Goal: Task Accomplishment & Management: Use online tool/utility

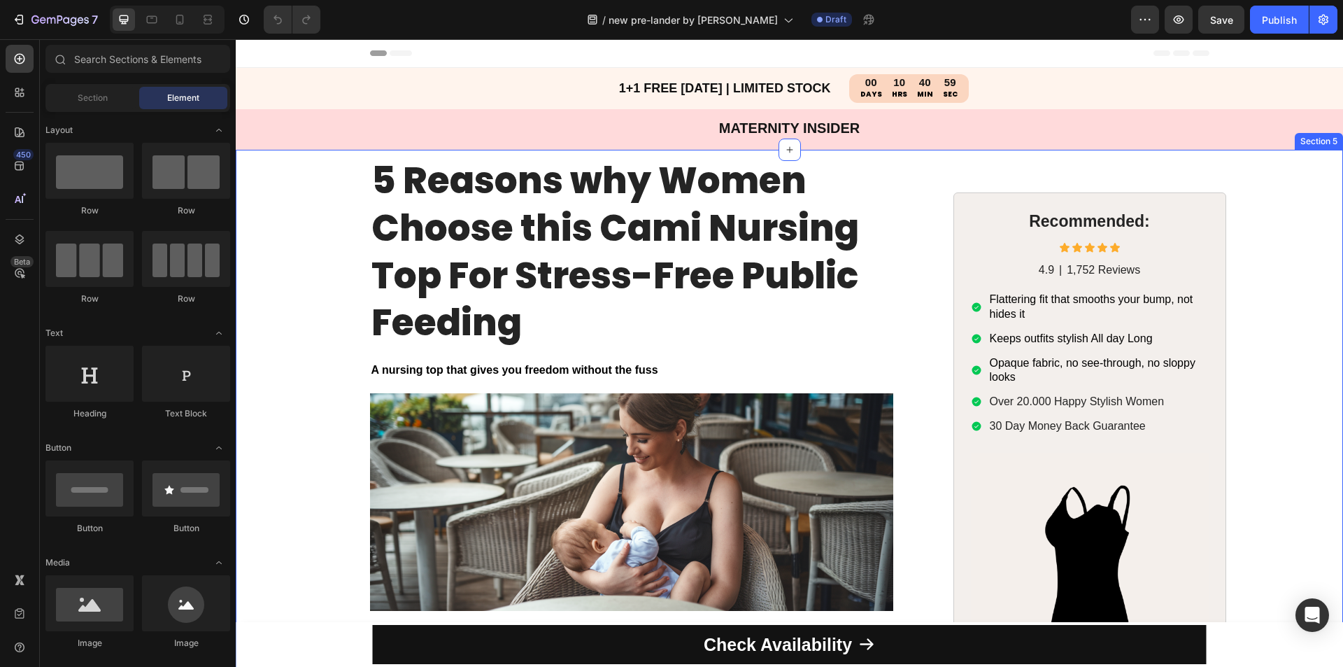
click at [326, 299] on div "5 Reasons why Women Choose this Cami Nursing Top For Stress-Free Public Feeding…" at bounding box center [789, 470] width 1107 height 640
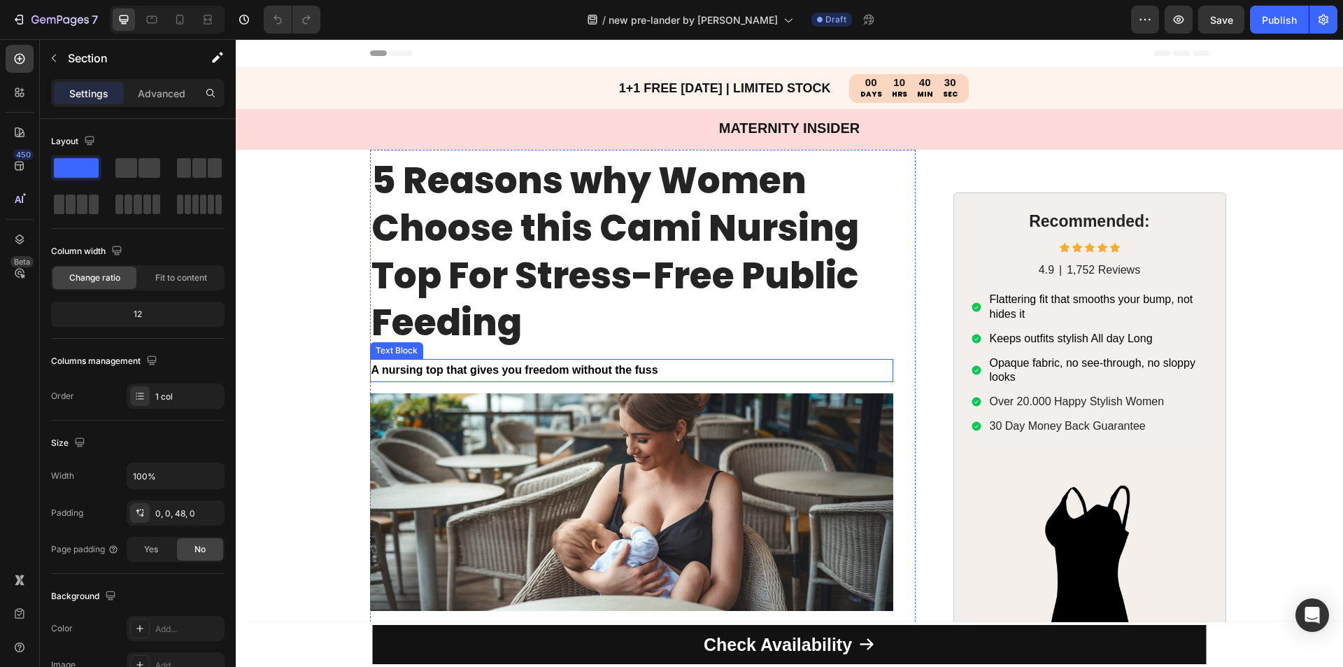
click at [759, 366] on p "A nursing top that gives you freedom without the fuss" at bounding box center [631, 370] width 520 height 20
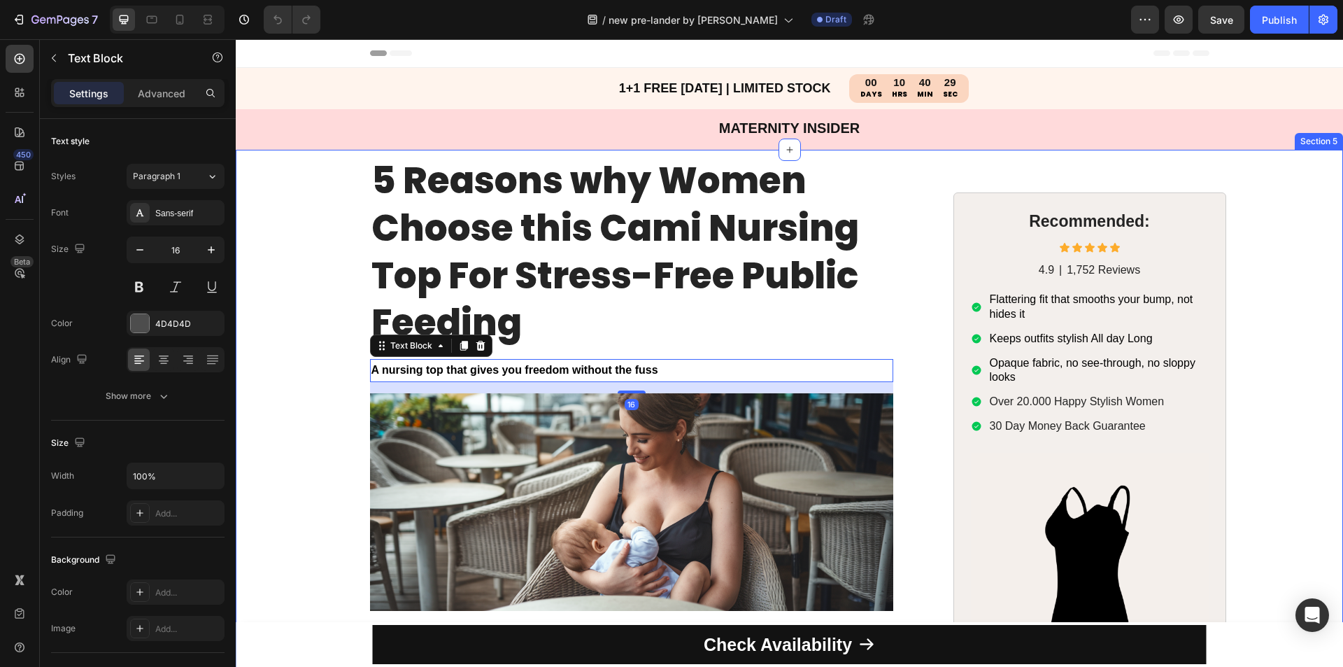
click at [328, 401] on div "5 Reasons why Women Choose this Cami Nursing Top For Stress-Free Public Feeding…" at bounding box center [789, 470] width 1107 height 640
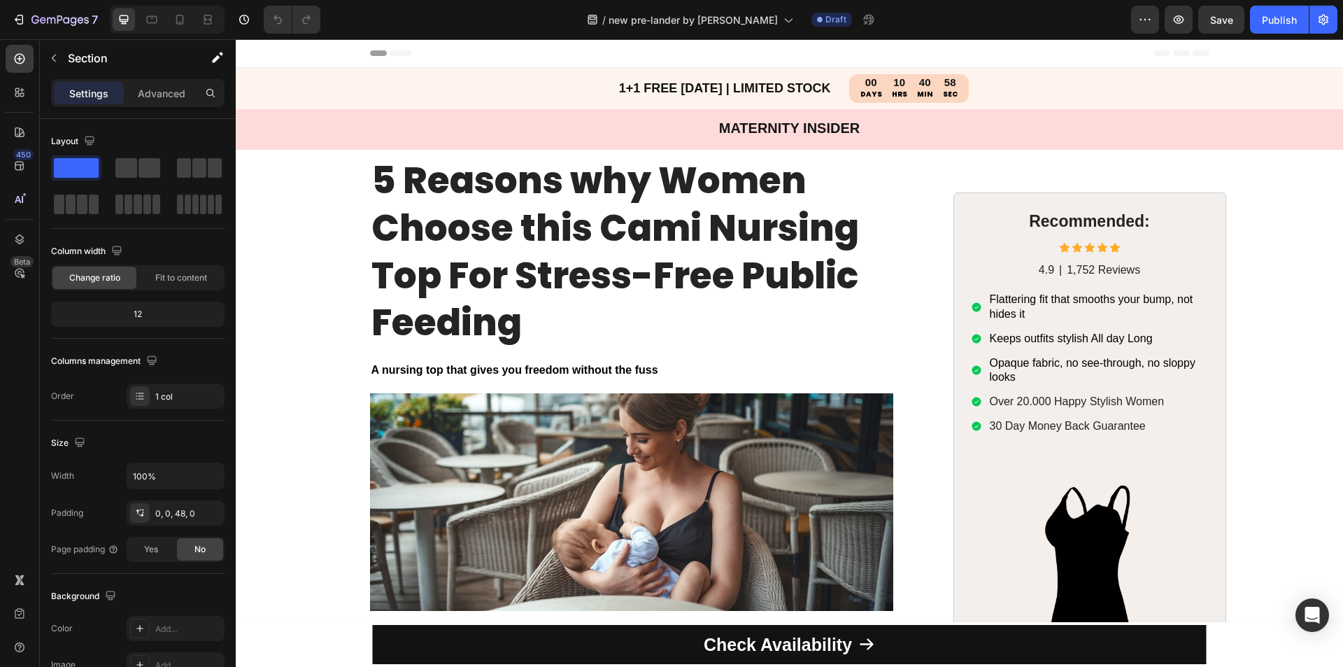
click at [307, 311] on div "5 Reasons why Women Choose this Cami Nursing Top For Stress-Free Public Feeding…" at bounding box center [789, 470] width 1107 height 640
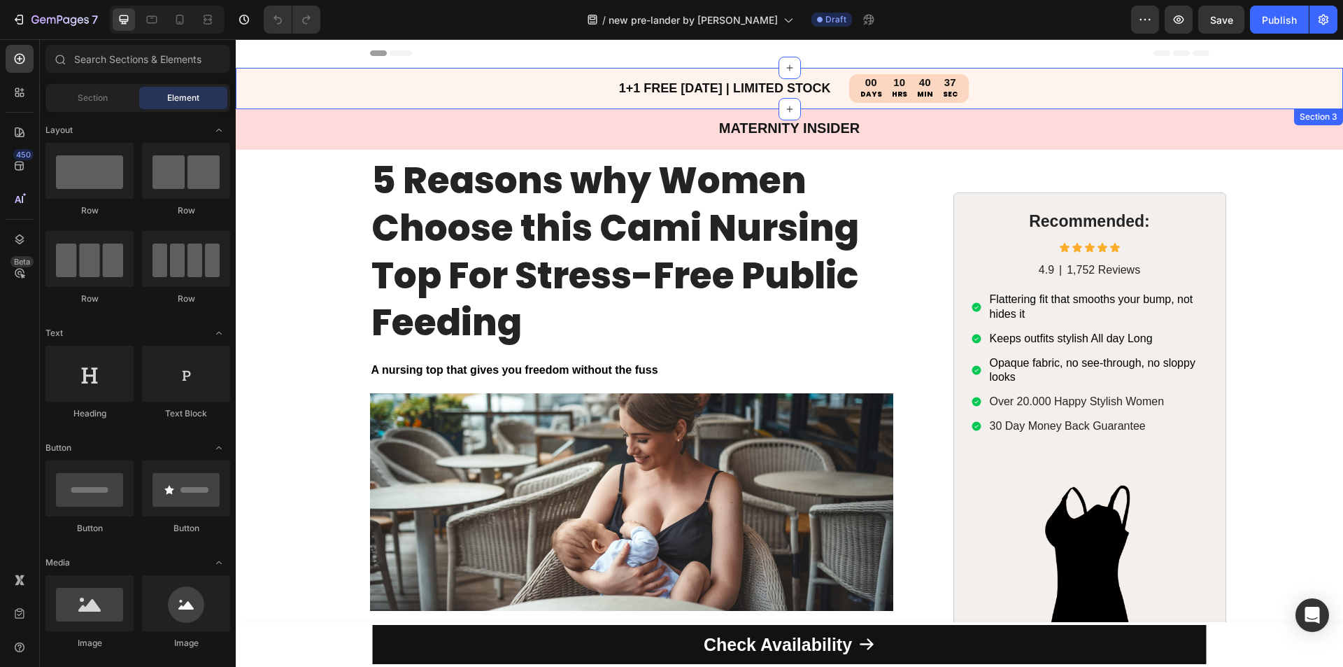
click at [280, 89] on div "1+1 FREE TODAY | LIMITED STOCK Heading BUY 1, GET 1 FREE Limited Stock Heading …" at bounding box center [789, 88] width 1107 height 41
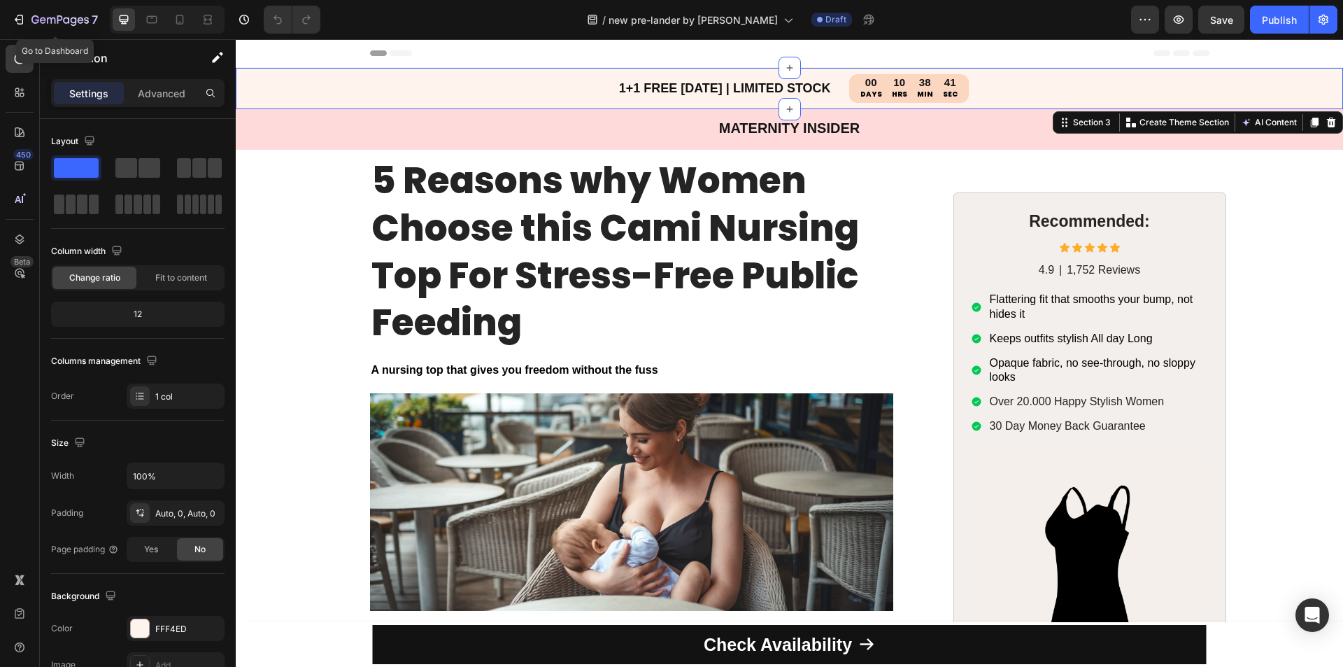
drag, startPoint x: 266, startPoint y: 62, endPoint x: 522, endPoint y: 158, distance: 273.6
click at [522, 158] on strong "5 Reasons why Women Choose this Cami Nursing Top For Stress-Free Public Feeding" at bounding box center [614, 251] width 487 height 193
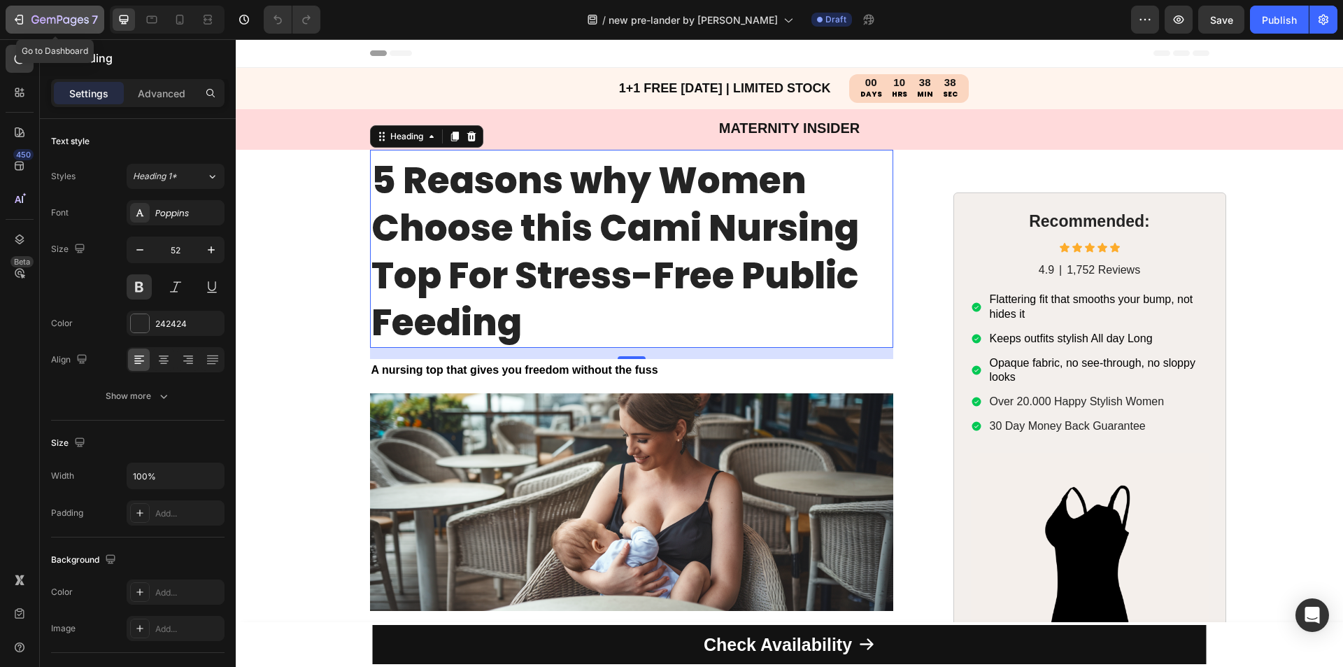
click at [41, 14] on div "7" at bounding box center [64, 19] width 66 height 17
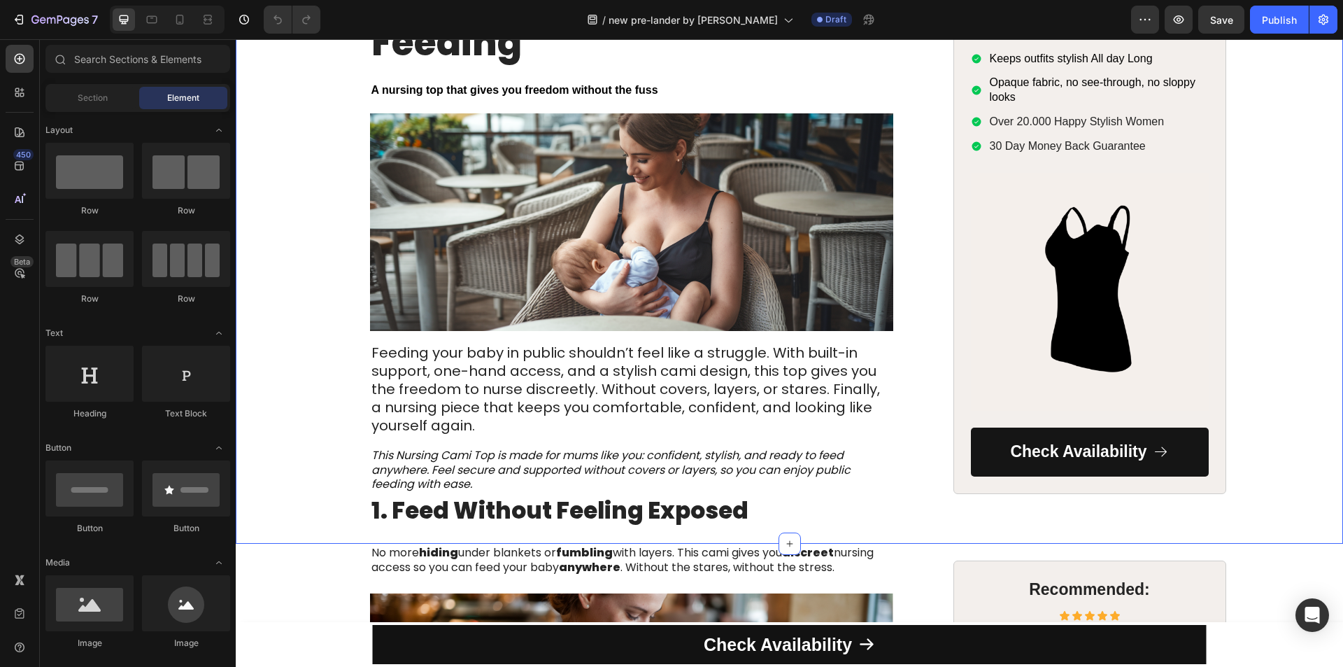
scroll to position [210, 0]
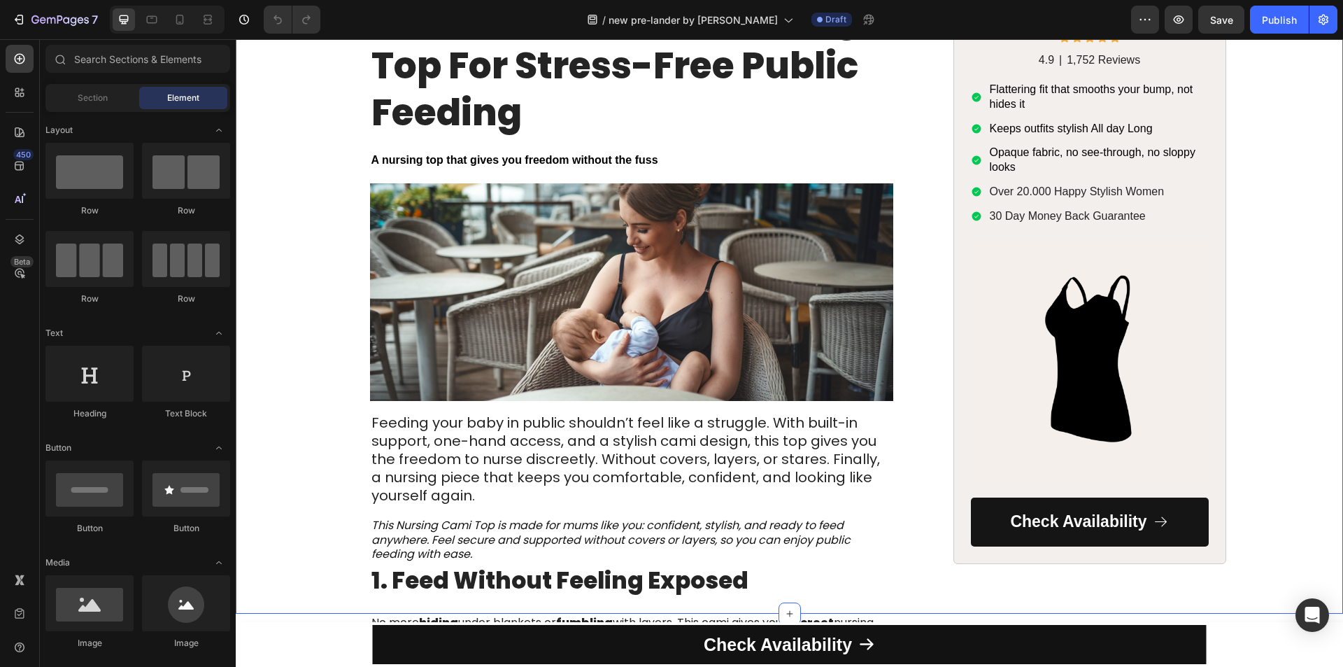
click at [293, 305] on div "5 Reasons why Women Choose this Cami Nursing Top For Stress-Free Public Feeding…" at bounding box center [789, 260] width 1107 height 640
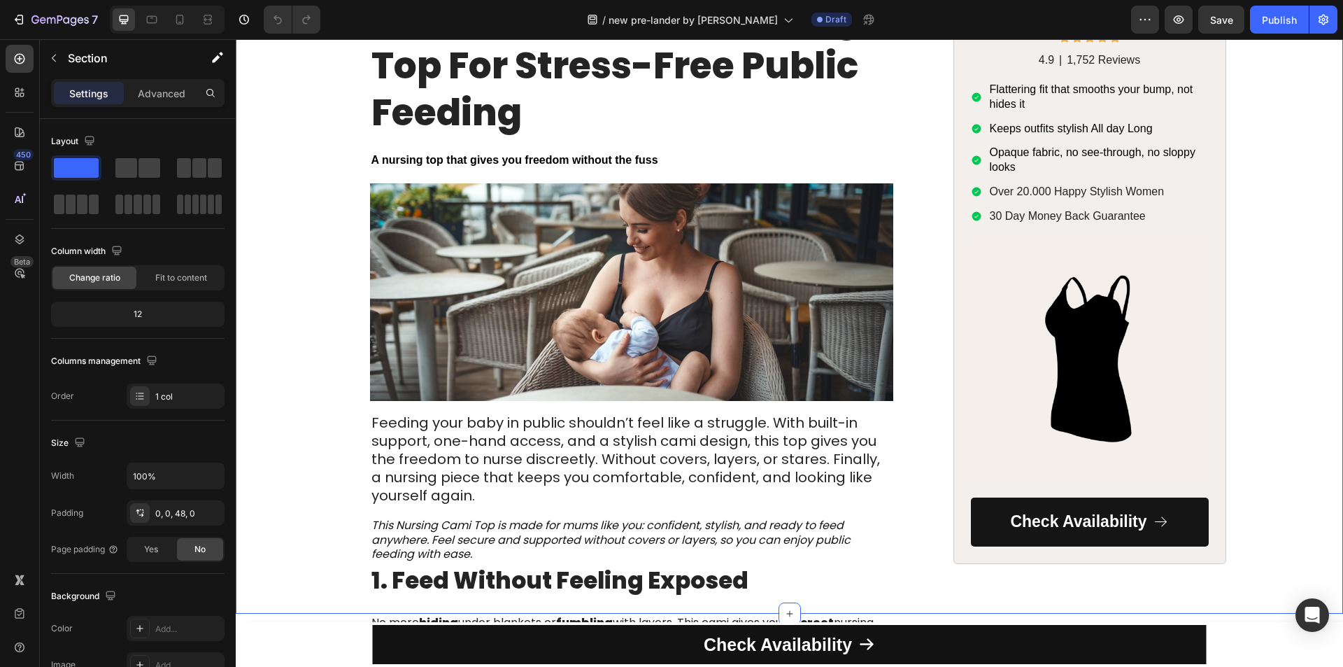
click at [312, 304] on div "5 Reasons why Women Choose this Cami Nursing Top For Stress-Free Public Feeding…" at bounding box center [789, 260] width 1107 height 640
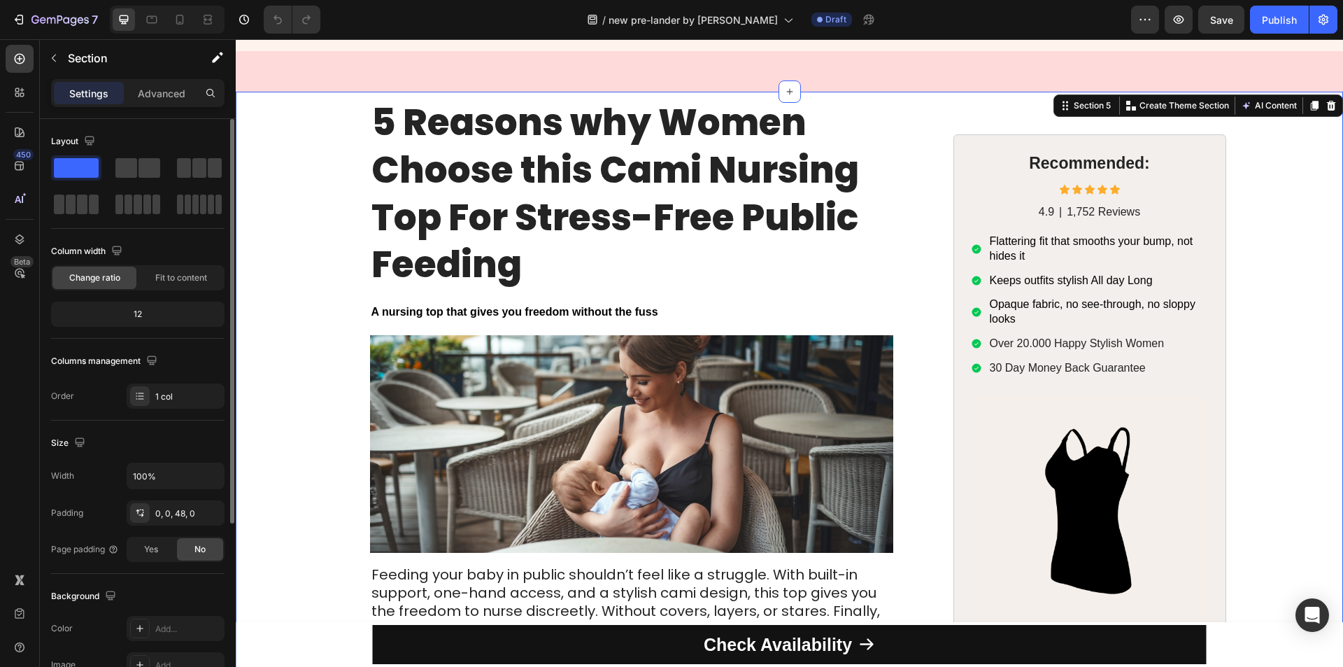
scroll to position [0, 0]
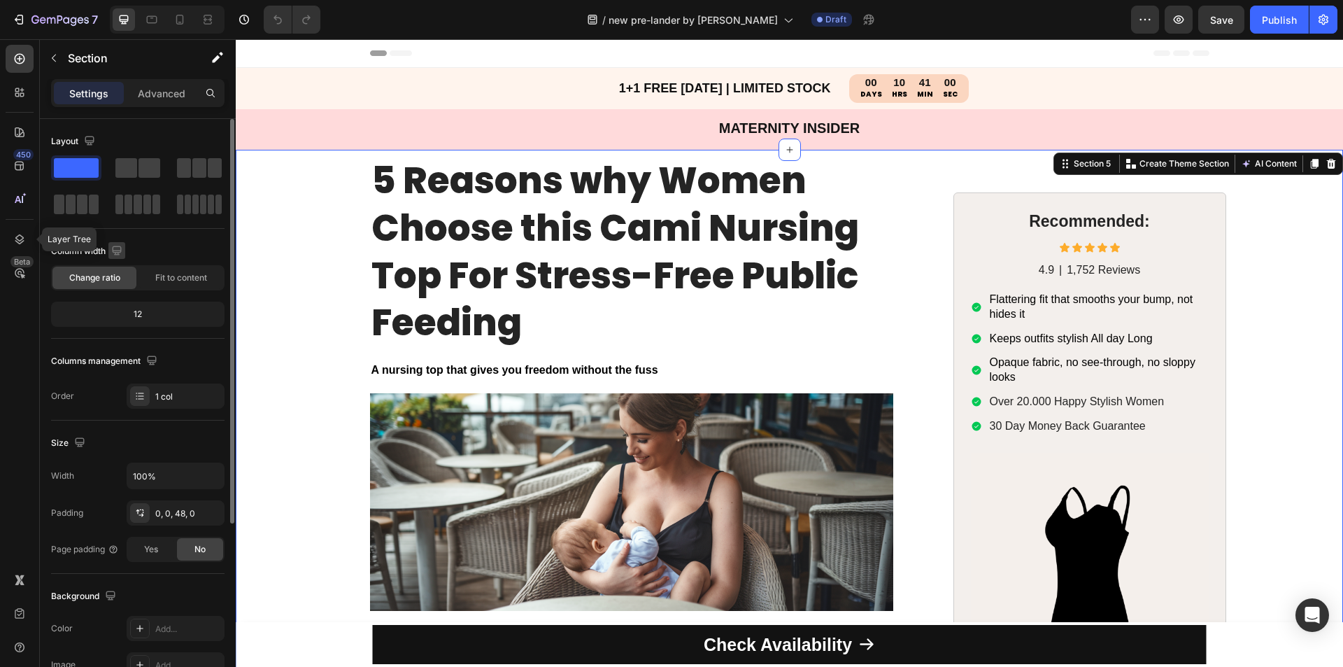
drag, startPoint x: 23, startPoint y: 239, endPoint x: 112, endPoint y: 244, distance: 89.0
click at [27, 238] on div at bounding box center [20, 239] width 28 height 28
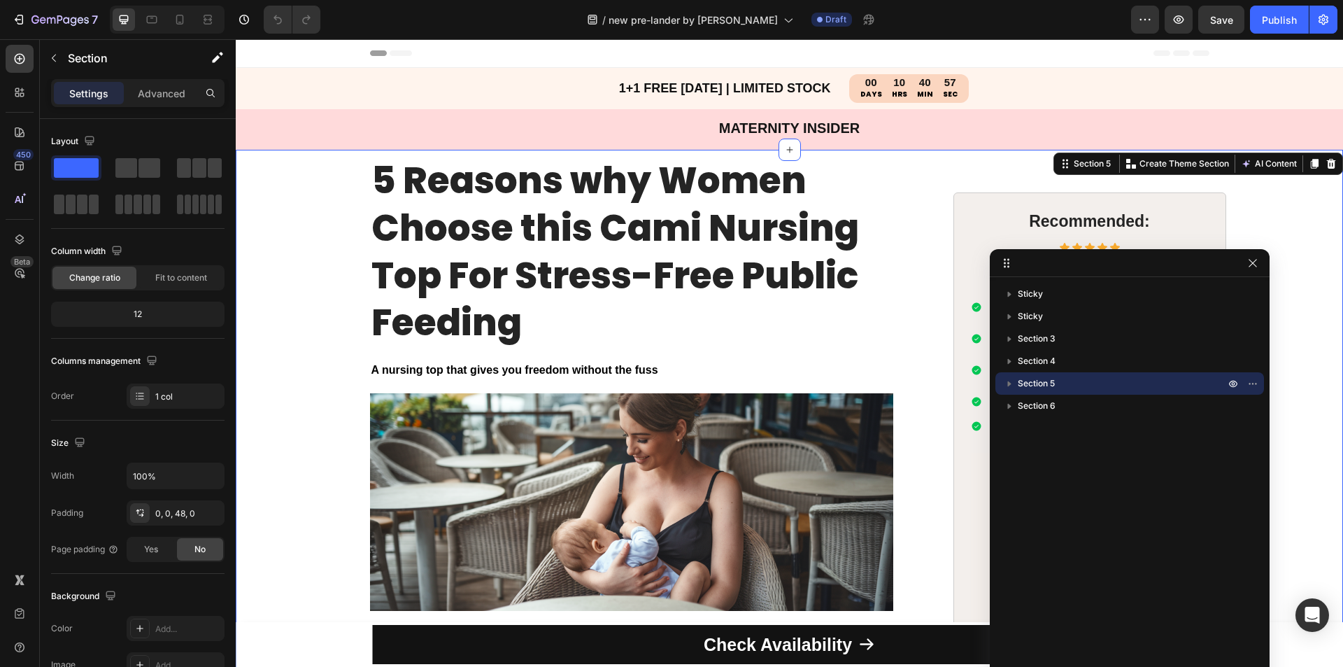
drag, startPoint x: 418, startPoint y: 55, endPoint x: 1090, endPoint y: 262, distance: 703.8
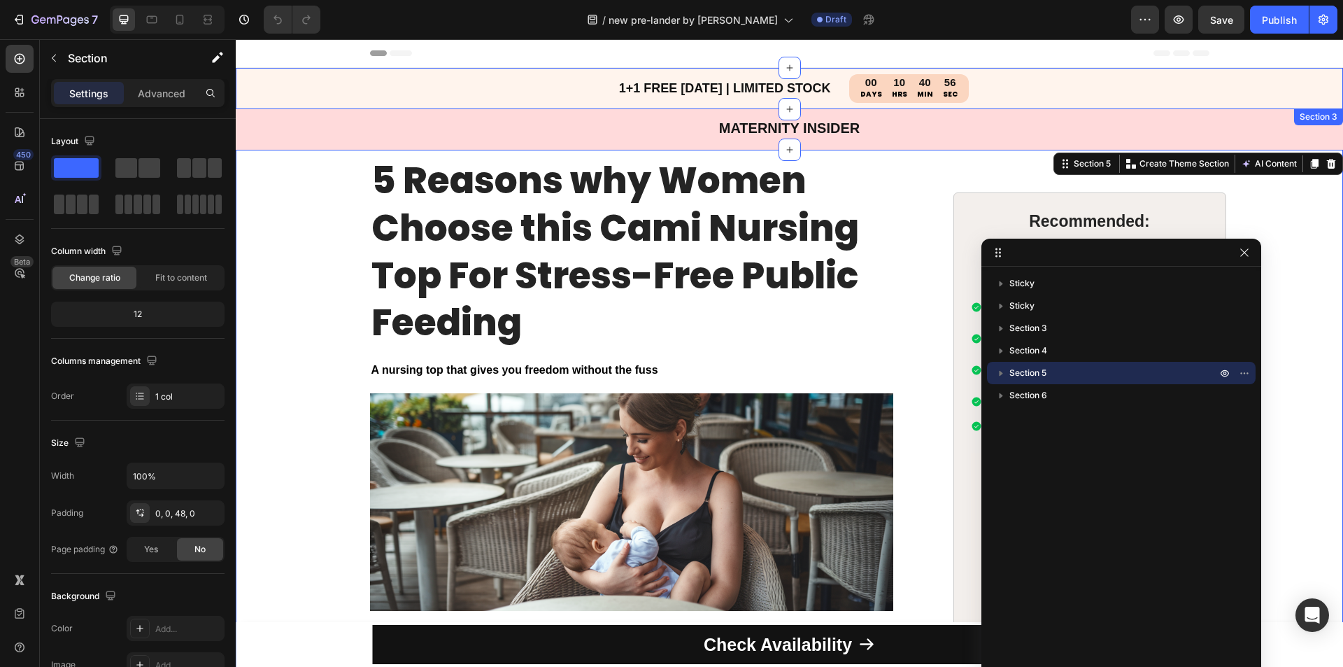
click at [348, 77] on div "1+1 FREE TODAY | LIMITED STOCK Heading BUY 1, GET 1 FREE Limited Stock Heading …" at bounding box center [789, 88] width 1107 height 41
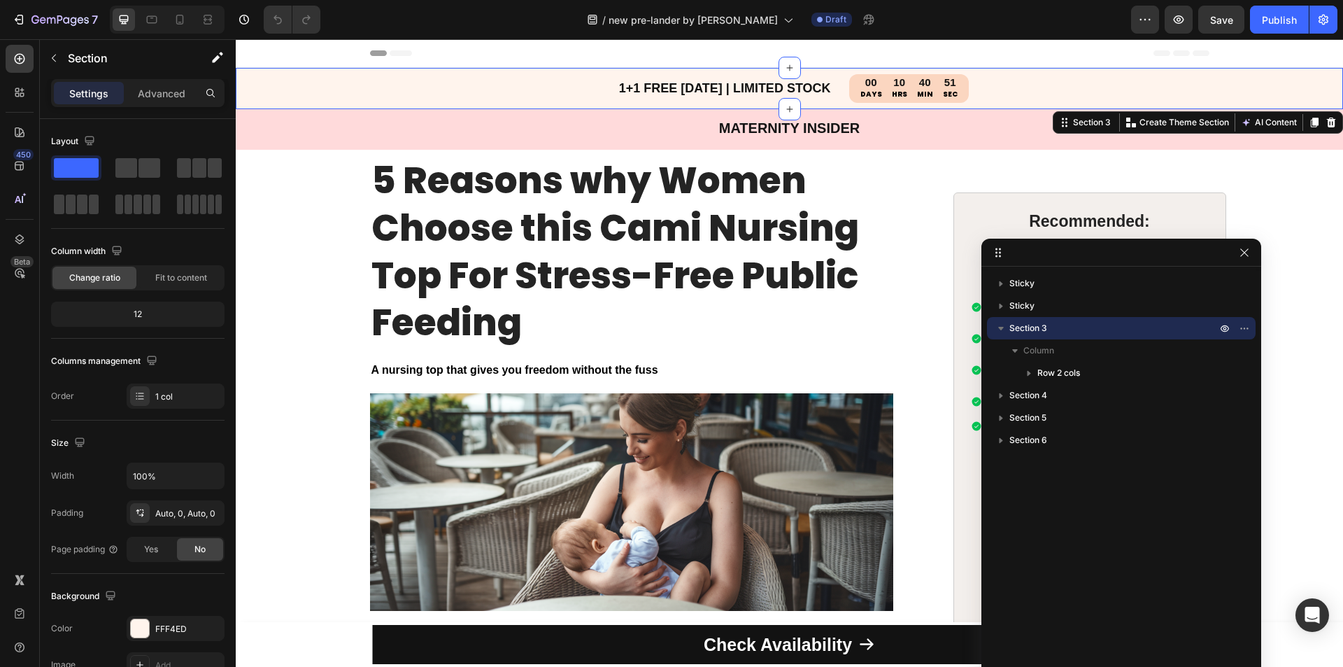
click at [338, 81] on div "1+1 FREE TODAY | LIMITED STOCK Heading BUY 1, GET 1 FREE Limited Stock Heading …" at bounding box center [789, 88] width 1107 height 41
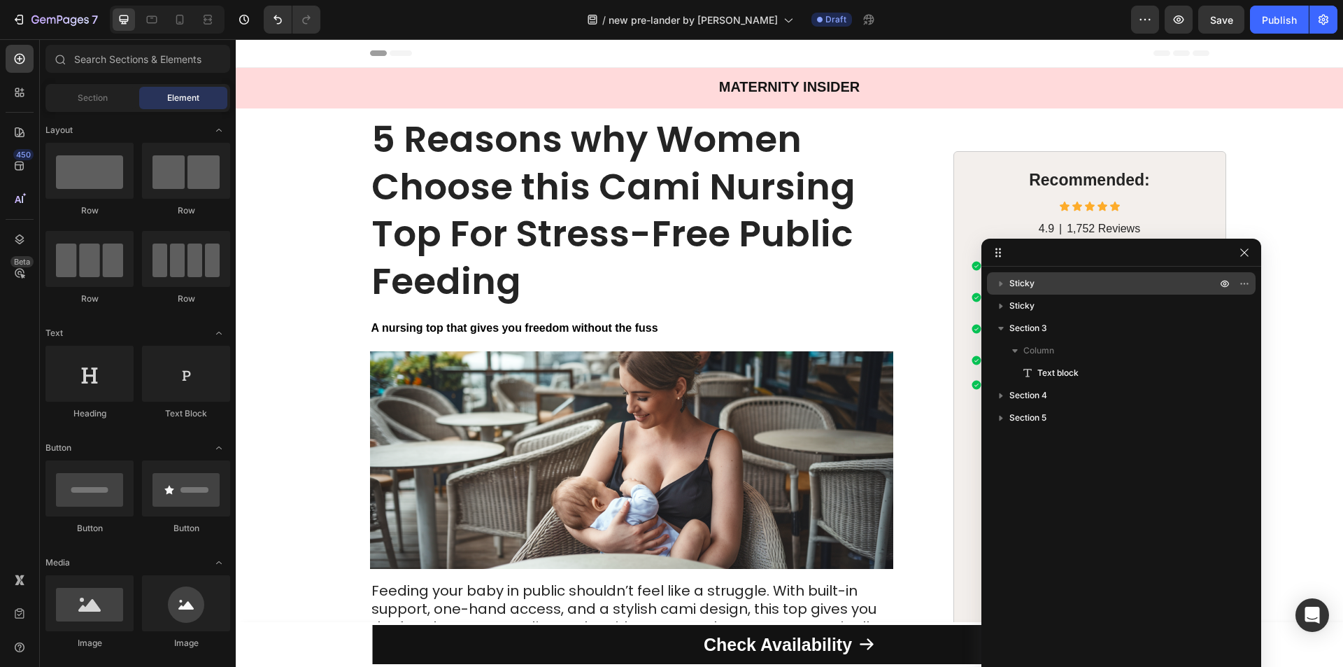
click at [1066, 287] on p "Sticky" at bounding box center [1114, 283] width 210 height 14
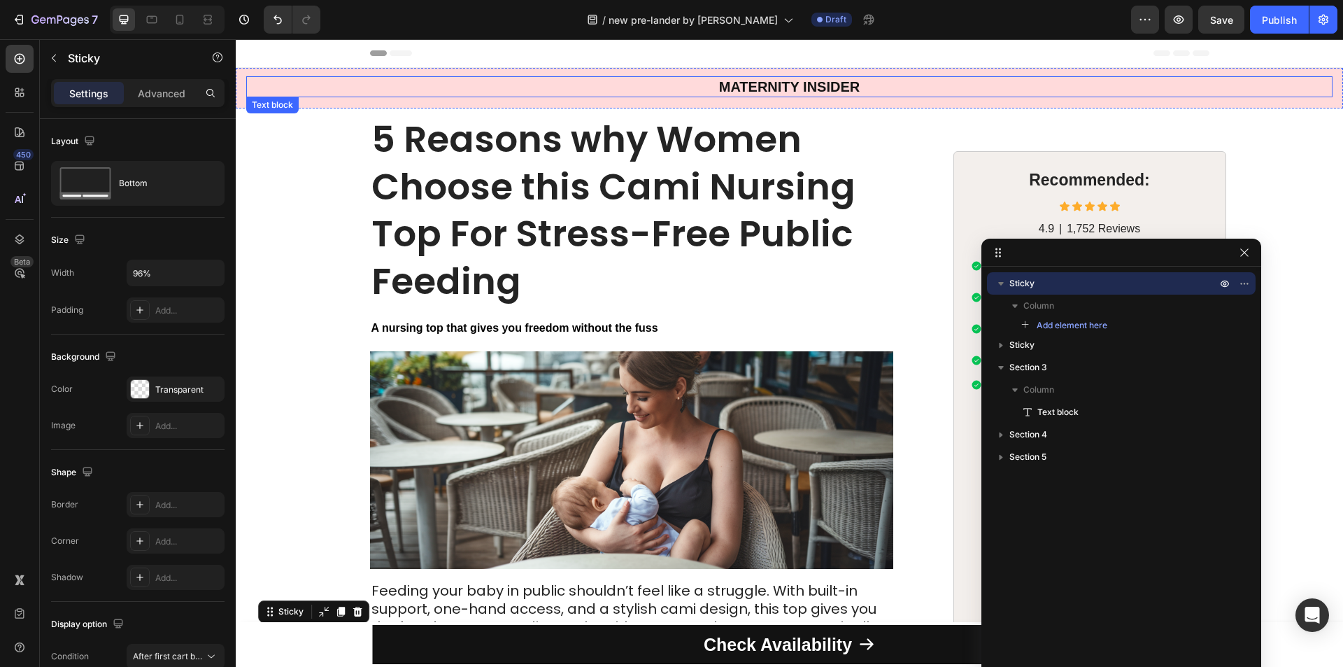
click at [358, 80] on p "MATERNITY INSIDER" at bounding box center [789, 87] width 1083 height 18
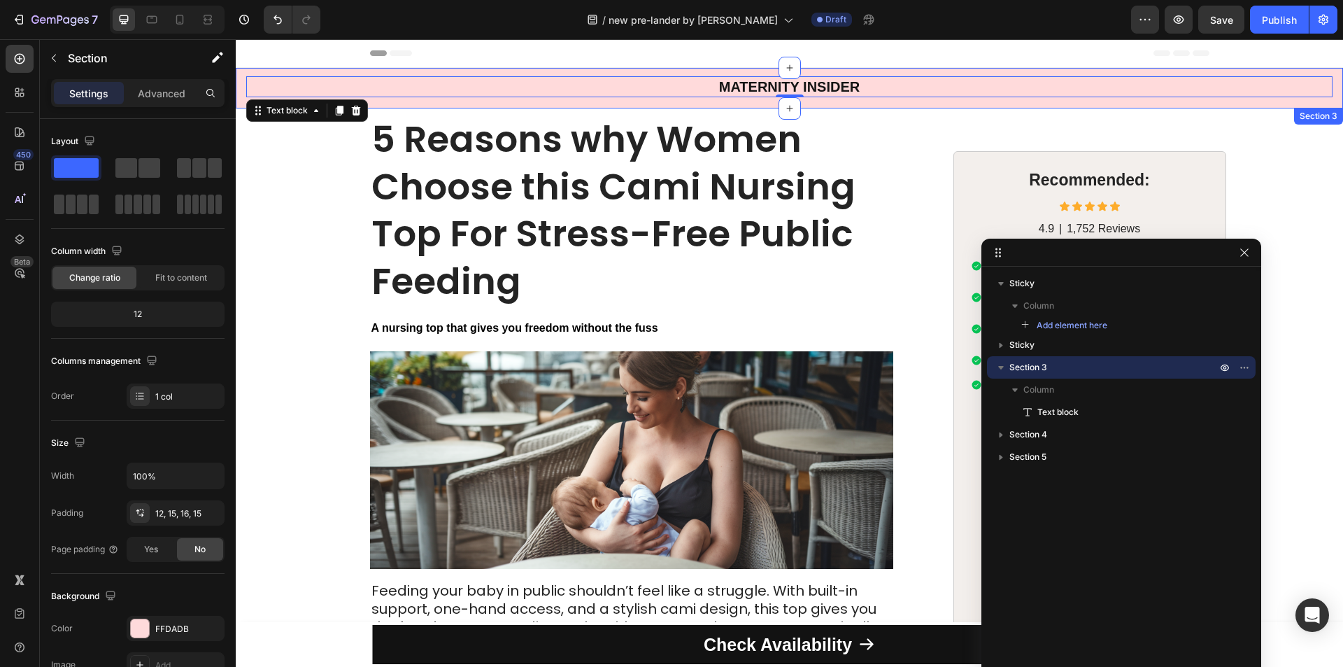
click at [241, 78] on div "MATERNITY INSIDER Text block 0 Section 3" at bounding box center [789, 88] width 1107 height 41
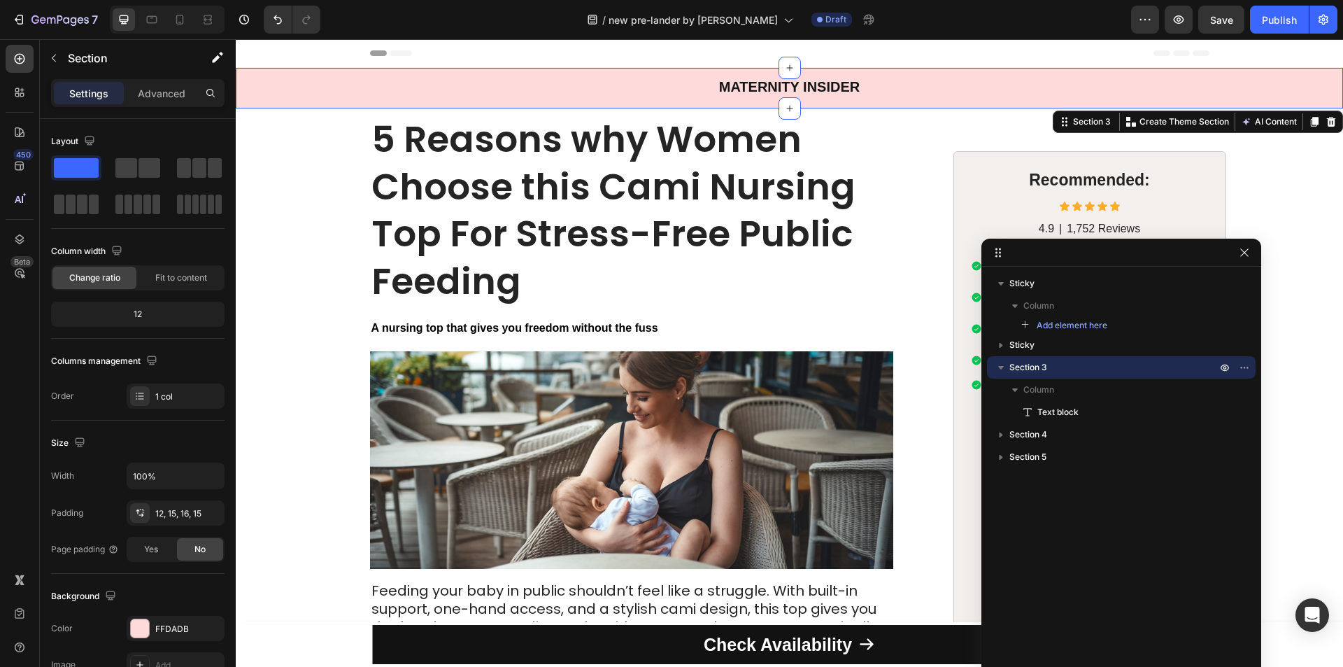
click at [1080, 270] on div "Sticky Column Add element here Sticky Section 3 Column Text block Section 4 Sec…" at bounding box center [1121, 488] width 280 height 444
click at [1081, 283] on p "Sticky" at bounding box center [1114, 283] width 210 height 14
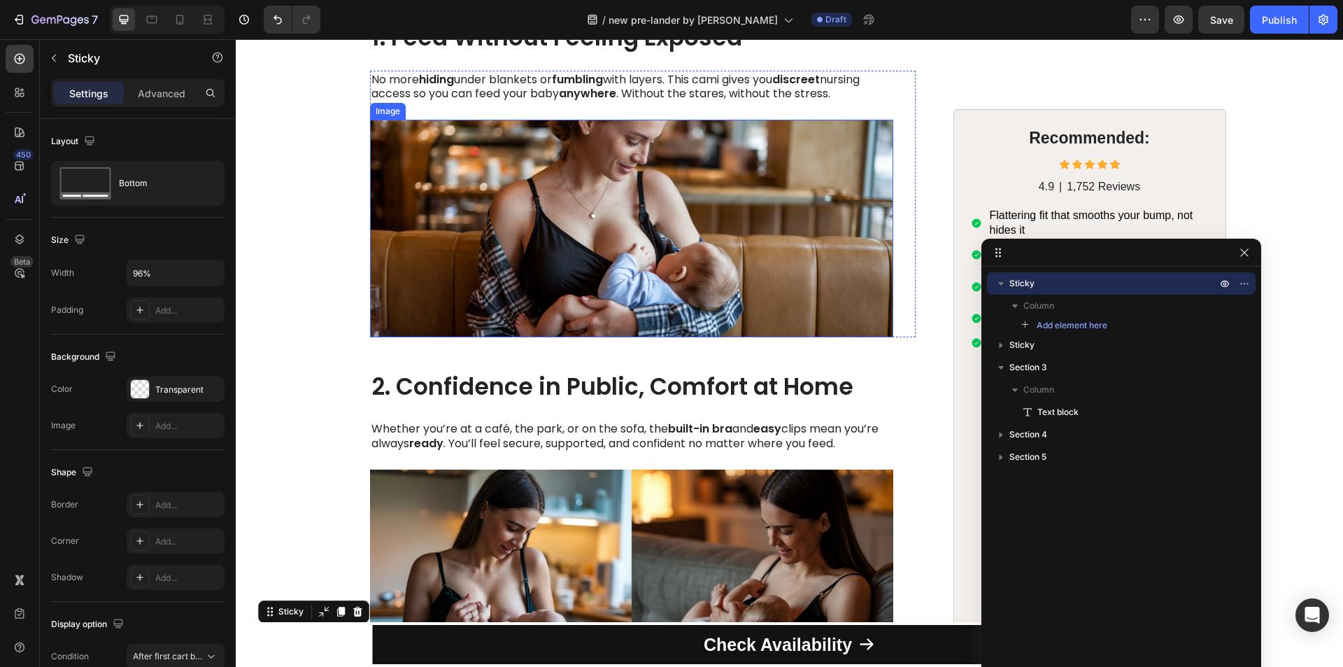
scroll to position [420, 0]
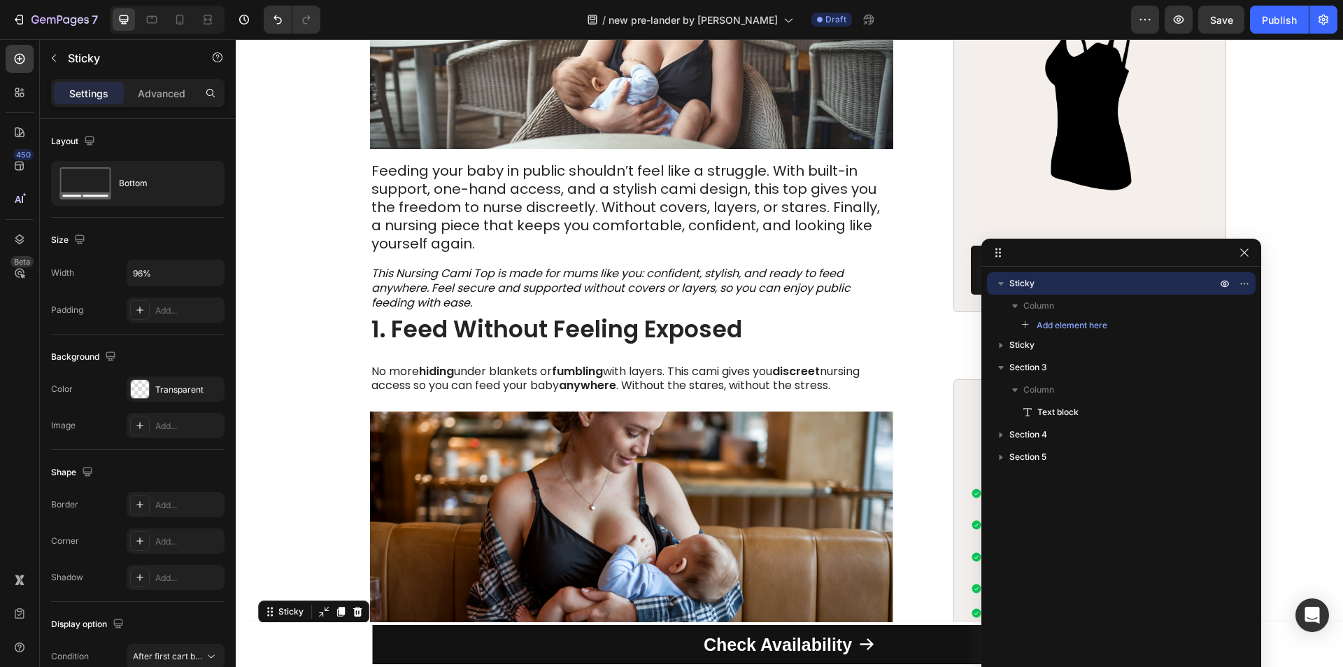
click at [1042, 285] on p "Sticky" at bounding box center [1114, 283] width 210 height 14
click at [1246, 283] on icon "button" at bounding box center [1246, 283] width 1 height 1
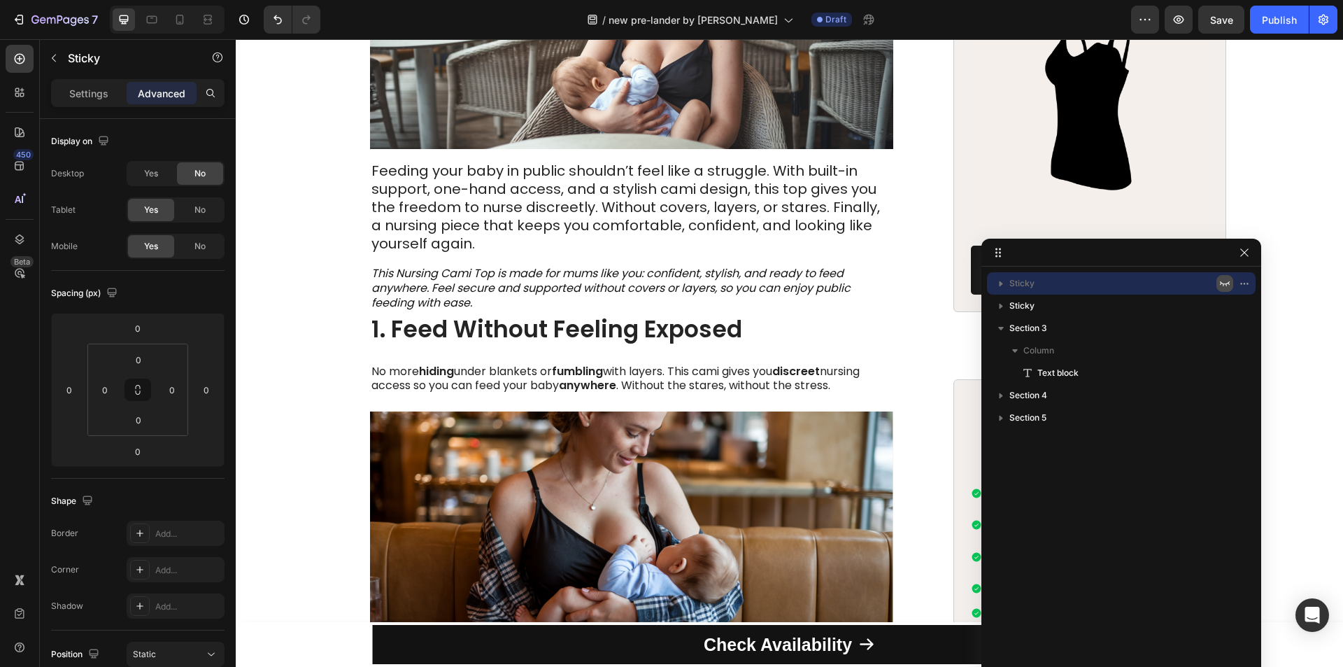
click at [1222, 282] on icon "button" at bounding box center [1224, 283] width 11 height 11
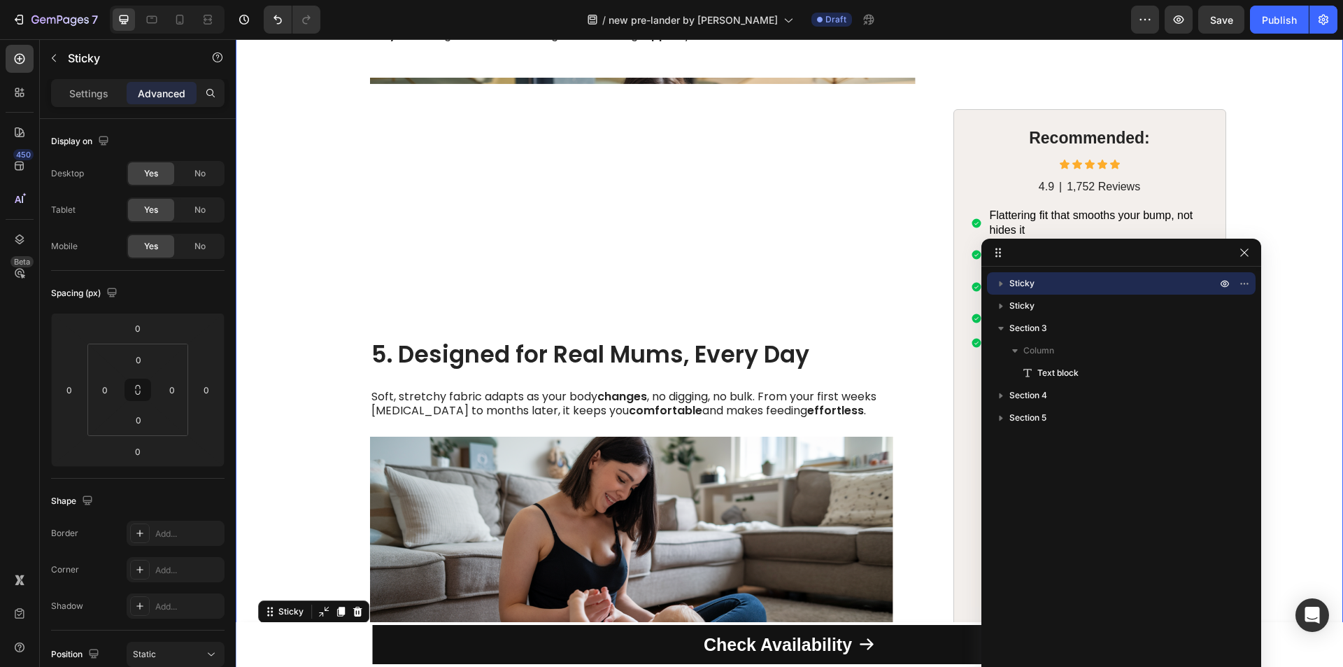
scroll to position [2328, 0]
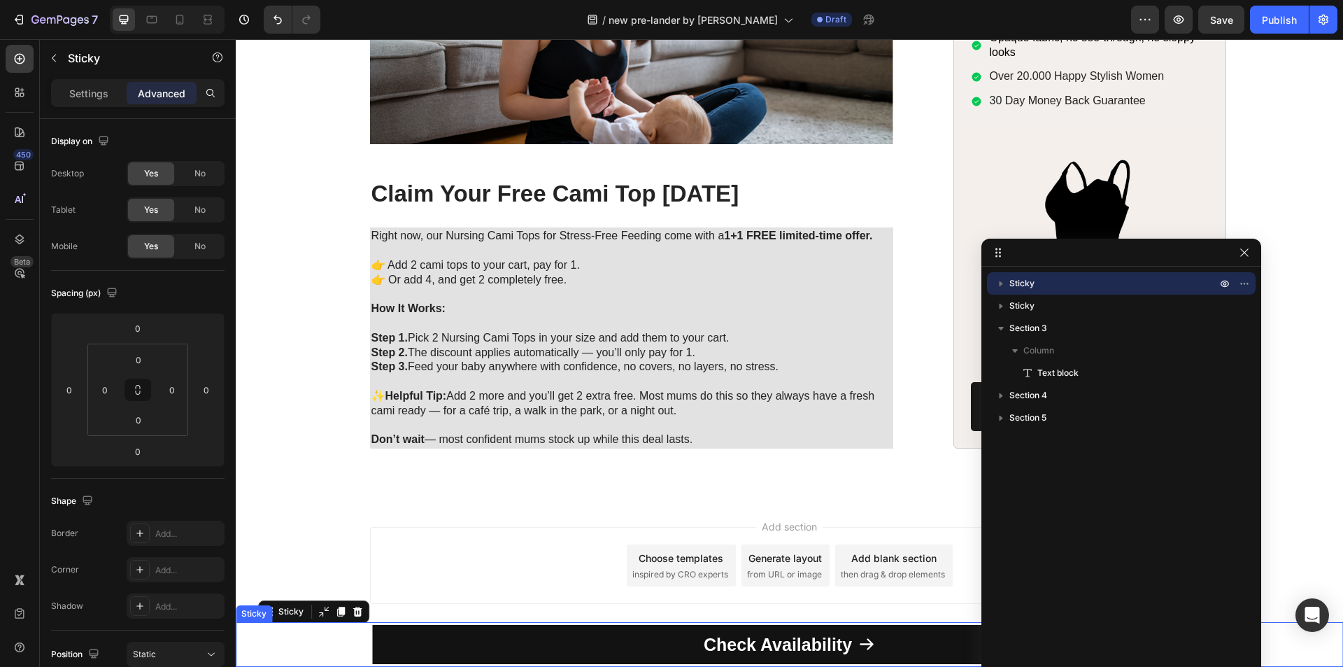
click at [294, 648] on div "Check Availability Button Row Product" at bounding box center [789, 644] width 1107 height 45
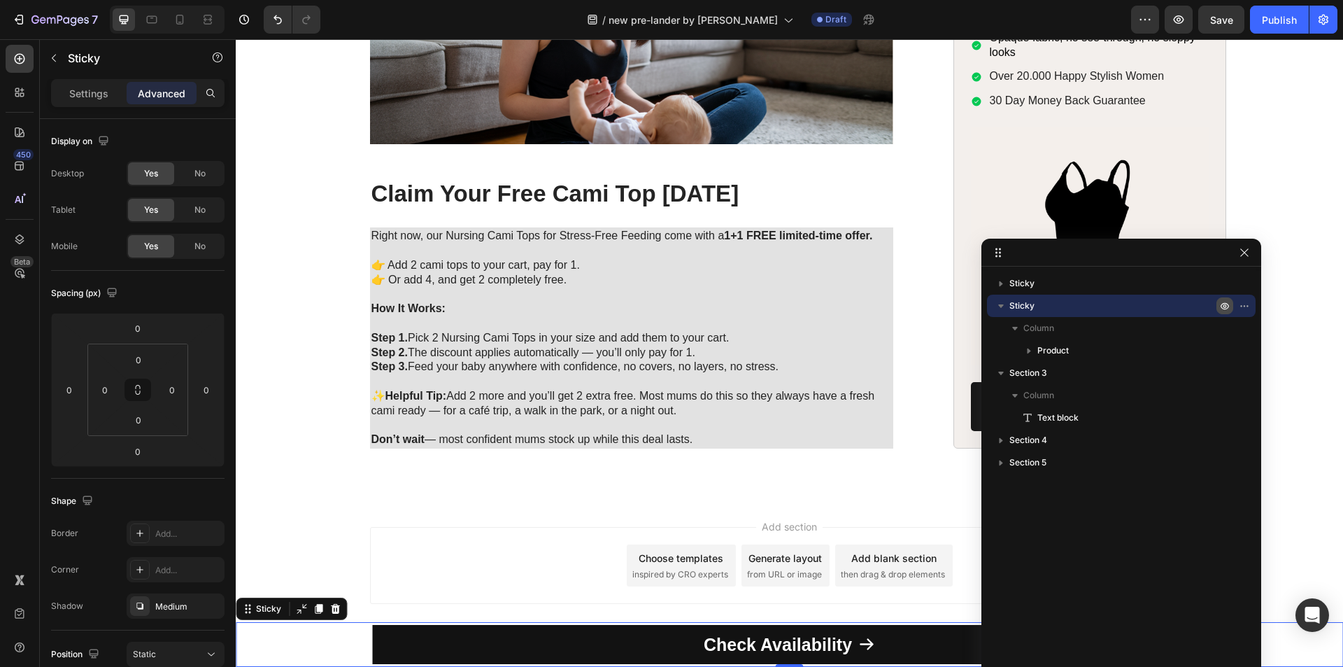
click at [1246, 305] on icon "button" at bounding box center [1246, 305] width 1 height 1
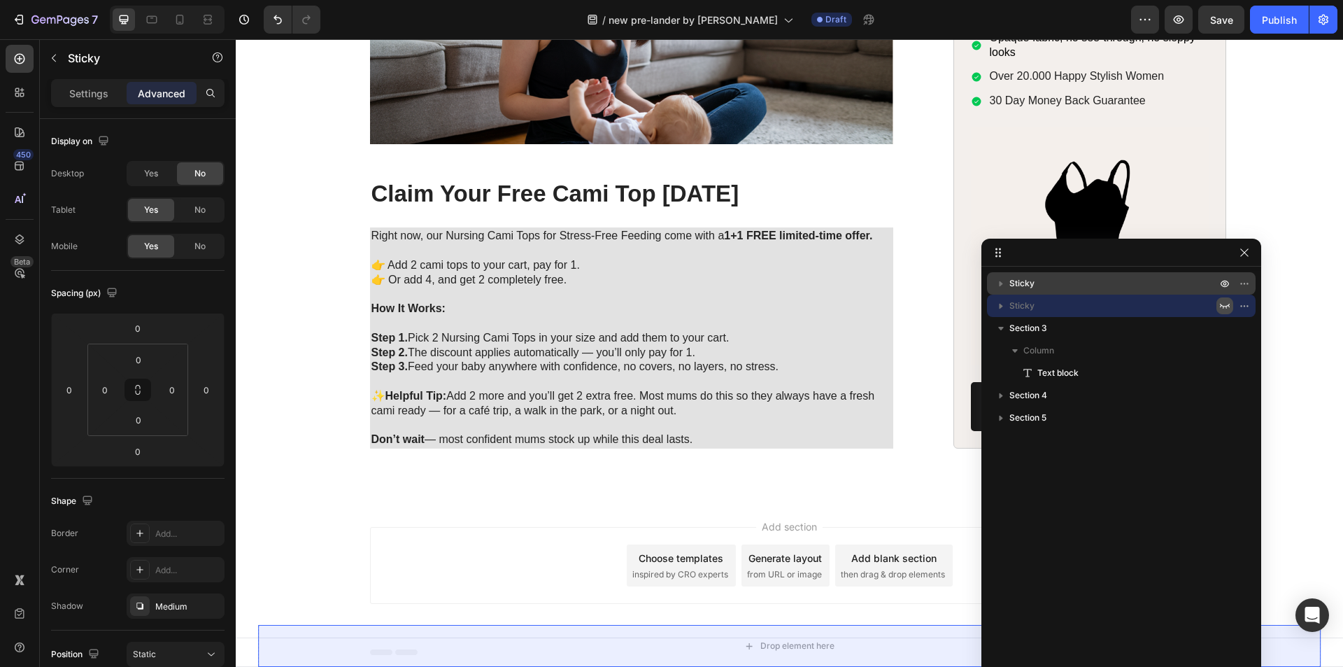
click at [1176, 288] on p "Sticky" at bounding box center [1114, 283] width 210 height 14
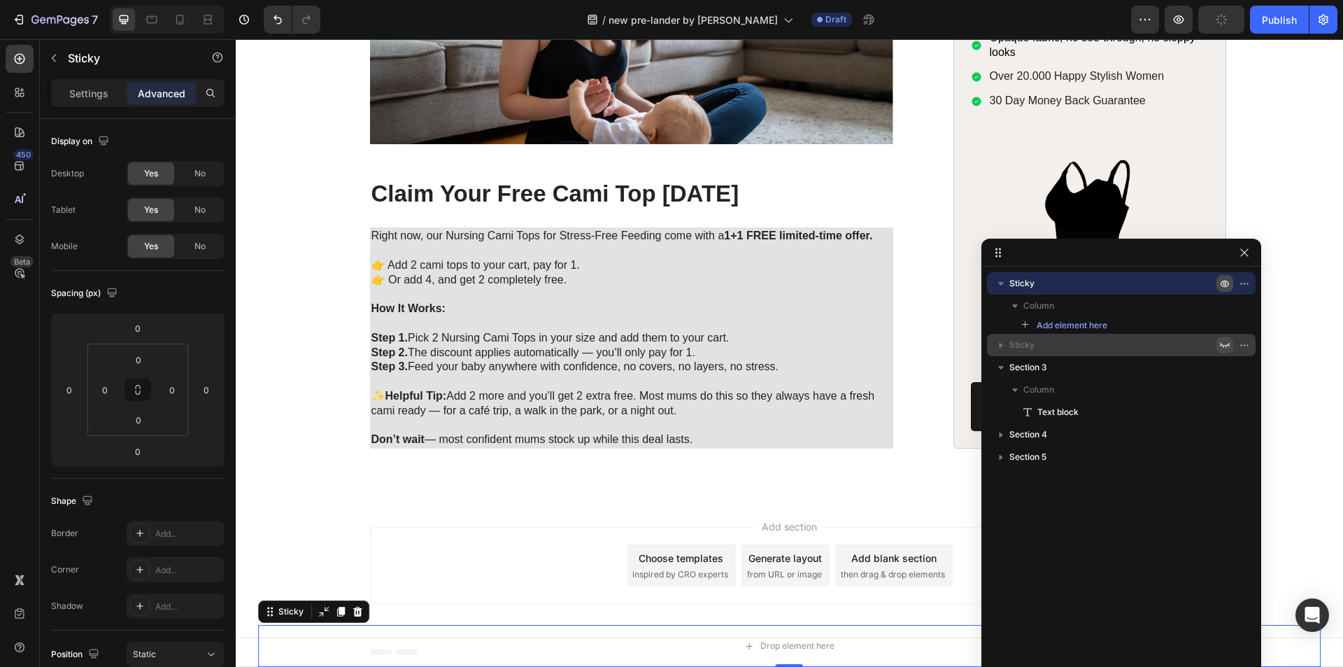
click at [1246, 283] on icon "button" at bounding box center [1246, 283] width 1 height 1
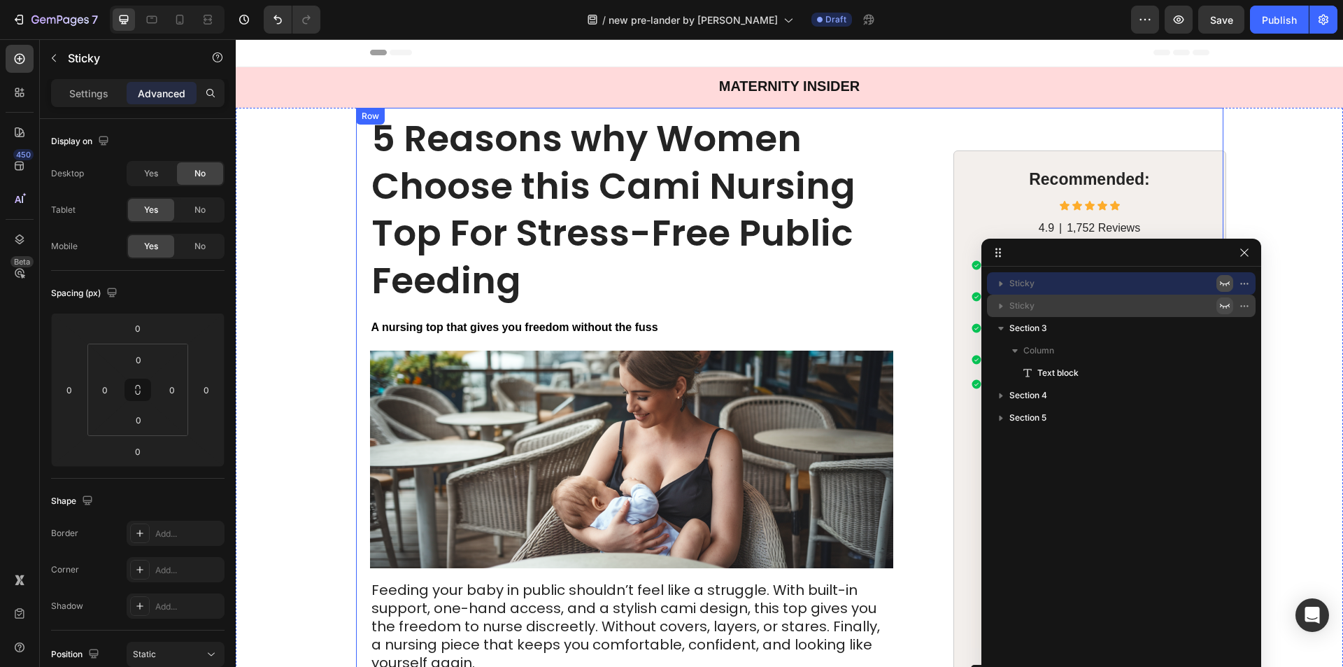
scroll to position [0, 0]
click at [1105, 299] on p "Sticky" at bounding box center [1114, 306] width 210 height 14
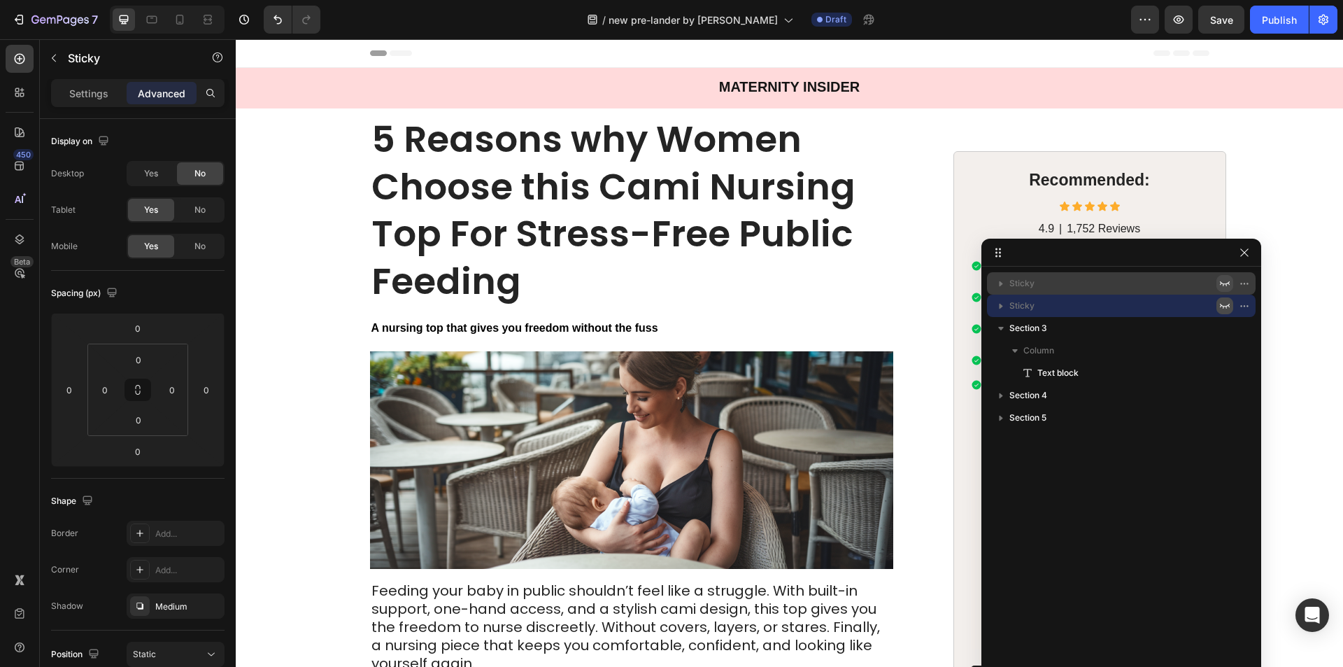
click at [1223, 304] on icon "button" at bounding box center [1224, 305] width 11 height 11
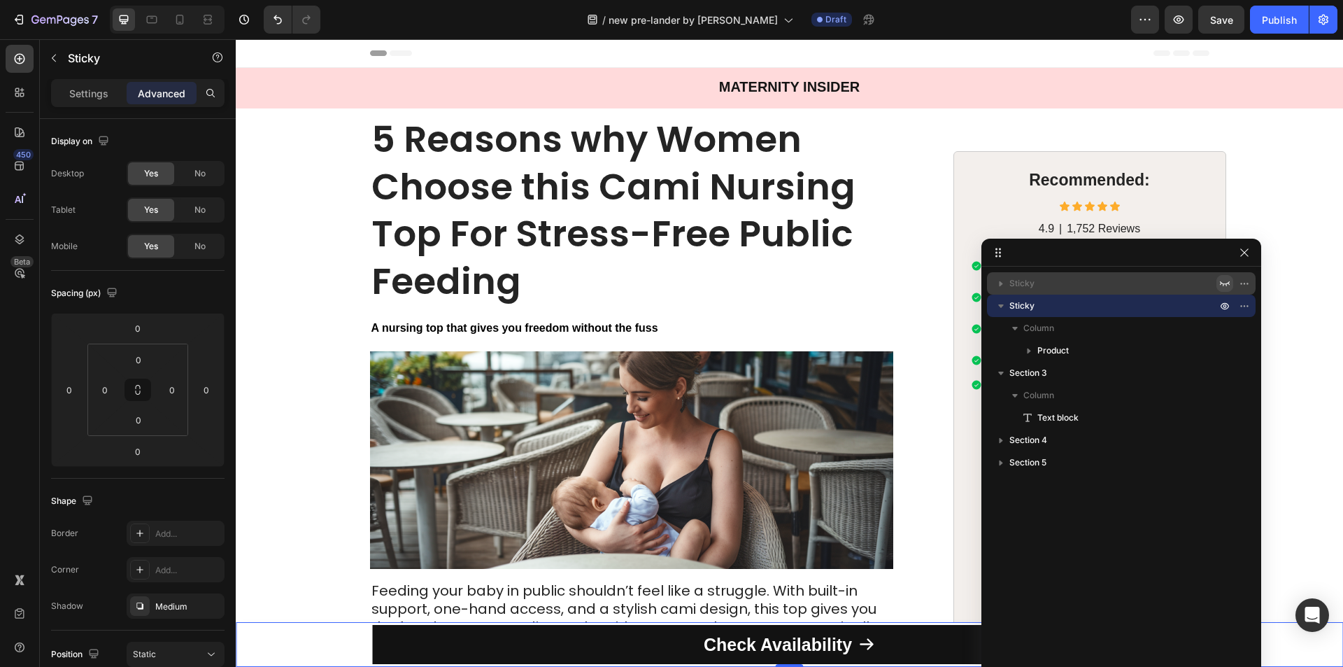
click at [1223, 288] on icon "button" at bounding box center [1224, 283] width 11 height 11
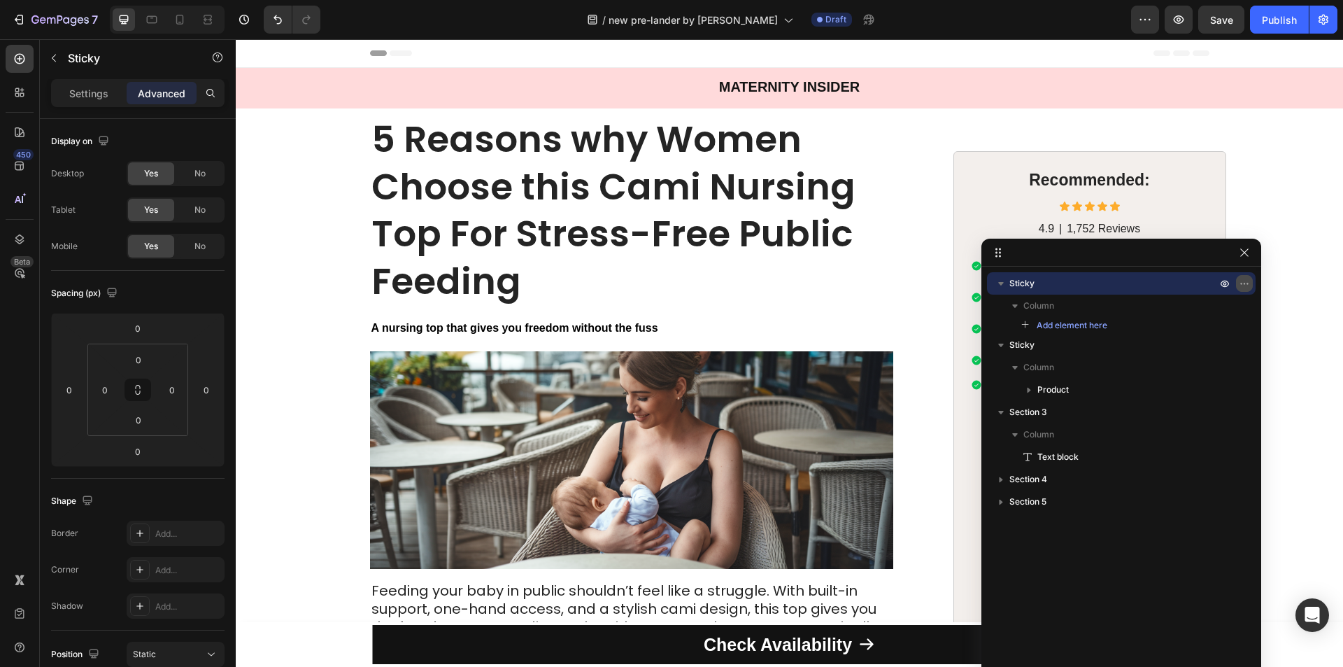
click at [1239, 283] on icon "button" at bounding box center [1244, 283] width 11 height 11
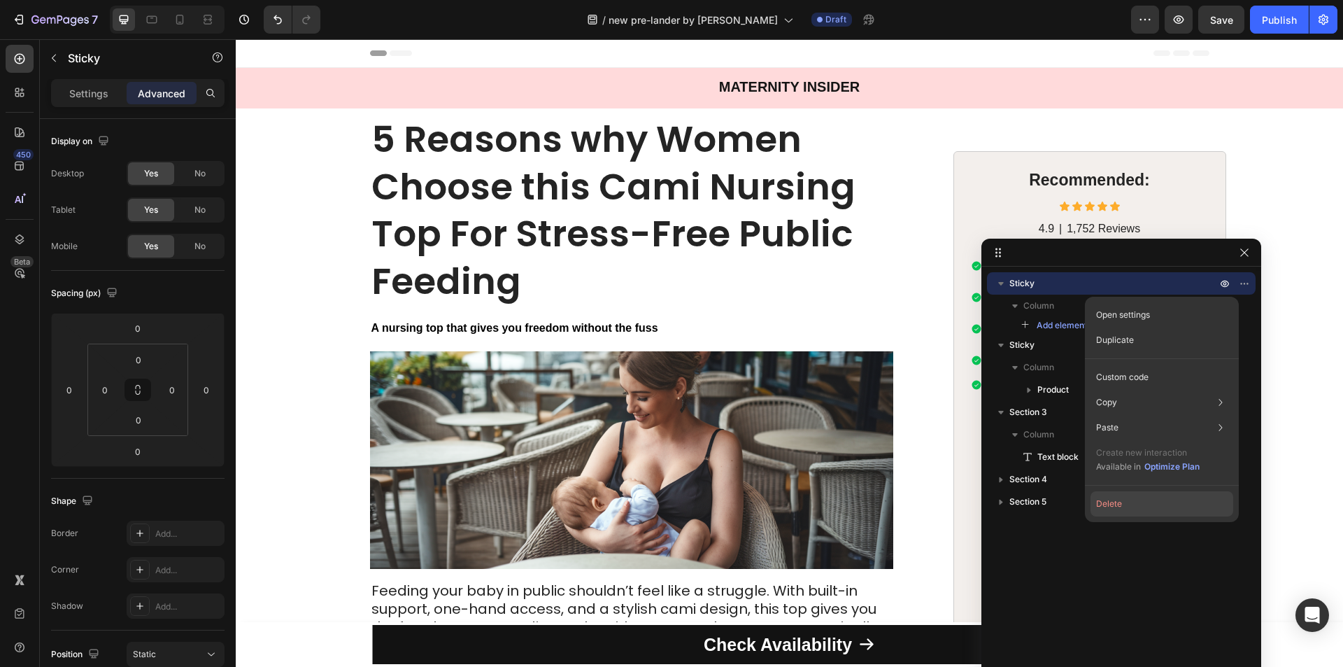
click at [1109, 497] on button "Delete" at bounding box center [1161, 503] width 143 height 25
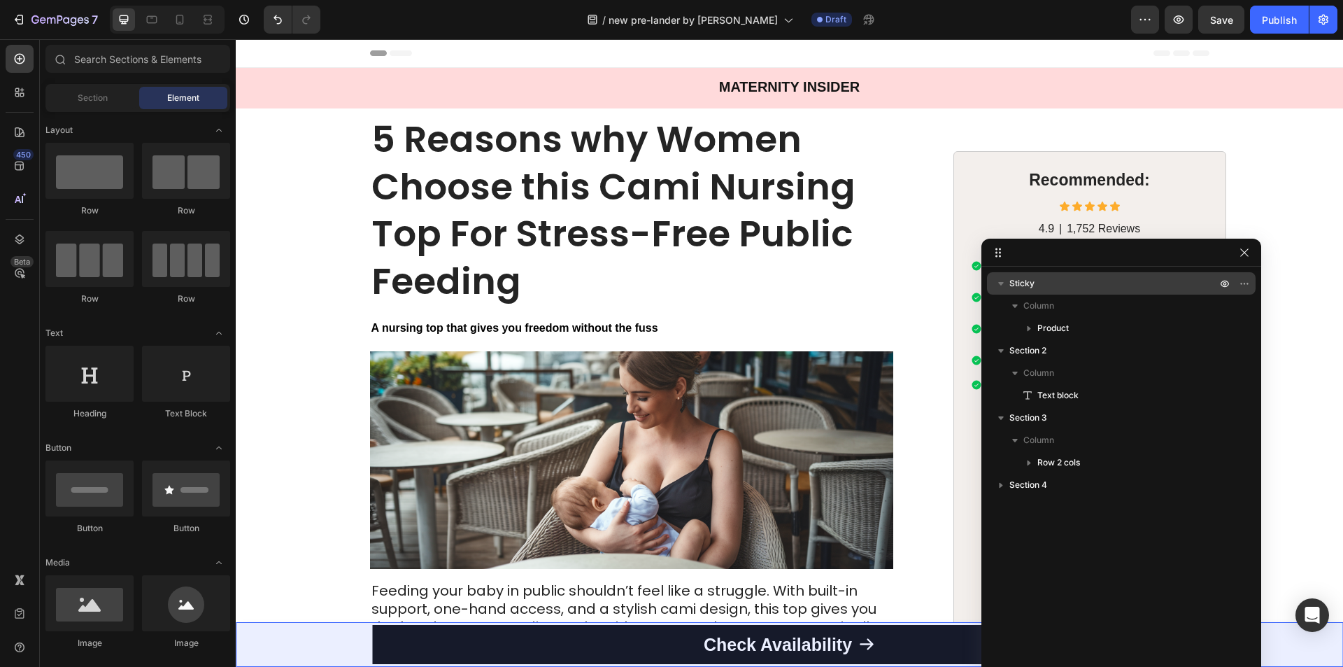
click at [1136, 285] on p "Sticky" at bounding box center [1114, 283] width 210 height 14
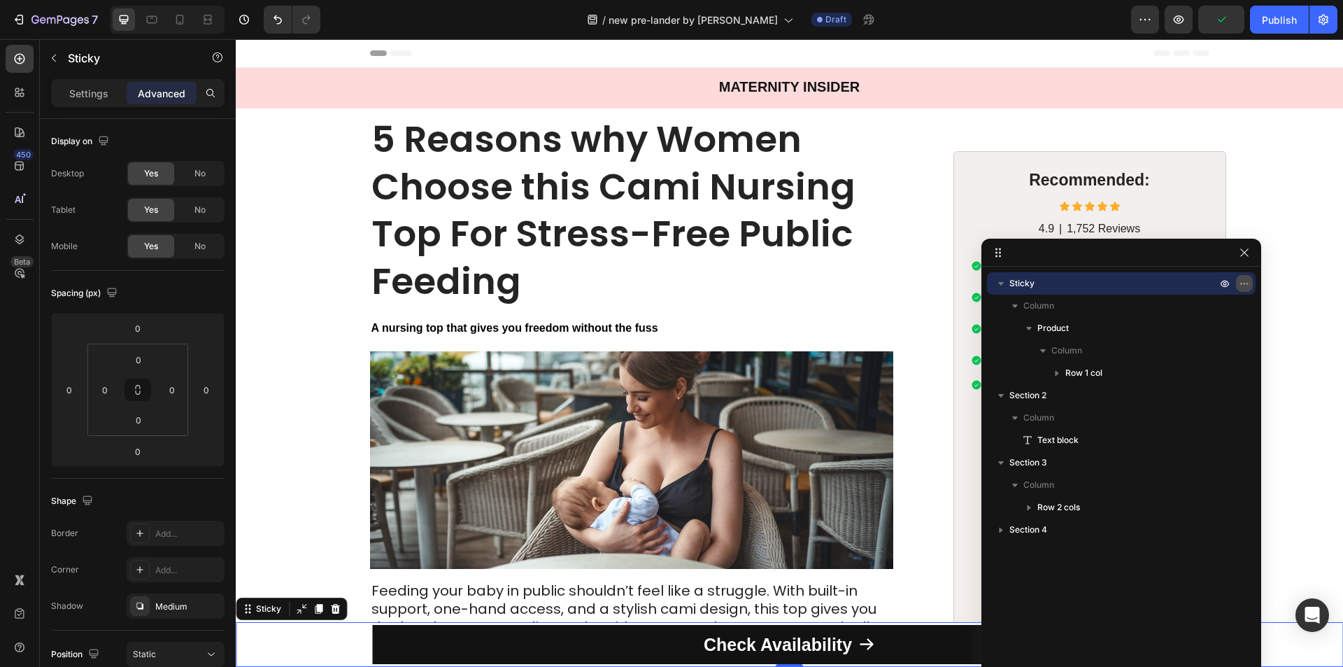
click at [1242, 280] on icon "button" at bounding box center [1244, 283] width 11 height 11
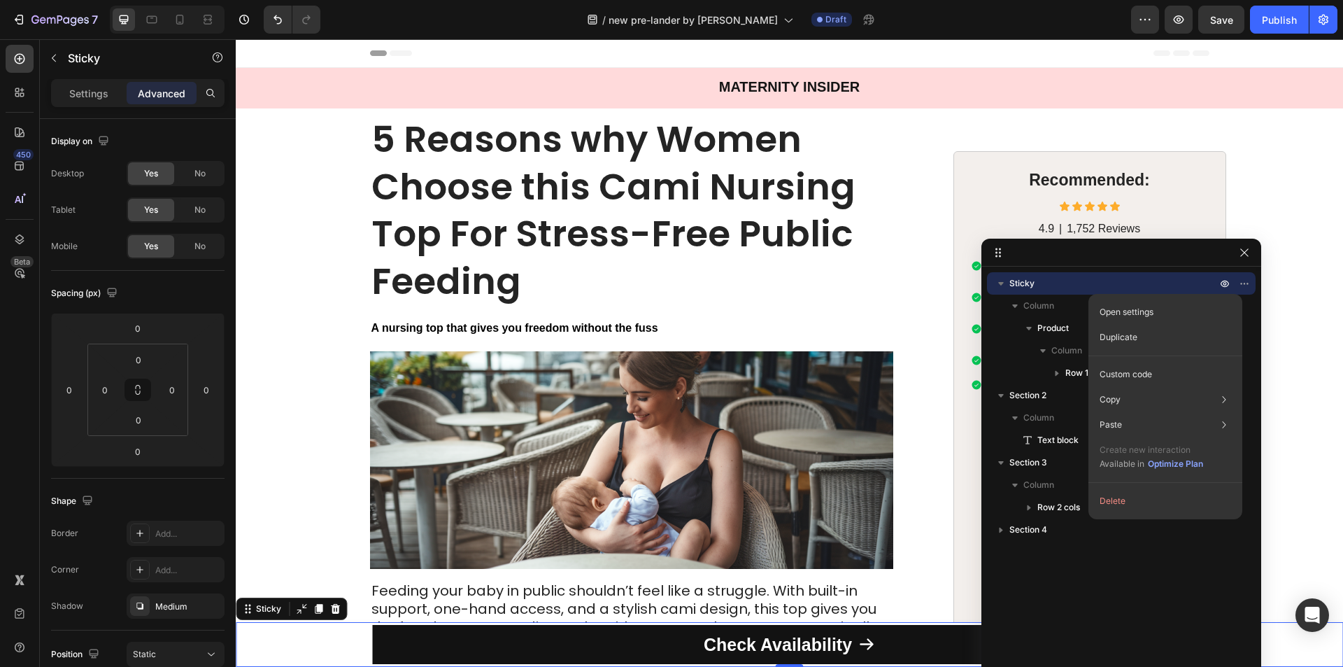
click at [1112, 499] on button "Delete" at bounding box center [1165, 500] width 143 height 25
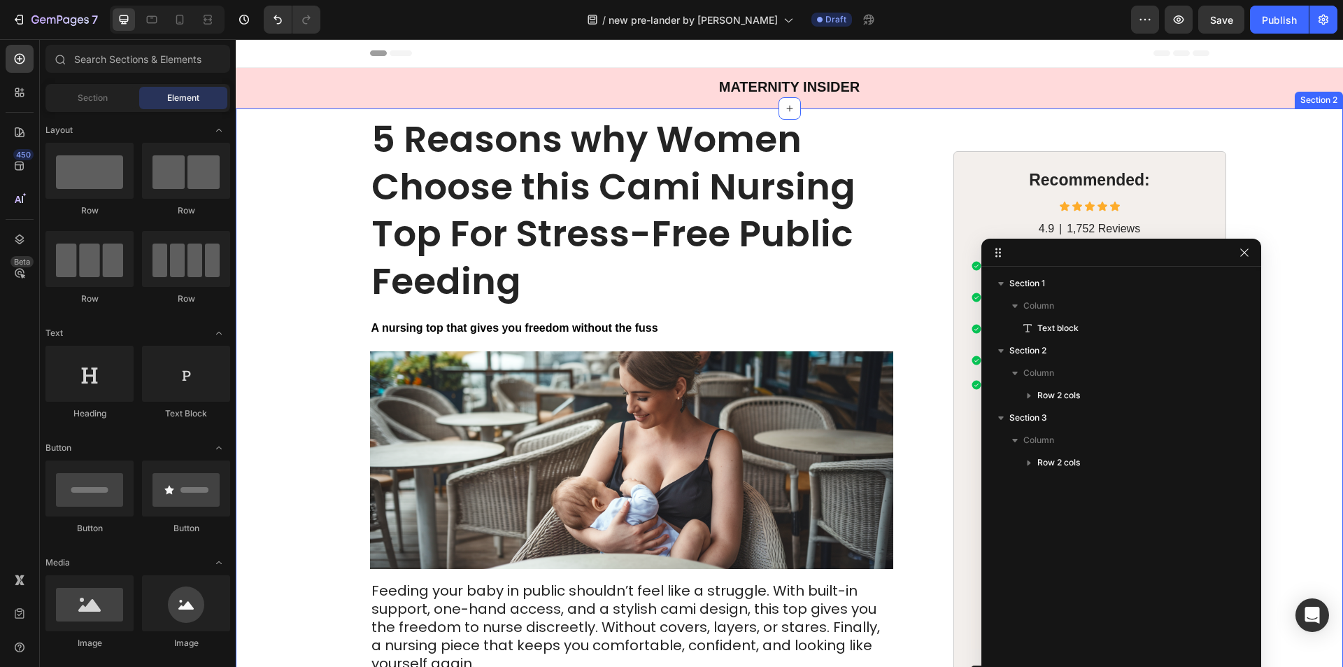
click at [292, 248] on div "5 Reasons why Women Choose this Cami Nursing Top For Stress-Free Public Feeding…" at bounding box center [789, 428] width 1107 height 640
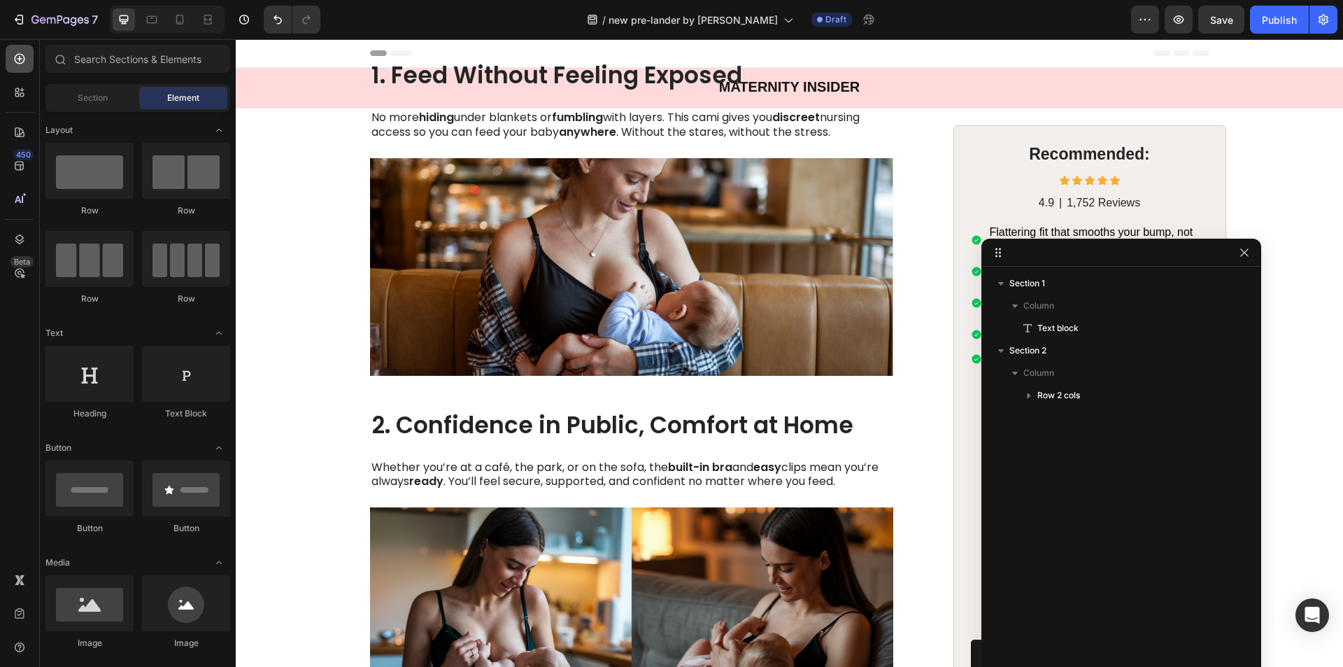
click at [22, 68] on div at bounding box center [20, 59] width 28 height 28
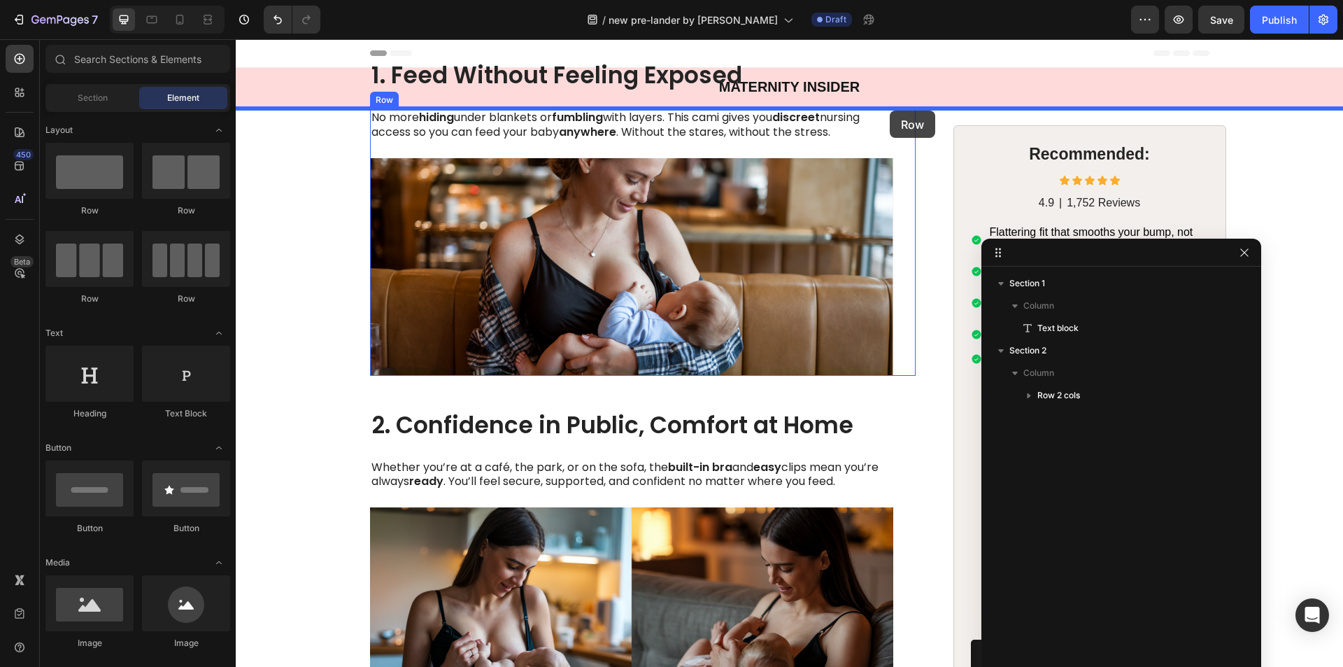
drag, startPoint x: 335, startPoint y: 231, endPoint x: 890, endPoint y: 111, distance: 568.2
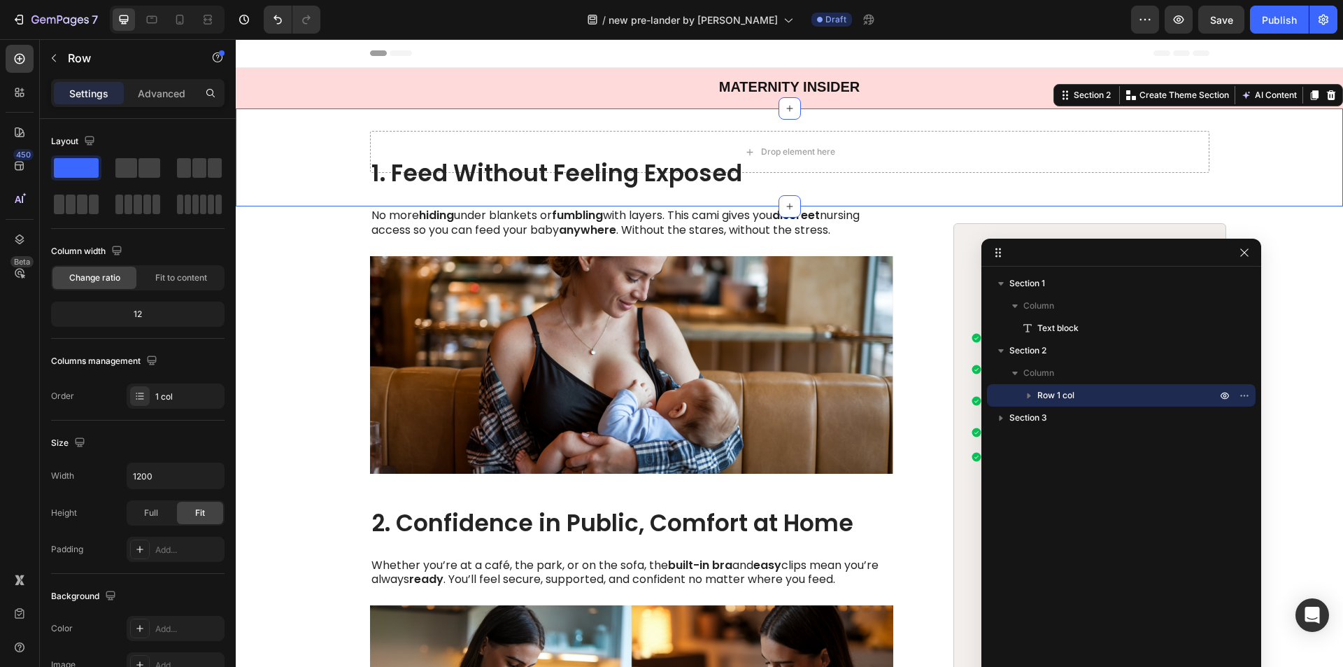
click at [322, 169] on div "Drop element here Row" at bounding box center [789, 157] width 1107 height 53
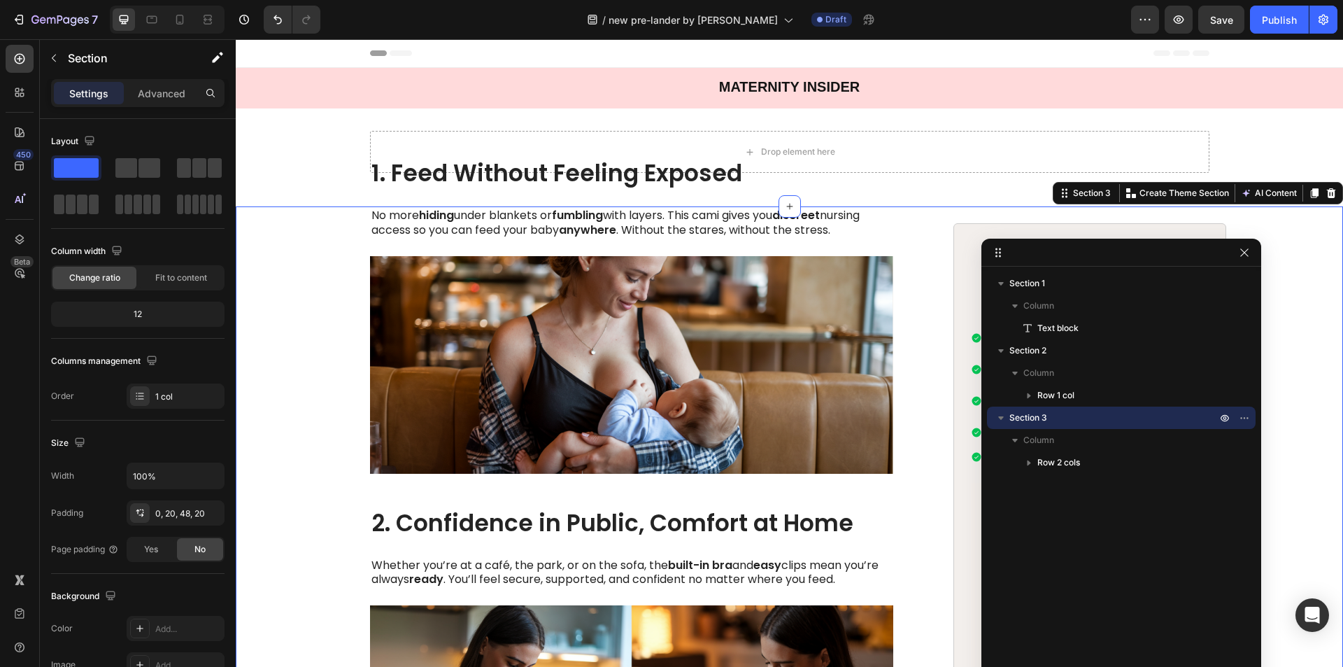
click at [157, 92] on p "Advanced" at bounding box center [162, 93] width 48 height 15
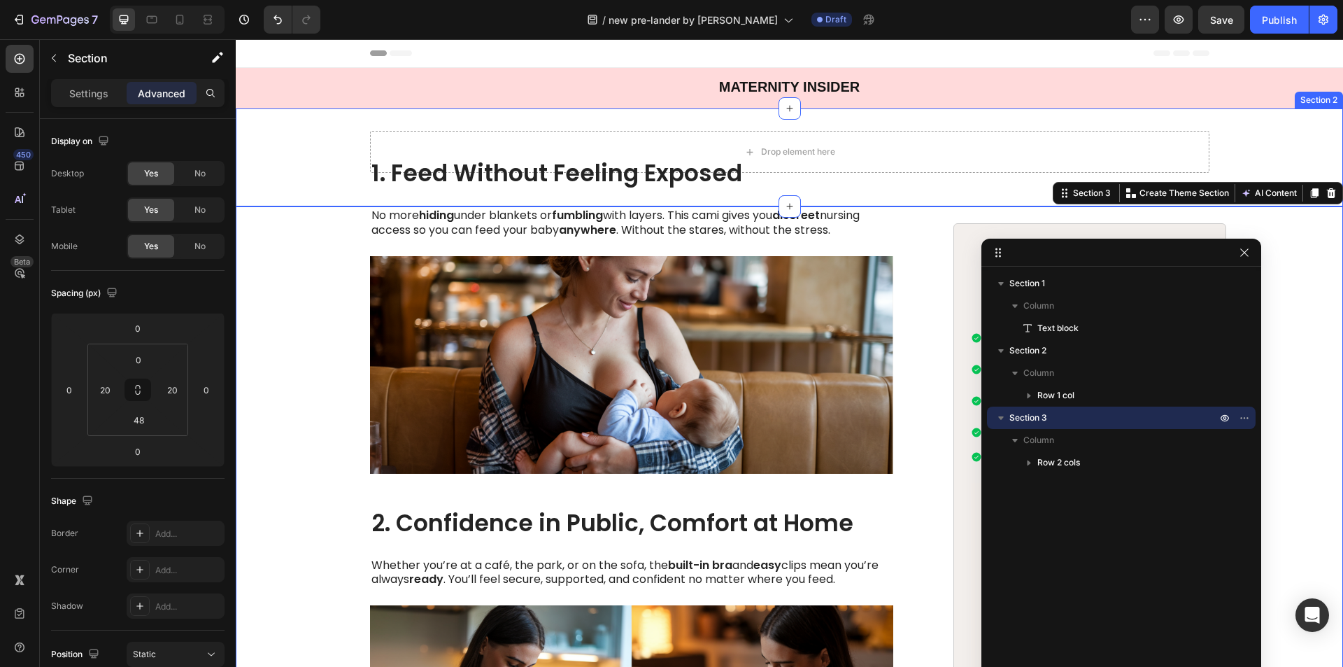
click at [320, 177] on div "Drop element here Row" at bounding box center [789, 157] width 1107 height 53
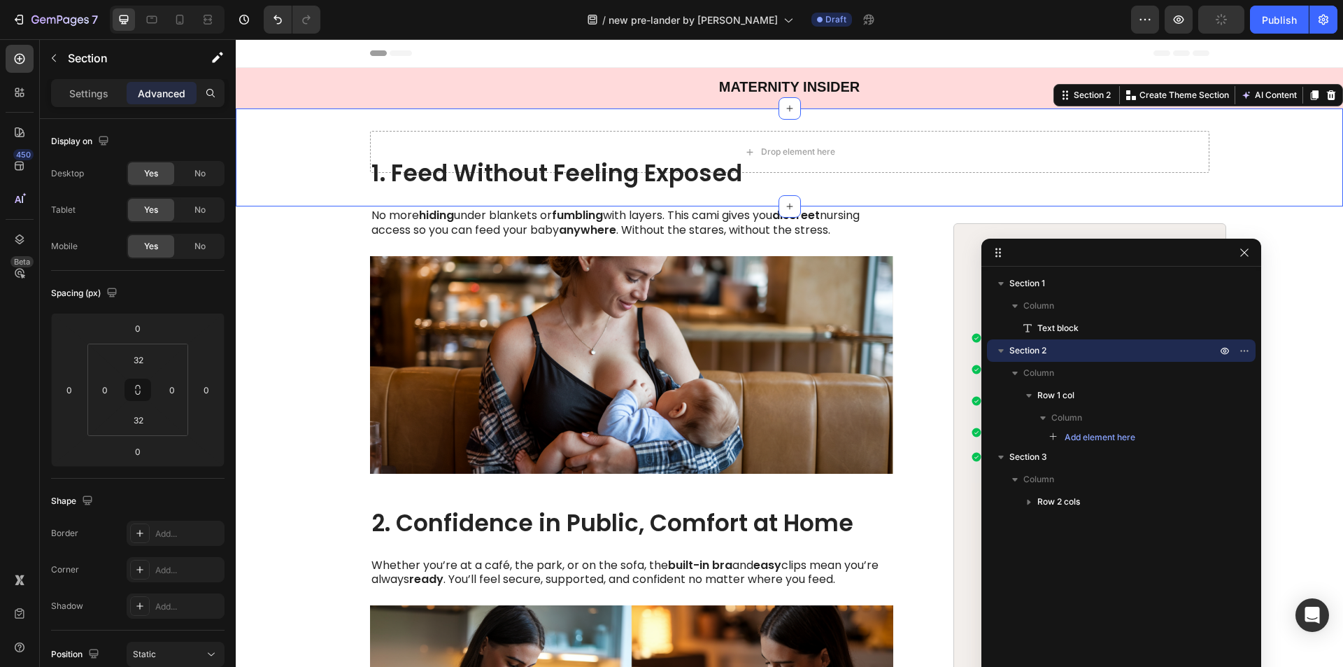
click at [1065, 353] on p "Section 2" at bounding box center [1114, 350] width 210 height 14
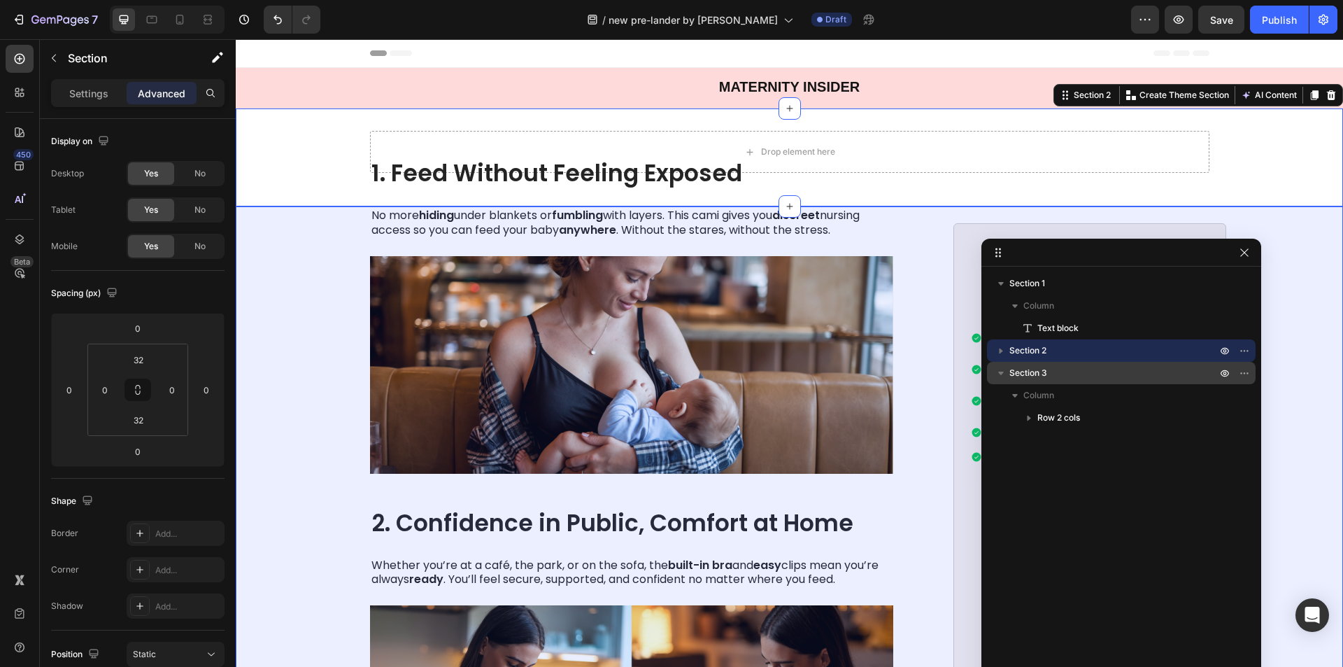
click at [1063, 376] on p "Section 3" at bounding box center [1114, 373] width 210 height 14
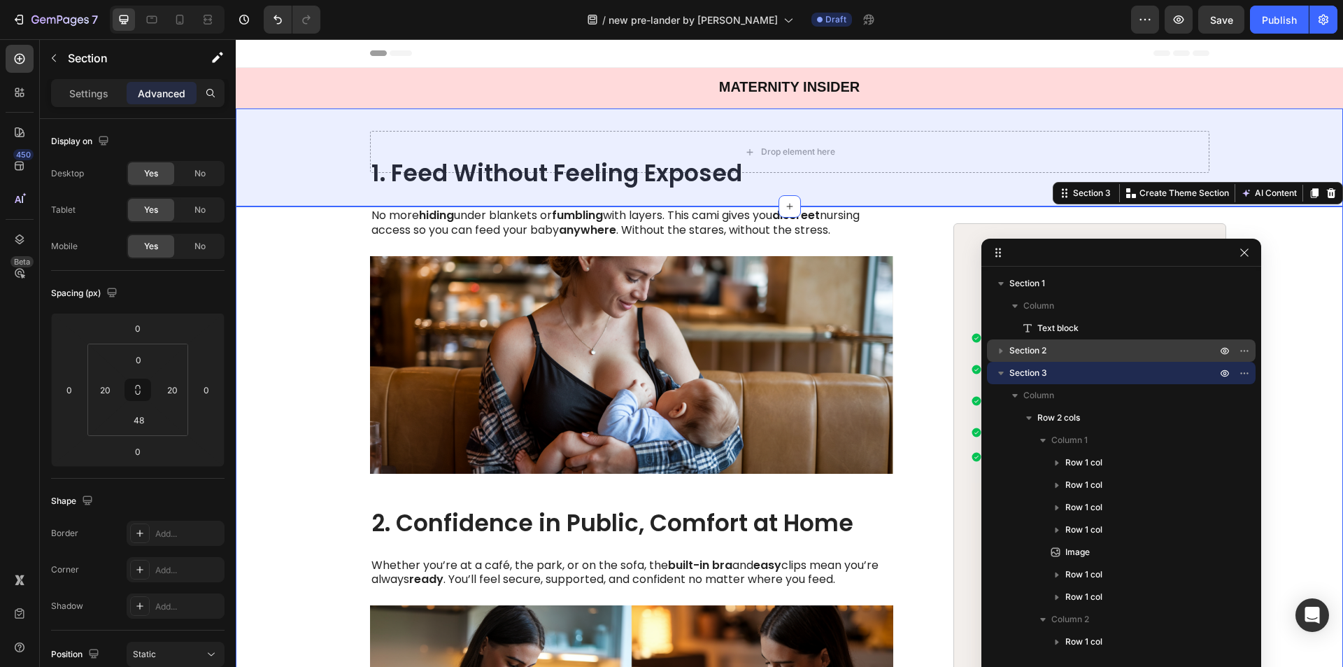
click at [1046, 341] on div "Section 2" at bounding box center [1120, 350] width 257 height 22
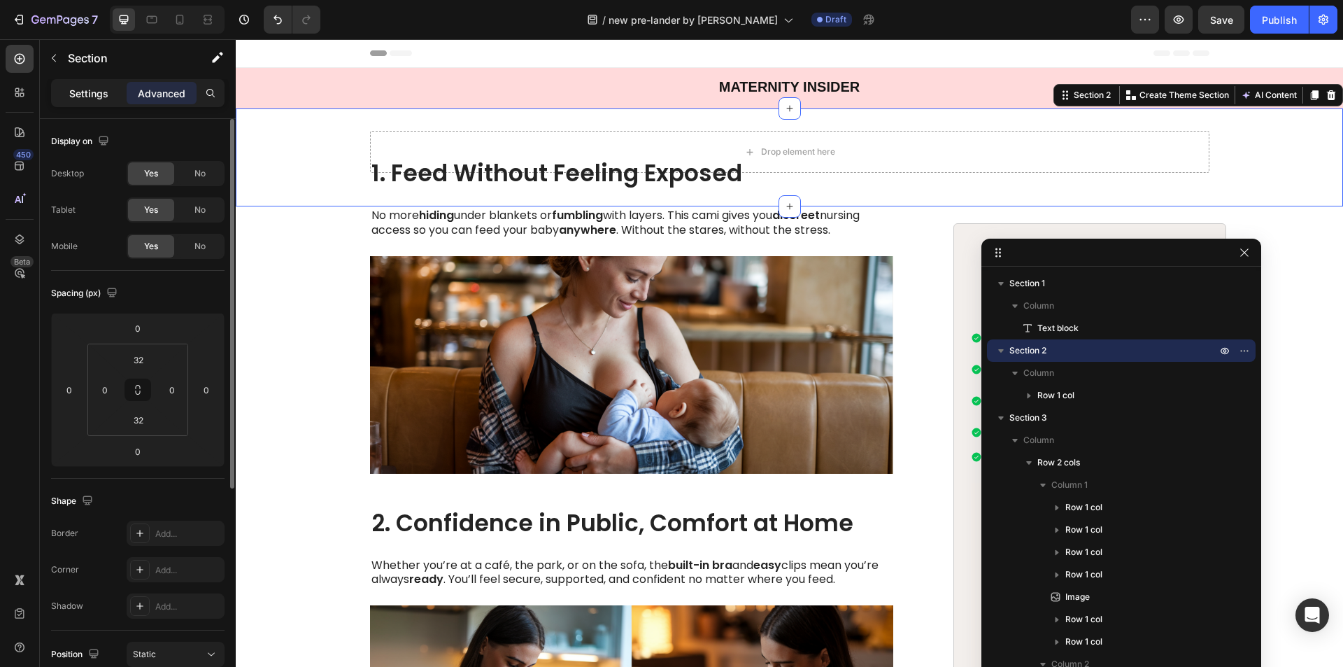
click at [87, 88] on p "Settings" at bounding box center [88, 93] width 39 height 15
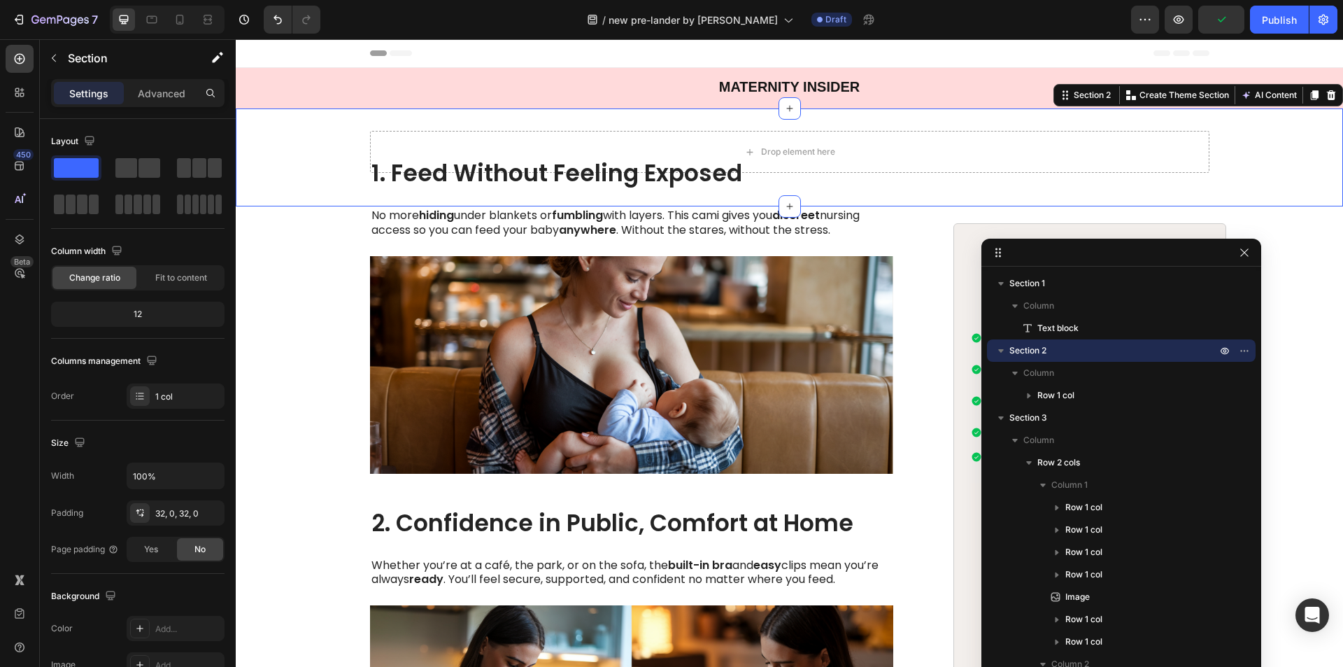
click at [320, 146] on div "Drop element here Row" at bounding box center [789, 157] width 1107 height 53
click at [320, 145] on div "Drop element here Row" at bounding box center [789, 157] width 1107 height 53
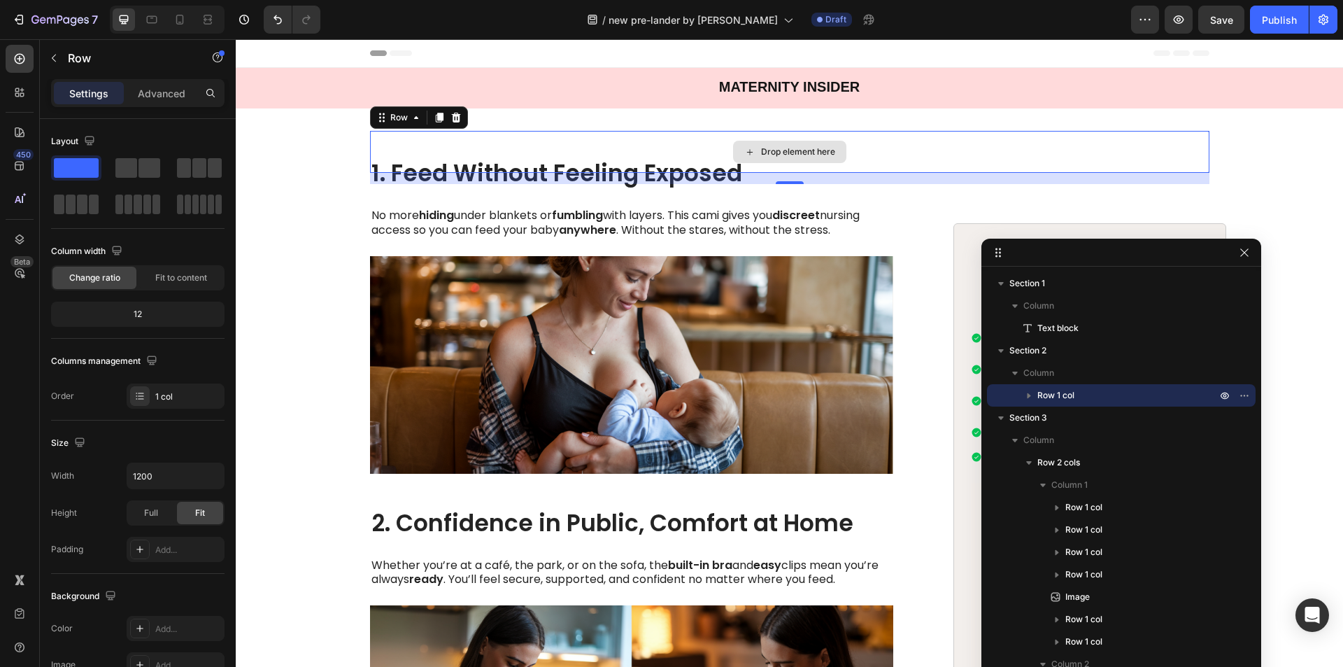
click at [549, 148] on div "Drop element here" at bounding box center [789, 152] width 839 height 42
click at [290, 162] on div "Drop element here Row 16" at bounding box center [789, 157] width 1107 height 53
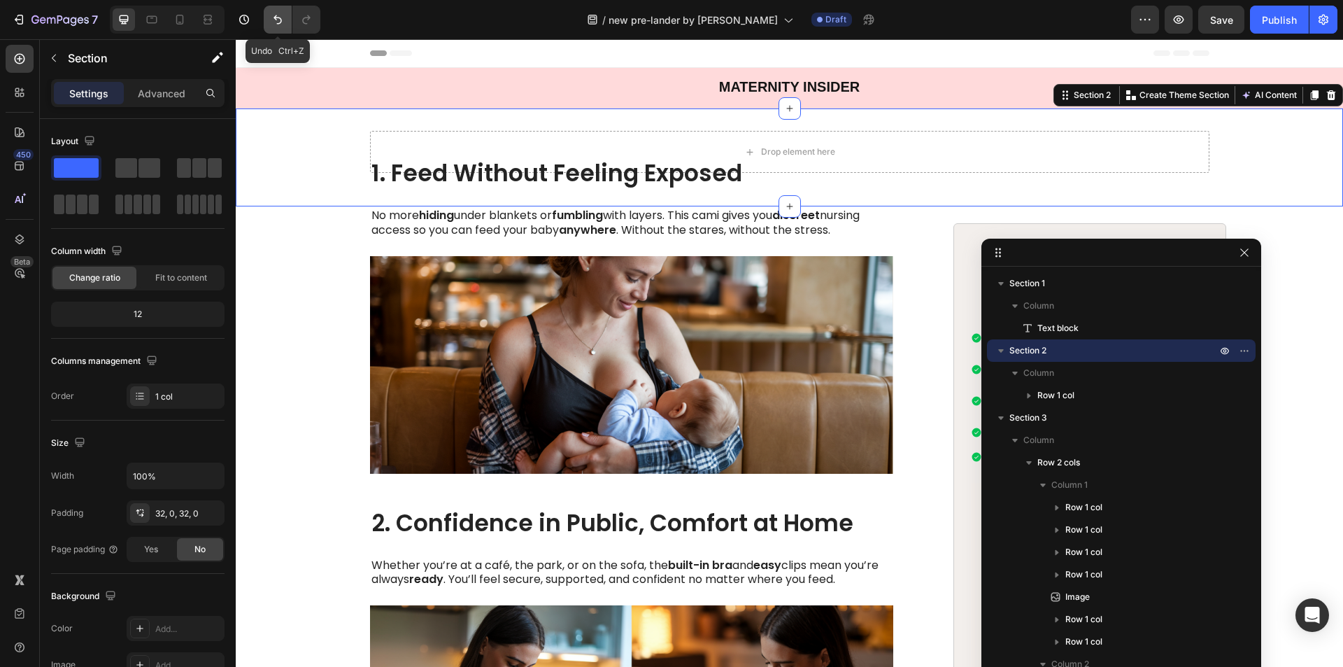
click at [276, 22] on icon "Undo/Redo" at bounding box center [278, 20] width 14 height 14
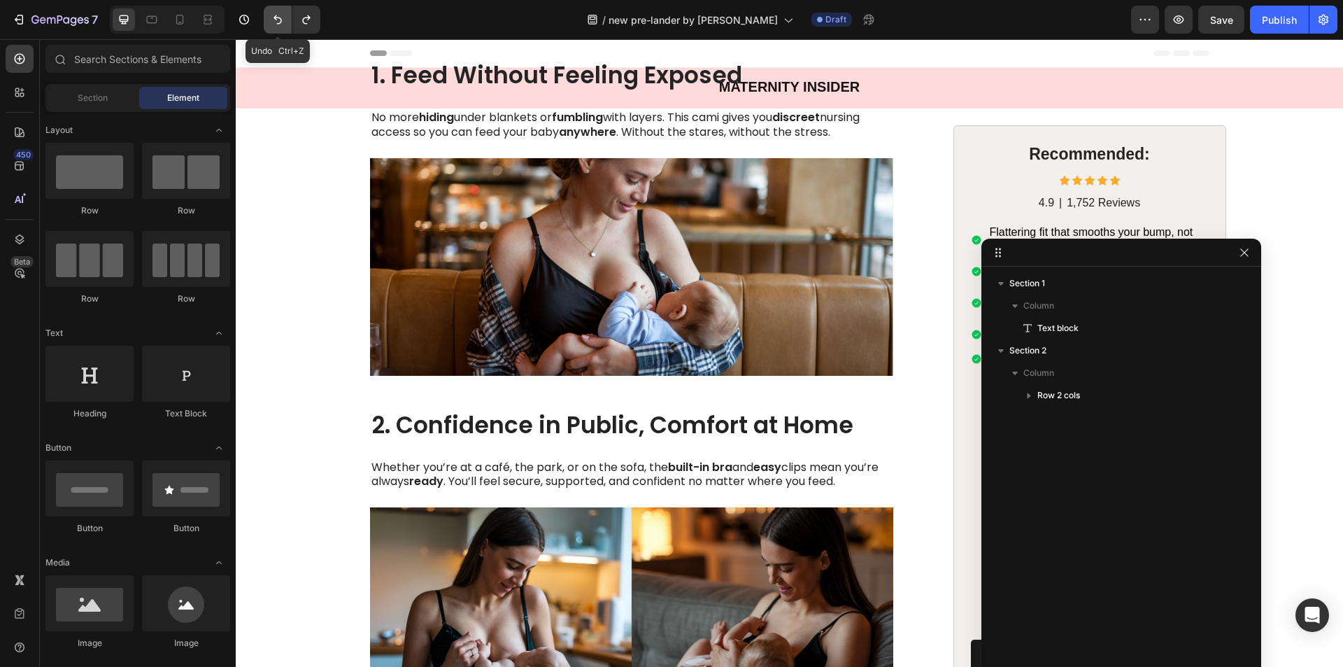
click at [276, 22] on icon "Undo/Redo" at bounding box center [278, 20] width 14 height 14
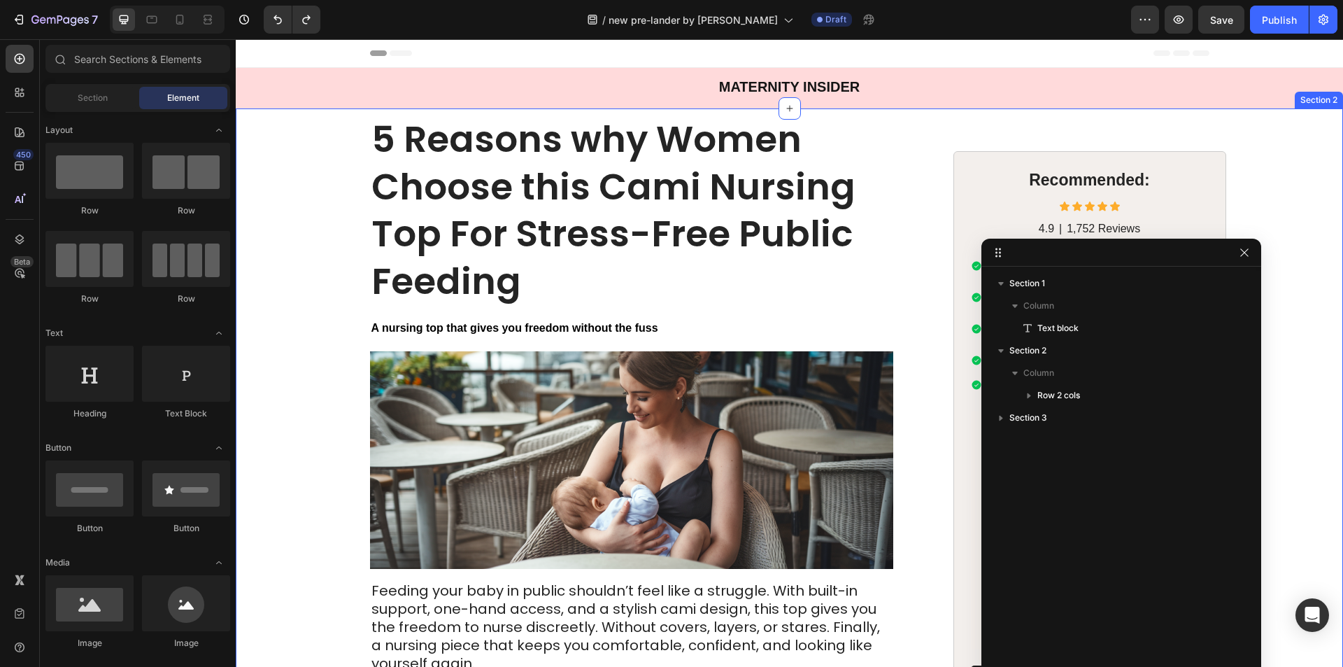
click at [290, 255] on div "5 Reasons why Women Choose this Cami Nursing Top For Stress-Free Public Feeding…" at bounding box center [789, 428] width 1107 height 640
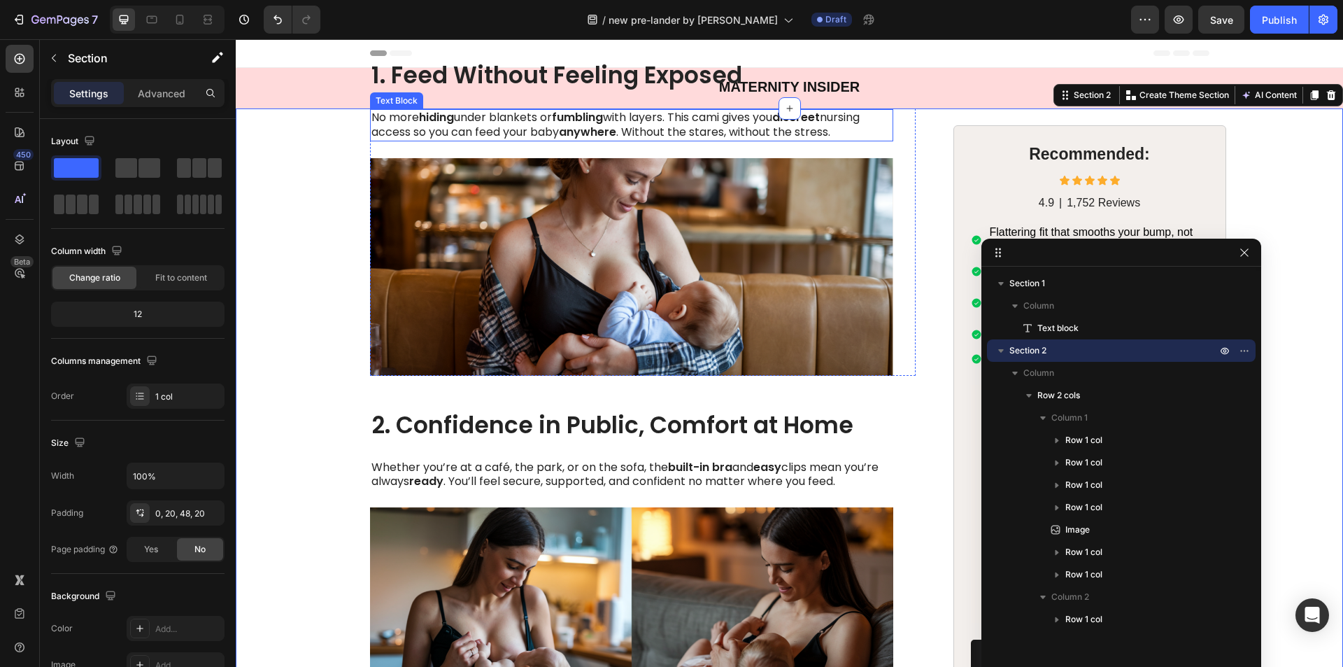
click at [485, 131] on p "No more hiding under blankets or fumbling with layers. This cami gives you disc…" at bounding box center [631, 125] width 520 height 29
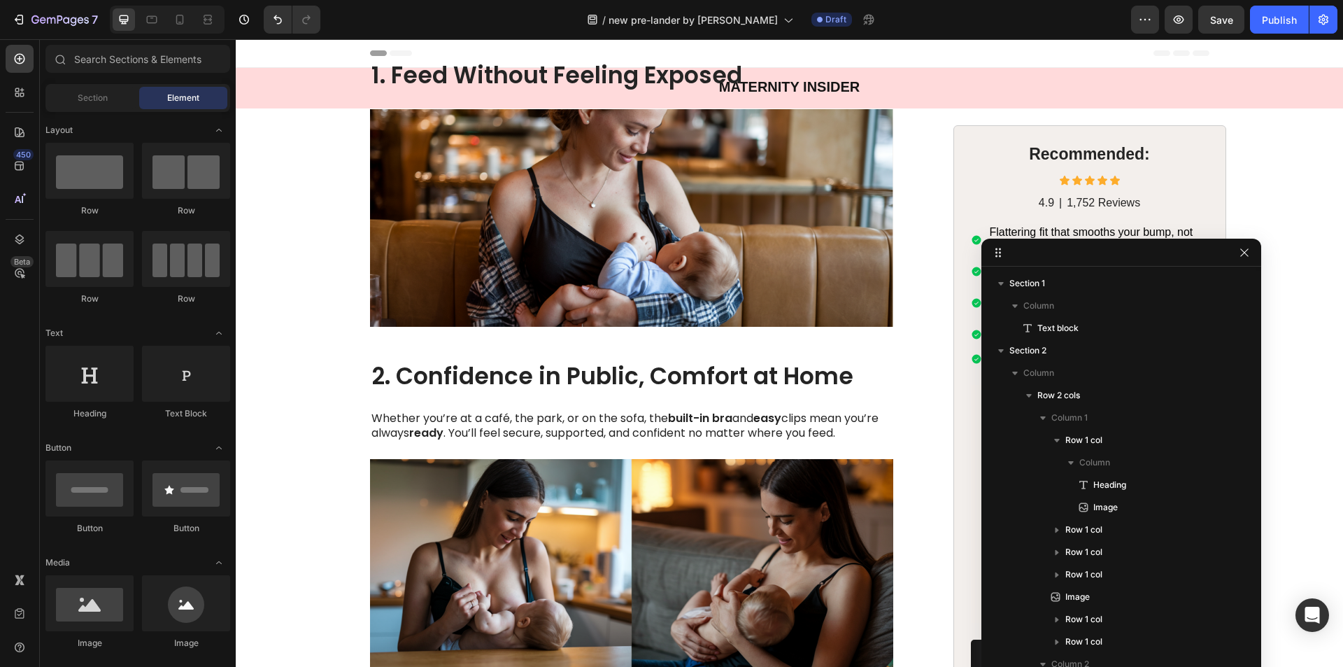
click at [477, 184] on img at bounding box center [631, 218] width 523 height 218
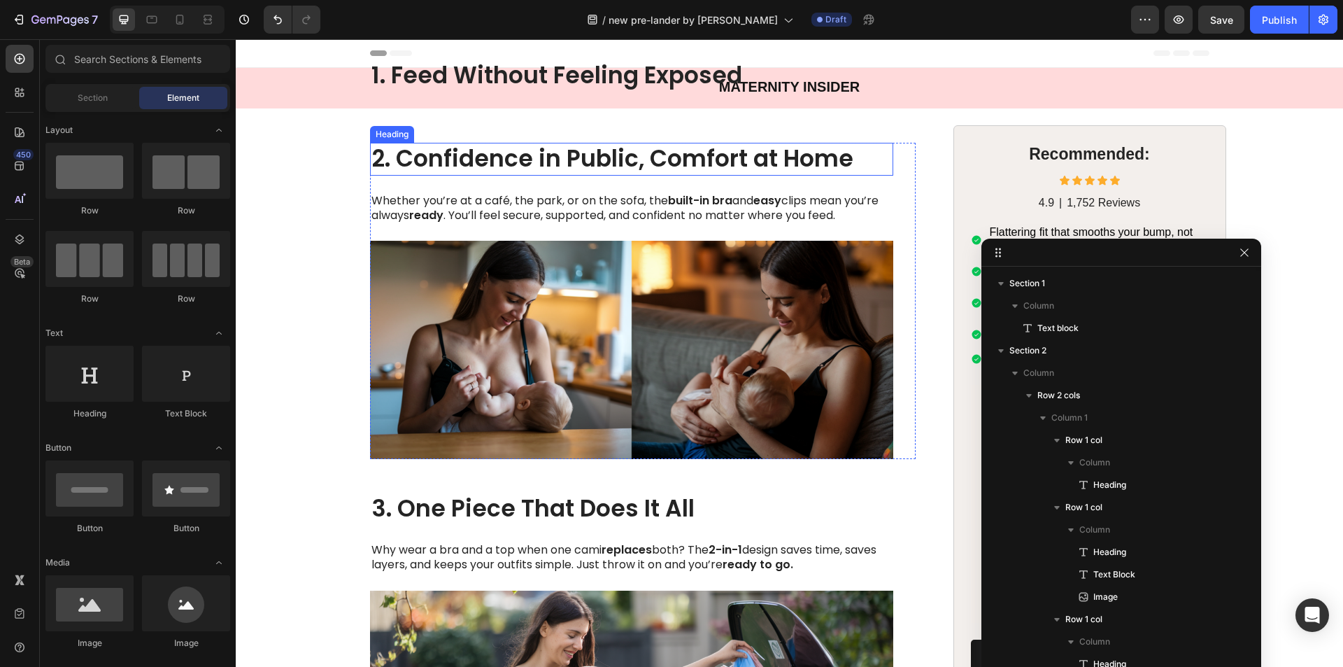
click at [470, 170] on strong "2. Confidence in Public, Comfort at Home" at bounding box center [612, 158] width 482 height 33
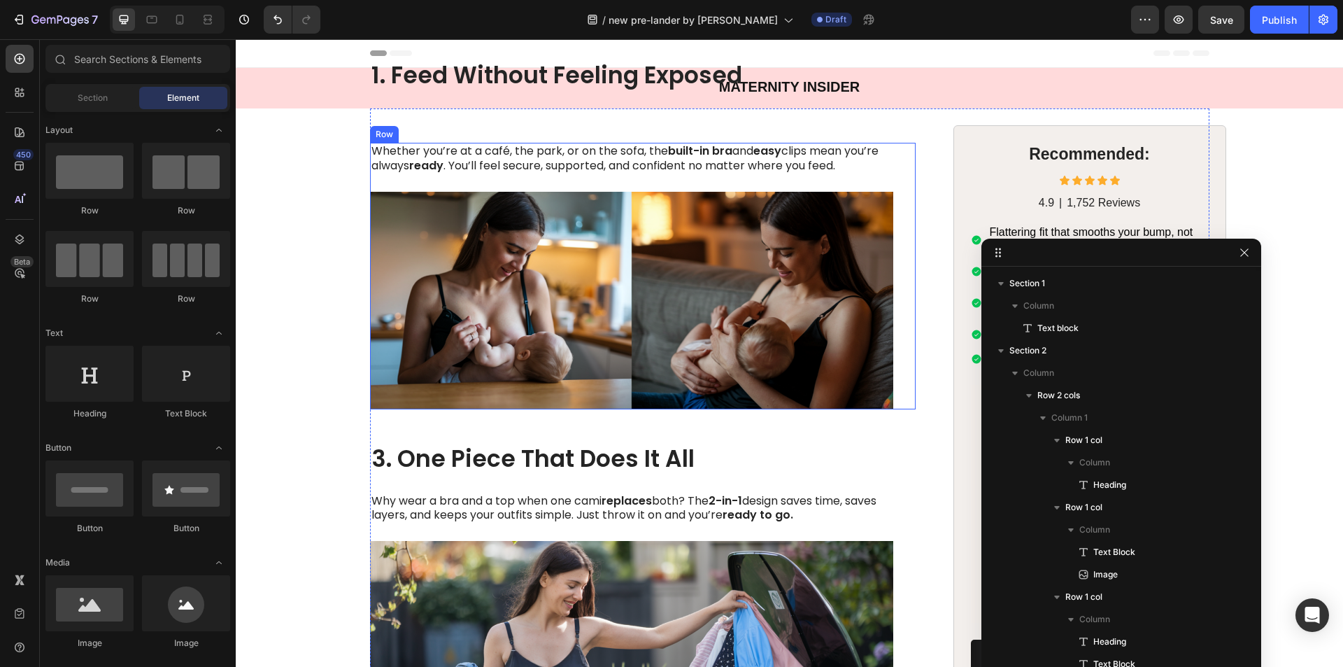
click at [470, 180] on div "Whether you’re at a café, the park, or on the sofa, the built-in bra and easy c…" at bounding box center [631, 276] width 523 height 266
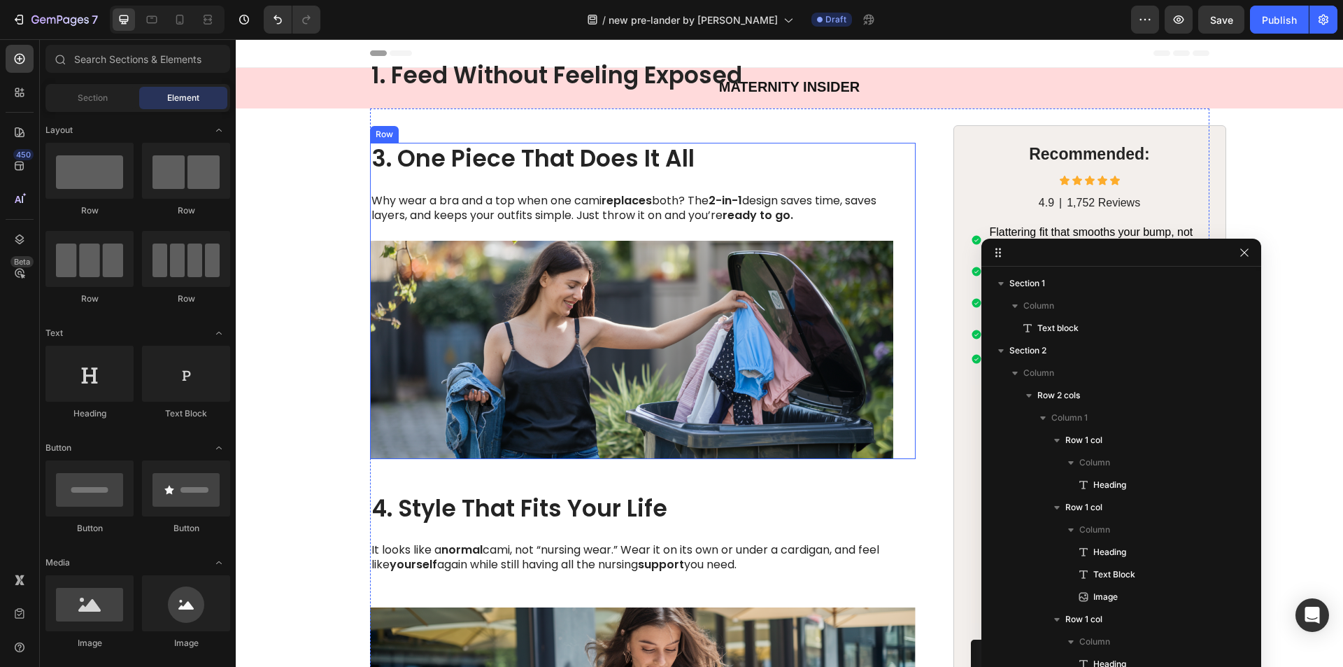
click at [474, 171] on strong "3. One Piece That Does It All" at bounding box center [532, 158] width 323 height 33
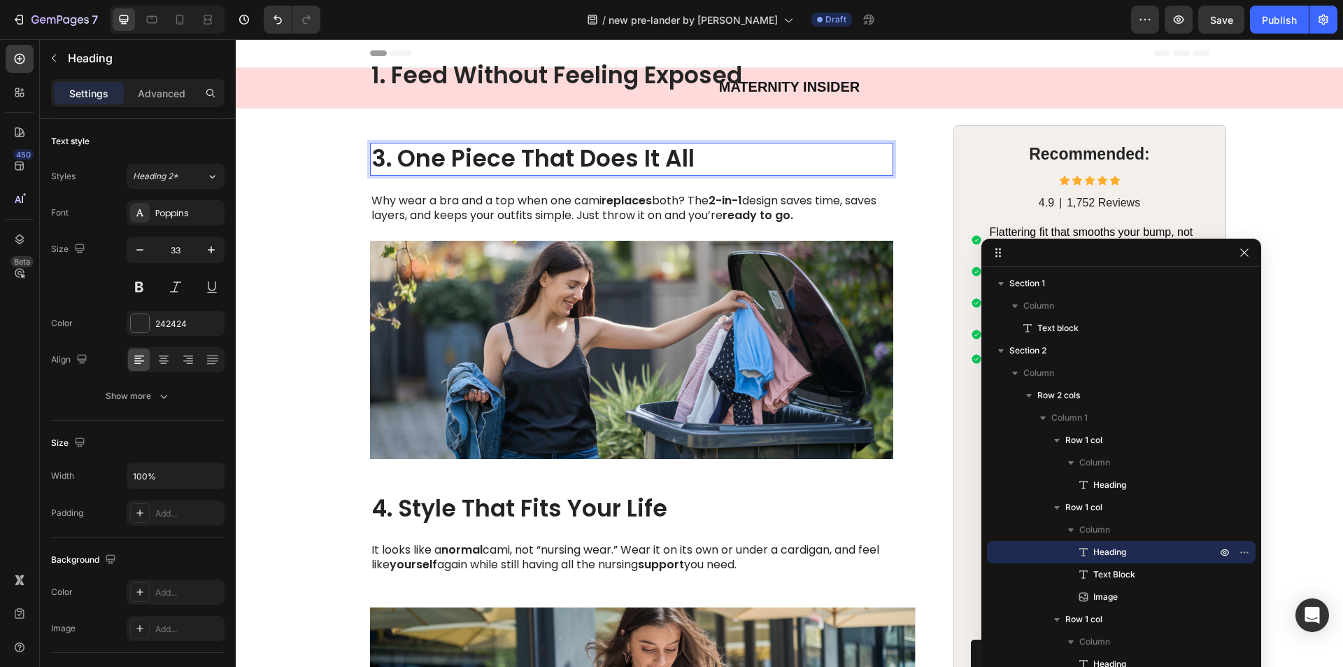
click at [469, 162] on strong "3. One Piece That Does It All" at bounding box center [532, 158] width 323 height 33
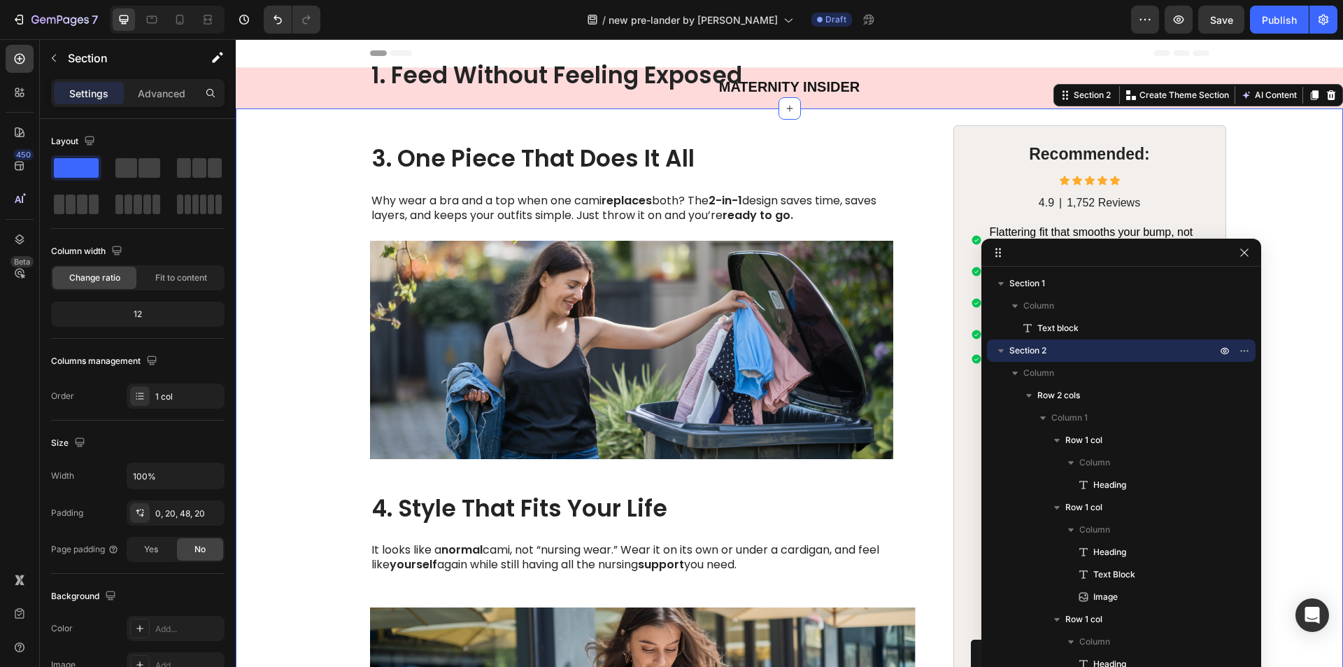
click at [420, 164] on strong "3. One Piece That Does It All" at bounding box center [532, 158] width 323 height 33
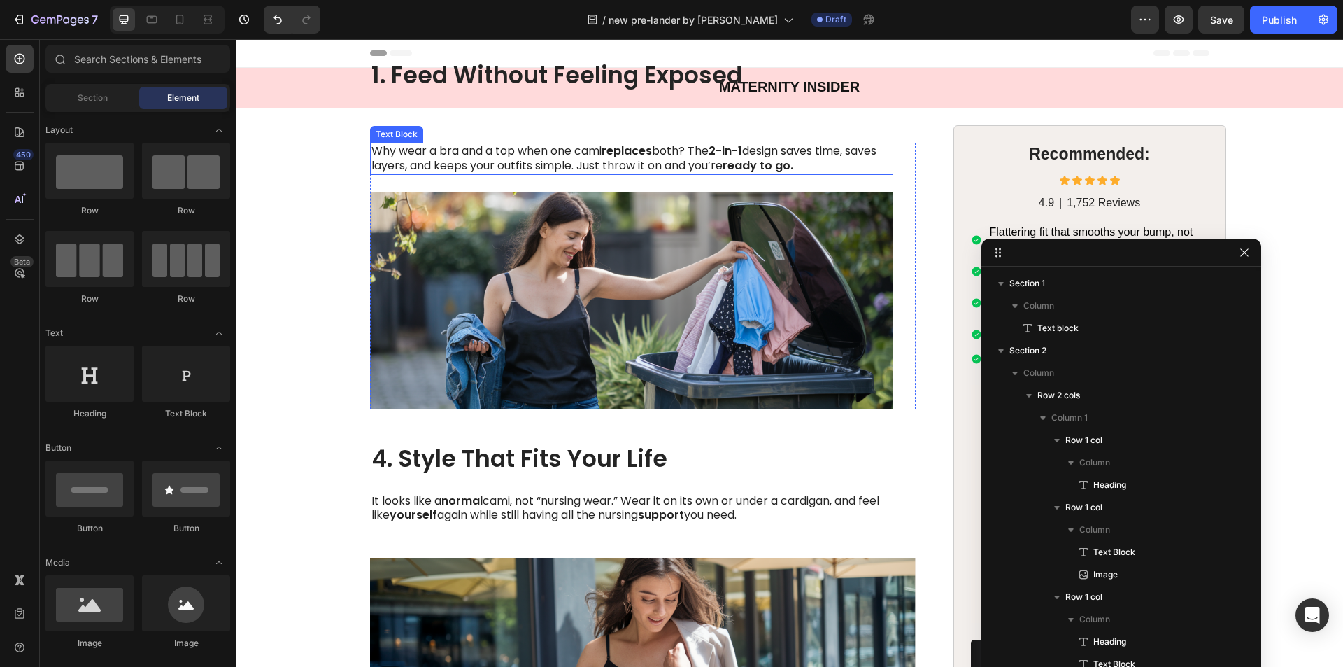
click at [422, 168] on p "Why wear a bra and a top when one cami replaces both? The 2-in-1 design saves t…" at bounding box center [631, 158] width 520 height 29
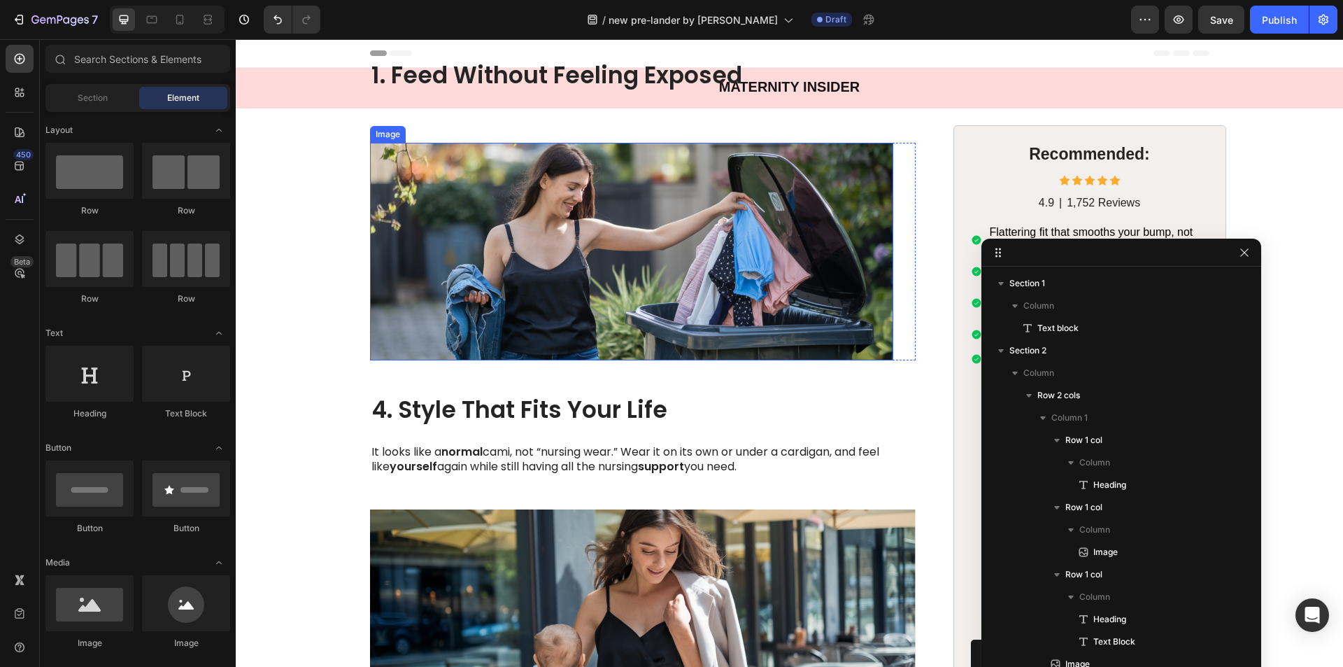
click at [425, 190] on img at bounding box center [631, 252] width 523 height 218
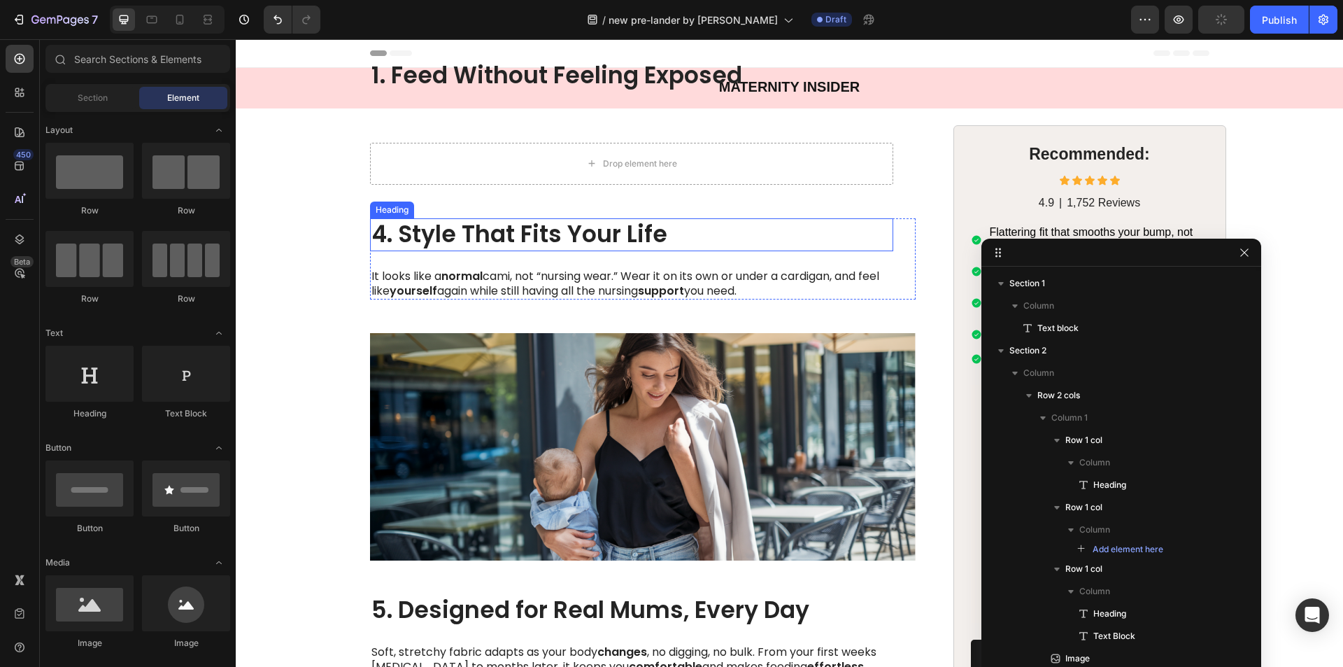
click at [433, 230] on strong "4. Style That Fits Your Life" at bounding box center [519, 234] width 296 height 33
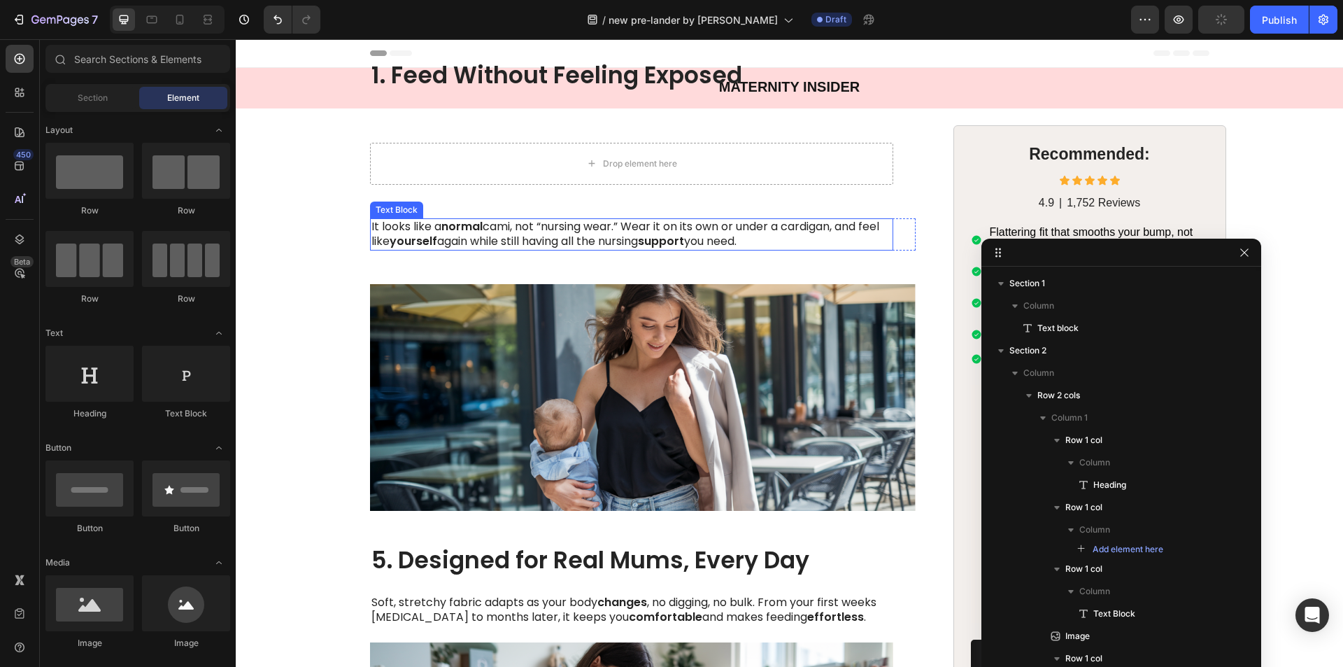
click at [432, 238] on strong "yourself" at bounding box center [414, 241] width 48 height 16
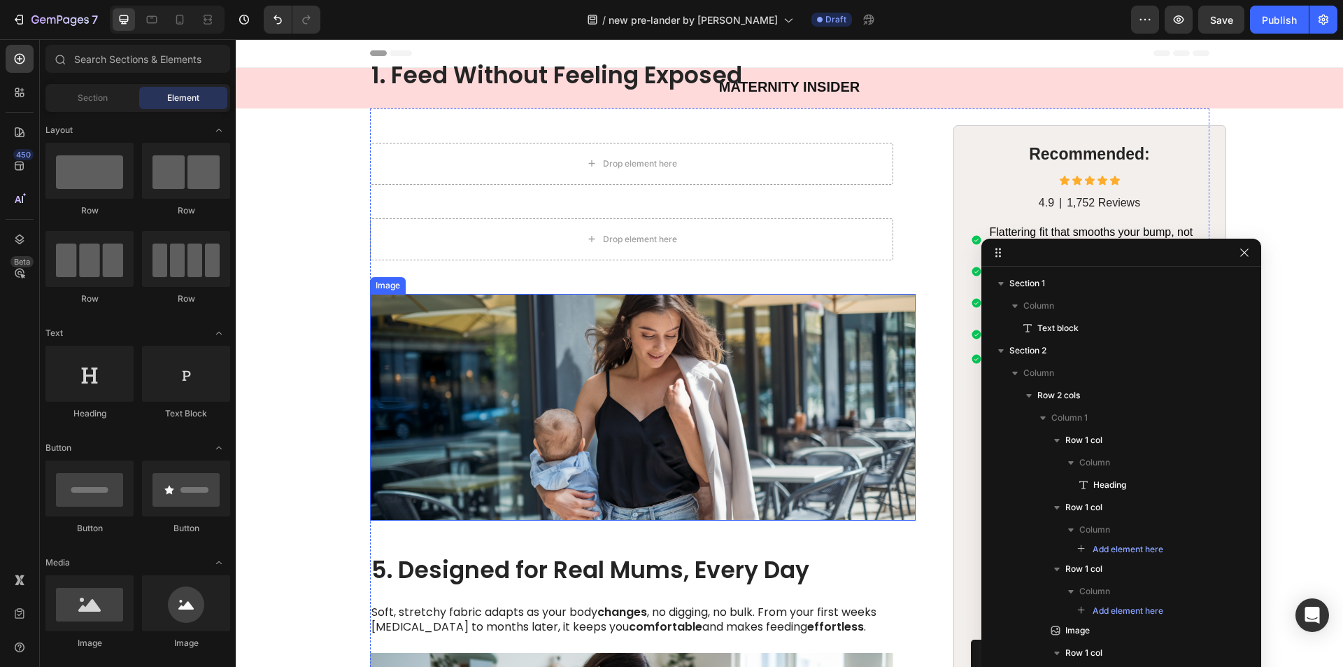
click at [442, 319] on img at bounding box center [643, 407] width 546 height 227
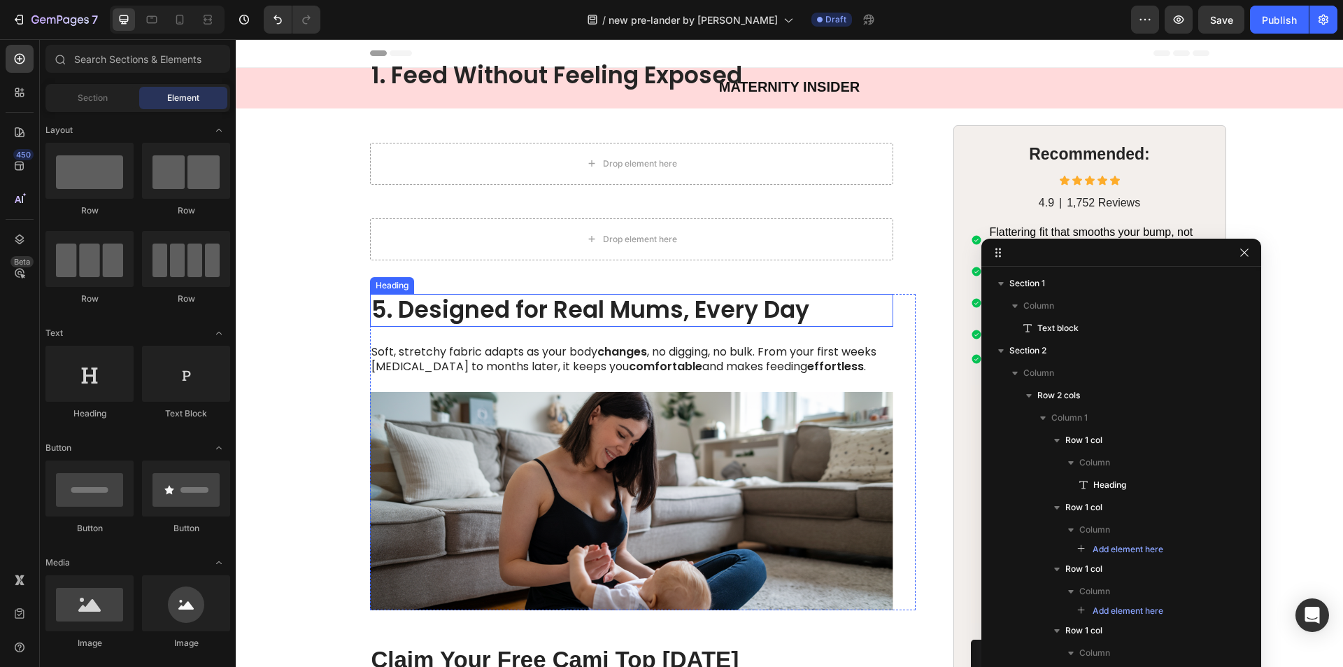
click at [455, 320] on strong "5. Designed for Real Mums, Every Day" at bounding box center [590, 309] width 438 height 33
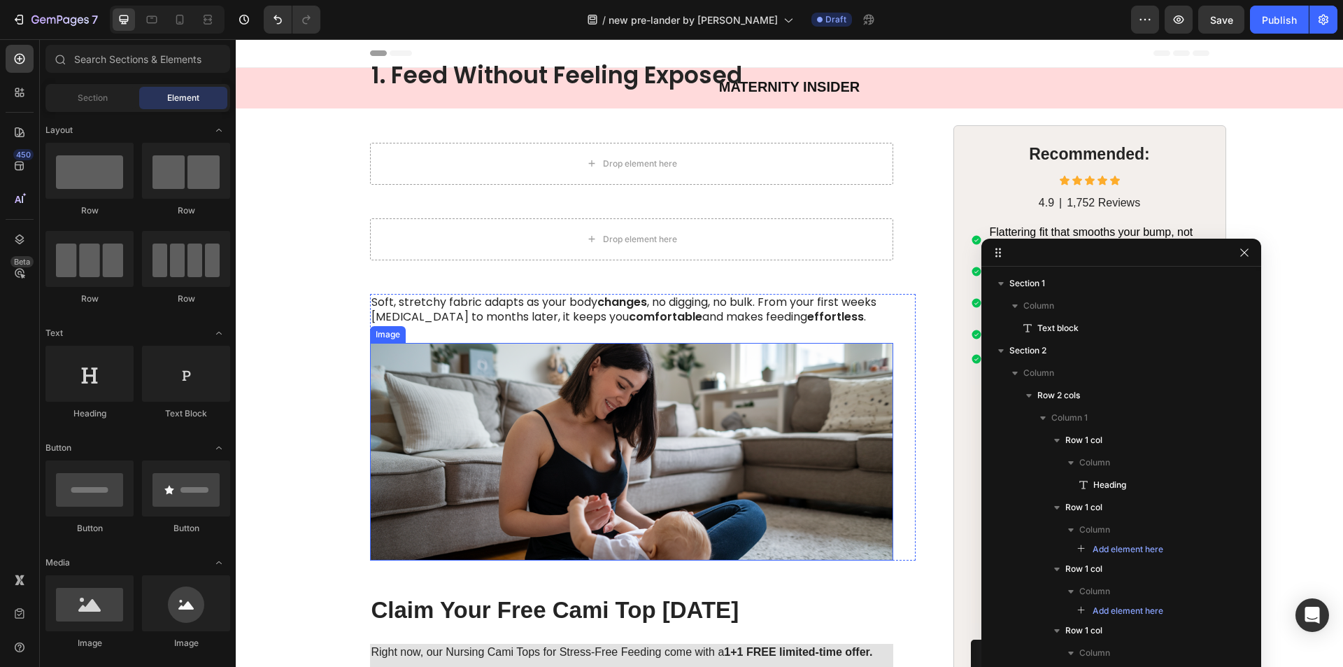
click at [450, 348] on img at bounding box center [631, 452] width 523 height 218
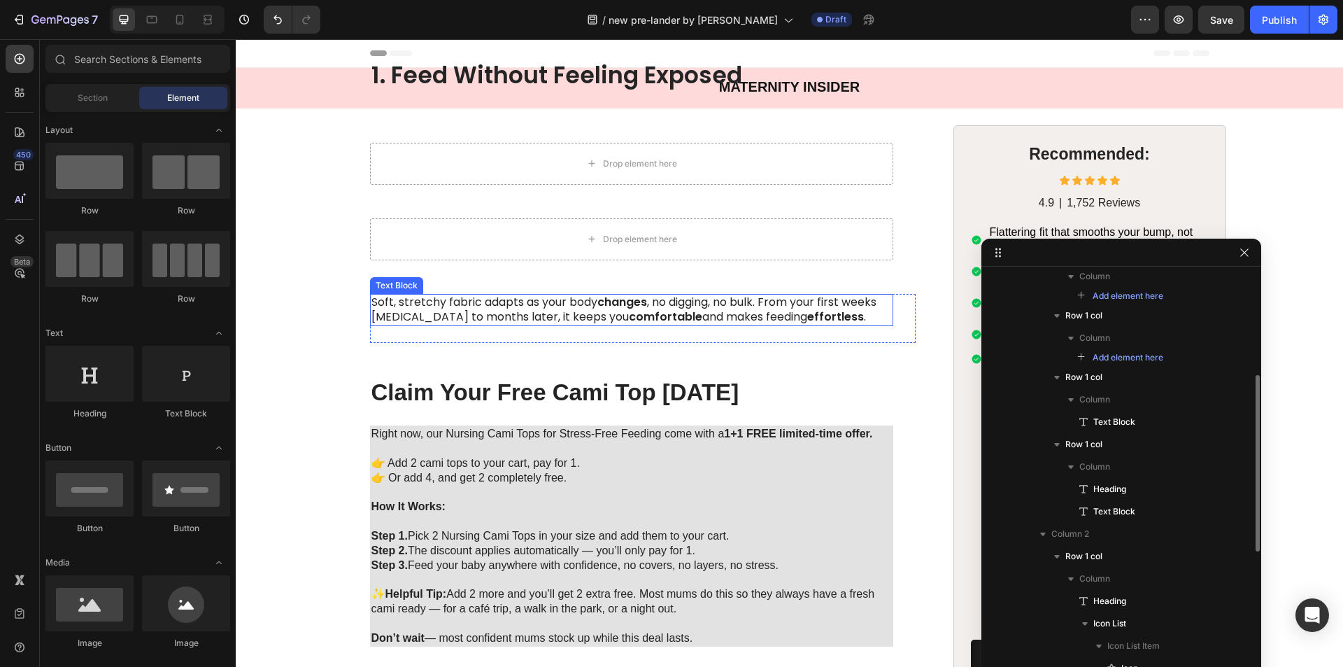
click at [450, 318] on p "Soft, stretchy fabric adapts as your body changes , no digging, no bulk. From y…" at bounding box center [631, 309] width 520 height 29
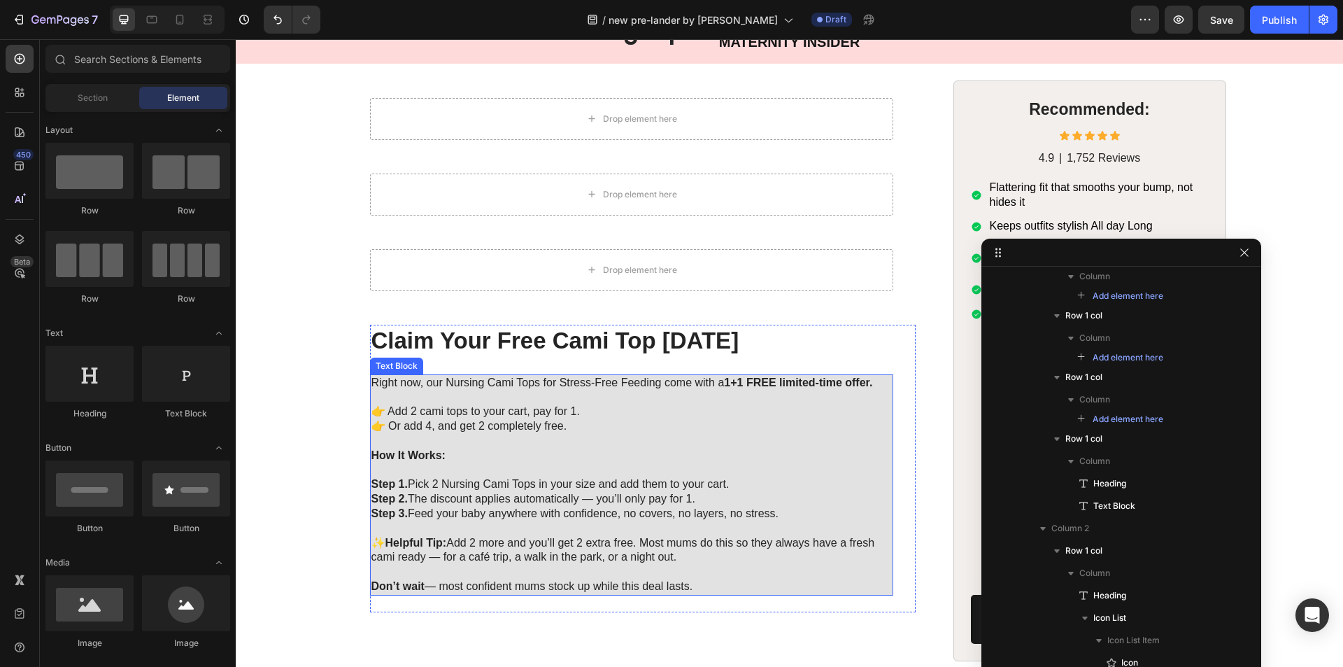
scroll to position [70, 0]
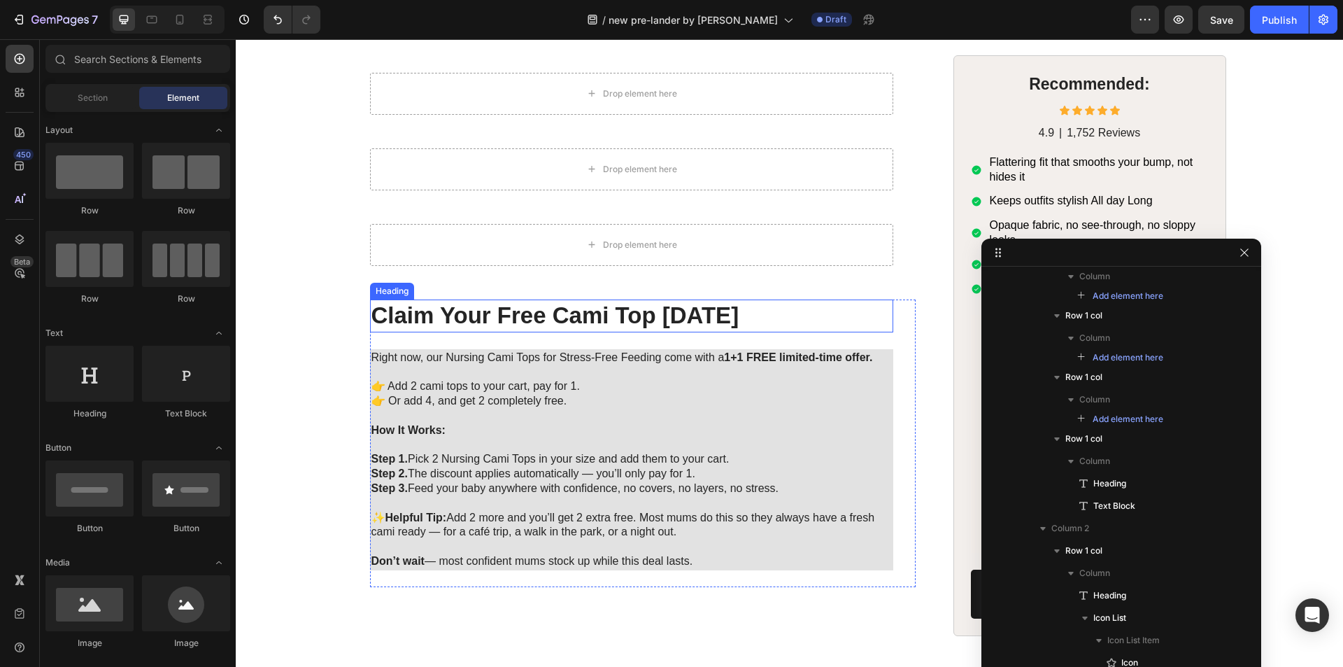
click at [448, 324] on h2 "Claim Your Free Cami Top Today" at bounding box center [631, 315] width 523 height 33
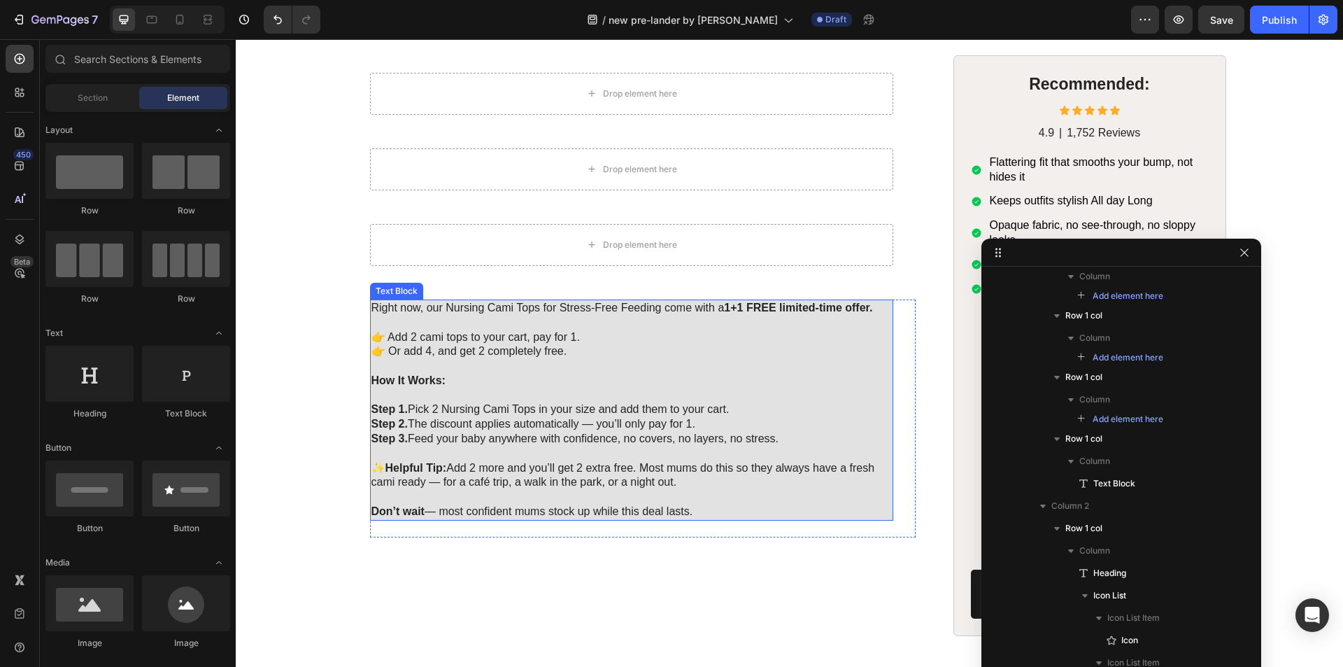
click at [443, 349] on p "👉 Add 2 cami tops to your cart, pay for 1. 👉 Or add 4, and get 2 completely fre…" at bounding box center [631, 344] width 520 height 29
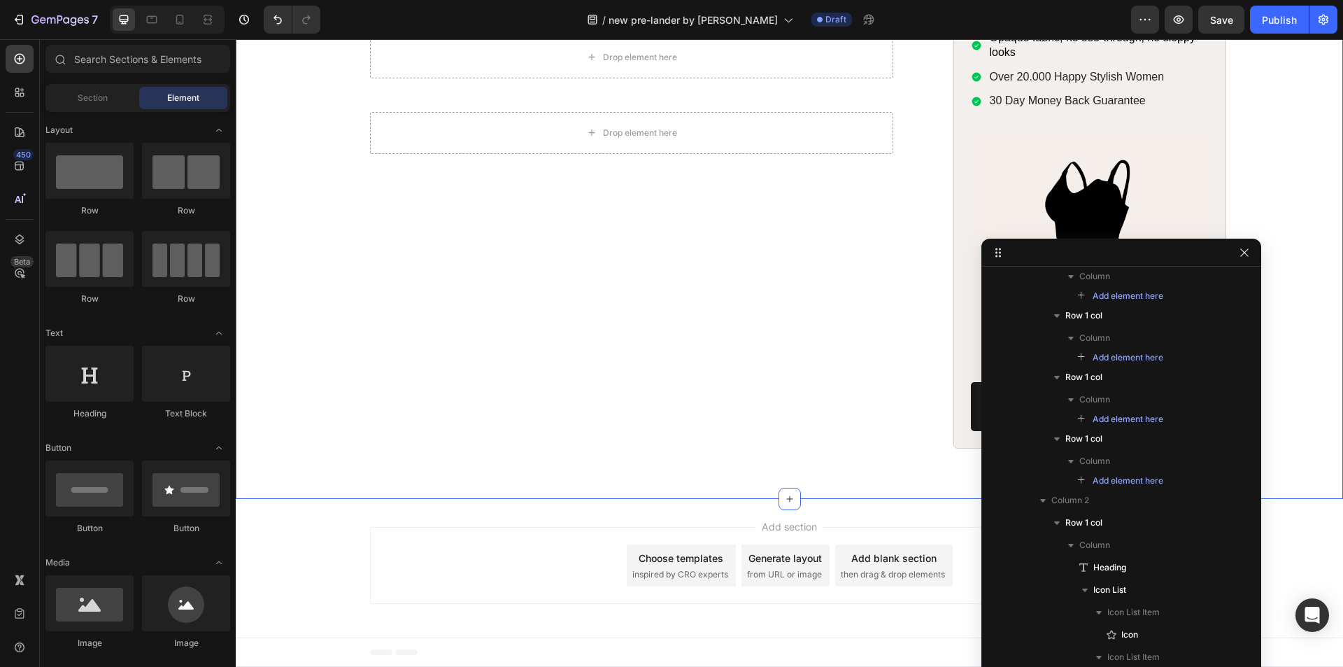
scroll to position [0, 0]
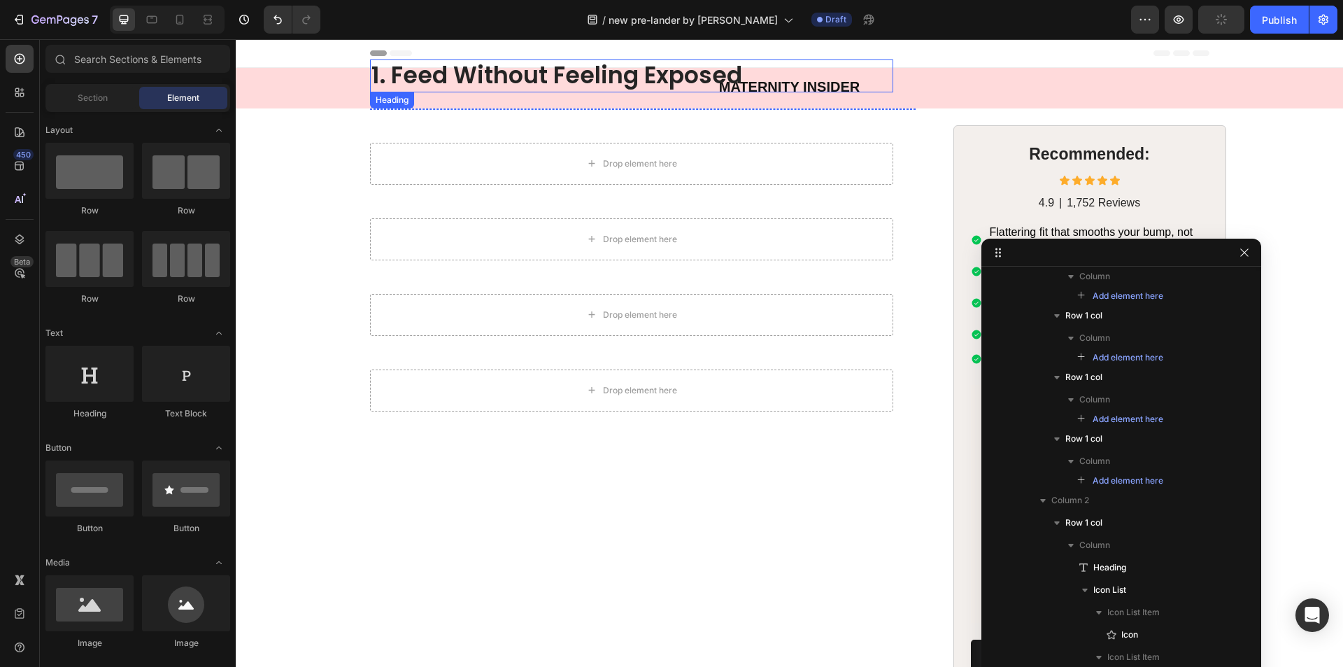
click at [423, 78] on strong "1. Feed Without Feeling Exposed" at bounding box center [556, 75] width 371 height 33
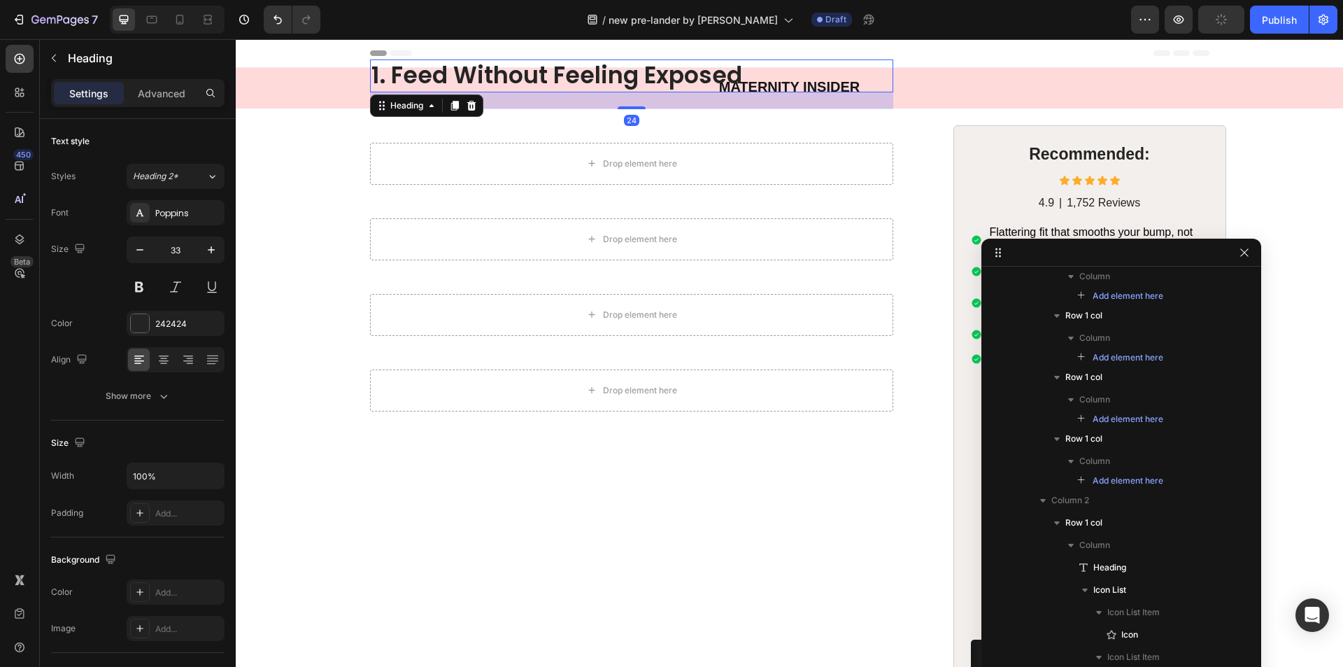
scroll to position [41, 0]
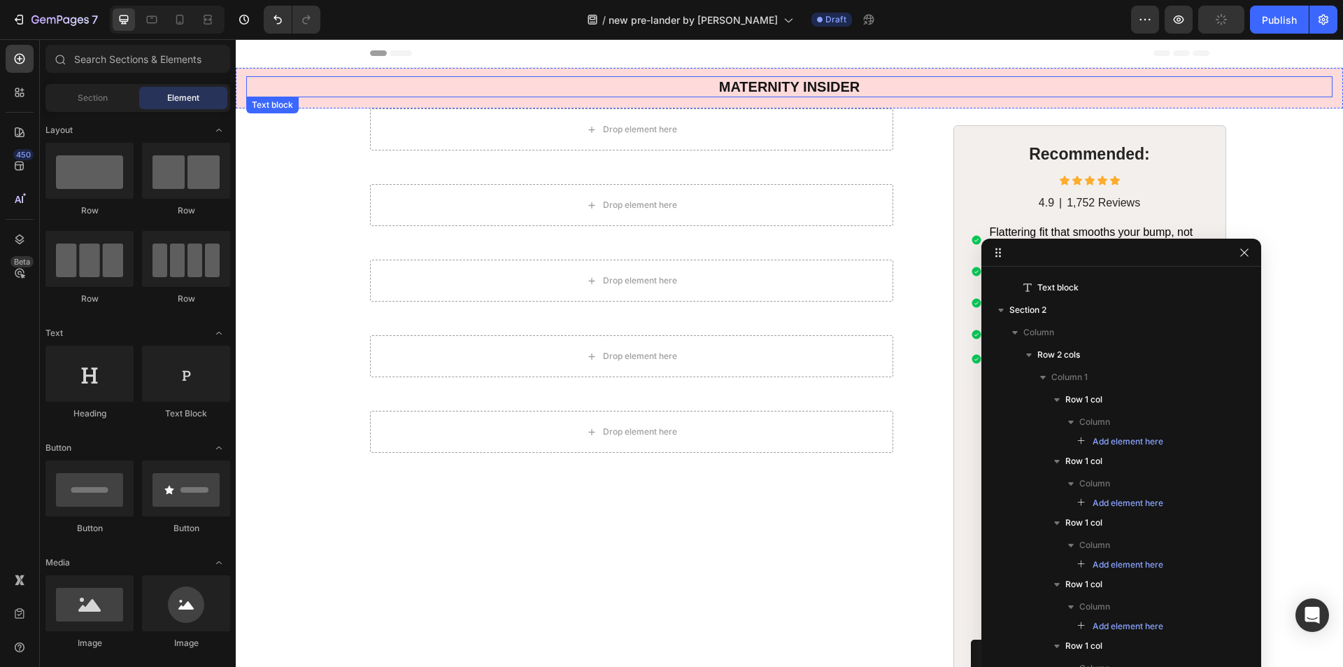
click at [567, 76] on div "MATERNITY INSIDER" at bounding box center [789, 86] width 1086 height 21
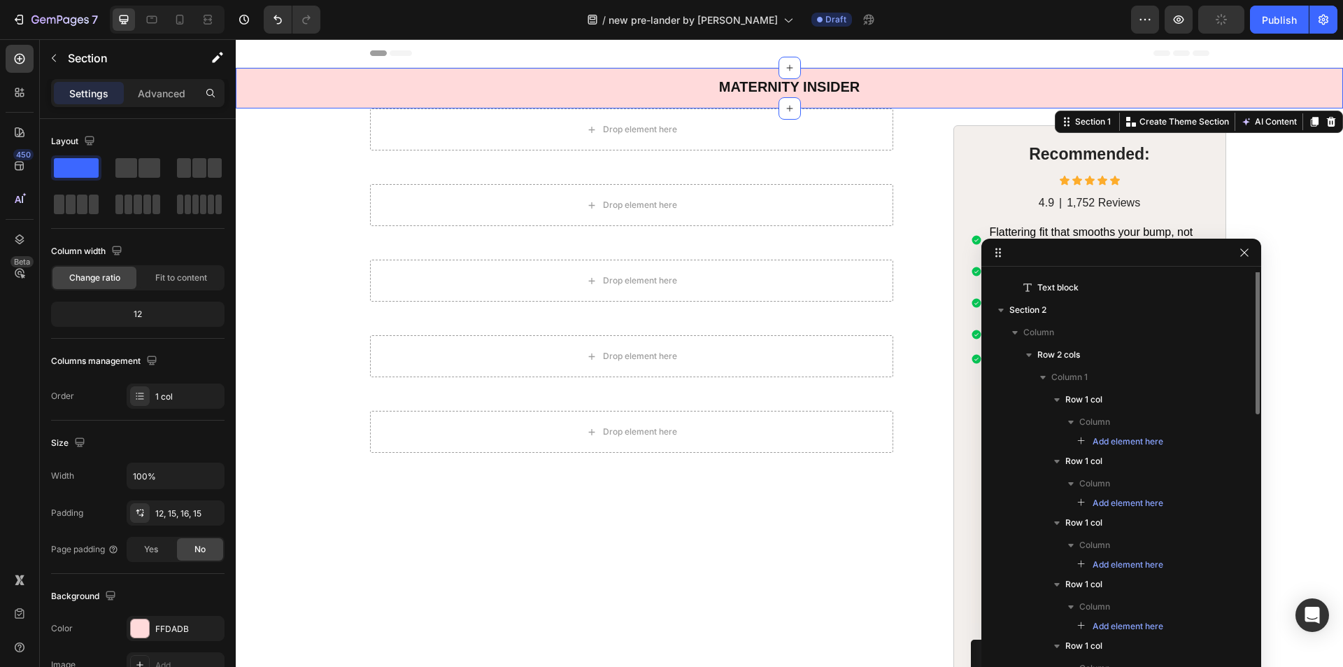
click at [241, 80] on div "MATERNITY INSIDER Text block Section 1 Create Theme Section AI Content Write wi…" at bounding box center [789, 88] width 1107 height 41
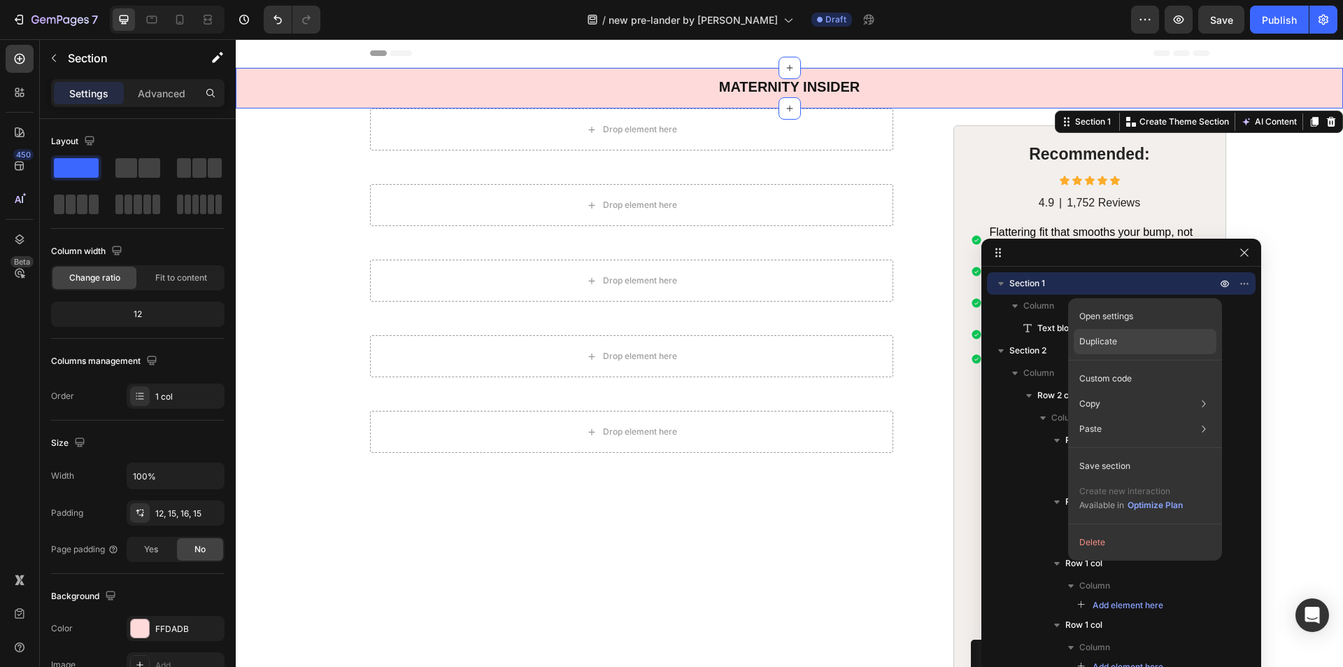
click at [1102, 345] on p "Duplicate" at bounding box center [1098, 341] width 38 height 13
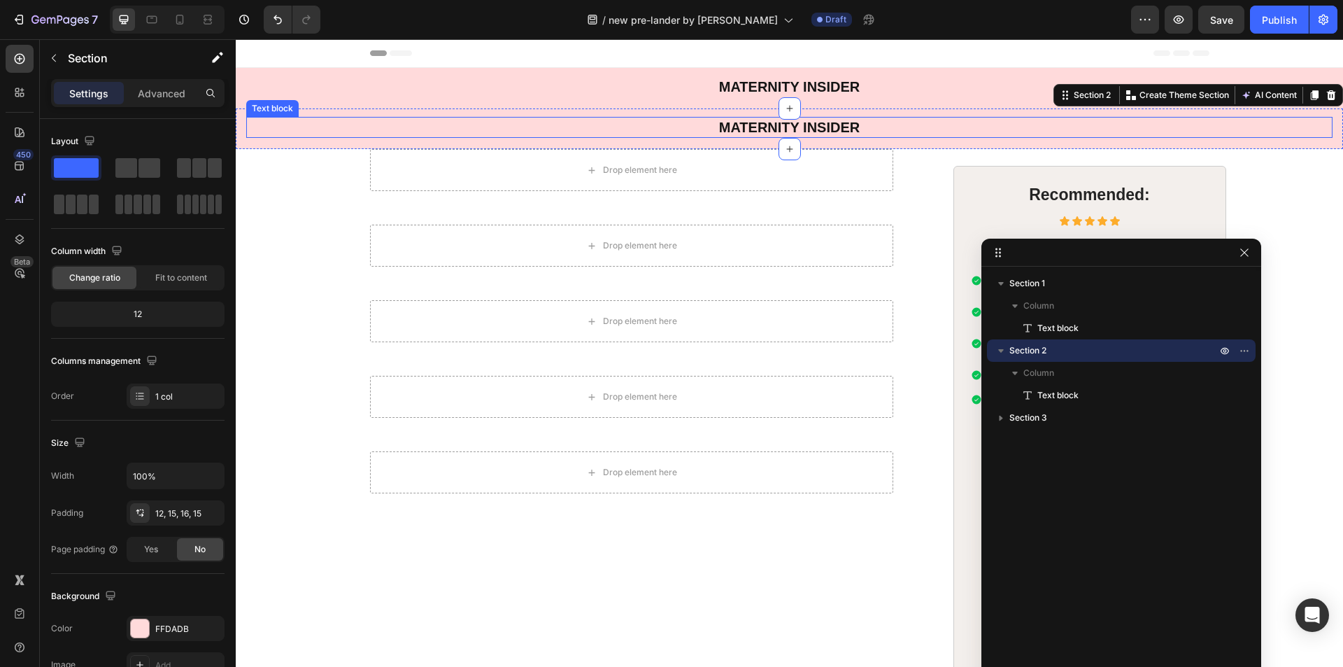
click at [667, 128] on p "MATERNITY INSIDER" at bounding box center [789, 127] width 1083 height 18
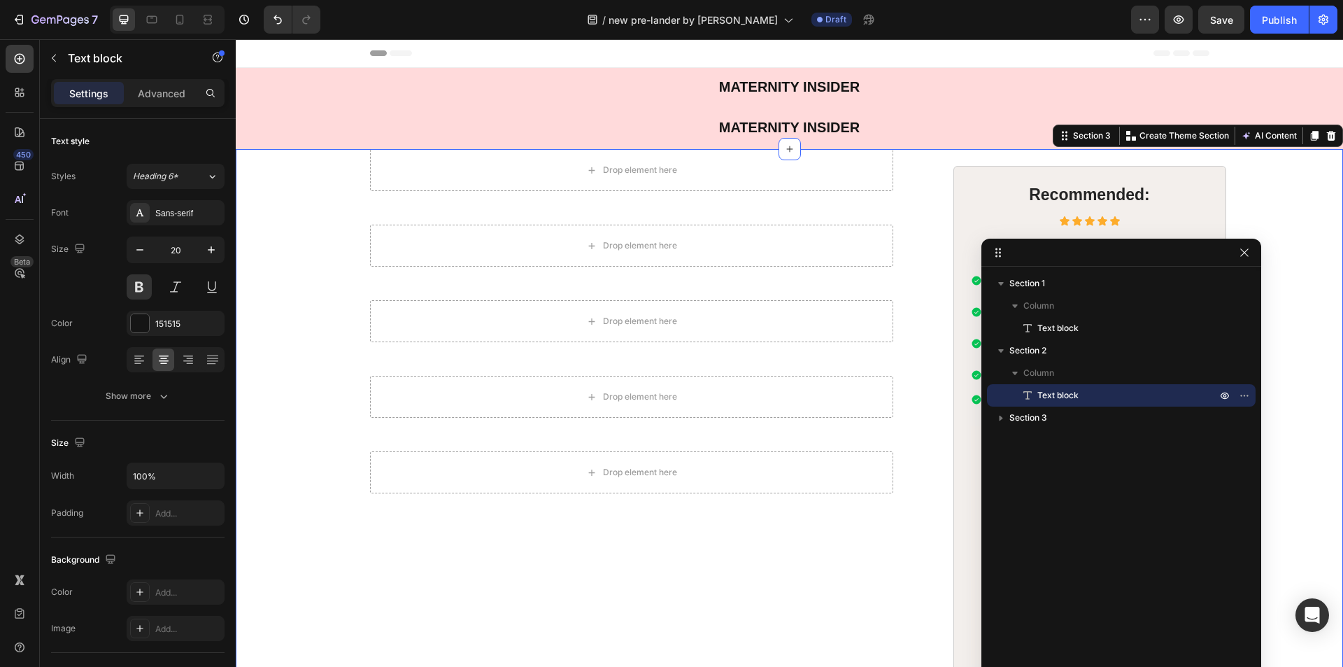
click at [308, 194] on div "Drop element here Row Drop element here Row Drop element here Row Drop element …" at bounding box center [789, 456] width 1079 height 614
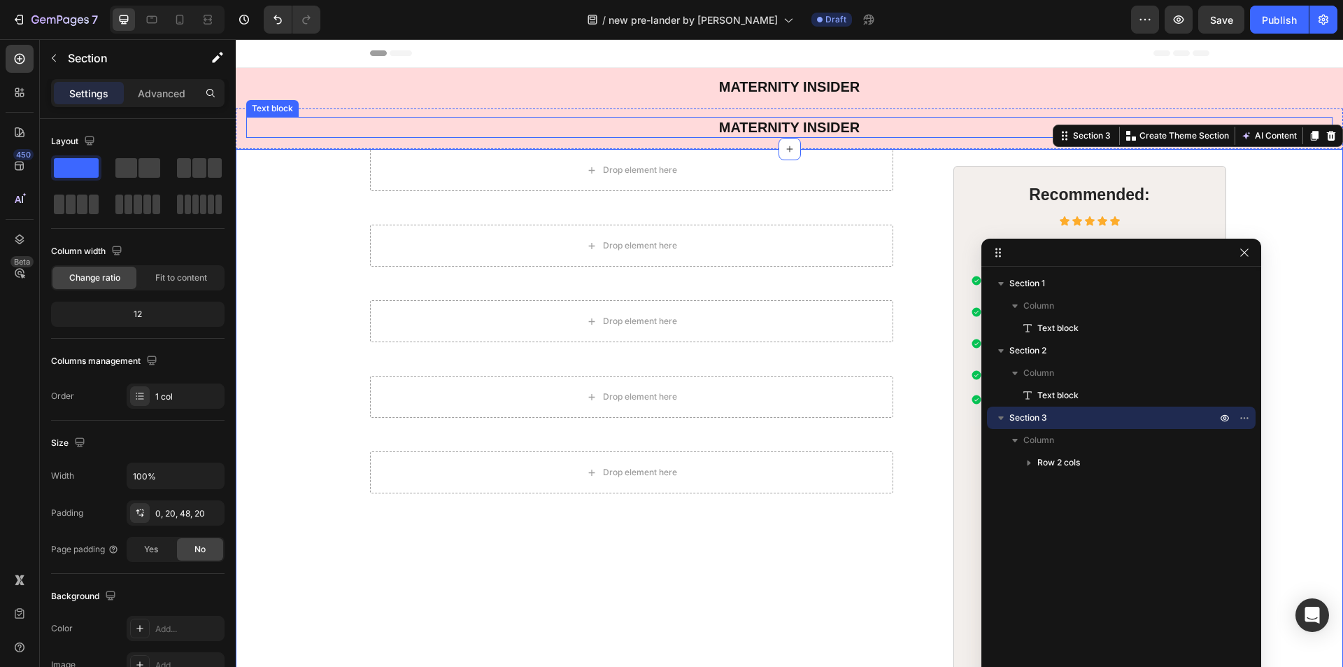
click at [294, 131] on p "MATERNITY INSIDER" at bounding box center [789, 127] width 1083 height 18
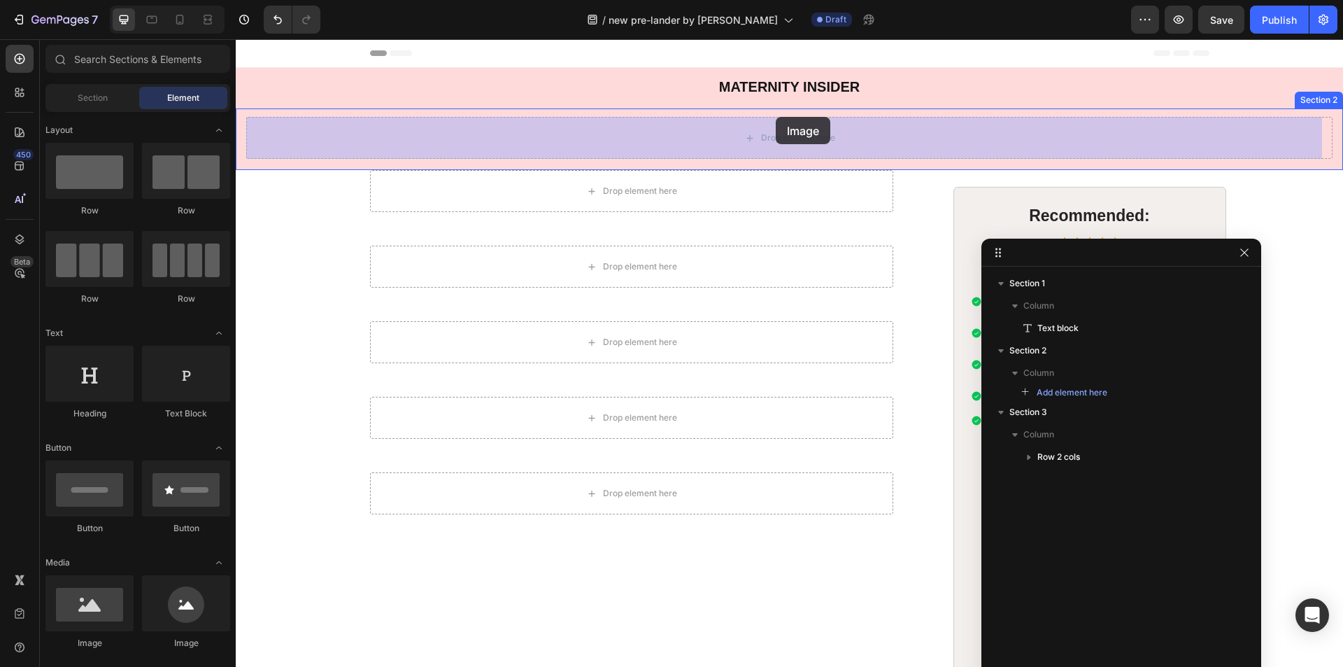
drag, startPoint x: 415, startPoint y: 640, endPoint x: 776, endPoint y: 118, distance: 634.4
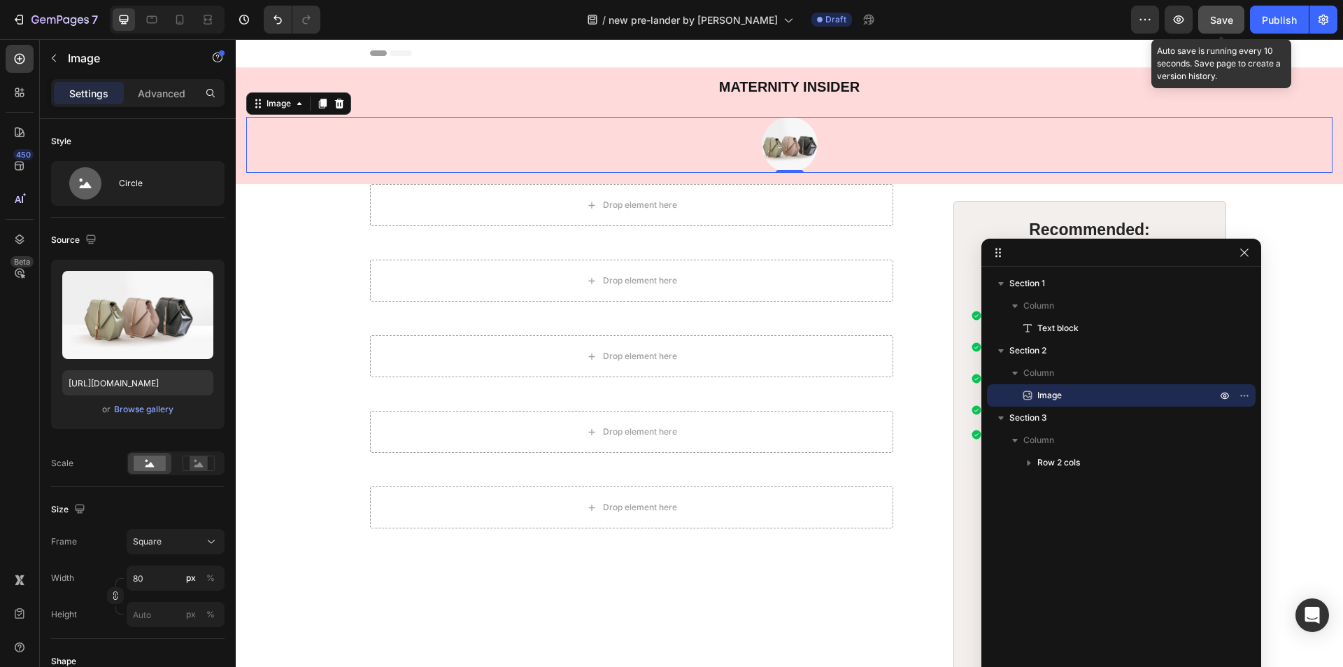
click at [1216, 20] on span "Save" at bounding box center [1221, 20] width 23 height 12
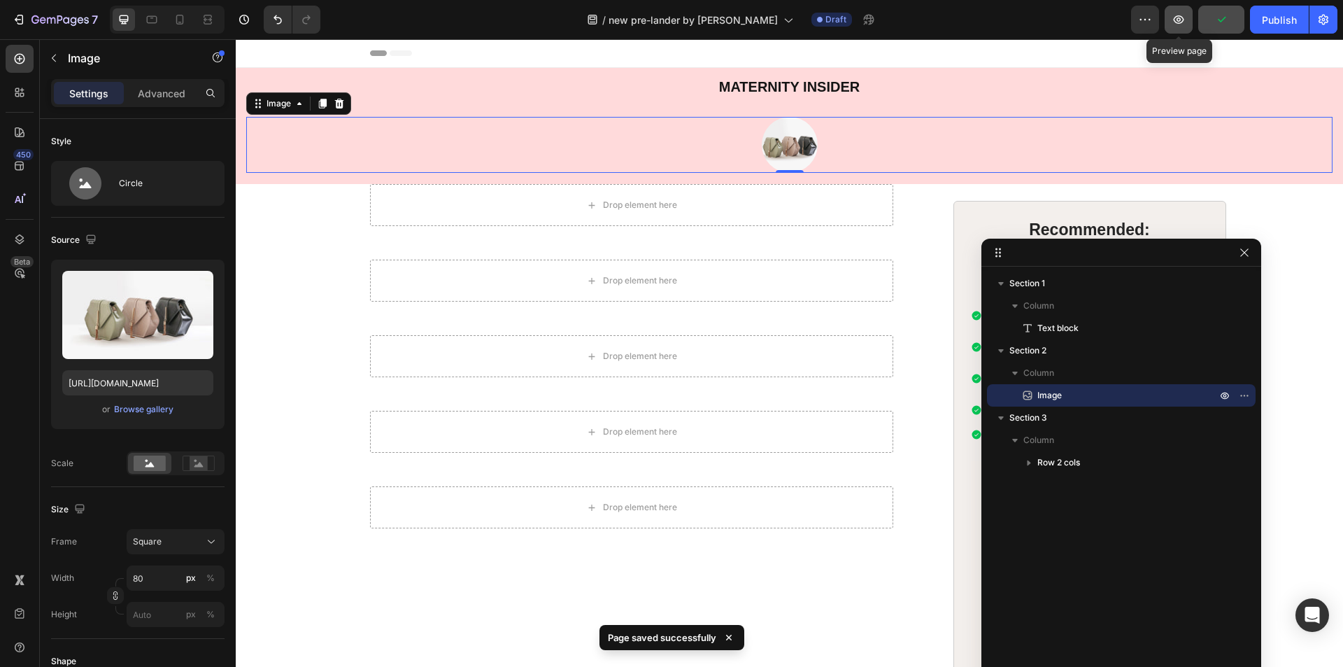
click at [1186, 24] on icon "button" at bounding box center [1179, 20] width 14 height 14
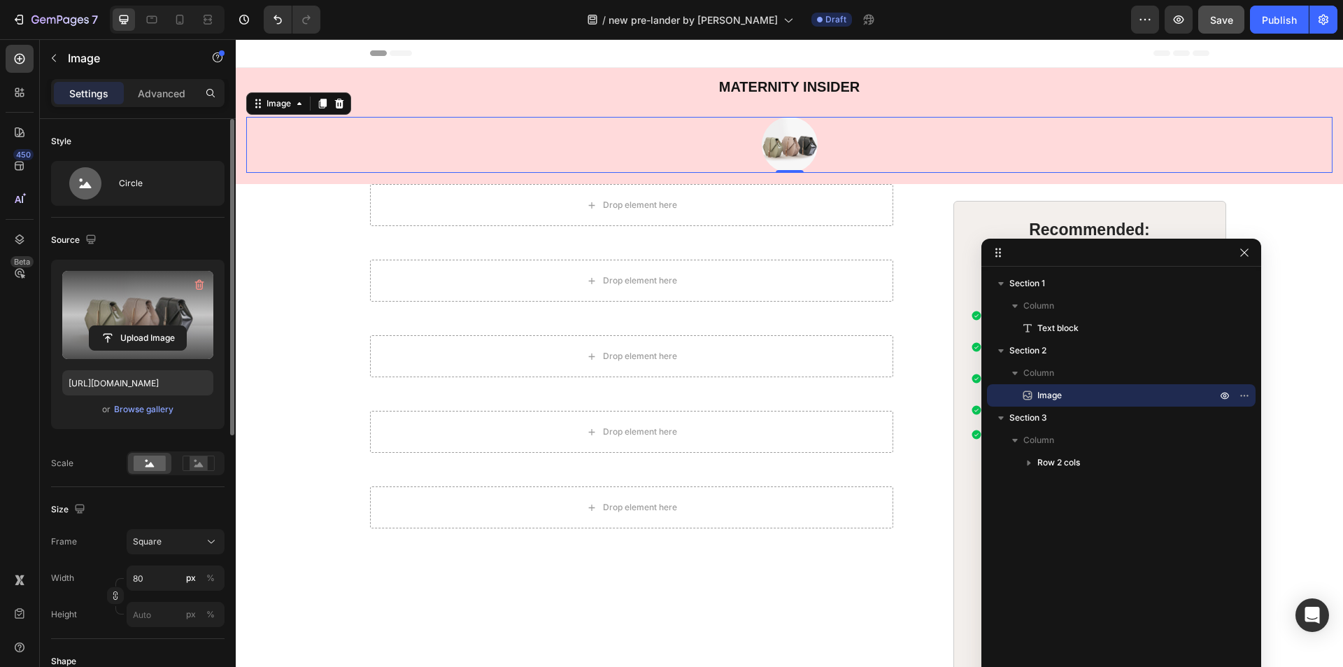
click at [145, 299] on label at bounding box center [137, 315] width 151 height 88
click at [145, 326] on input "file" at bounding box center [138, 338] width 97 height 24
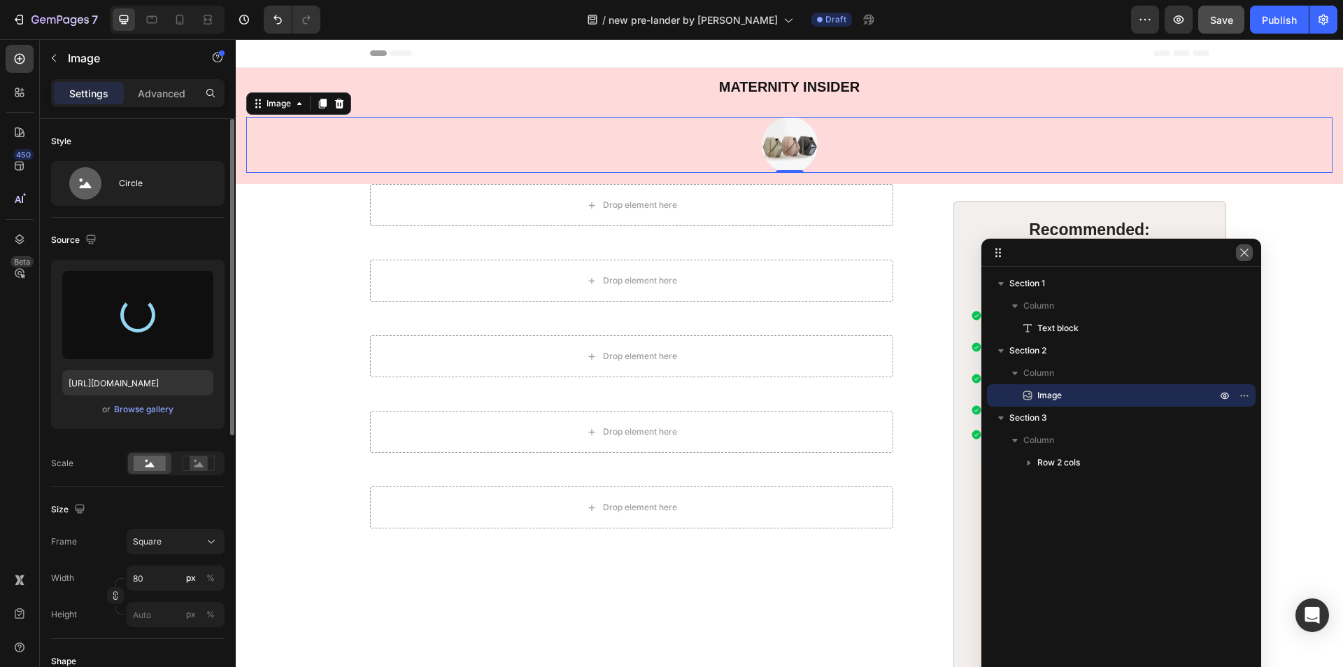
drag, startPoint x: 1242, startPoint y: 254, endPoint x: 916, endPoint y: 213, distance: 329.1
click at [1242, 254] on icon "button" at bounding box center [1244, 252] width 11 height 11
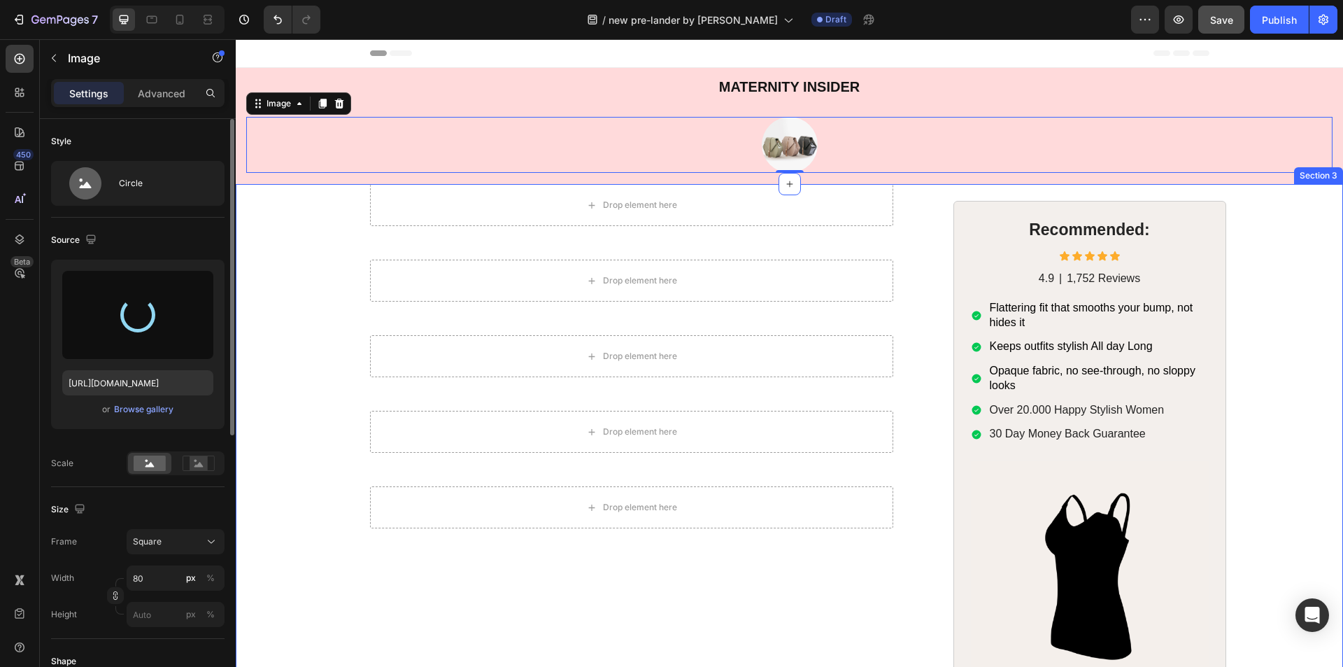
type input "https://cdn.shopify.com/s/files/1/0705/3554/5021/files/gempages_579895121550508…"
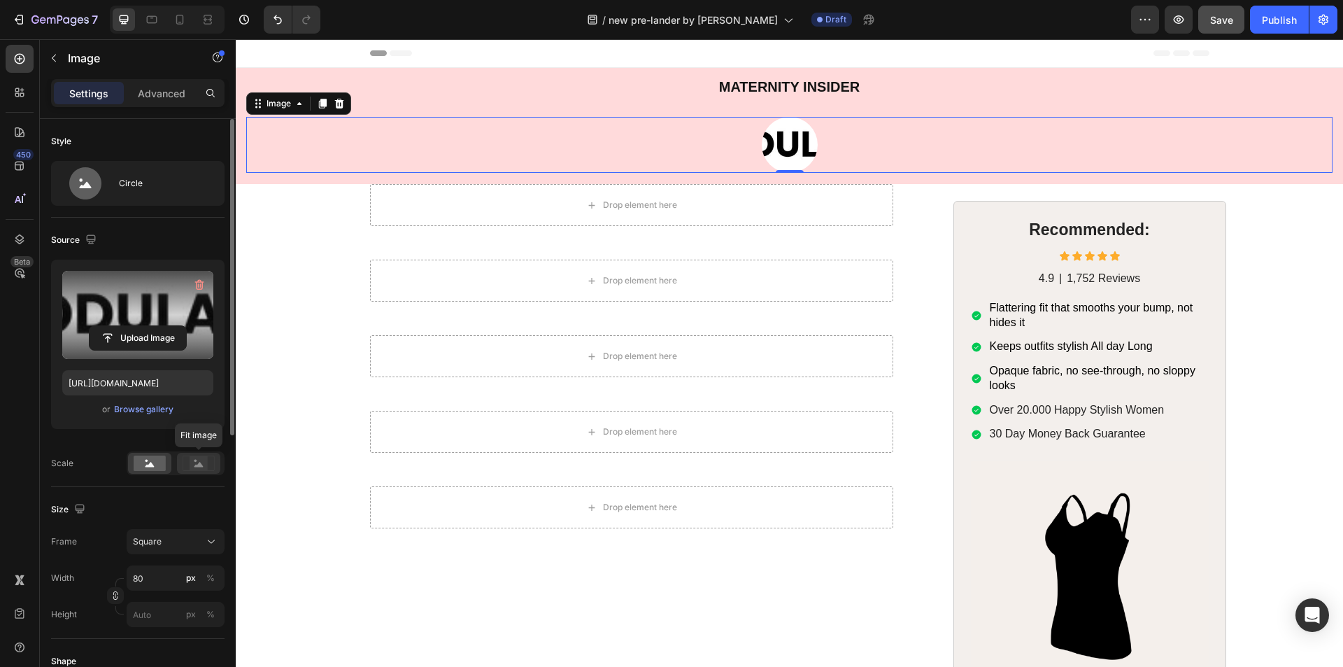
click at [197, 463] on rect at bounding box center [199, 463] width 18 height 14
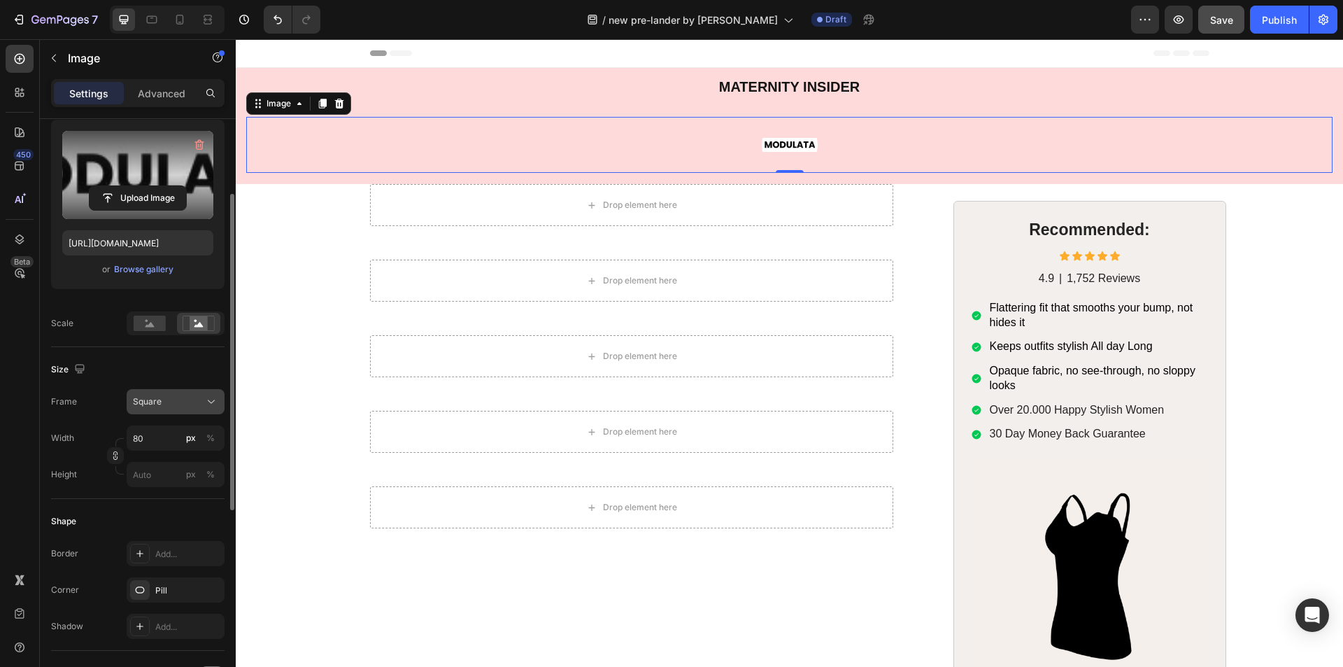
click at [168, 400] on div "Square" at bounding box center [167, 401] width 69 height 13
click at [152, 508] on span "Original" at bounding box center [147, 514] width 31 height 13
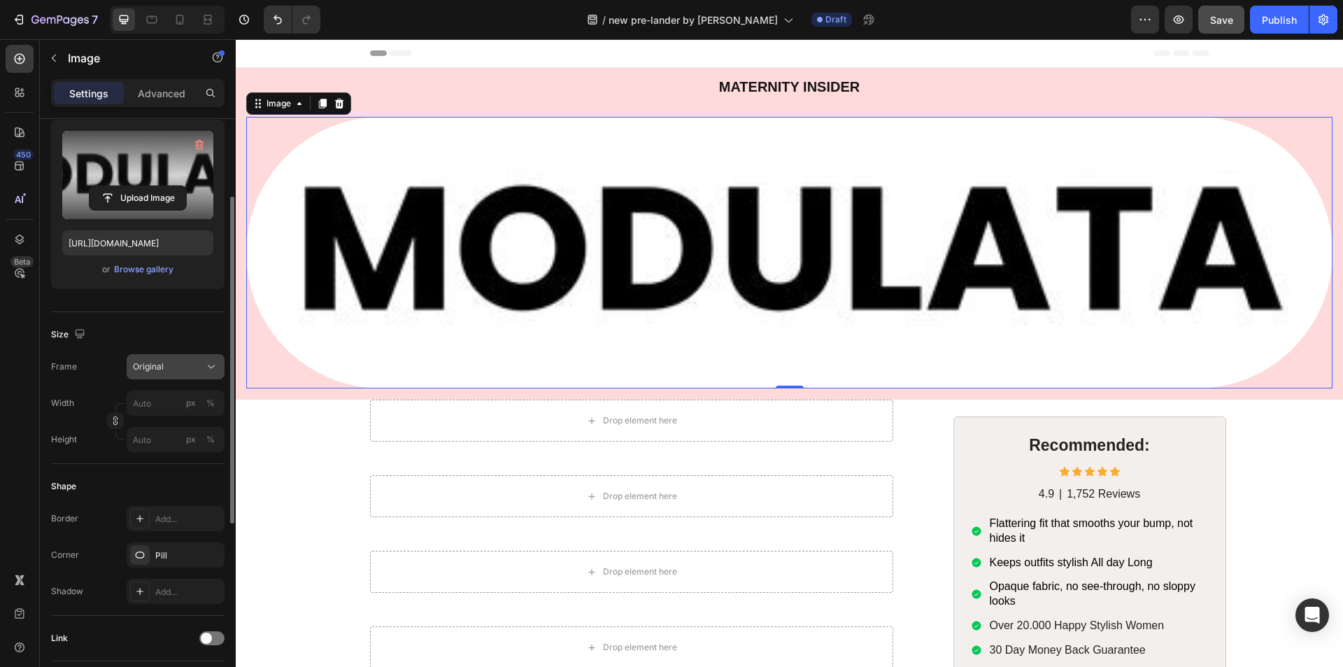
click at [179, 369] on div "Original" at bounding box center [167, 366] width 69 height 13
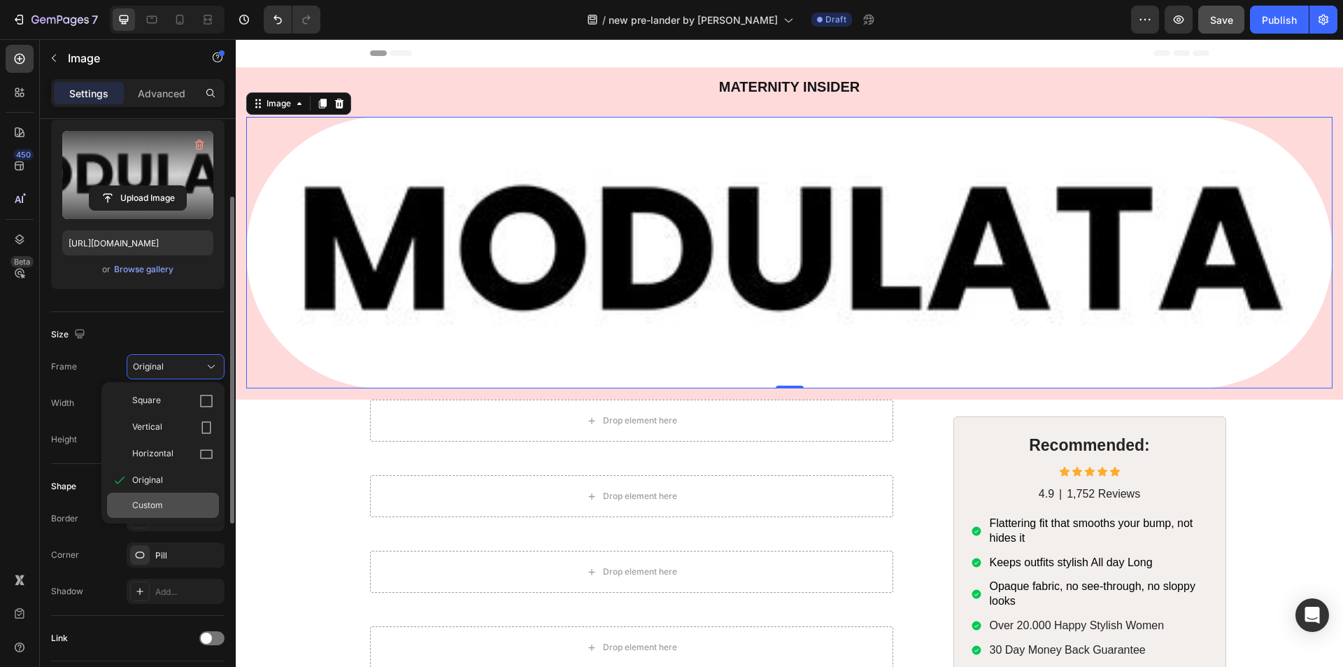
click at [162, 496] on div "Custom" at bounding box center [163, 504] width 112 height 25
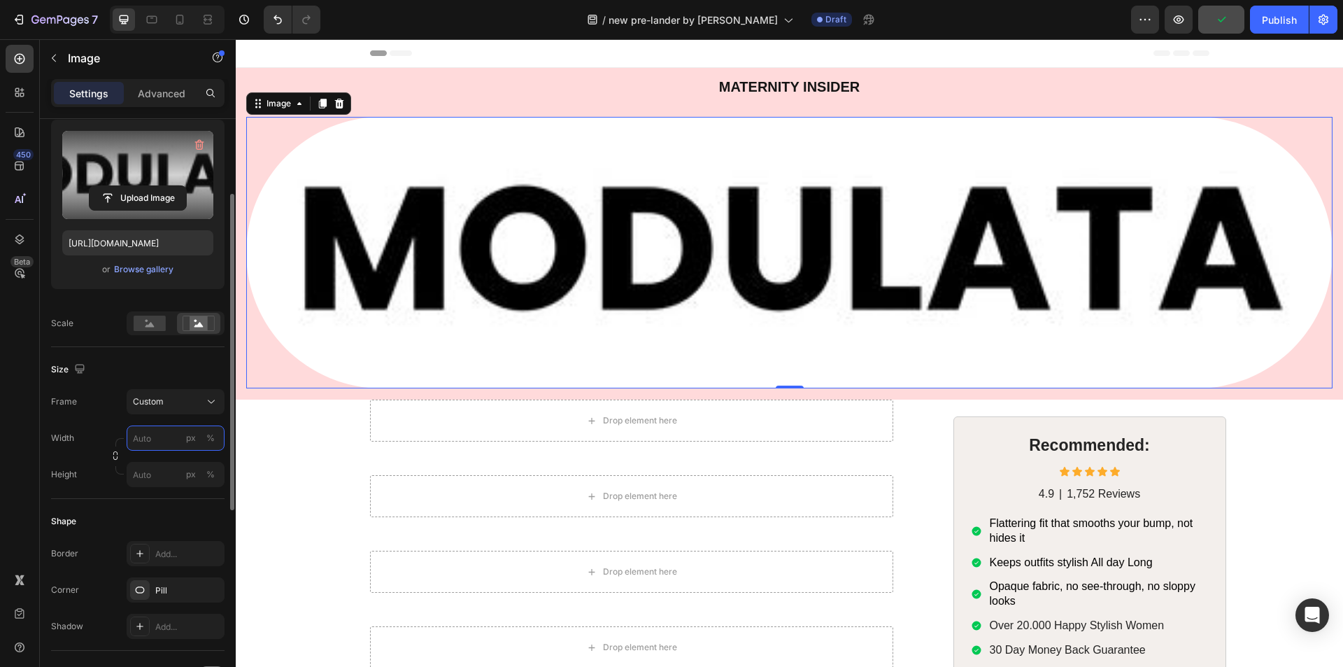
click at [152, 441] on input "px %" at bounding box center [176, 437] width 98 height 25
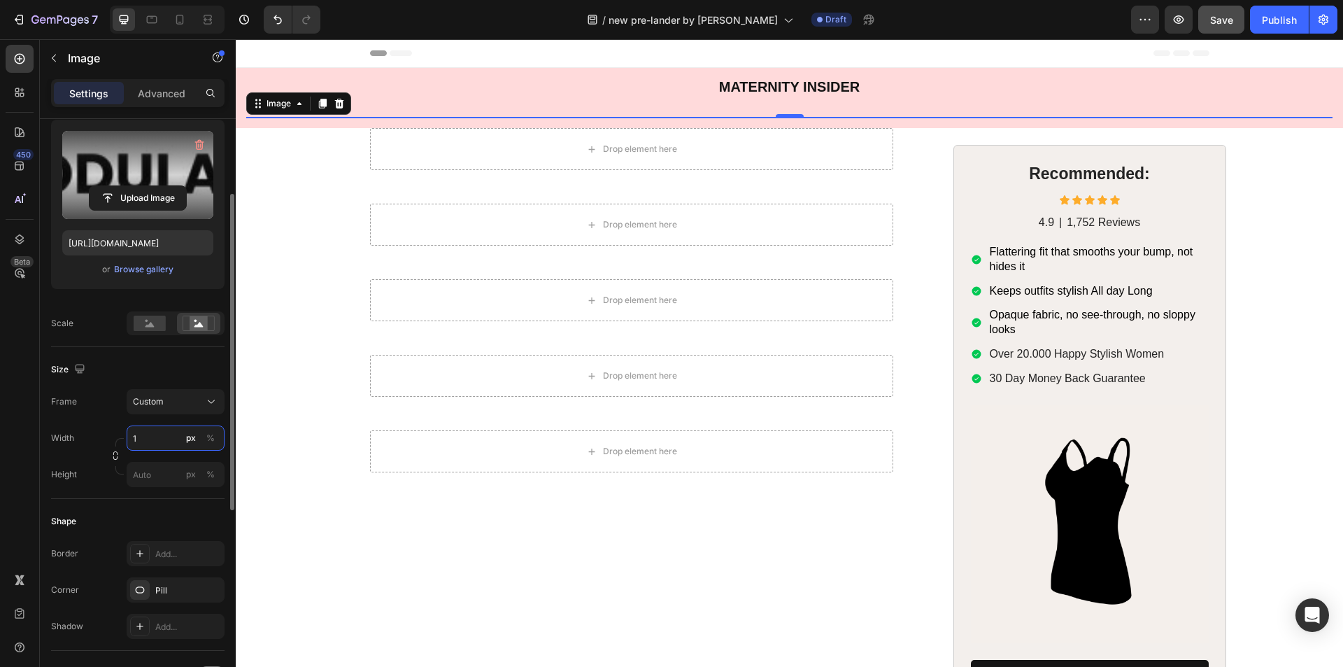
click at [148, 443] on input "1" at bounding box center [176, 437] width 98 height 25
click at [152, 439] on input "2" at bounding box center [176, 437] width 98 height 25
click at [152, 439] on input "3" at bounding box center [176, 437] width 98 height 25
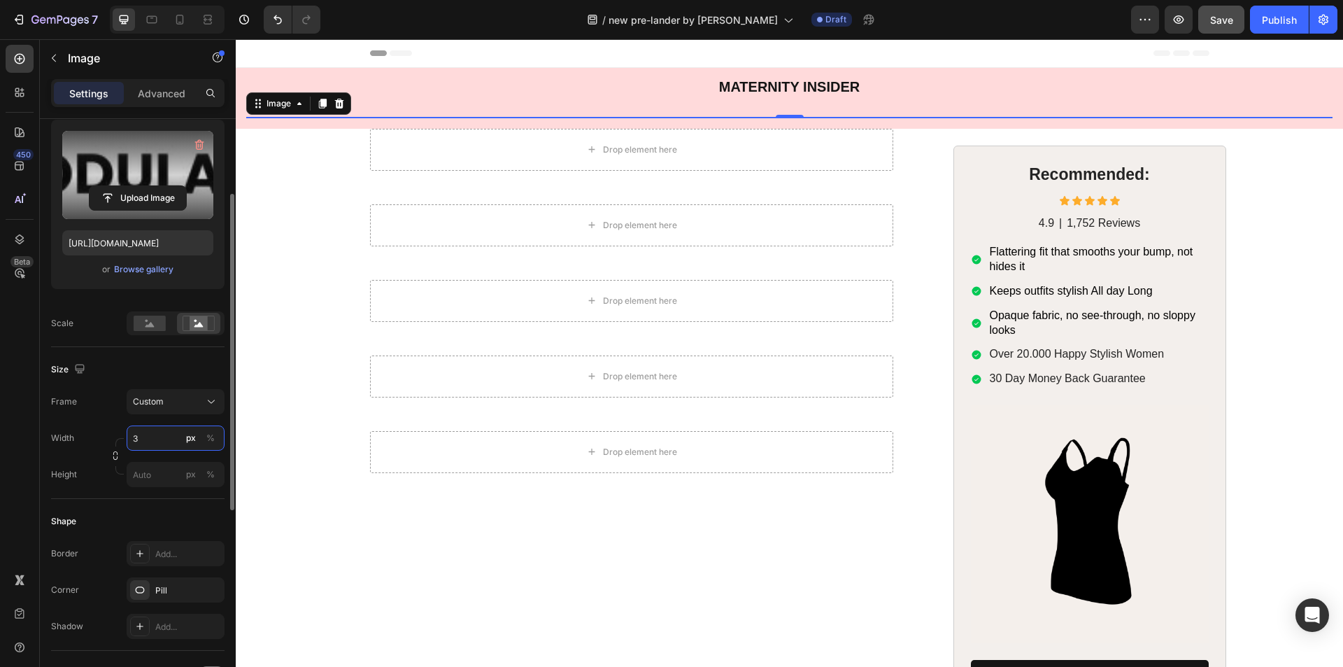
click at [152, 439] on input "3" at bounding box center [176, 437] width 98 height 25
type input "80"
click at [25, 415] on div "450 Beta" at bounding box center [20, 305] width 28 height 521
click at [151, 474] on input "px %" at bounding box center [176, 474] width 98 height 25
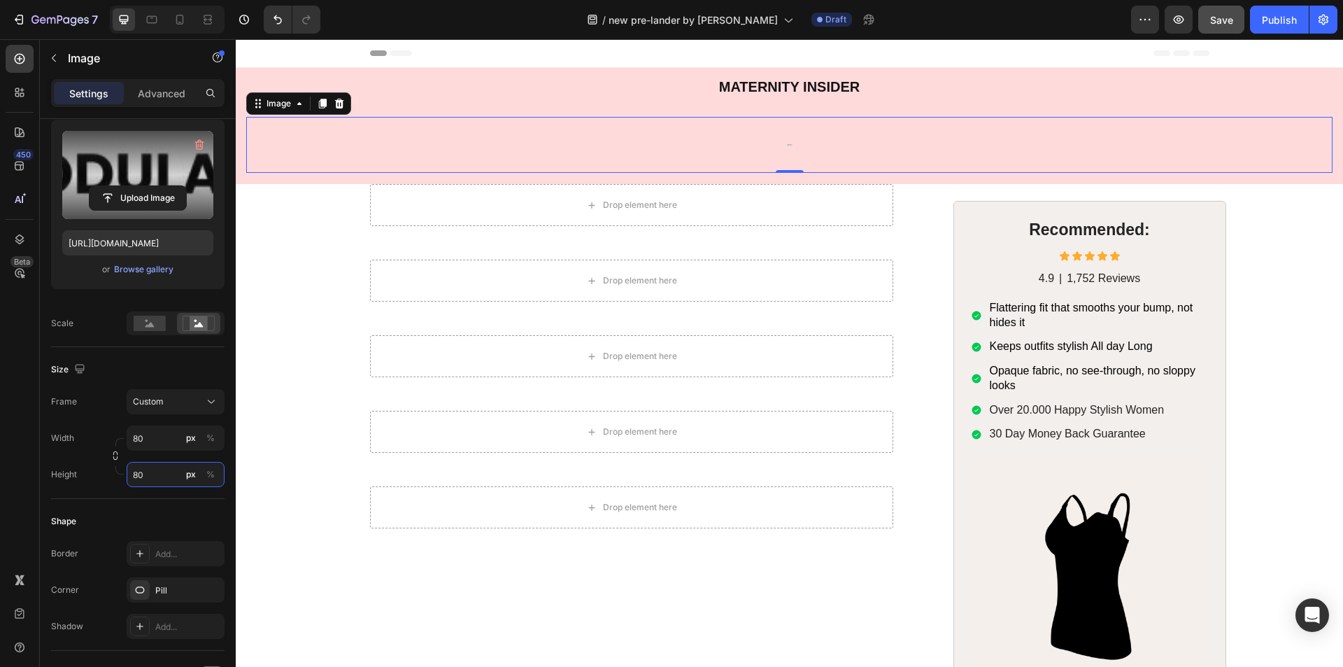
type input "80"
click at [15, 485] on div "450 Beta" at bounding box center [20, 305] width 28 height 521
click at [151, 320] on rect at bounding box center [150, 322] width 32 height 15
click at [211, 316] on icon at bounding box center [199, 322] width 32 height 15
click at [159, 432] on input "8" at bounding box center [176, 437] width 98 height 25
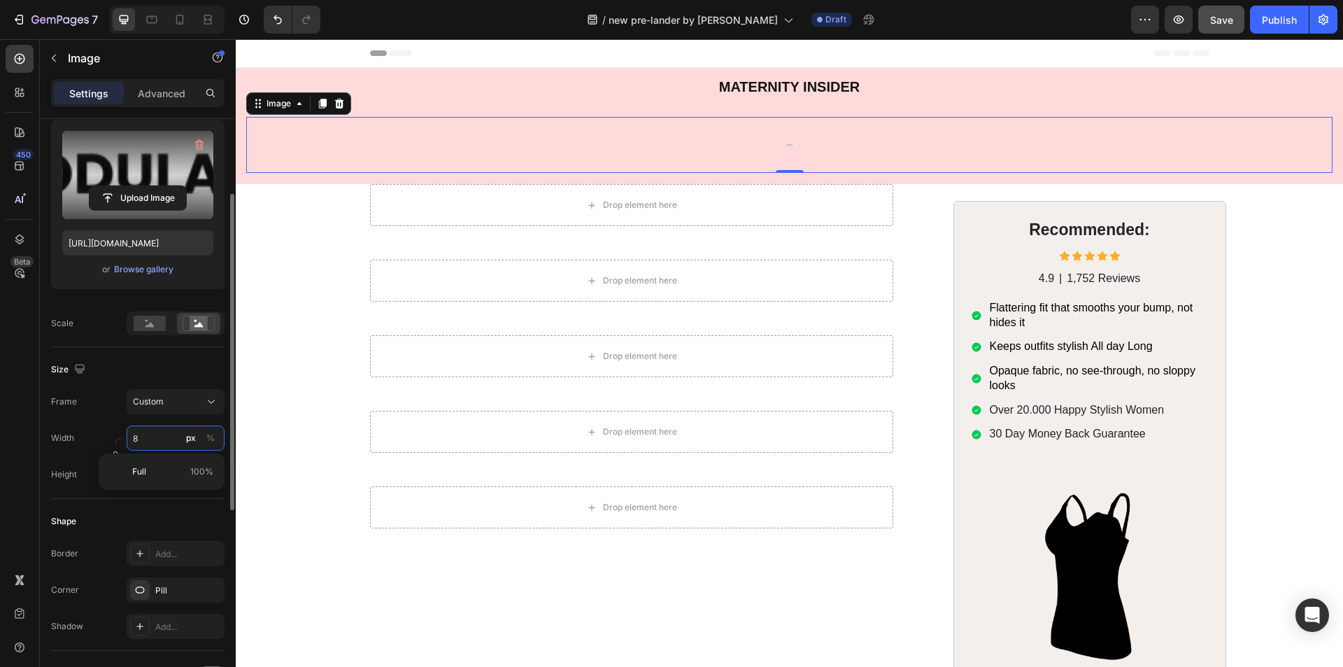
click at [156, 435] on input "8" at bounding box center [176, 437] width 98 height 25
type input "80"
click at [174, 394] on div "Custom" at bounding box center [175, 401] width 85 height 14
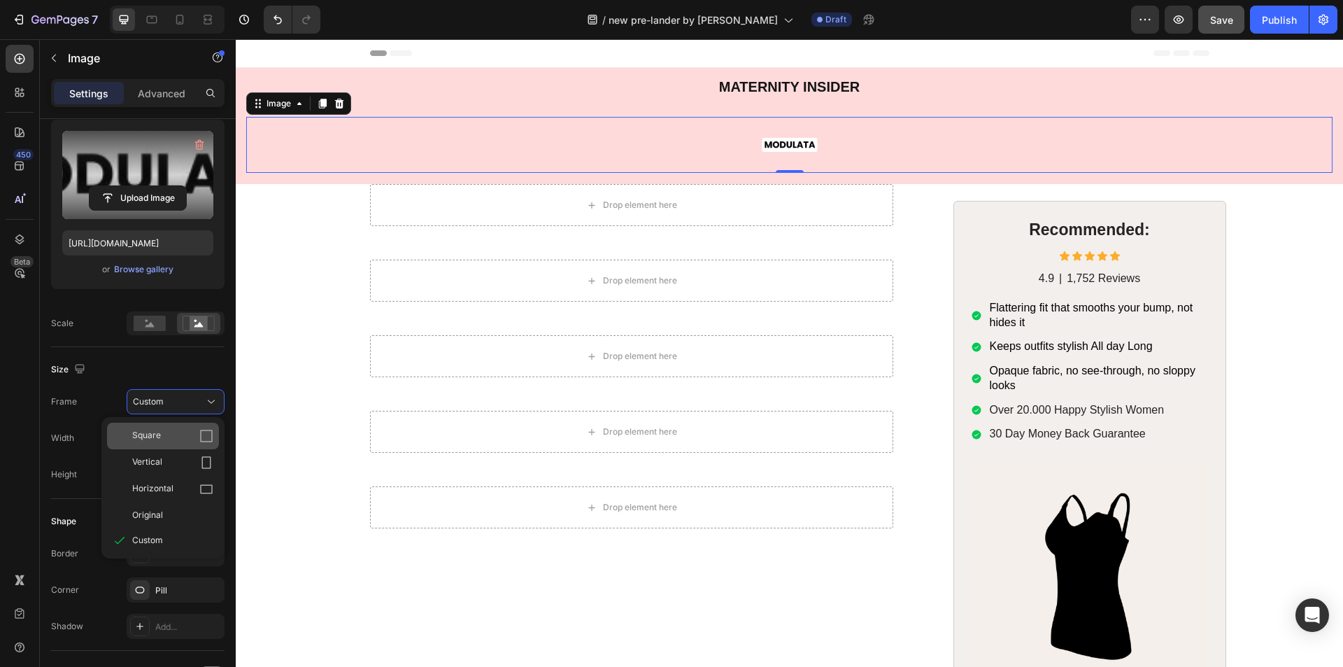
click at [159, 422] on div "Square" at bounding box center [163, 435] width 112 height 27
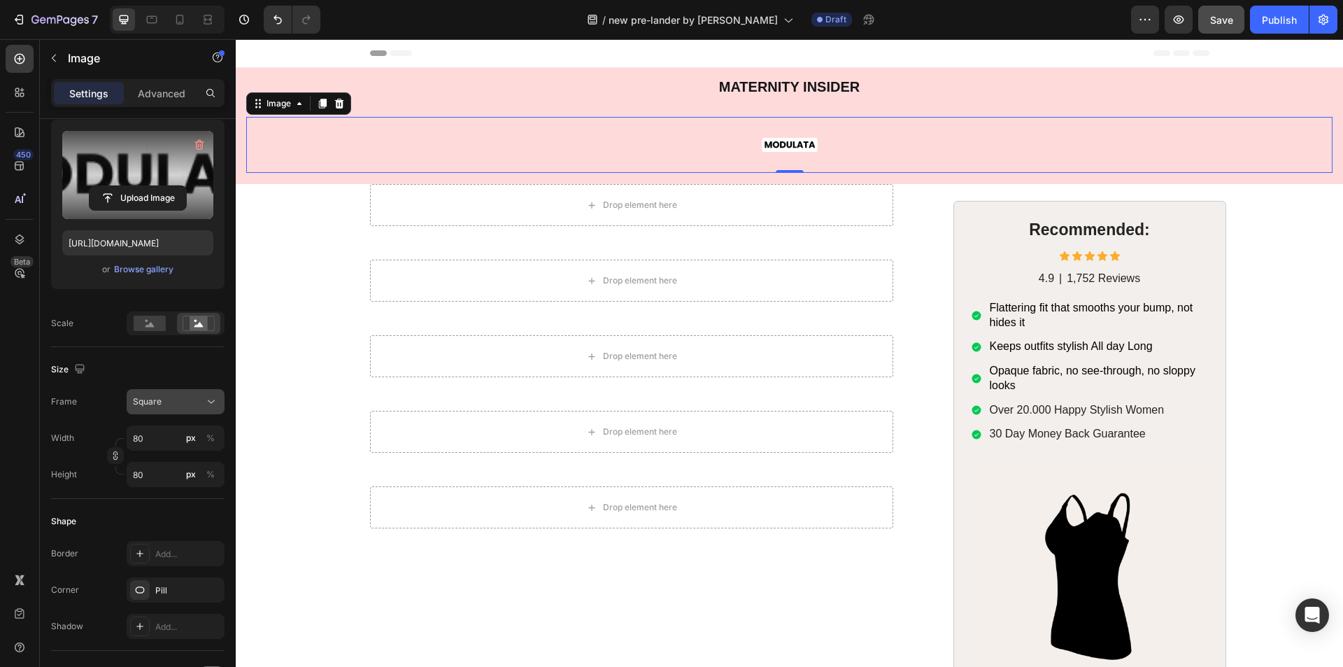
click at [164, 407] on div "Square" at bounding box center [167, 401] width 69 height 13
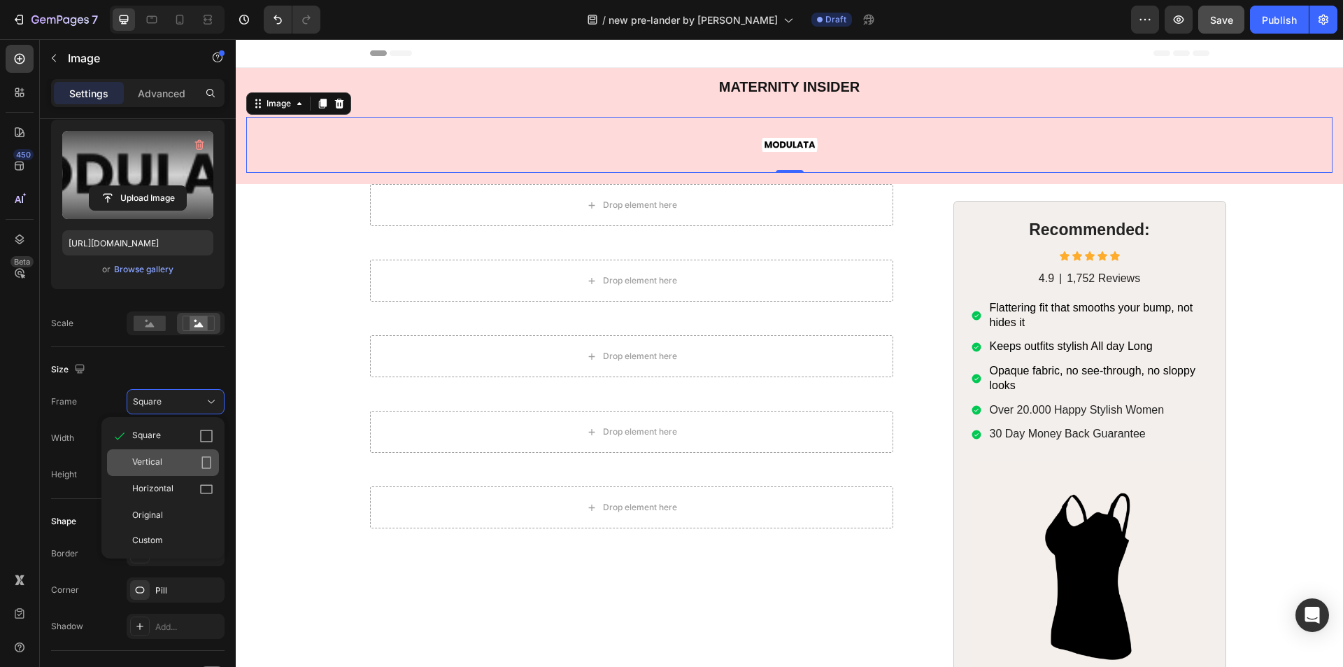
click at [158, 460] on span "Vertical" at bounding box center [147, 462] width 30 height 14
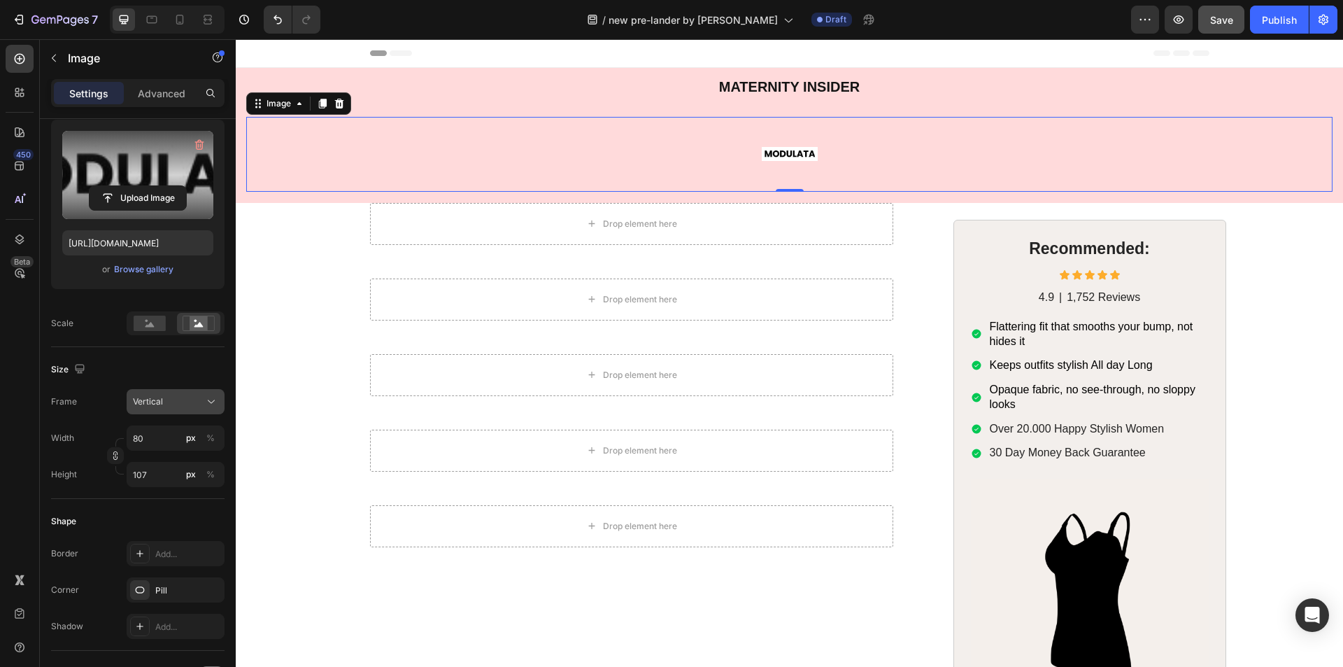
click at [167, 411] on button "Vertical" at bounding box center [176, 401] width 98 height 25
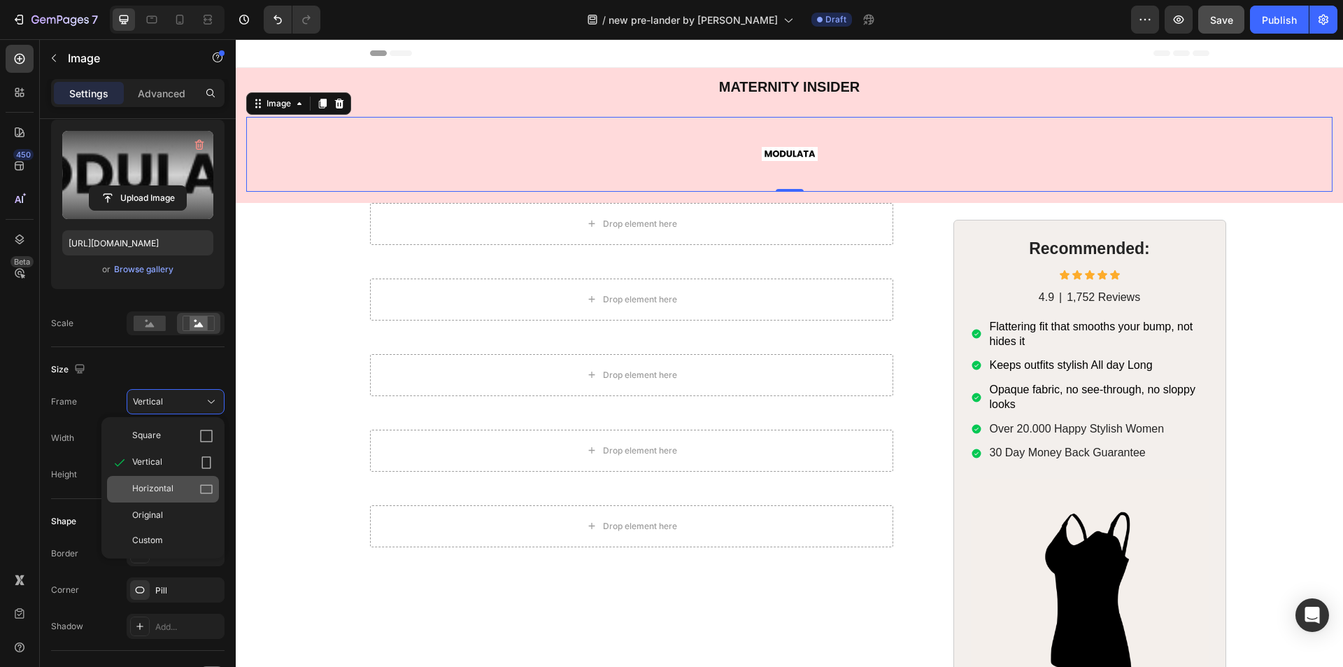
click at [154, 487] on span "Horizontal" at bounding box center [152, 489] width 41 height 14
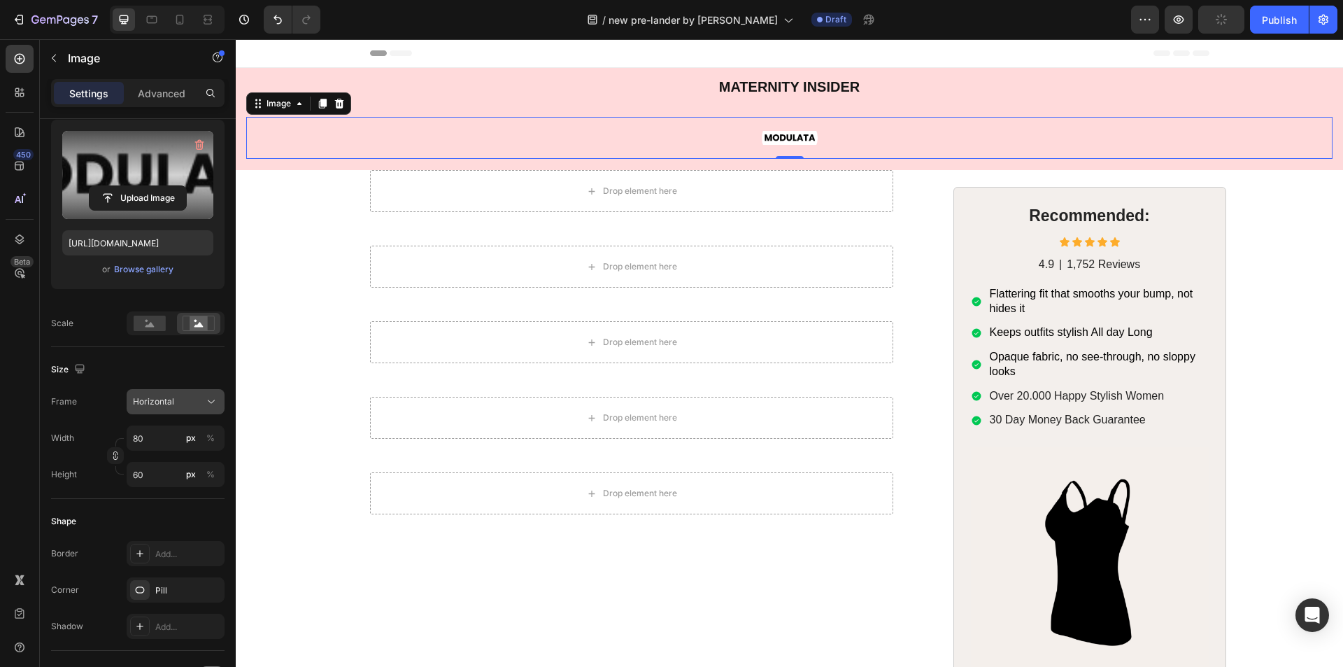
click at [162, 413] on button "Horizontal" at bounding box center [176, 401] width 98 height 25
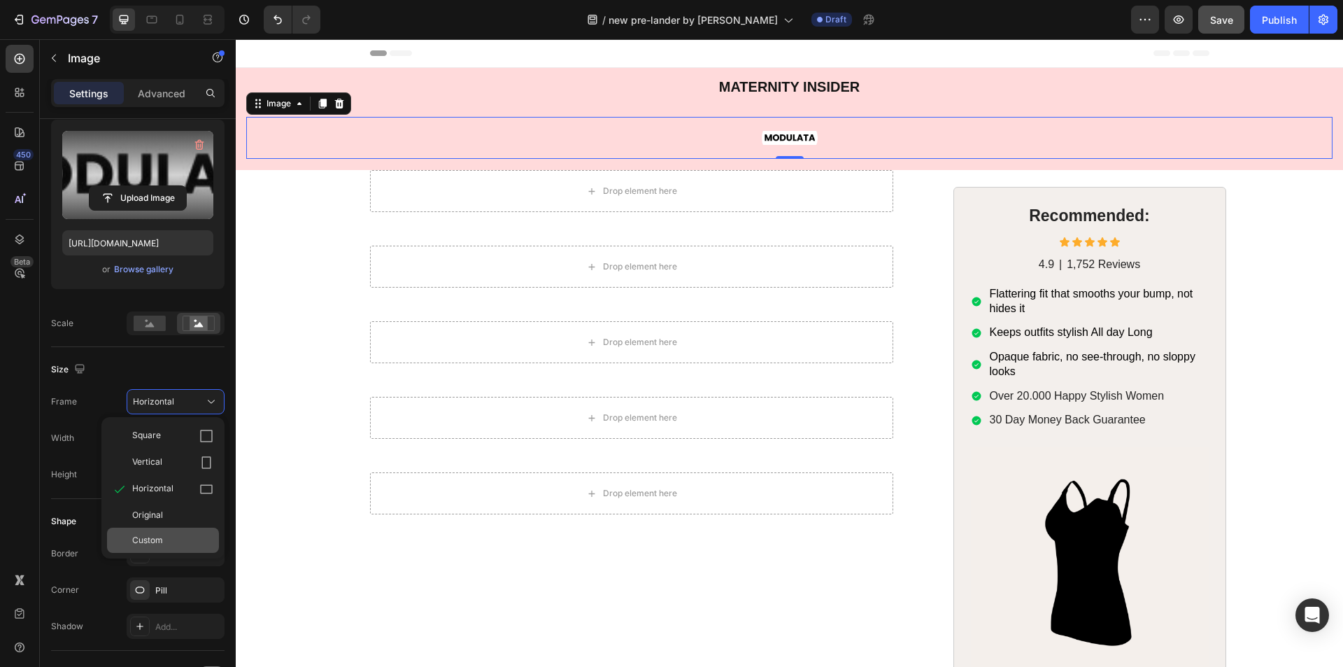
click at [152, 534] on span "Custom" at bounding box center [147, 540] width 31 height 13
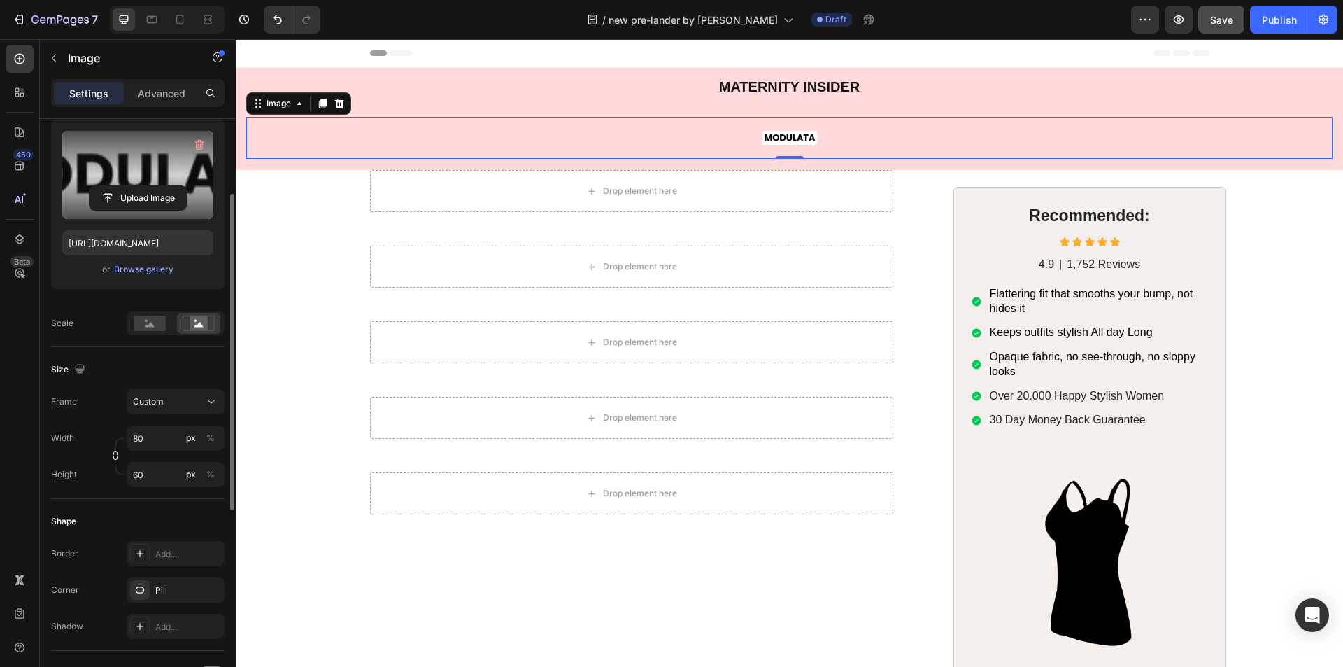
click at [166, 418] on div "Frame Custom Width 80 px % Height 60 px %" at bounding box center [137, 438] width 173 height 98
click at [145, 321] on rect at bounding box center [150, 322] width 32 height 15
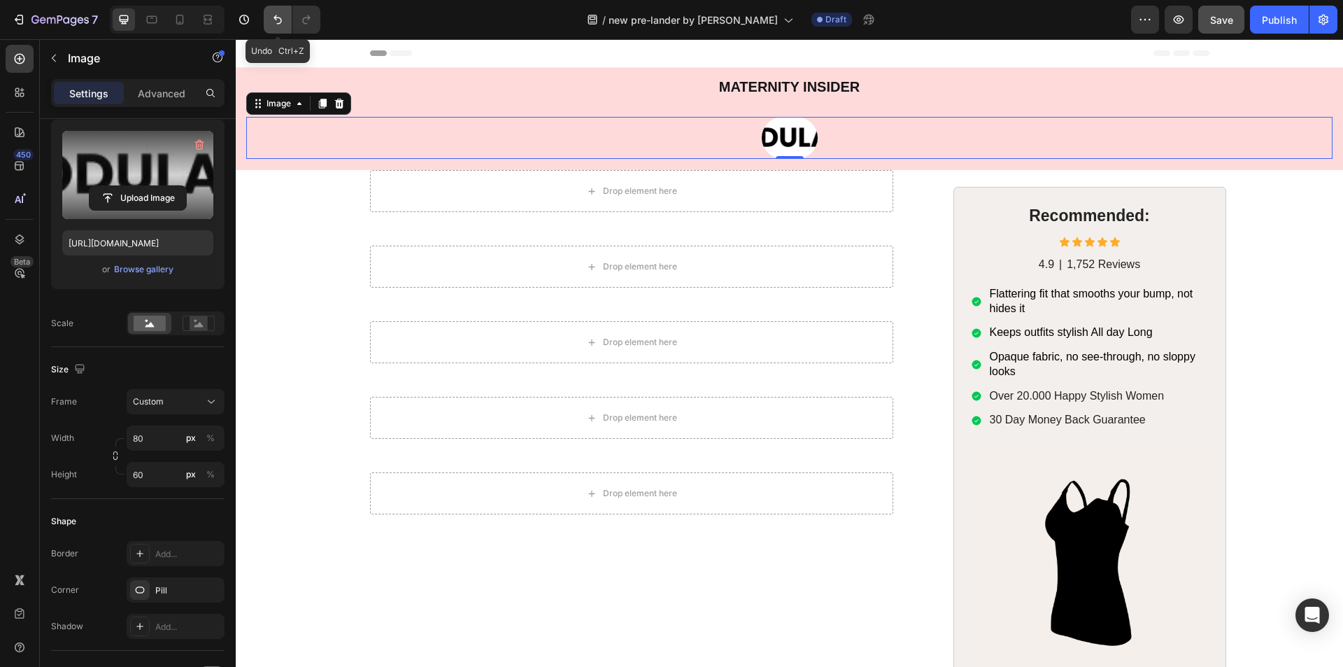
click at [278, 22] on icon "Undo/Redo" at bounding box center [278, 20] width 14 height 14
click at [277, 22] on icon "Undo/Redo" at bounding box center [278, 20] width 14 height 14
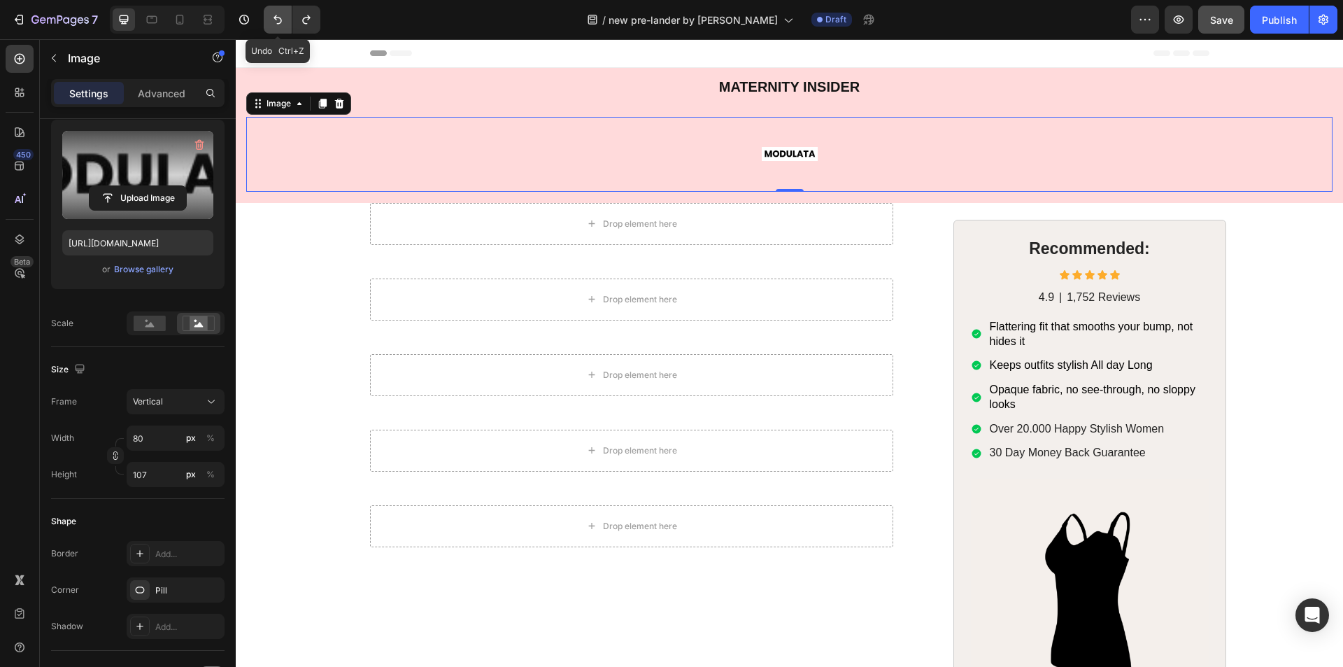
click at [277, 22] on icon "Undo/Redo" at bounding box center [278, 20] width 14 height 14
type input "80"
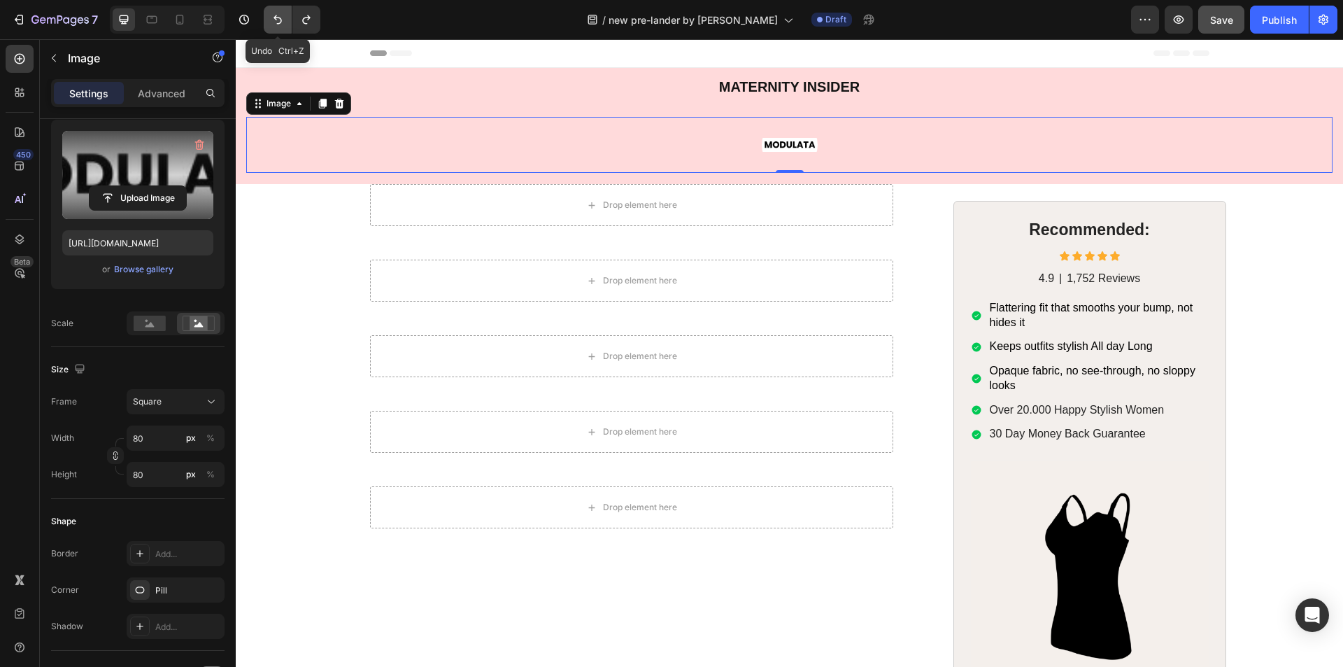
click at [277, 22] on icon "Undo/Redo" at bounding box center [278, 20] width 14 height 14
type input "8"
click at [277, 22] on icon "Undo/Redo" at bounding box center [278, 20] width 14 height 14
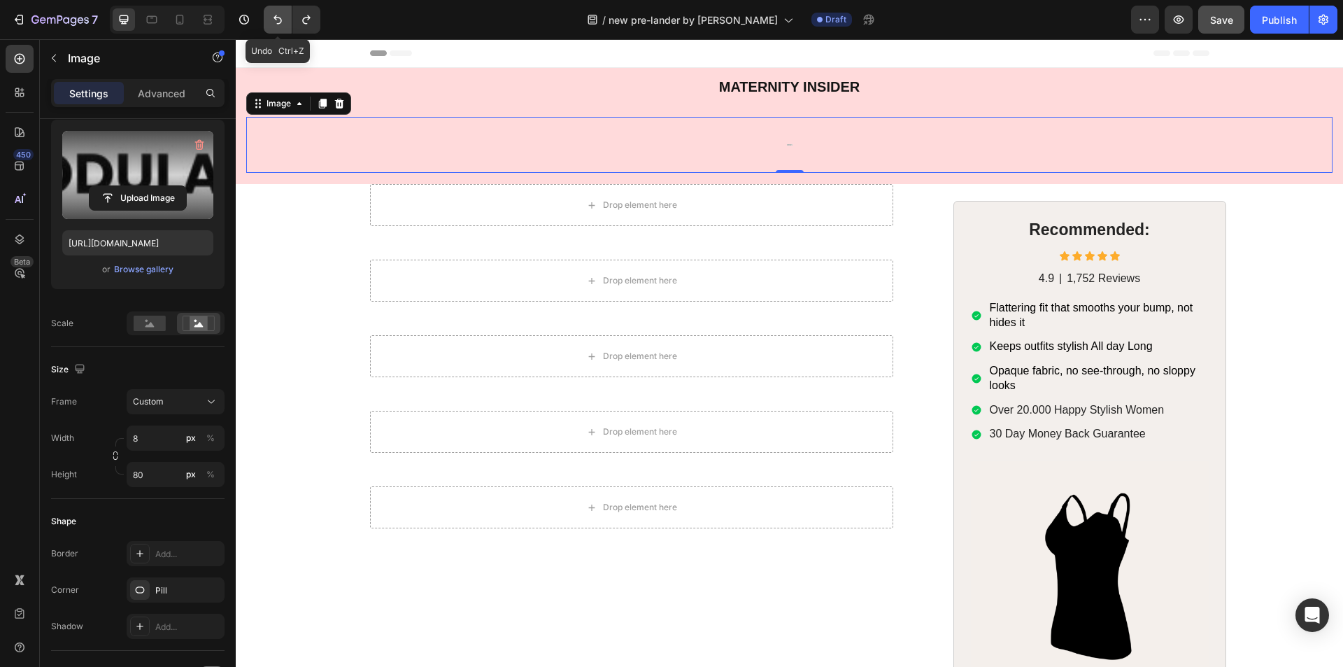
click at [277, 22] on icon "Undo/Redo" at bounding box center [278, 20] width 14 height 14
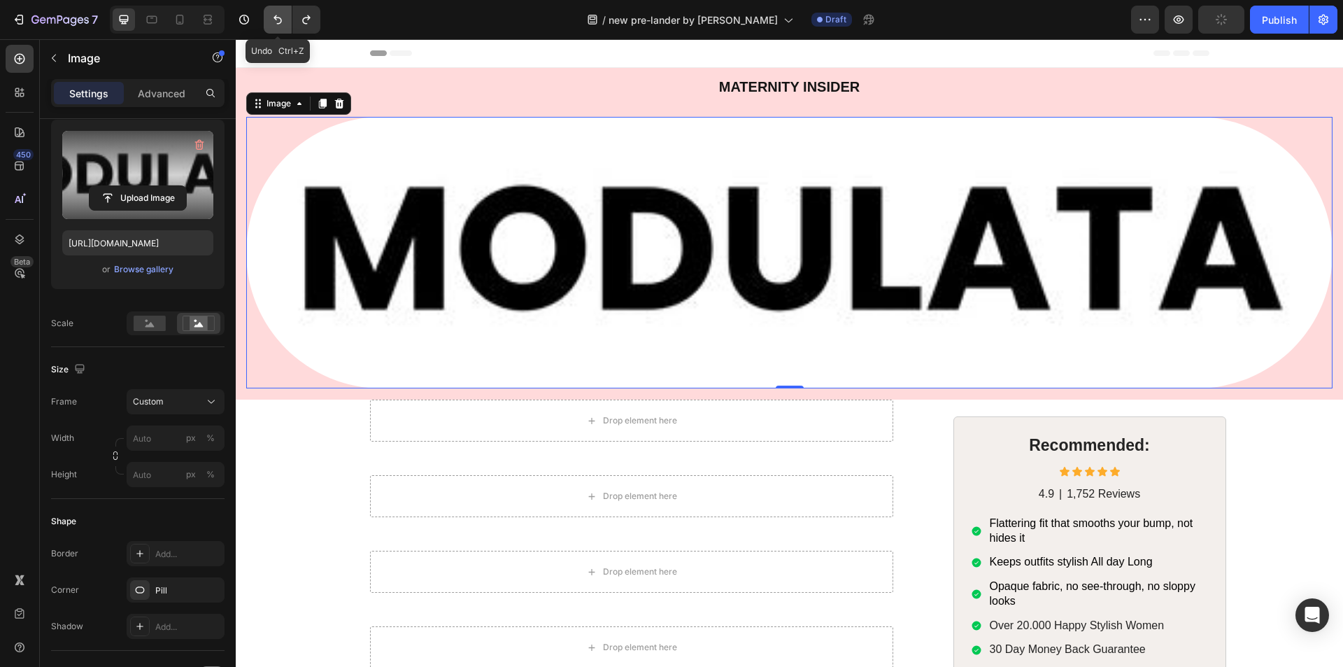
click at [277, 22] on icon "Undo/Redo" at bounding box center [278, 20] width 14 height 14
type input "80"
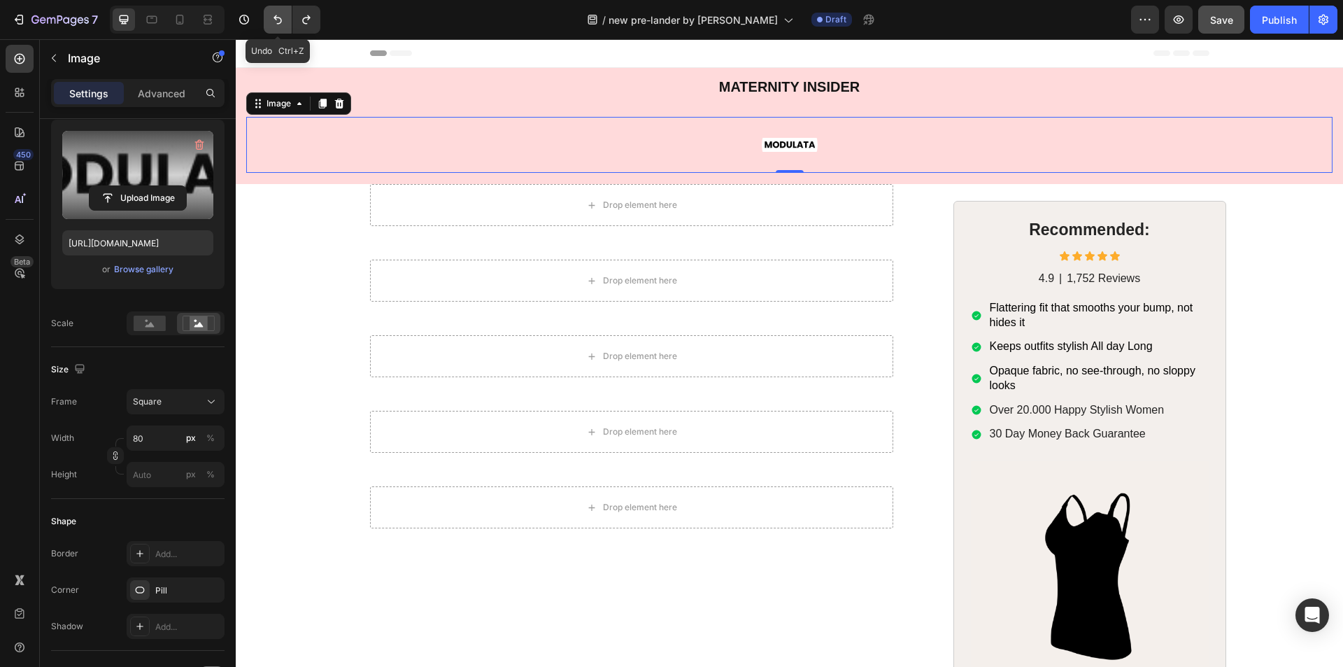
click at [277, 22] on icon "Undo/Redo" at bounding box center [278, 20] width 14 height 14
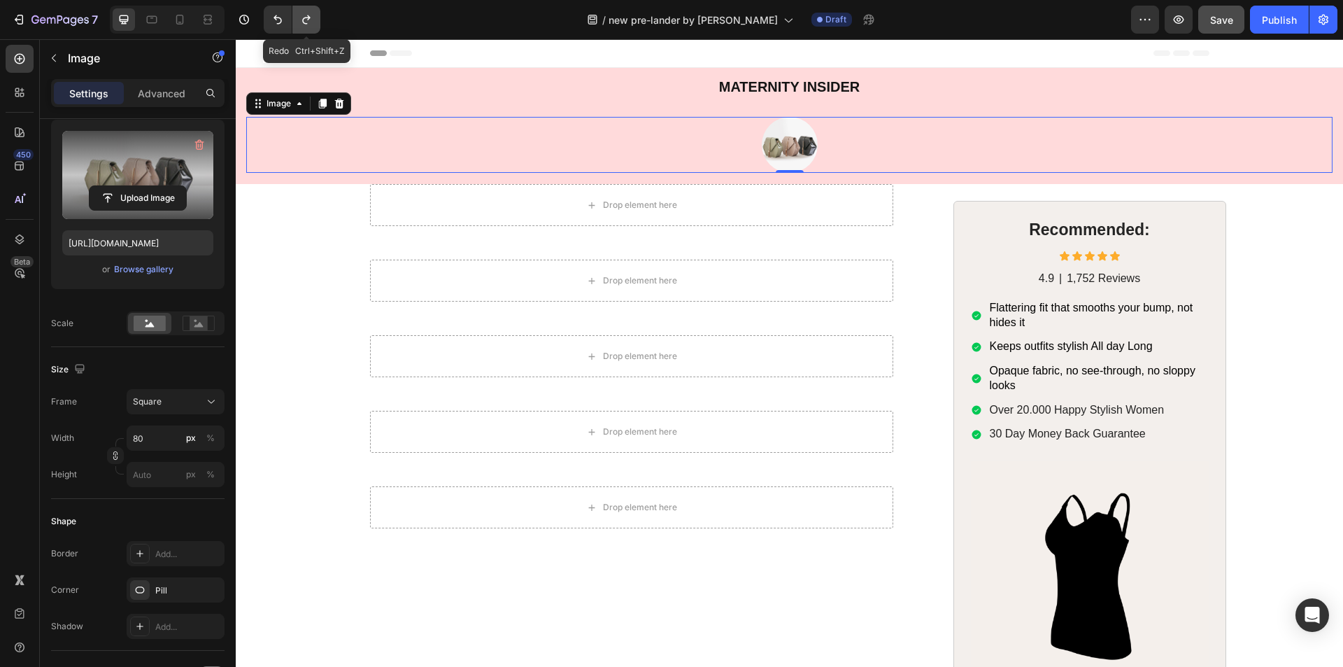
click at [299, 20] on button "Undo/Redo" at bounding box center [306, 20] width 28 height 28
type input "https://cdn.shopify.com/s/files/1/0705/3554/5021/files/gempages_579895121550508…"
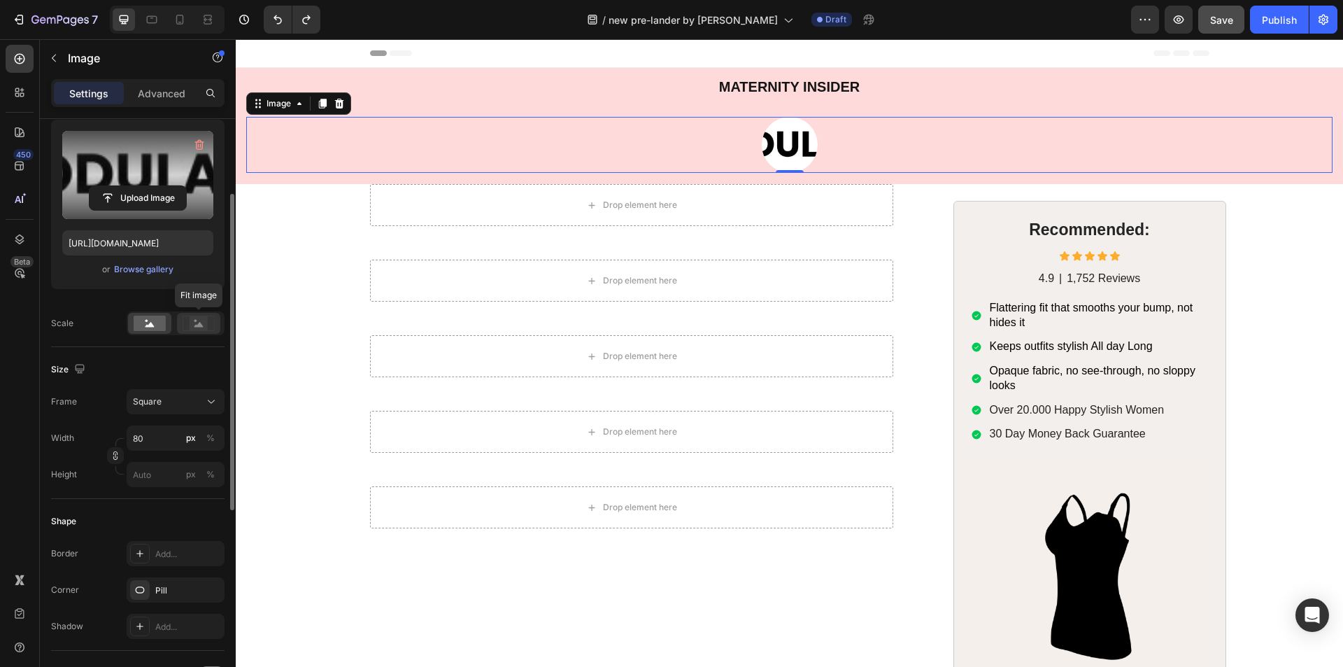
click at [199, 324] on icon at bounding box center [198, 324] width 9 height 5
click at [154, 441] on input "80" at bounding box center [176, 437] width 98 height 25
type input "81"
type input "82"
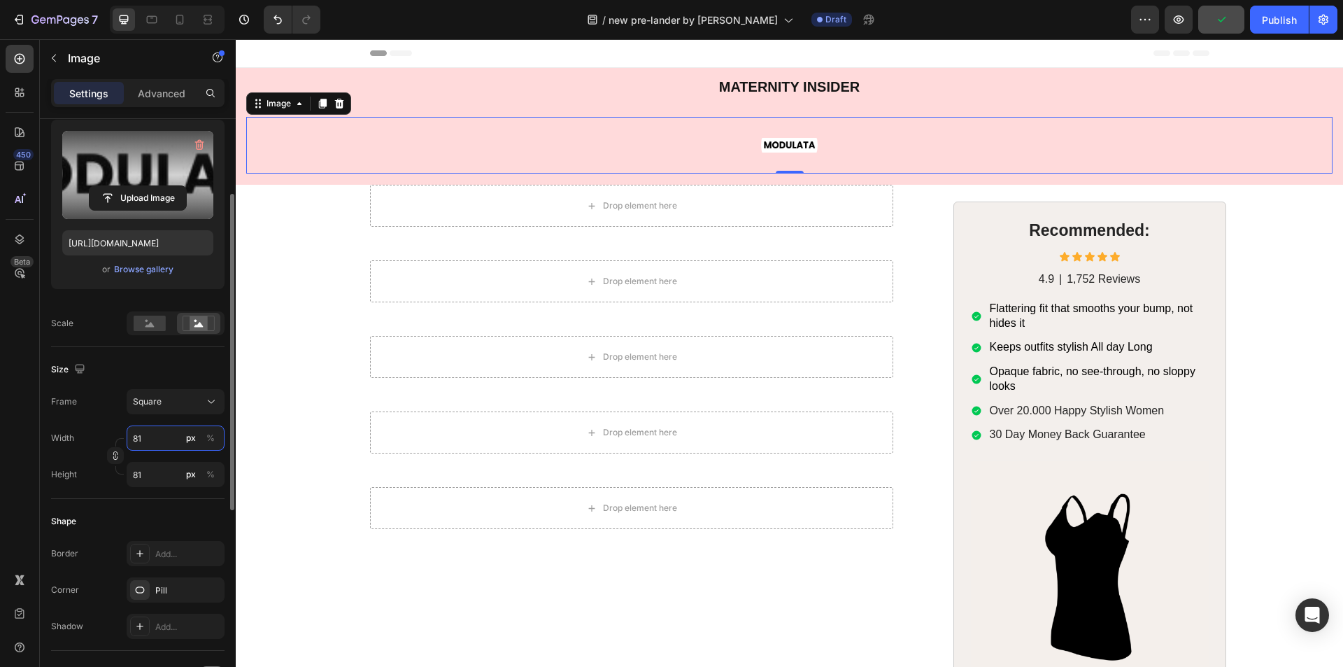
type input "82"
type input "83"
type input "84"
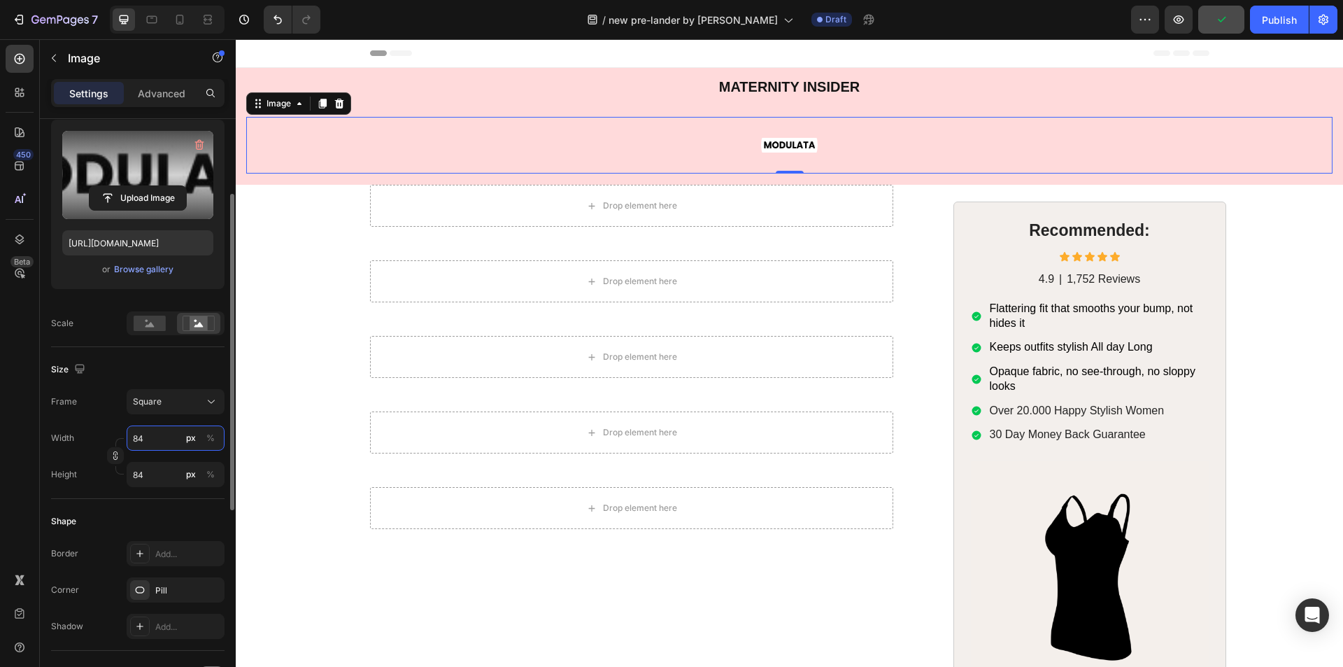
type input "85"
type input "86"
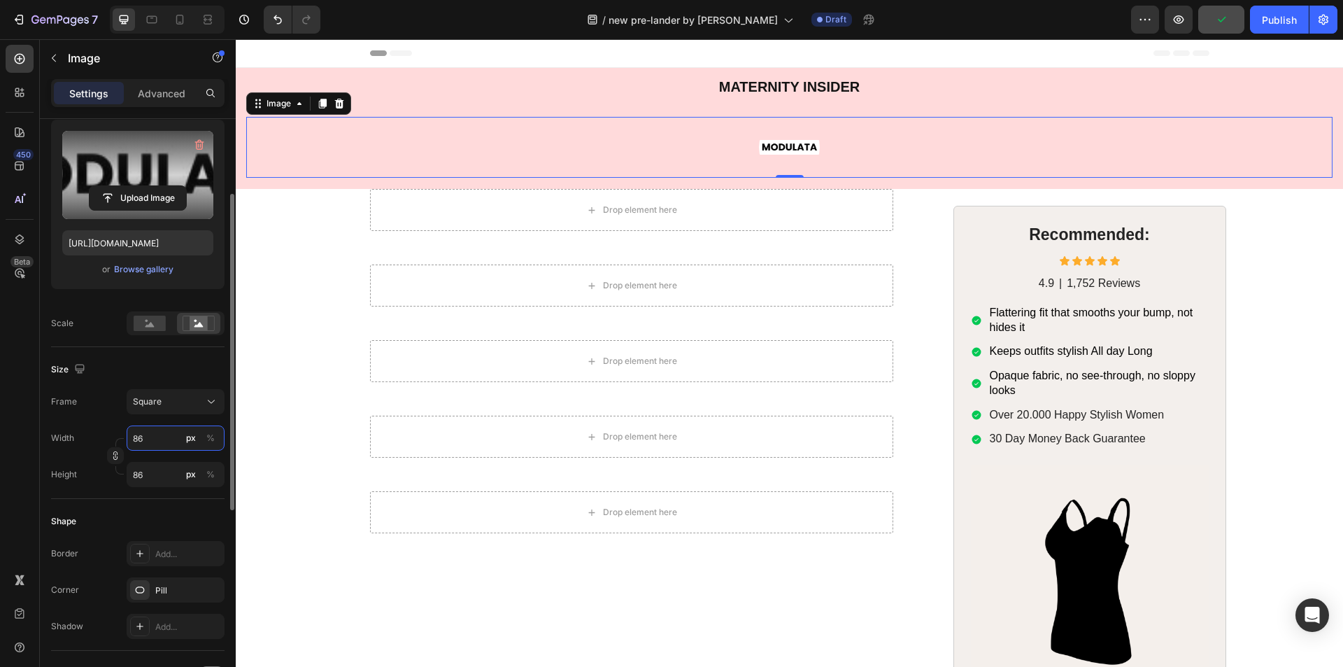
type input "87"
type input "88"
type input "89"
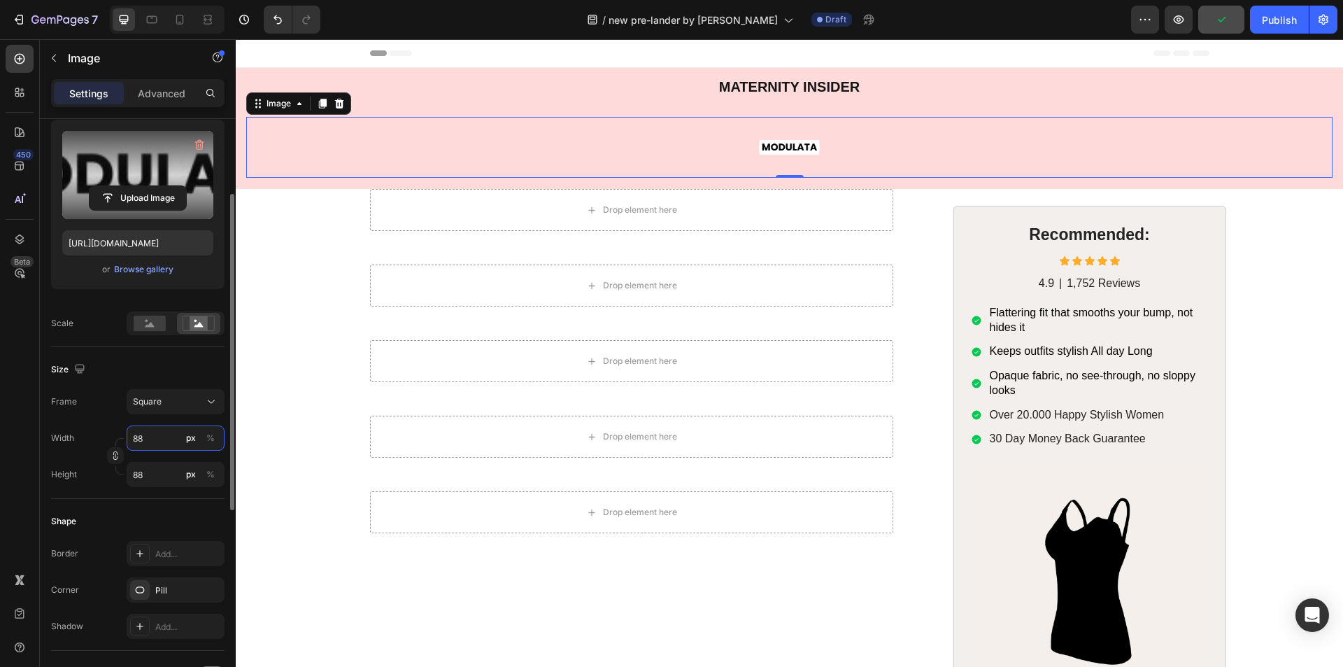
type input "89"
type input "90"
type input "91"
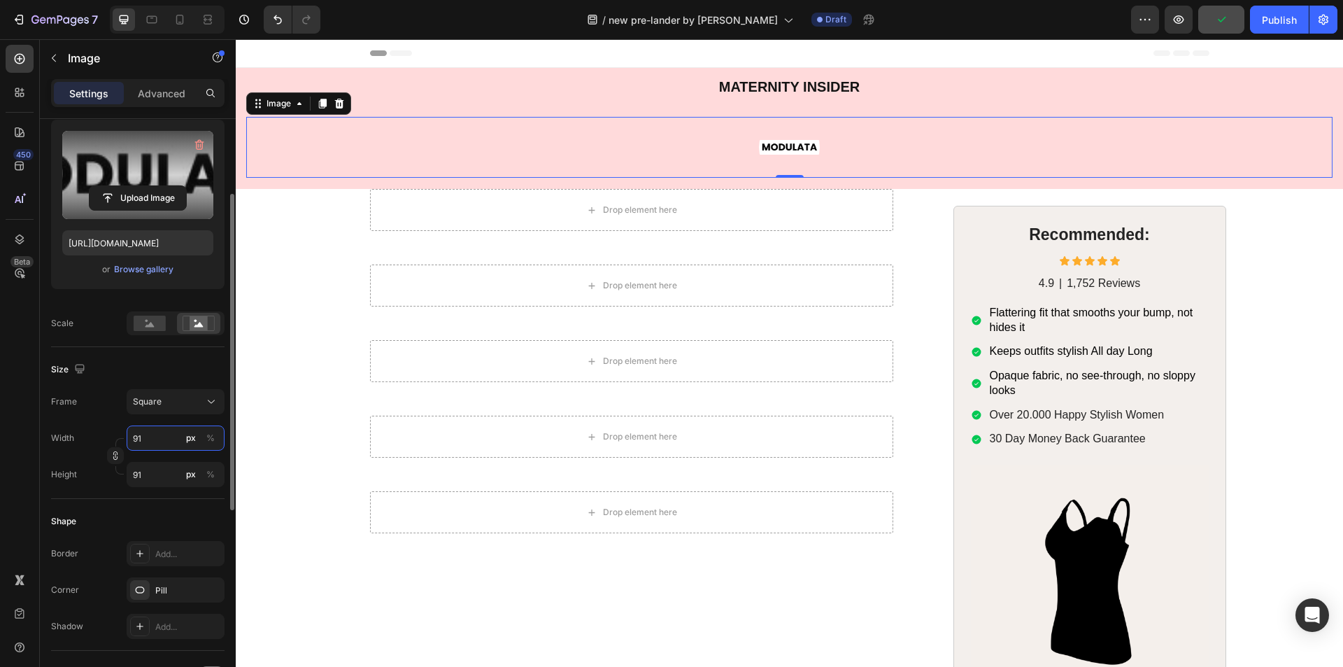
type input "92"
type input "93"
type input "94"
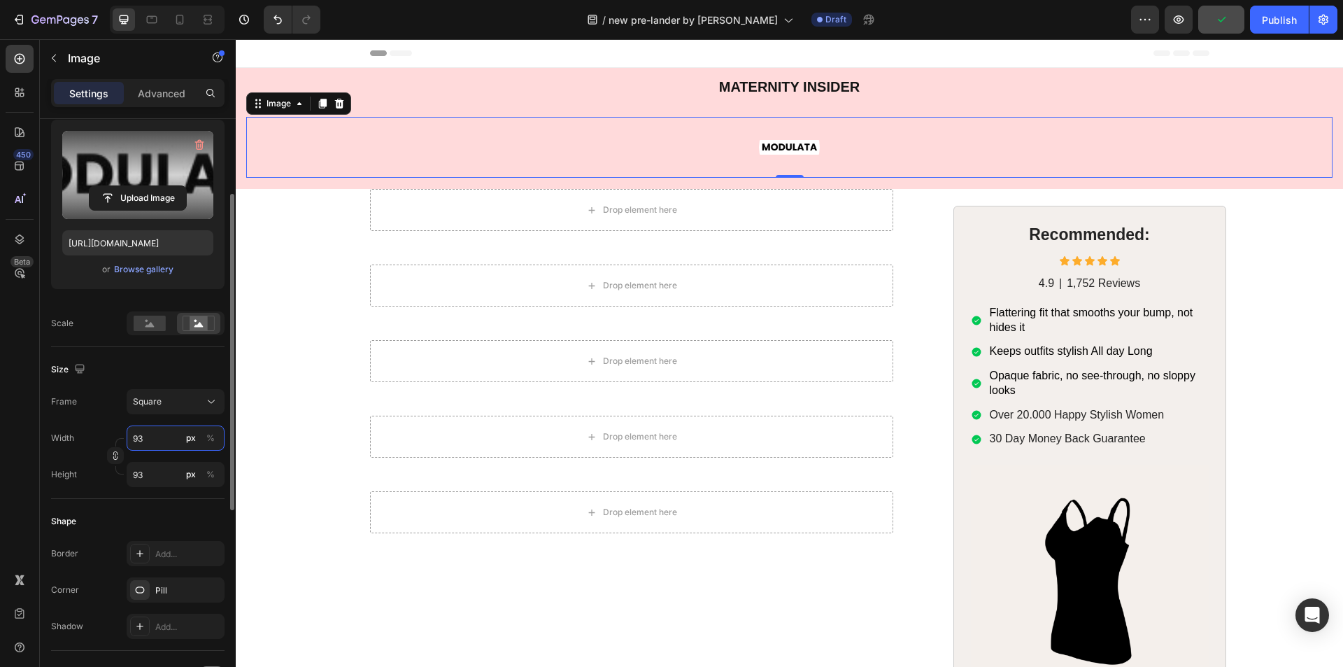
type input "94"
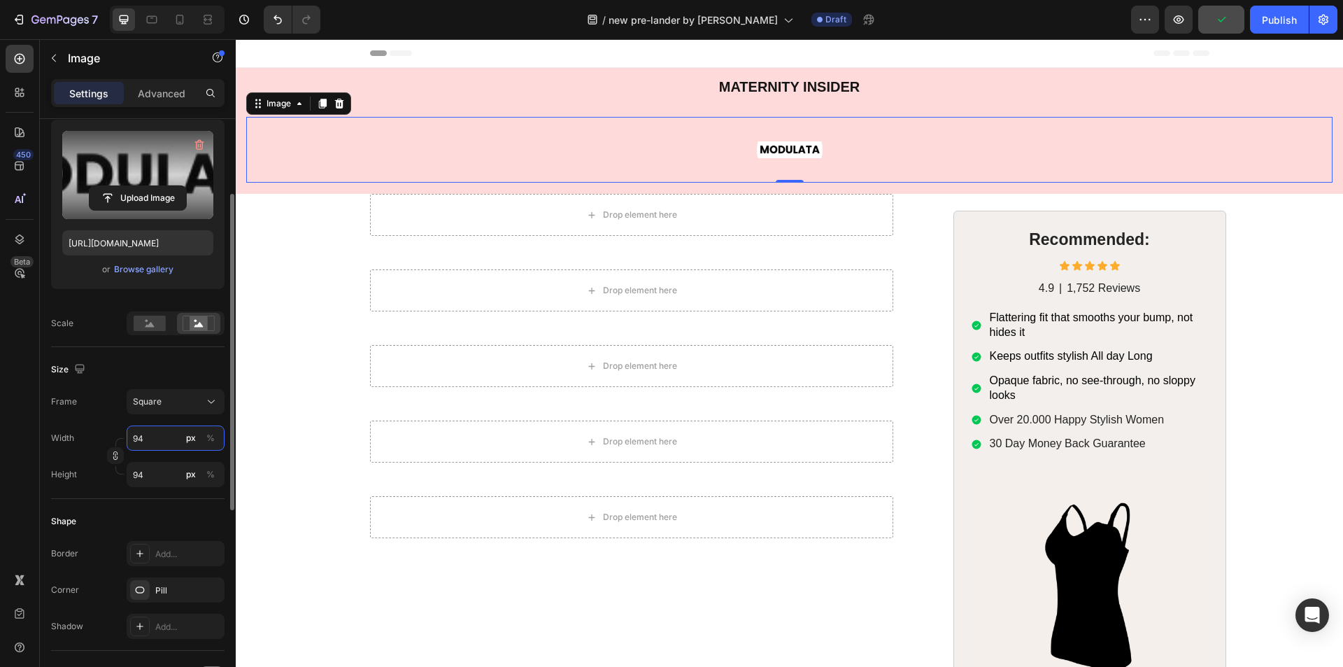
type input "95"
type input "96"
type input "97"
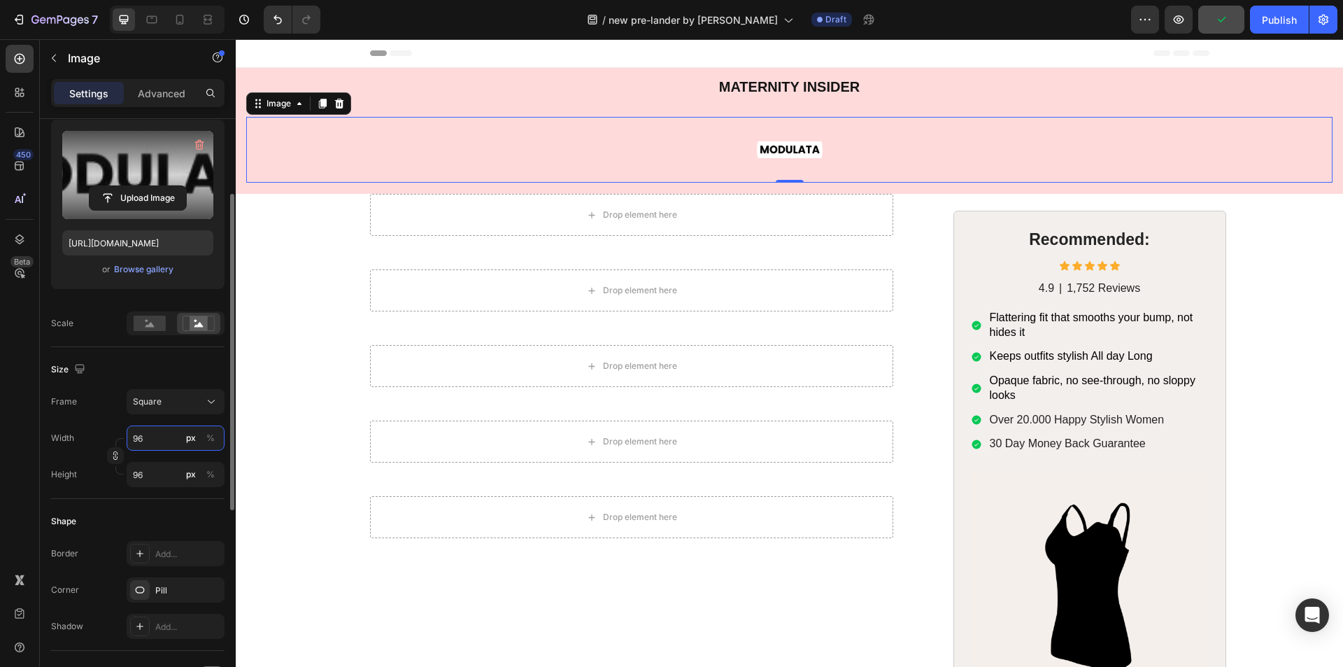
type input "97"
type input "98"
type input "99"
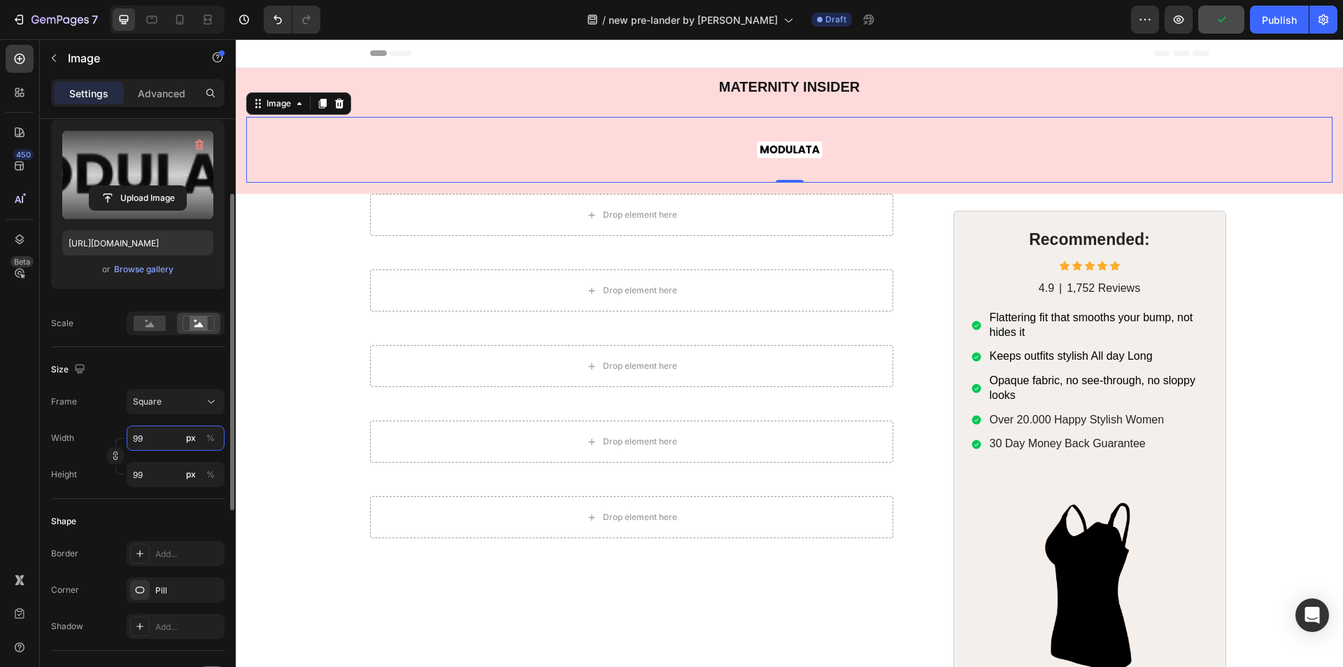
type input "100"
type input "101"
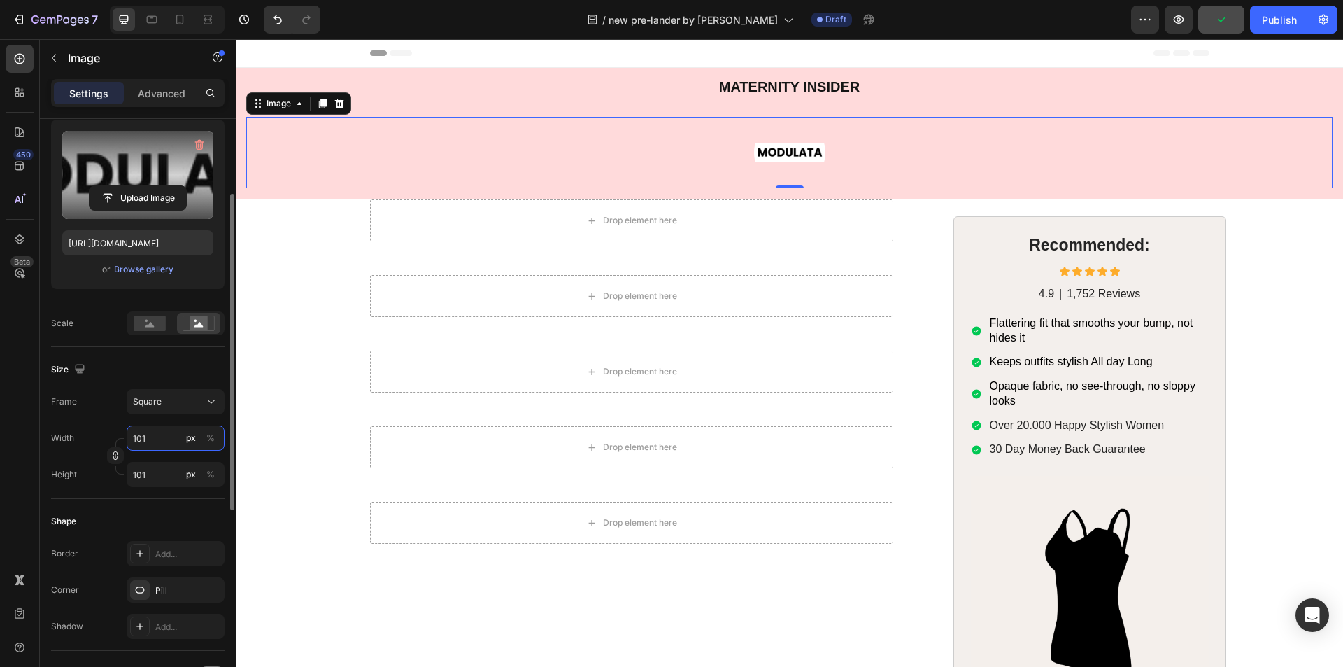
type input "102"
type input "103"
type input "104"
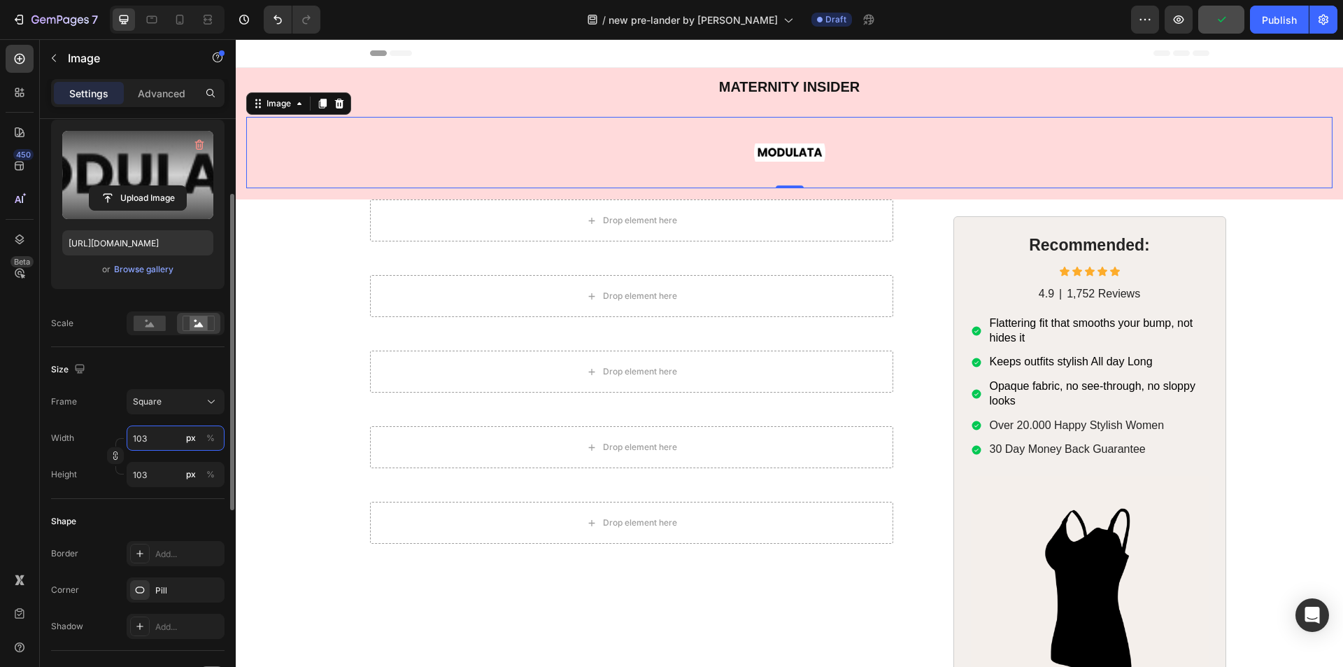
type input "104"
type input "105"
type input "106"
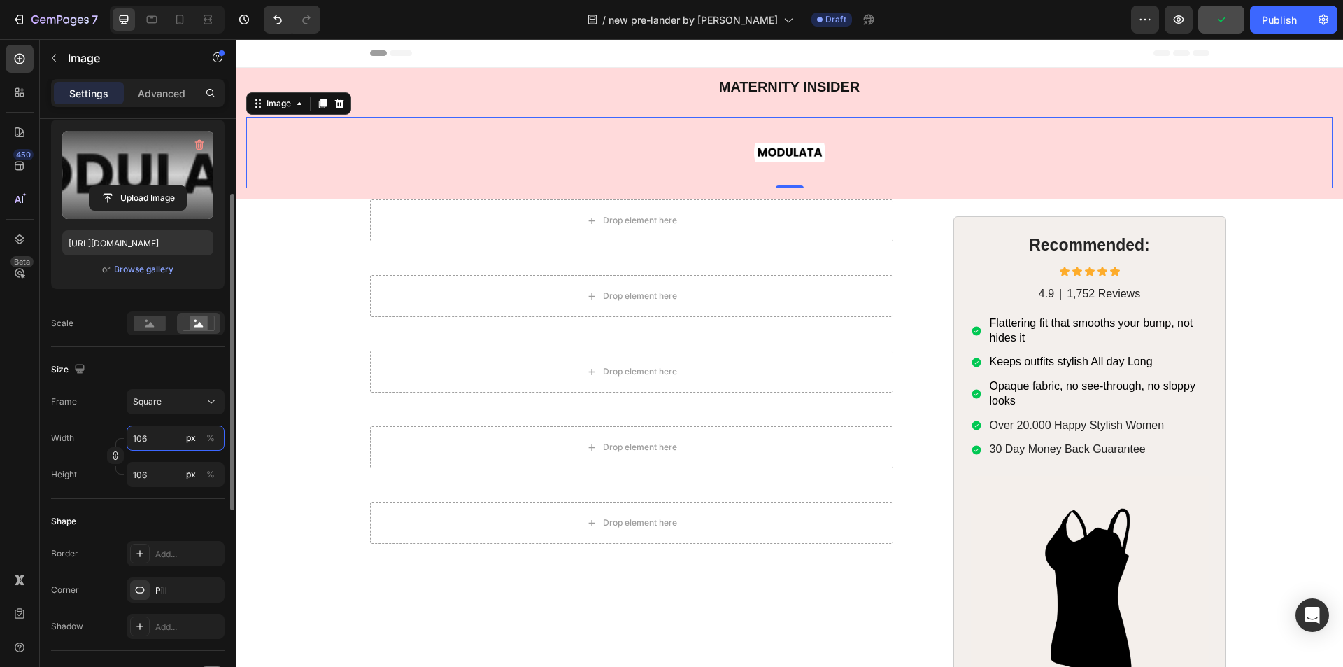
type input "107"
type input "108"
type input "109"
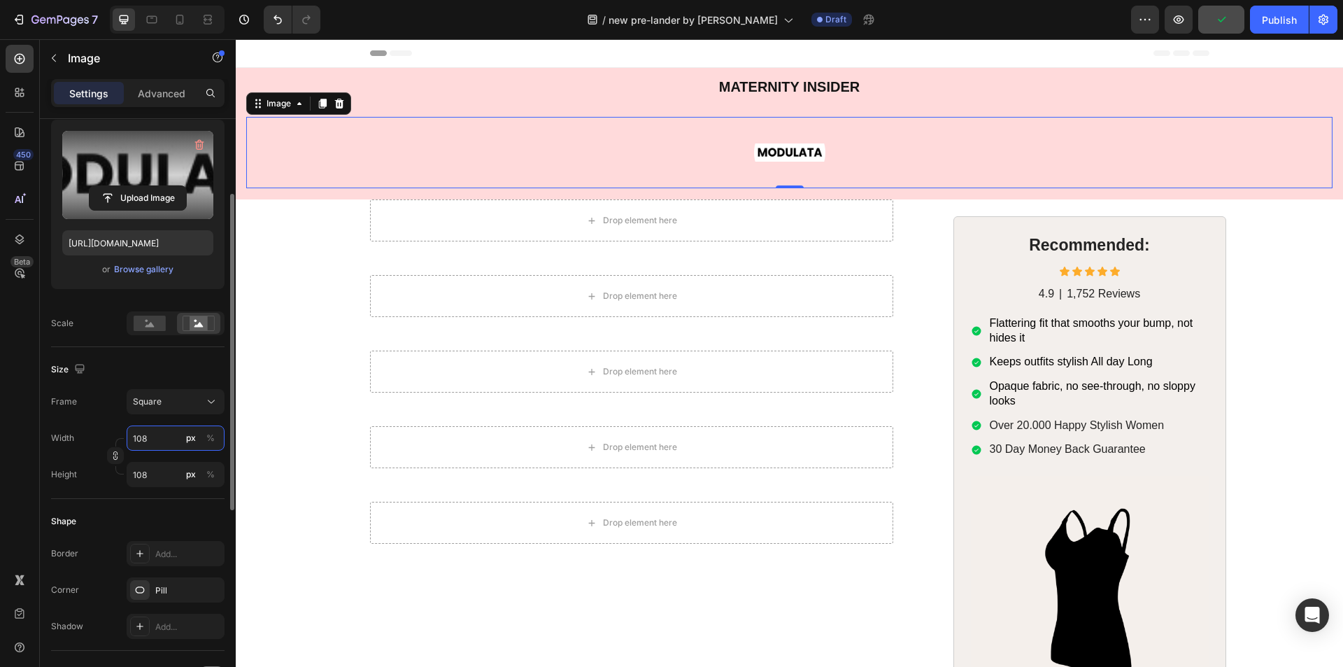
type input "109"
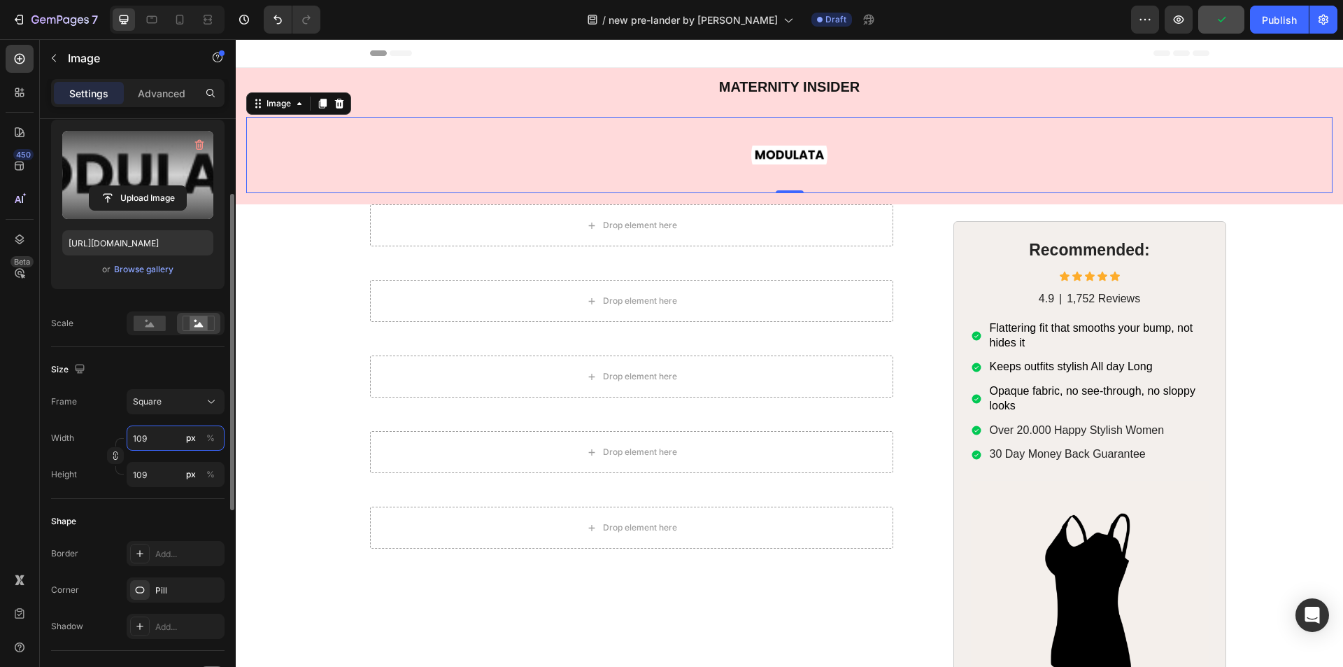
type input "110"
type input "111"
type input "112"
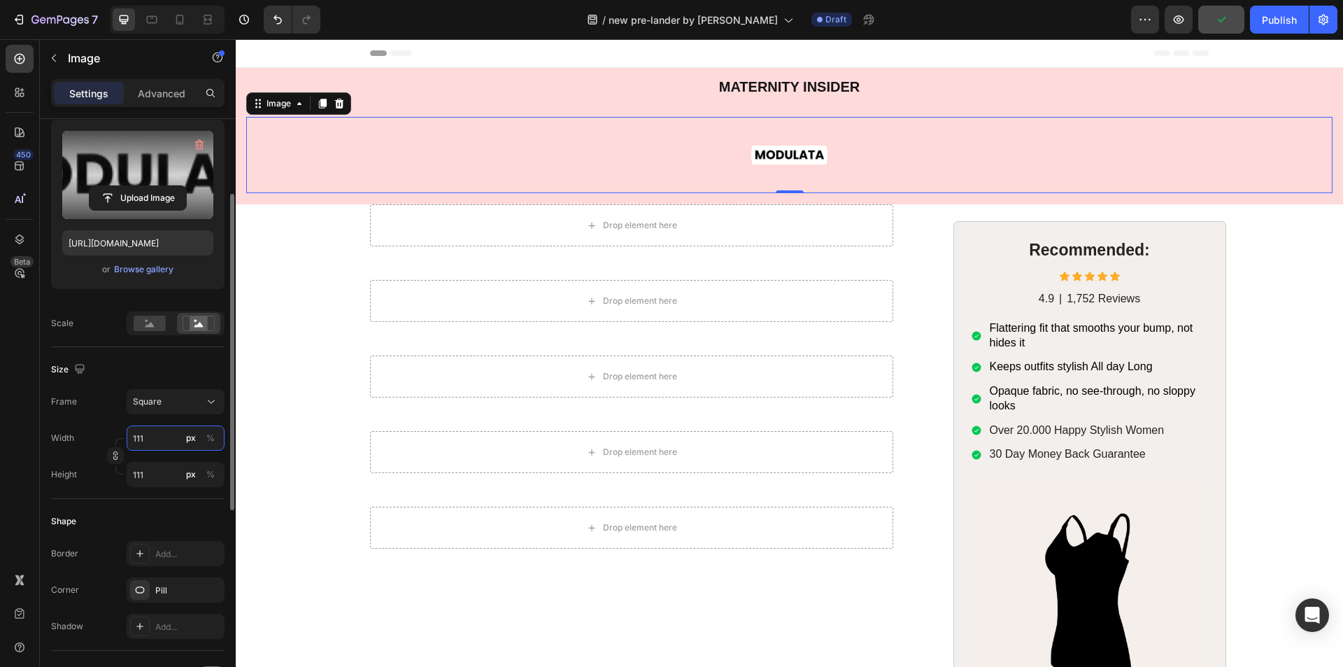
type input "112"
type input "113"
type input "114"
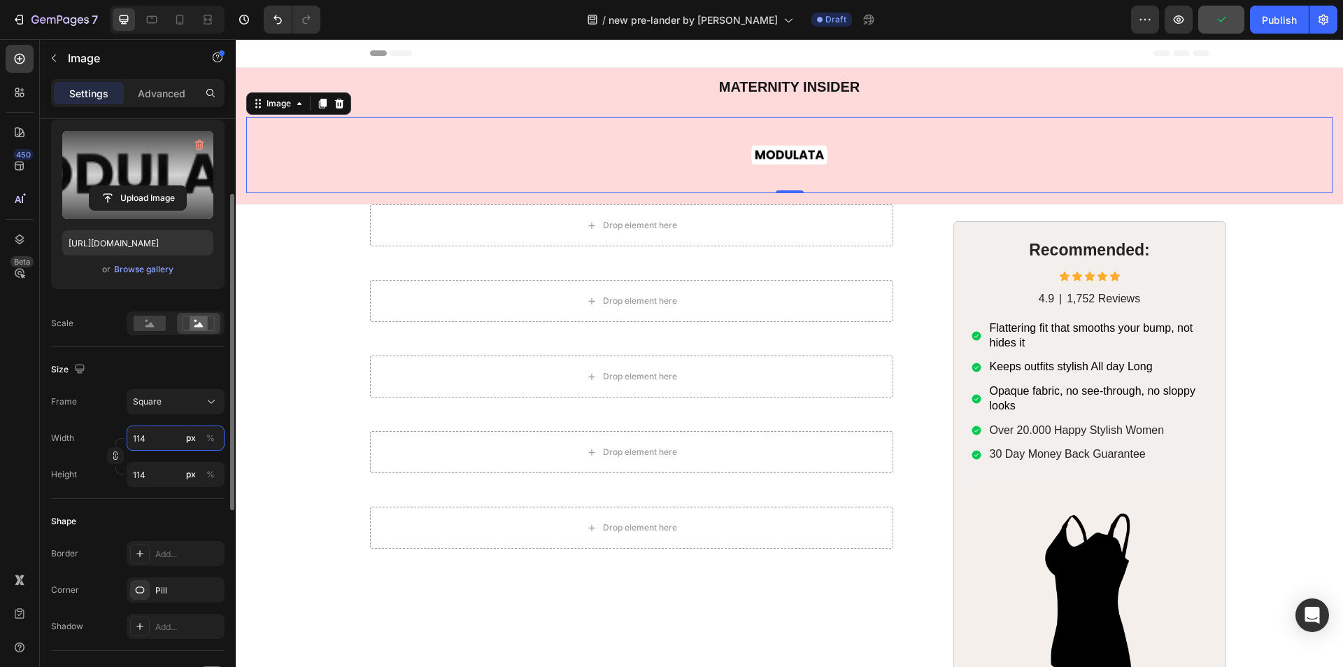
type input "115"
type input "116"
type input "117"
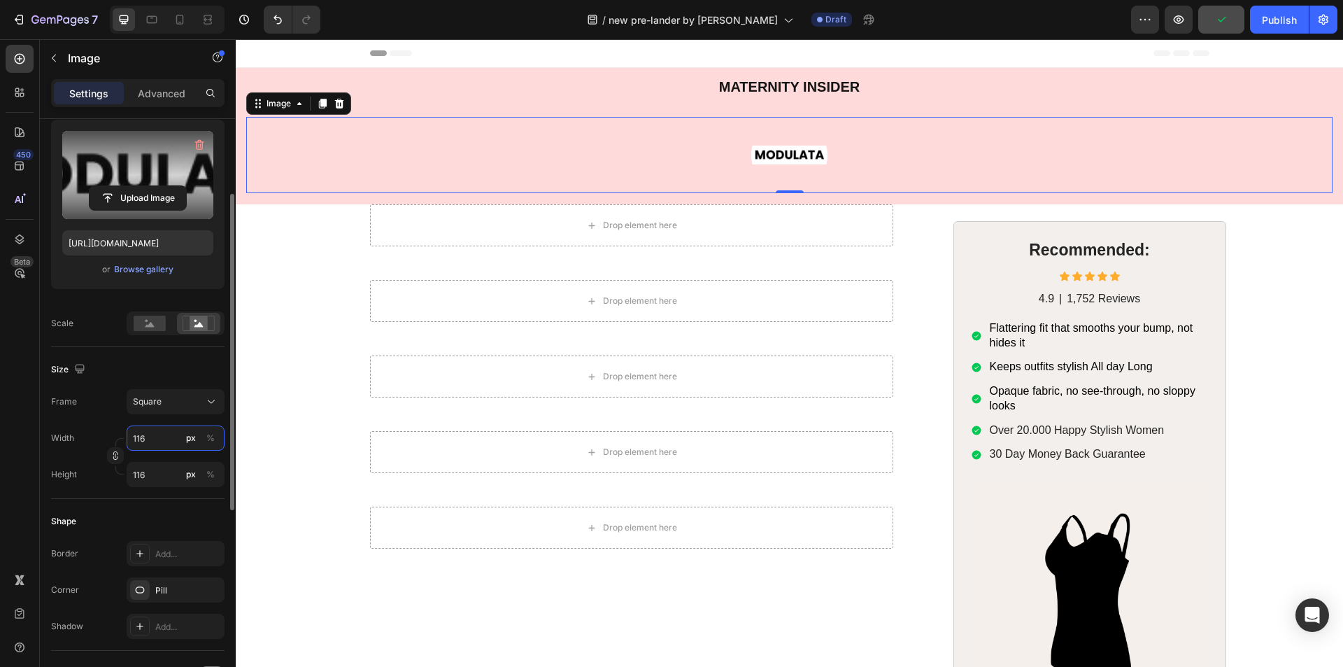
type input "117"
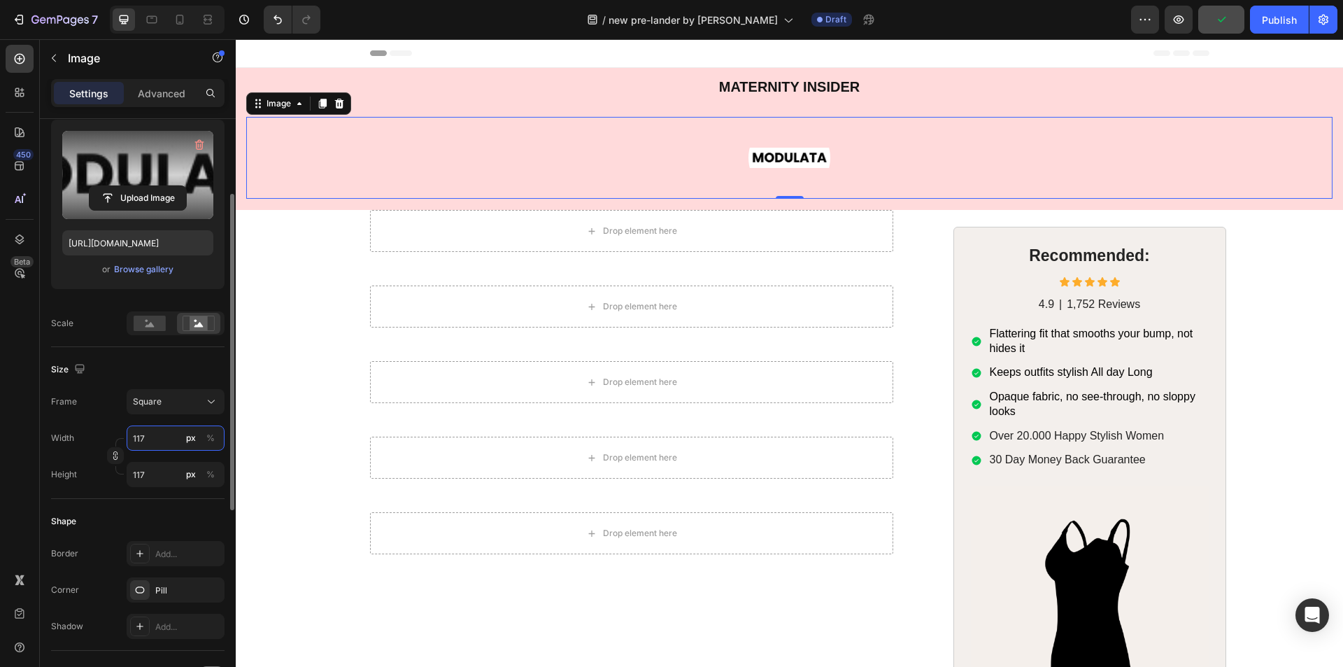
type input "118"
type input "121"
type input "122"
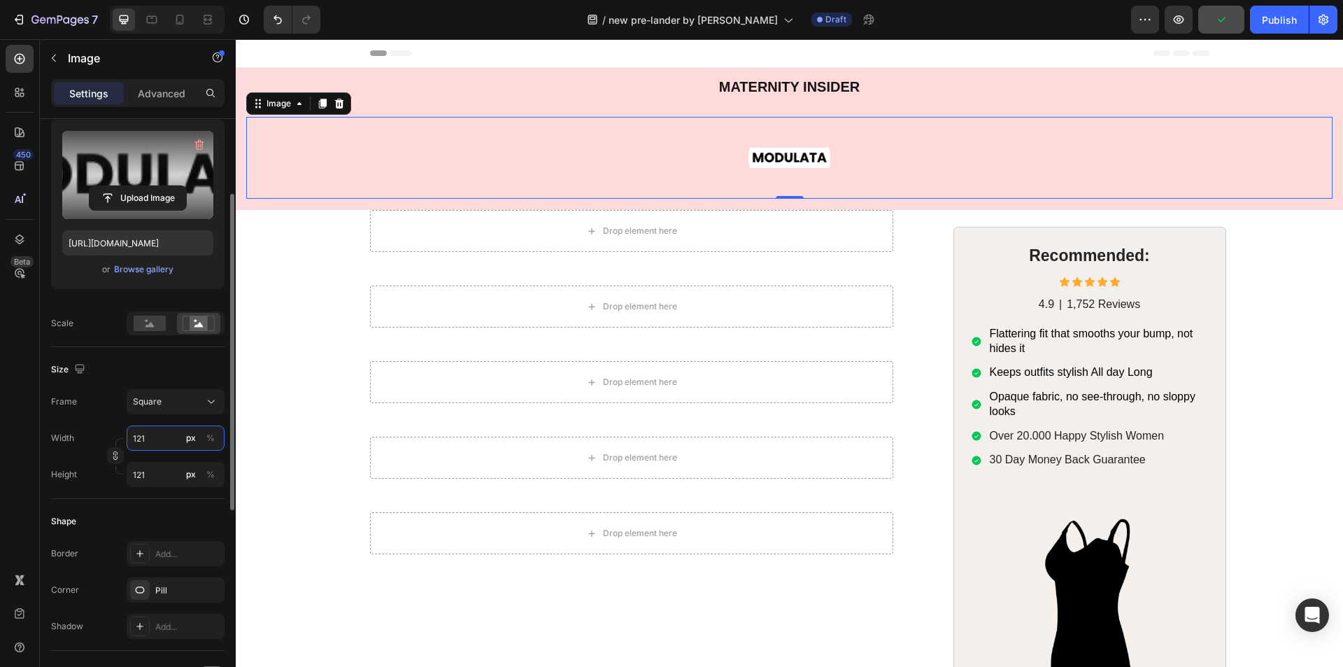
type input "122"
type input "123"
type input "124"
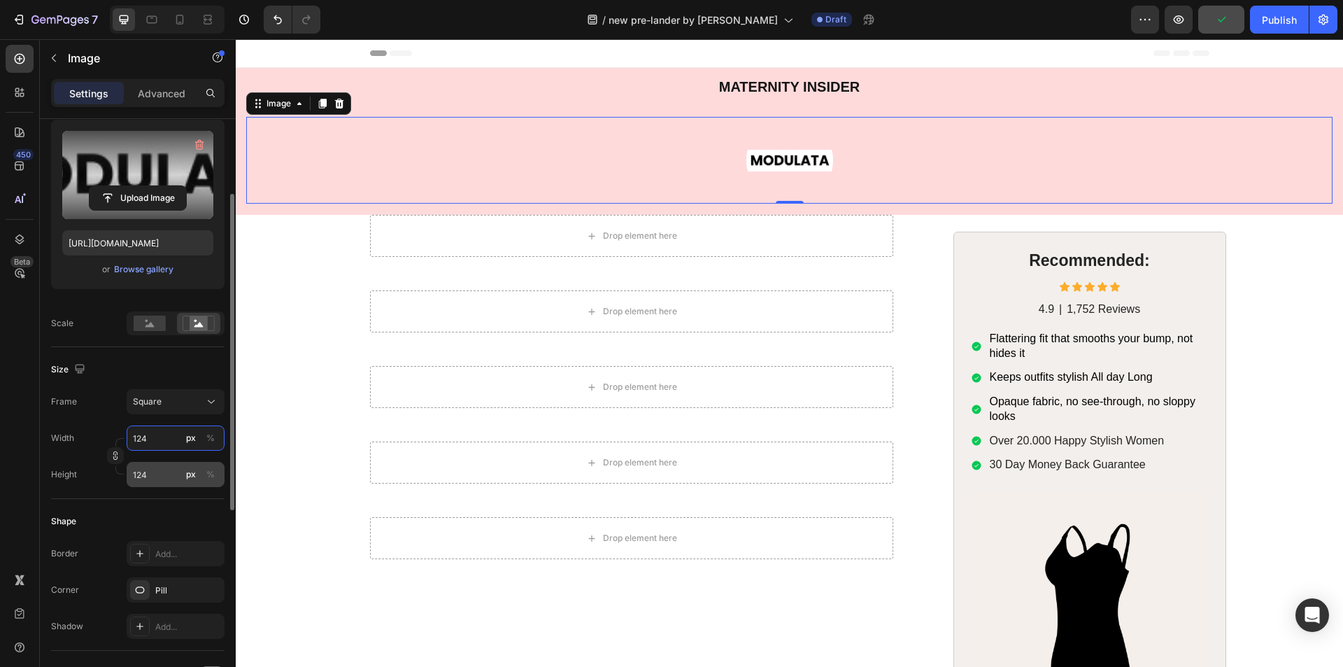
type input "125"
type input "126"
type input "127"
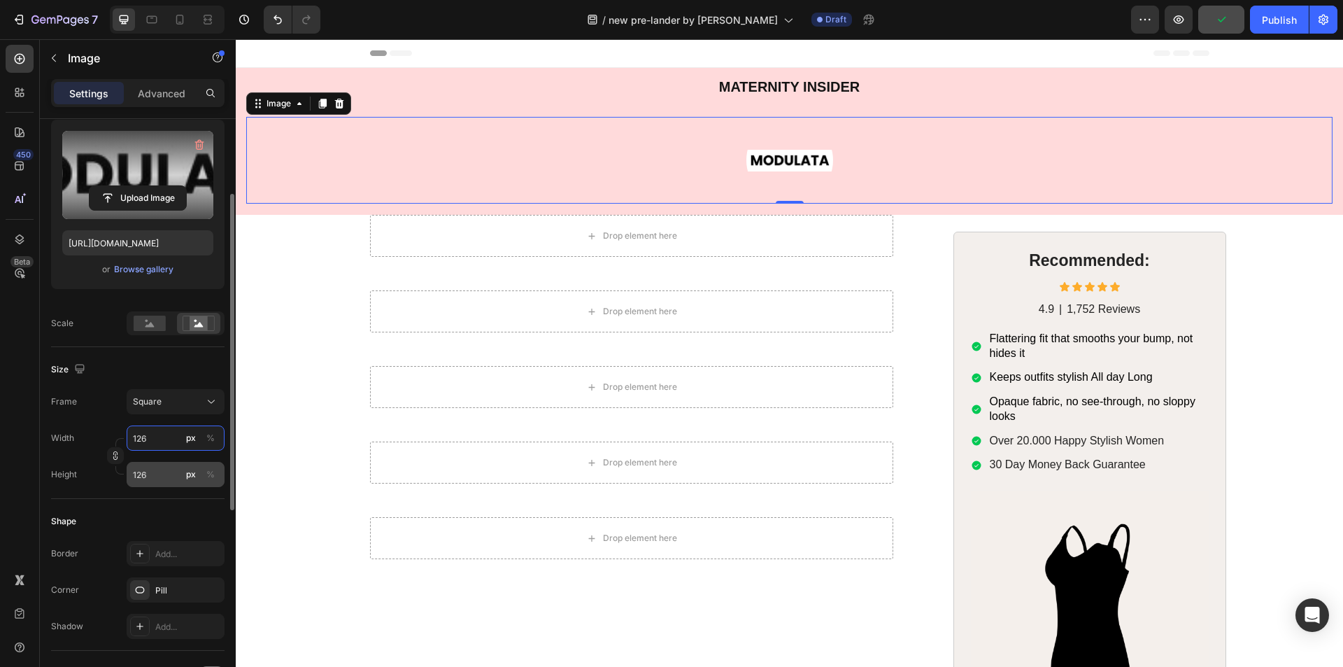
type input "127"
type input "128"
type input "129"
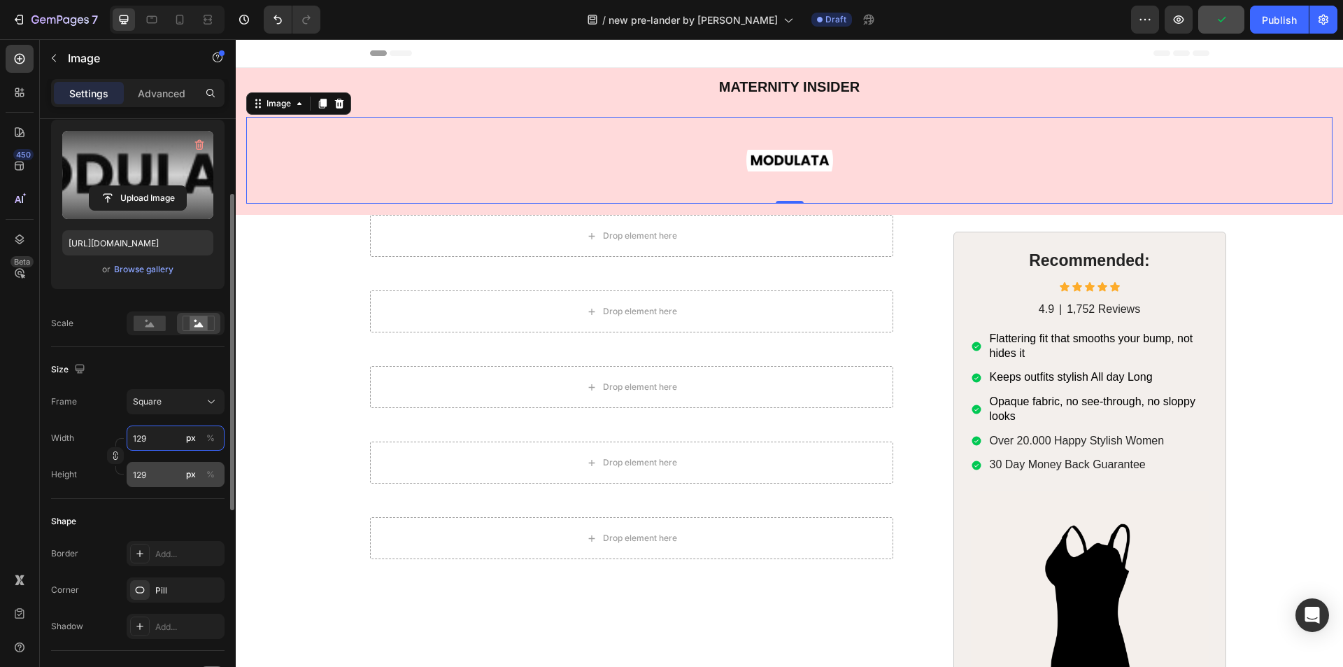
type input "130"
type input "131"
type input "132"
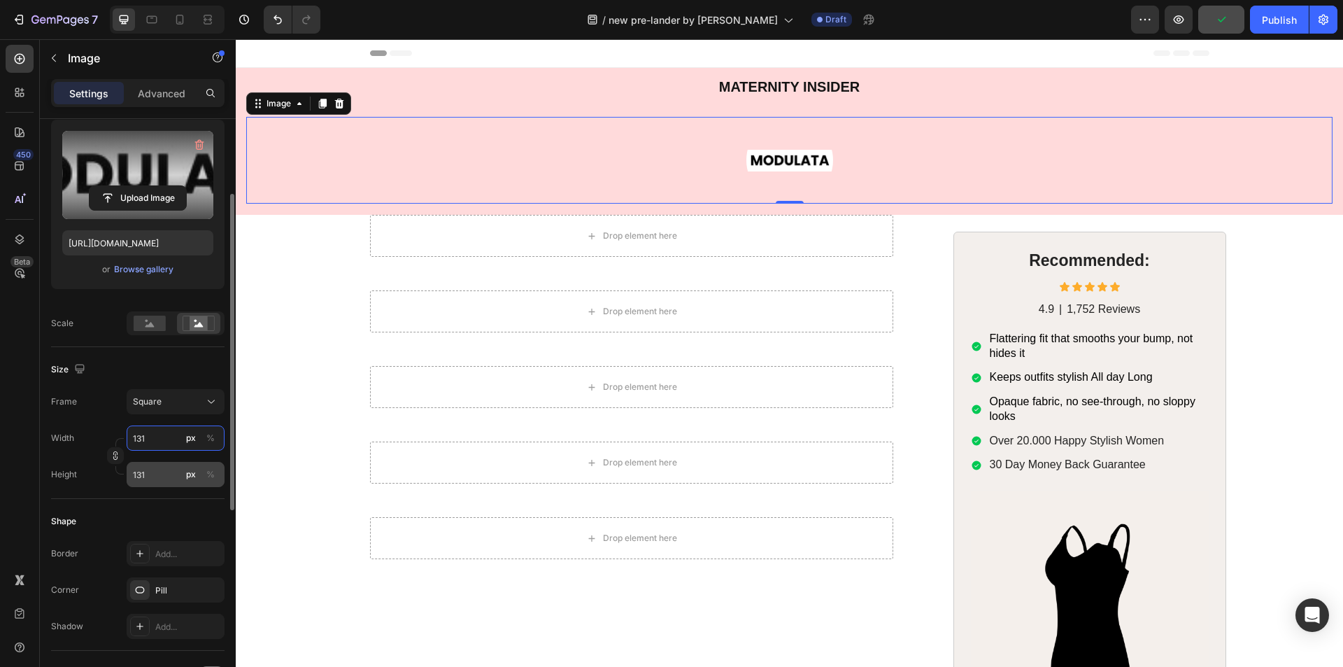
type input "132"
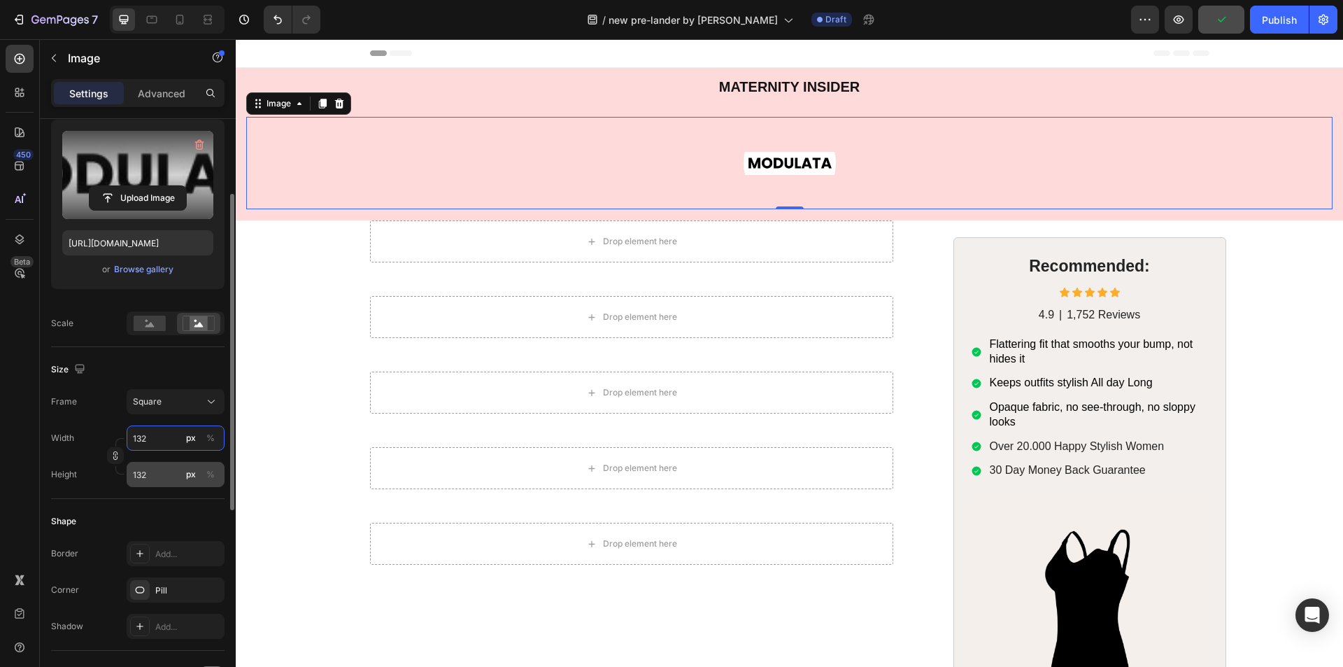
type input "133"
type input "134"
type input "135"
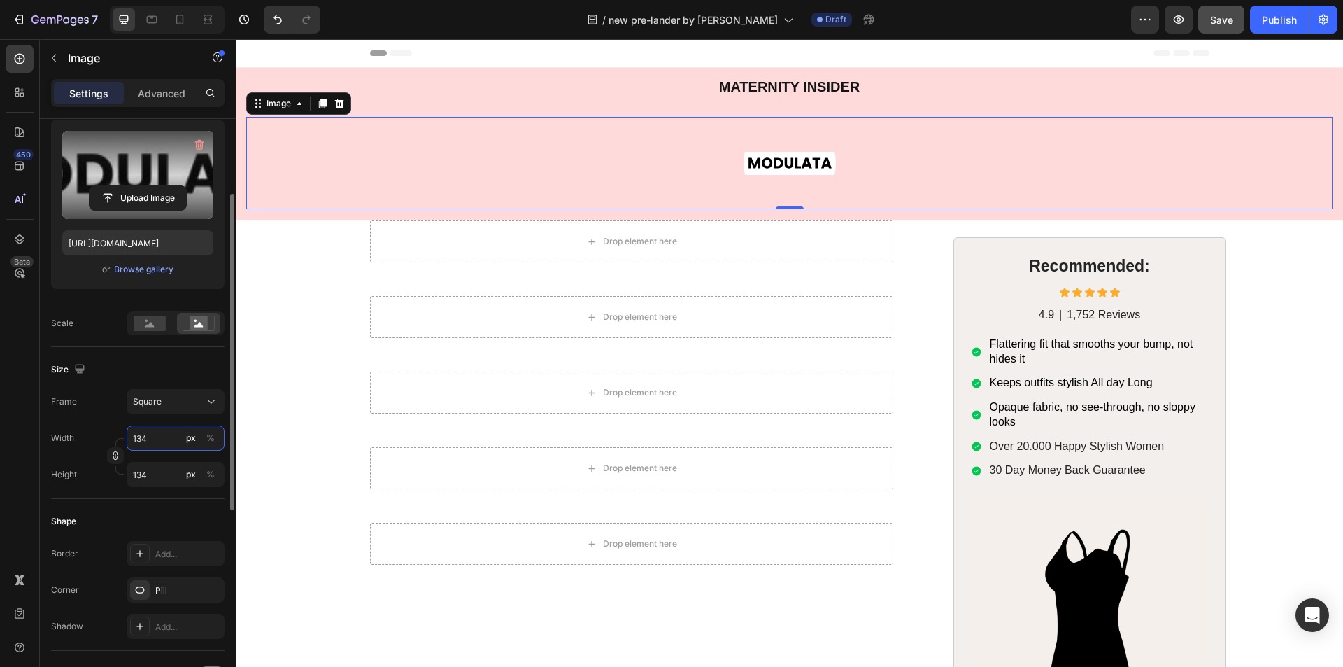
type input "135"
type input "136"
type input "137"
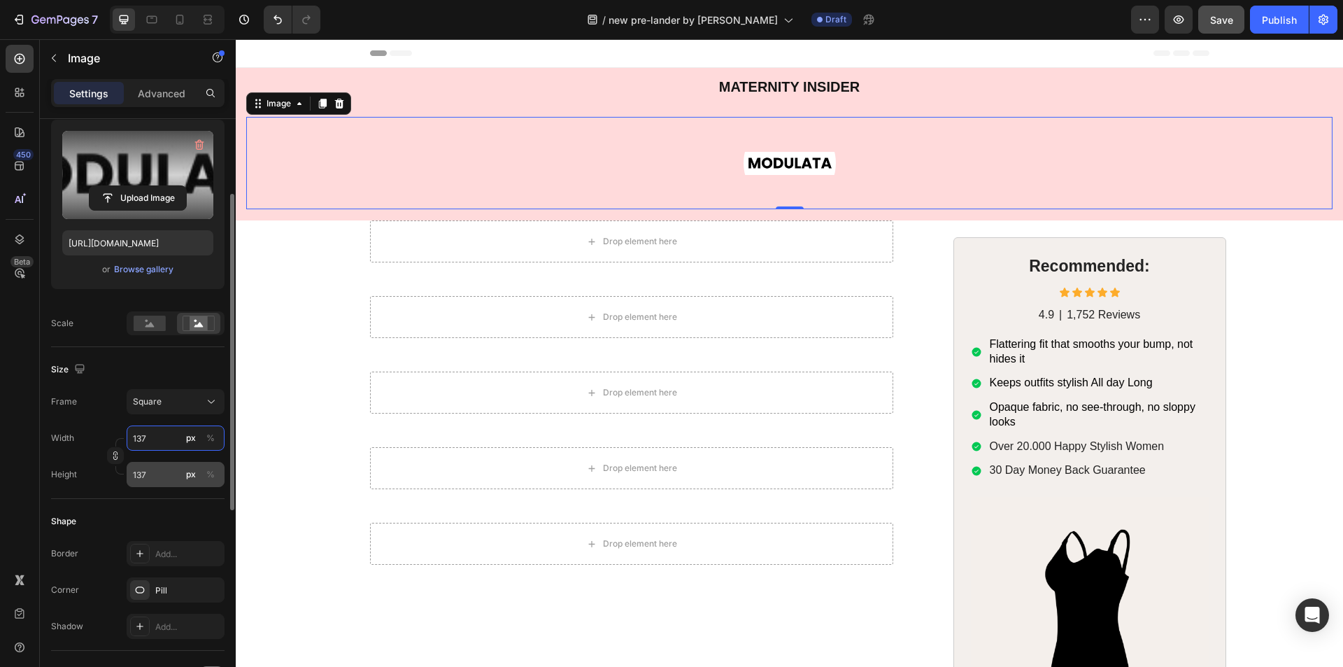
type input "138"
type input "139"
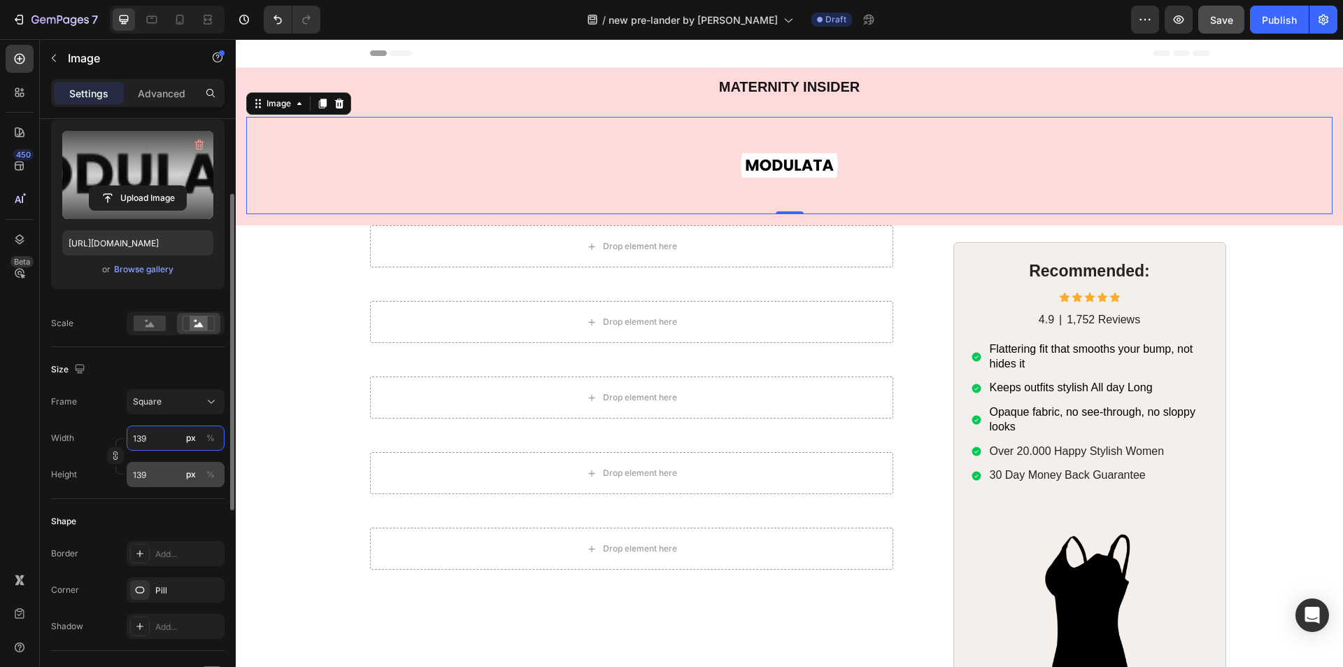
type input "140"
type input "141"
type input "142"
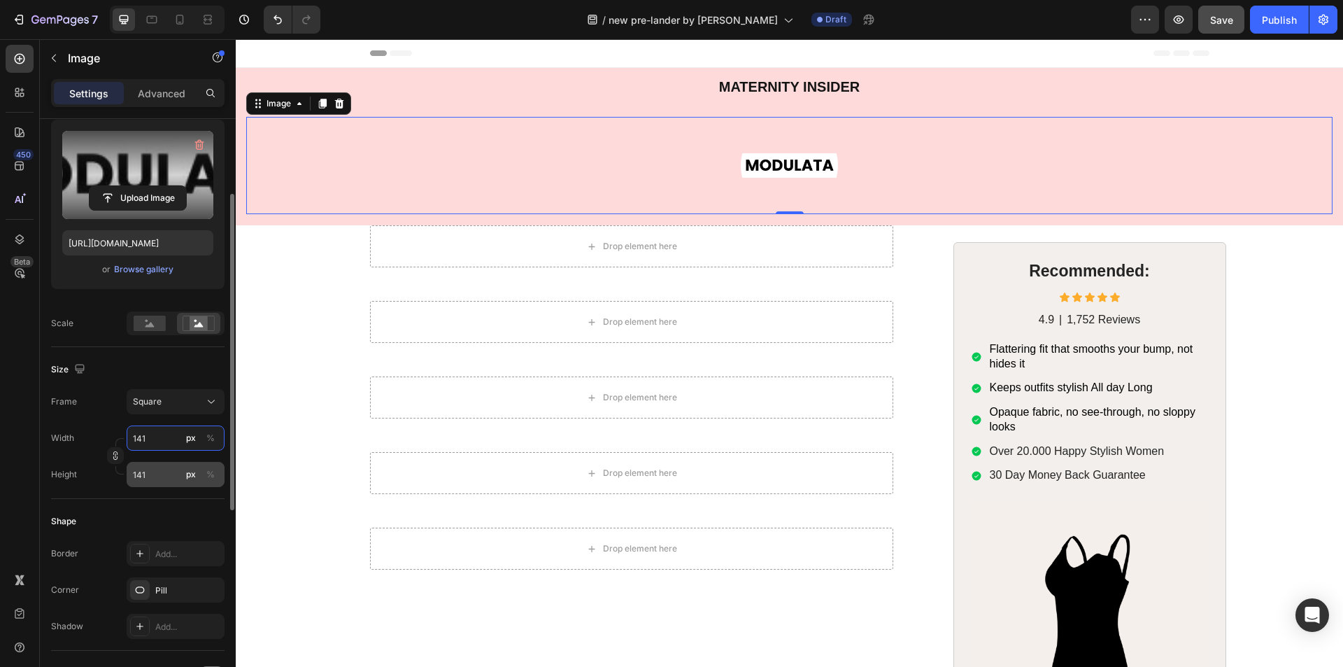
type input "142"
type input "143"
type input "144"
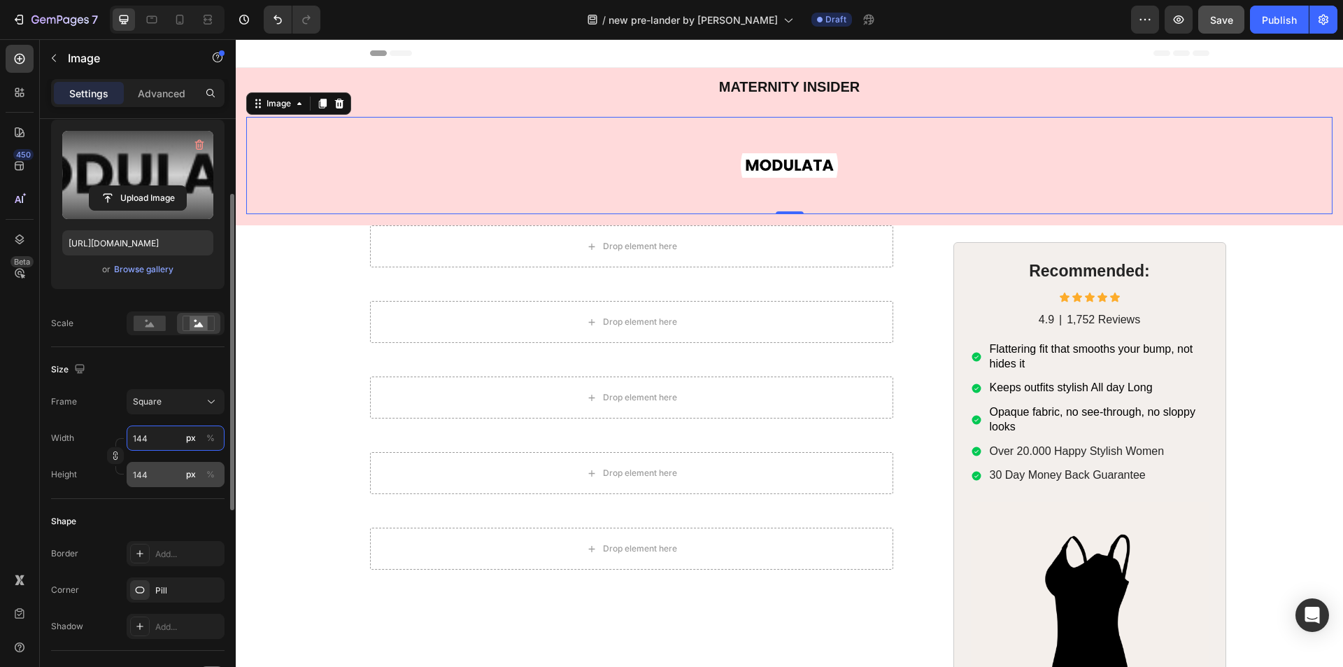
type input "145"
type input "146"
type input "147"
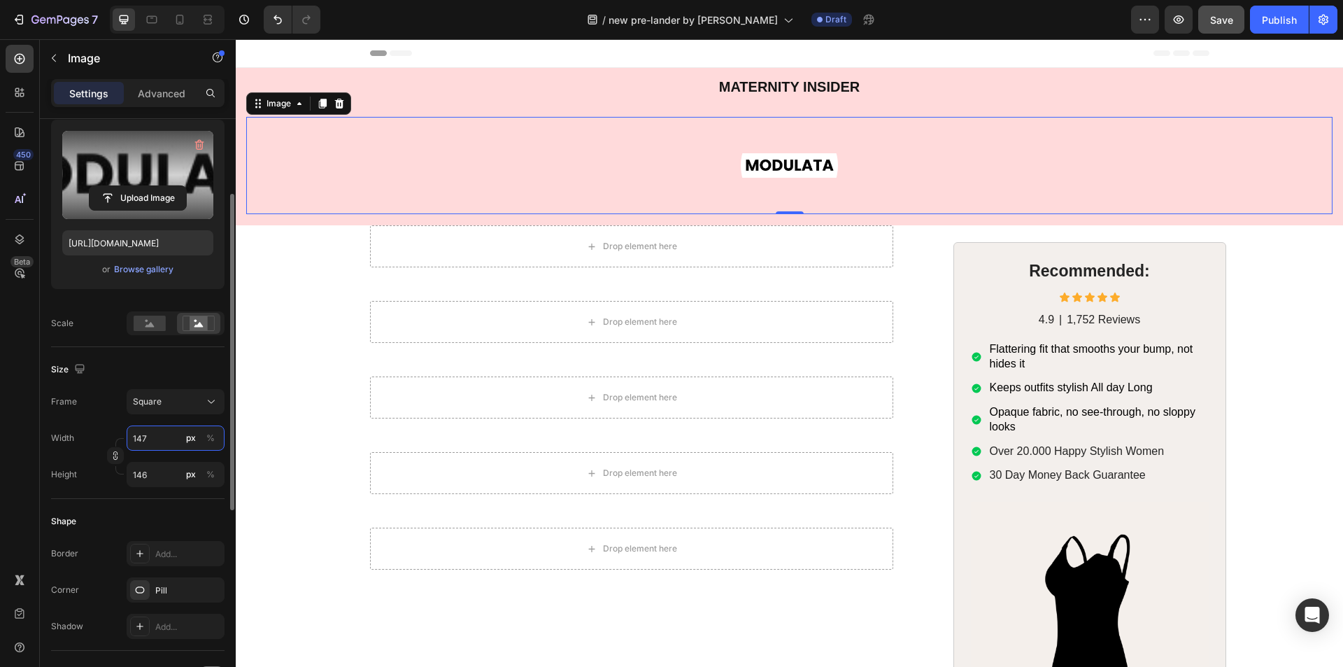
type input "147"
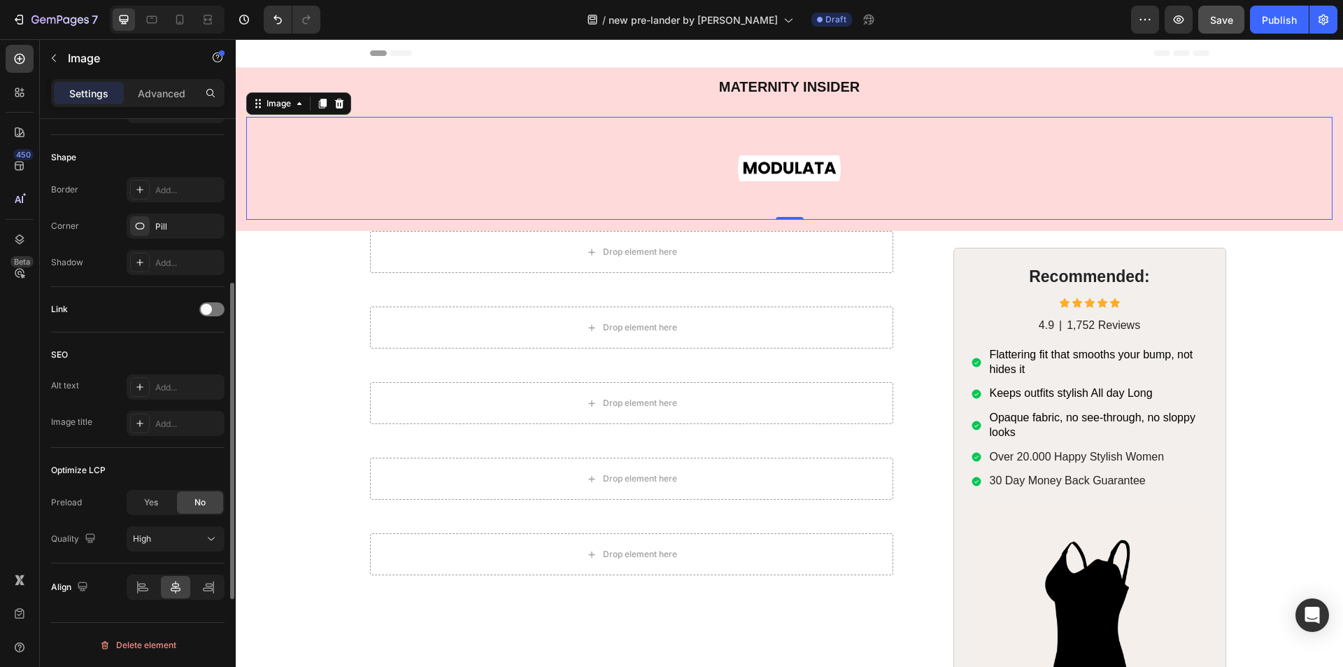
scroll to position [224, 0]
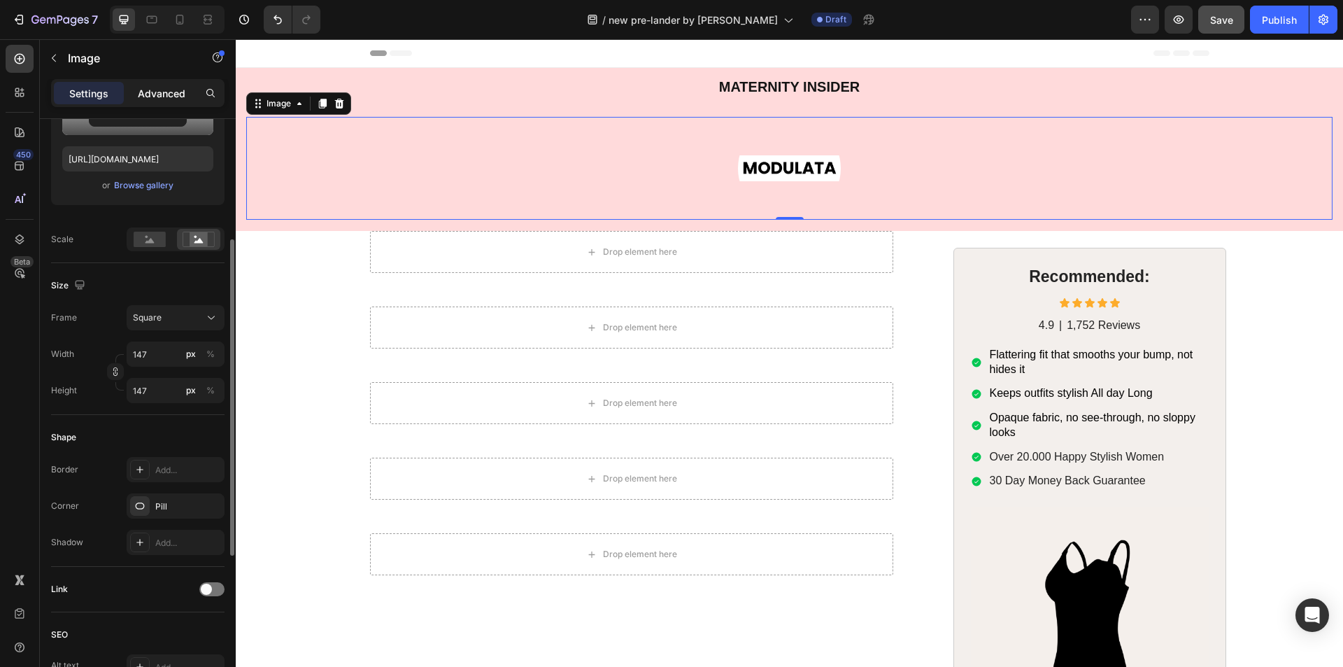
click at [157, 96] on p "Advanced" at bounding box center [162, 93] width 48 height 15
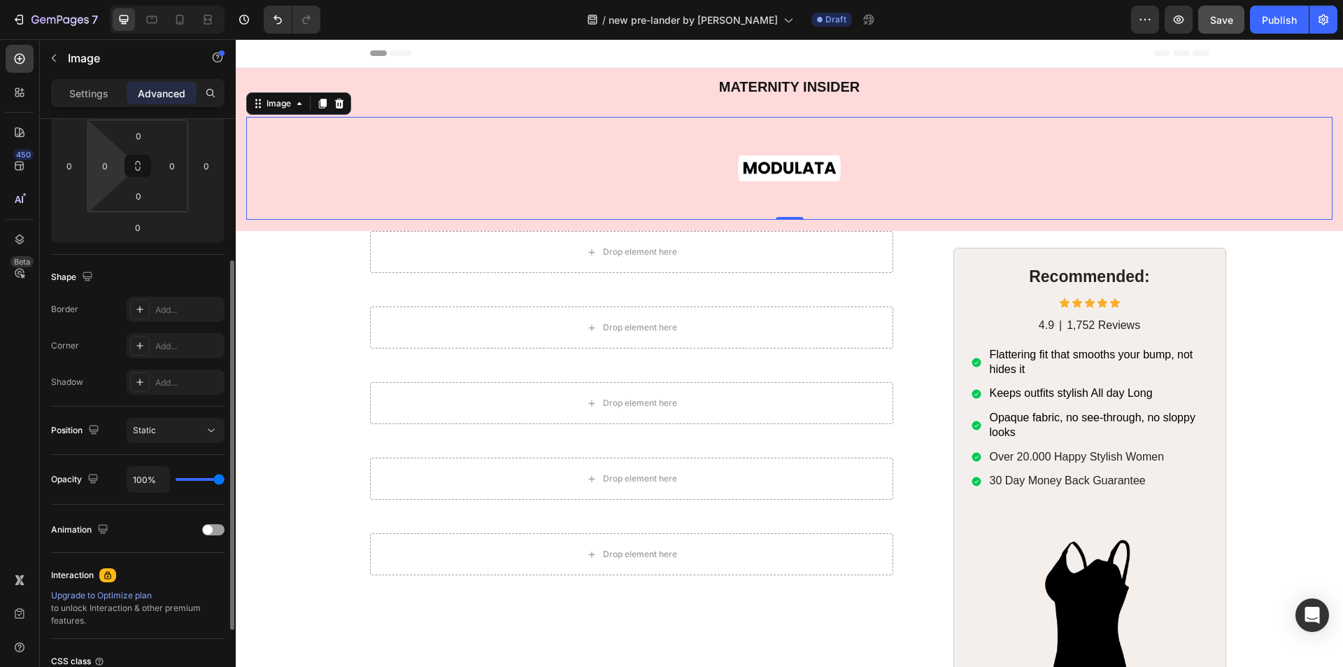
scroll to position [0, 0]
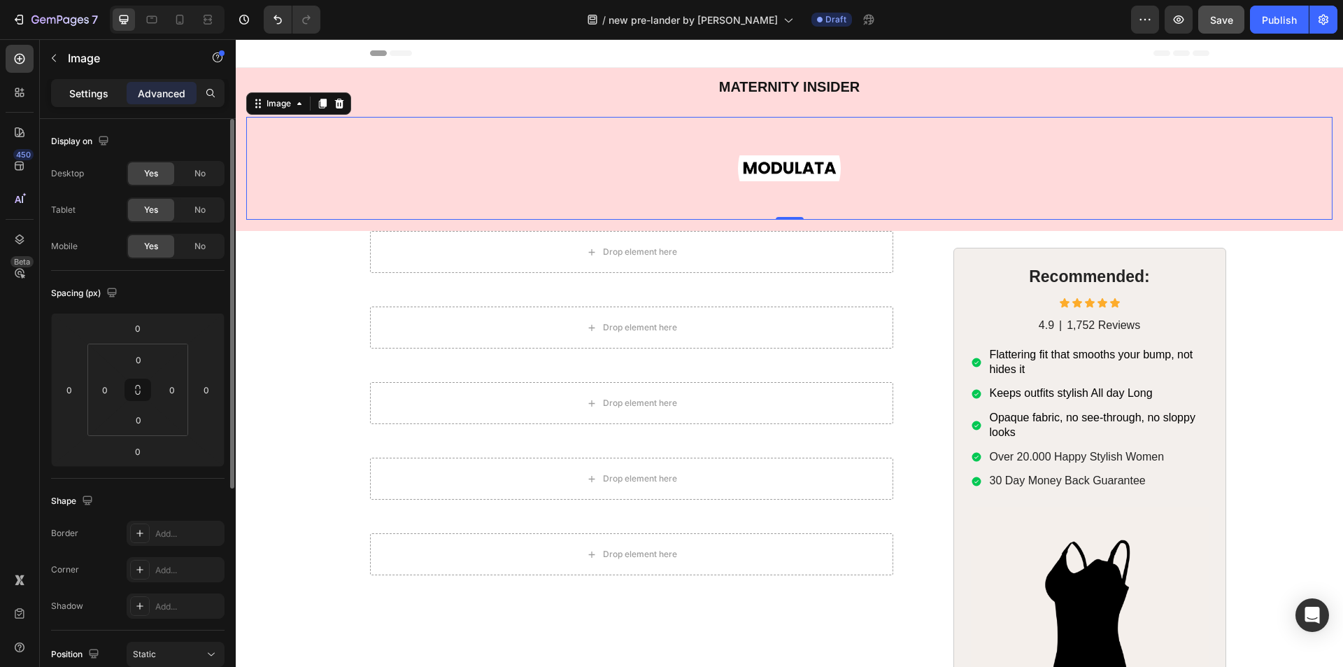
click at [96, 101] on div "Settings" at bounding box center [89, 93] width 70 height 22
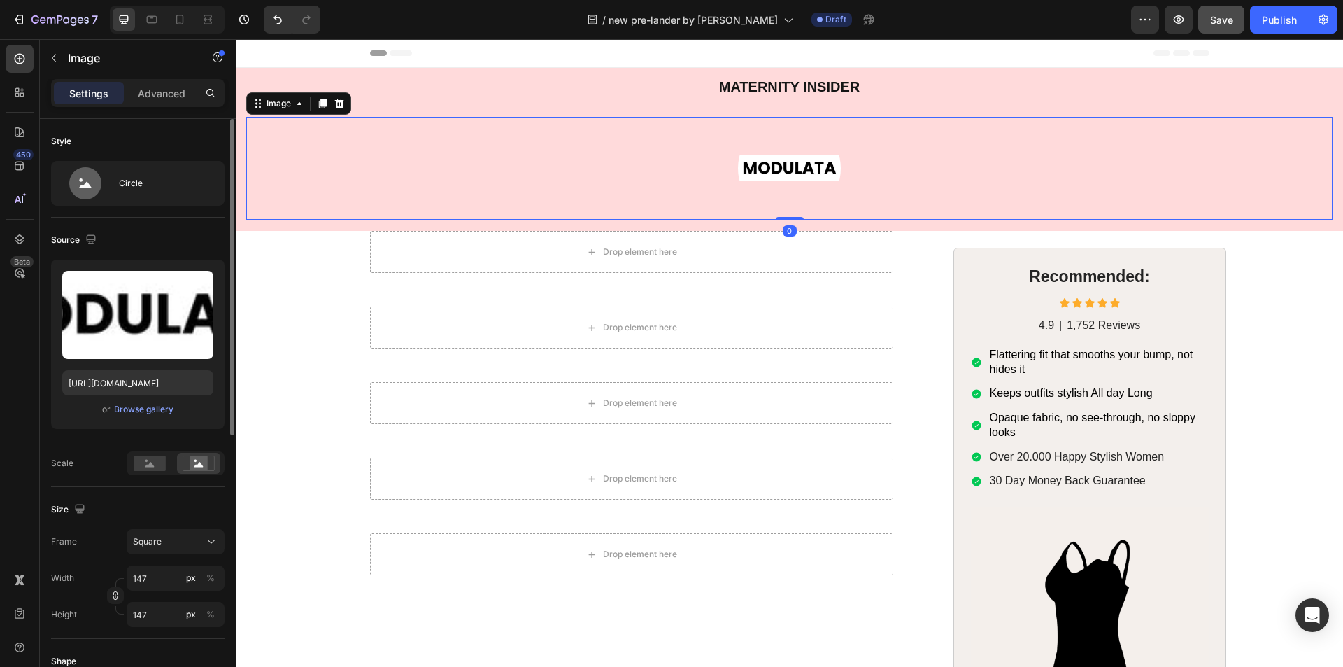
scroll to position [140, 0]
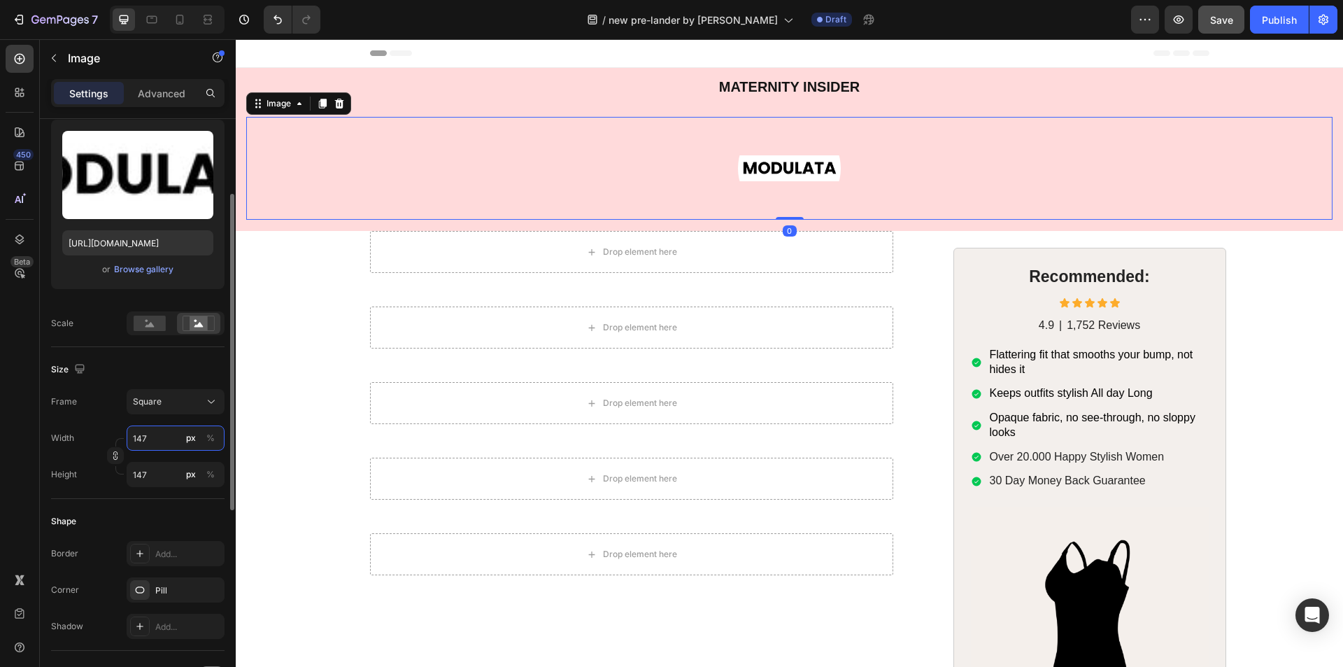
click at [151, 447] on input "147" at bounding box center [176, 437] width 98 height 25
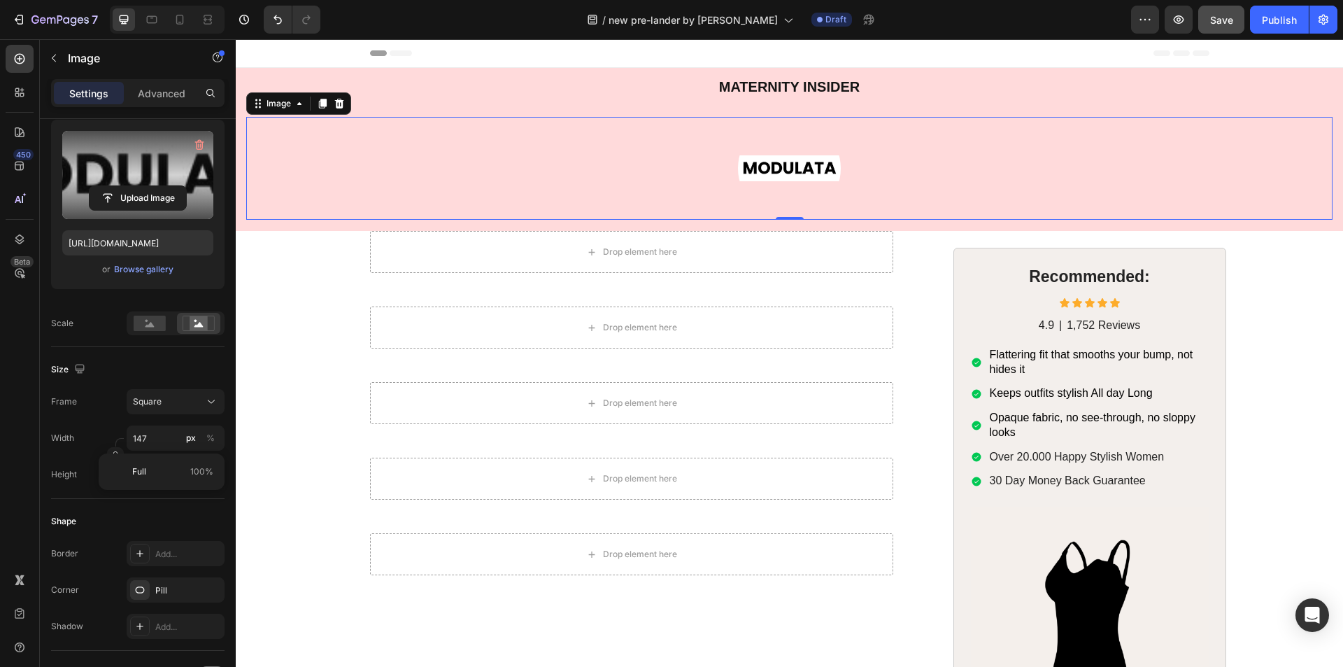
click at [115, 184] on label at bounding box center [137, 175] width 151 height 88
click at [115, 186] on input "file" at bounding box center [138, 198] width 97 height 24
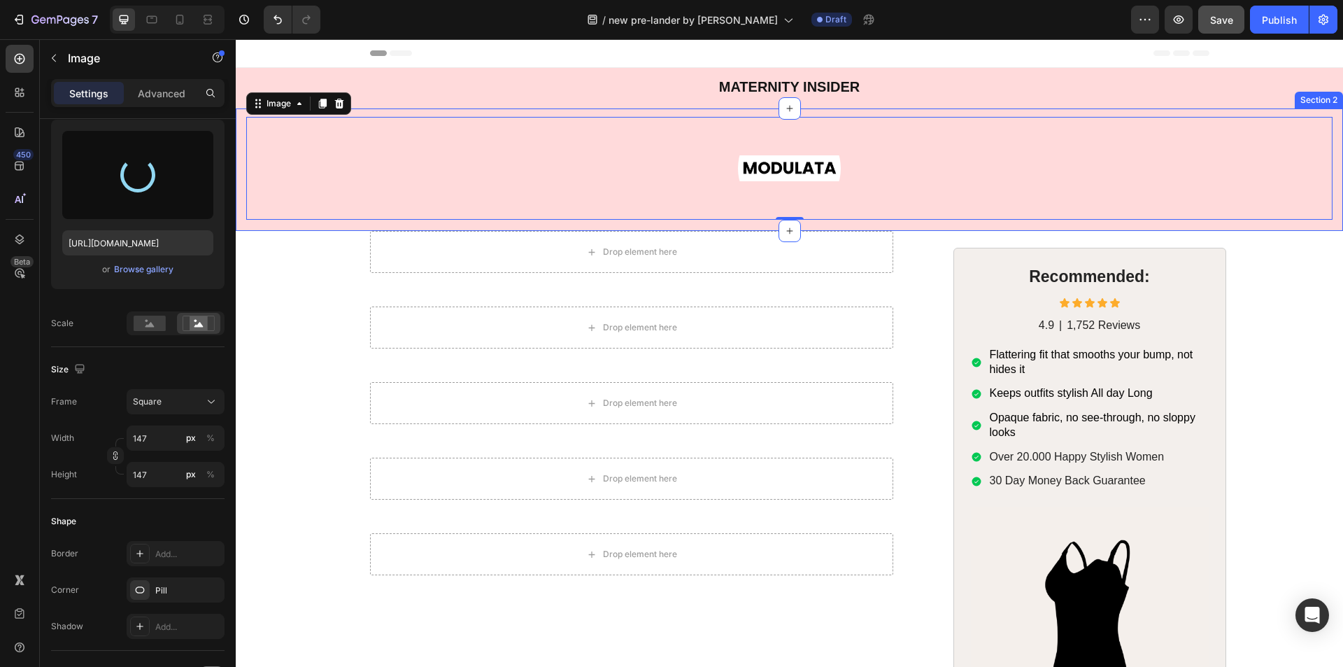
click at [240, 141] on div "Image 0 Section 2" at bounding box center [789, 169] width 1107 height 122
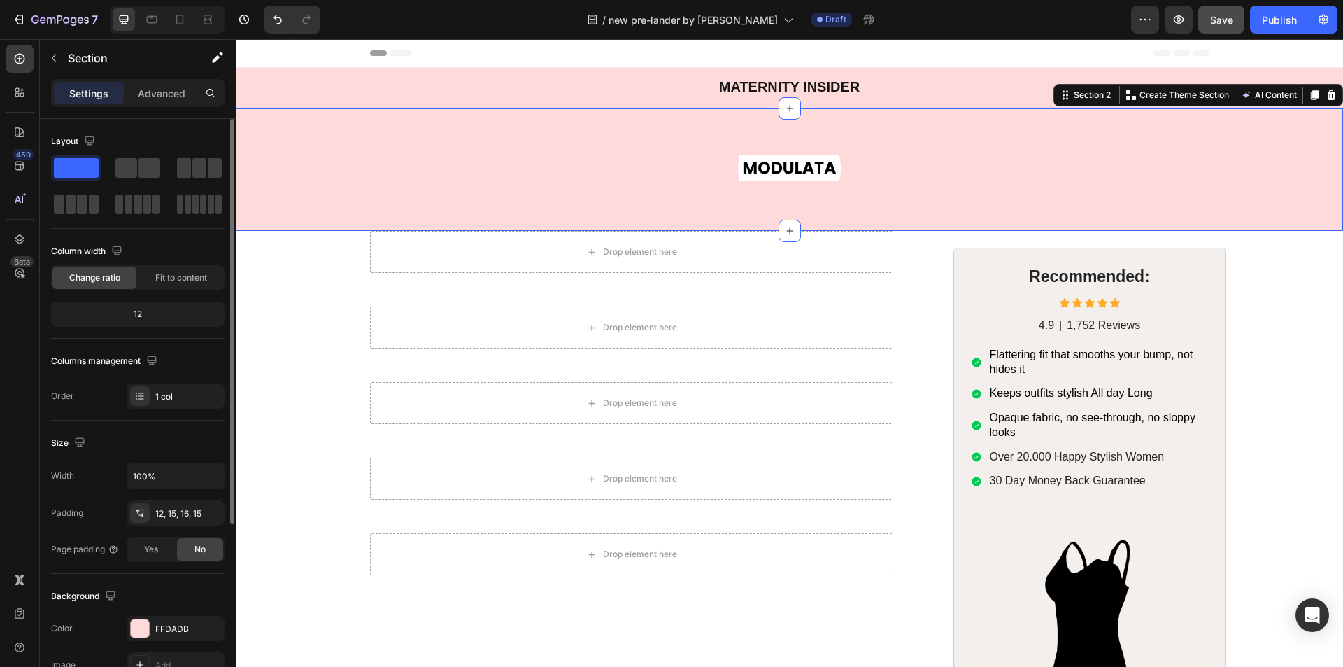
scroll to position [266, 0]
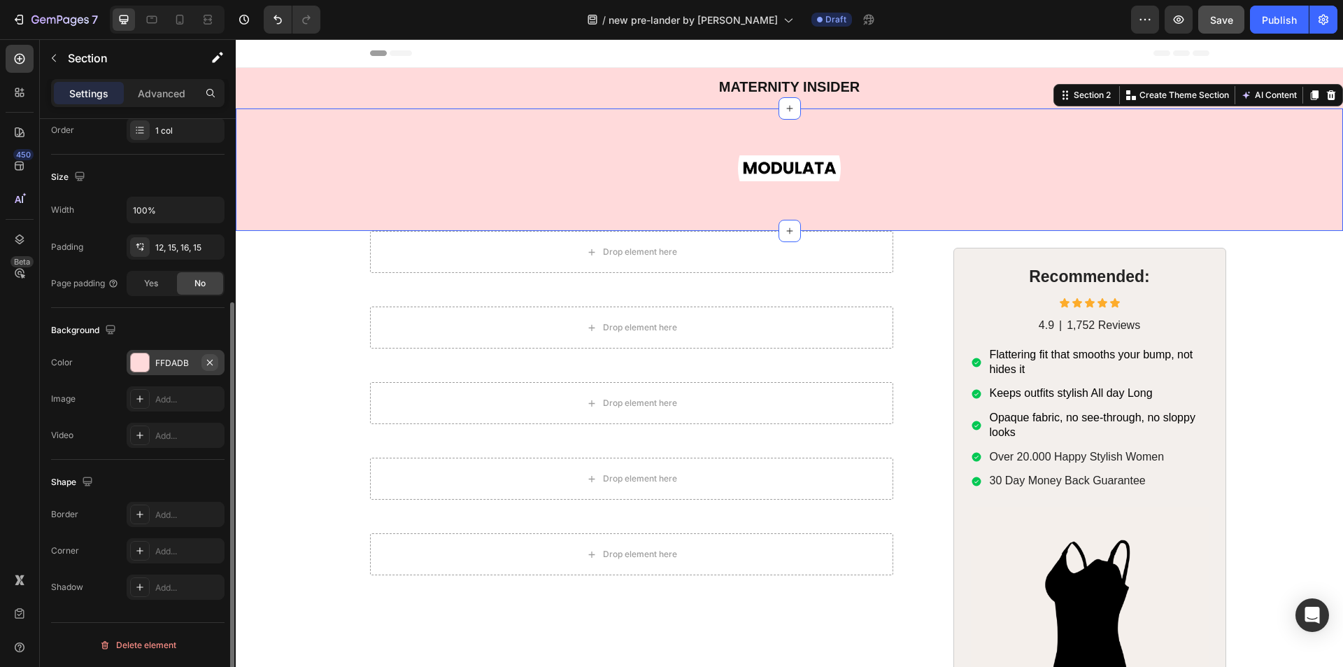
click at [205, 360] on icon "button" at bounding box center [209, 362] width 11 height 11
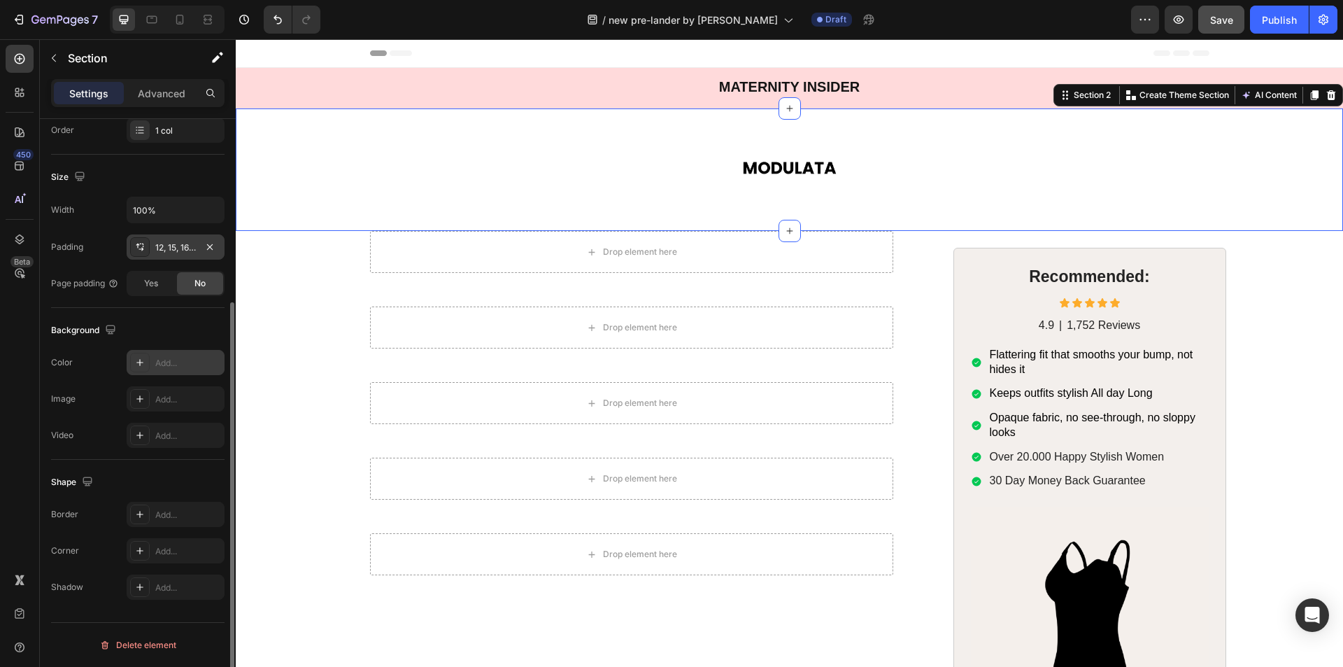
scroll to position [0, 0]
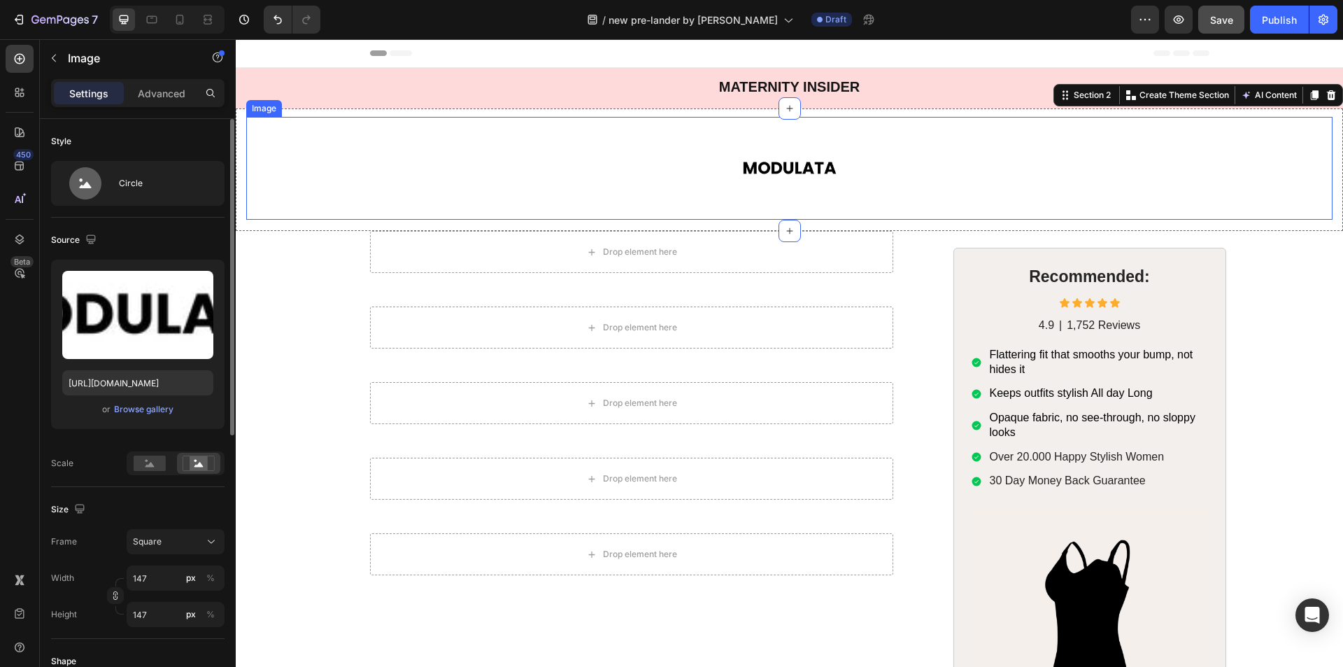
click at [782, 177] on img at bounding box center [789, 168] width 103 height 103
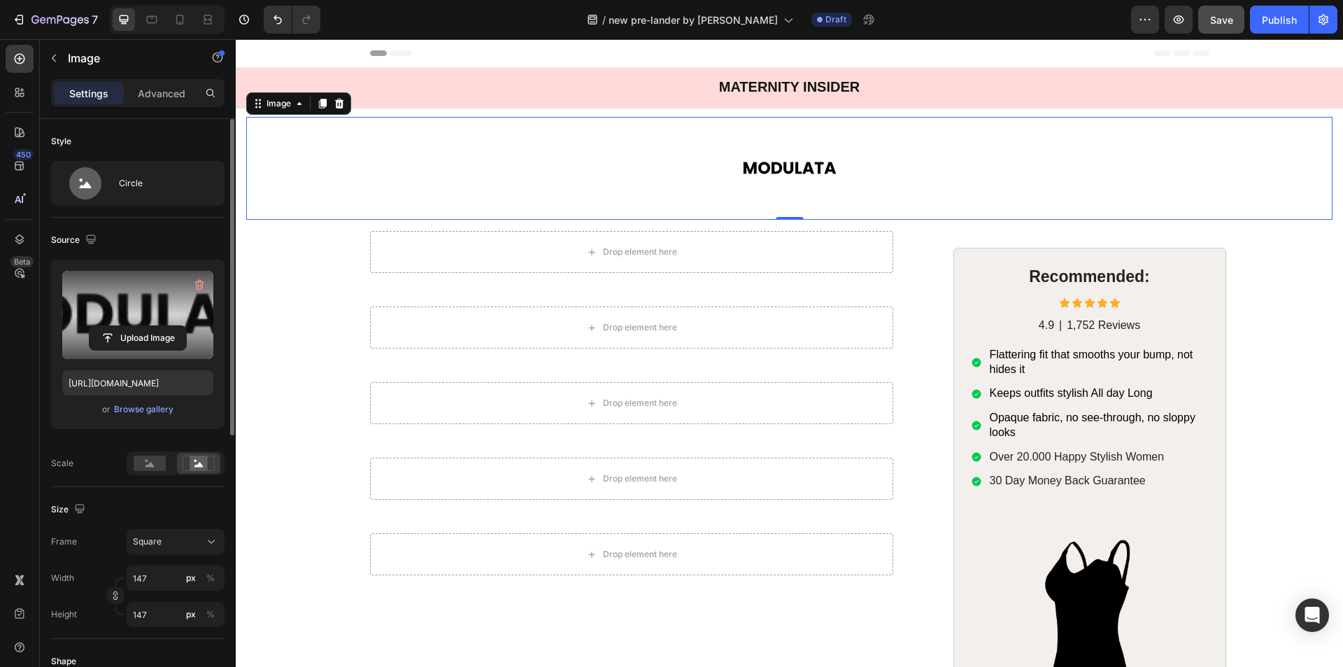
click at [109, 315] on label at bounding box center [137, 315] width 151 height 88
click at [109, 326] on input "file" at bounding box center [138, 338] width 97 height 24
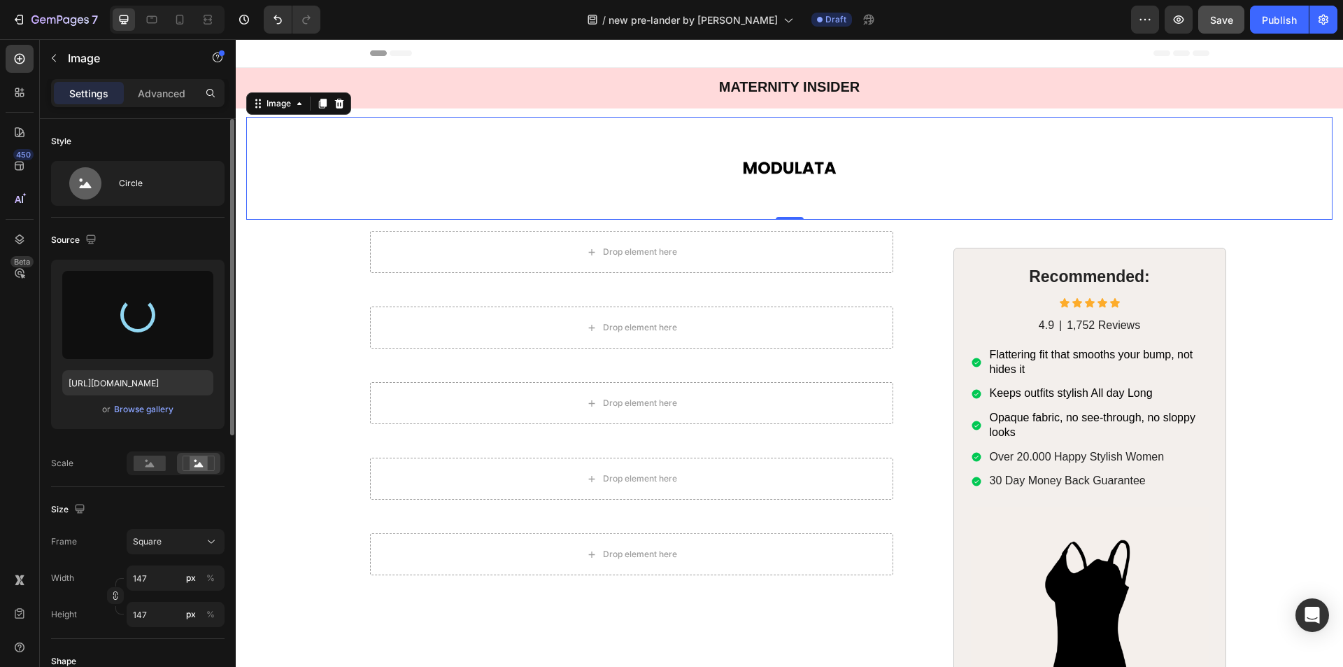
type input "https://cdn.shopify.com/s/files/1/0705/3554/5021/files/gempages_579895121550508…"
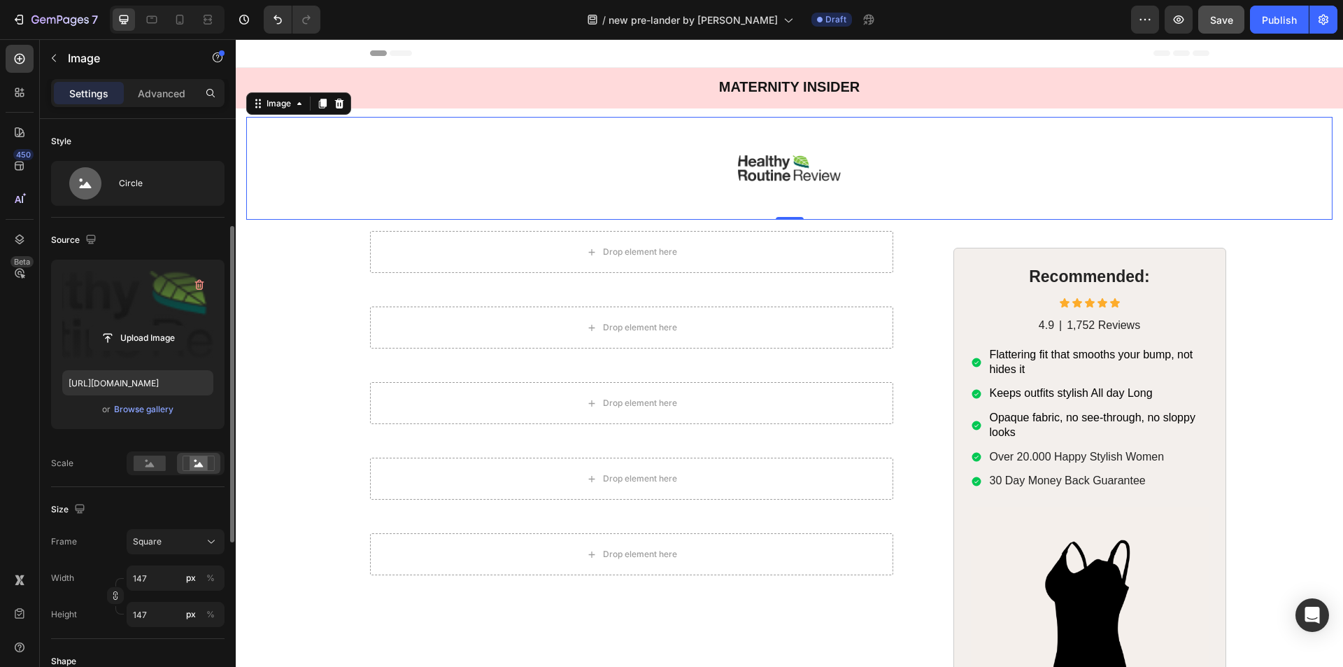
scroll to position [140, 0]
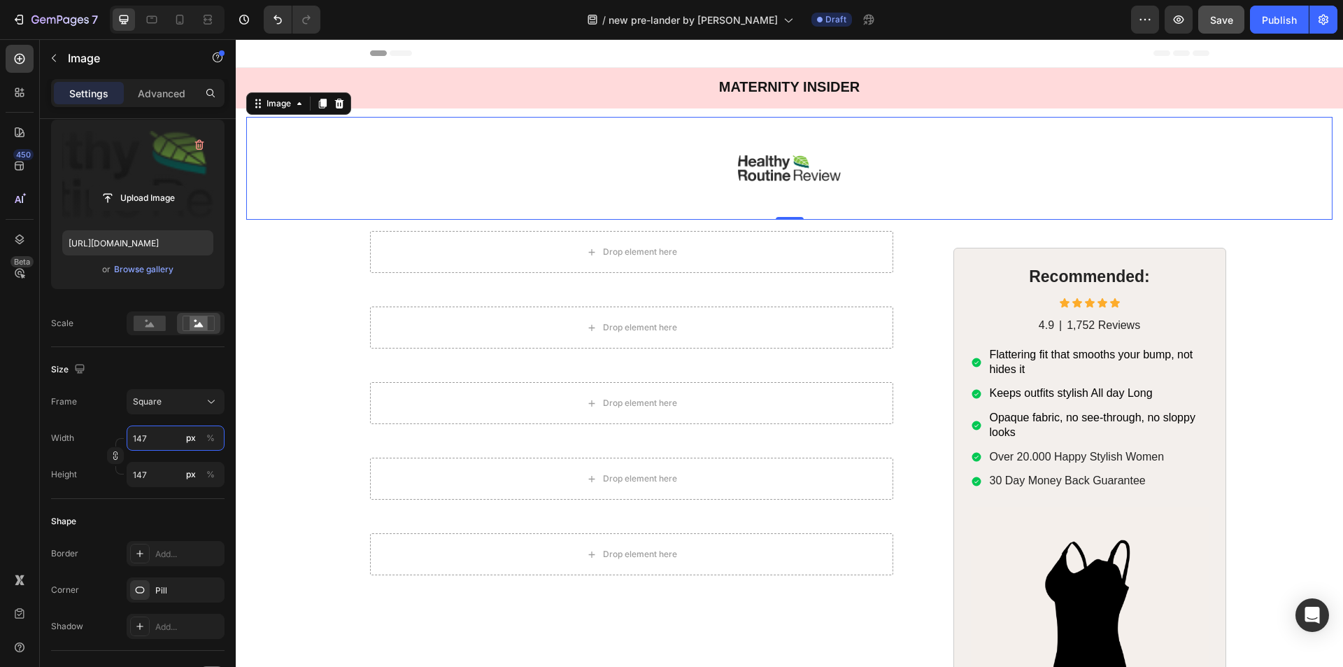
click at [166, 433] on input "147" at bounding box center [176, 437] width 98 height 25
click at [187, 412] on button "Square" at bounding box center [176, 401] width 98 height 25
click at [157, 524] on div "Original" at bounding box center [163, 514] width 112 height 25
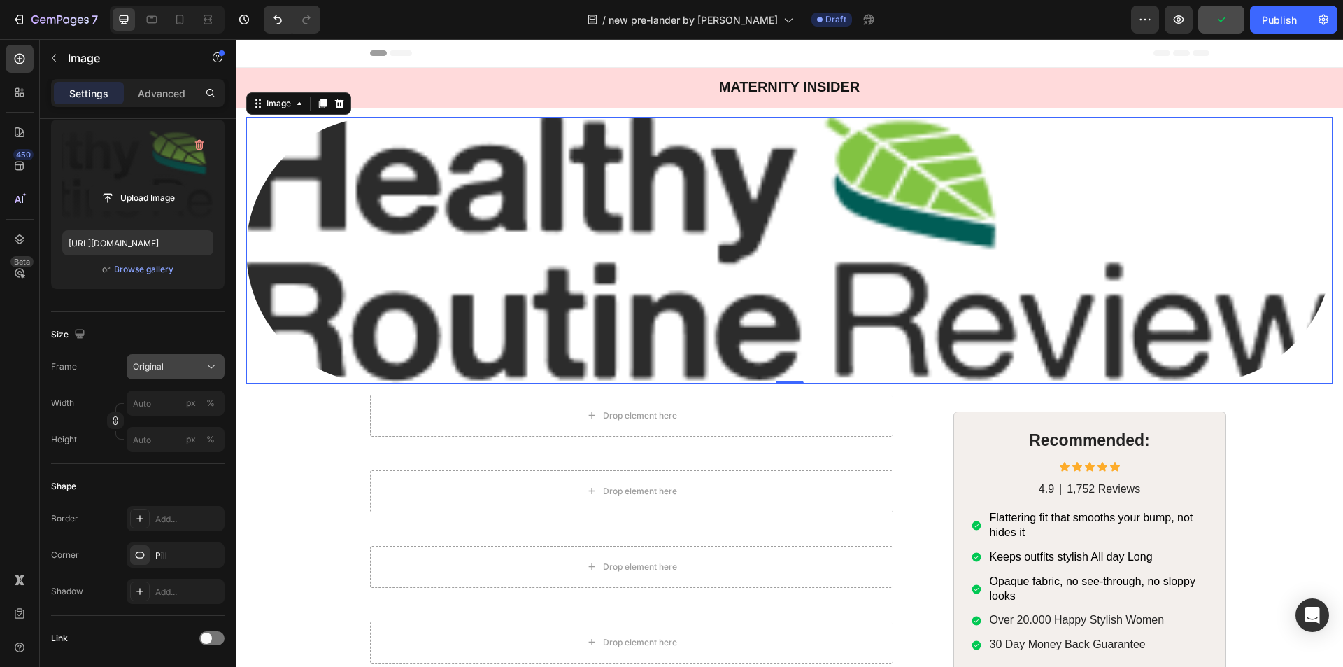
click at [170, 362] on div "Original" at bounding box center [167, 366] width 69 height 13
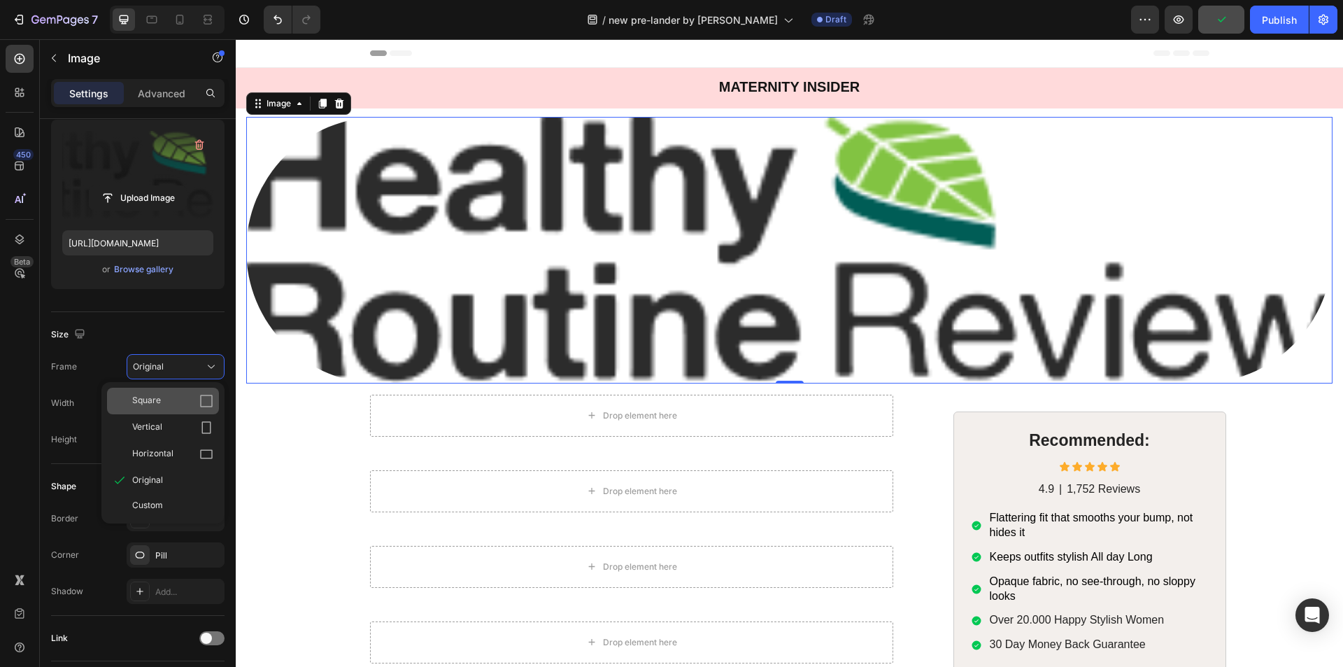
click at [160, 411] on div "Square" at bounding box center [163, 400] width 112 height 27
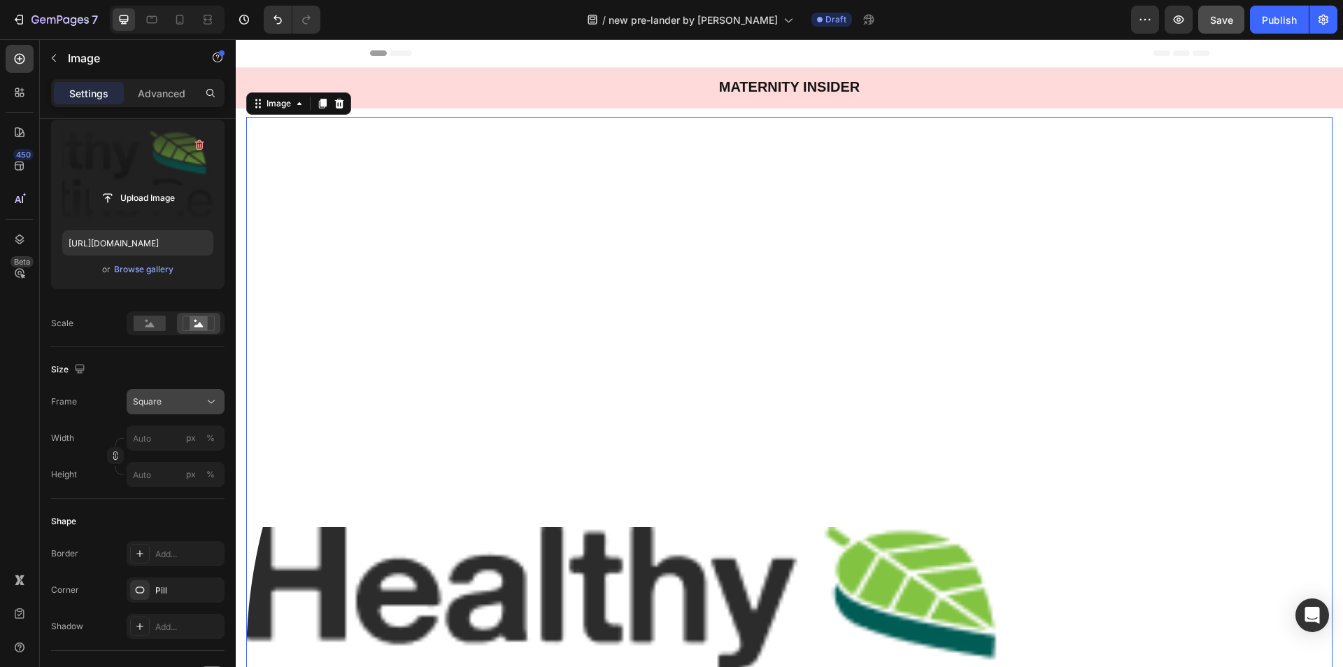
click at [170, 408] on div "Square" at bounding box center [167, 401] width 69 height 13
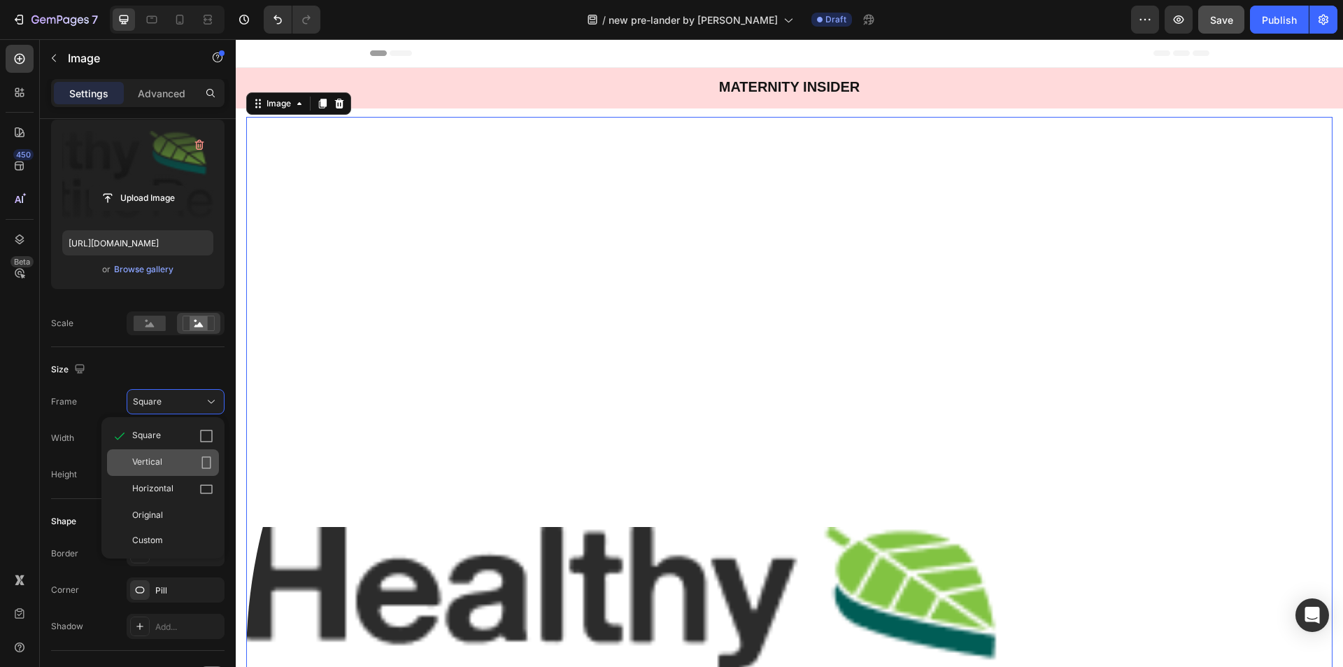
click at [159, 453] on div "Vertical" at bounding box center [163, 462] width 112 height 27
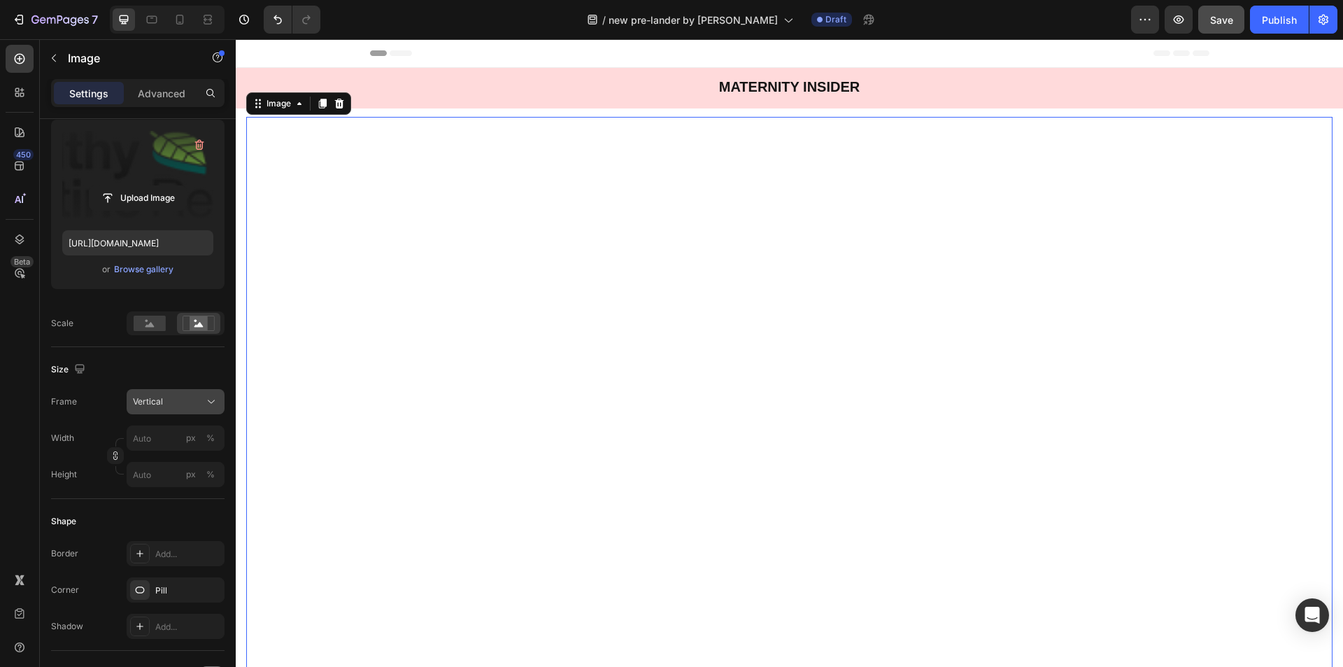
click at [171, 396] on div "Vertical" at bounding box center [167, 401] width 69 height 13
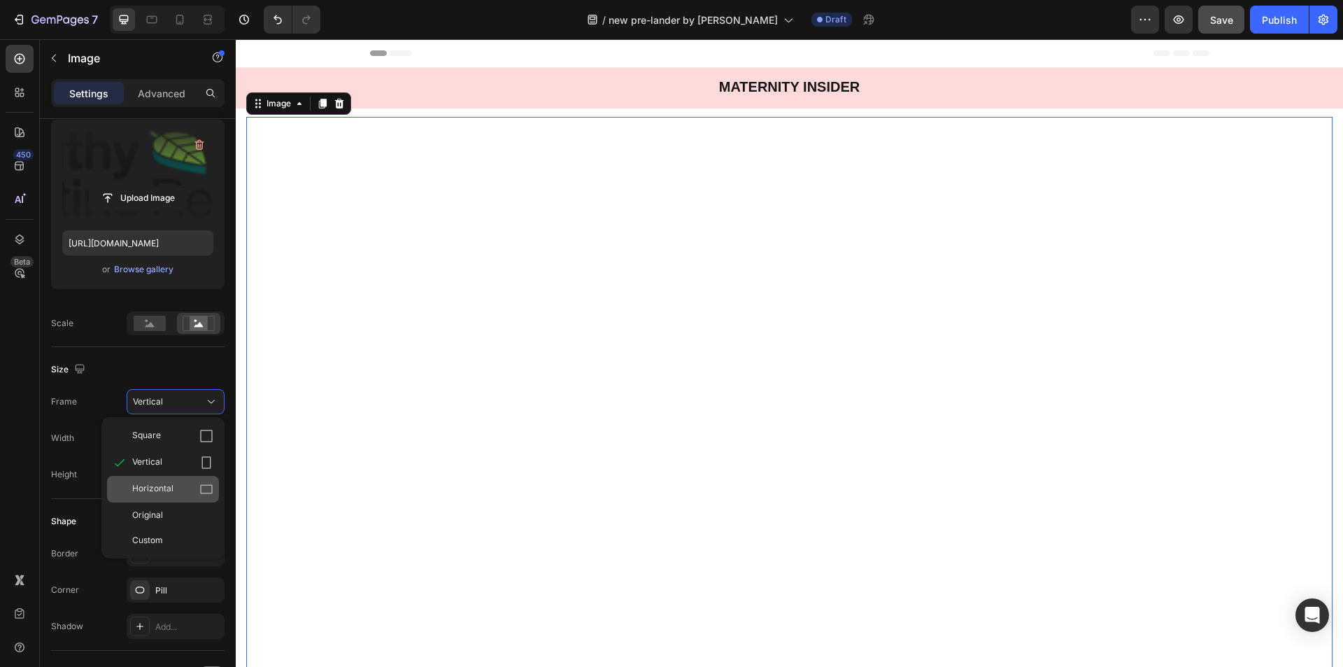
click at [157, 489] on span "Horizontal" at bounding box center [152, 489] width 41 height 14
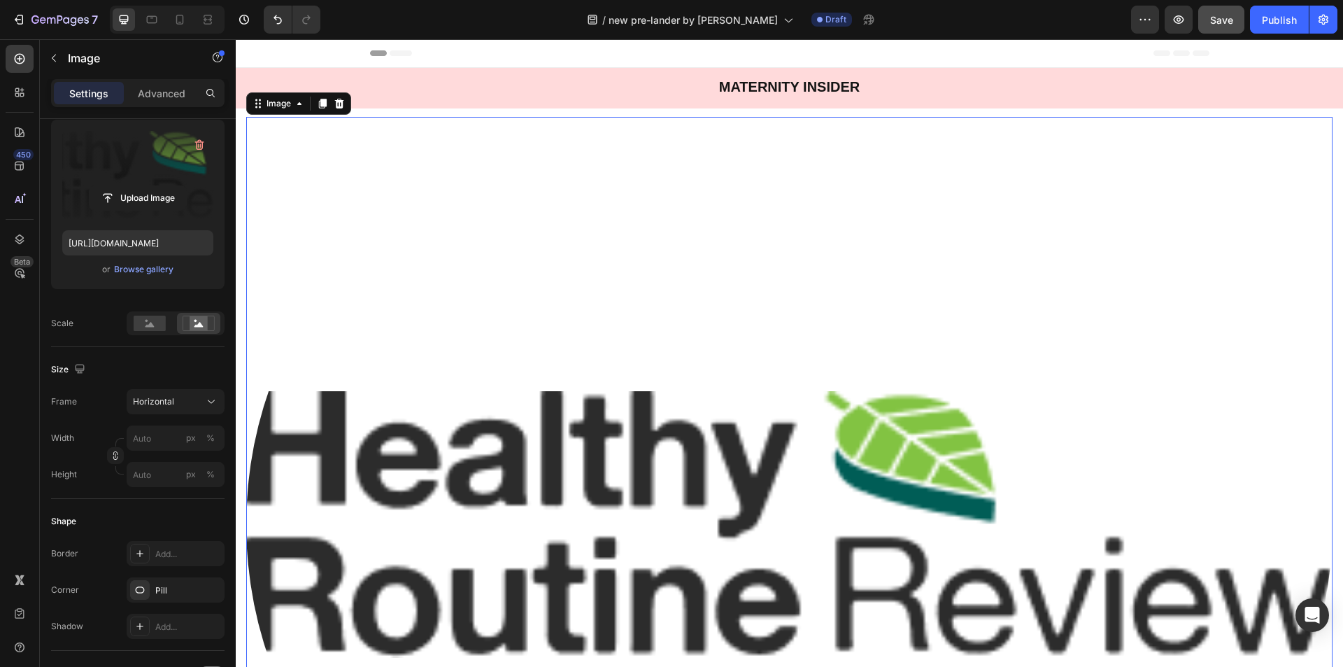
click at [157, 452] on div "Width px % Height px %" at bounding box center [137, 456] width 173 height 62
click at [156, 440] on input "px %" at bounding box center [176, 437] width 98 height 25
type input "8"
type input "6"
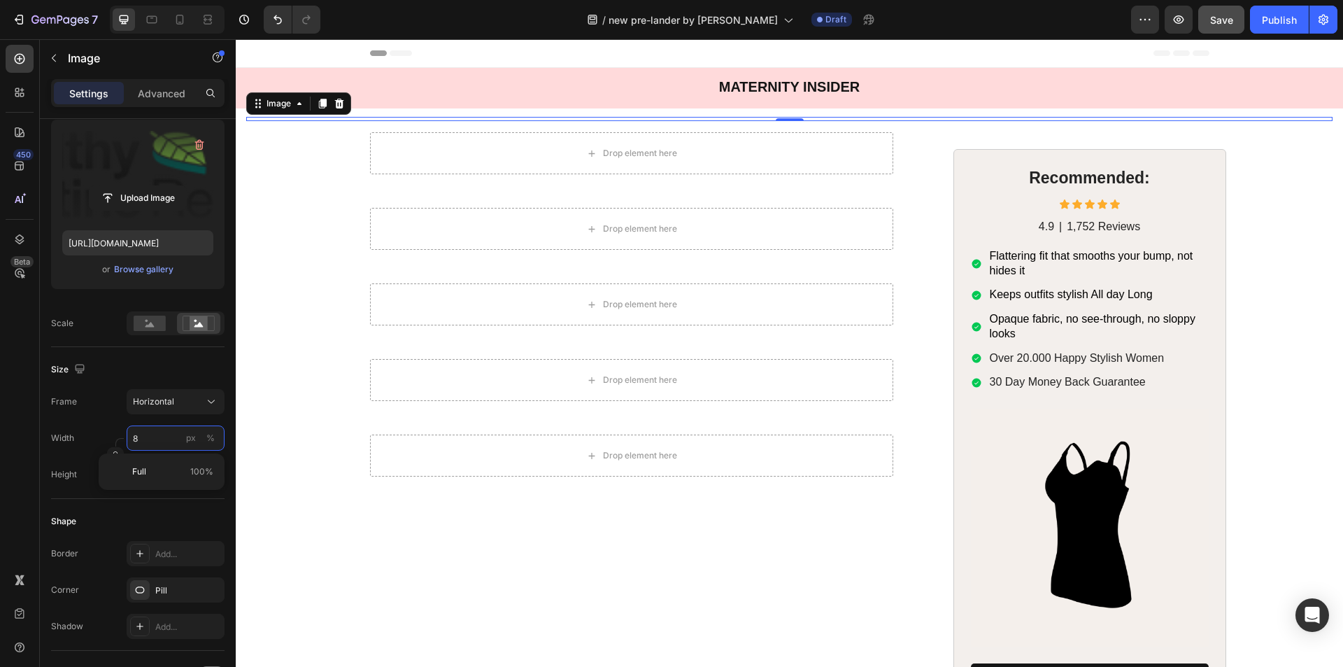
type input "80"
type input "60"
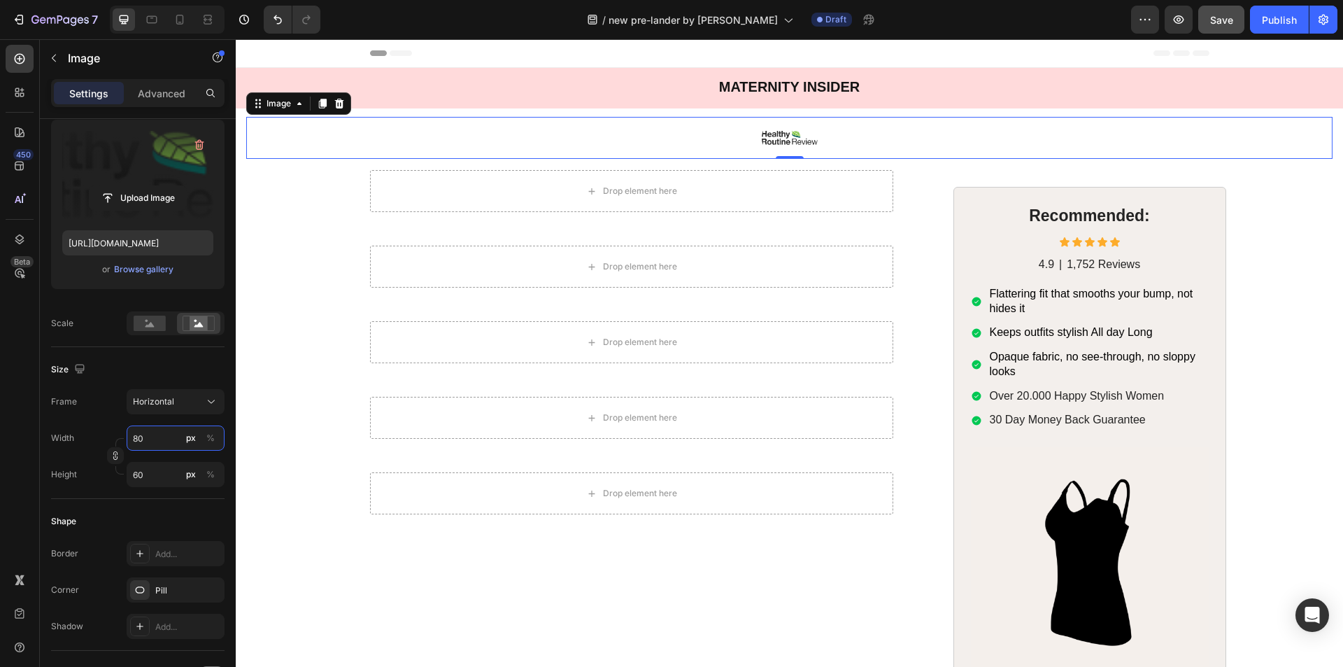
click at [155, 436] on input "80" at bounding box center [176, 437] width 98 height 25
click at [159, 327] on rect at bounding box center [150, 322] width 32 height 15
click at [180, 325] on div at bounding box center [198, 323] width 43 height 21
click at [151, 440] on input "80" at bounding box center [176, 437] width 98 height 25
type input "1"
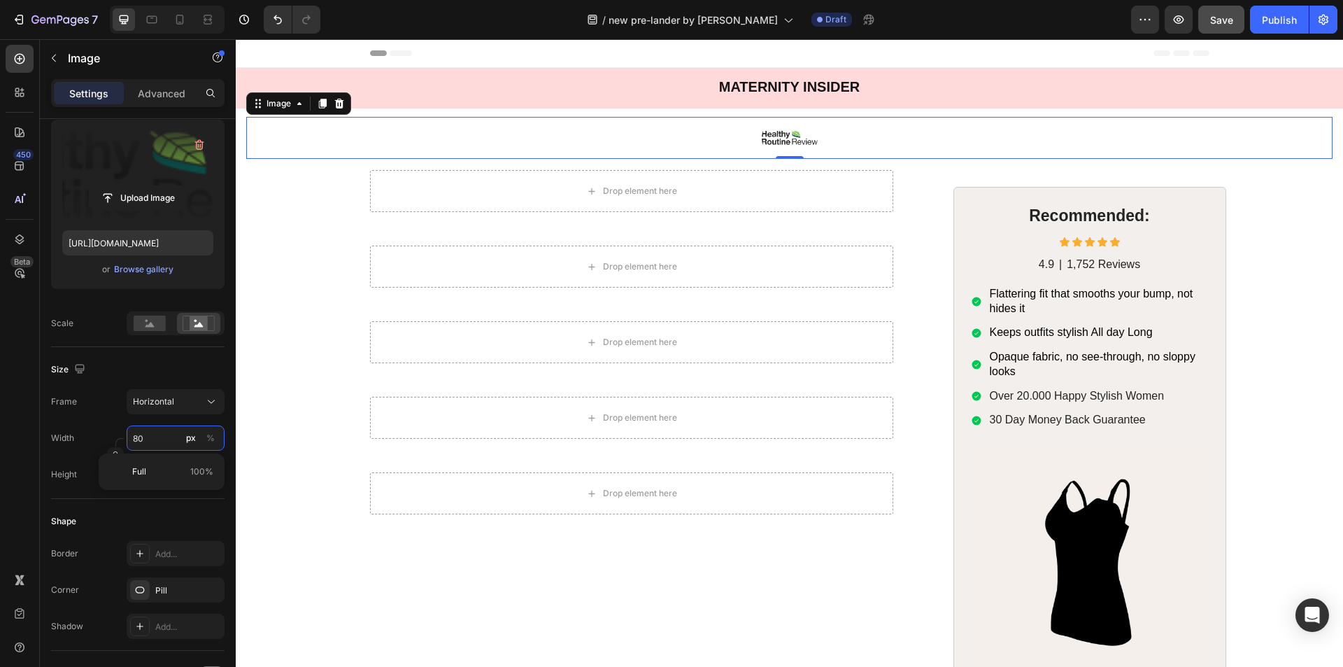
type input "1"
type input "12"
type input "9"
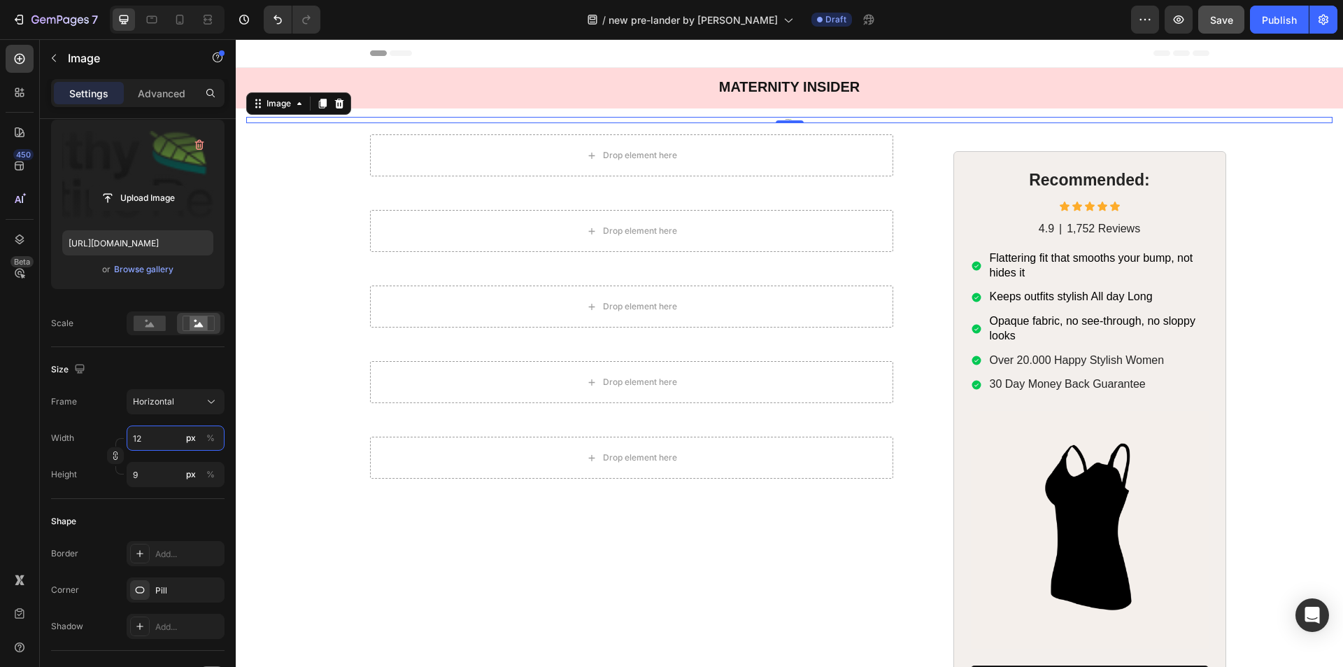
type input "120"
type input "90"
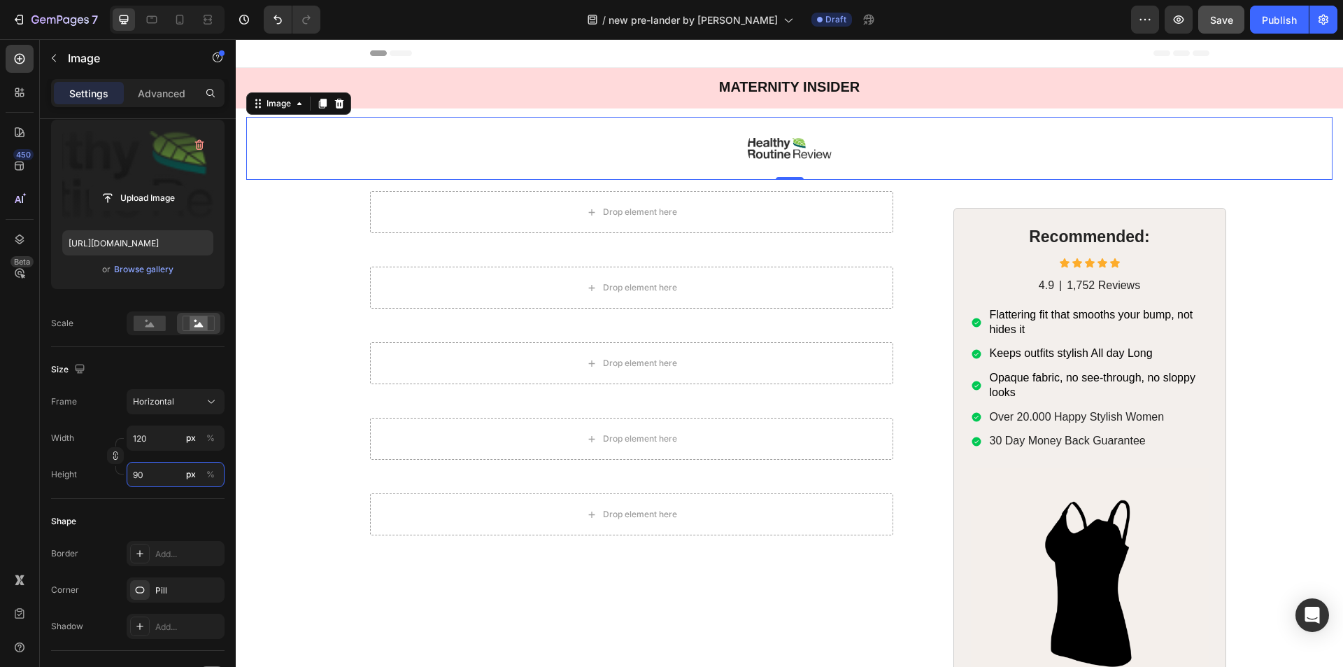
click at [146, 479] on input "90" at bounding box center [176, 474] width 98 height 25
type input "1"
type input "16"
type input "12"
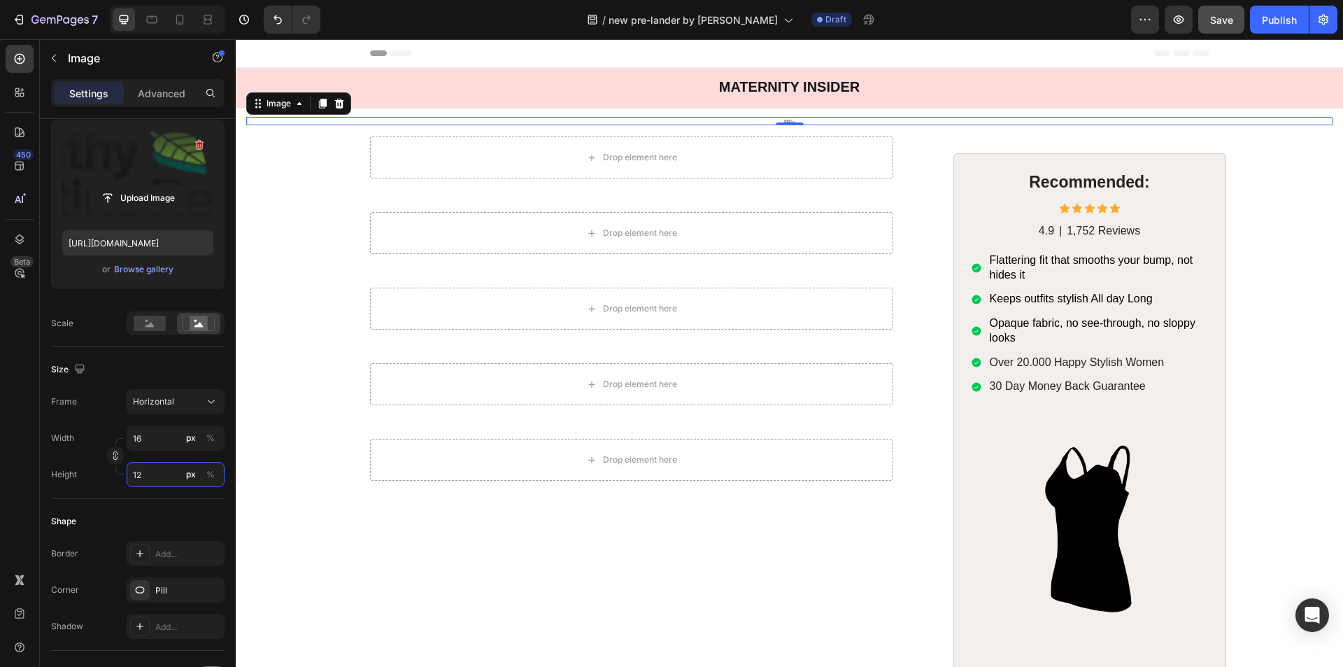
type input "160"
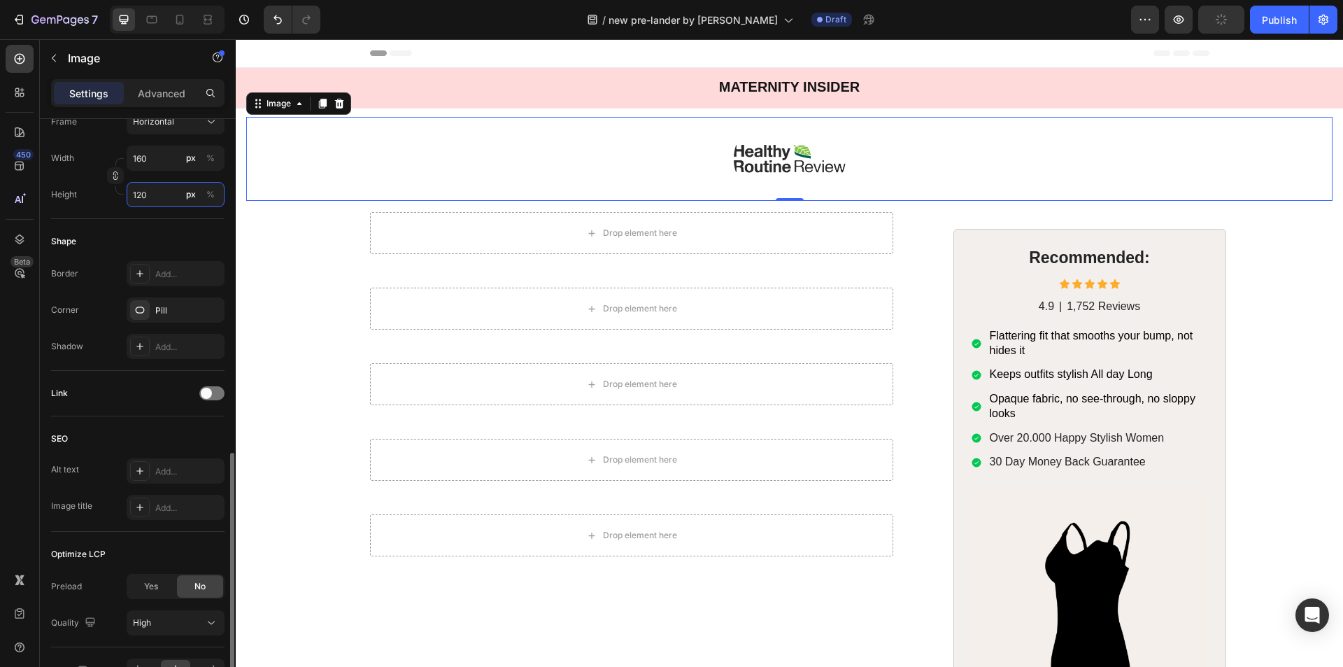
scroll to position [490, 0]
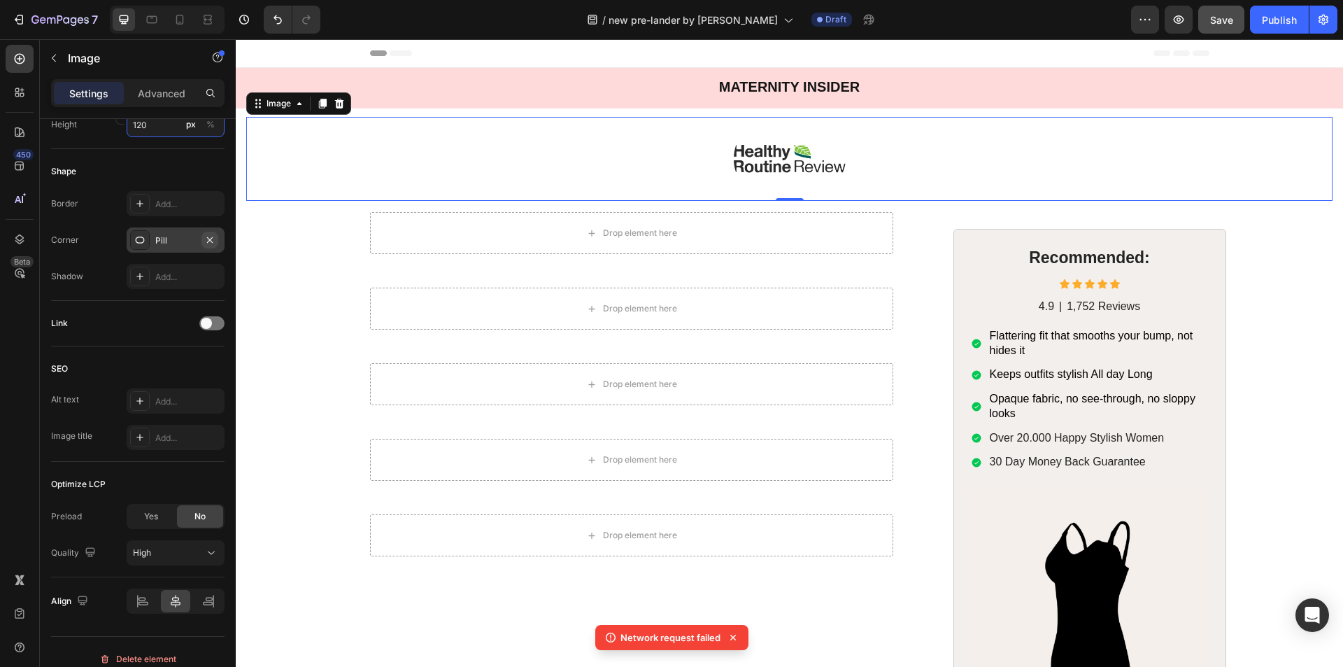
type input "120"
click at [208, 239] on icon "button" at bounding box center [210, 239] width 6 height 6
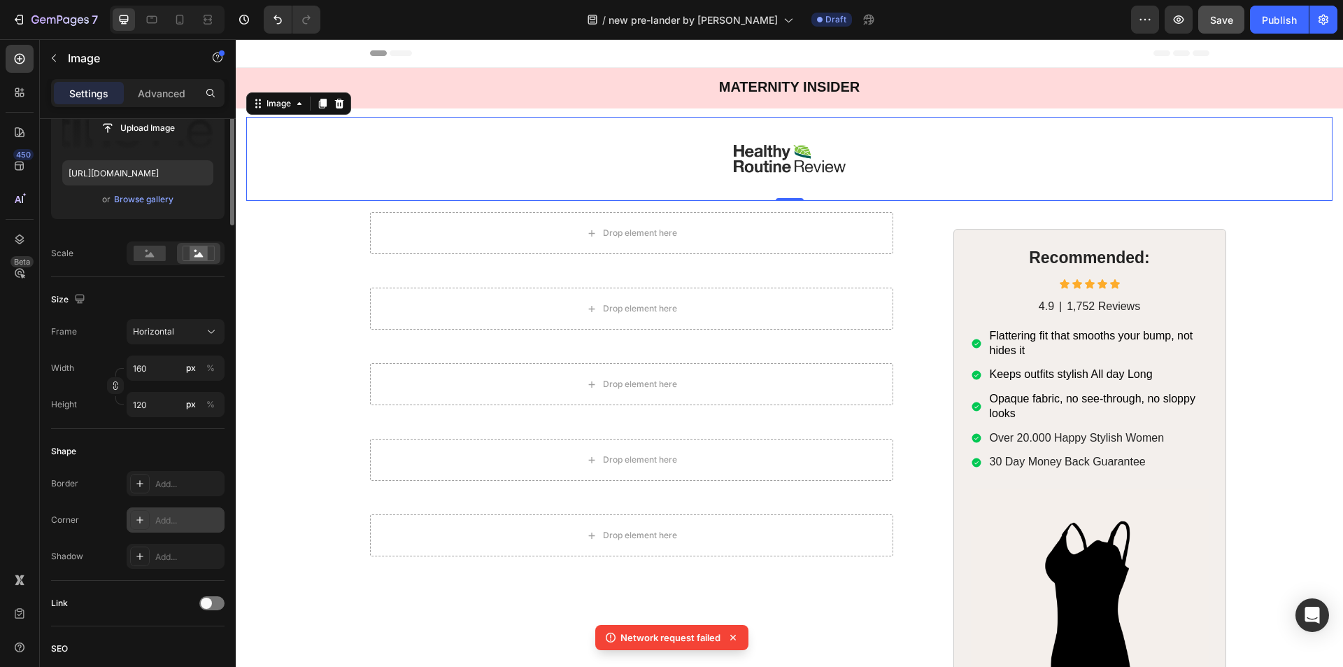
scroll to position [0, 0]
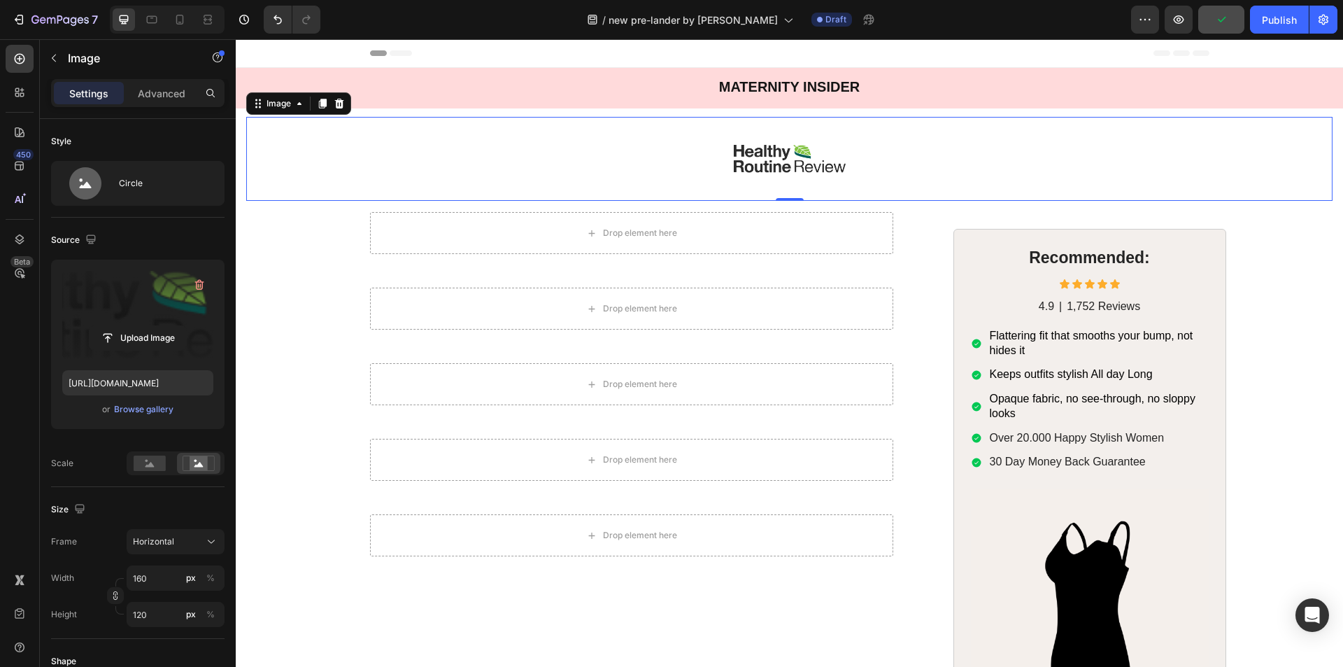
click at [359, 151] on div at bounding box center [789, 159] width 1086 height 84
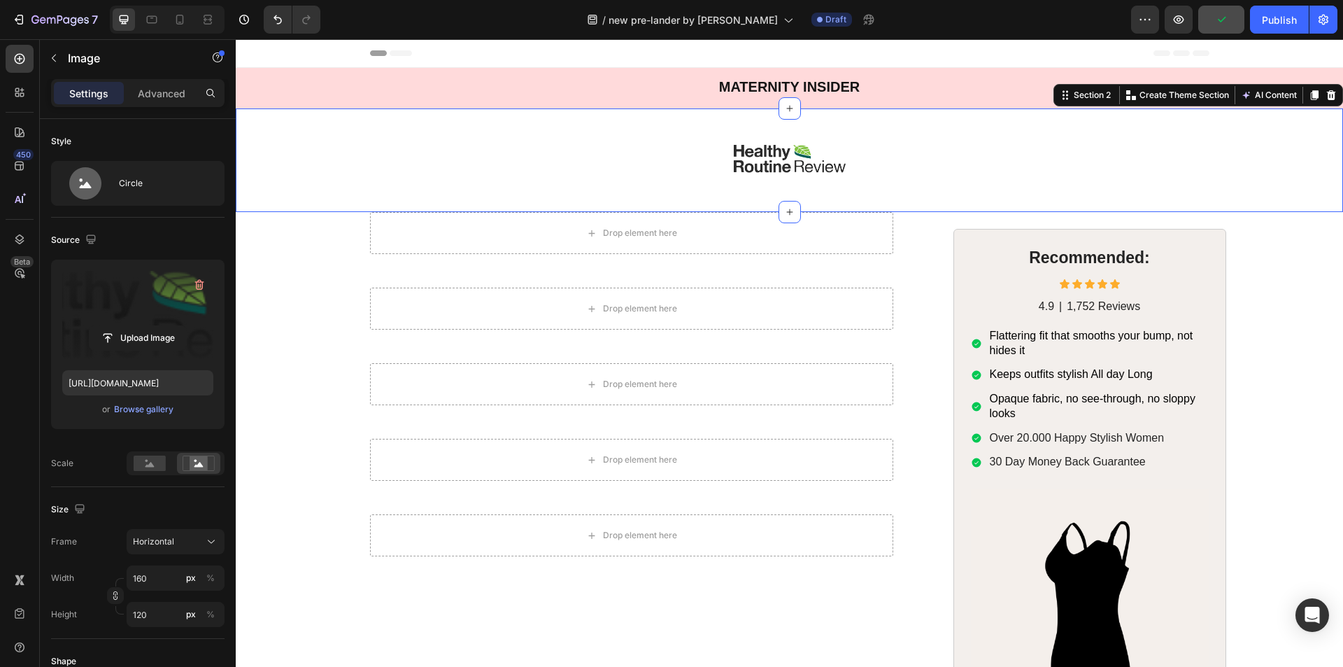
click at [240, 153] on div "Image Section 2 Create Theme Section AI Content Write with GemAI What would you…" at bounding box center [789, 160] width 1107 height 104
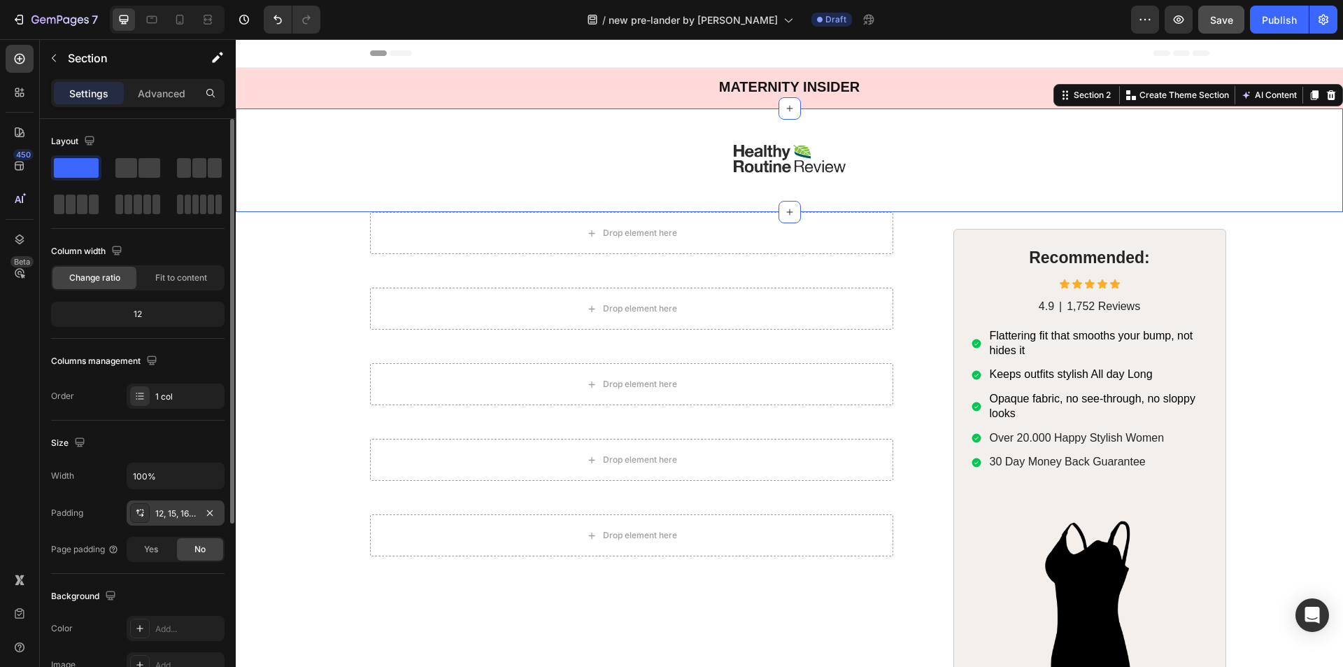
click at [169, 507] on div "12, 15, 16, 15" at bounding box center [175, 513] width 41 height 13
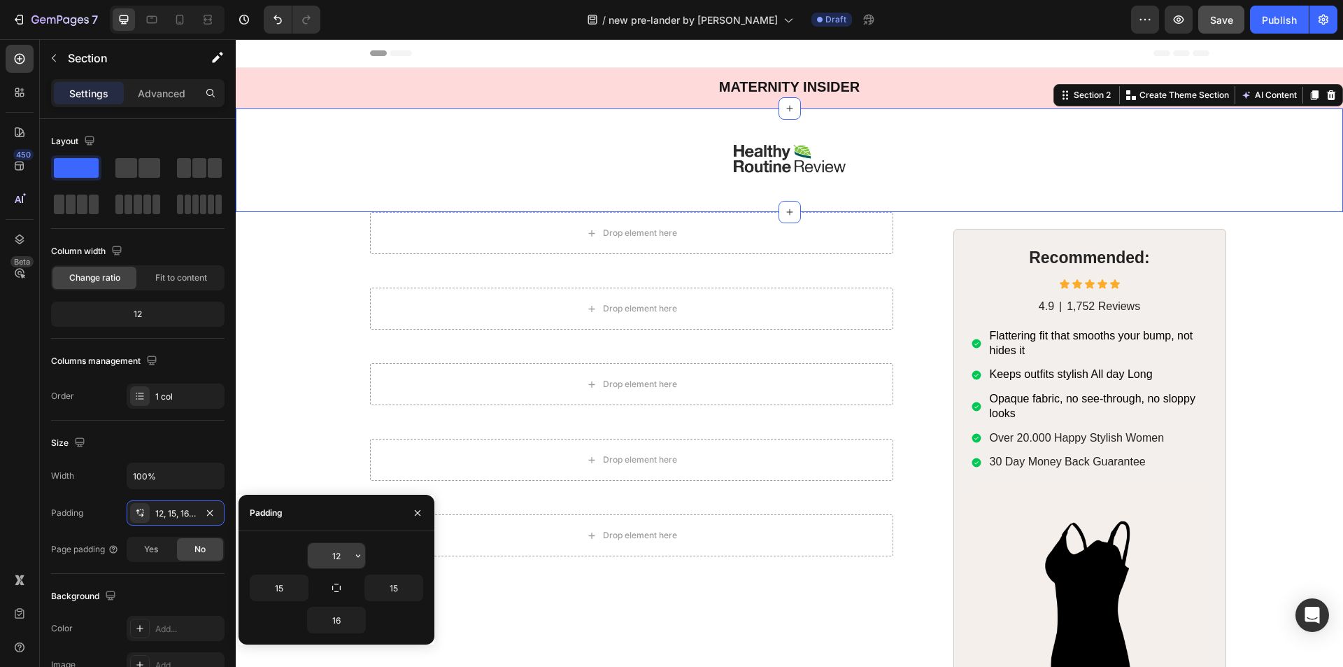
click at [336, 559] on input "12" at bounding box center [336, 555] width 57 height 25
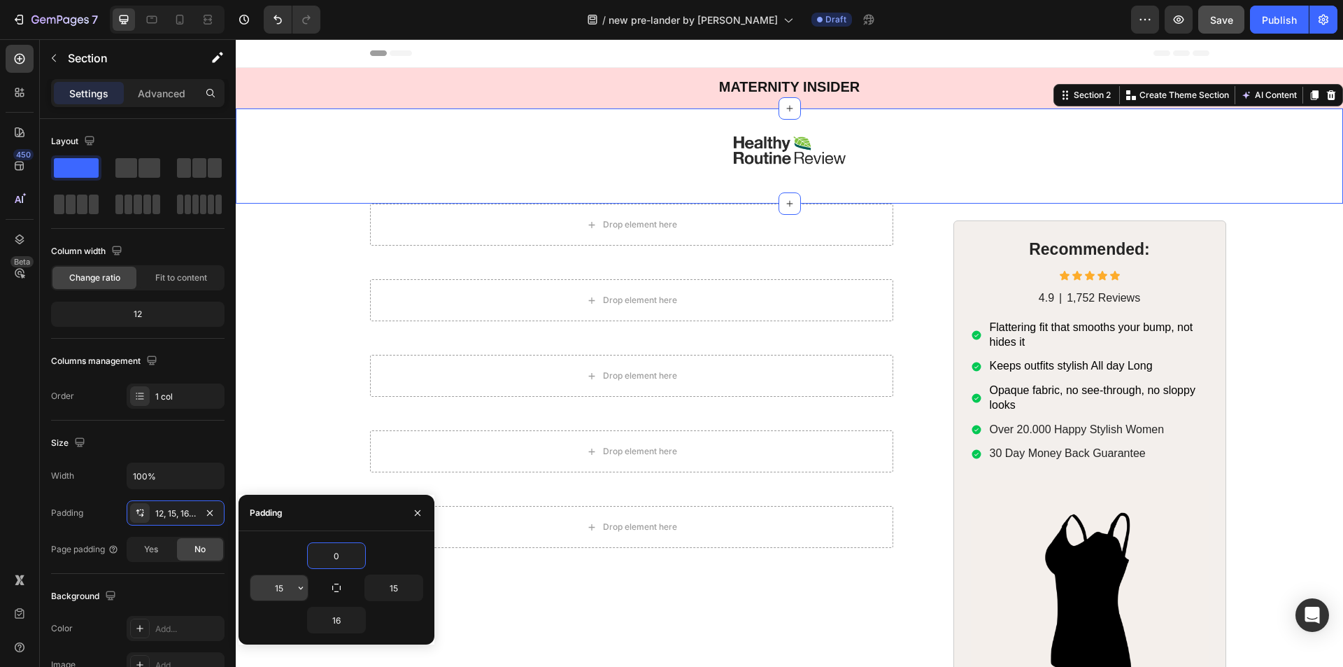
type input "0"
click at [280, 584] on input "15" at bounding box center [278, 587] width 57 height 25
type input "0"
click at [325, 619] on input "16" at bounding box center [336, 619] width 57 height 25
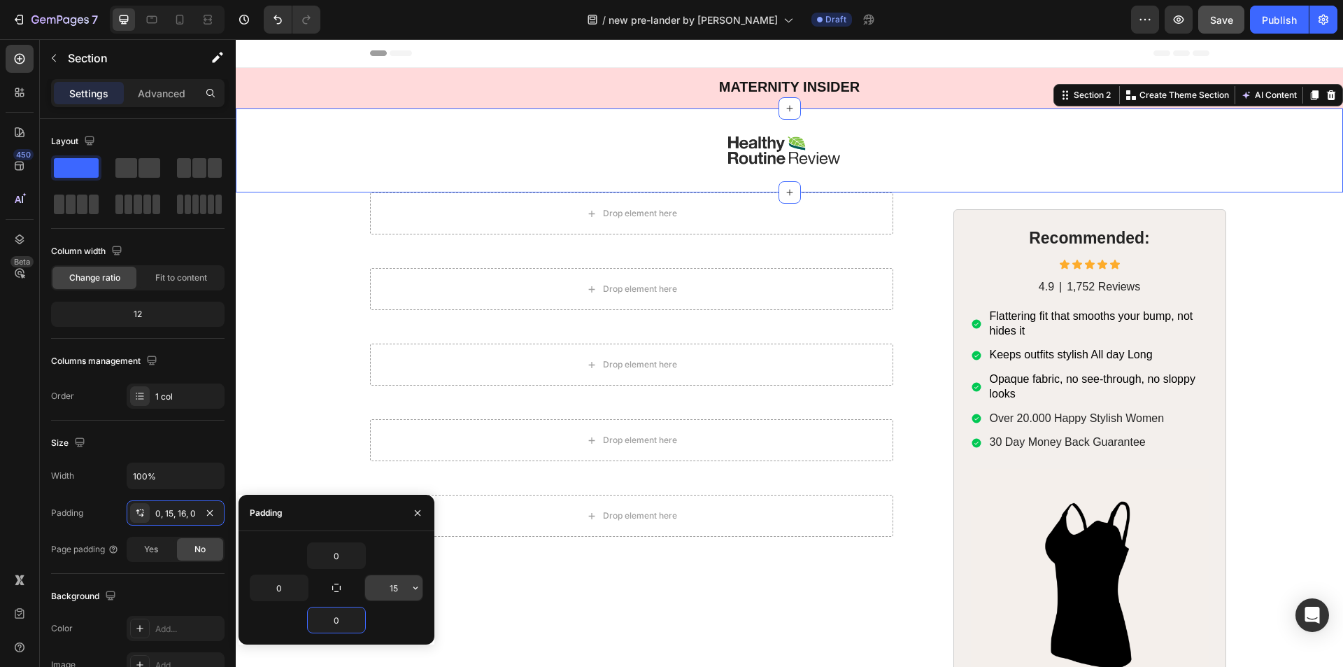
type input "0"
click at [375, 591] on input "15" at bounding box center [393, 587] width 57 height 25
type input "0"
click at [328, 390] on div "Drop element here Row Drop element here Row Drop element here Row Drop element …" at bounding box center [789, 499] width 1079 height 614
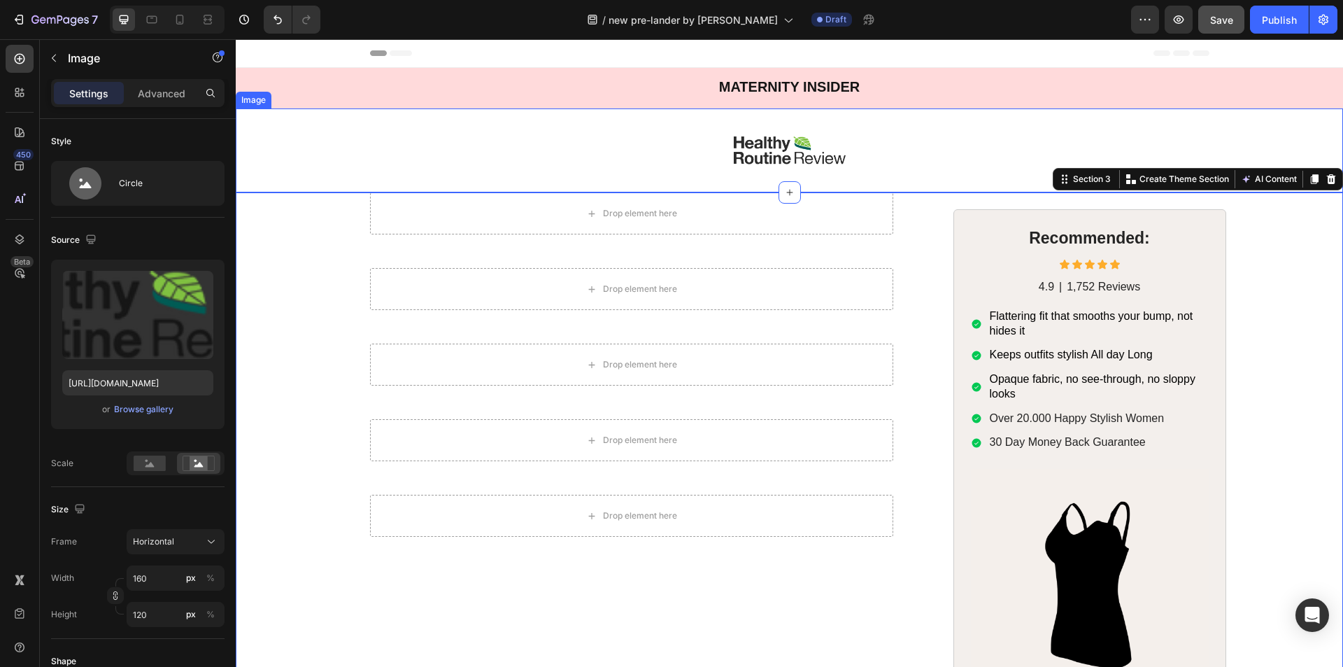
click at [650, 120] on div at bounding box center [789, 150] width 1107 height 84
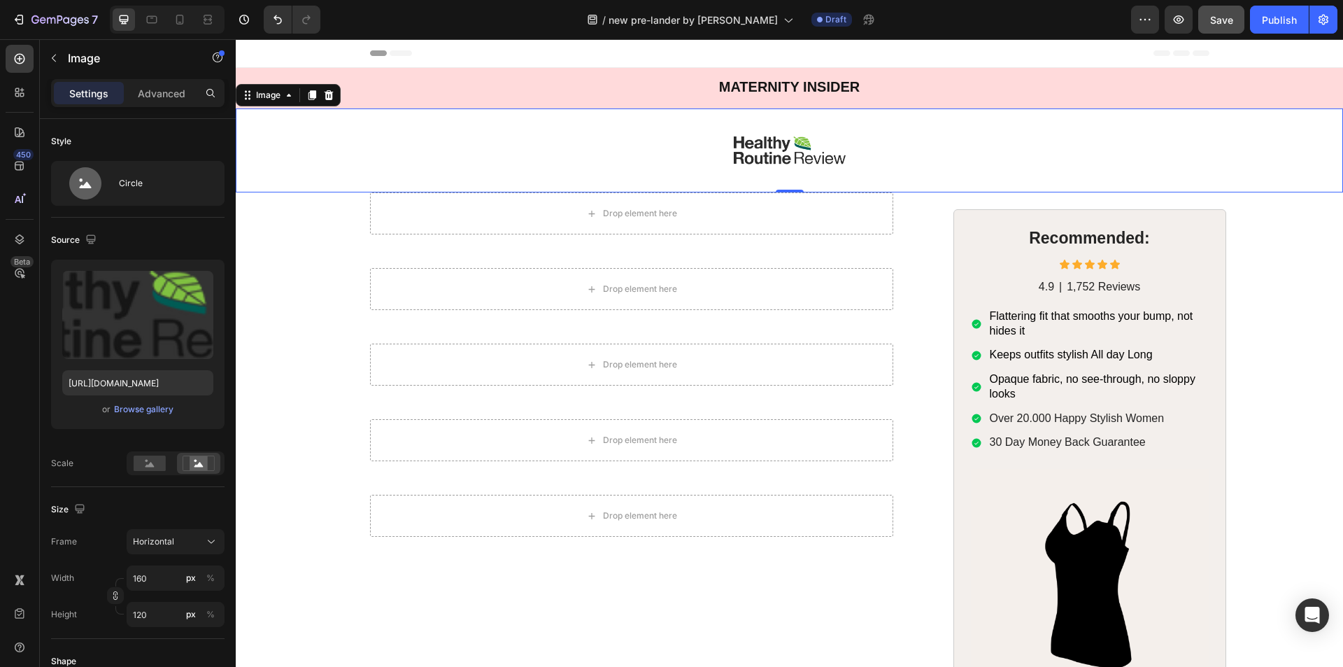
click at [720, 156] on div at bounding box center [789, 150] width 1107 height 84
click at [156, 94] on p "Advanced" at bounding box center [162, 93] width 48 height 15
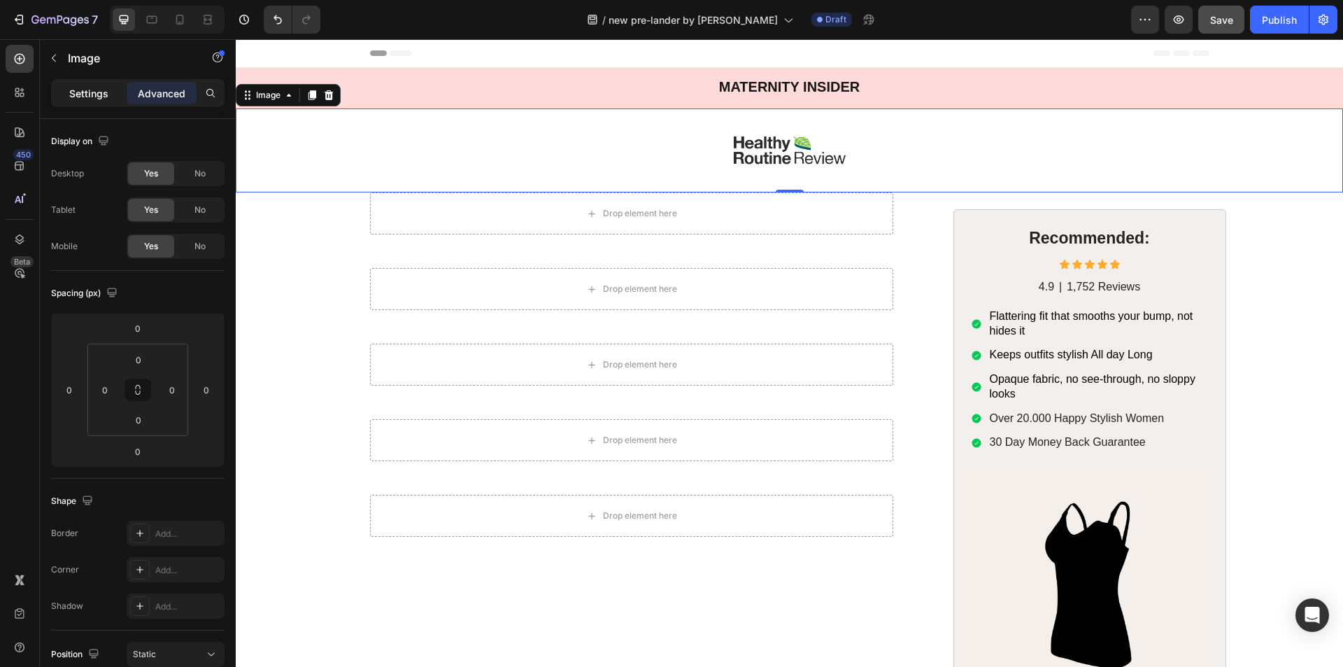
click at [109, 90] on div "Settings" at bounding box center [89, 93] width 70 height 22
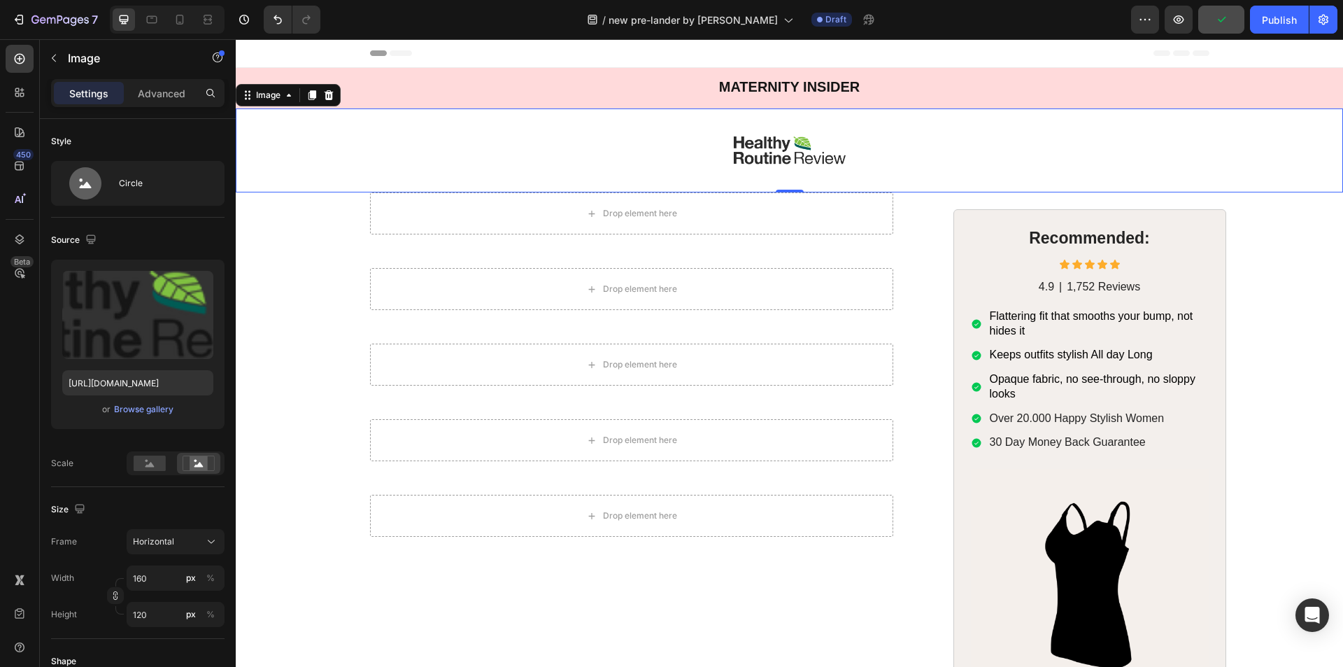
click at [415, 48] on div "Header" at bounding box center [789, 53] width 839 height 28
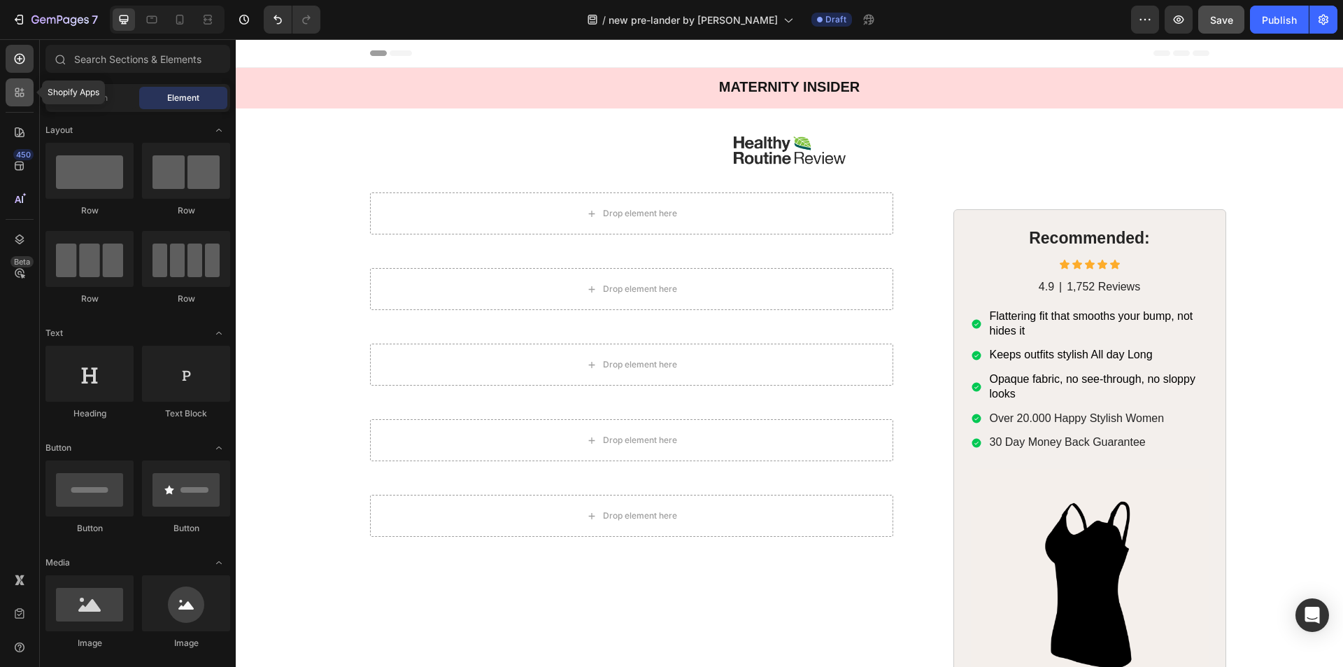
click at [20, 88] on icon at bounding box center [20, 92] width 14 height 14
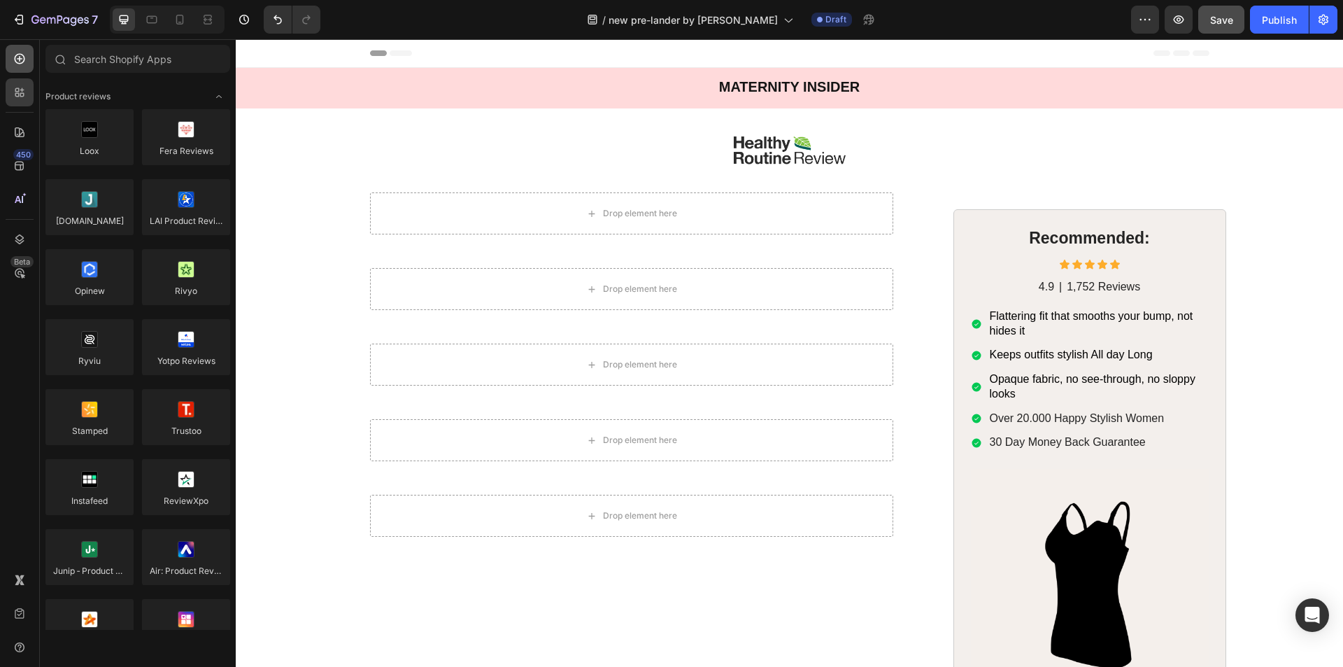
click at [17, 64] on icon at bounding box center [20, 59] width 14 height 14
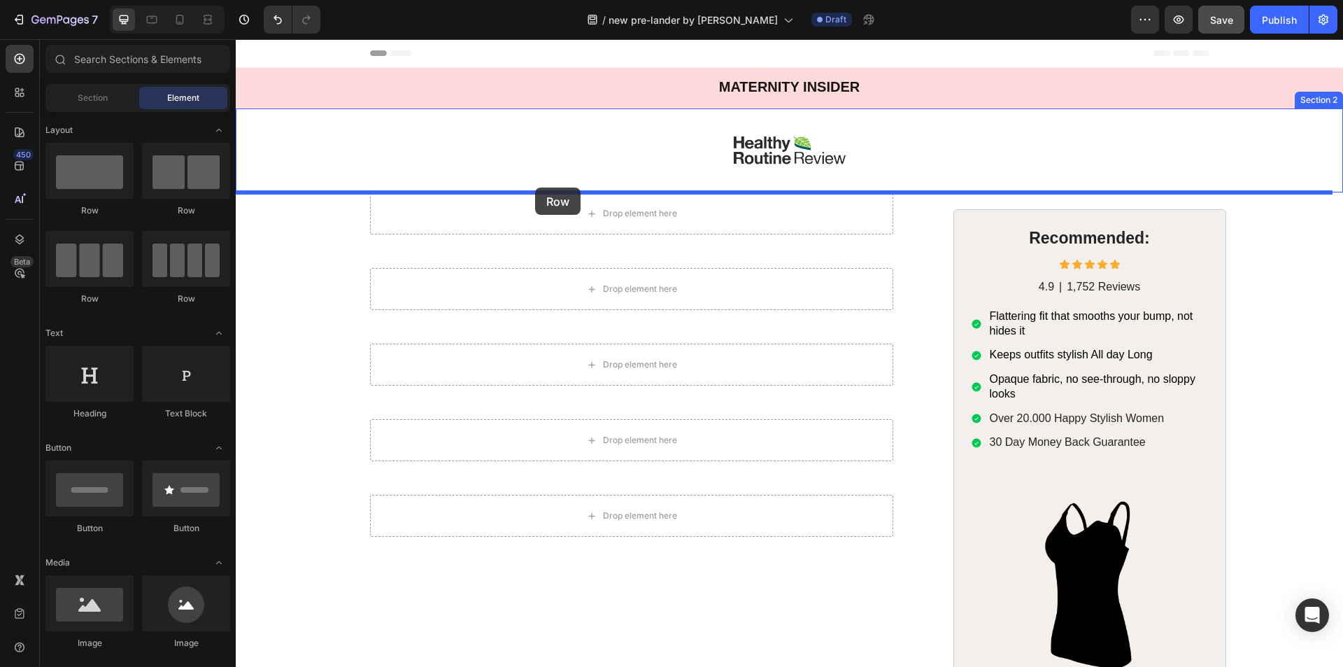
drag, startPoint x: 319, startPoint y: 215, endPoint x: 535, endPoint y: 187, distance: 217.8
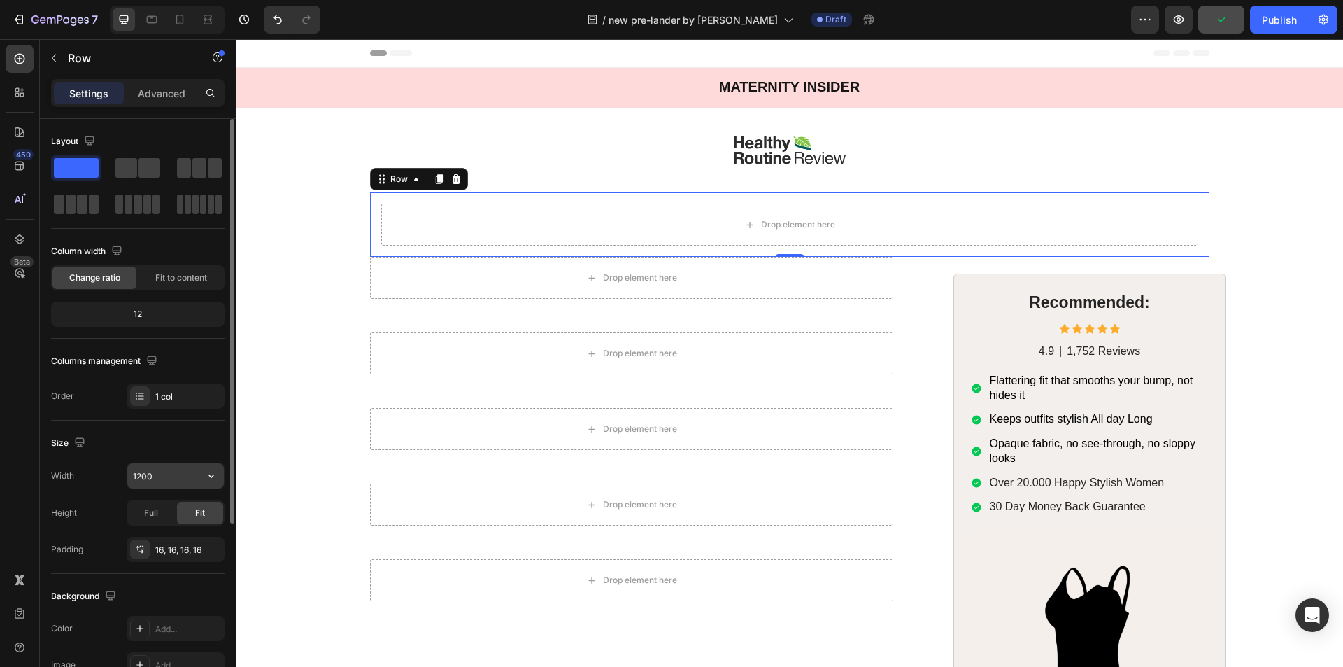
click at [148, 477] on input "1200" at bounding box center [175, 475] width 97 height 25
click at [156, 478] on input "1143" at bounding box center [175, 475] width 97 height 25
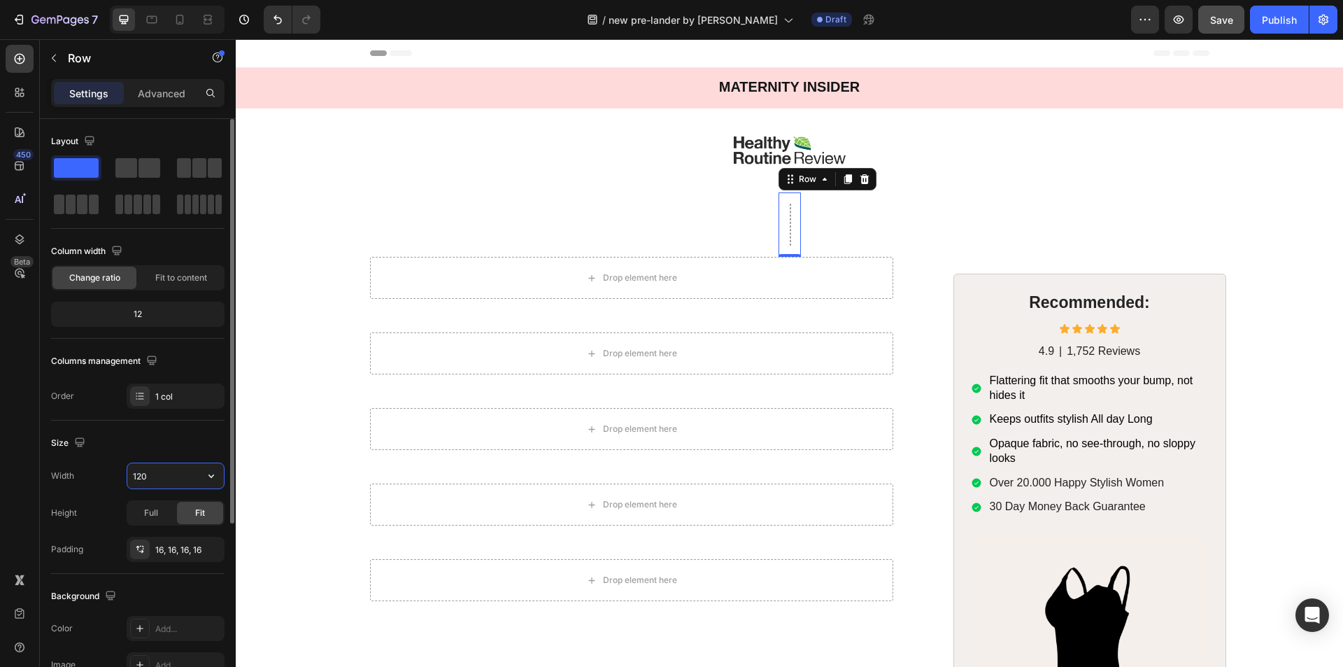
type input "1200"
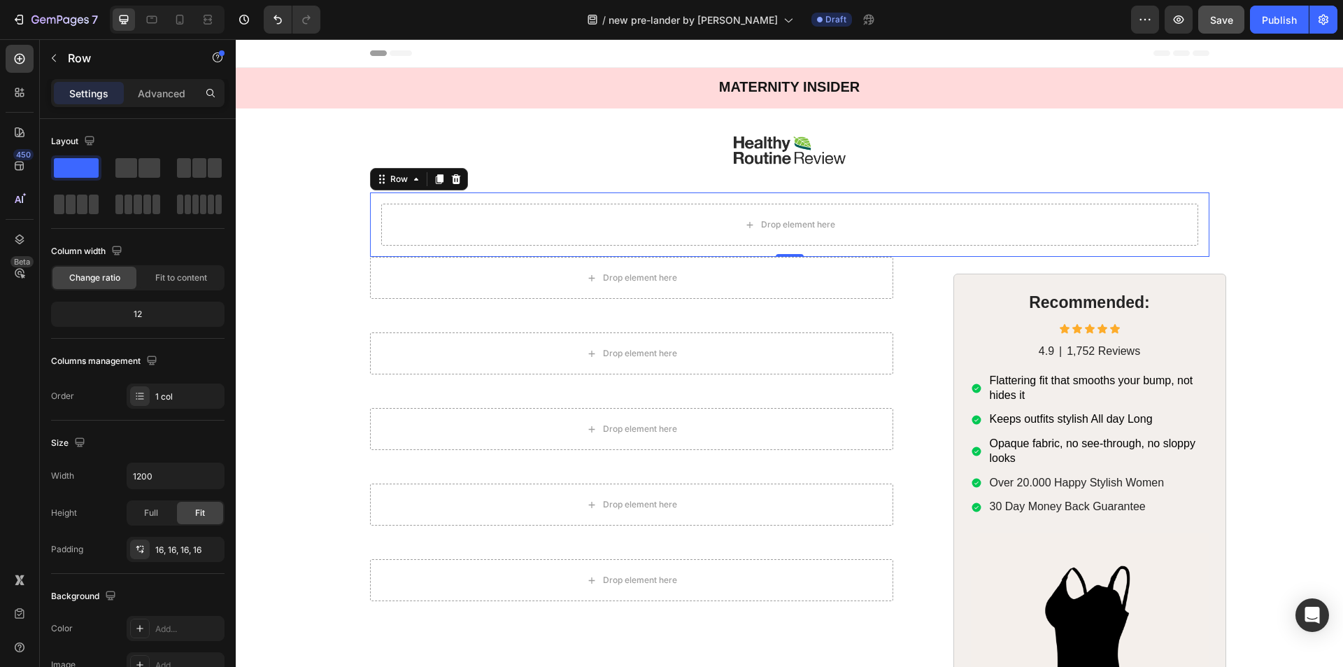
click at [20, 471] on div "450 Beta" at bounding box center [20, 305] width 28 height 521
click at [19, 61] on icon at bounding box center [20, 59] width 14 height 14
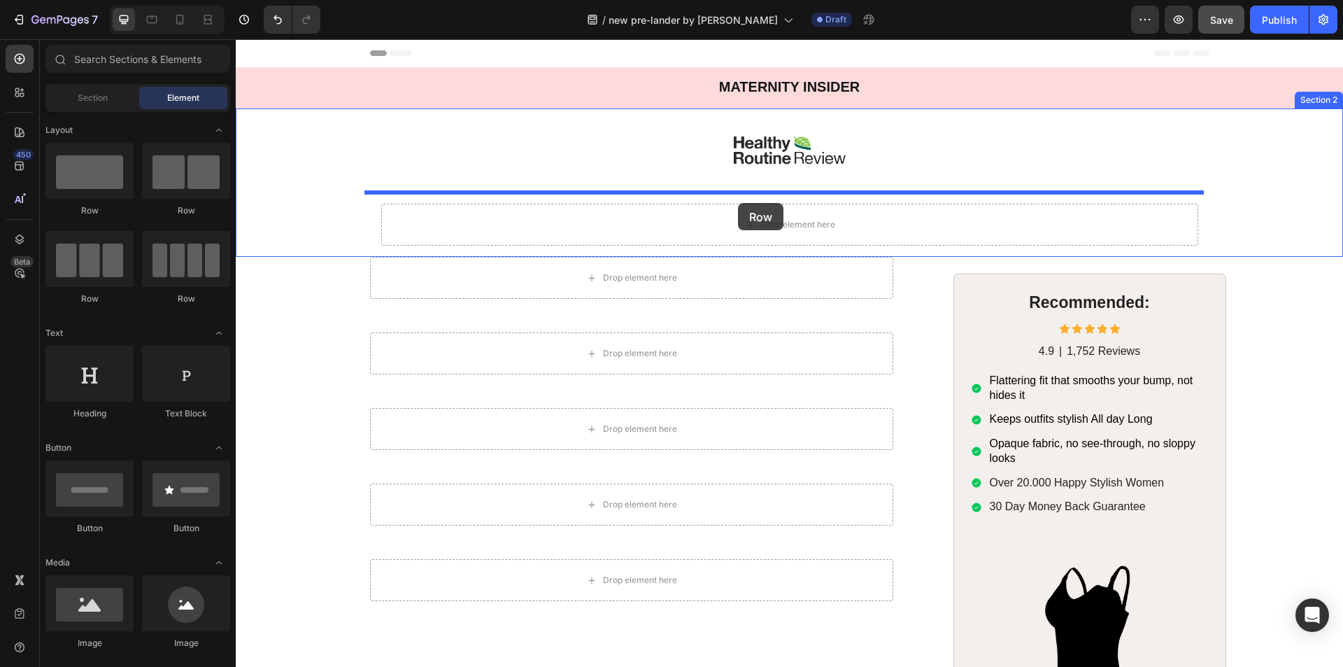
drag, startPoint x: 406, startPoint y: 204, endPoint x: 738, endPoint y: 203, distance: 331.5
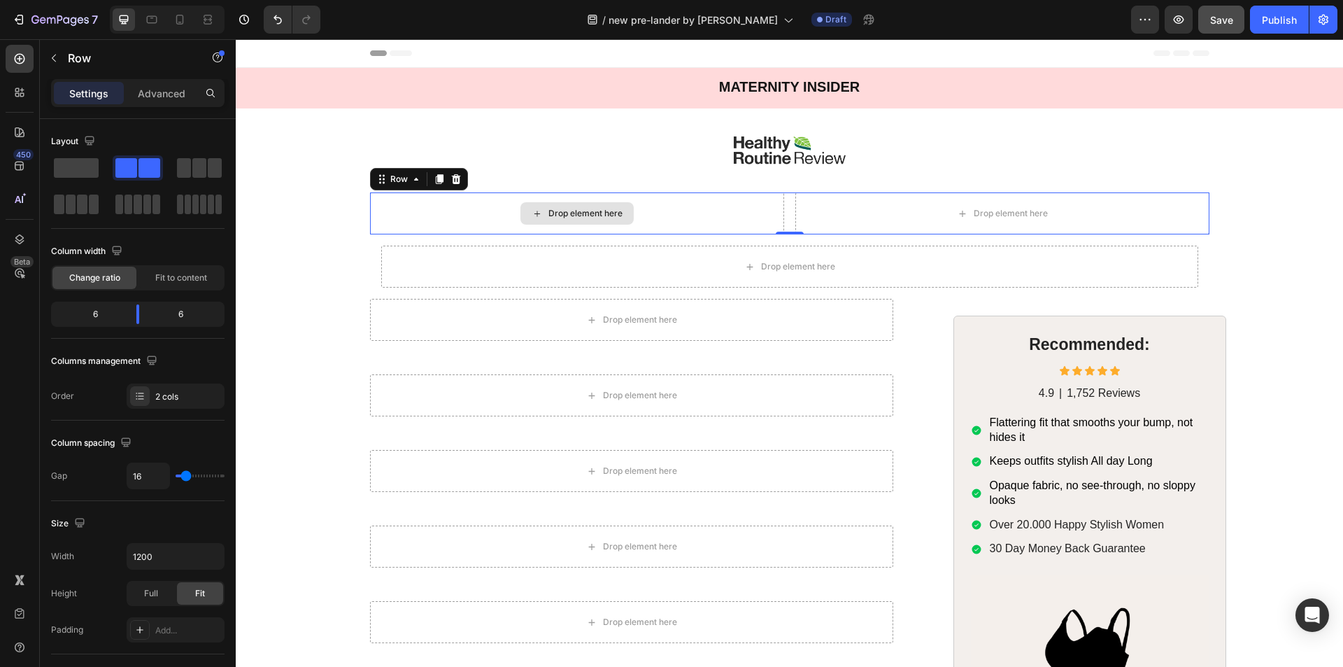
click at [476, 223] on div "Drop element here" at bounding box center [577, 213] width 414 height 42
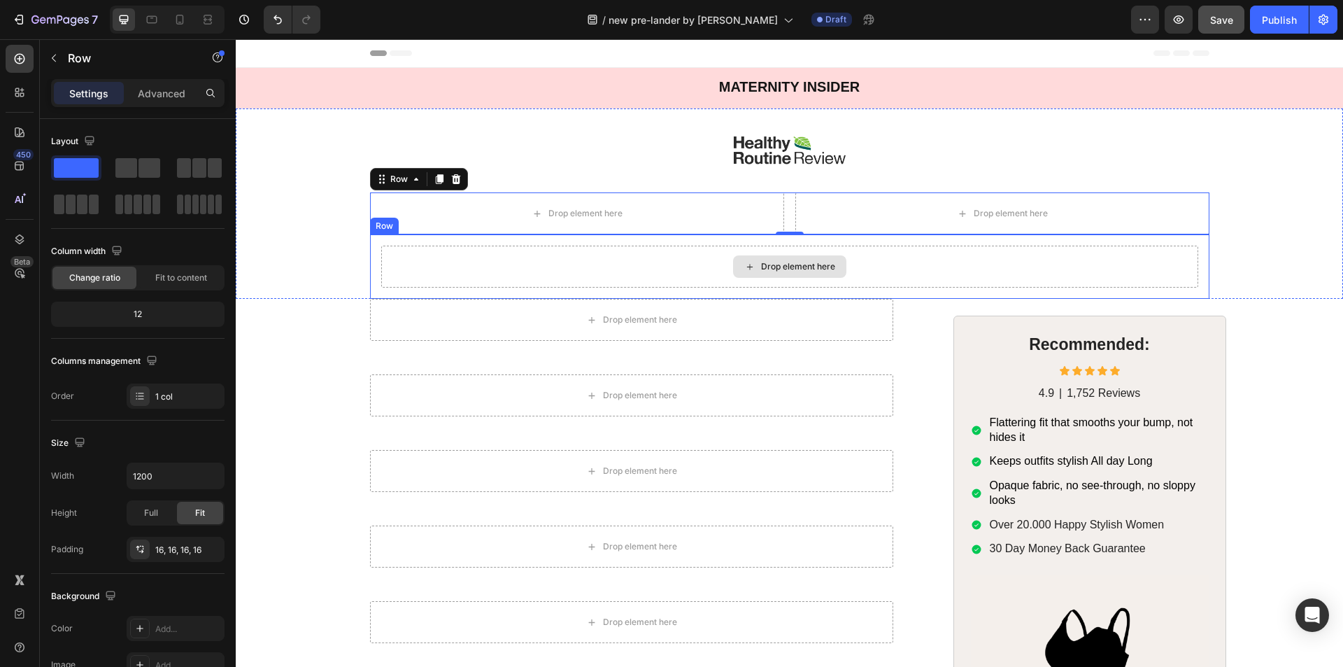
click at [465, 248] on div "Drop element here" at bounding box center [789, 266] width 817 height 42
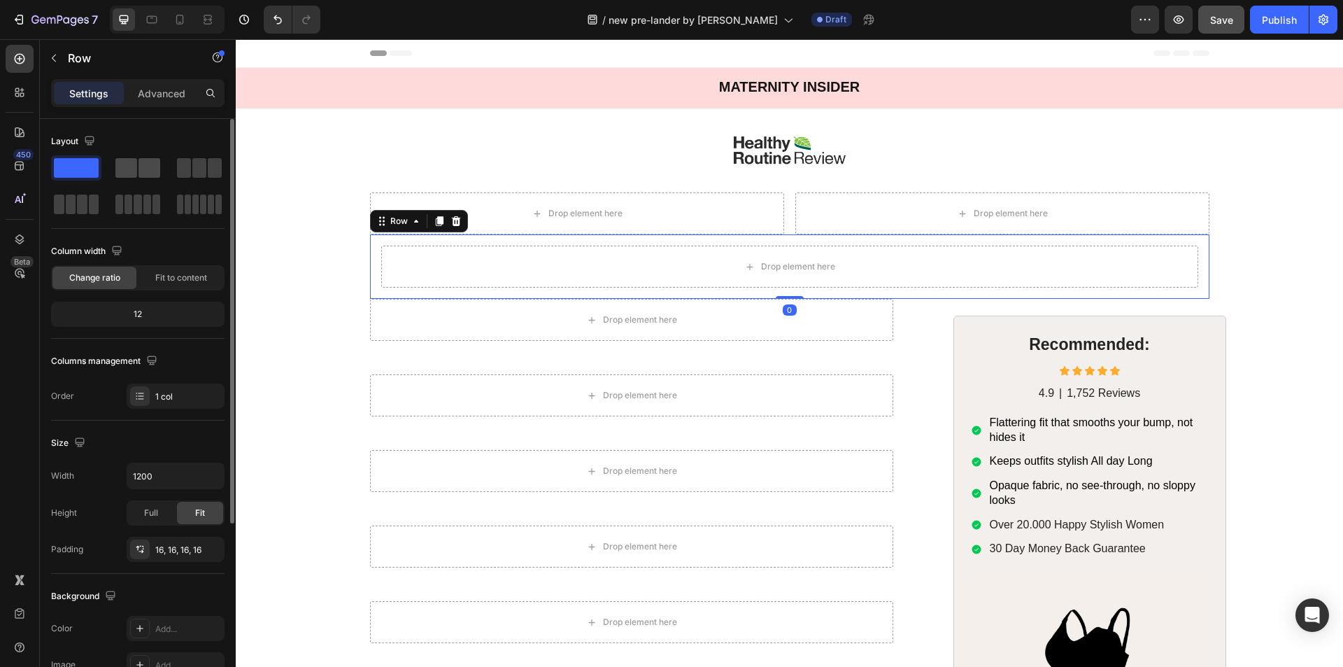
click at [124, 169] on span at bounding box center [126, 168] width 22 height 20
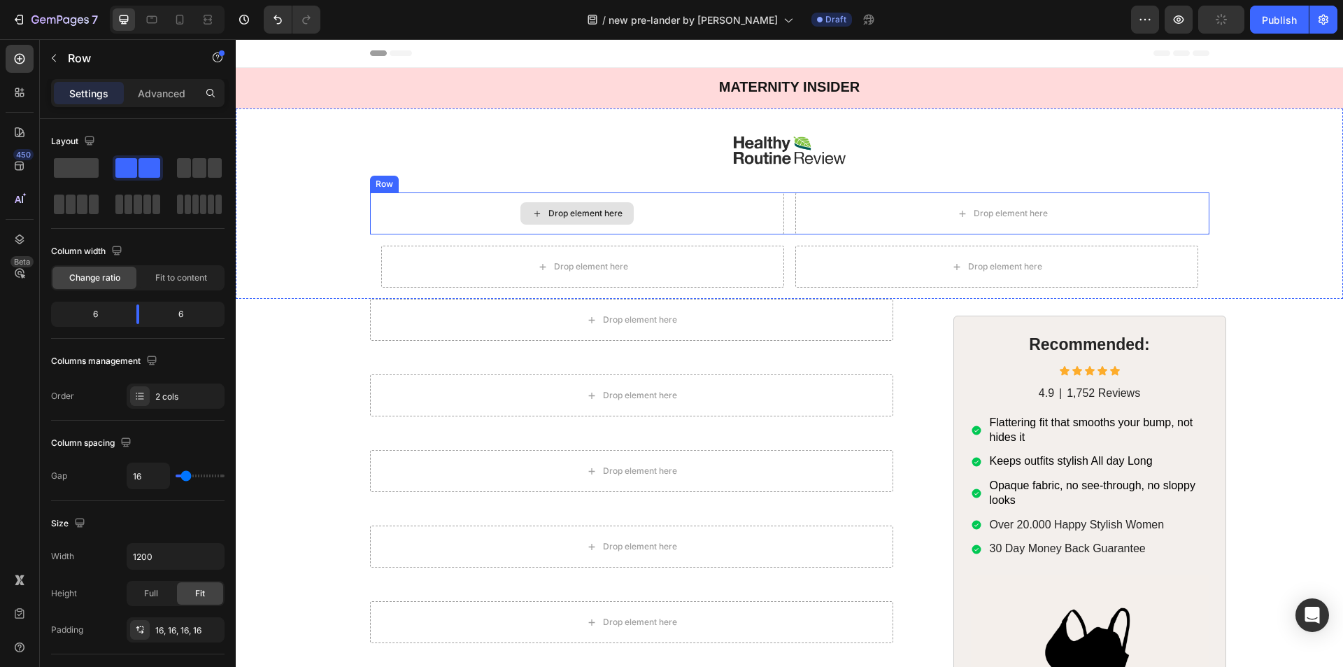
click at [614, 209] on div "Drop element here" at bounding box center [585, 213] width 74 height 11
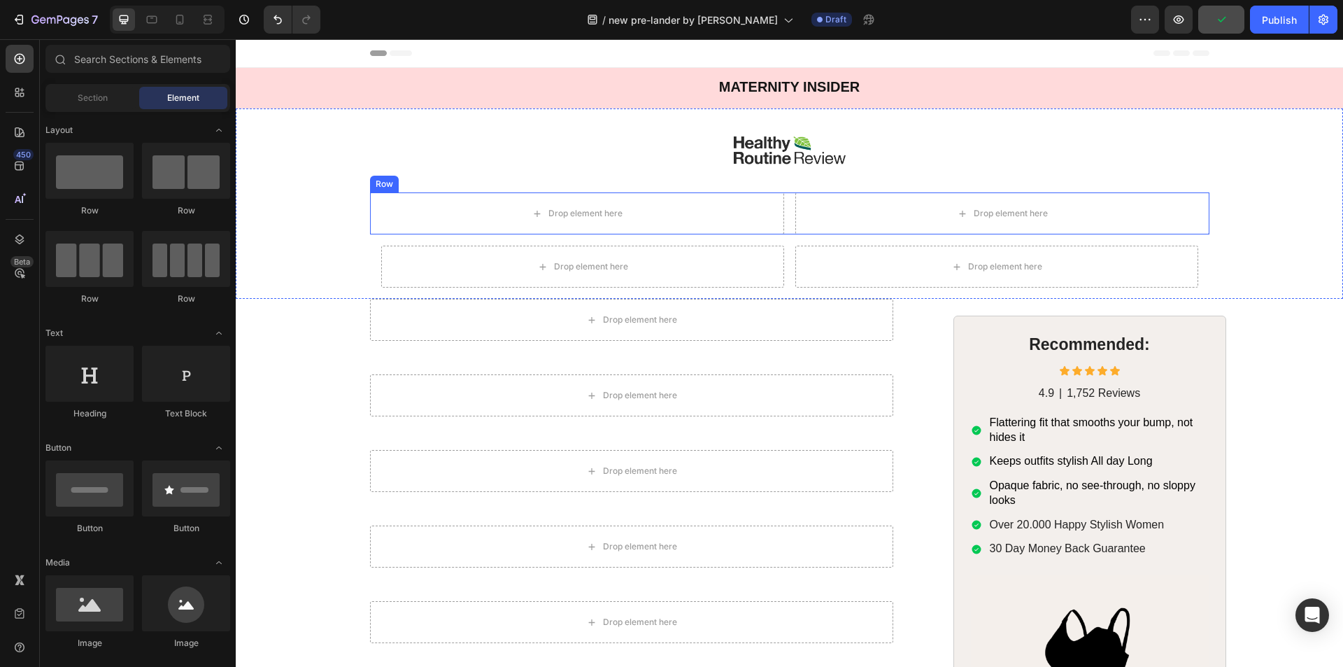
click at [783, 206] on div "Drop element here Drop element here Row" at bounding box center [789, 213] width 839 height 42
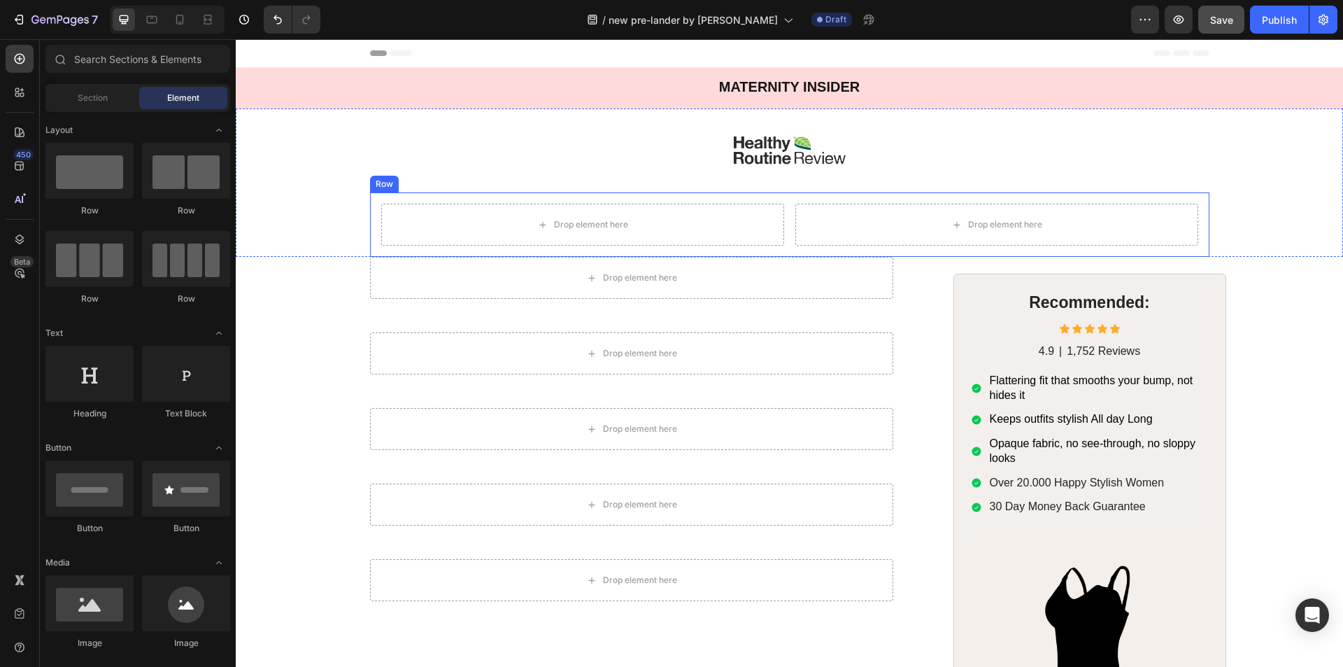
click at [783, 225] on div "Drop element here Drop element here Row" at bounding box center [789, 224] width 839 height 64
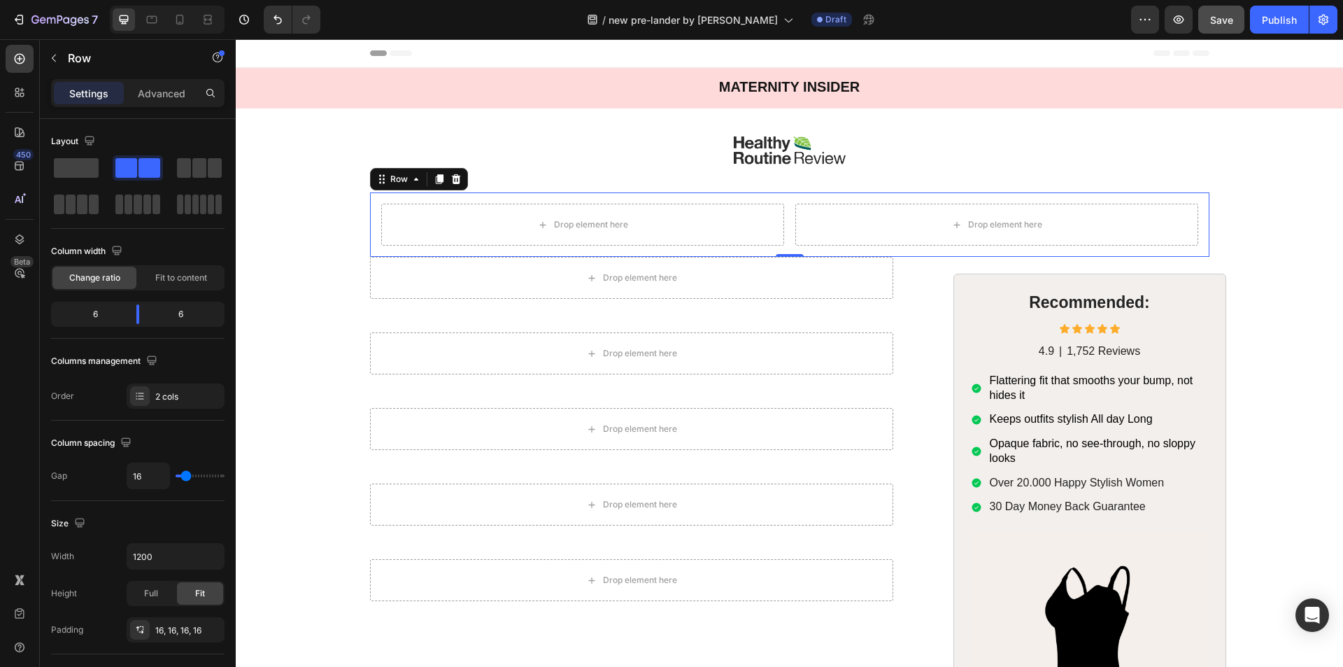
click at [783, 214] on div "Drop element here Drop element here Row 0" at bounding box center [789, 224] width 839 height 64
click at [451, 180] on icon at bounding box center [455, 179] width 9 height 10
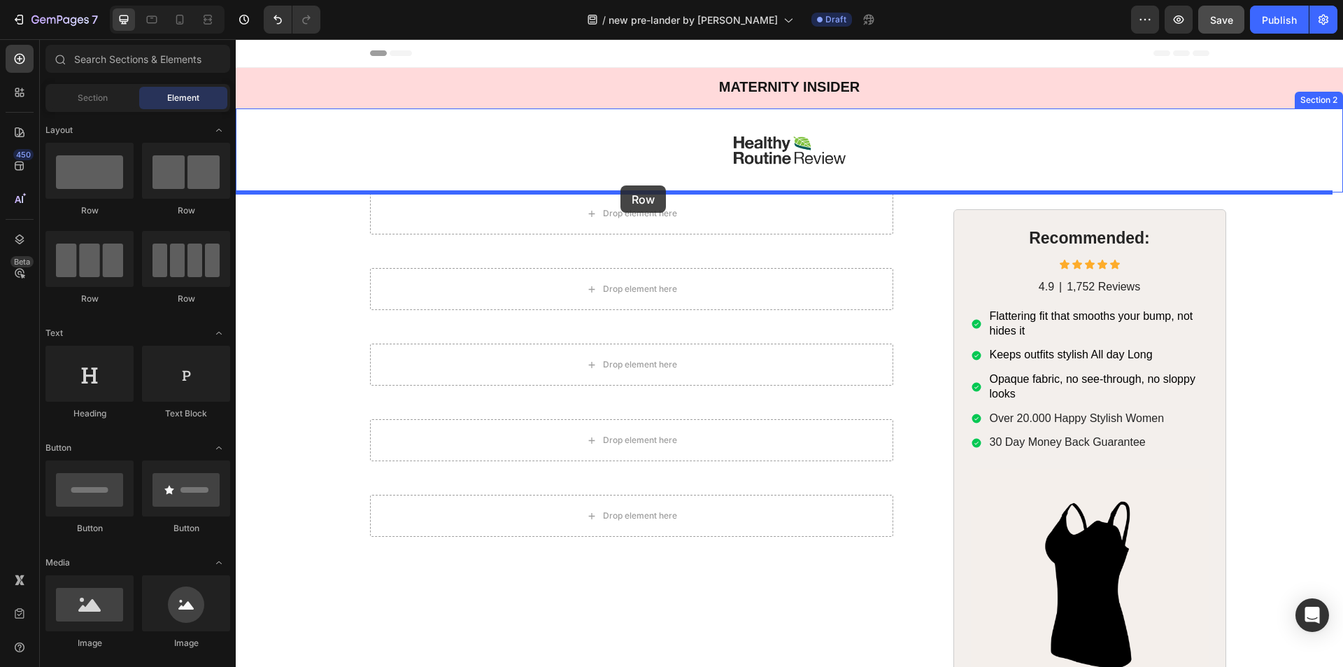
drag, startPoint x: 336, startPoint y: 208, endPoint x: 620, endPoint y: 185, distance: 285.5
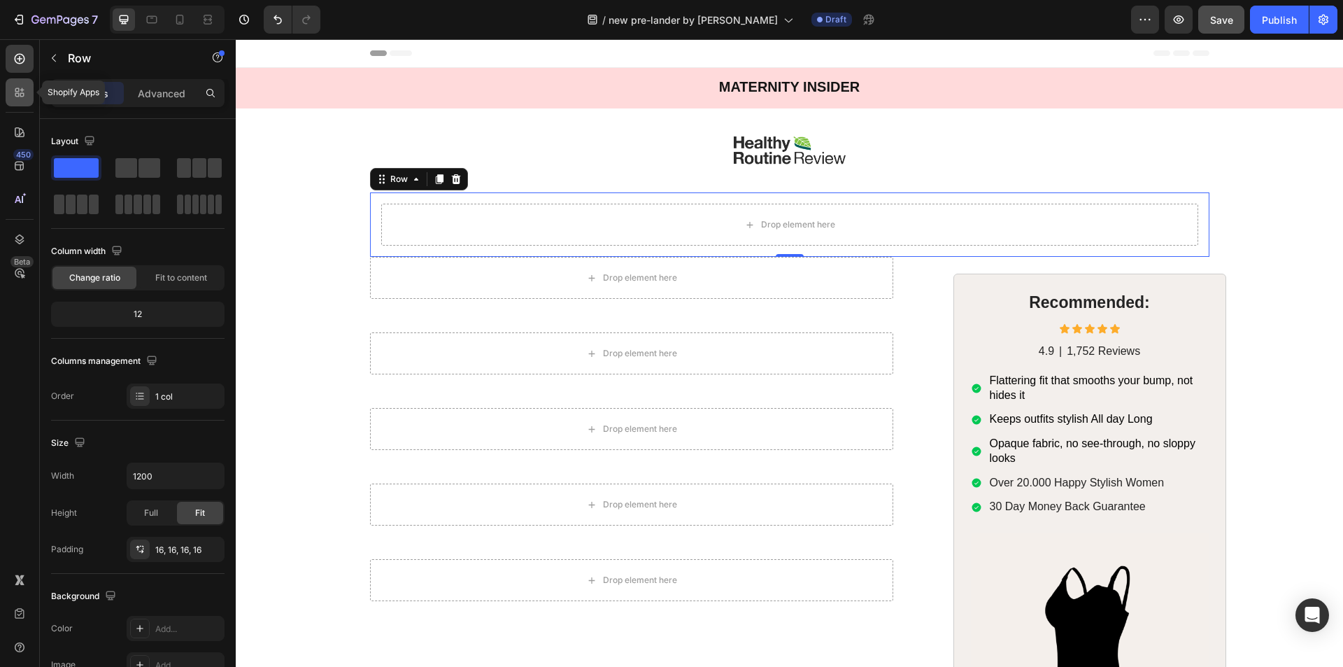
click at [21, 101] on div at bounding box center [20, 92] width 28 height 28
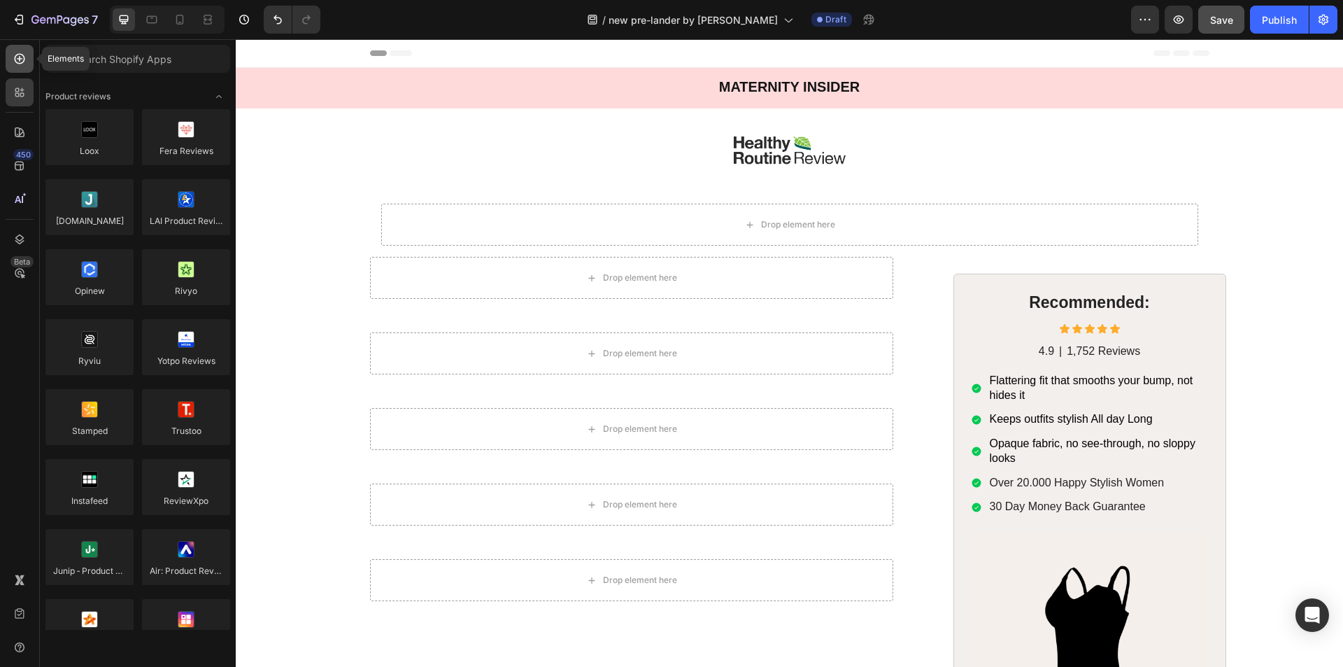
click at [11, 60] on div at bounding box center [20, 59] width 28 height 28
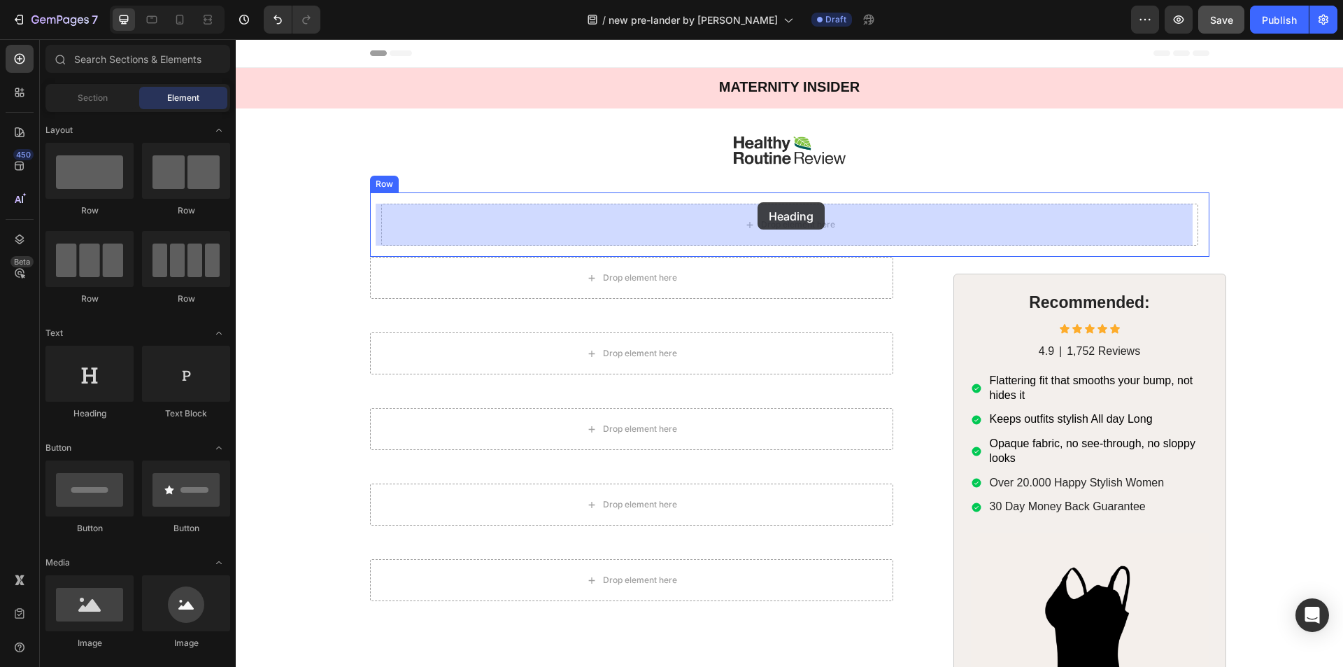
drag, startPoint x: 323, startPoint y: 415, endPoint x: 757, endPoint y: 202, distance: 483.9
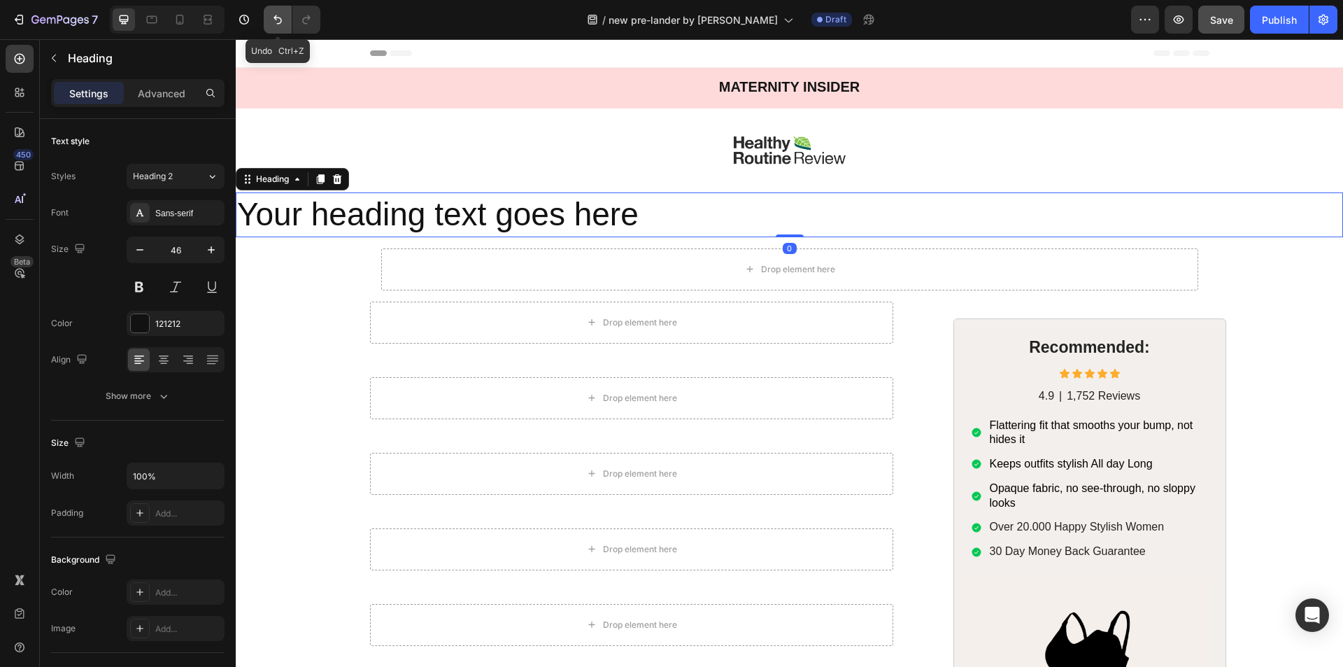
click at [268, 15] on button "Undo/Redo" at bounding box center [278, 20] width 28 height 28
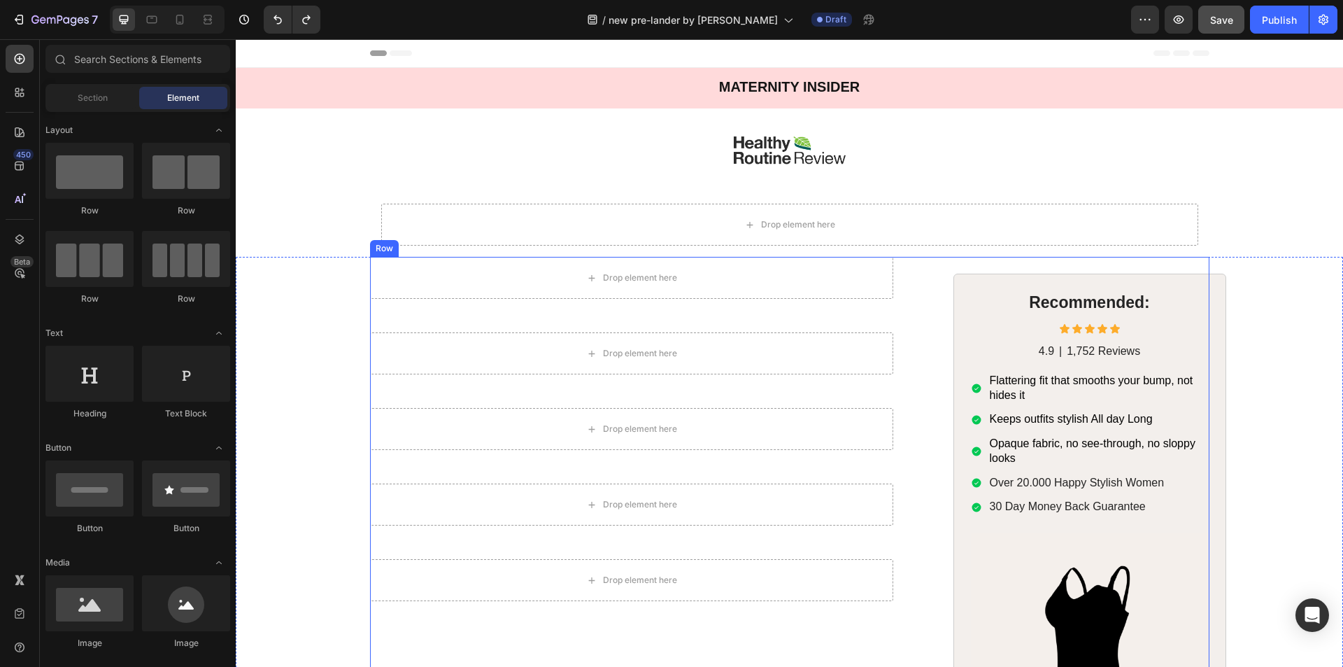
click at [891, 317] on div "Drop element here Row Drop element here Row Drop element here Row Drop element …" at bounding box center [643, 564] width 546 height 614
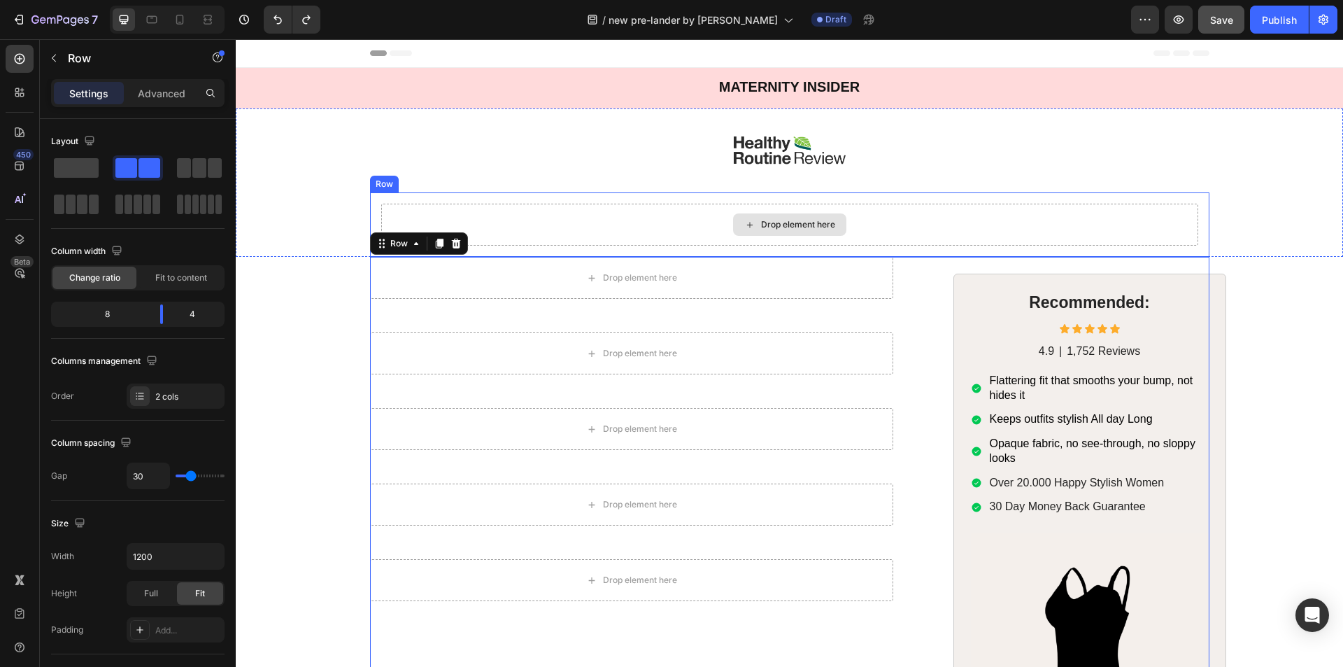
click at [519, 227] on div "Drop element here" at bounding box center [789, 225] width 817 height 42
click at [907, 330] on div "Drop element here Row Drop element here Row Drop element here Row Drop element …" at bounding box center [643, 564] width 546 height 614
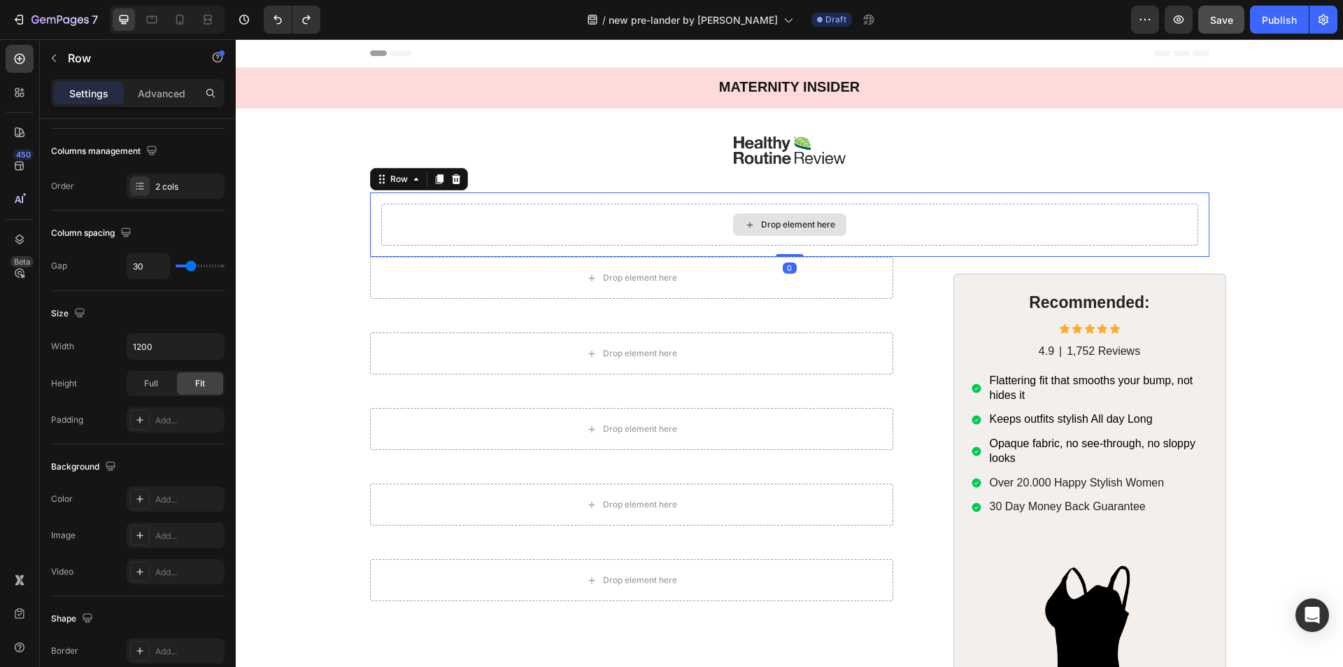
click at [538, 232] on div "Drop element here" at bounding box center [789, 225] width 817 height 42
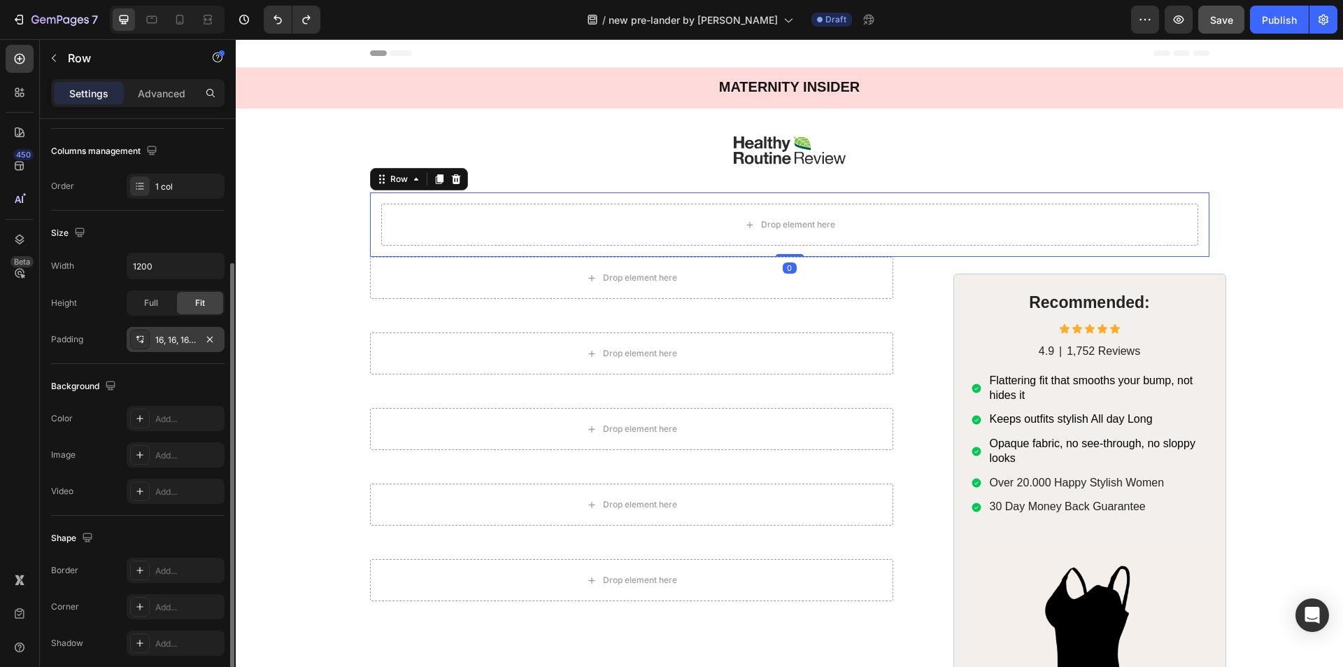
click at [162, 336] on div "16, 16, 16, 16" at bounding box center [175, 340] width 41 height 13
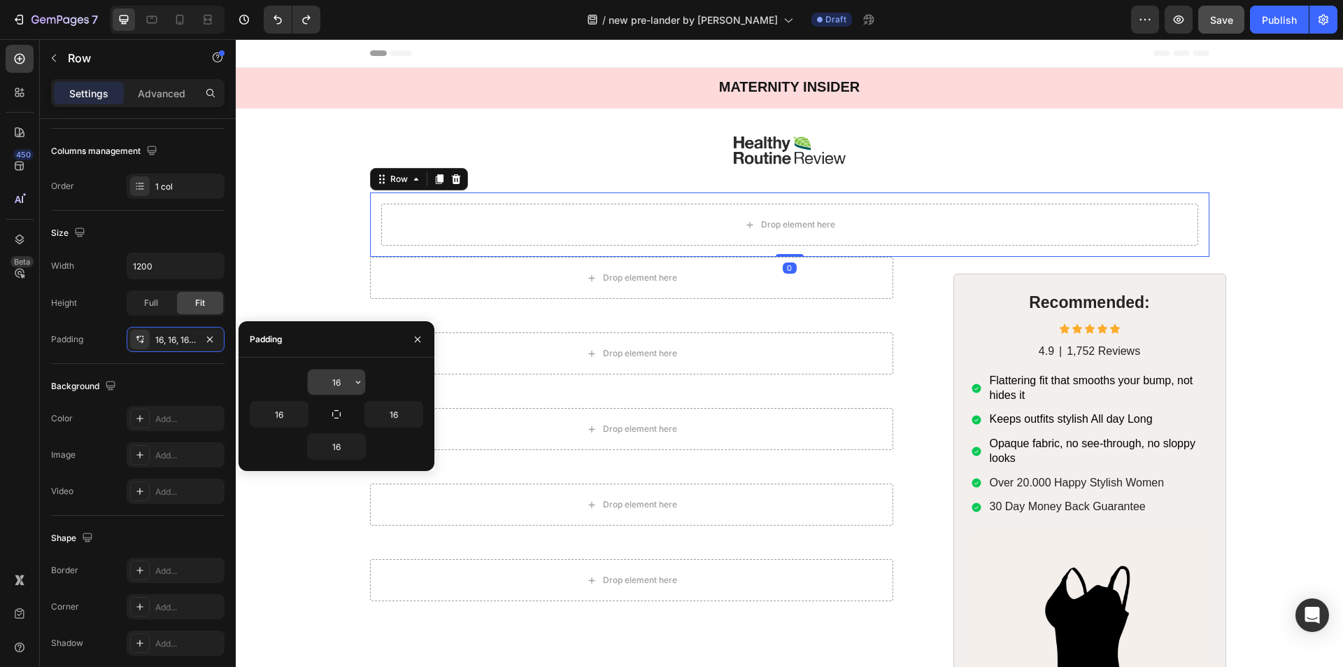
click at [338, 386] on input "16" at bounding box center [336, 381] width 57 height 25
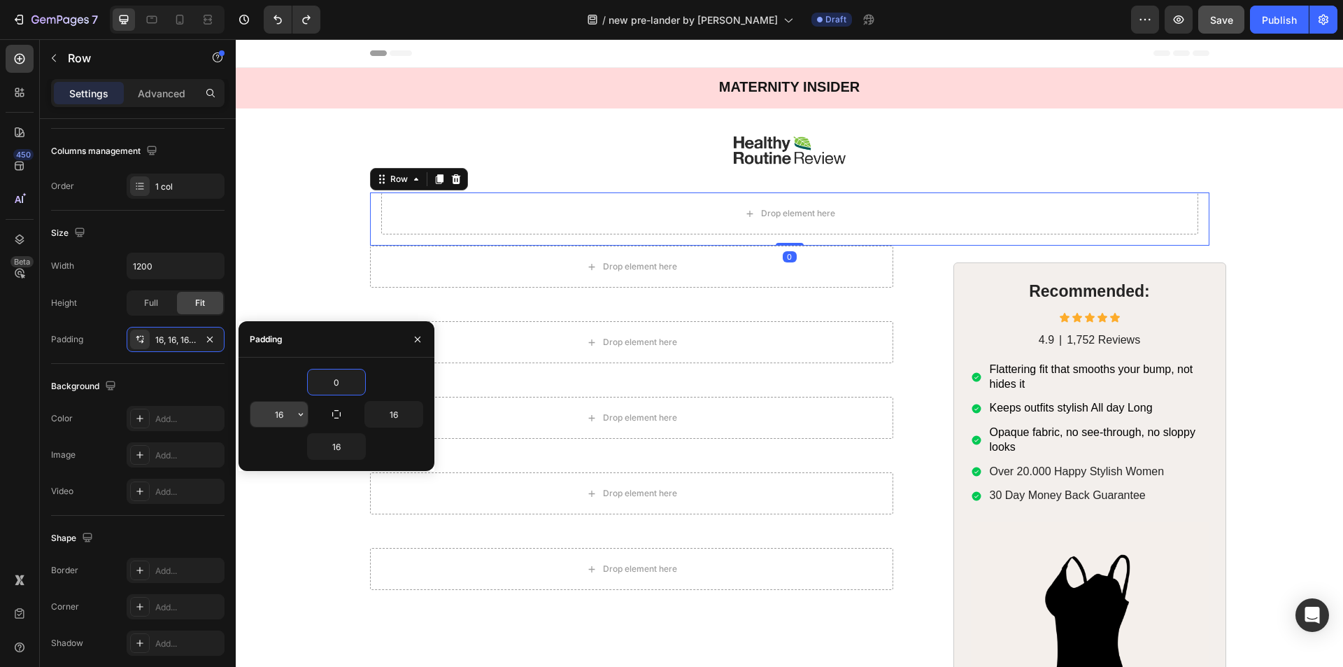
type input "0"
click at [283, 414] on input "16" at bounding box center [278, 413] width 57 height 25
type input "0"
click at [336, 440] on input "16" at bounding box center [336, 446] width 57 height 25
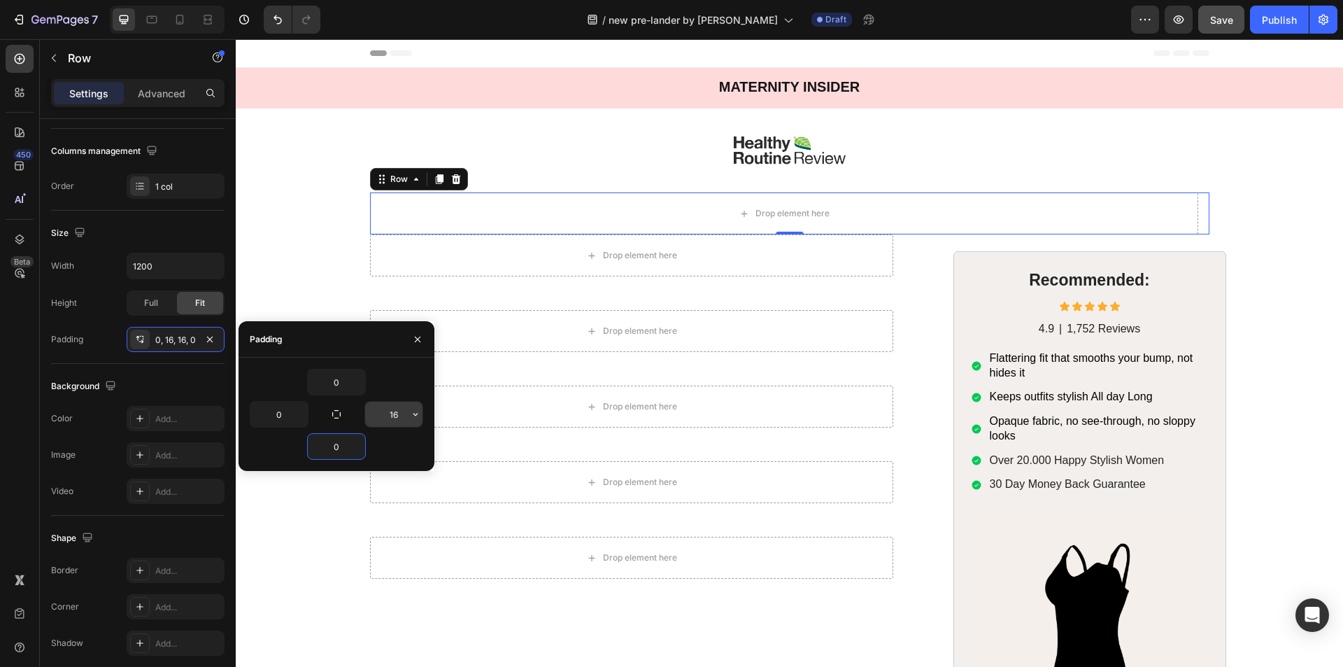
type input "0"
click at [392, 421] on input "16" at bounding box center [393, 413] width 57 height 25
type input "0"
click at [307, 260] on div "Drop element here Row Drop element here Row Drop element here Row Drop element …" at bounding box center [789, 541] width 1079 height 614
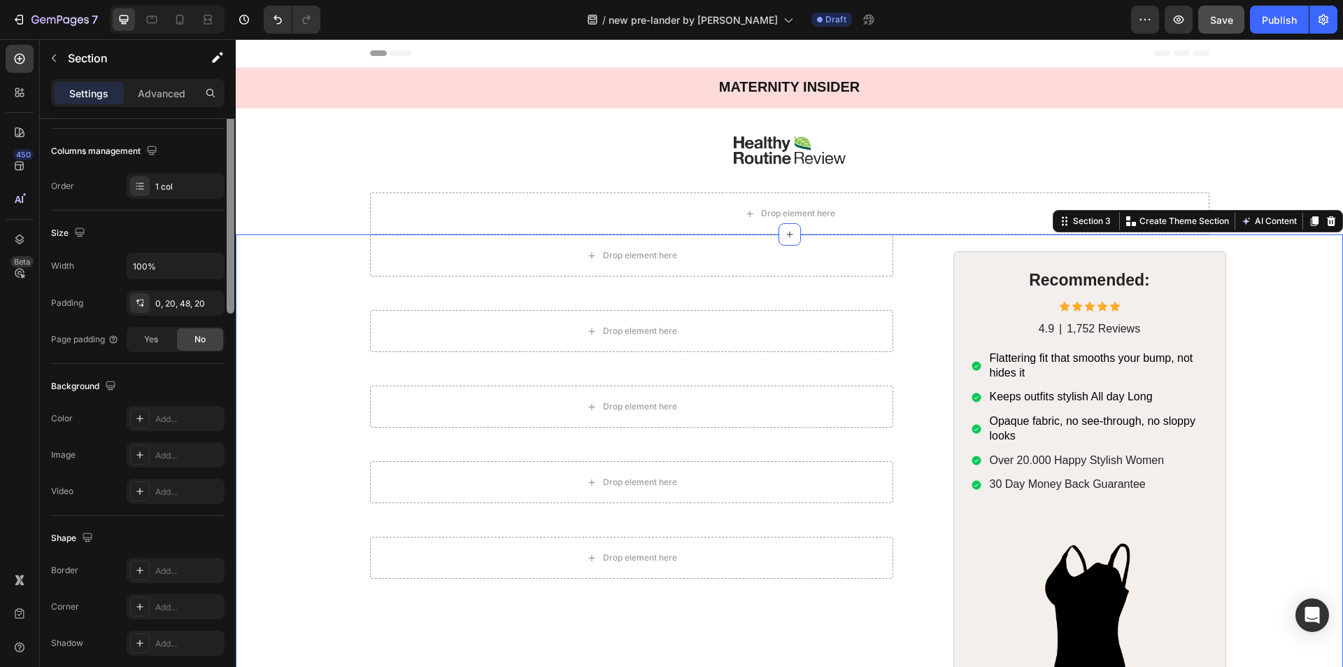
scroll to position [0, 0]
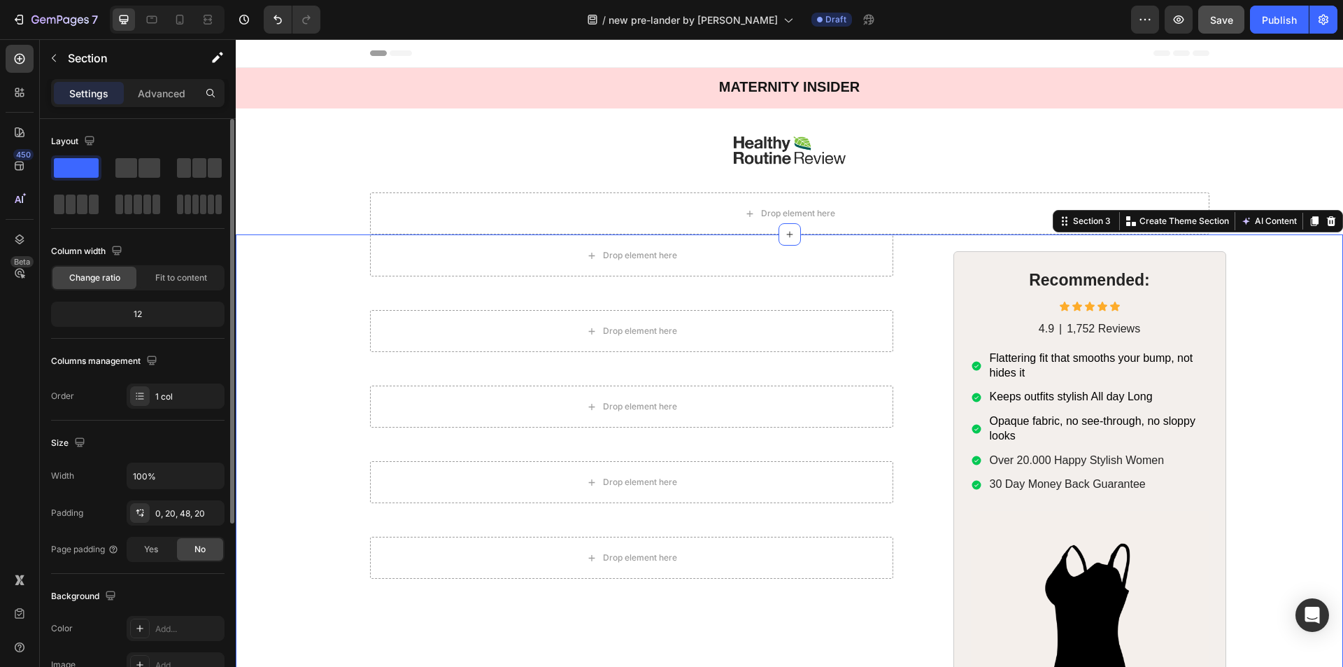
click at [328, 381] on div "Drop element here Row Drop element here Row Drop element here Row Drop element …" at bounding box center [789, 541] width 1079 height 614
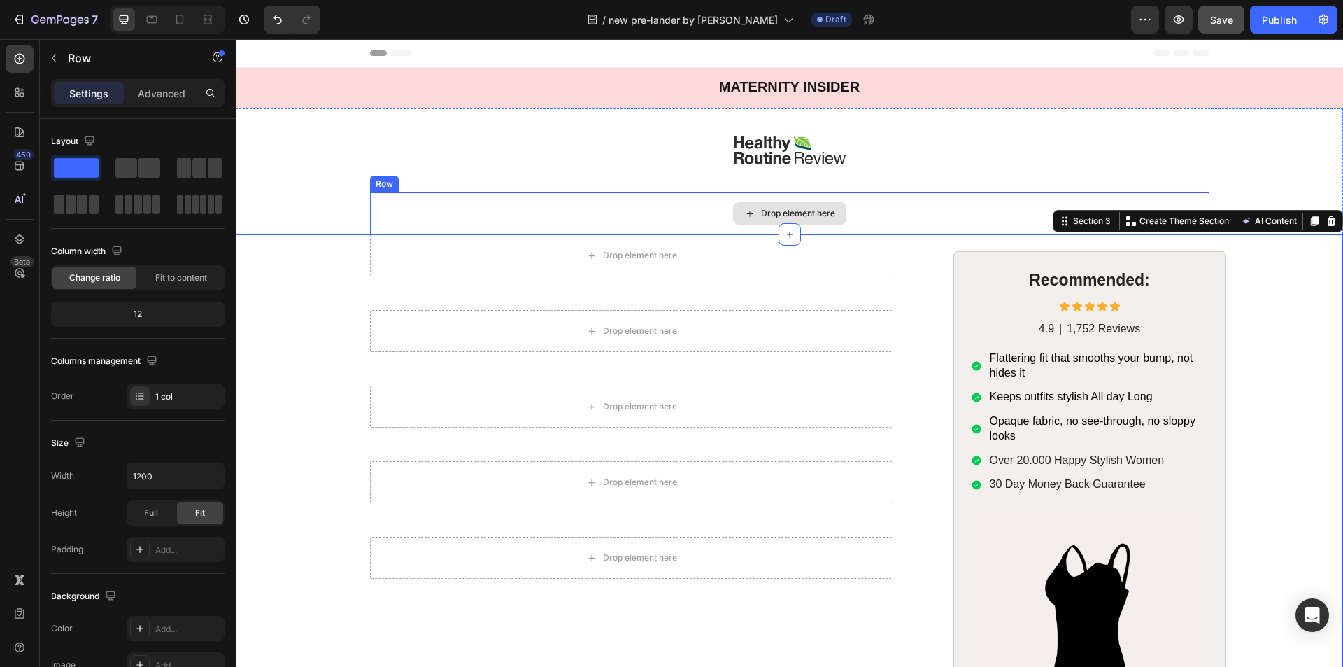
click at [440, 222] on div "Drop element here" at bounding box center [789, 213] width 839 height 42
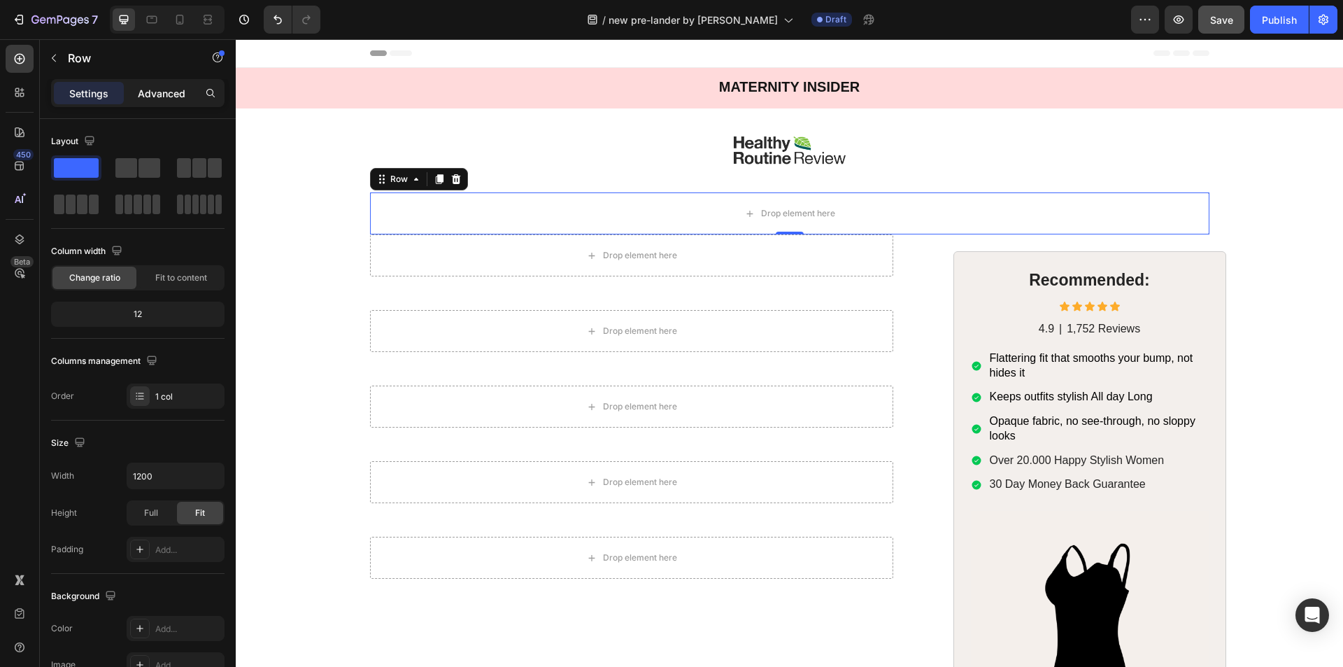
drag, startPoint x: 164, startPoint y: 97, endPoint x: 161, endPoint y: 114, distance: 17.0
click at [164, 98] on p "Advanced" at bounding box center [162, 93] width 48 height 15
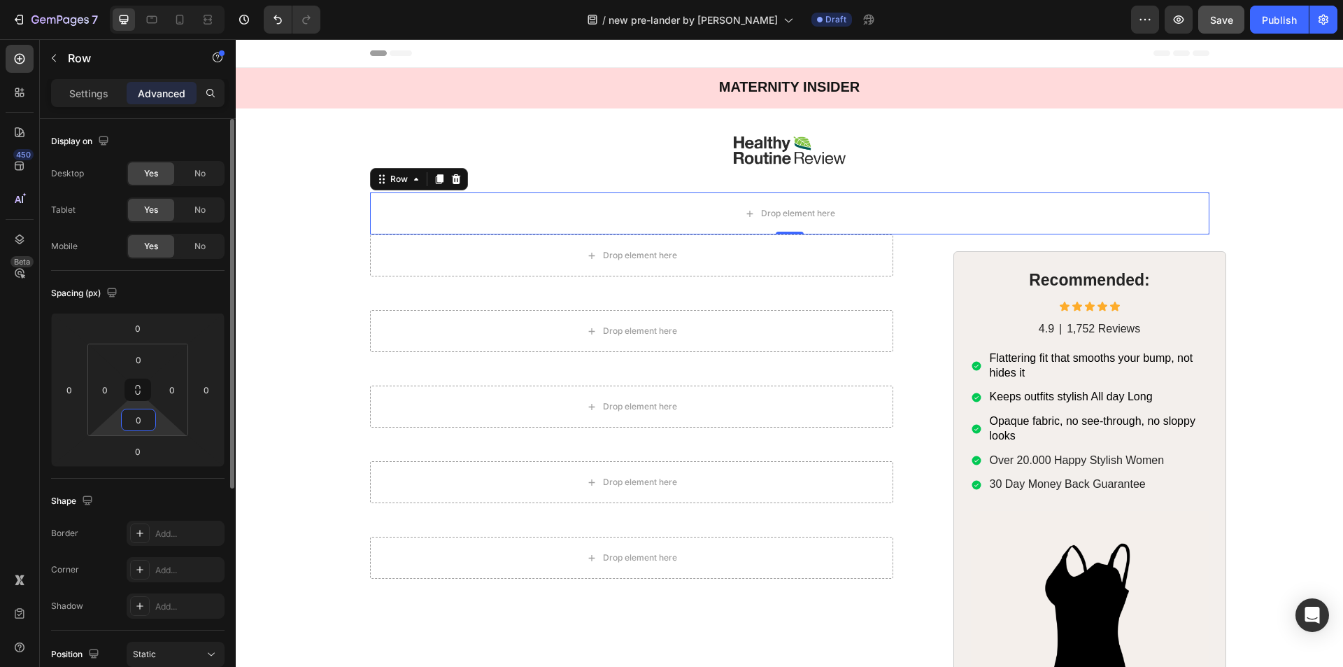
click at [145, 415] on input "0" at bounding box center [138, 419] width 28 height 21
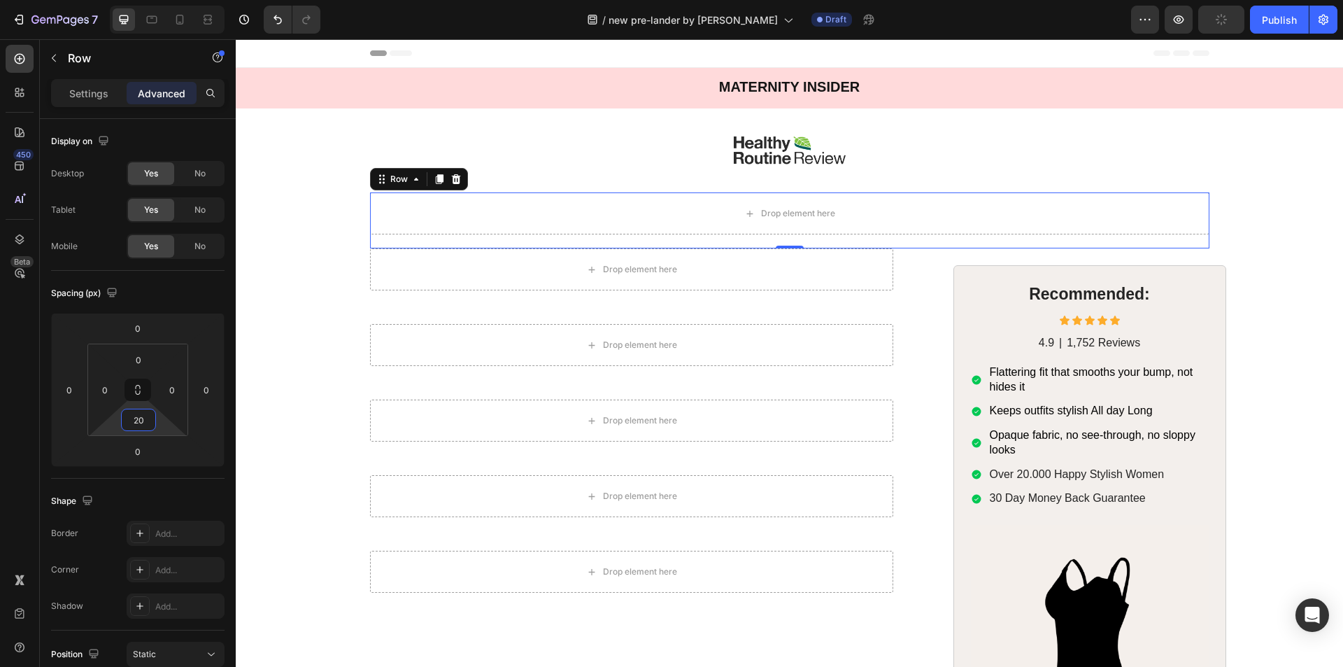
type input "20"
click at [8, 352] on div "450 Beta" at bounding box center [20, 305] width 28 height 521
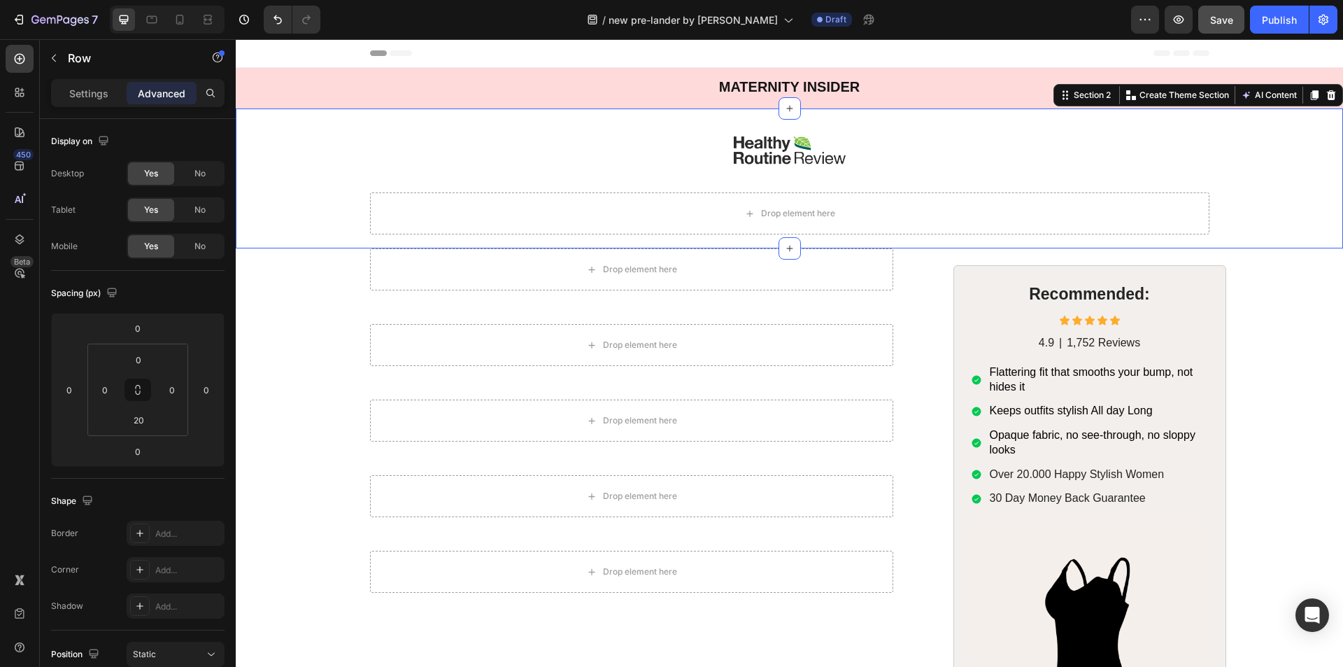
click at [314, 220] on div "Image Drop element here Row" at bounding box center [789, 178] width 1107 height 140
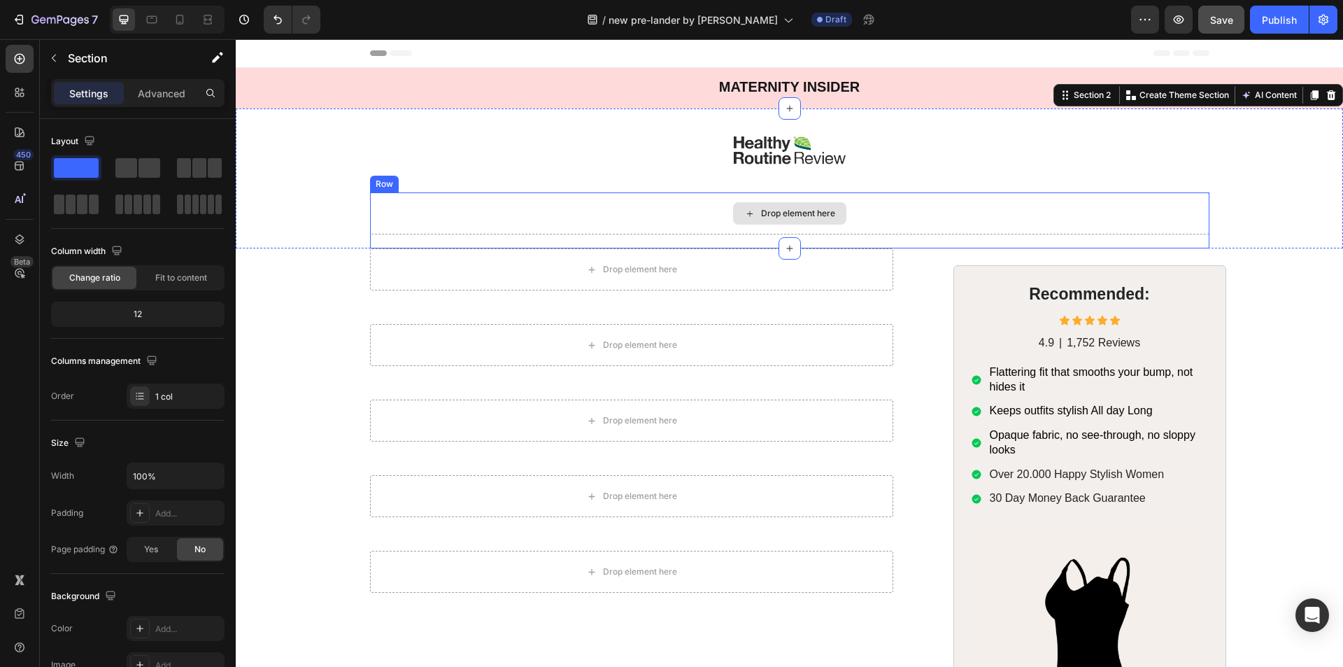
click at [401, 210] on div "Drop element here" at bounding box center [789, 213] width 839 height 42
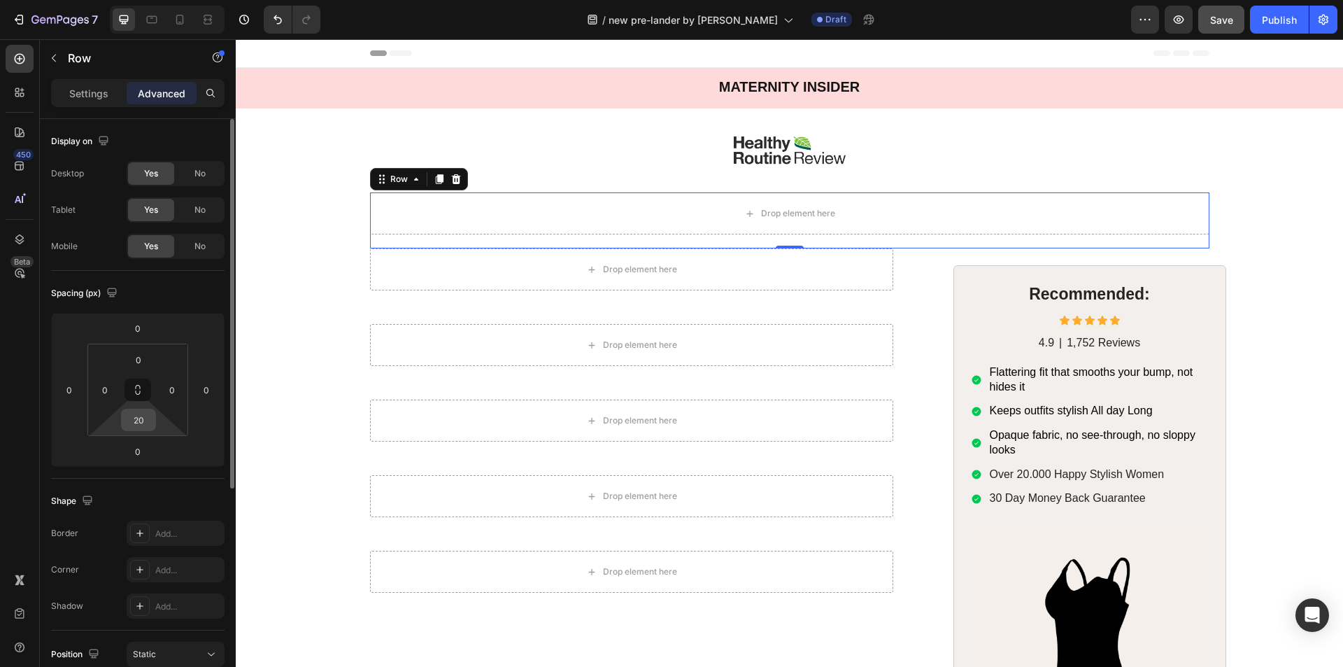
click at [152, 420] on div "20" at bounding box center [138, 419] width 35 height 22
click at [152, 419] on div "20" at bounding box center [138, 419] width 35 height 22
click at [152, 418] on div "20" at bounding box center [138, 419] width 35 height 22
click at [145, 415] on input "20" at bounding box center [138, 419] width 28 height 21
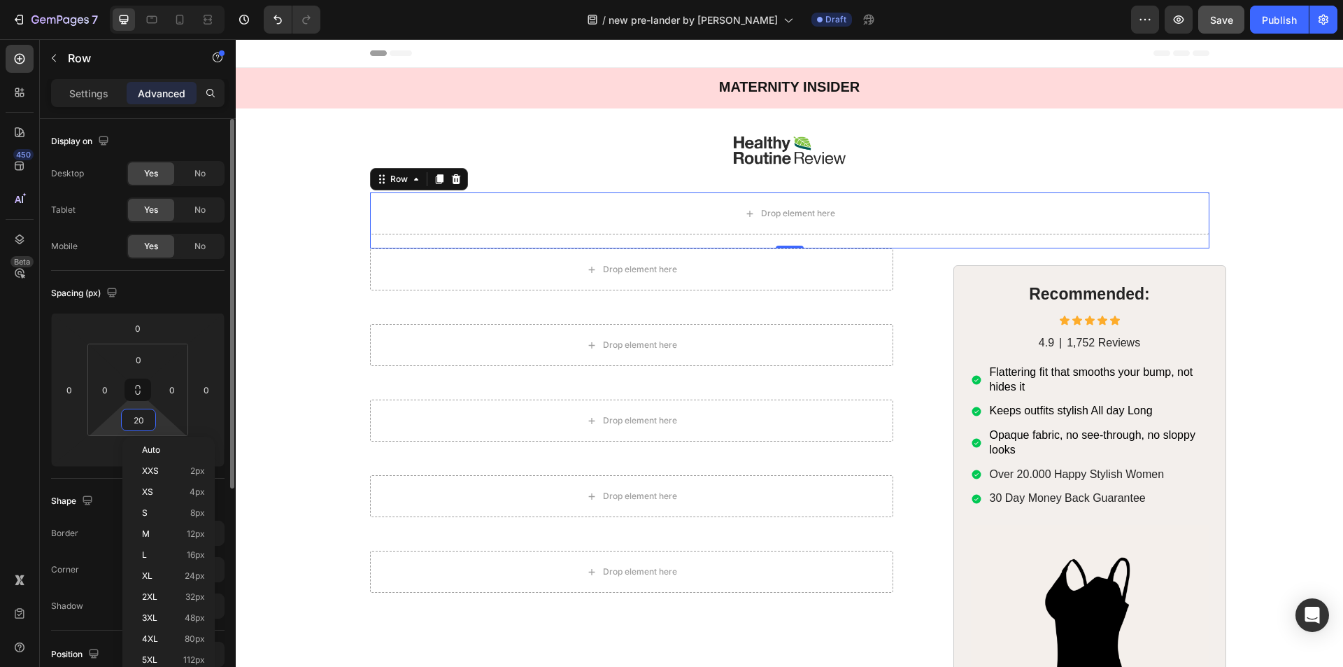
type input "0"
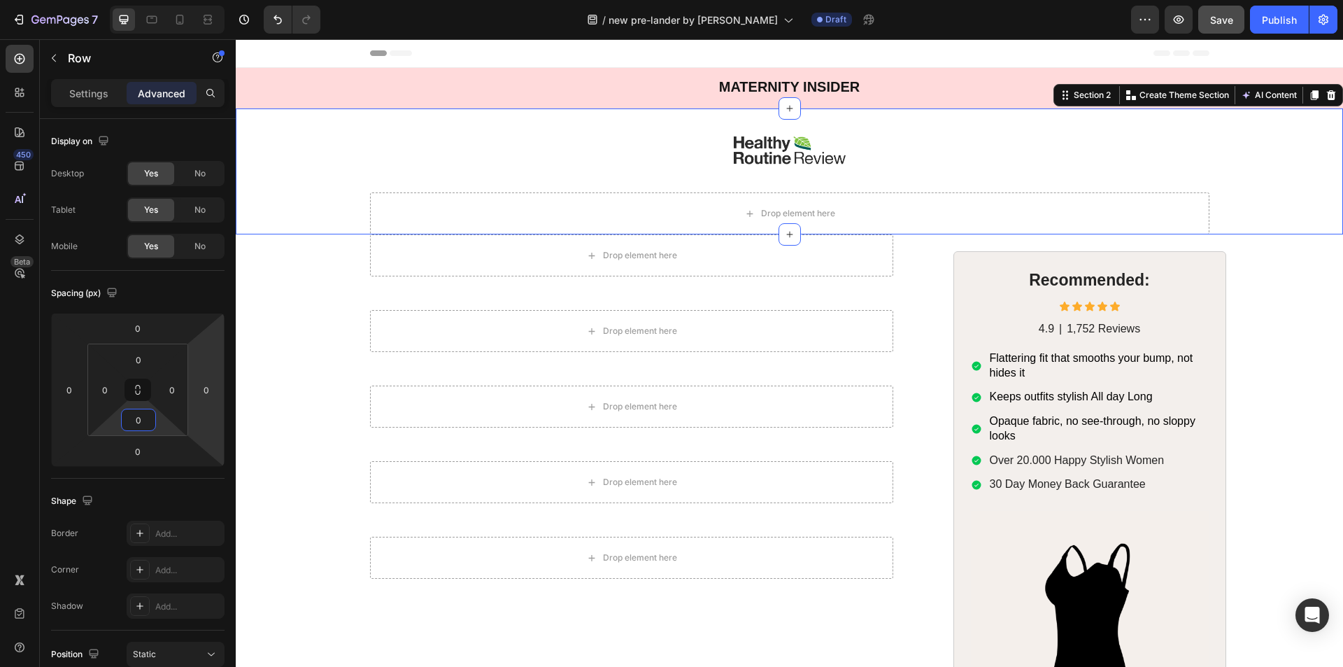
click at [332, 195] on div "Image Drop element here Row" at bounding box center [789, 171] width 1107 height 126
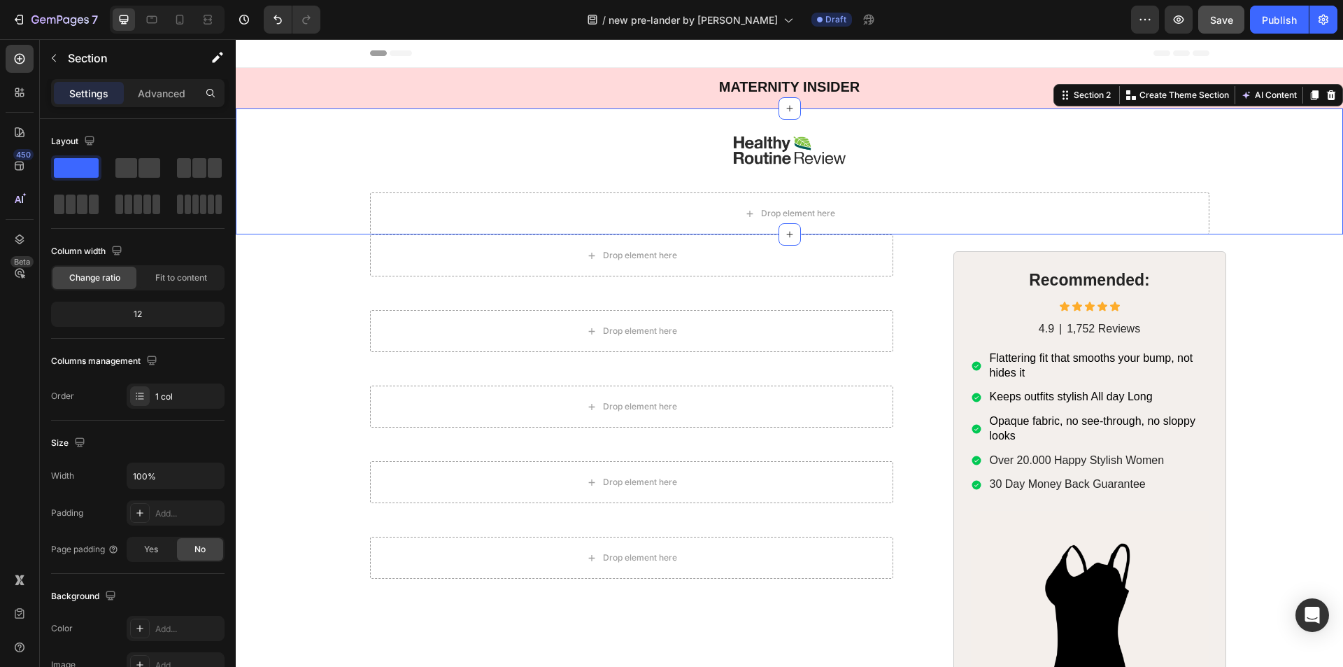
click at [325, 210] on div "Image Drop element here Row" at bounding box center [789, 171] width 1107 height 126
click at [145, 90] on p "Advanced" at bounding box center [162, 93] width 48 height 15
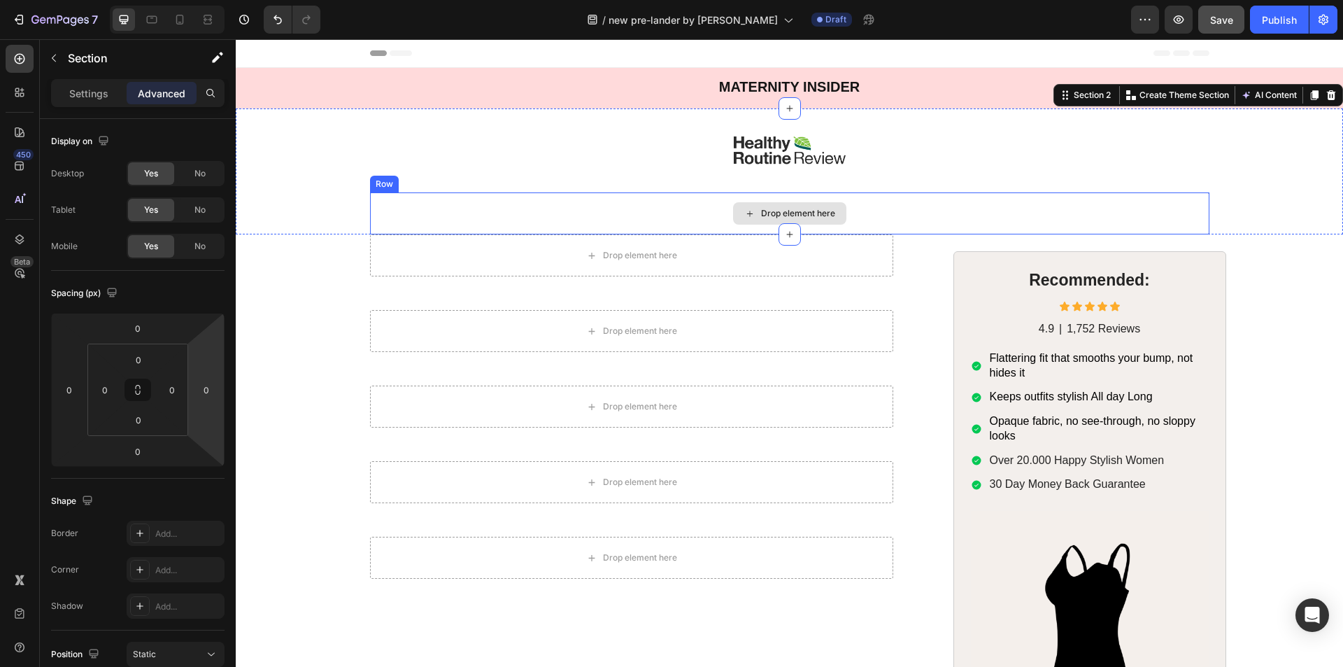
click at [389, 211] on div "Drop element here" at bounding box center [789, 213] width 839 height 42
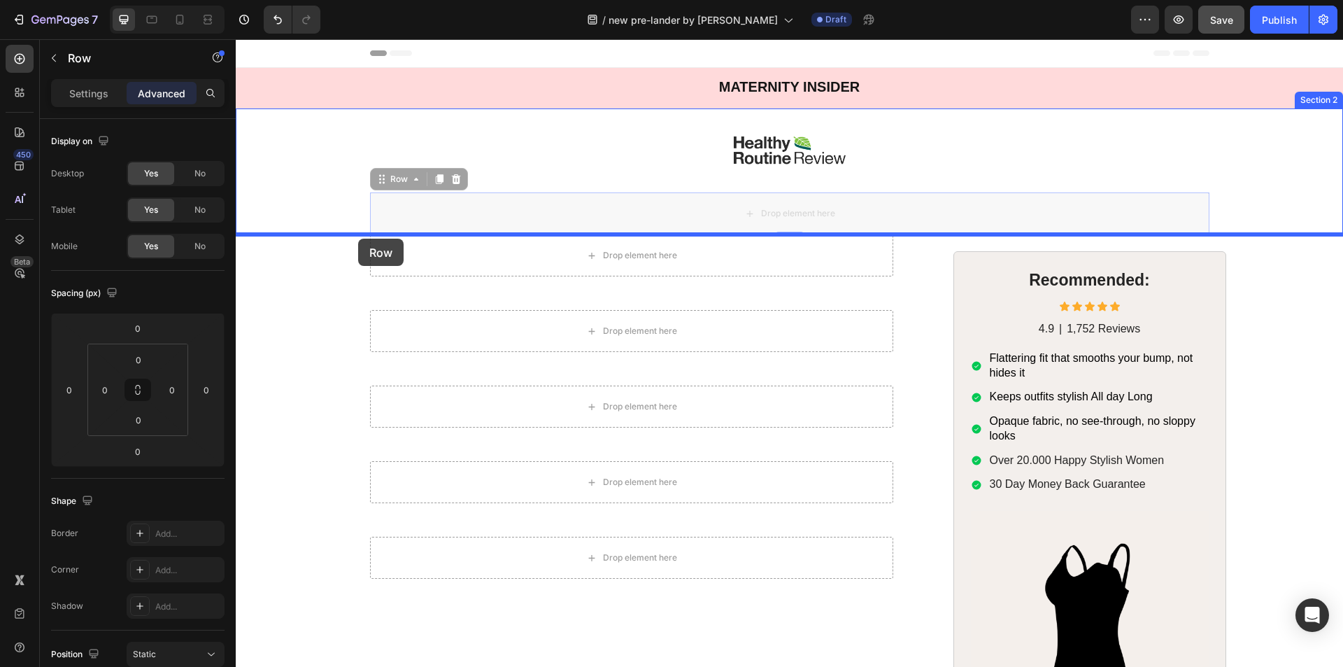
drag, startPoint x: 378, startPoint y: 180, endPoint x: 358, endPoint y: 239, distance: 61.5
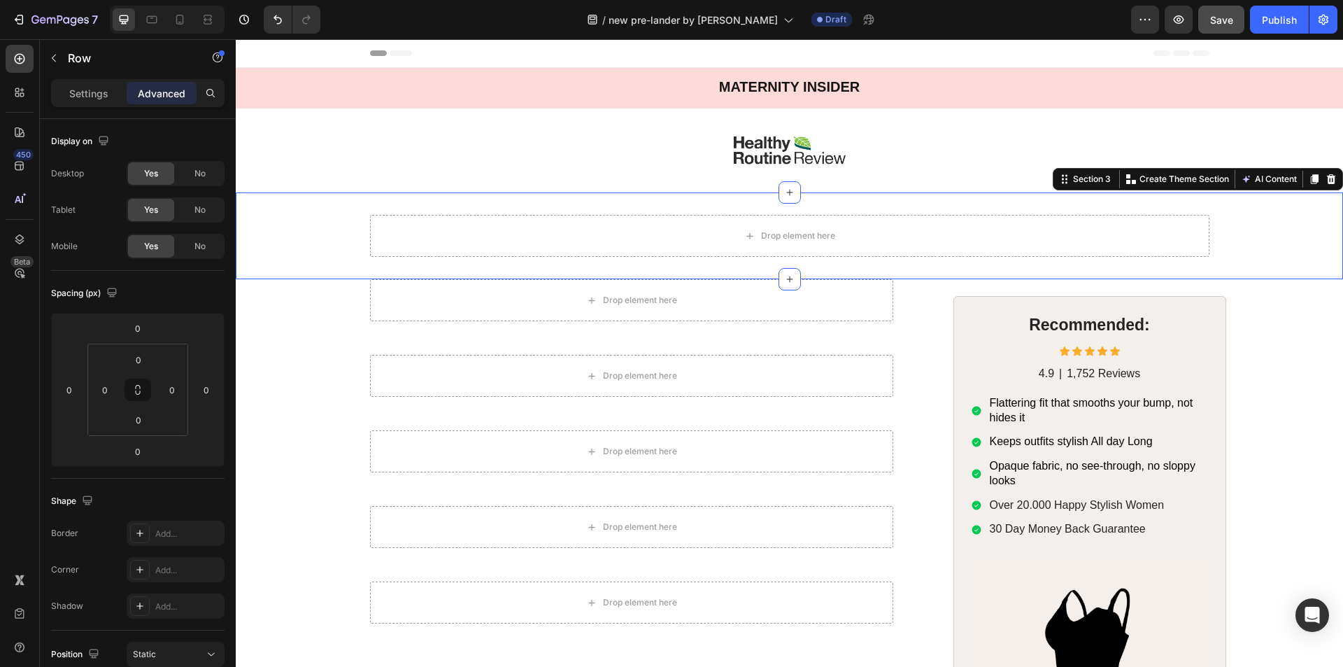
click at [281, 257] on div "Drop element here Row Section 3 Create Theme Section AI Content Write with GemA…" at bounding box center [789, 235] width 1107 height 87
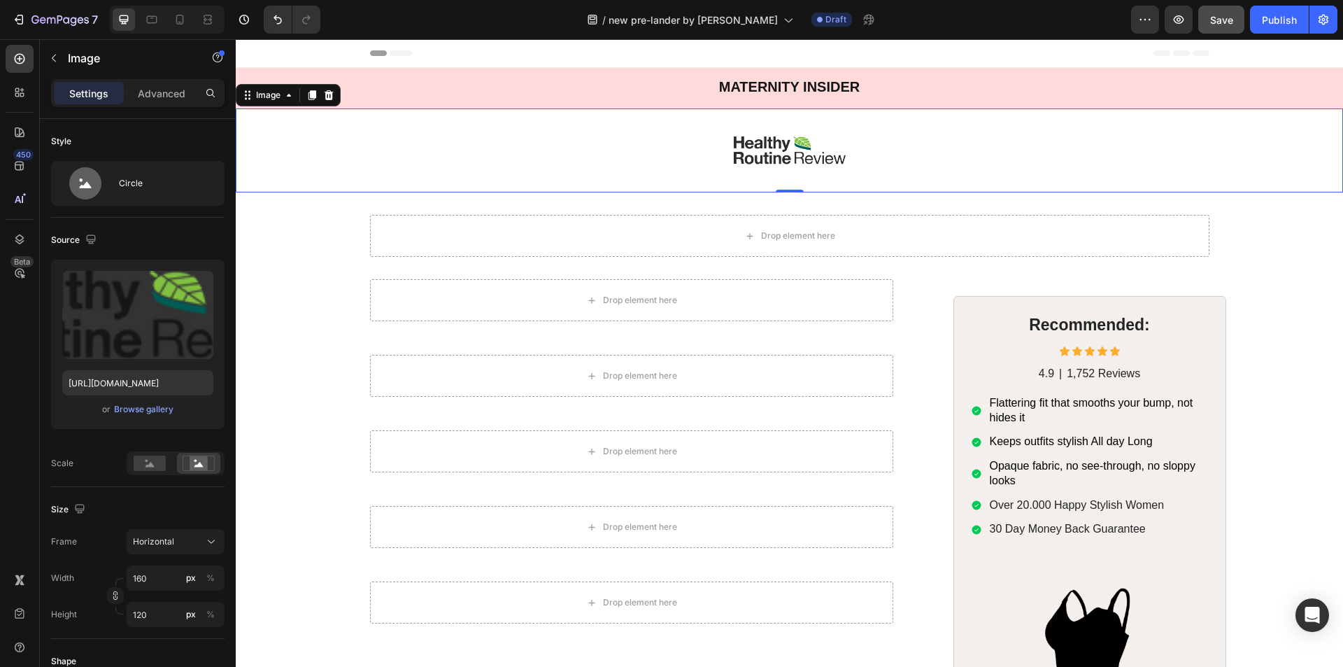
click at [310, 157] on div at bounding box center [789, 150] width 1107 height 84
click at [304, 225] on div "Drop element here Row" at bounding box center [789, 236] width 1107 height 42
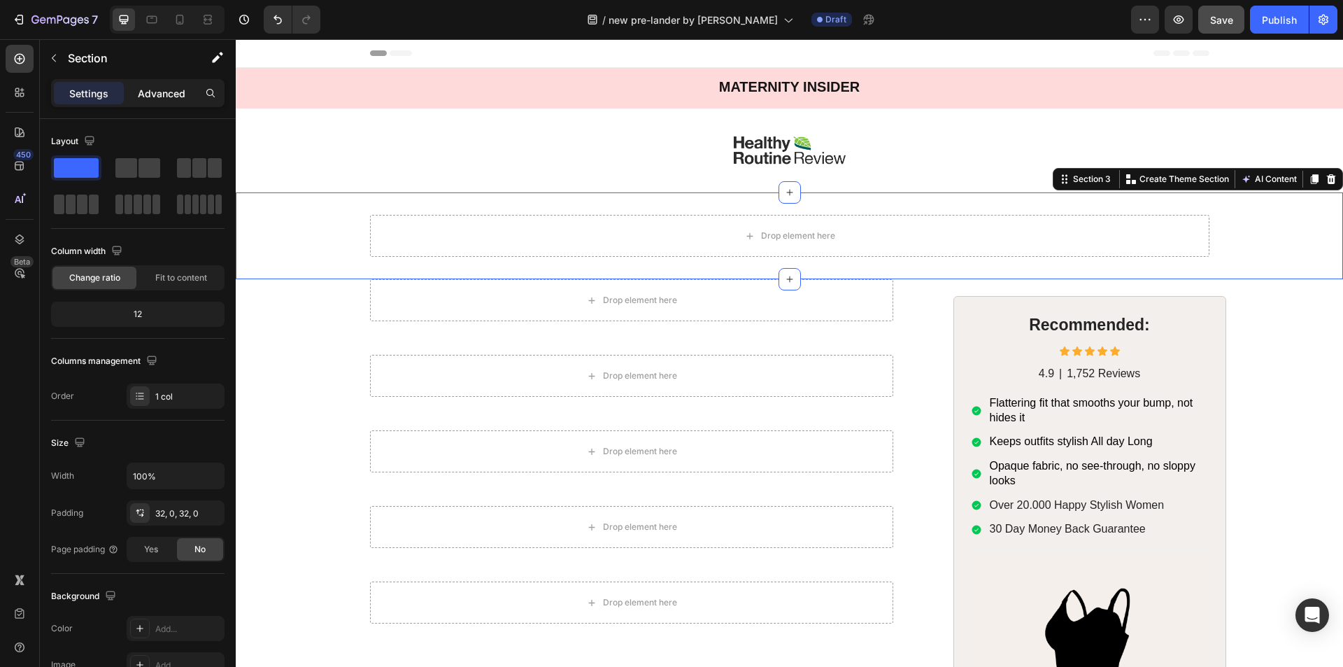
drag, startPoint x: 181, startPoint y: 105, endPoint x: 176, endPoint y: 99, distance: 7.4
click at [181, 104] on div "Settings Advanced" at bounding box center [137, 93] width 173 height 28
click at [176, 99] on p "Advanced" at bounding box center [162, 93] width 48 height 15
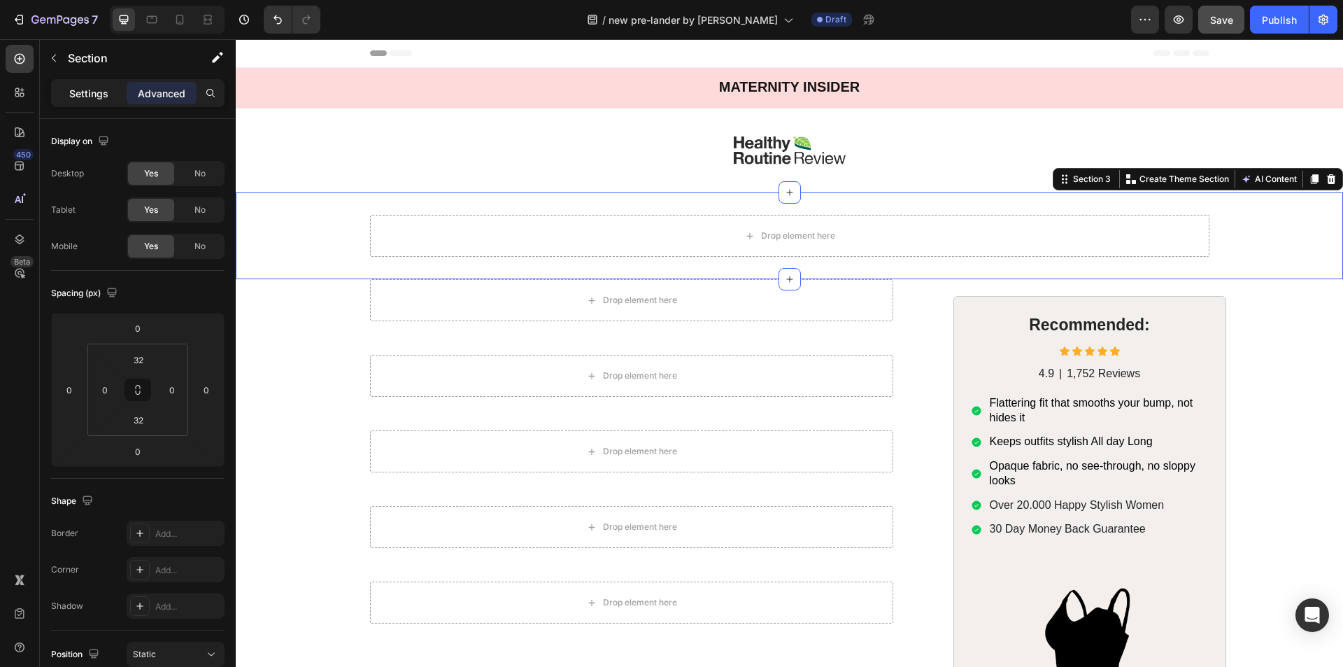
click at [102, 91] on p "Settings" at bounding box center [88, 93] width 39 height 15
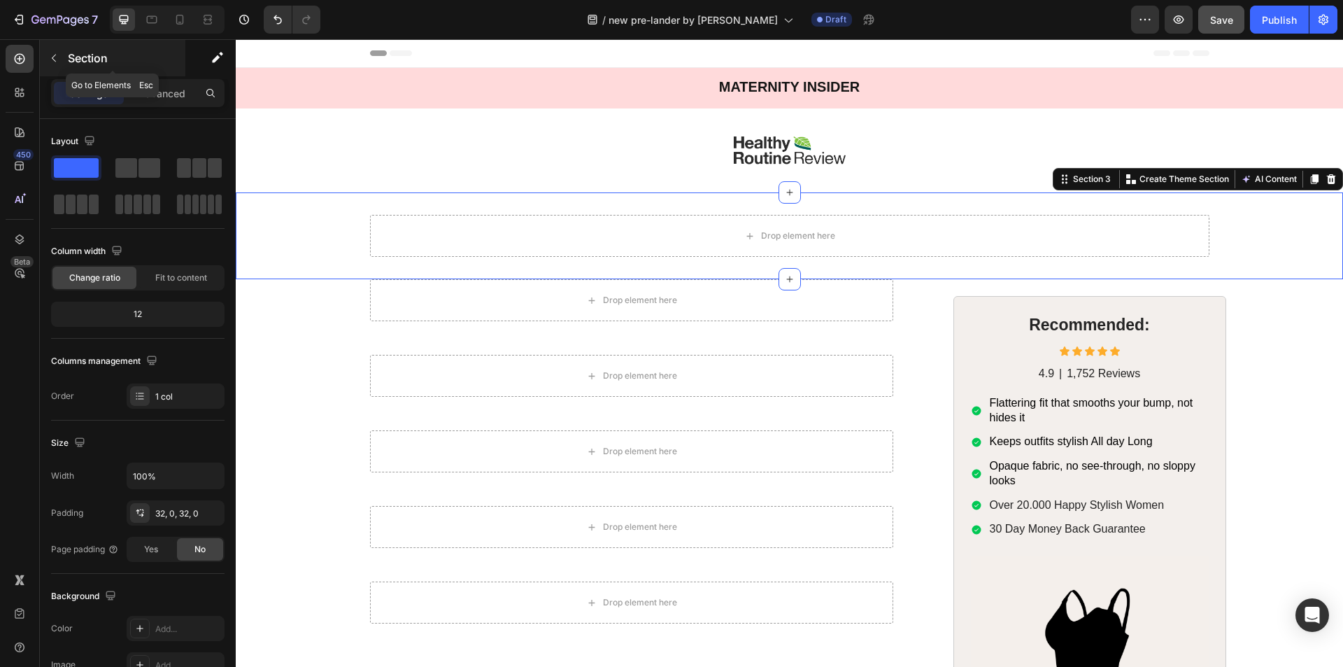
click at [48, 62] on button "button" at bounding box center [54, 58] width 22 height 22
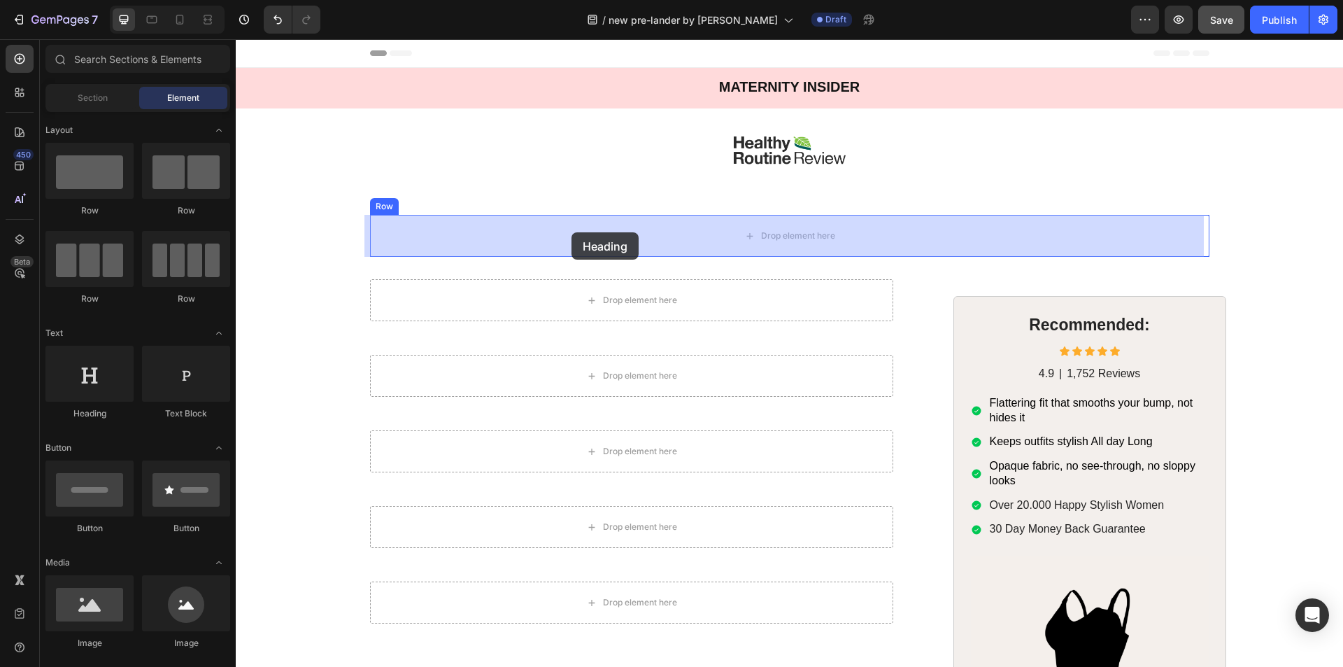
drag, startPoint x: 324, startPoint y: 424, endPoint x: 571, endPoint y: 232, distance: 313.1
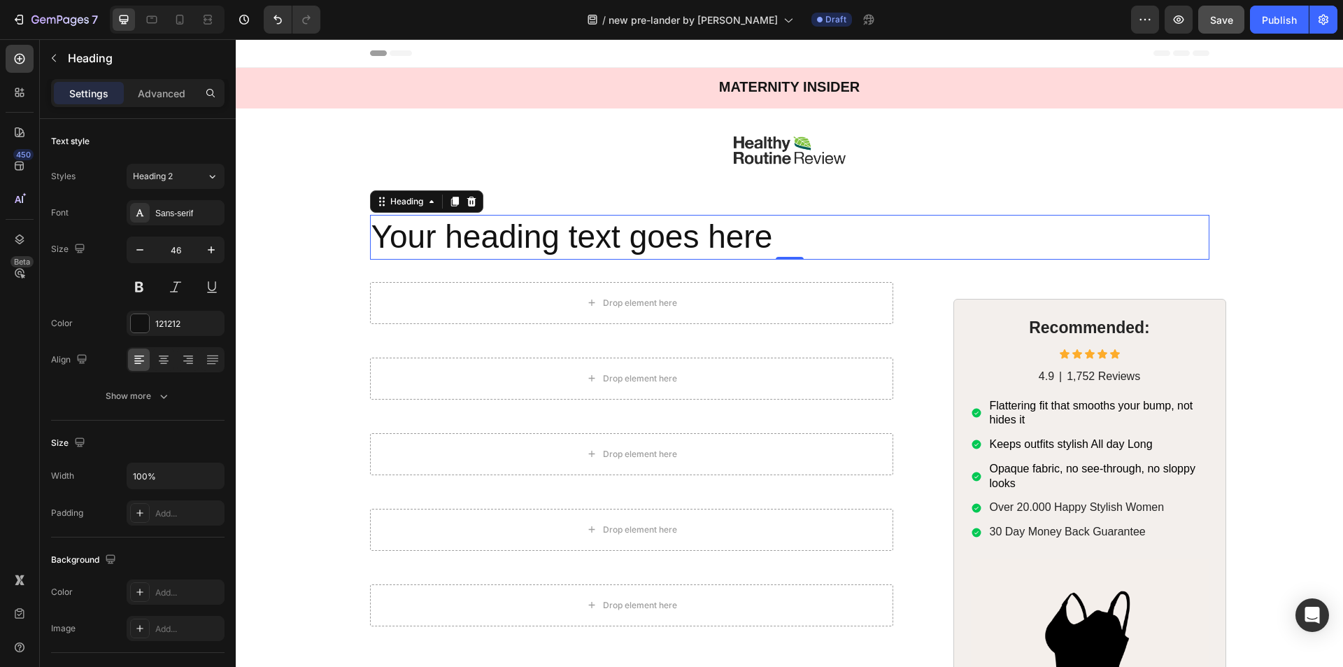
click at [562, 229] on h2 "Your heading text goes here" at bounding box center [789, 237] width 839 height 45
click at [562, 229] on p "Your heading text goes here" at bounding box center [789, 237] width 837 height 42
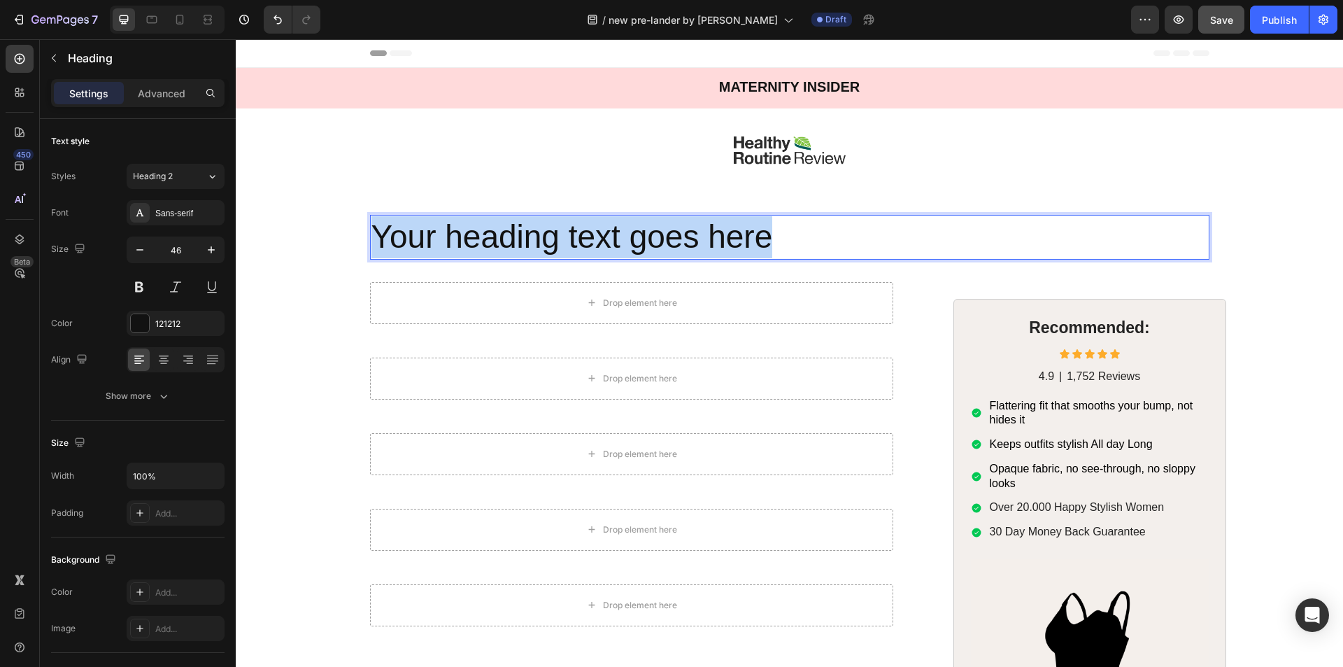
click at [562, 229] on p "Your heading text goes here" at bounding box center [789, 237] width 837 height 42
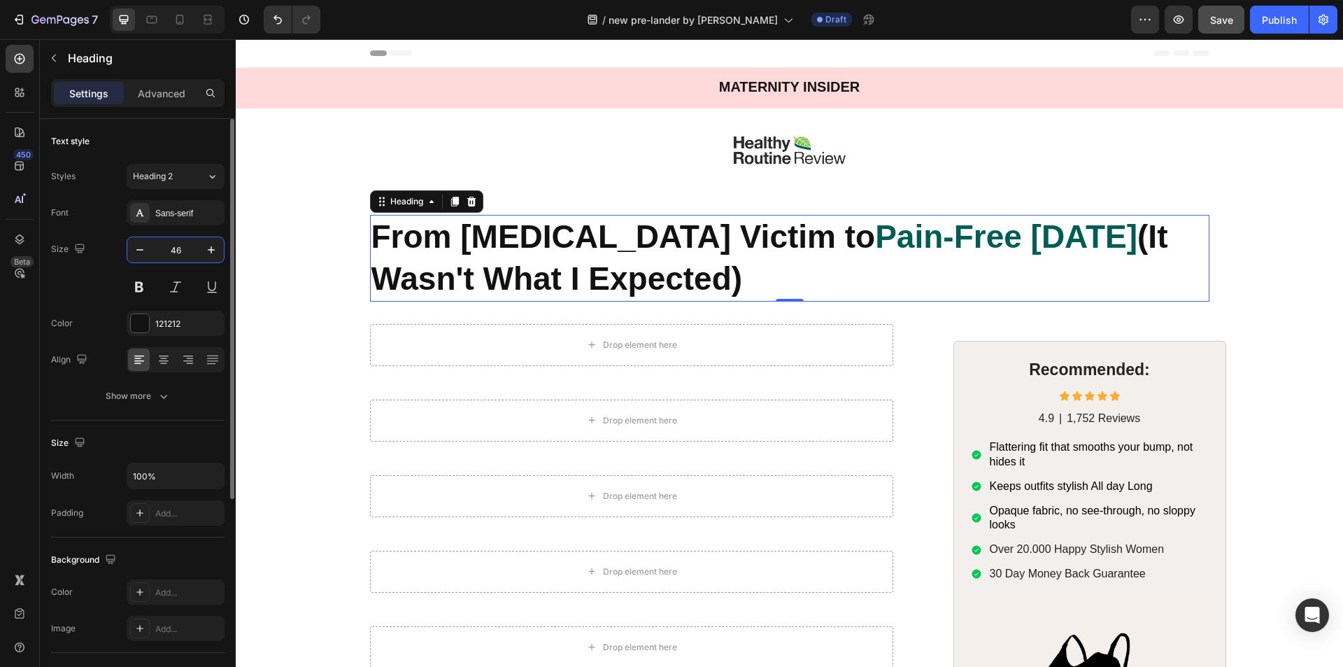
click at [176, 254] on input "46" at bounding box center [175, 249] width 46 height 25
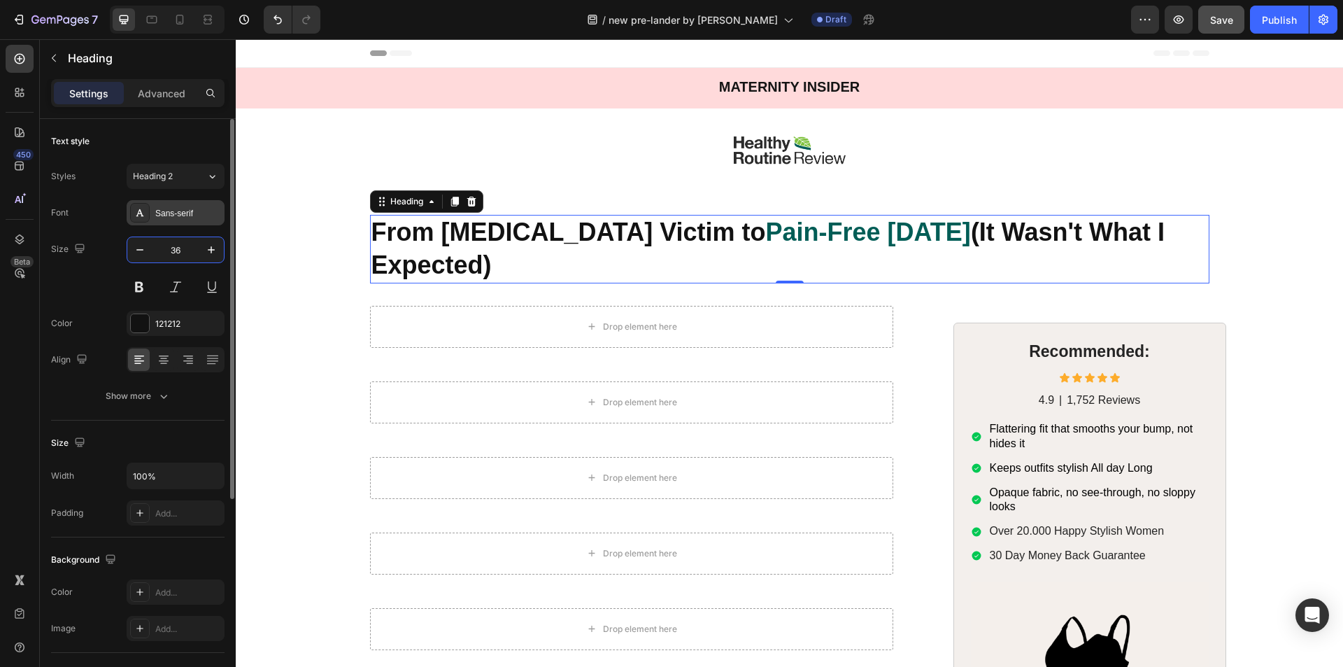
type input "36"
click at [177, 218] on div "Sans-serif" at bounding box center [188, 213] width 66 height 13
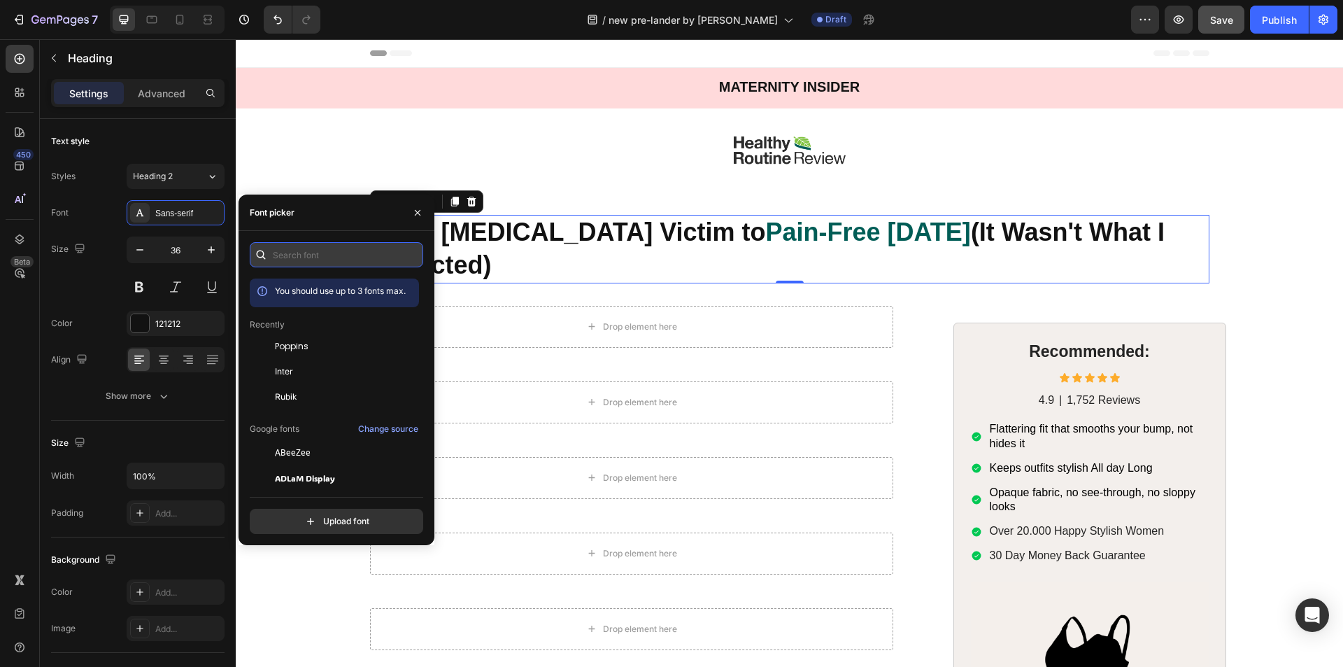
click at [307, 262] on input "text" at bounding box center [336, 254] width 173 height 25
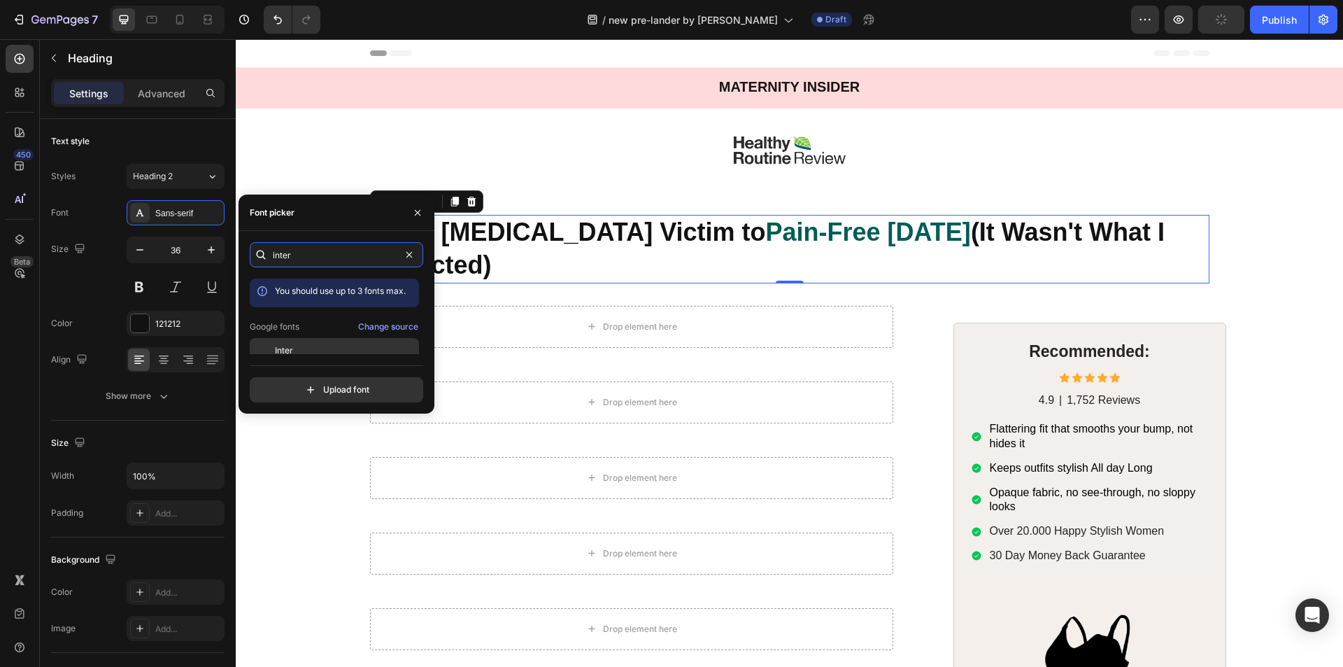
type input "inter"
click at [298, 344] on div "Inter" at bounding box center [345, 350] width 141 height 13
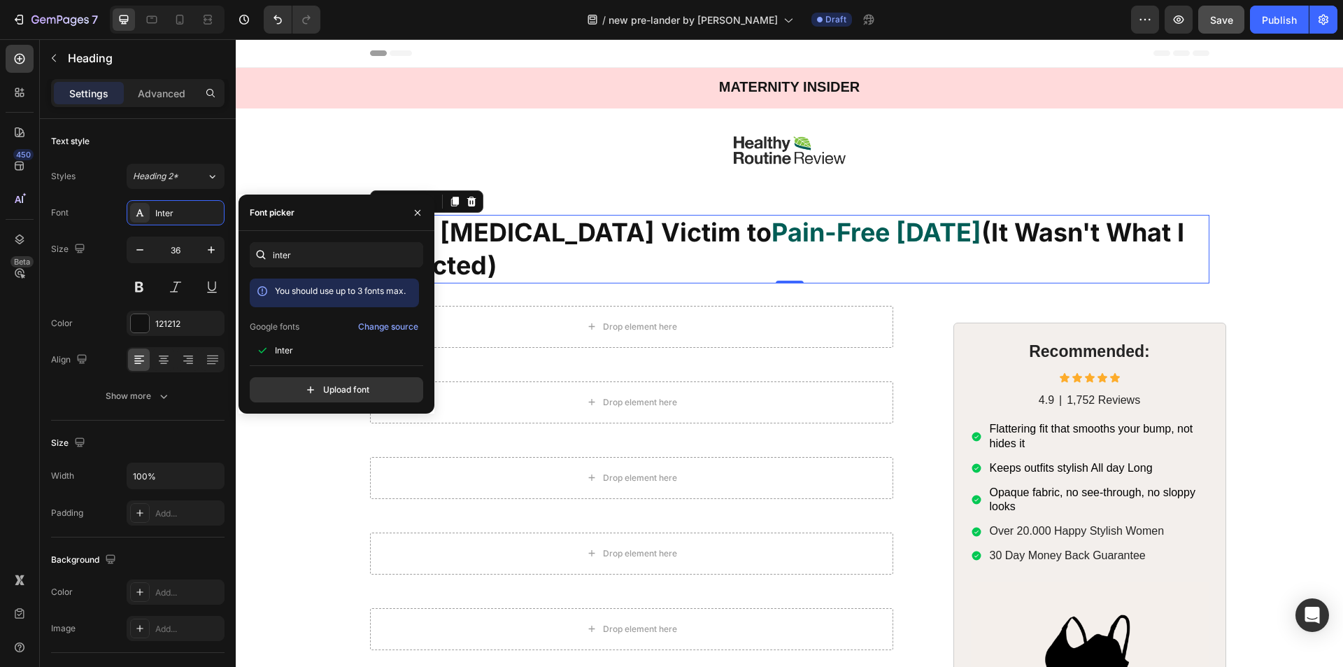
click at [8, 335] on div "450 Beta" at bounding box center [20, 305] width 28 height 521
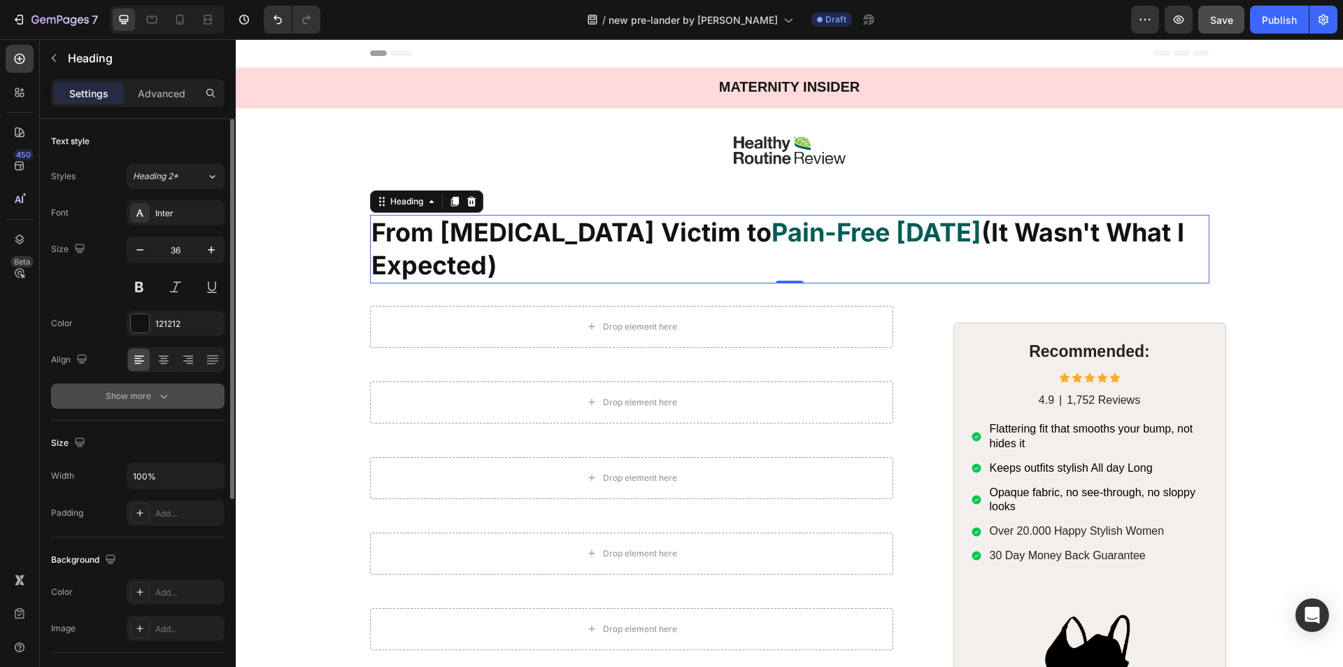
click at [168, 394] on icon "button" at bounding box center [164, 396] width 14 height 14
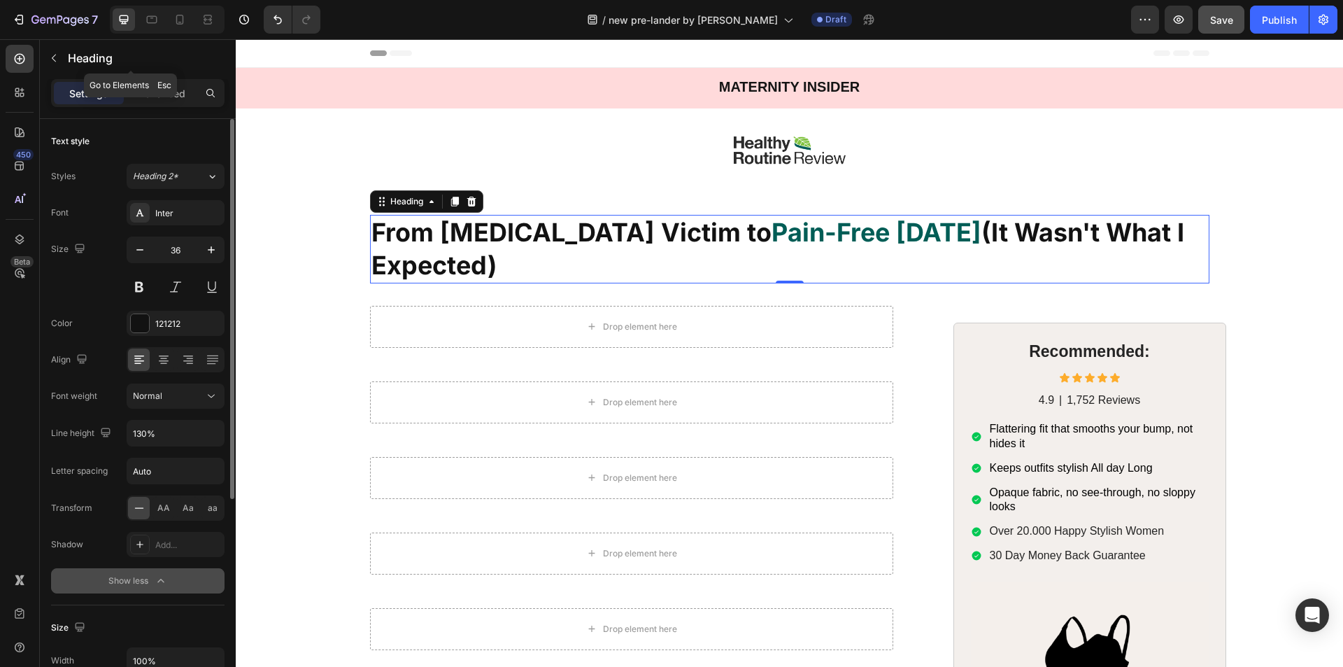
click at [51, 59] on icon "button" at bounding box center [53, 57] width 11 height 11
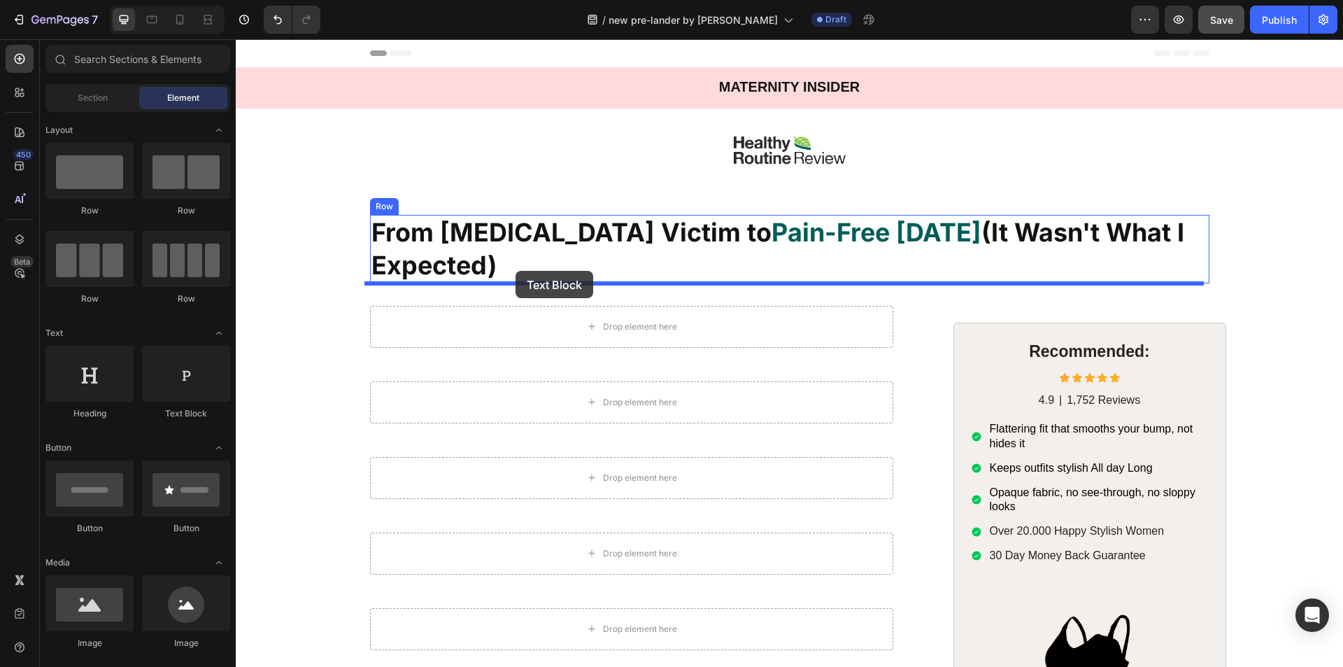
drag, startPoint x: 415, startPoint y: 425, endPoint x: 515, endPoint y: 271, distance: 183.5
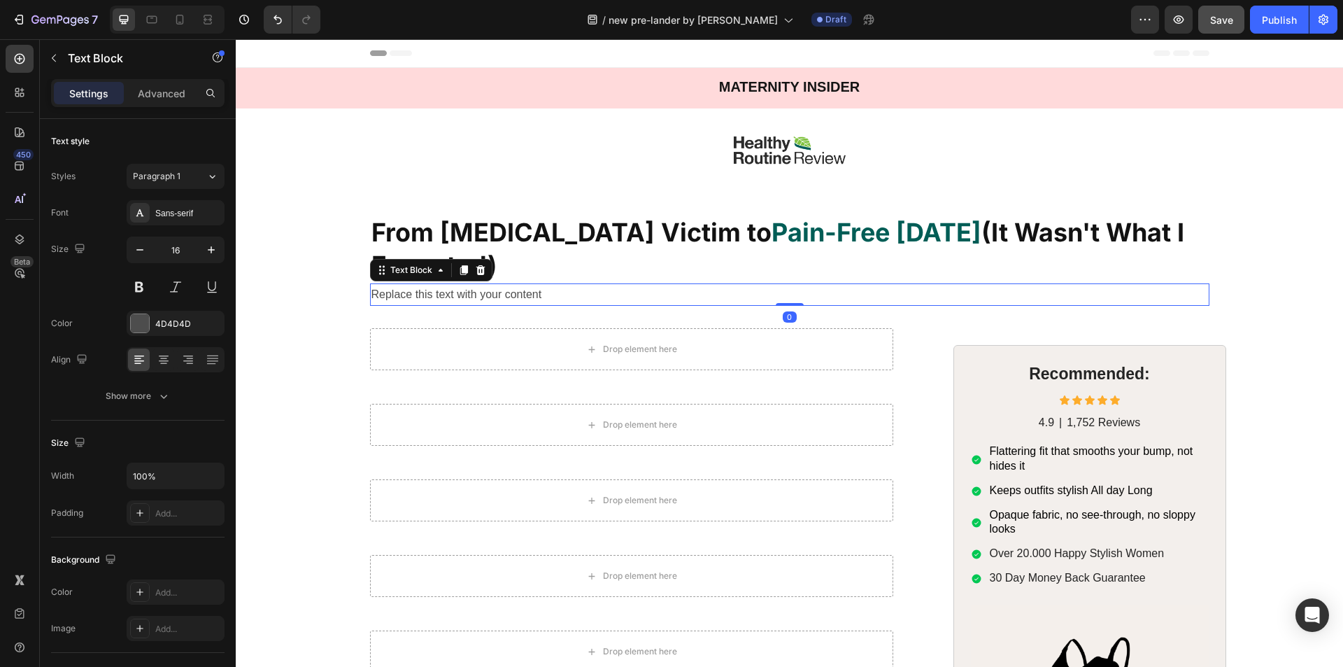
click at [464, 290] on div "Replace this text with your content" at bounding box center [789, 294] width 839 height 23
click at [464, 290] on p "Replace this text with your content" at bounding box center [789, 295] width 837 height 20
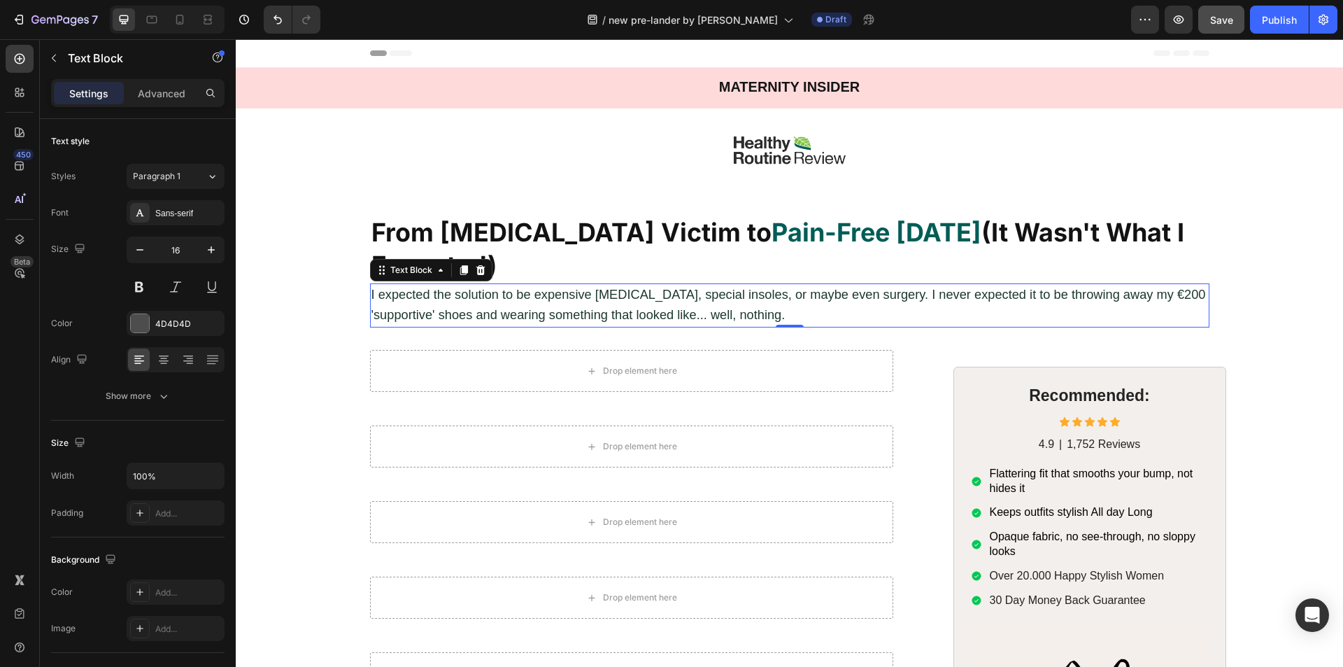
click at [527, 298] on span "I expected the solution to be expensive [MEDICAL_DATA], special insoles, or may…" at bounding box center [788, 305] width 834 height 36
click at [173, 255] on input "16" at bounding box center [175, 249] width 46 height 25
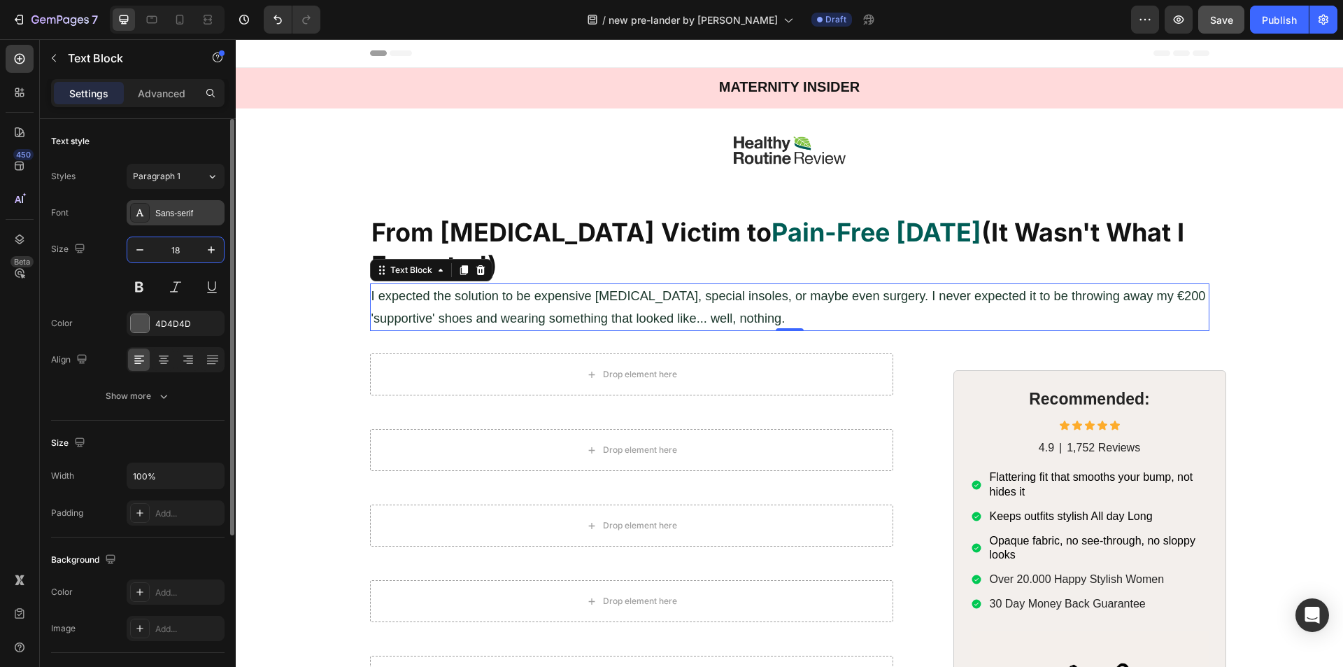
type input "18"
click at [176, 218] on div "Sans-serif" at bounding box center [188, 213] width 66 height 13
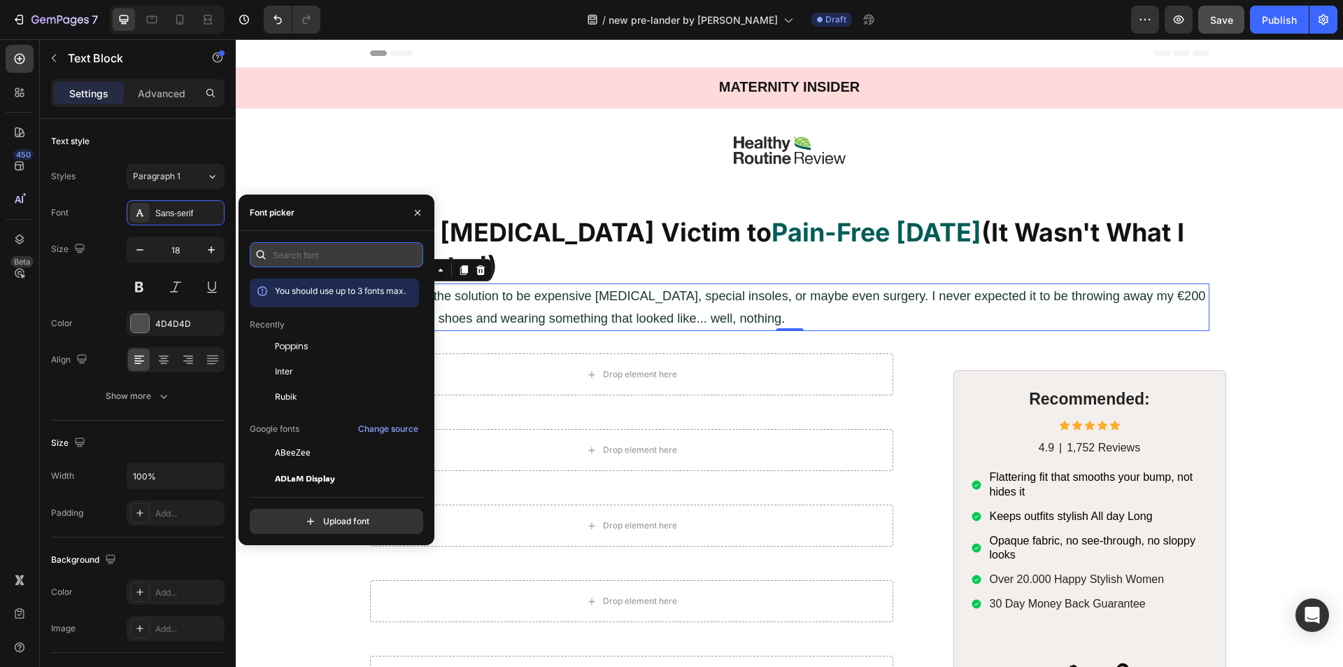
click at [317, 257] on input "text" at bounding box center [336, 254] width 173 height 25
type input "f"
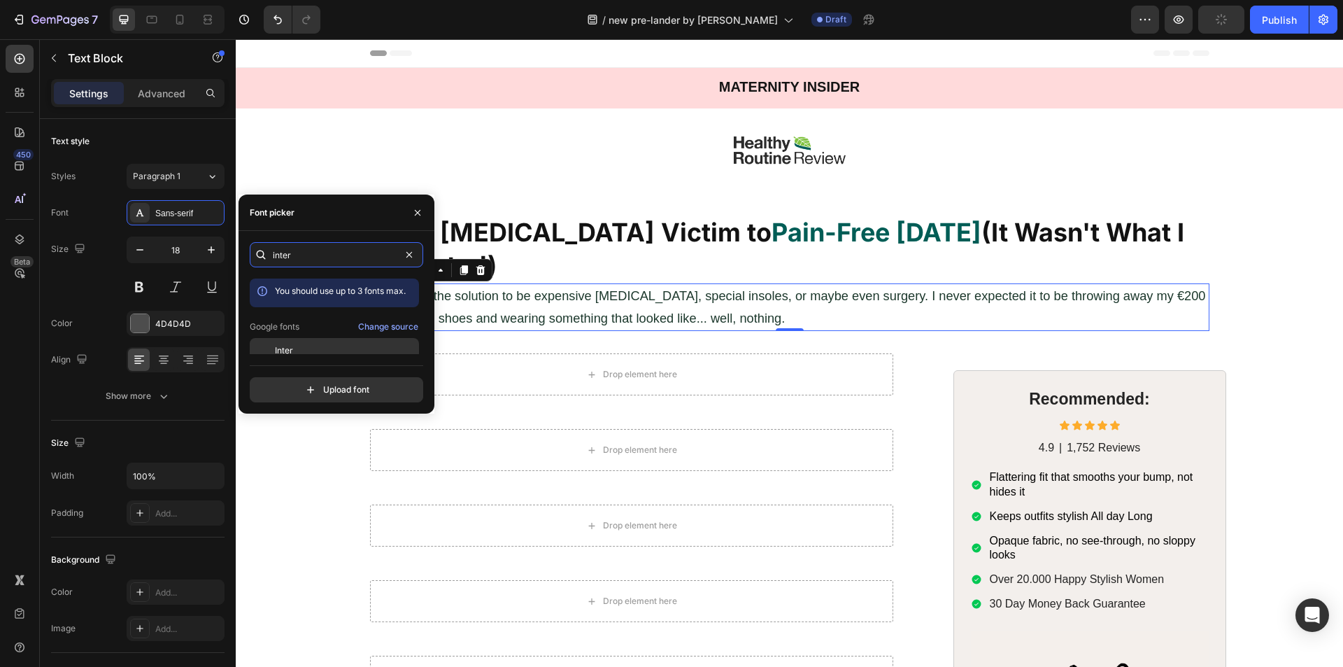
type input "inter"
click at [304, 343] on div "Inter" at bounding box center [334, 350] width 169 height 25
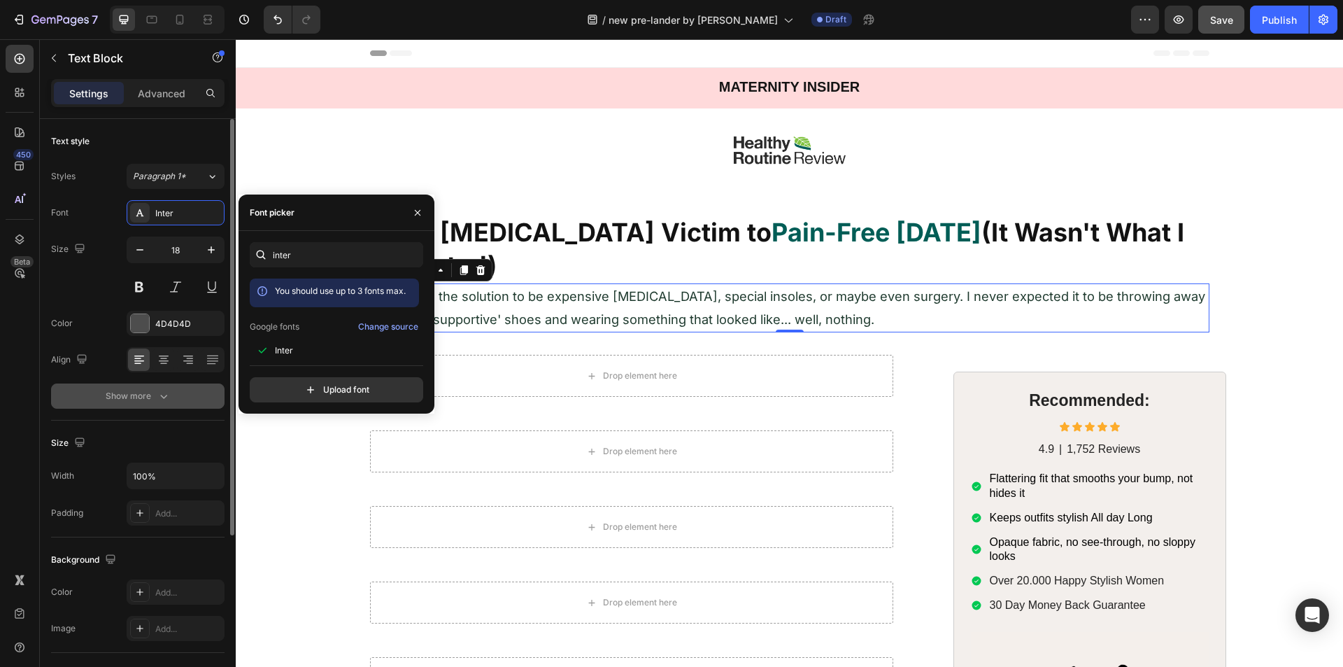
click at [167, 398] on icon "button" at bounding box center [164, 396] width 14 height 14
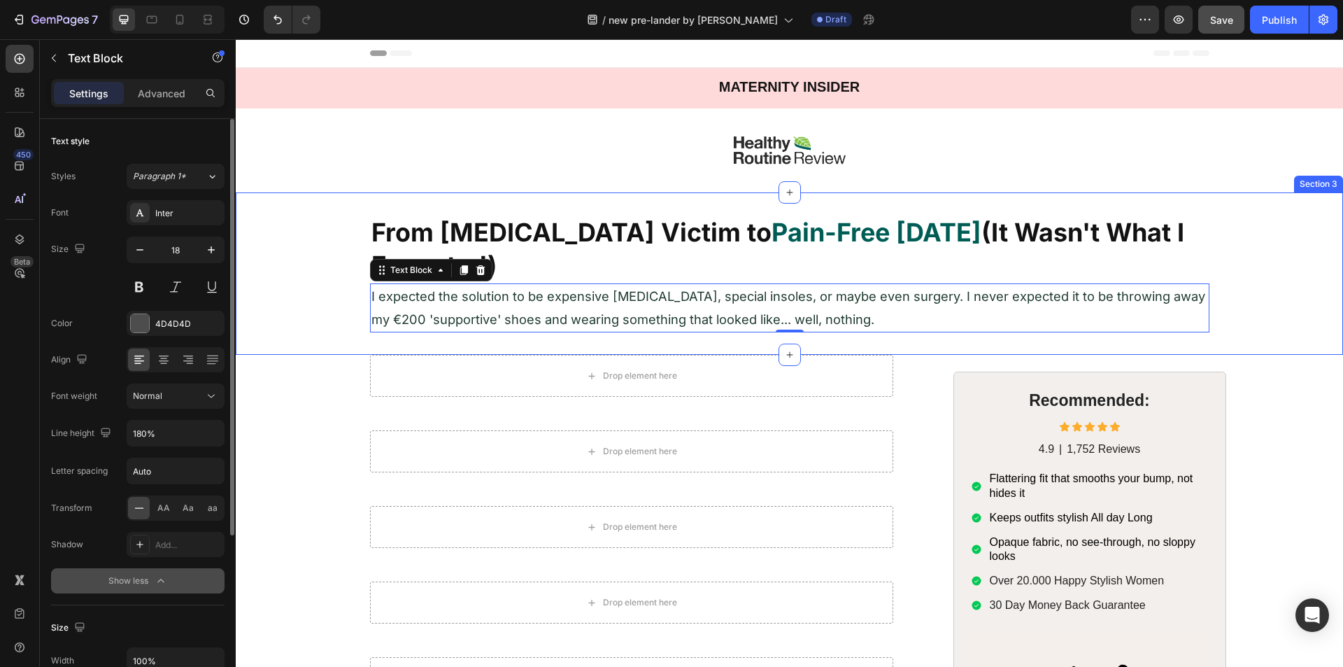
click at [318, 325] on div "⁠⁠⁠⁠⁠⁠⁠ From Foot Pain Victim to Pain-Free in 30 Days (It Wasn't What I Expecte…" at bounding box center [789, 274] width 1107 height 118
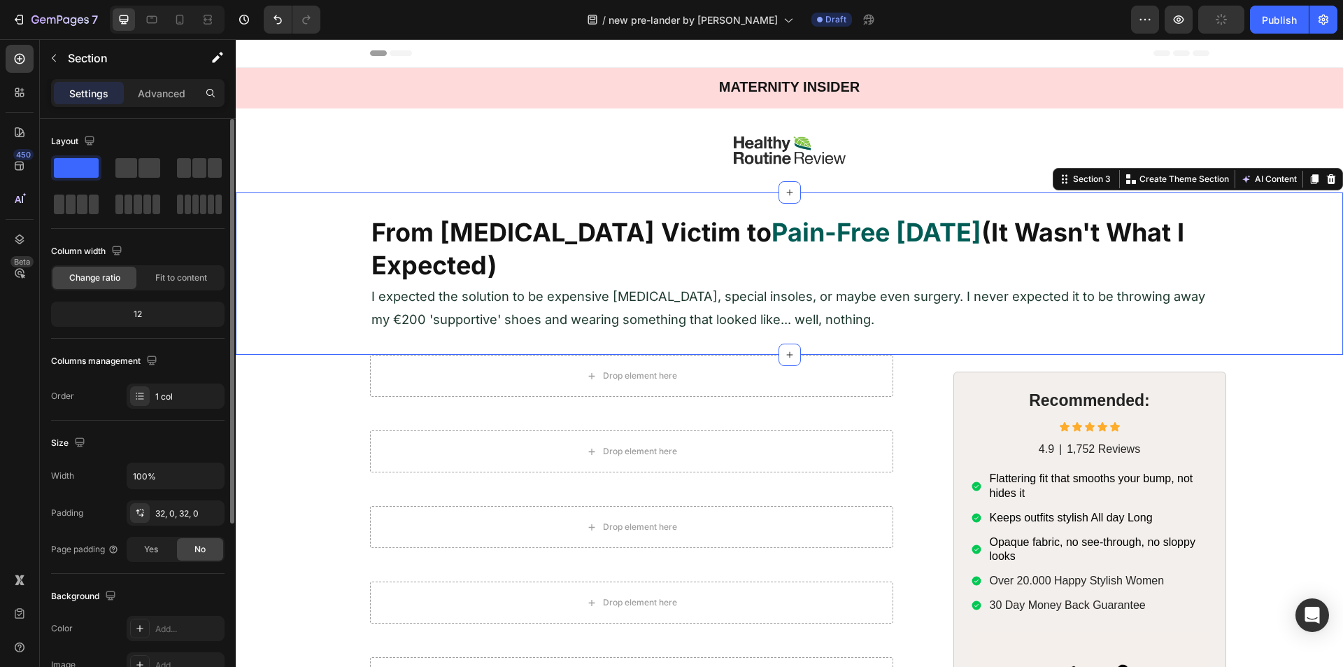
click at [456, 316] on span "I expected the solution to be expensive [MEDICAL_DATA], special insoles, or may…" at bounding box center [788, 307] width 834 height 38
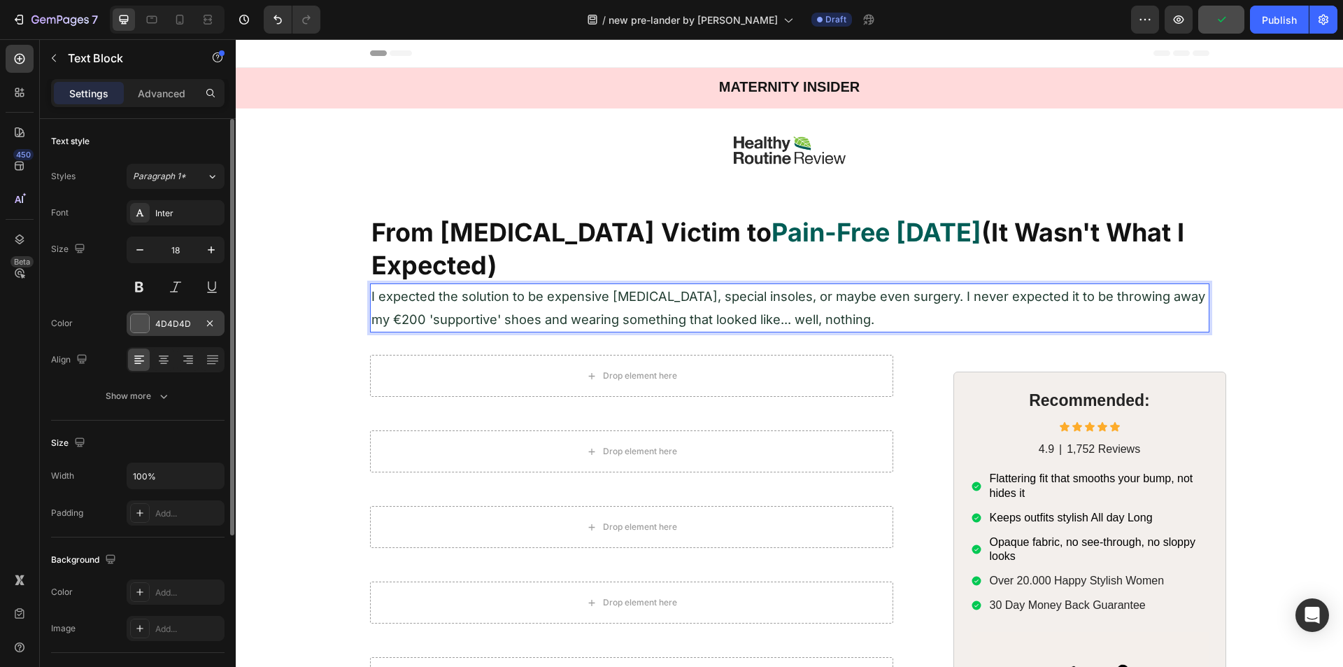
click at [141, 328] on div at bounding box center [140, 323] width 18 height 18
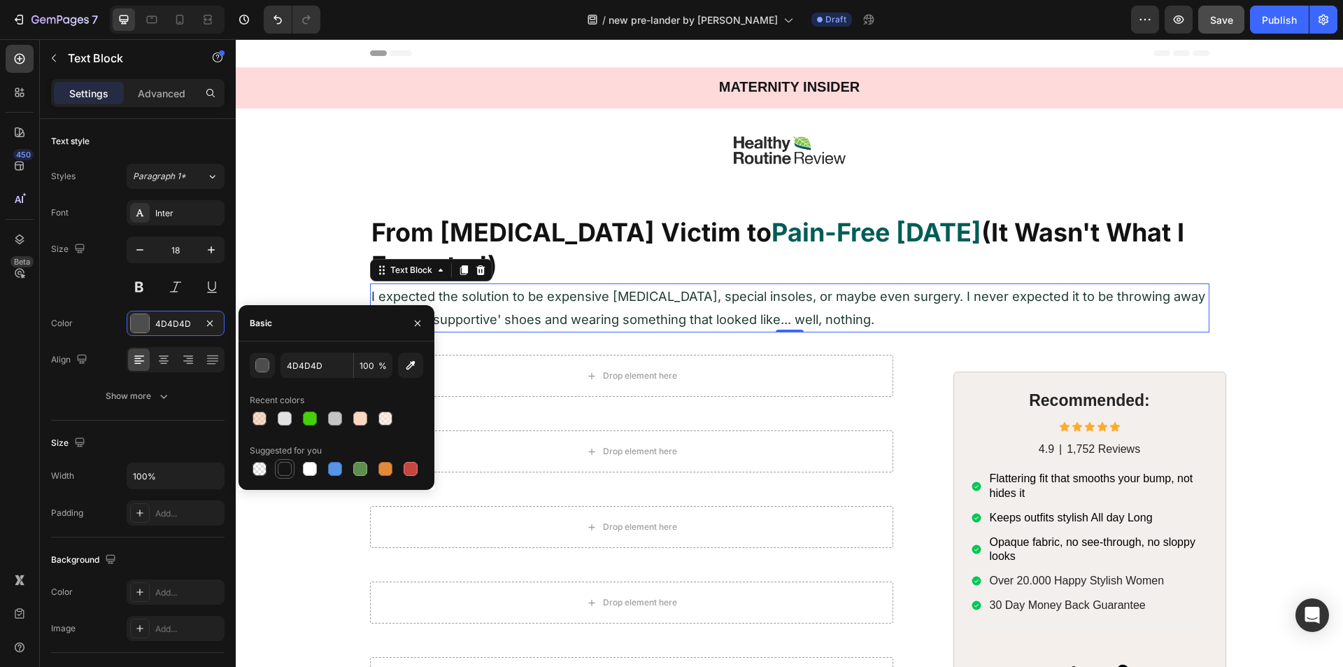
click at [283, 463] on div at bounding box center [285, 469] width 14 height 14
click at [292, 362] on input "151515" at bounding box center [316, 365] width 73 height 25
type input "000000"
click at [294, 380] on div "000000 100 % Recent colors Suggested for you" at bounding box center [336, 416] width 173 height 126
click at [305, 150] on div at bounding box center [789, 150] width 1107 height 84
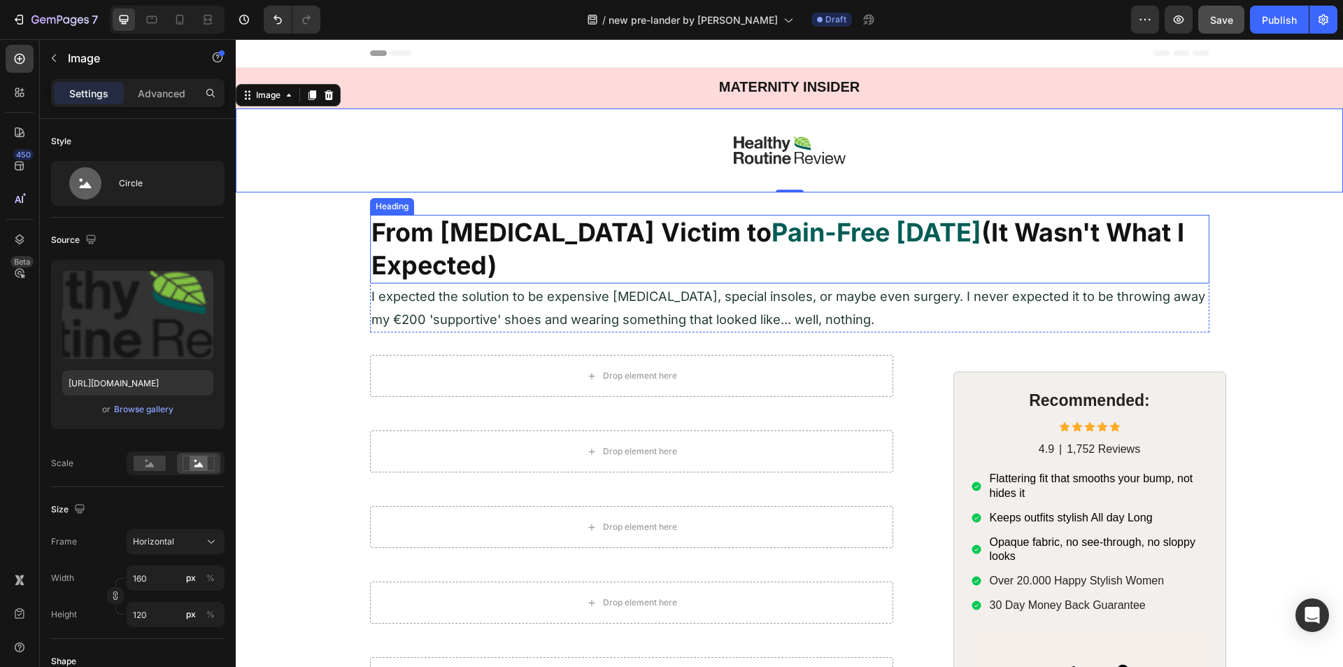
click at [455, 239] on strong "From [MEDICAL_DATA] Victim to" at bounding box center [571, 232] width 400 height 31
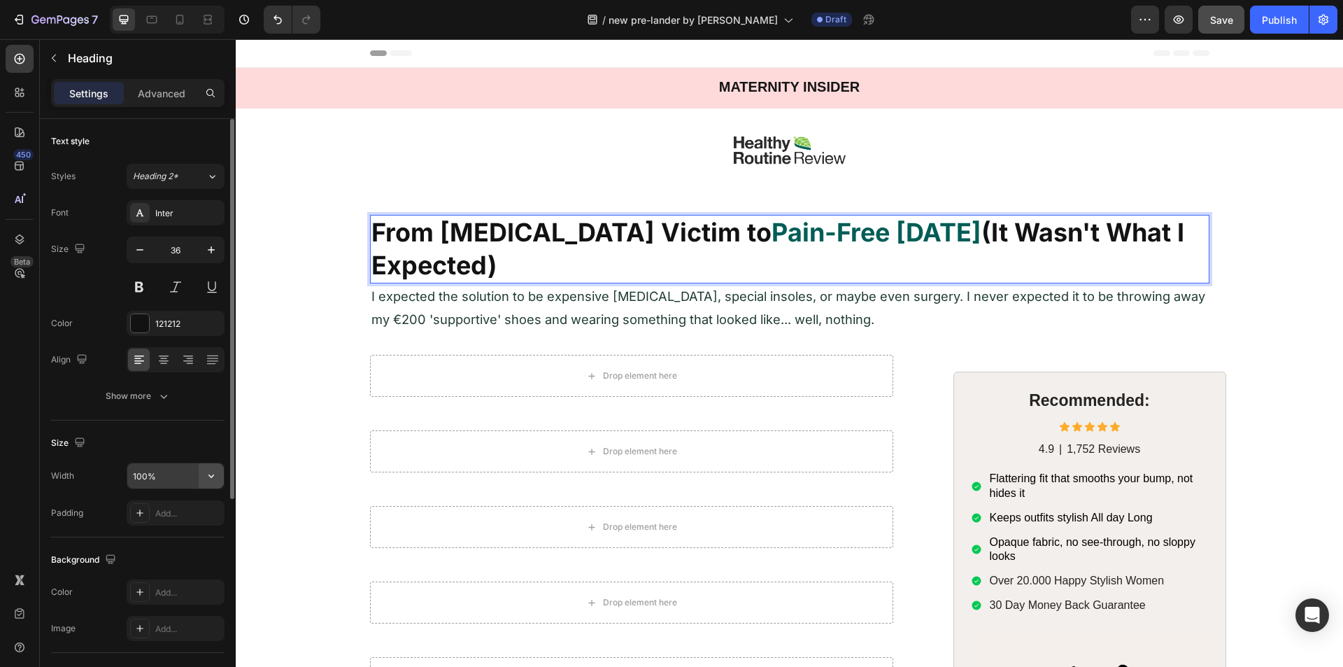
click at [210, 476] on icon "button" at bounding box center [211, 475] width 6 height 3
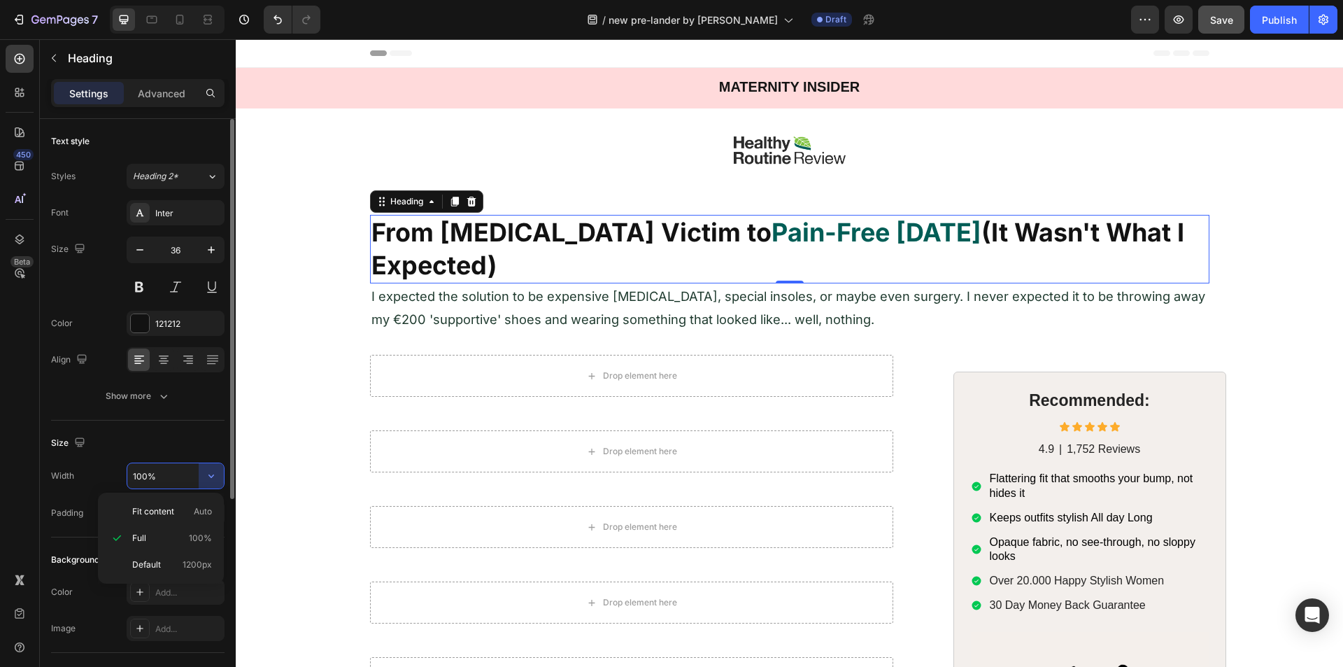
click at [163, 555] on div "Default 1200px" at bounding box center [161, 564] width 115 height 27
click at [161, 479] on input "1200" at bounding box center [175, 475] width 97 height 25
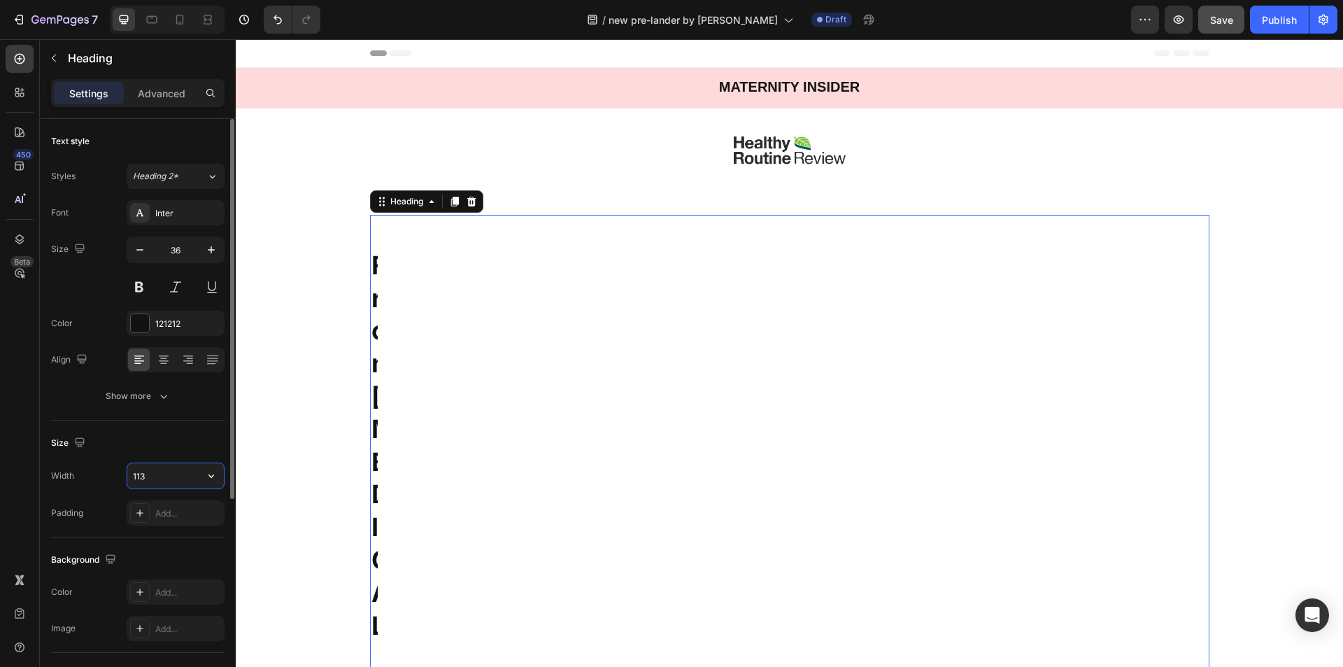
type input "1136"
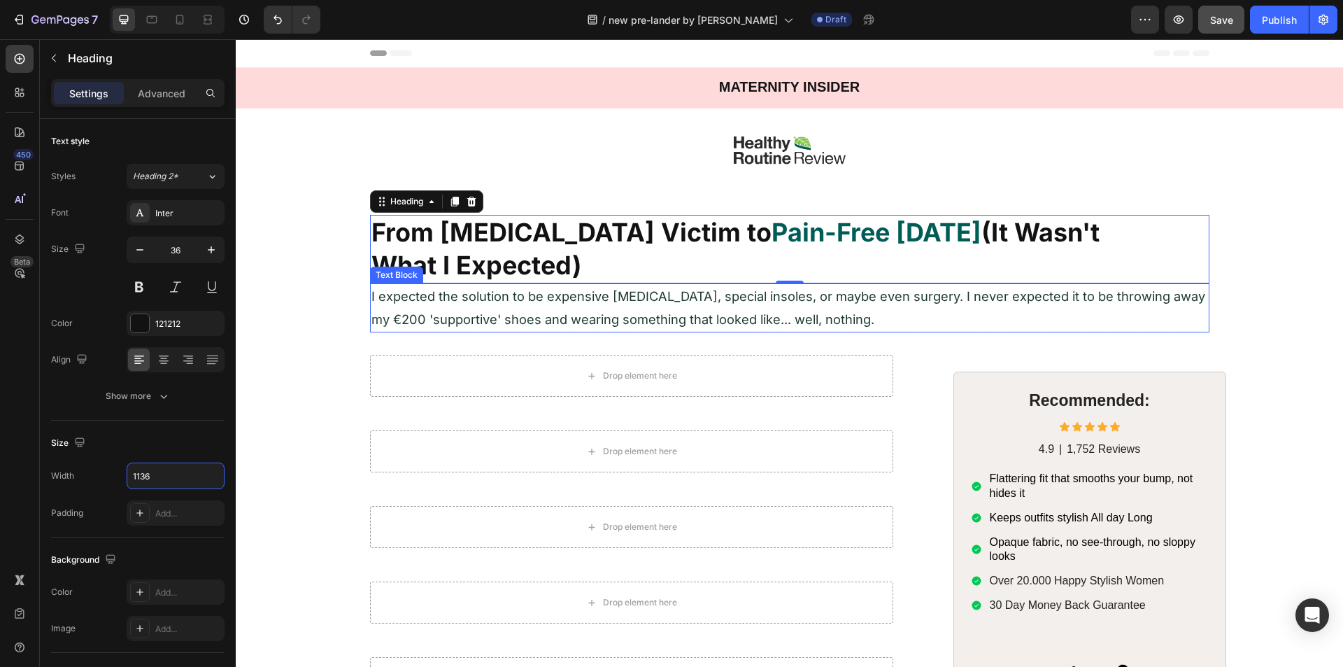
click at [474, 299] on span "I expected the solution to be expensive [MEDICAL_DATA], special insoles, or may…" at bounding box center [788, 307] width 834 height 38
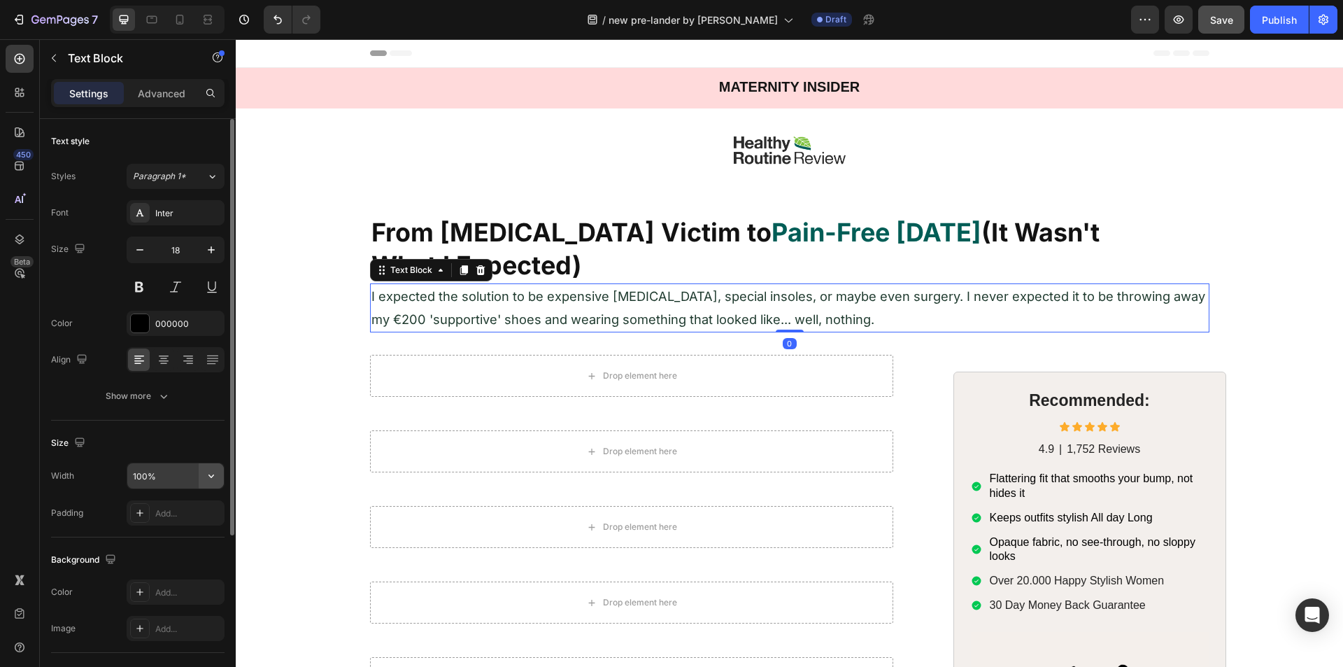
click at [209, 475] on icon "button" at bounding box center [211, 476] width 14 height 14
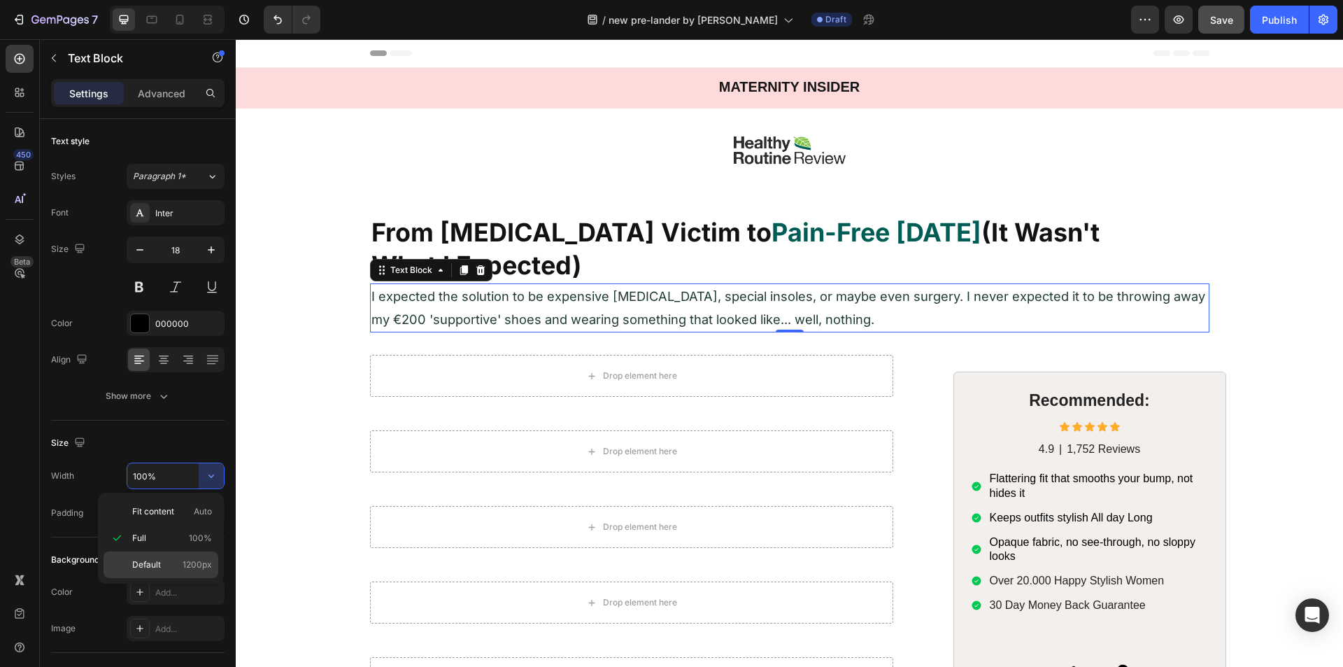
click at [162, 555] on div "Default 1200px" at bounding box center [161, 564] width 115 height 27
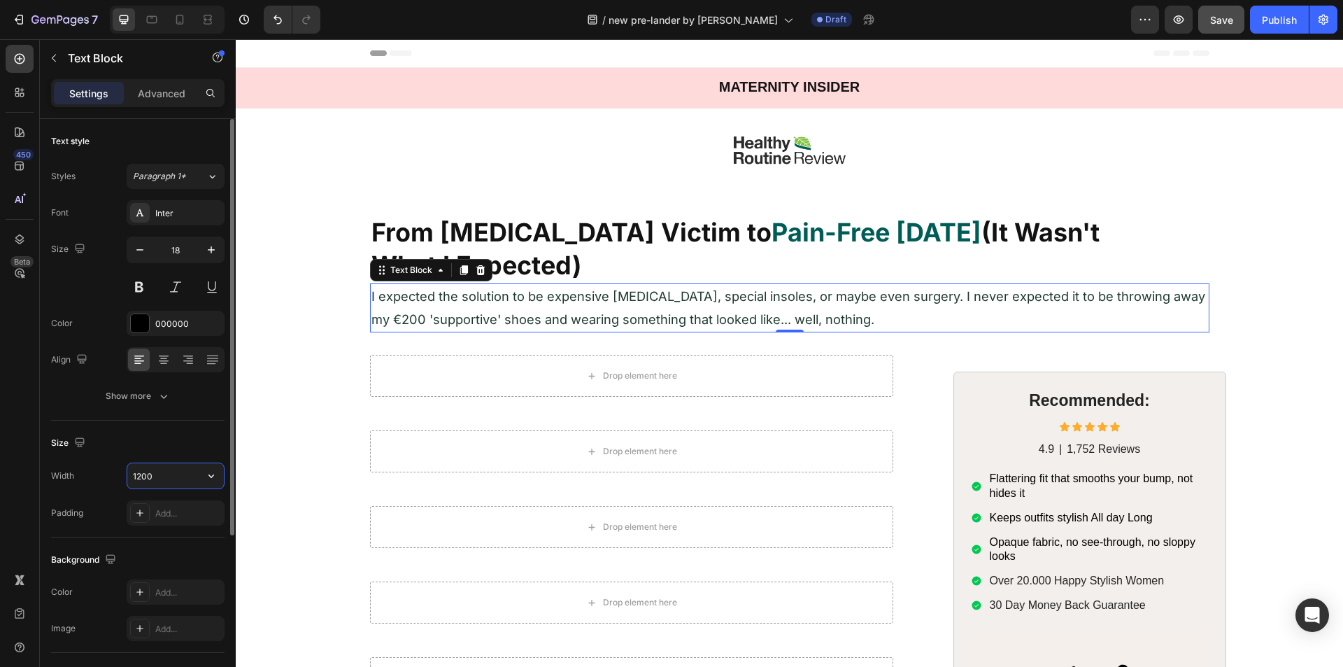
click at [164, 481] on input "1200" at bounding box center [175, 475] width 97 height 25
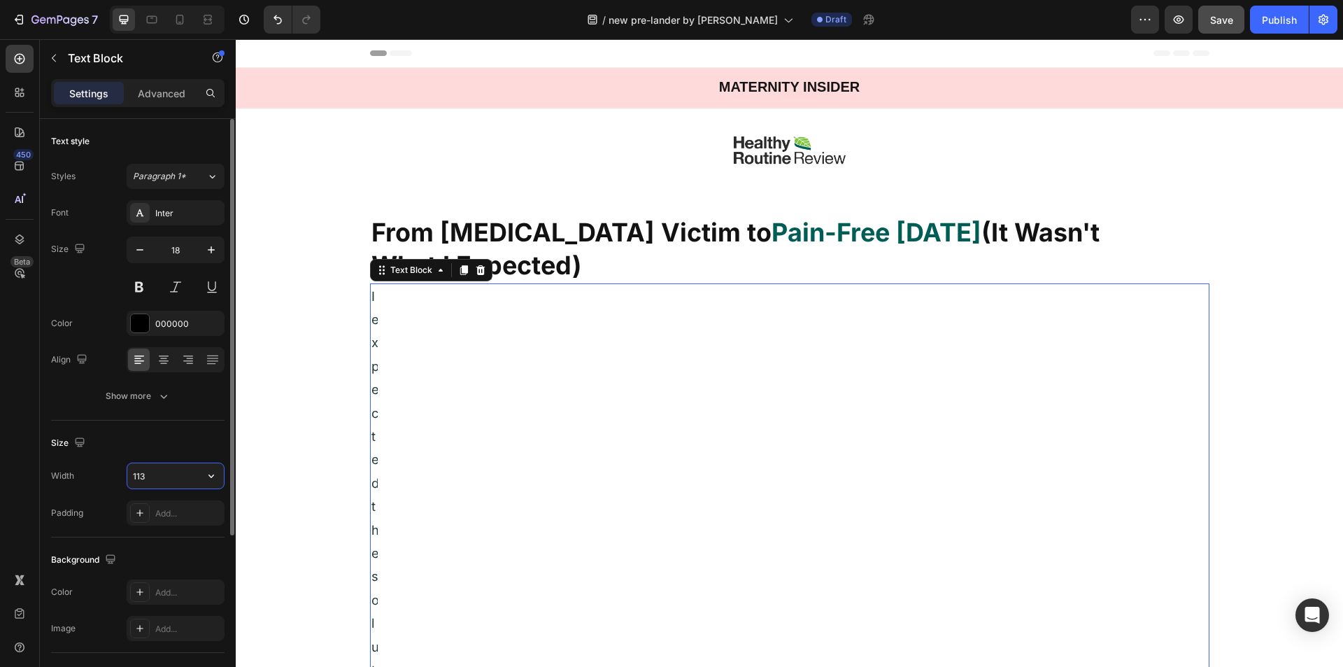
type input "1136"
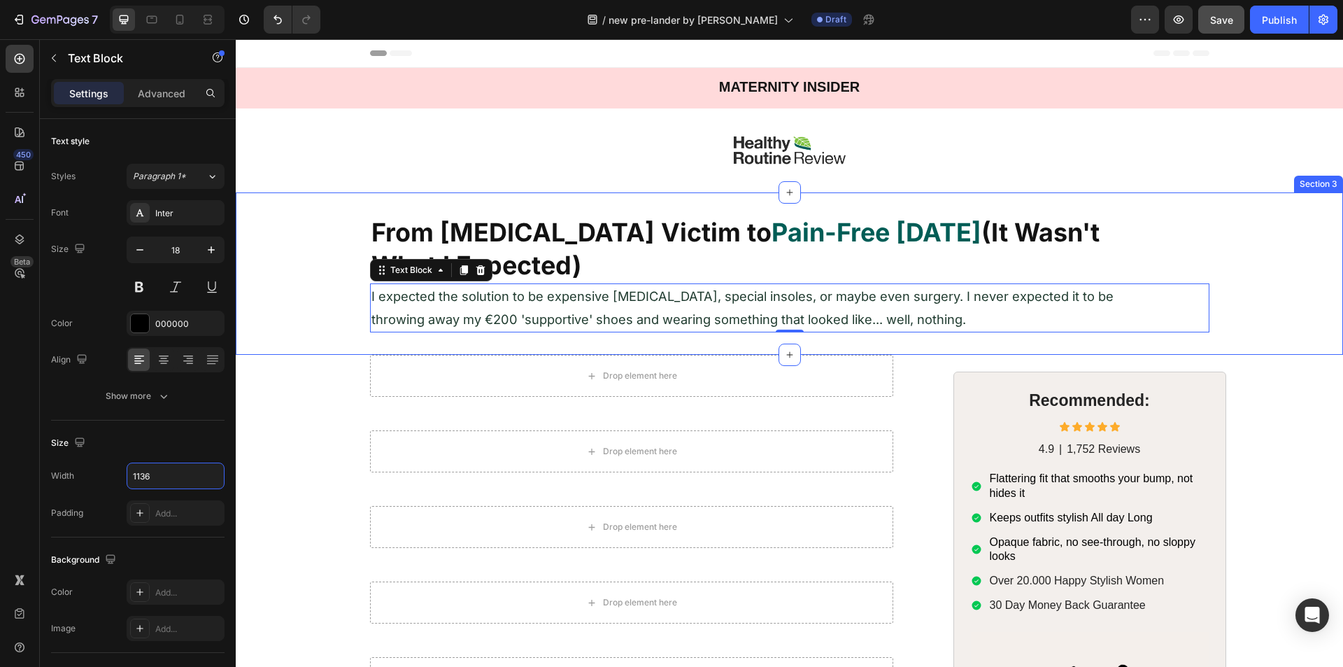
click at [315, 322] on div "⁠⁠⁠⁠⁠⁠⁠ From Foot Pain Victim to Pain-Free in 30 Days (It Wasn't What I Expecte…" at bounding box center [789, 274] width 1107 height 118
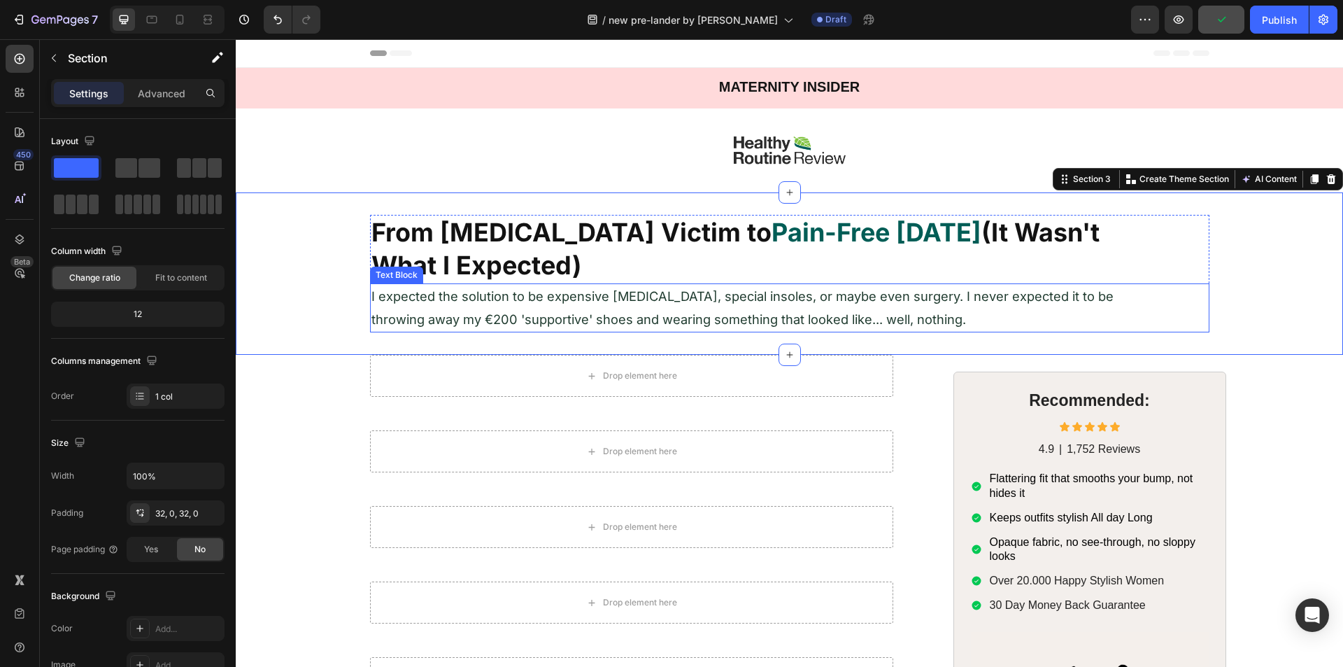
click at [540, 308] on p "I expected the solution to be expensive [MEDICAL_DATA], special insoles, or may…" at bounding box center [767, 308] width 792 height 47
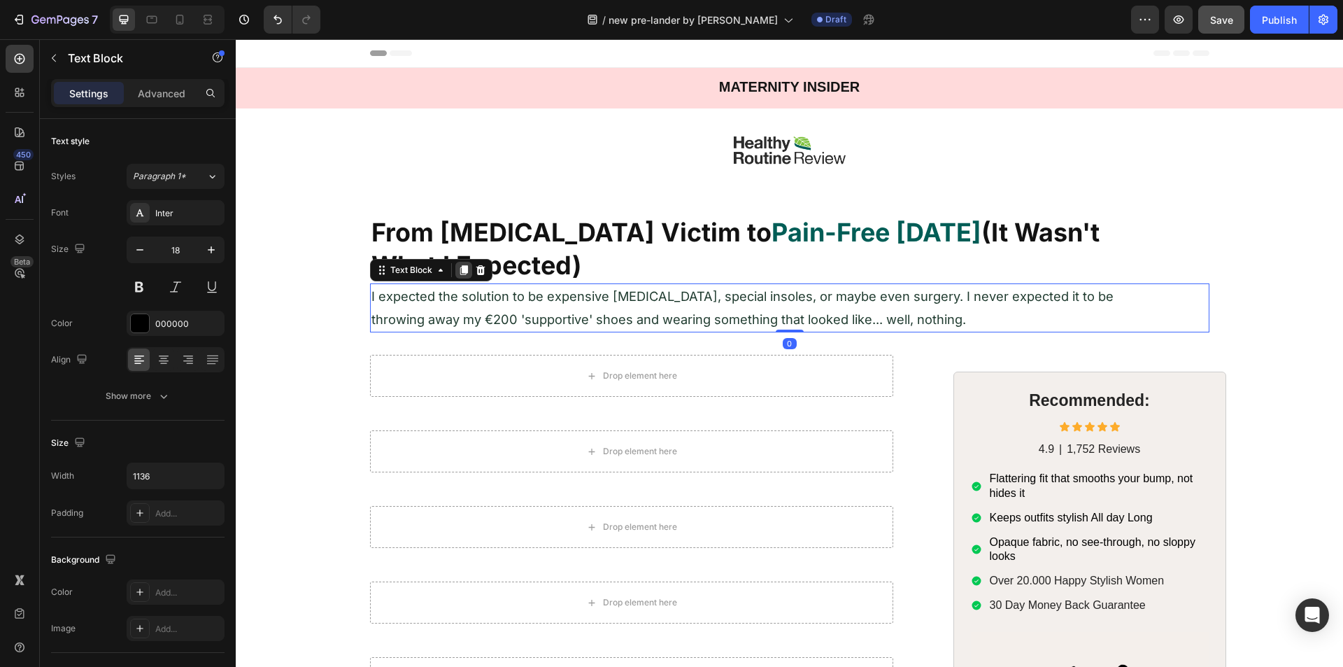
click at [460, 272] on icon at bounding box center [464, 270] width 8 height 10
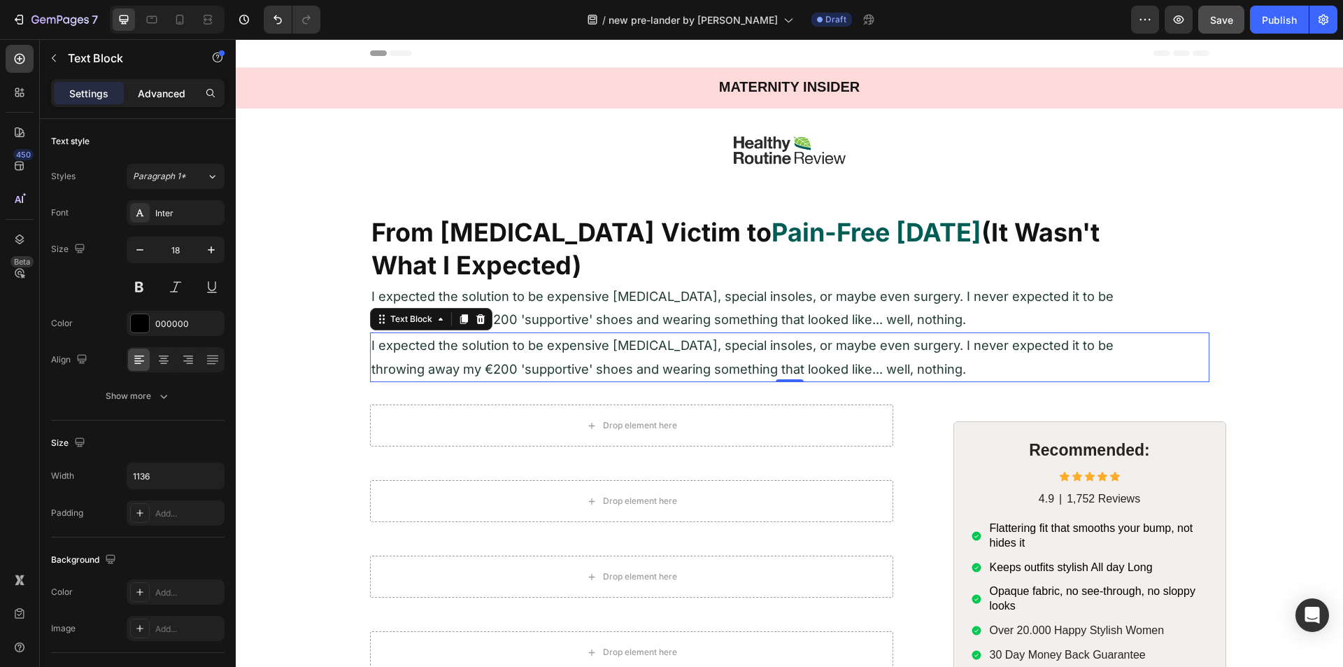
click at [152, 99] on p "Advanced" at bounding box center [162, 93] width 48 height 15
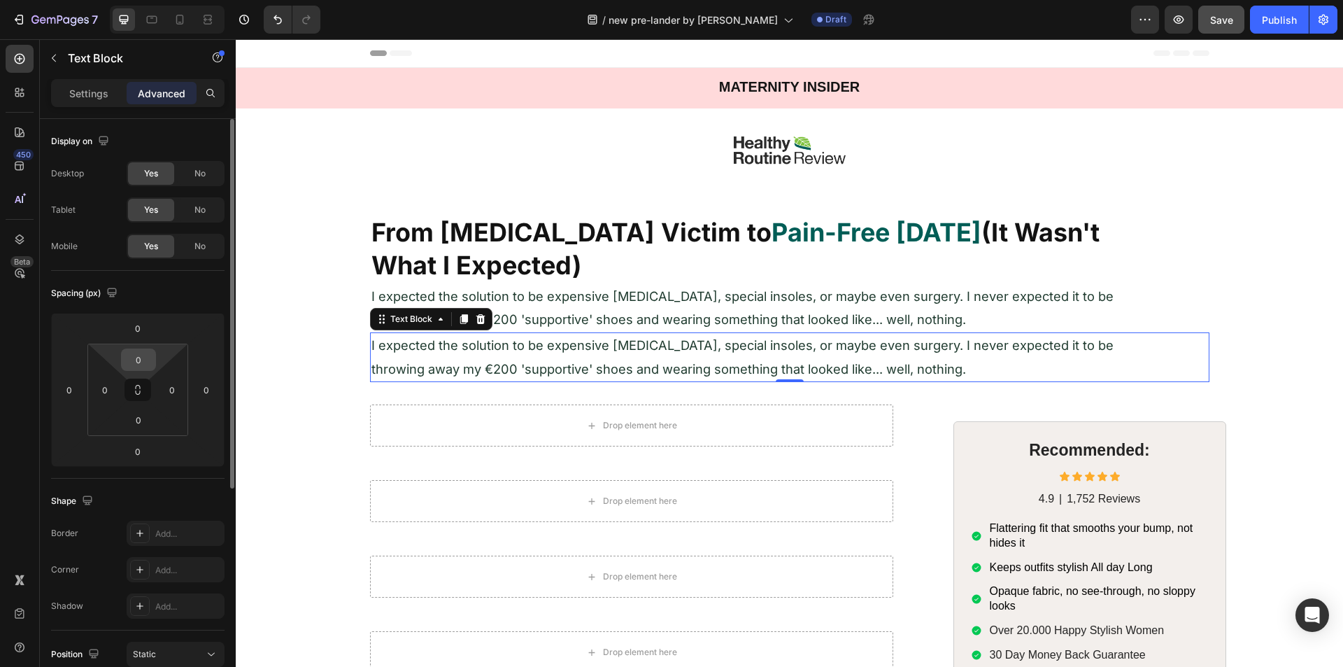
click at [144, 361] on input "0" at bounding box center [138, 359] width 28 height 21
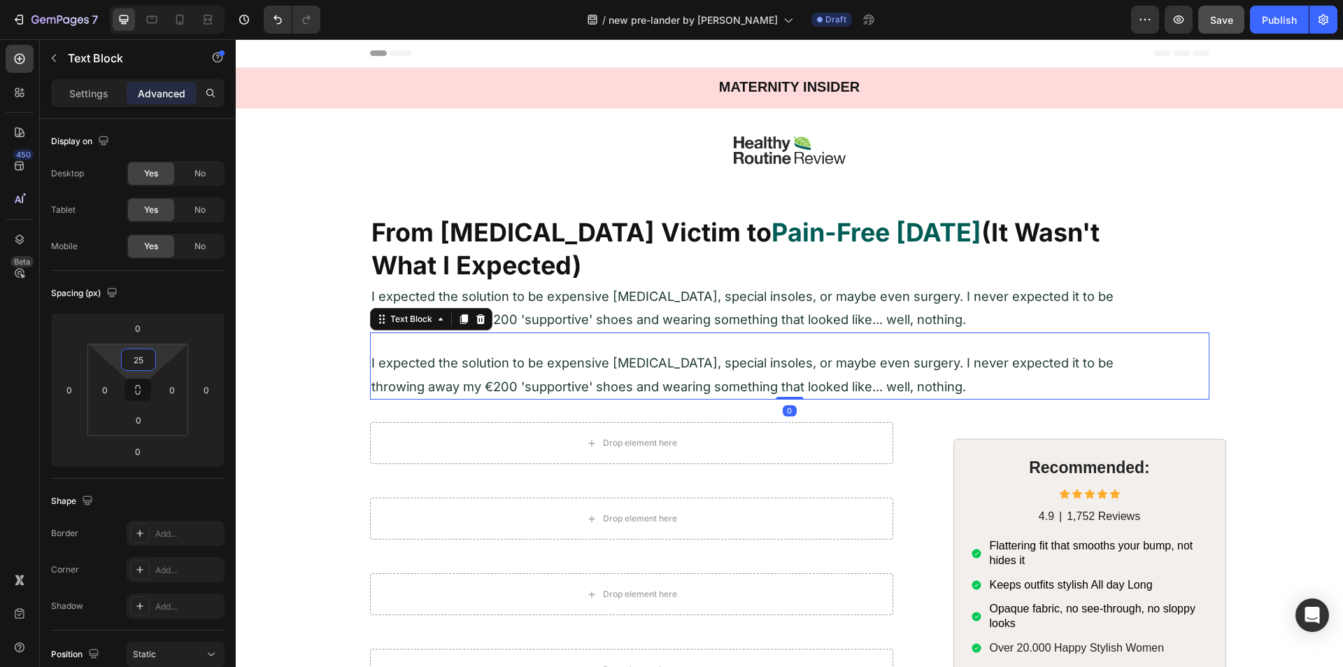
type input "25"
click at [5, 385] on div "450 Beta" at bounding box center [20, 352] width 40 height 627
click at [544, 381] on span "I expected the solution to be expensive [MEDICAL_DATA], special insoles, or may…" at bounding box center [742, 374] width 742 height 38
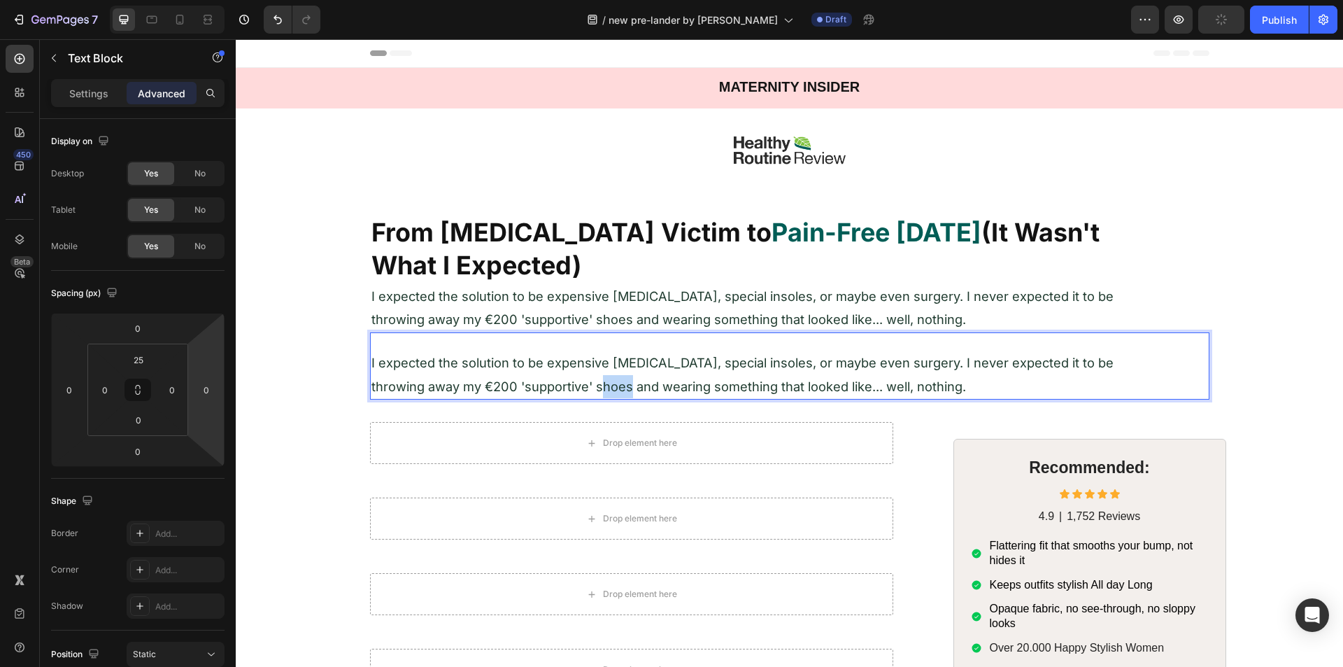
click at [544, 381] on span "I expected the solution to be expensive [MEDICAL_DATA], special insoles, or may…" at bounding box center [742, 374] width 742 height 38
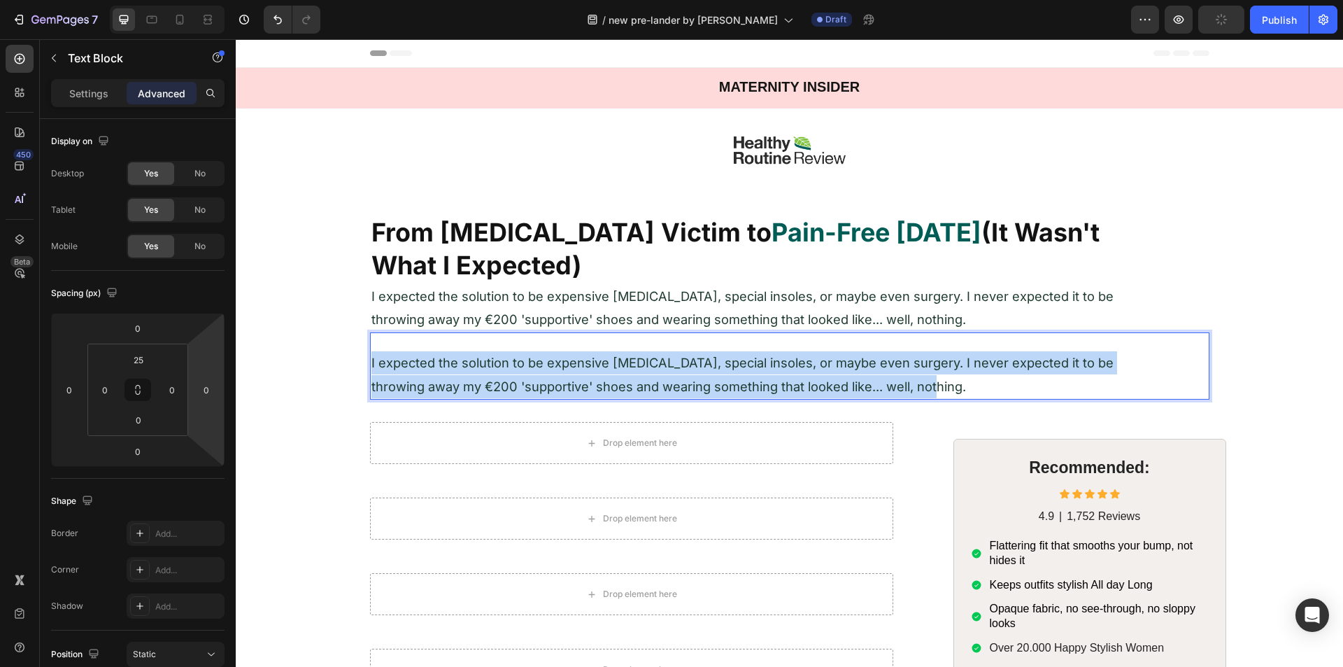
click at [544, 381] on span "I expected the solution to be expensive [MEDICAL_DATA], special insoles, or may…" at bounding box center [742, 374] width 742 height 38
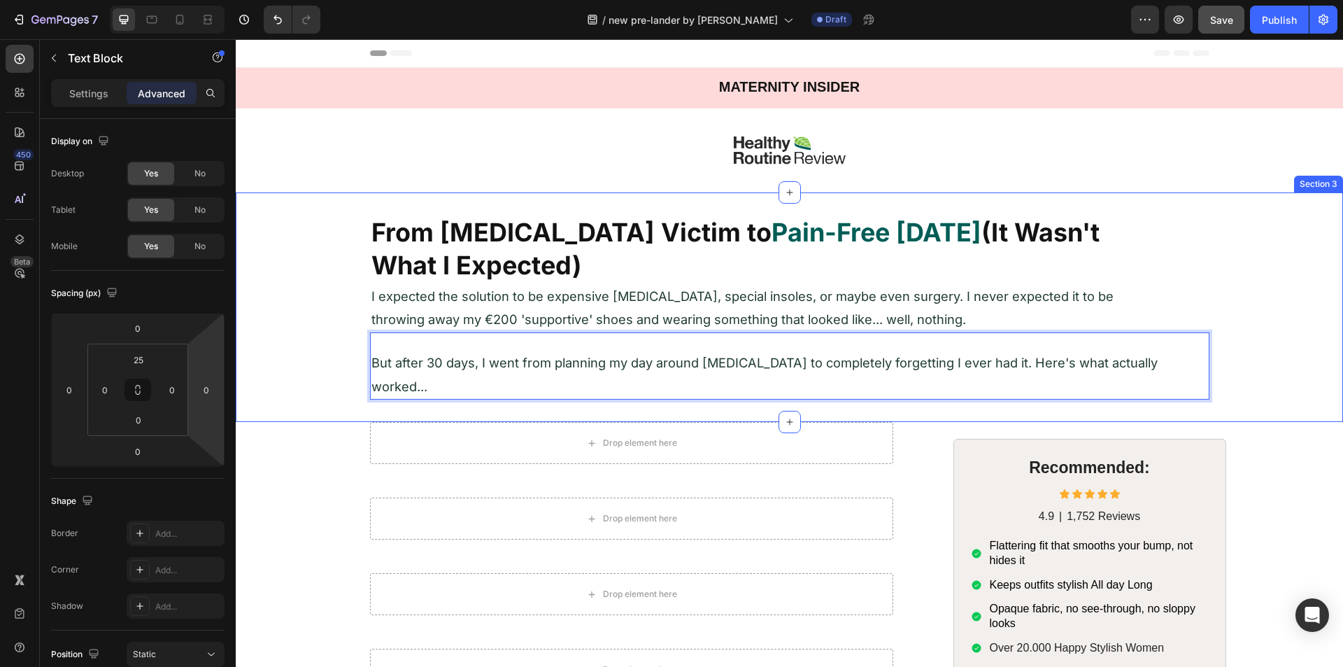
click at [333, 368] on div "⁠⁠⁠⁠⁠⁠⁠ From Foot Pain Victim to Pain-Free in 30 Days (It Wasn't What I Expecte…" at bounding box center [789, 307] width 1107 height 185
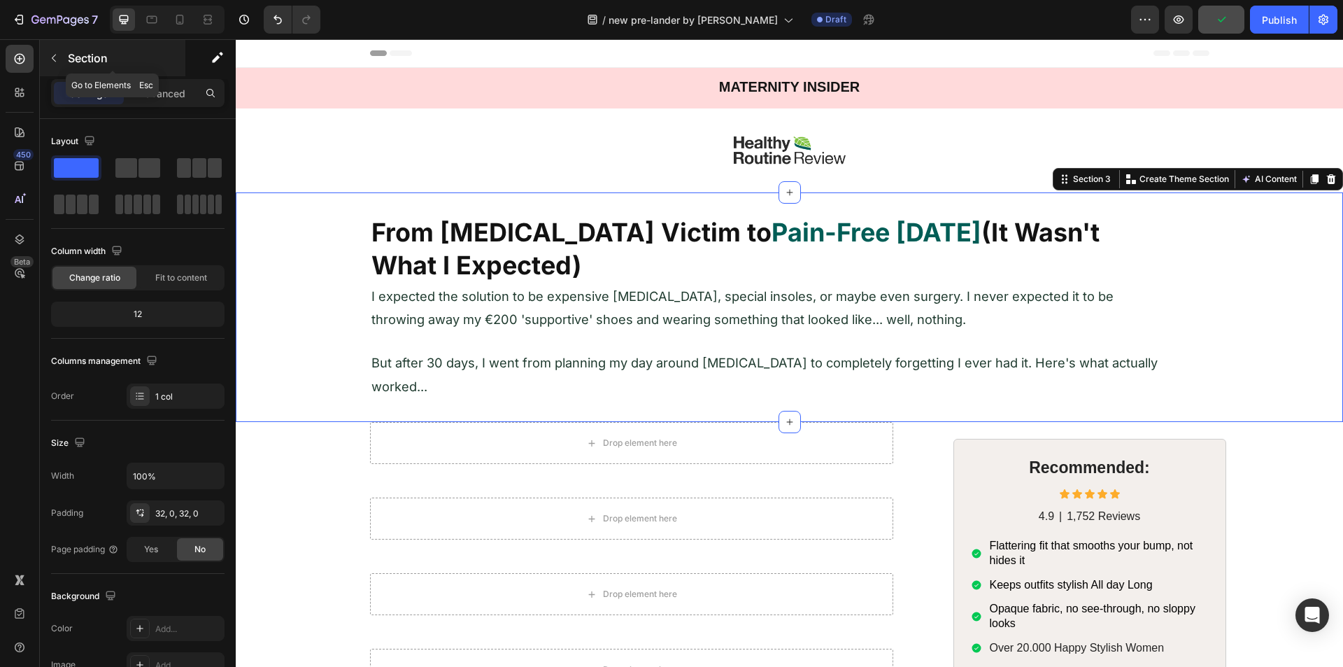
click at [57, 60] on icon "button" at bounding box center [53, 57] width 11 height 11
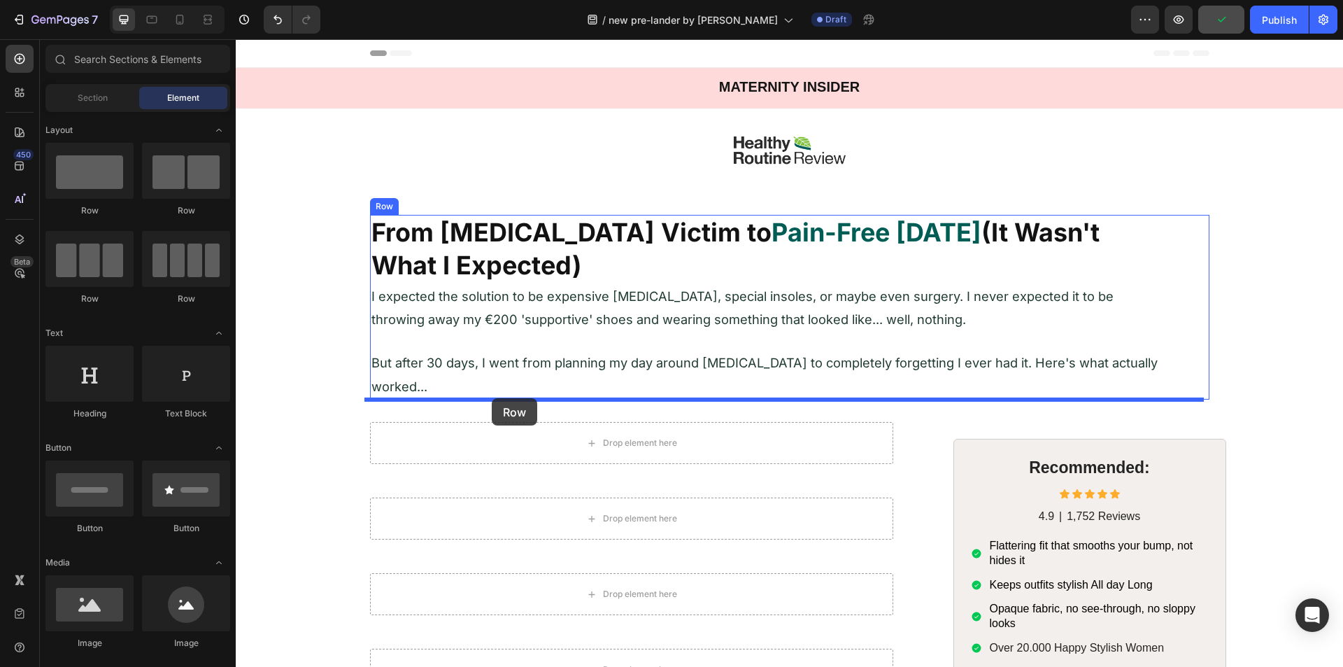
drag, startPoint x: 399, startPoint y: 215, endPoint x: 490, endPoint y: 398, distance: 203.6
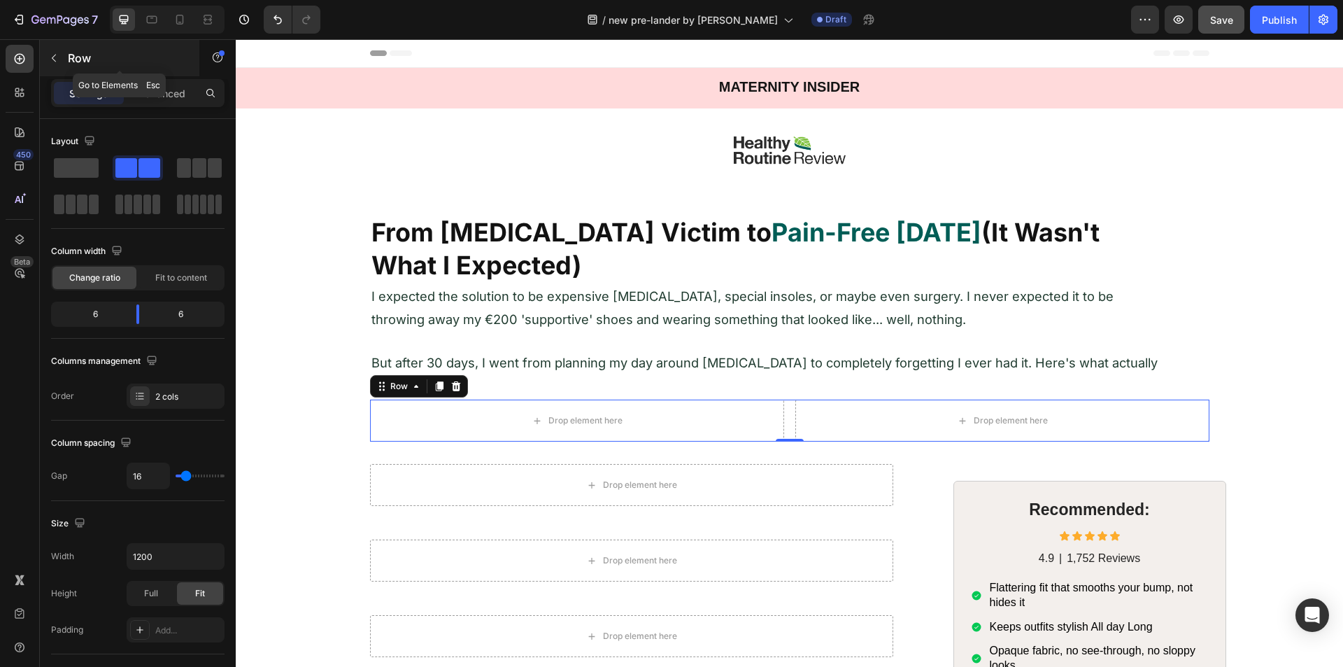
click at [52, 60] on icon "button" at bounding box center [53, 57] width 11 height 11
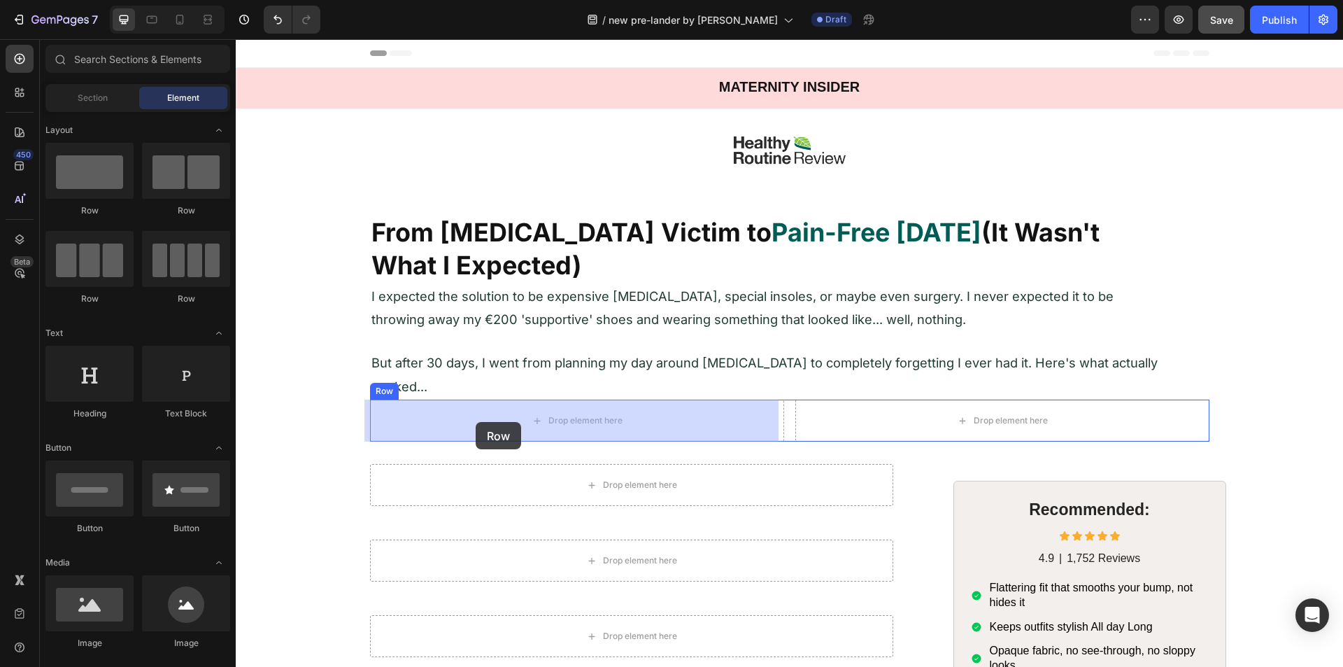
drag, startPoint x: 410, startPoint y: 218, endPoint x: 476, endPoint y: 422, distance: 214.6
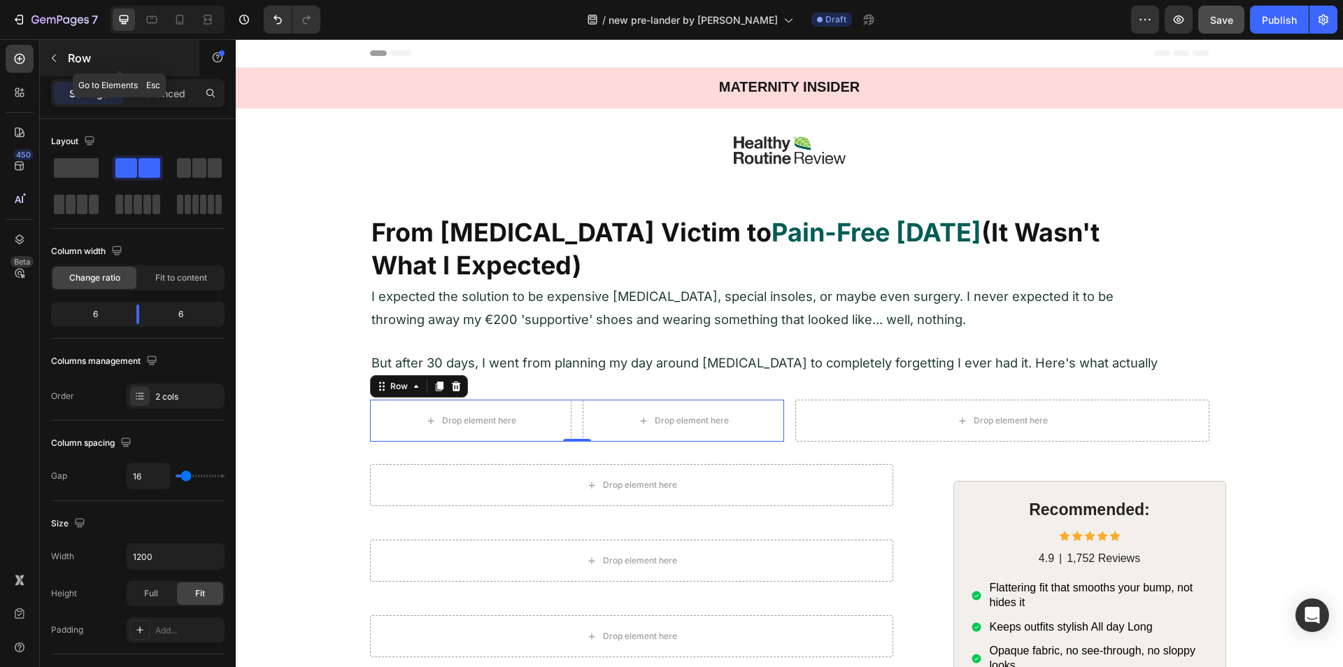
click at [56, 57] on icon "button" at bounding box center [53, 57] width 11 height 11
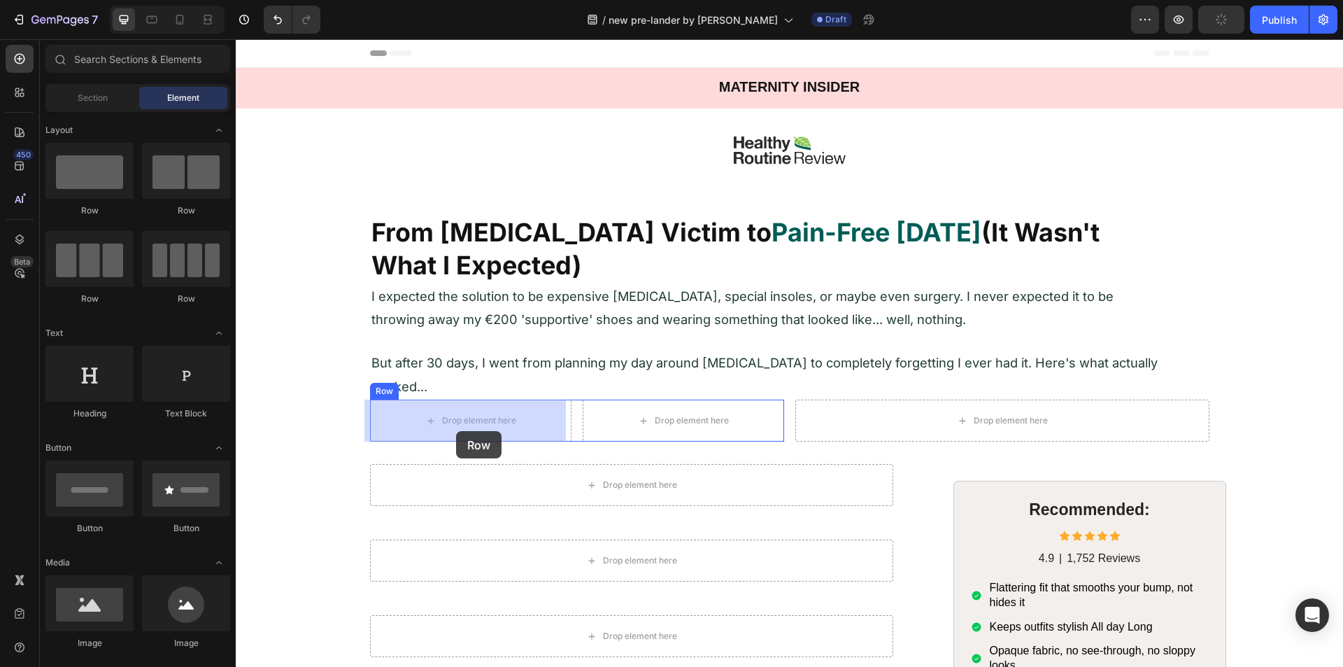
drag, startPoint x: 405, startPoint y: 220, endPoint x: 448, endPoint y: 427, distance: 211.4
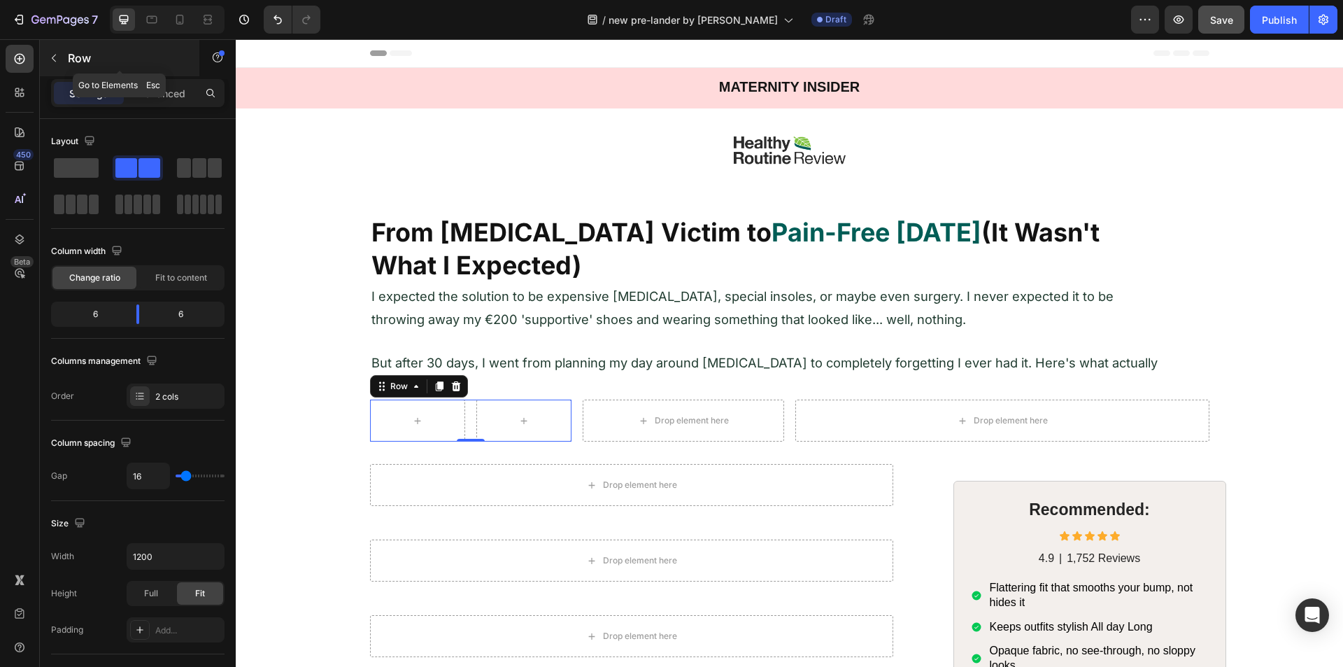
click at [58, 61] on icon "button" at bounding box center [53, 57] width 11 height 11
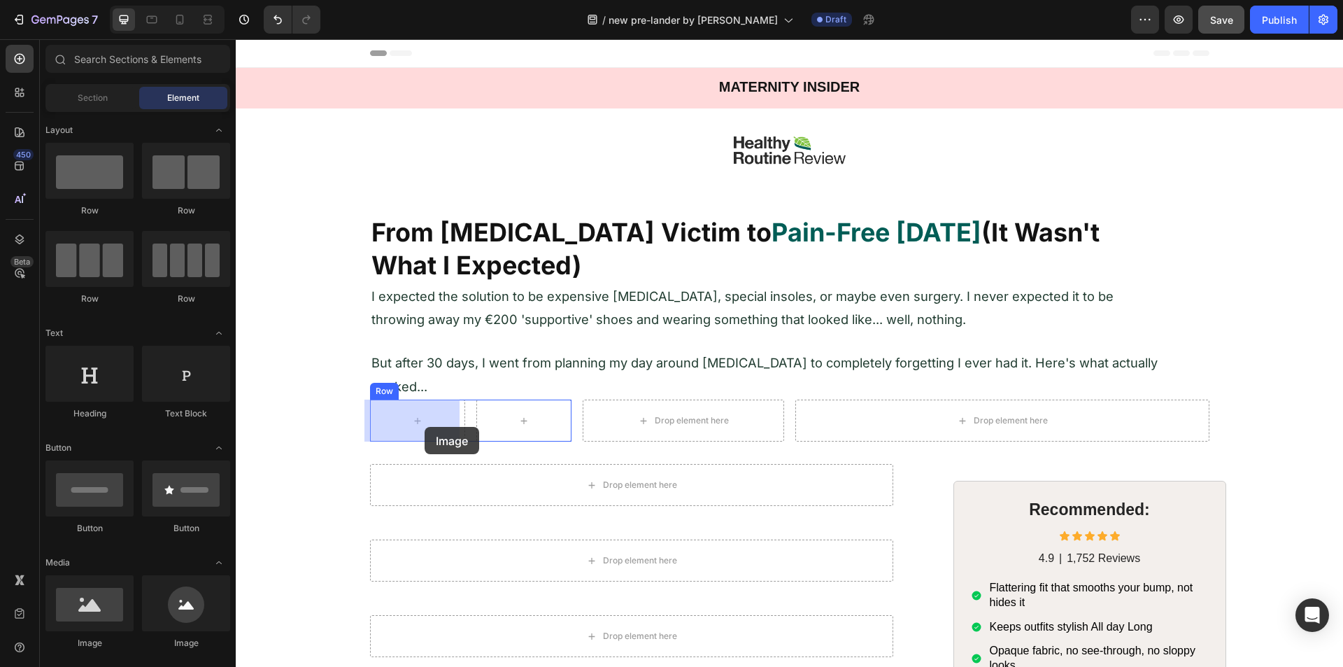
drag, startPoint x: 421, startPoint y: 646, endPoint x: 424, endPoint y: 427, distance: 218.9
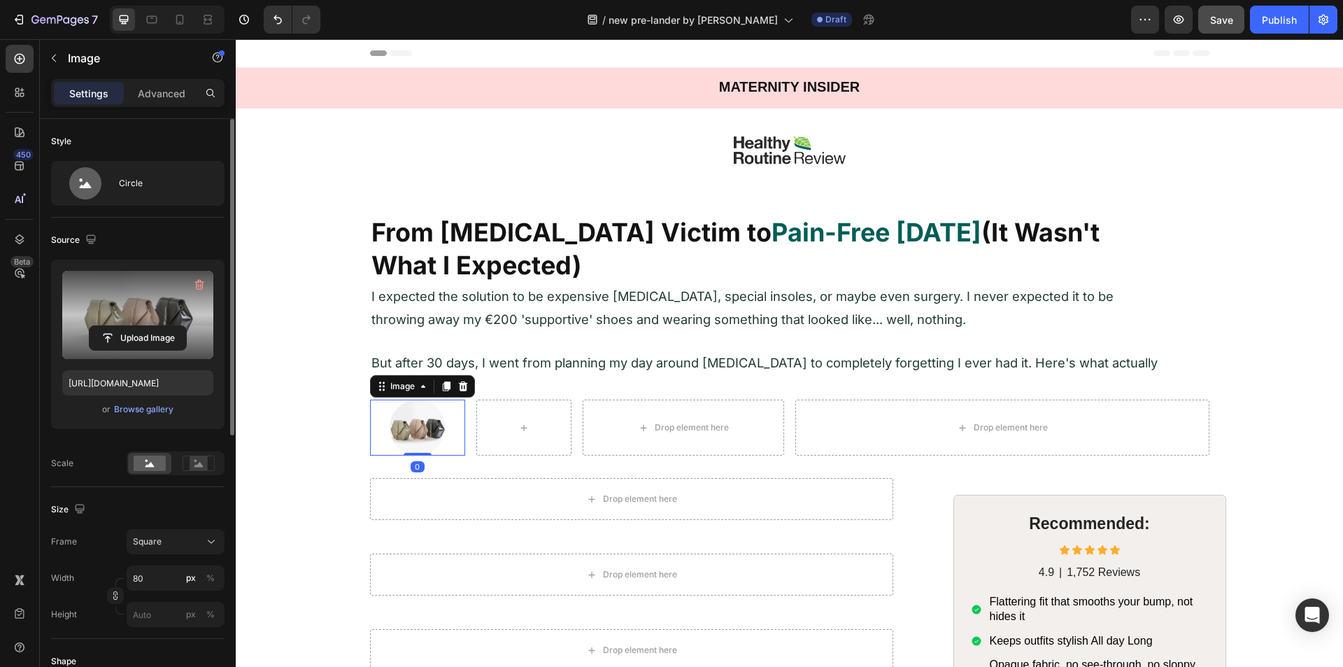
click at [134, 325] on label at bounding box center [137, 315] width 151 height 88
click at [134, 326] on input "file" at bounding box center [138, 338] width 97 height 24
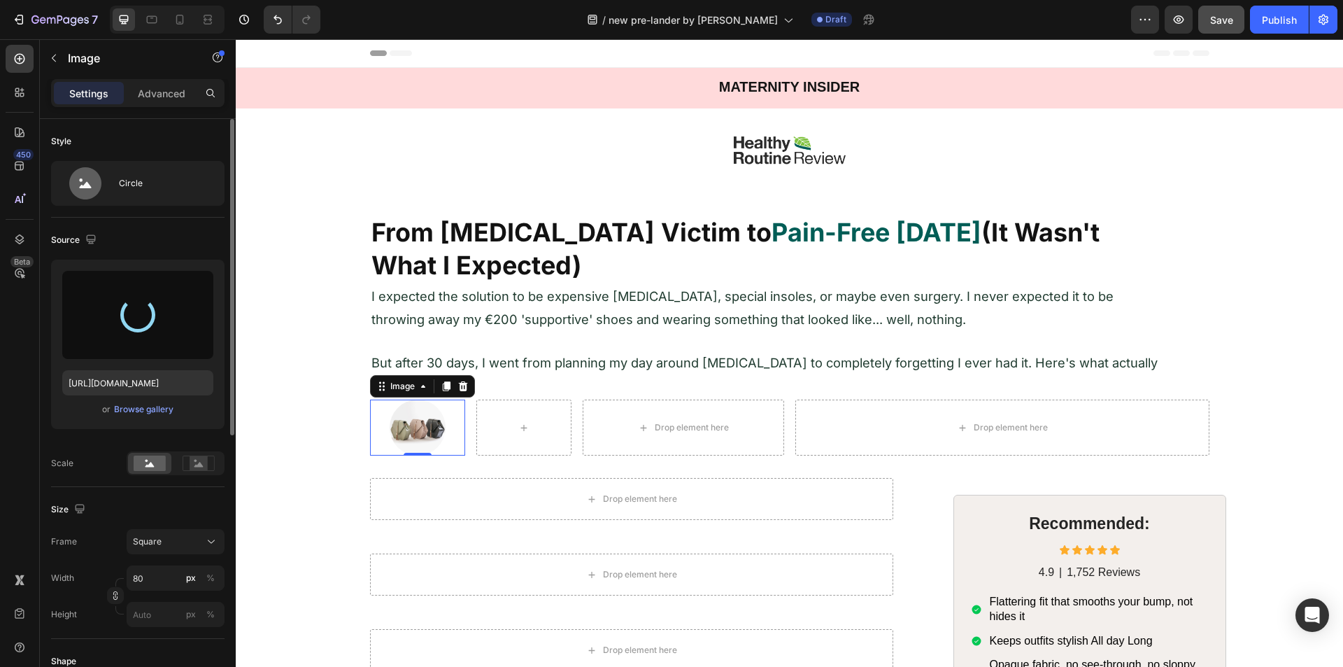
type input "https://cdn.shopify.com/s/files/1/0705/3554/5021/files/gempages_579895121550508…"
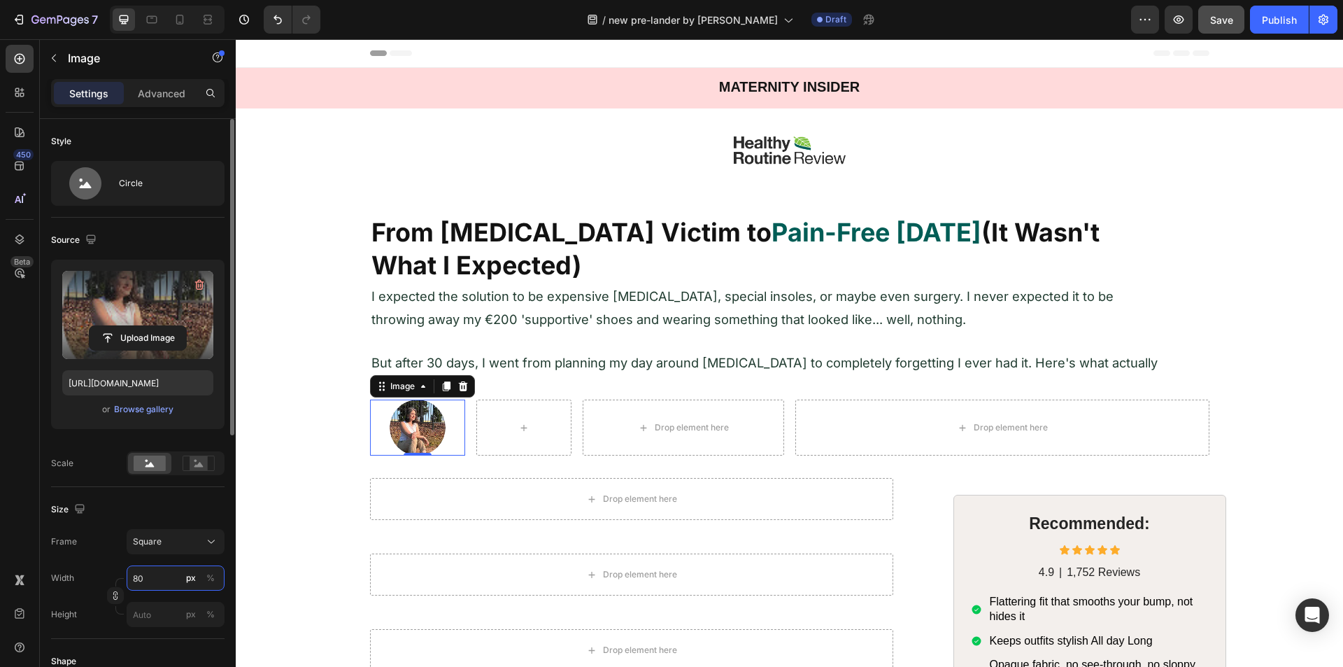
click at [156, 589] on input "80" at bounding box center [176, 577] width 98 height 25
type input "5"
type input "55"
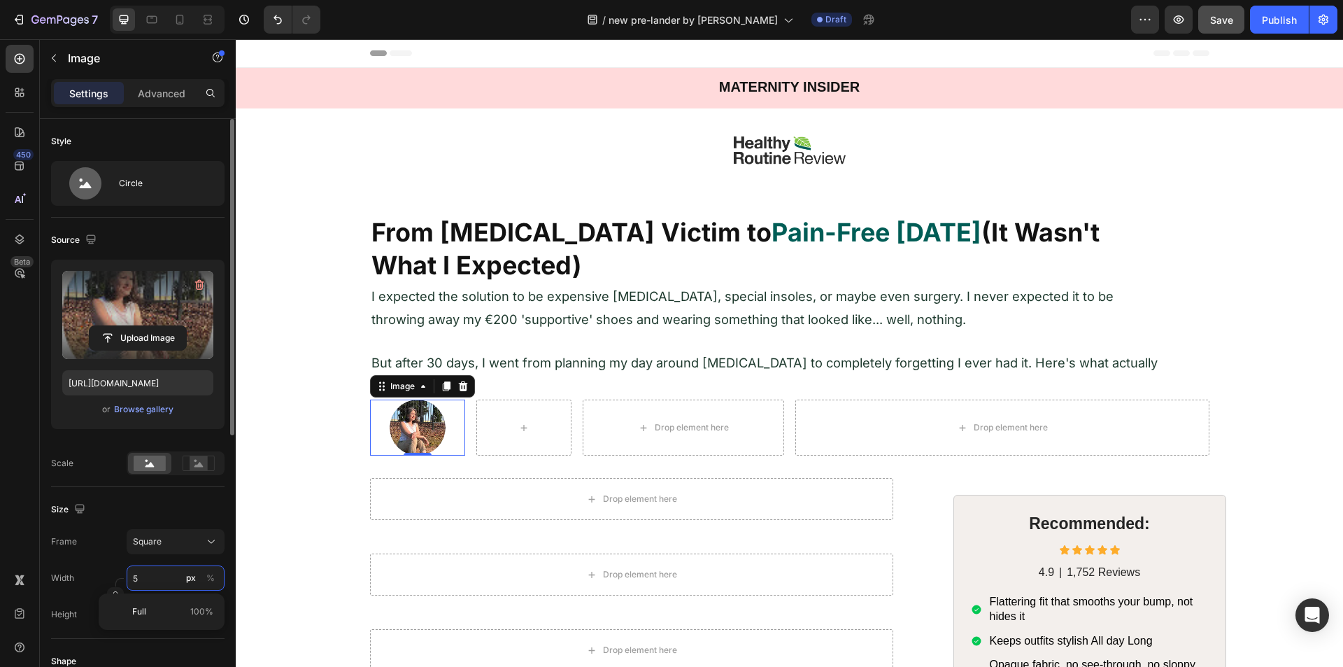
type input "55"
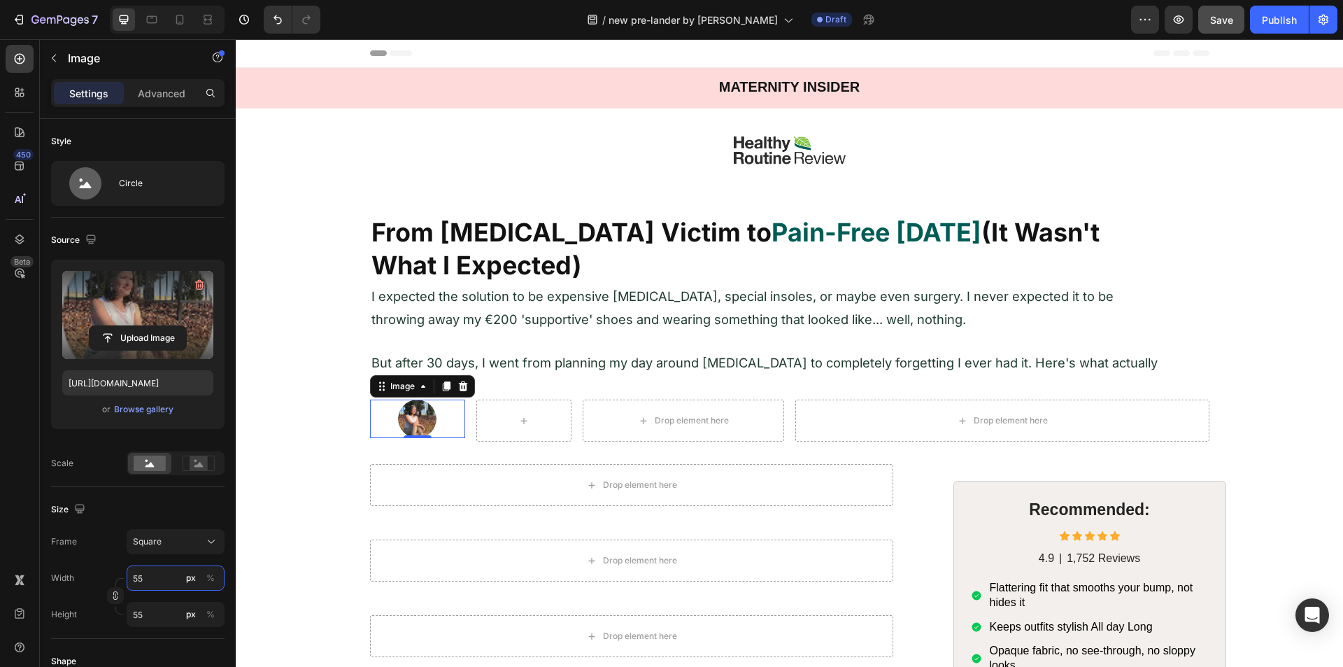
type input "55"
click at [15, 455] on div "450 Beta" at bounding box center [20, 305] width 28 height 521
click at [469, 413] on div "Image 0 Row" at bounding box center [470, 420] width 201 height 42
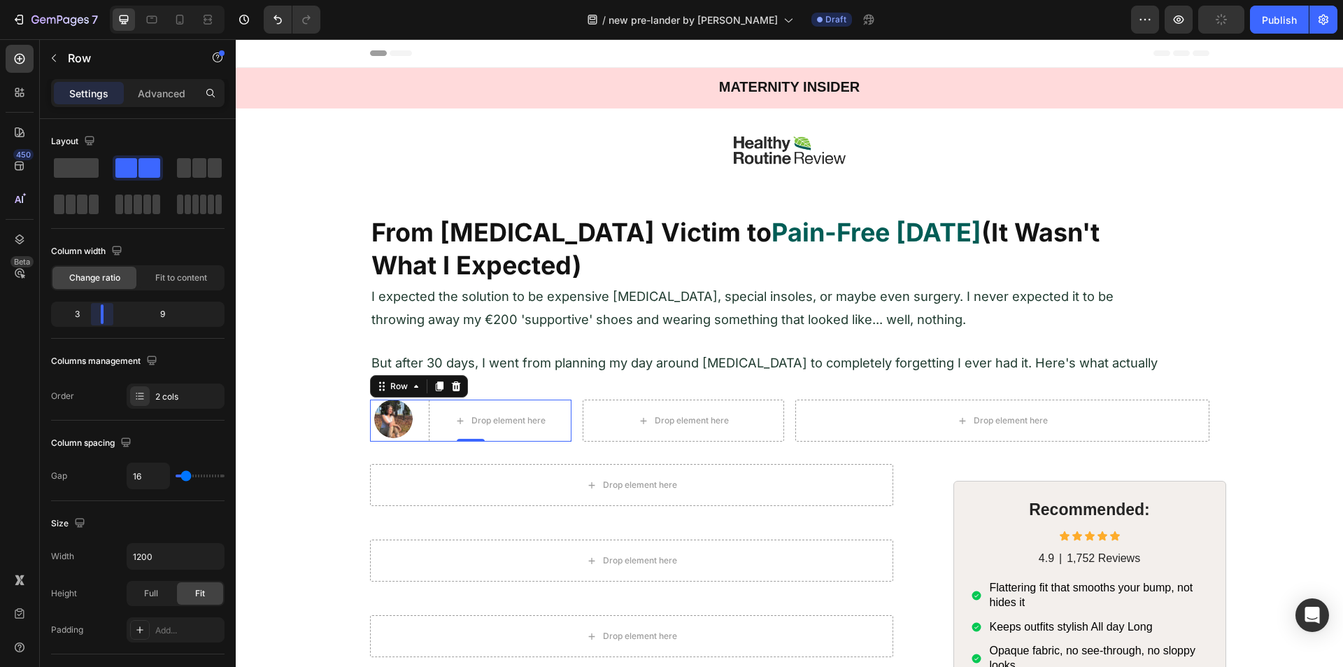
drag, startPoint x: 137, startPoint y: 316, endPoint x: 97, endPoint y: 322, distance: 40.3
click at [97, 0] on body "7 Version history / new pre-lander by sharif Draft Preview Publish 450 Beta Sec…" at bounding box center [671, 0] width 1343 height 0
click at [145, 477] on input "16" at bounding box center [148, 475] width 42 height 25
type input "0"
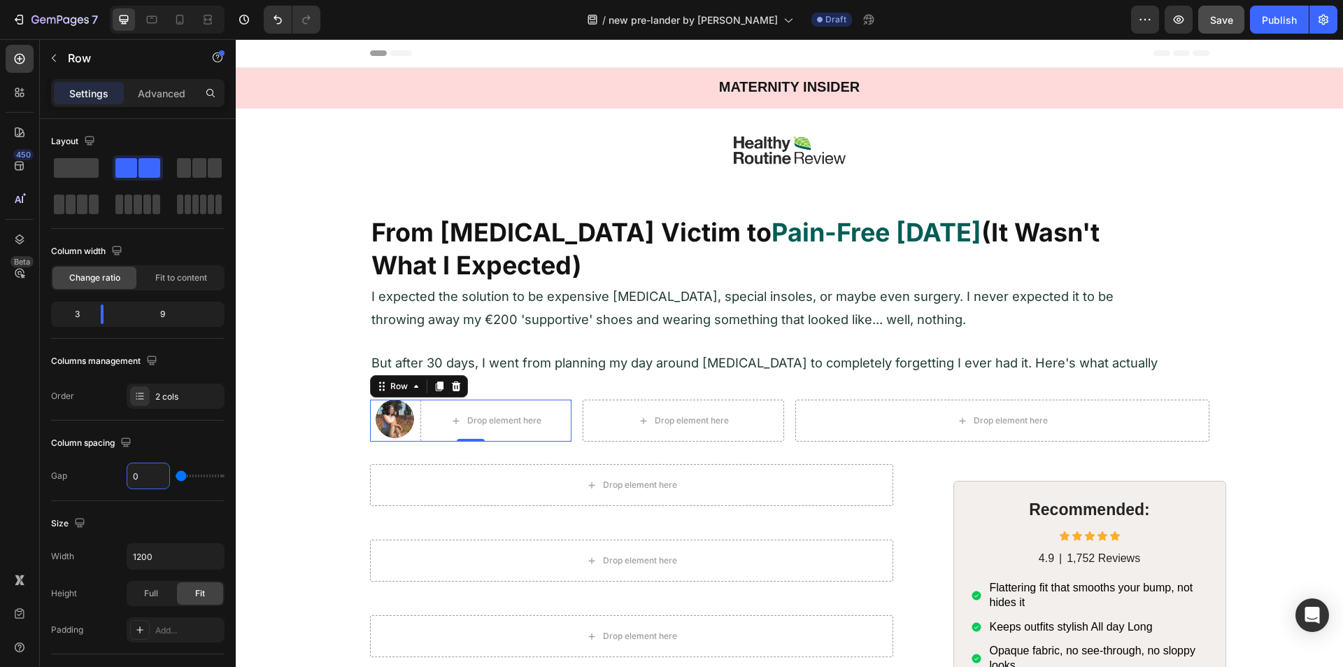
type input "0"
click at [22, 424] on div "450 Beta" at bounding box center [20, 305] width 28 height 521
click at [45, 59] on button "button" at bounding box center [54, 58] width 22 height 22
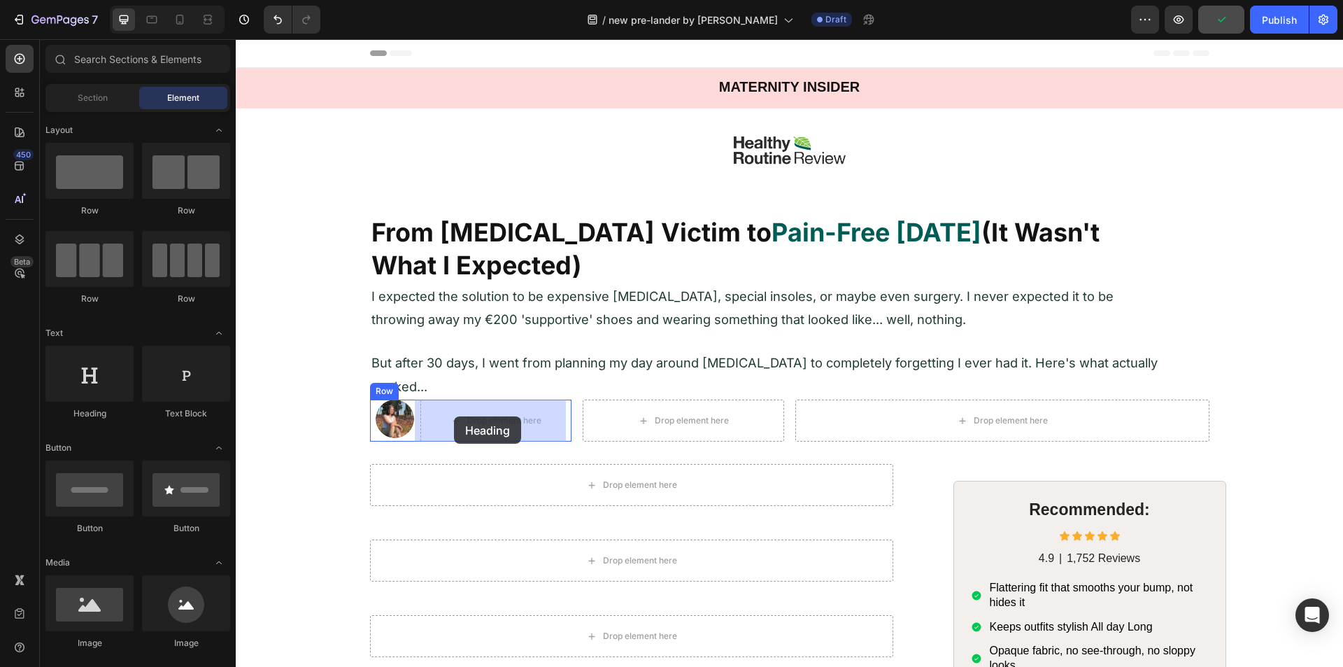
drag, startPoint x: 320, startPoint y: 422, endPoint x: 454, endPoint y: 416, distance: 134.4
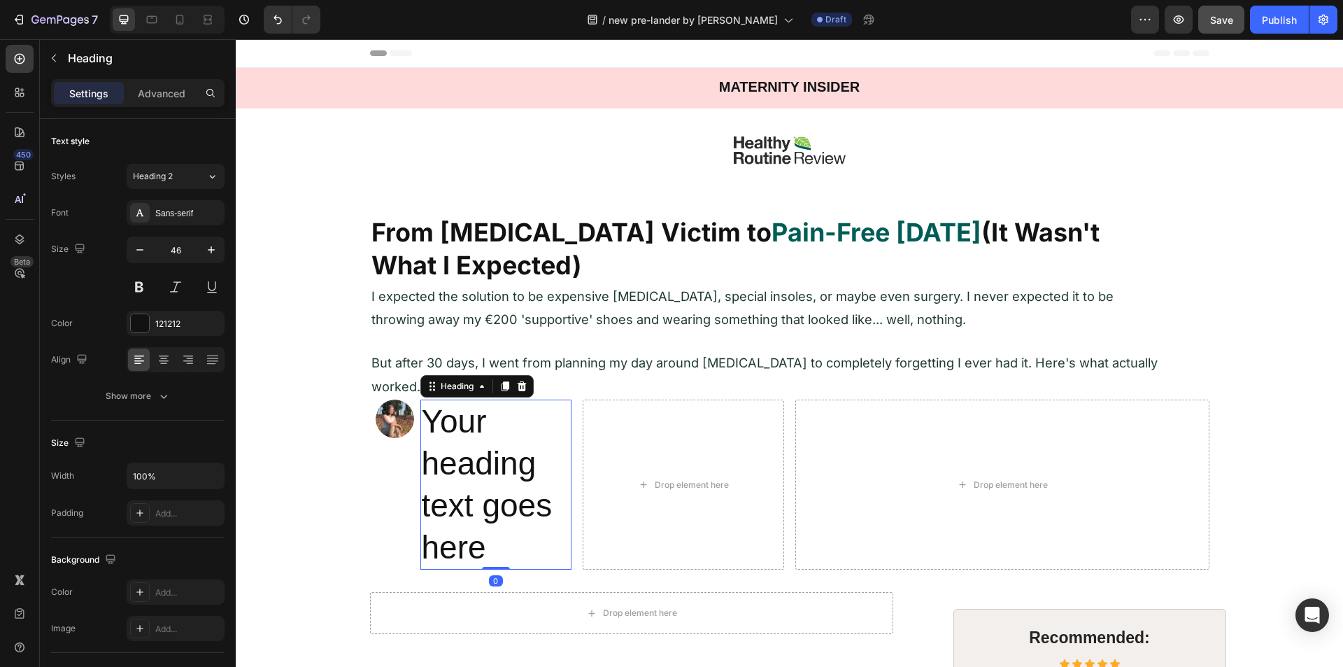
click at [450, 437] on h2 "Your heading text goes here" at bounding box center [495, 484] width 151 height 170
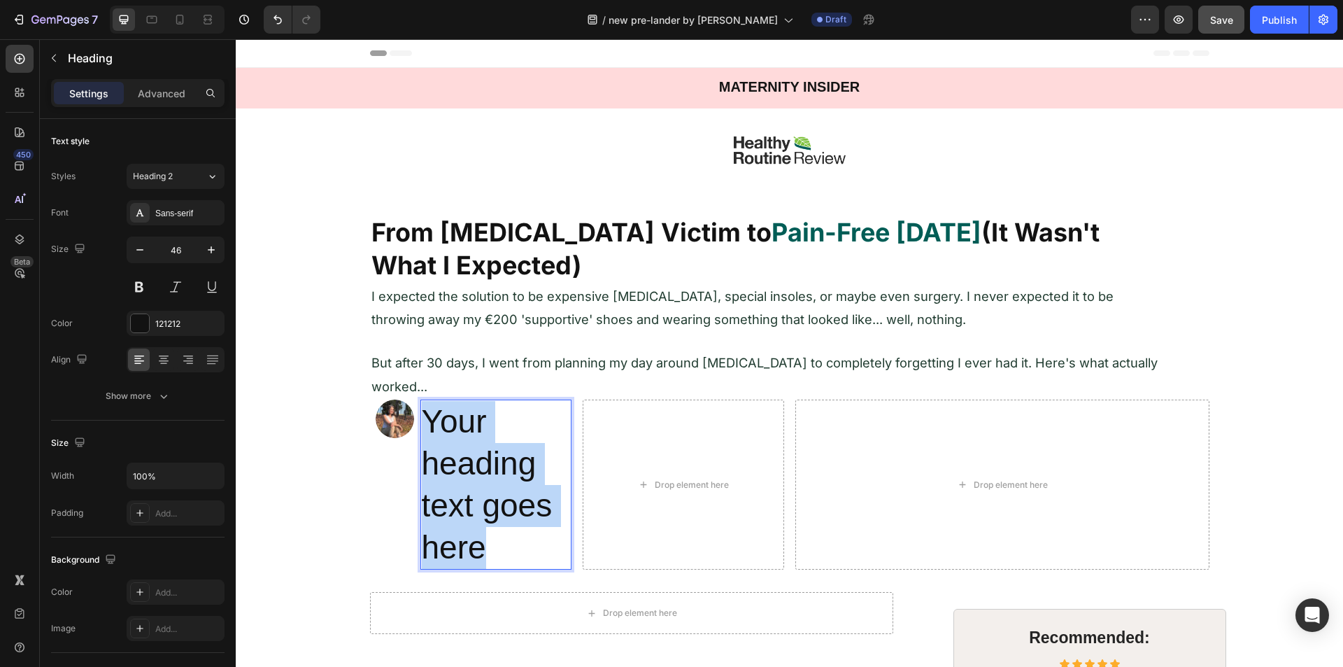
click at [450, 437] on p "Your heading text goes here" at bounding box center [496, 484] width 148 height 167
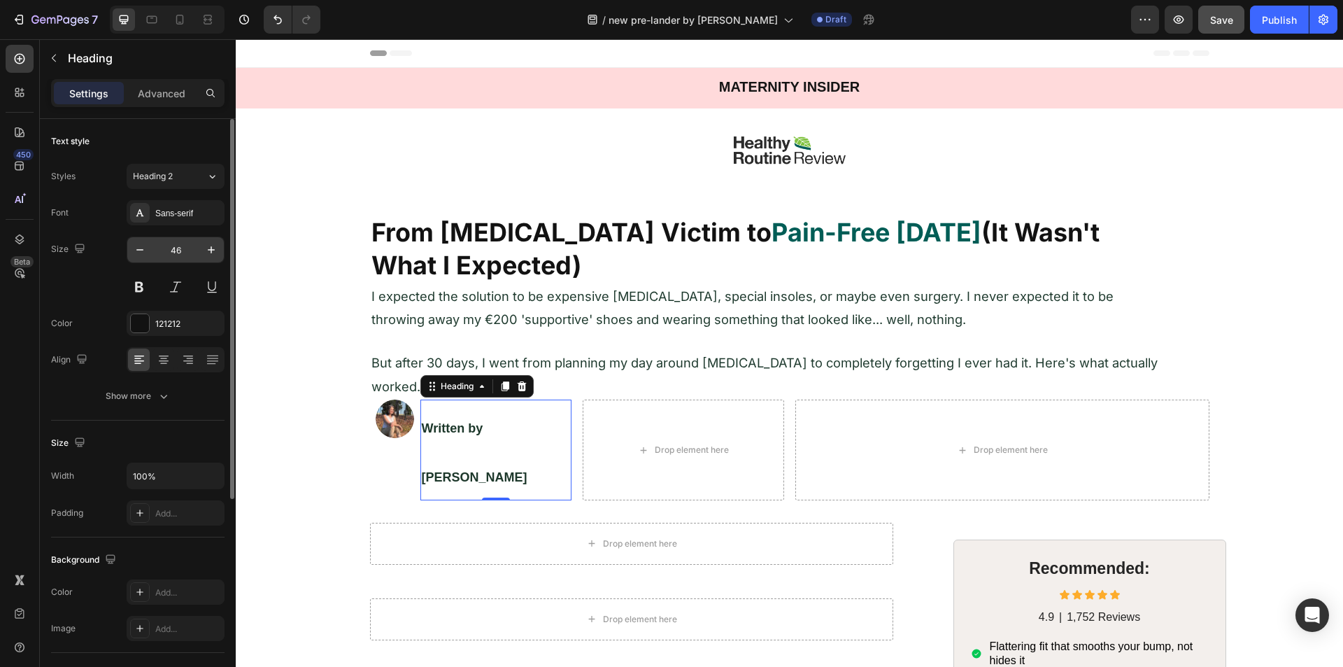
click at [183, 250] on input "46" at bounding box center [175, 249] width 46 height 25
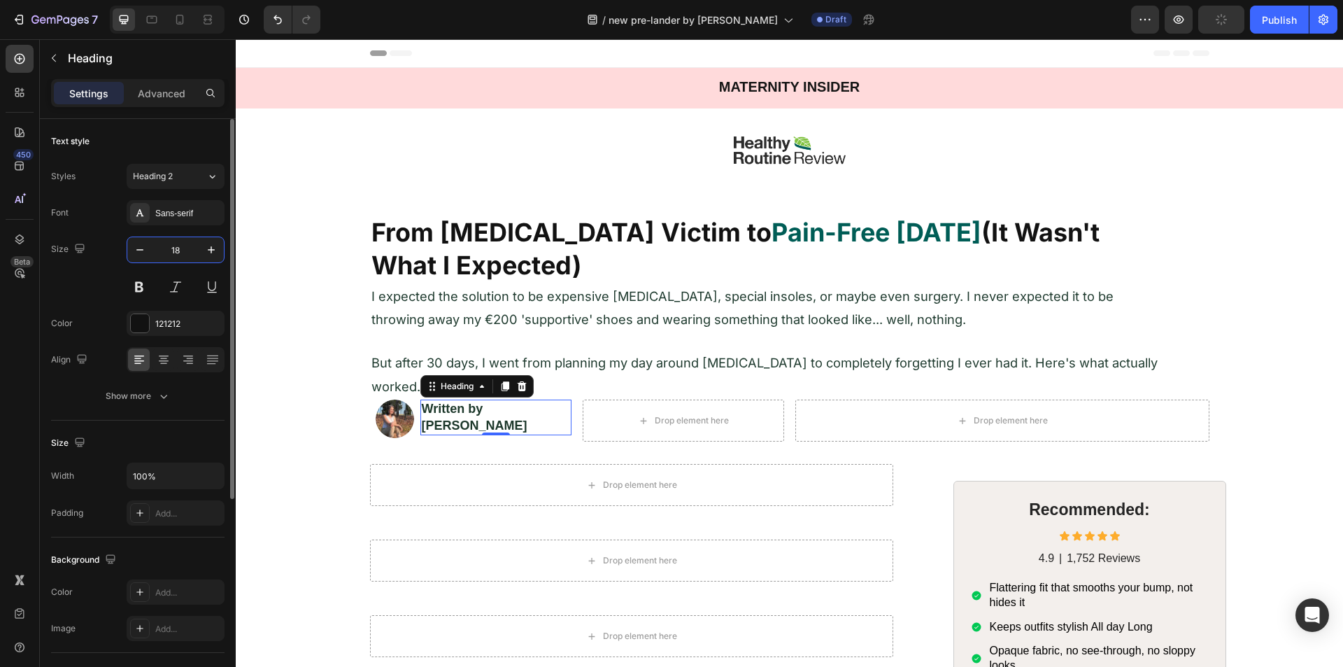
type input "18"
click at [112, 304] on div "Font Sans-serif Size 18 Color 121212 Align Show more" at bounding box center [137, 304] width 173 height 208
click at [162, 403] on button "Show more" at bounding box center [137, 395] width 173 height 25
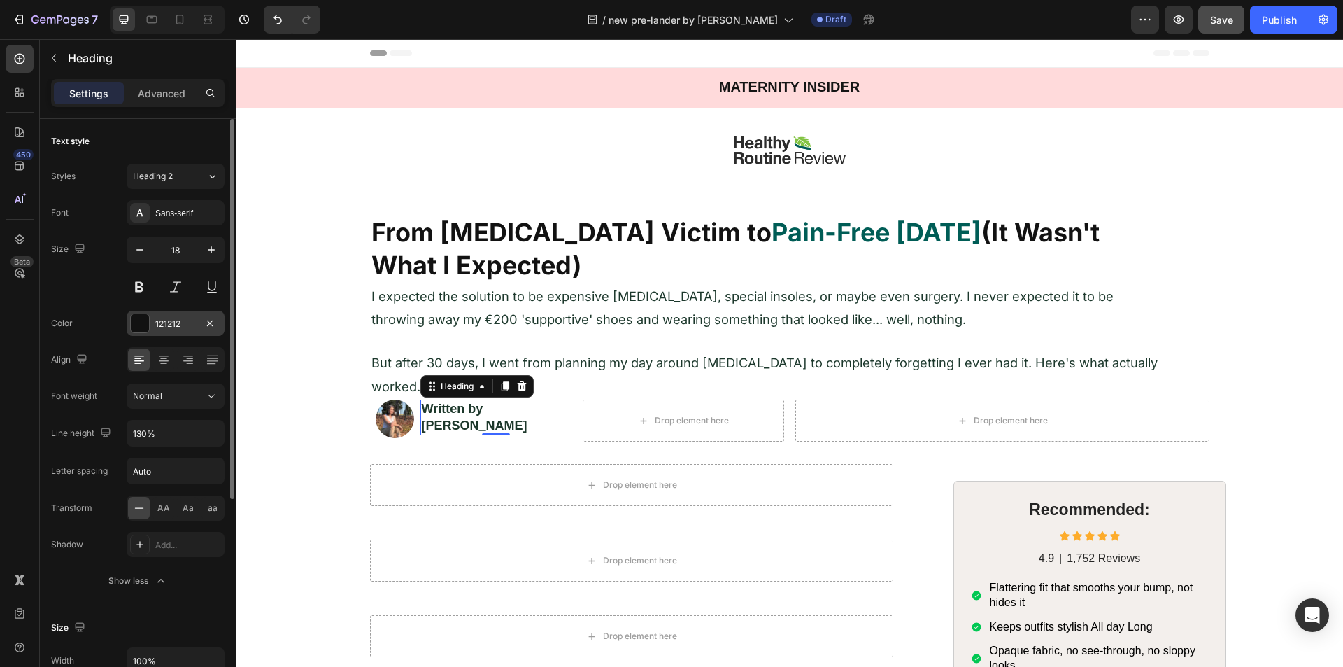
click at [138, 321] on div at bounding box center [140, 323] width 18 height 18
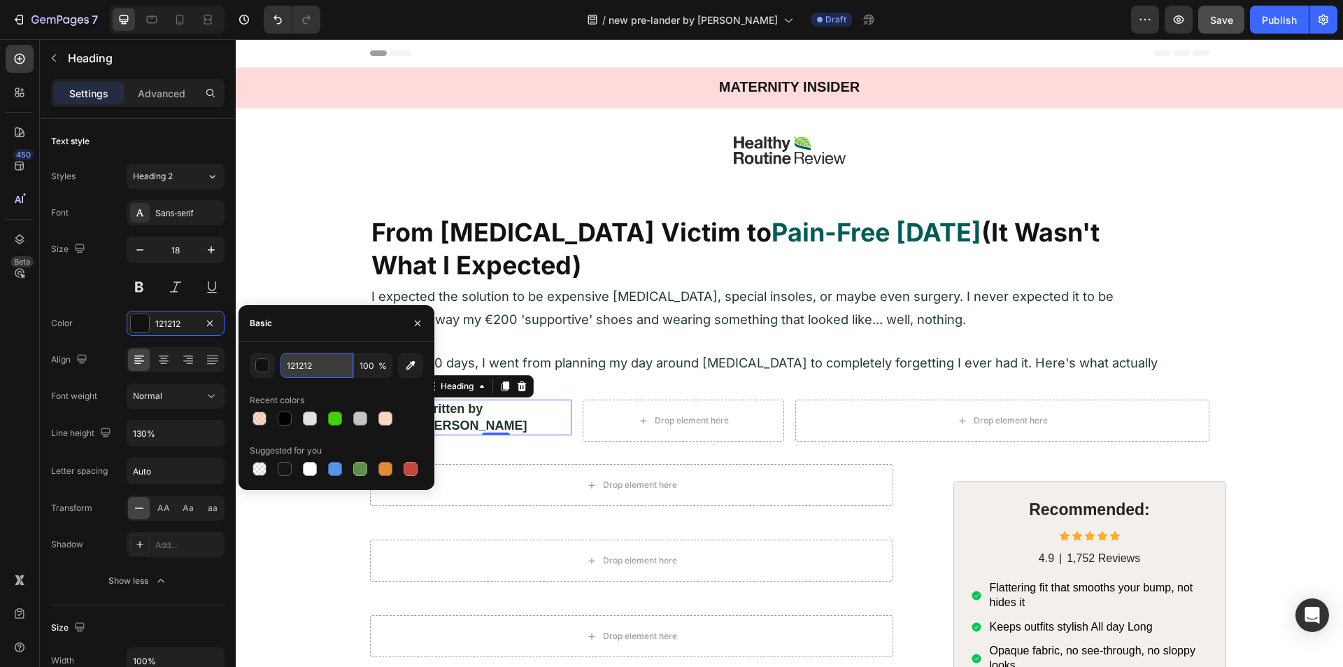
click at [313, 360] on input "121212" at bounding box center [316, 365] width 73 height 25
type input "000000"
click at [318, 390] on div "Recent colors" at bounding box center [336, 400] width 173 height 22
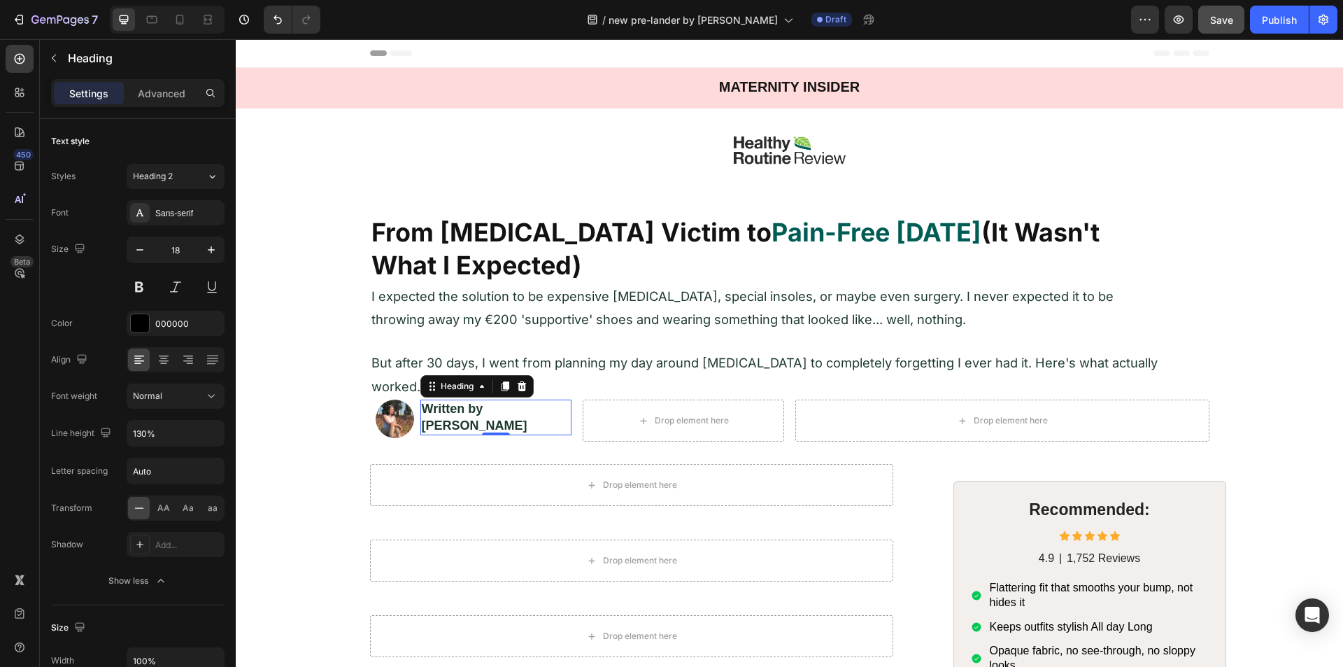
click at [13, 376] on div "450 Beta" at bounding box center [20, 305] width 28 height 521
click at [299, 415] on div "⁠⁠⁠⁠⁠⁠⁠ From Foot Pain Victim to Pain-Free in 30 Days (It Wasn't What I Expecte…" at bounding box center [789, 328] width 1107 height 227
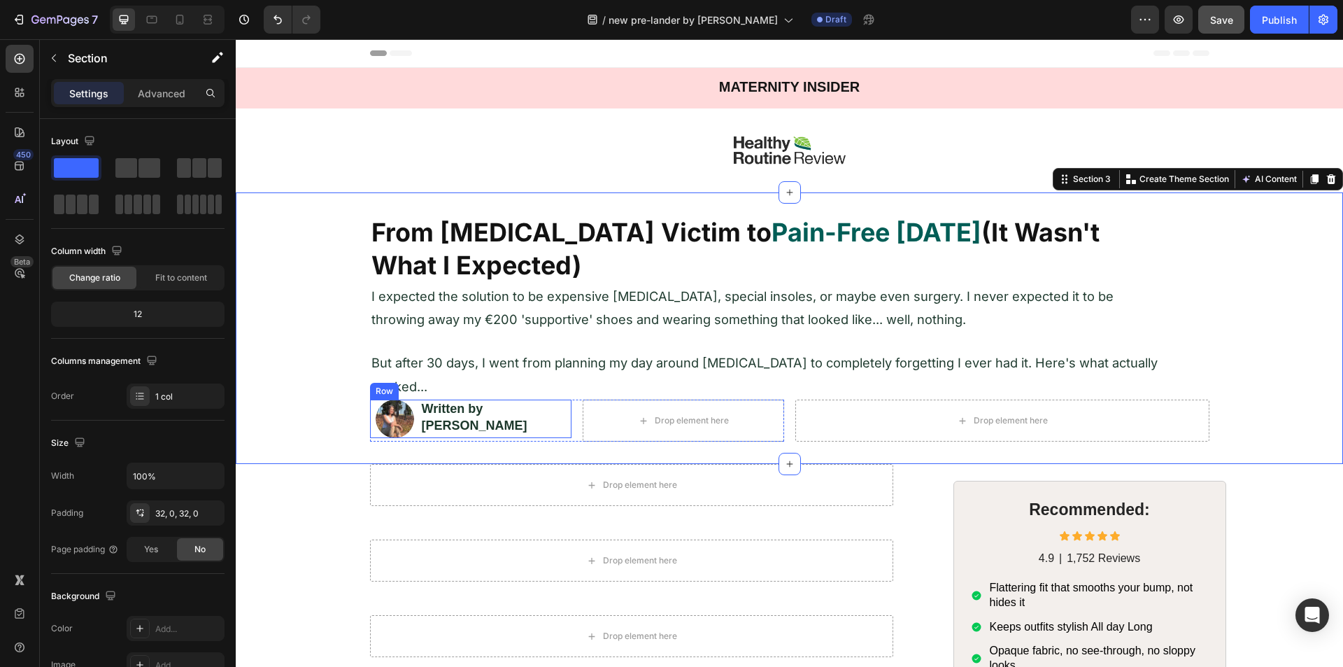
click at [453, 423] on div "⁠⁠⁠⁠⁠⁠⁠ Written by Jessica Kim Heading" at bounding box center [495, 418] width 151 height 38
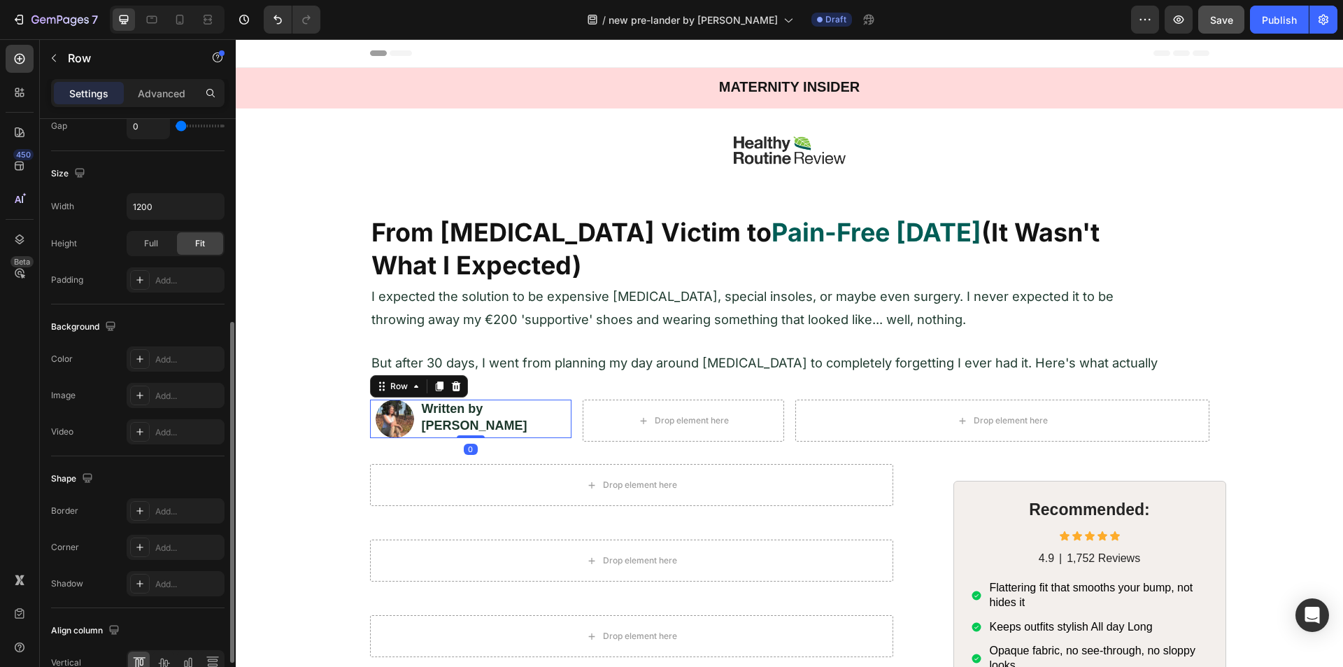
scroll to position [425, 0]
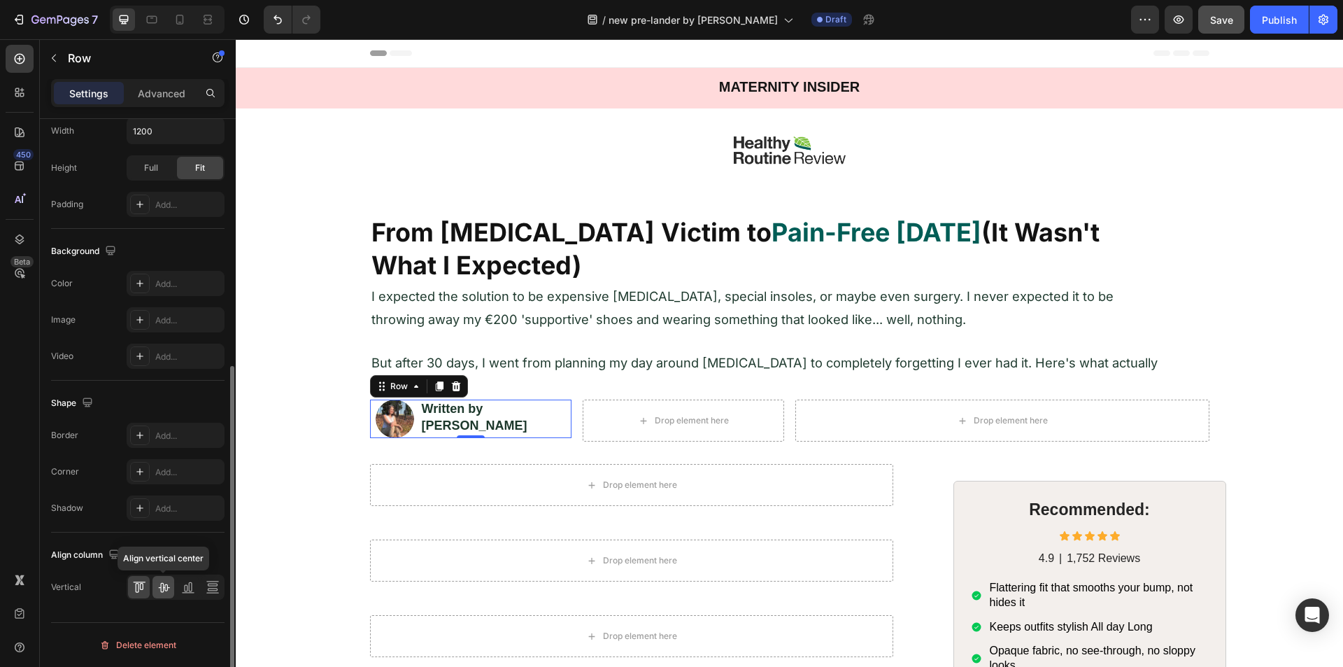
click at [159, 581] on icon at bounding box center [164, 587] width 14 height 14
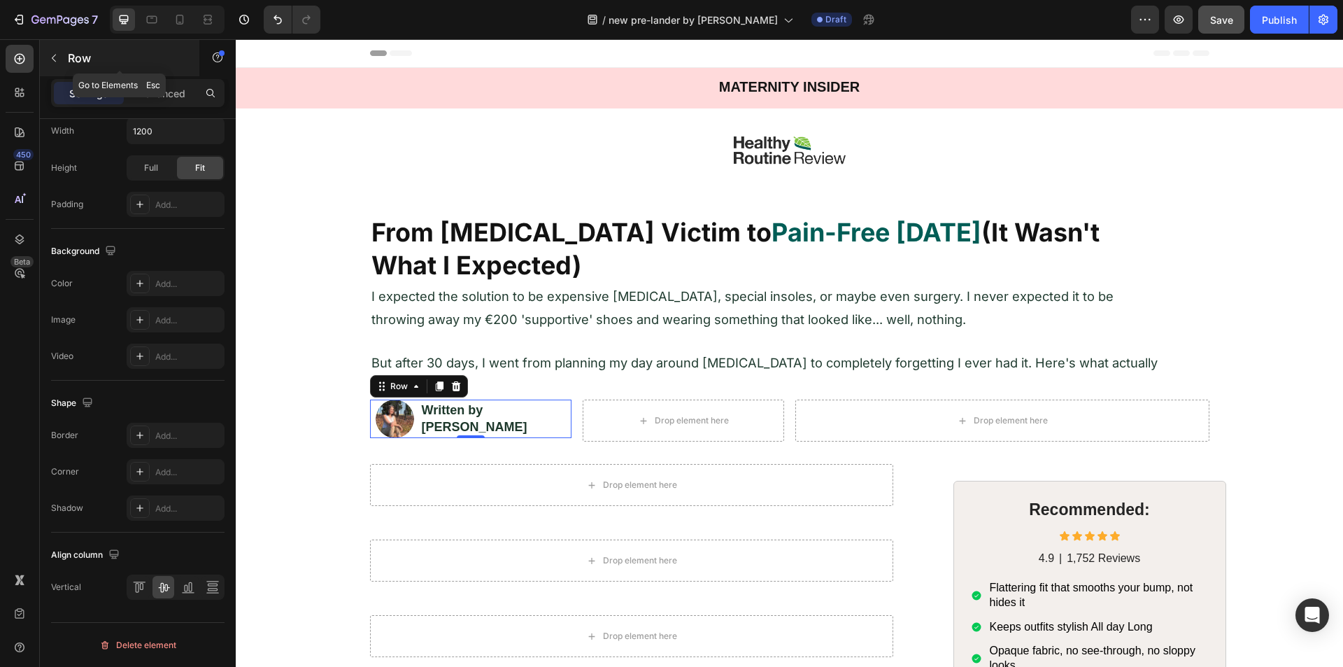
click at [52, 69] on div "Row" at bounding box center [119, 58] width 159 height 36
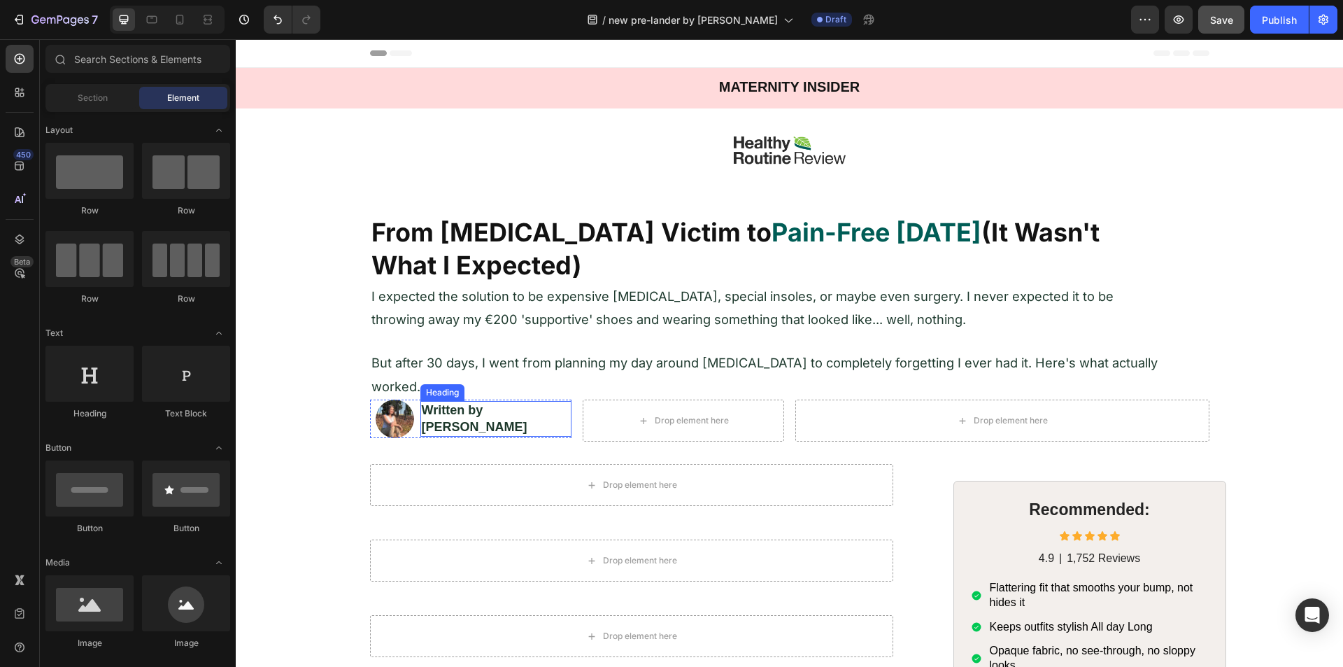
click at [453, 418] on strong "Written by [PERSON_NAME]" at bounding box center [475, 418] width 106 height 30
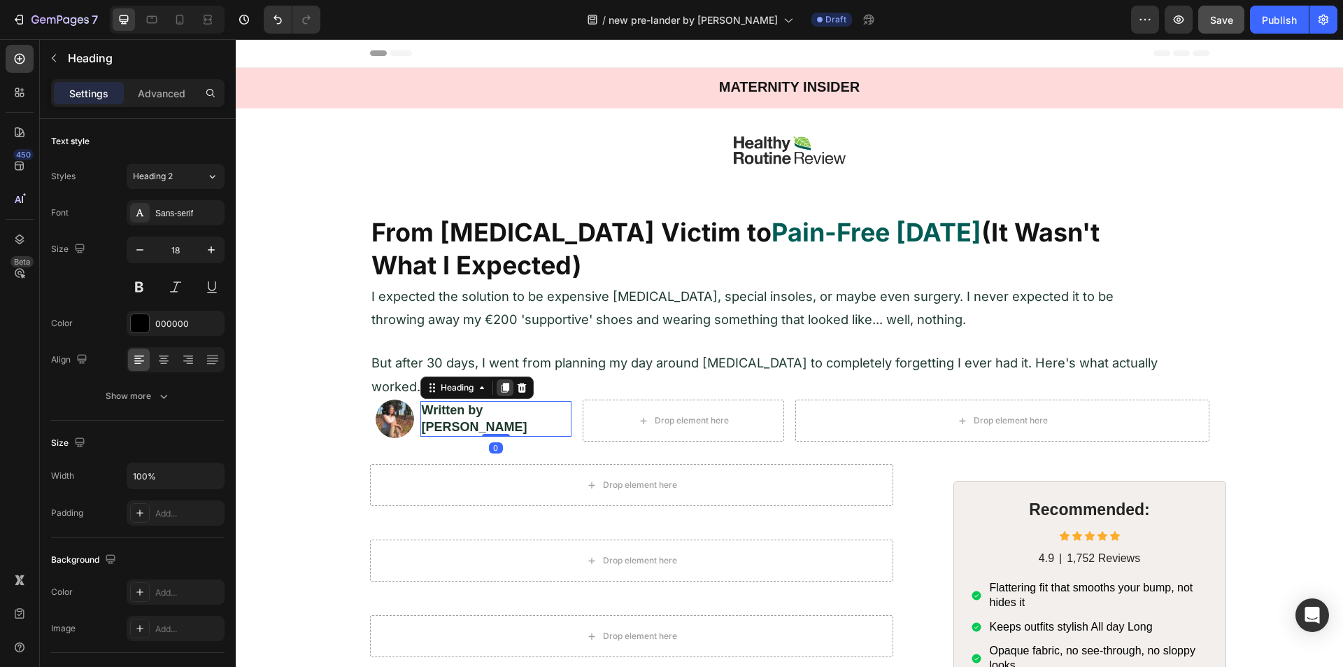
click at [501, 393] on icon at bounding box center [505, 388] width 8 height 10
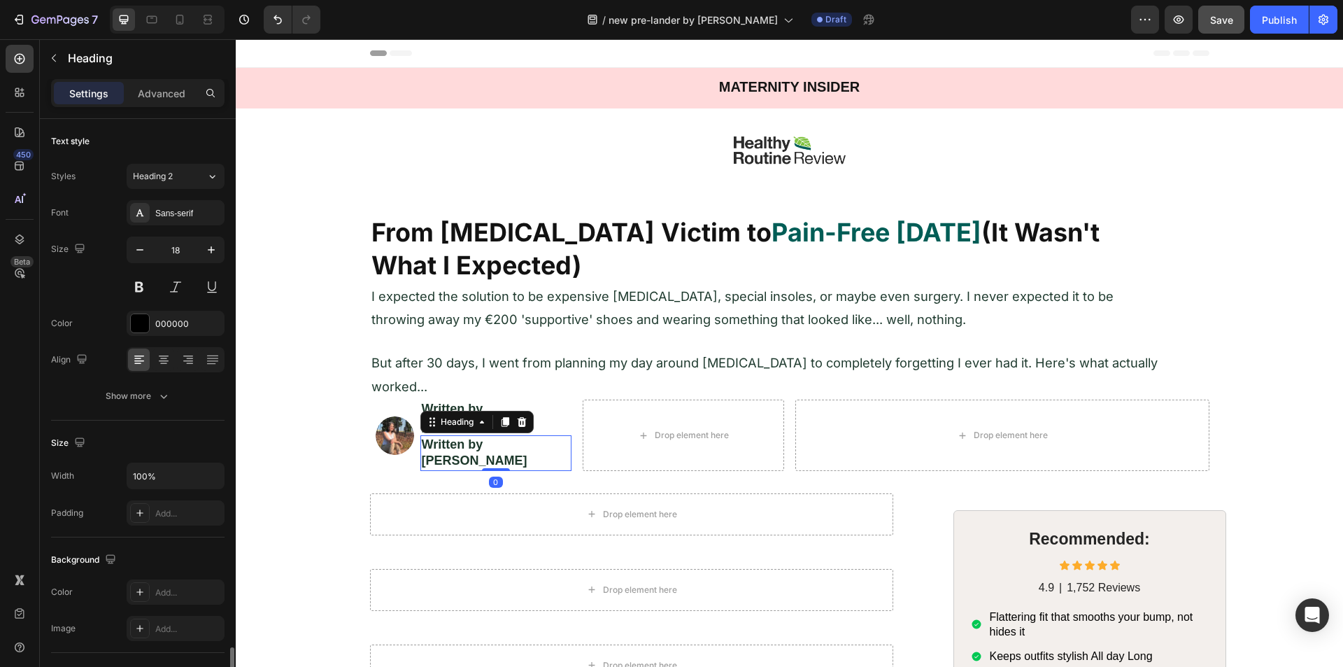
scroll to position [320, 0]
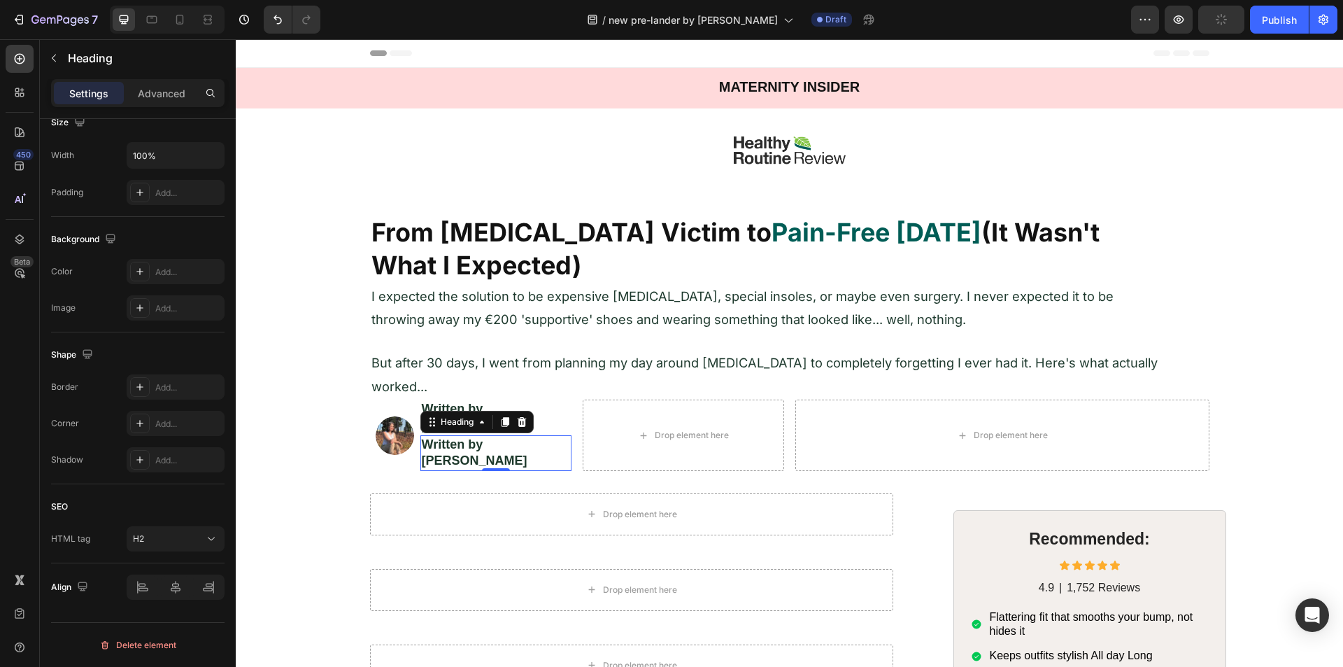
click at [475, 437] on strong "Written by [PERSON_NAME]" at bounding box center [475, 452] width 106 height 30
click at [474, 437] on strong "Written by [PERSON_NAME]" at bounding box center [475, 452] width 106 height 30
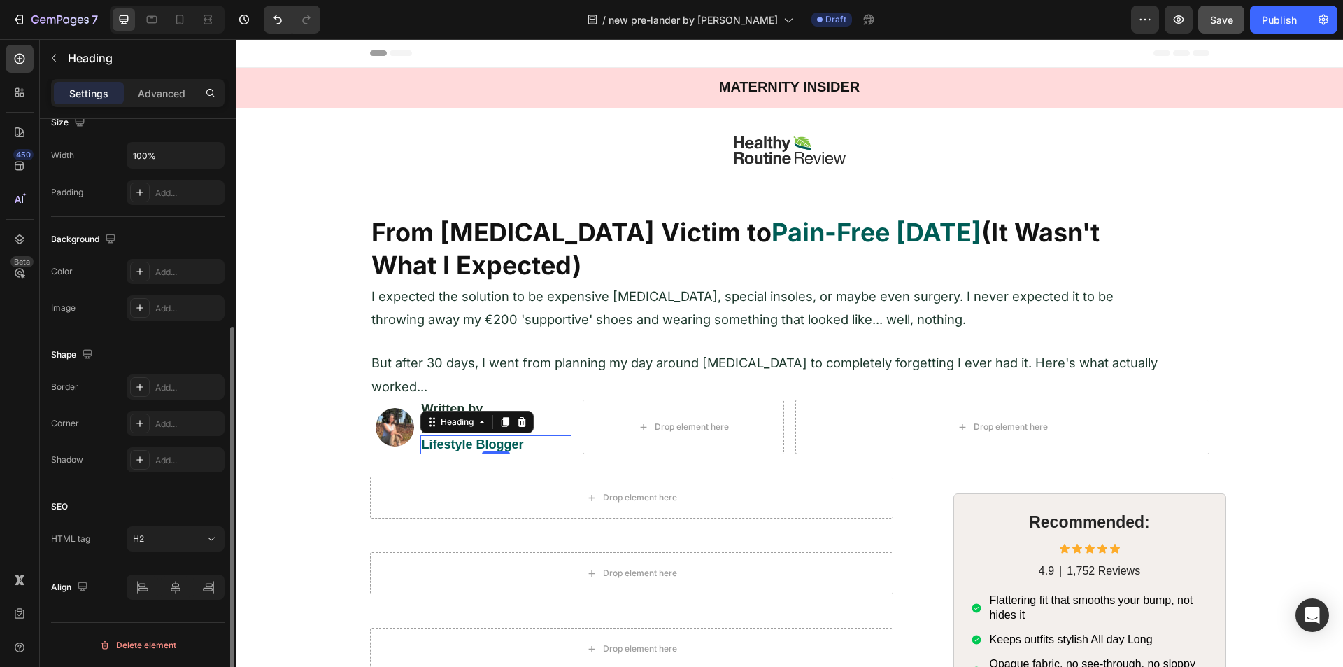
scroll to position [0, 0]
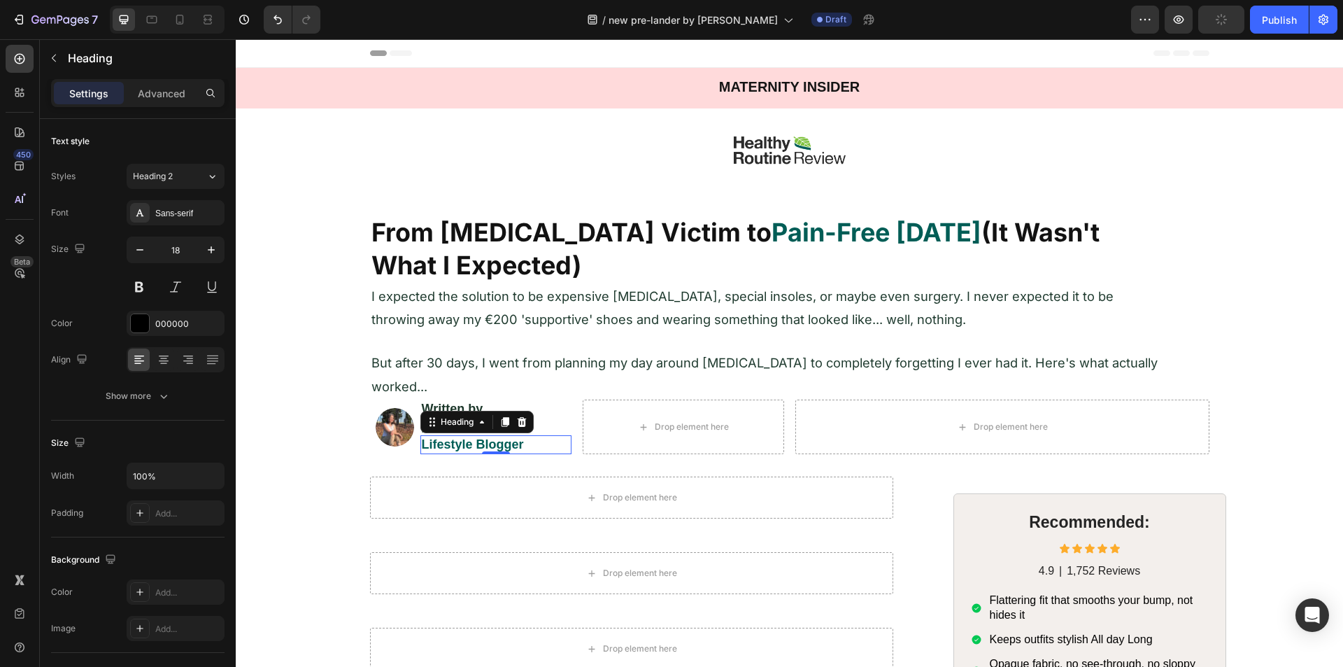
click at [453, 437] on strong "Lifestyle Blogger" at bounding box center [473, 444] width 102 height 14
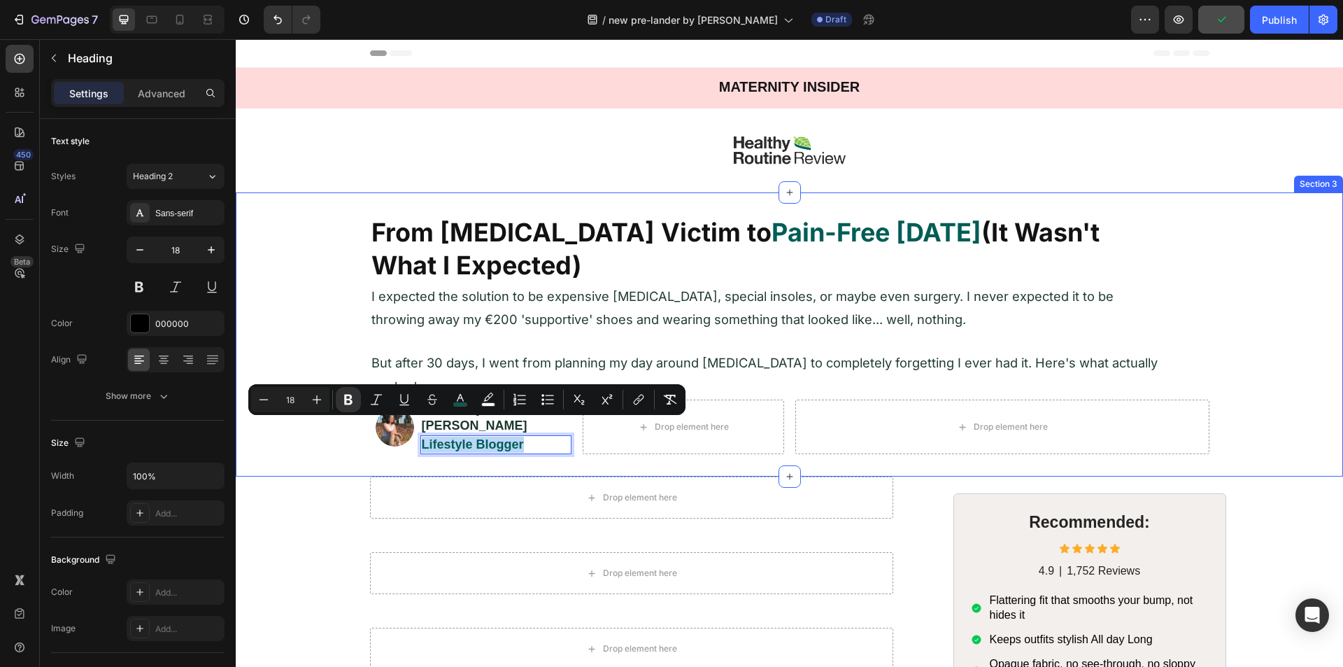
click at [279, 305] on div "⁠⁠⁠⁠⁠⁠⁠ From Foot Pain Victim to Pain-Free in 30 Days (It Wasn't What I Expecte…" at bounding box center [789, 334] width 1107 height 239
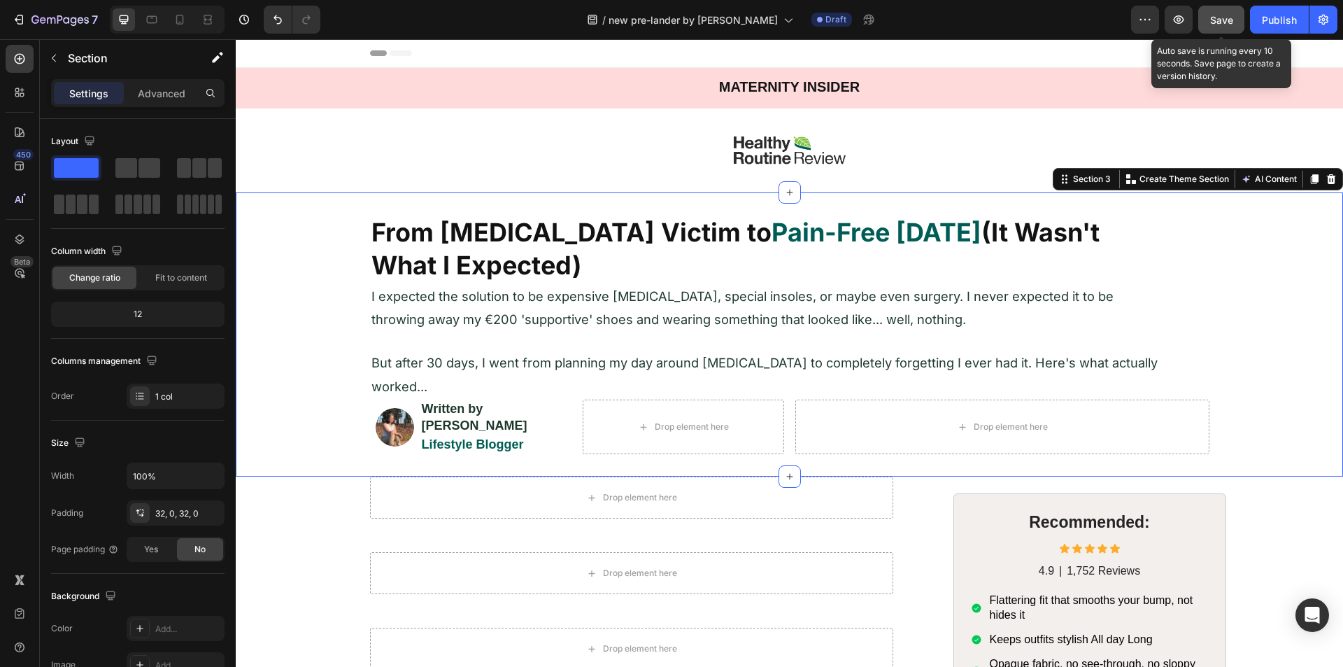
click at [1225, 22] on span "Save" at bounding box center [1221, 20] width 23 height 12
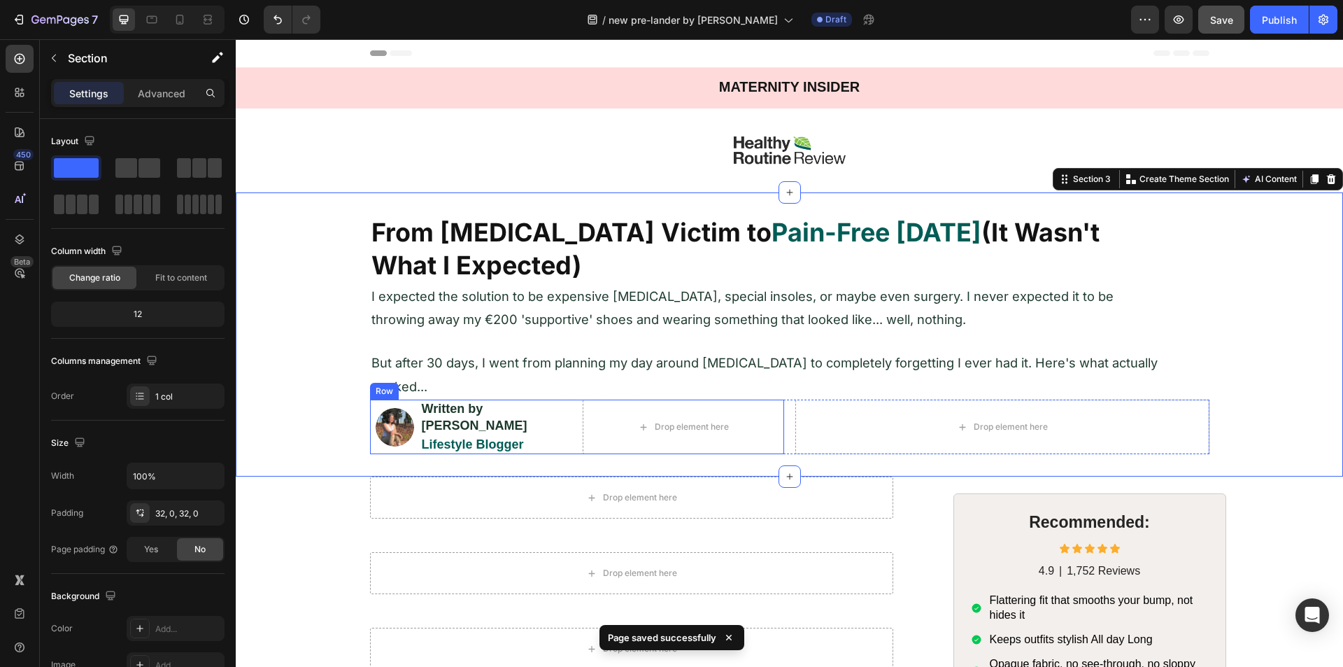
click at [571, 422] on div "Image ⁠⁠⁠⁠⁠⁠⁠ Written by Jessica Kim Heading ⁠⁠⁠⁠⁠⁠⁠ Lifestyle Blogger Heading …" at bounding box center [577, 426] width 414 height 55
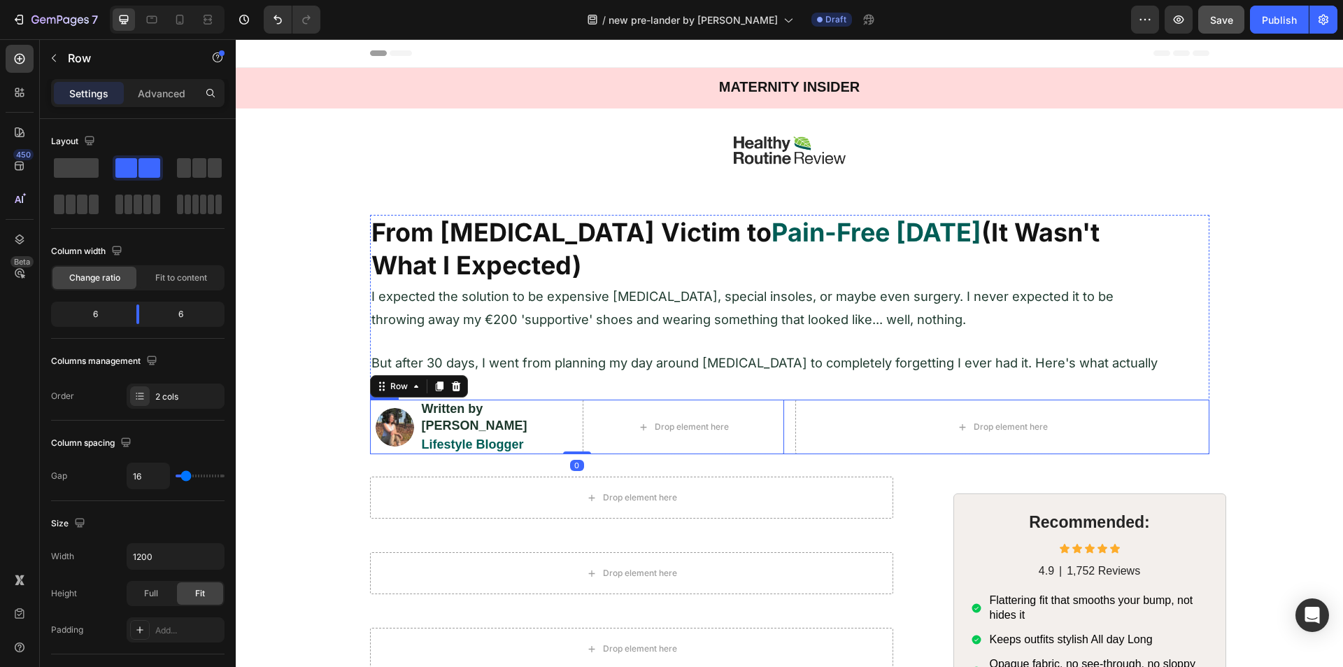
click at [785, 417] on div "Image ⁠⁠⁠⁠⁠⁠⁠ Written by Jessica Kim Heading ⁠⁠⁠⁠⁠⁠⁠ Lifestyle Blogger Heading …" at bounding box center [789, 426] width 839 height 55
click at [137, 80] on div "Settings Advanced" at bounding box center [137, 93] width 173 height 28
click at [170, 111] on div "Settings Advanced" at bounding box center [138, 99] width 196 height 40
click at [163, 103] on div "Advanced" at bounding box center [162, 93] width 70 height 22
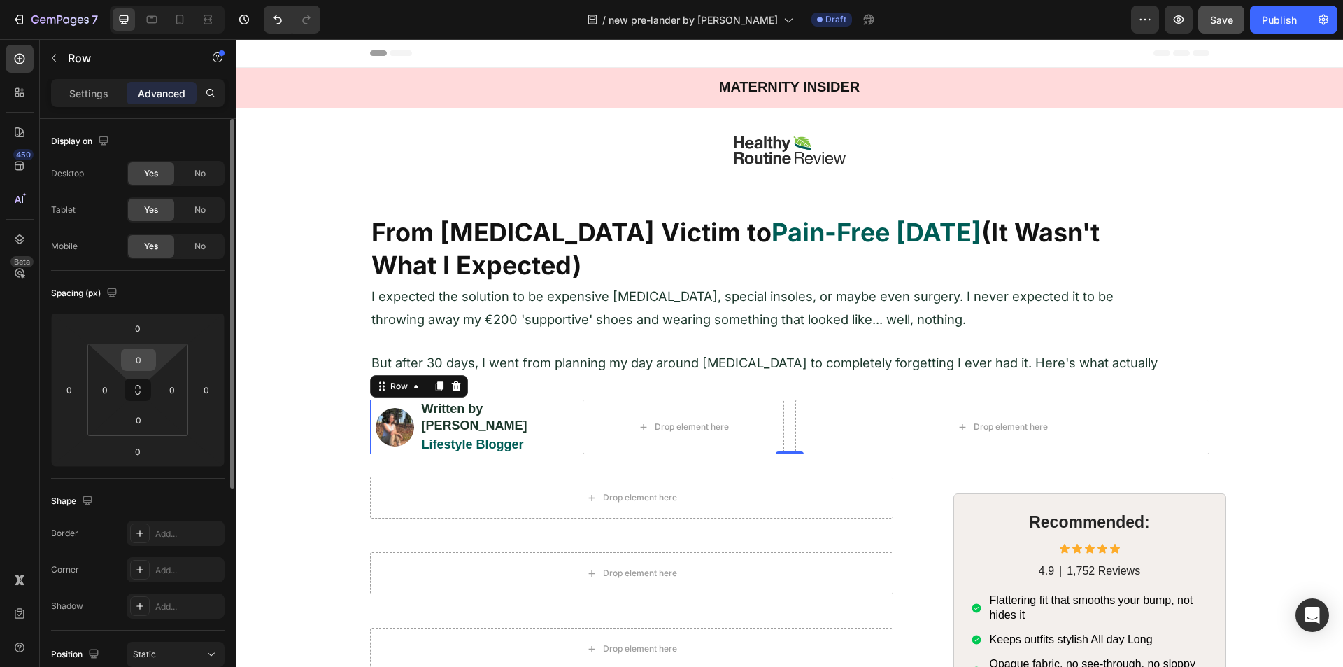
click at [134, 360] on input "0" at bounding box center [138, 359] width 28 height 21
type input "20"
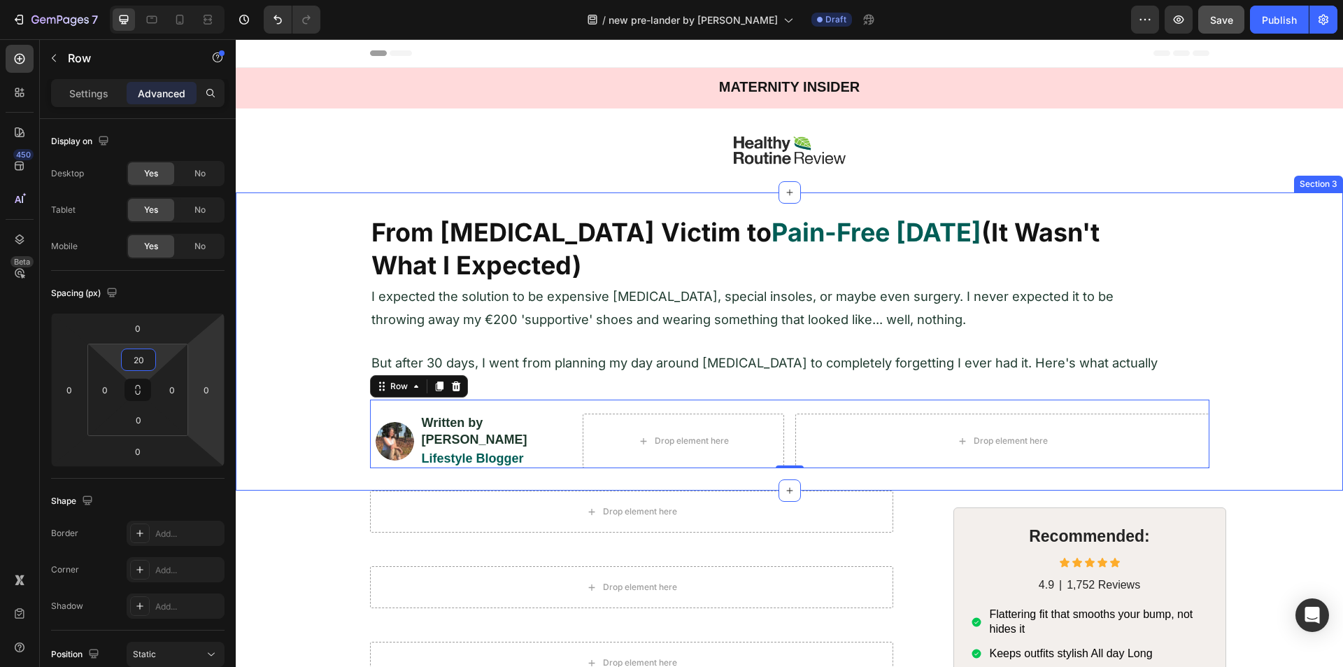
click at [311, 376] on div "⁠⁠⁠⁠⁠⁠⁠ From Foot Pain Victim to Pain-Free in 30 Days (It Wasn't What I Expecte…" at bounding box center [789, 341] width 1107 height 253
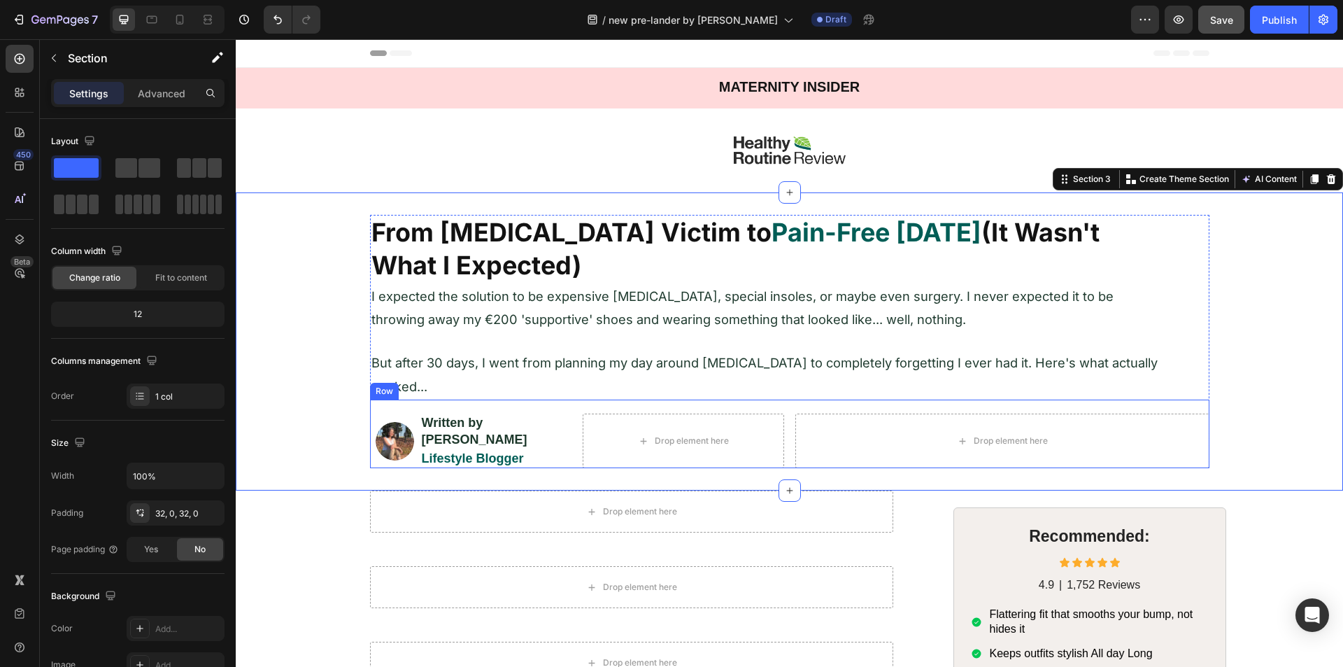
click at [781, 427] on div "Image ⁠⁠⁠⁠⁠⁠⁠ Written by Jessica Kim Heading ⁠⁠⁠⁠⁠⁠⁠ Lifestyle Blogger Heading …" at bounding box center [789, 433] width 839 height 69
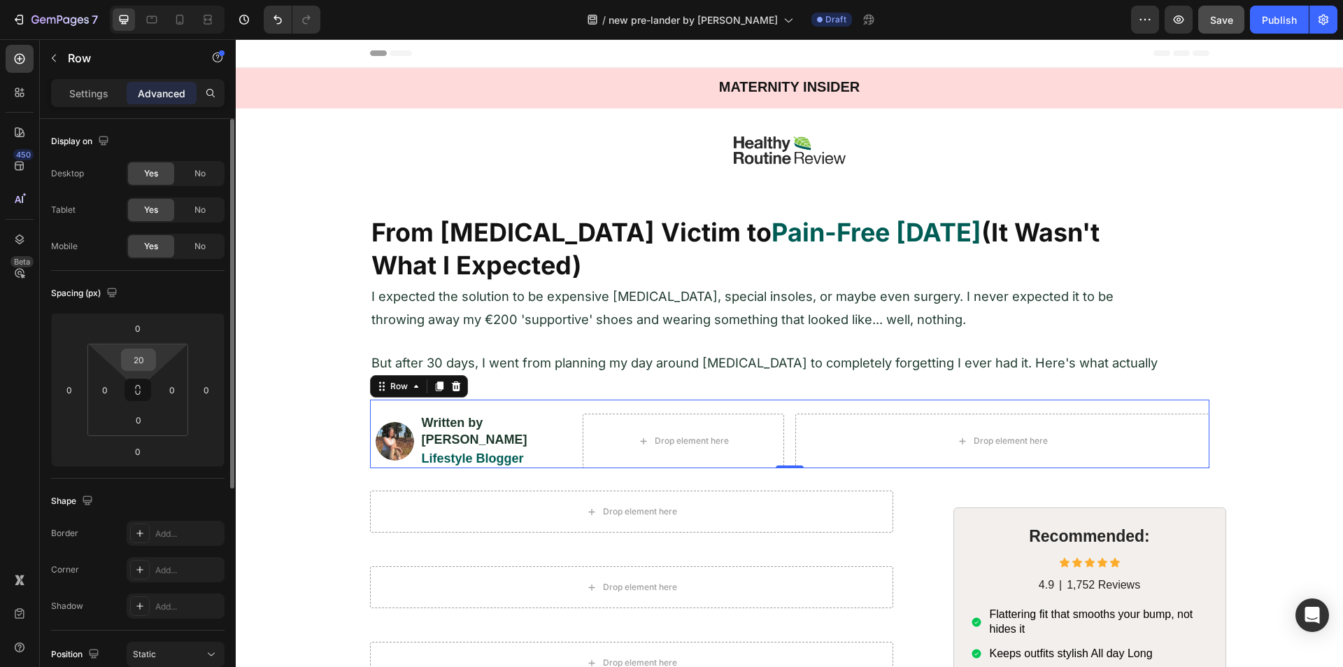
click at [145, 355] on input "20" at bounding box center [138, 359] width 28 height 21
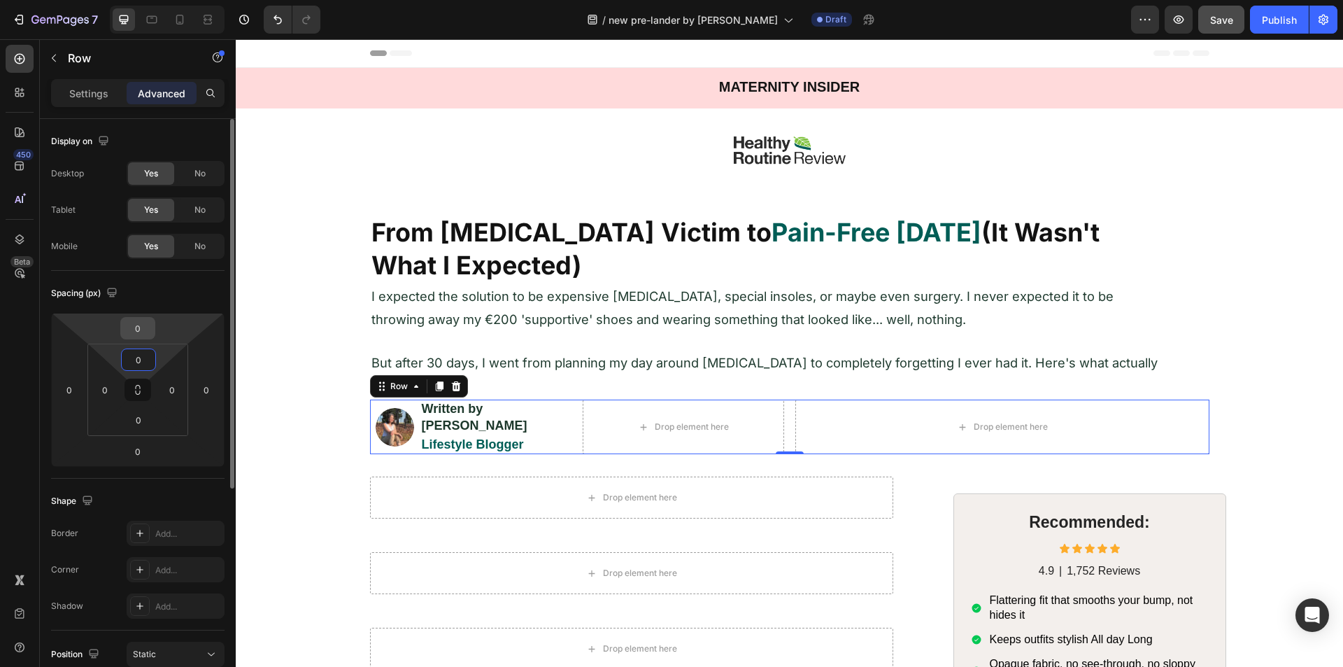
type input "0"
click at [144, 337] on input "0" at bounding box center [138, 328] width 28 height 21
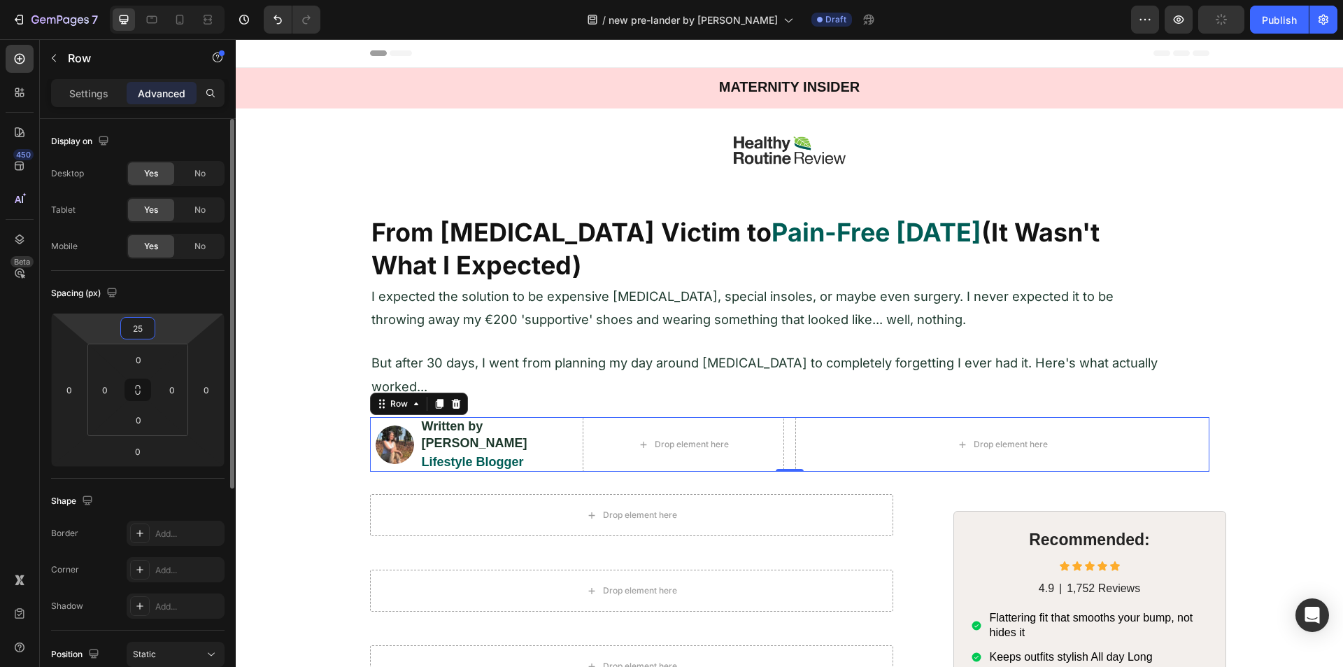
click at [143, 334] on input "25" at bounding box center [138, 328] width 28 height 21
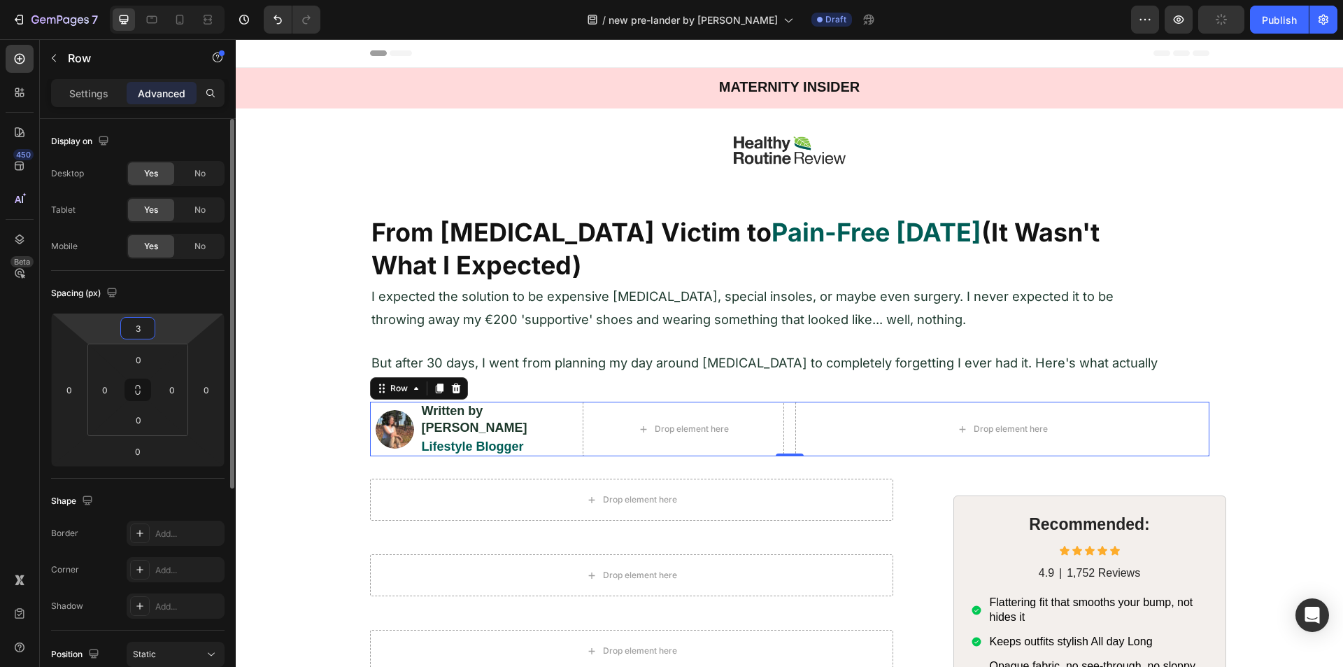
type input "30"
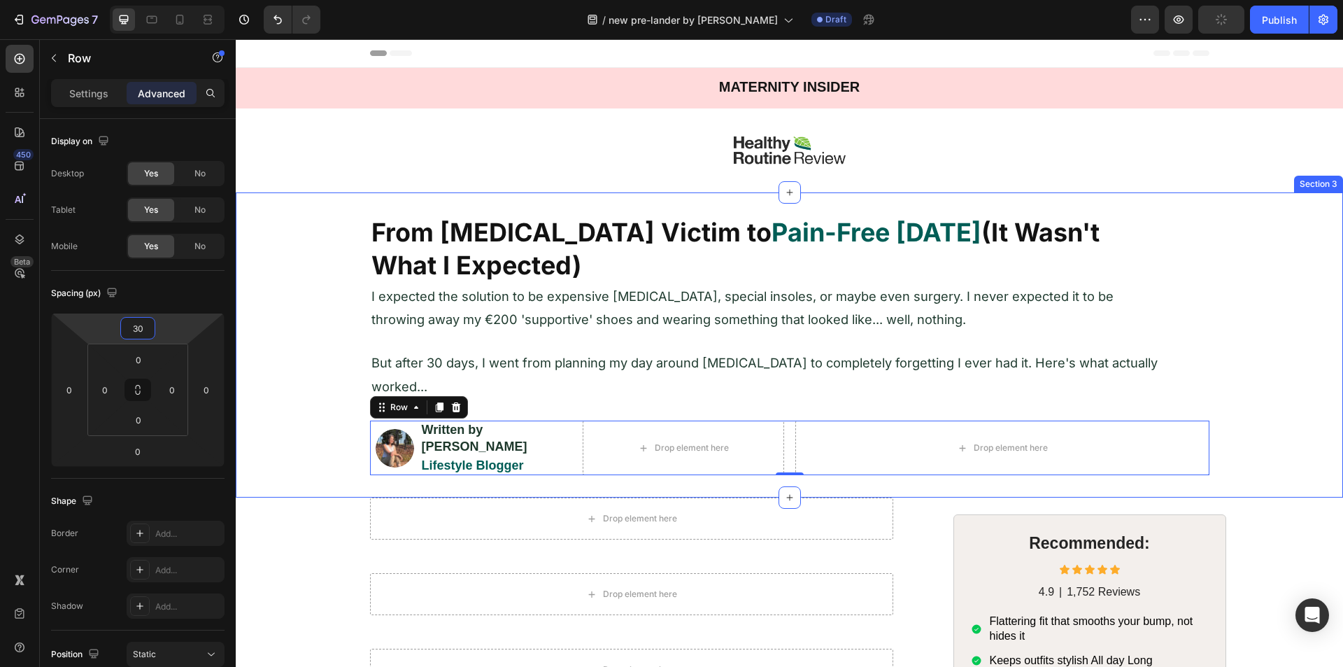
click at [313, 282] on div "⁠⁠⁠⁠⁠⁠⁠ From Foot Pain Victim to Pain-Free in 30 Days (It Wasn't What I Expecte…" at bounding box center [789, 345] width 1107 height 260
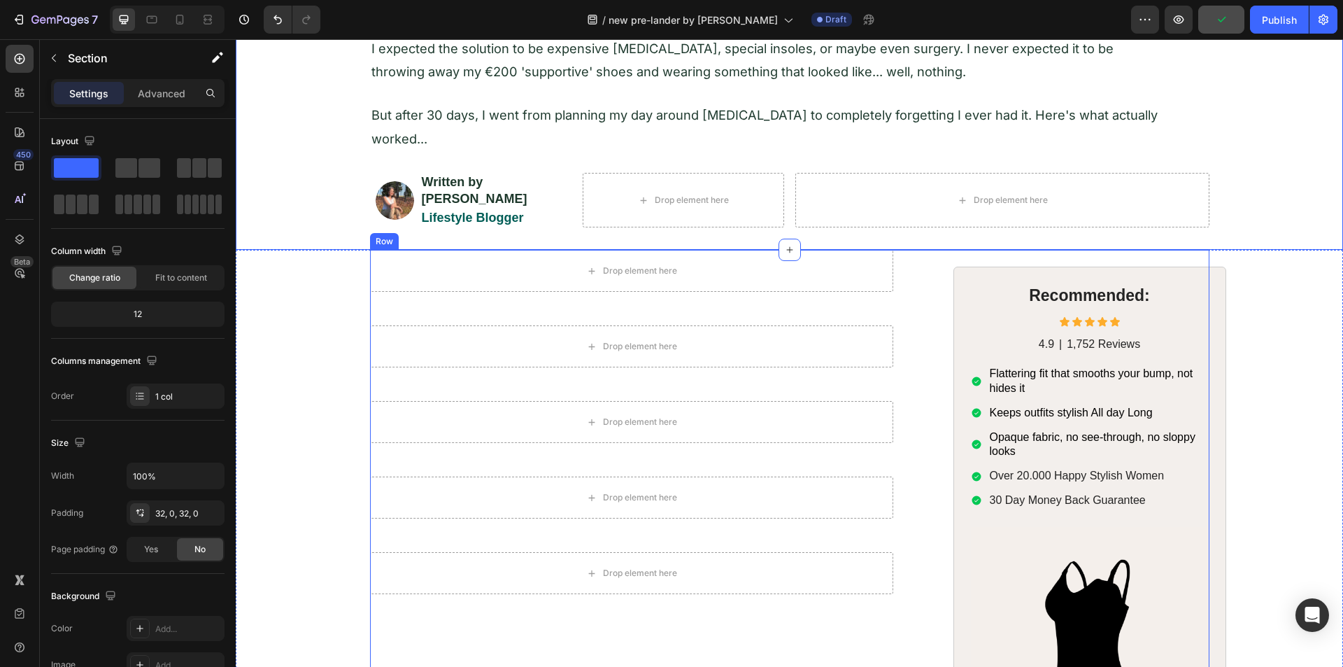
scroll to position [280, 0]
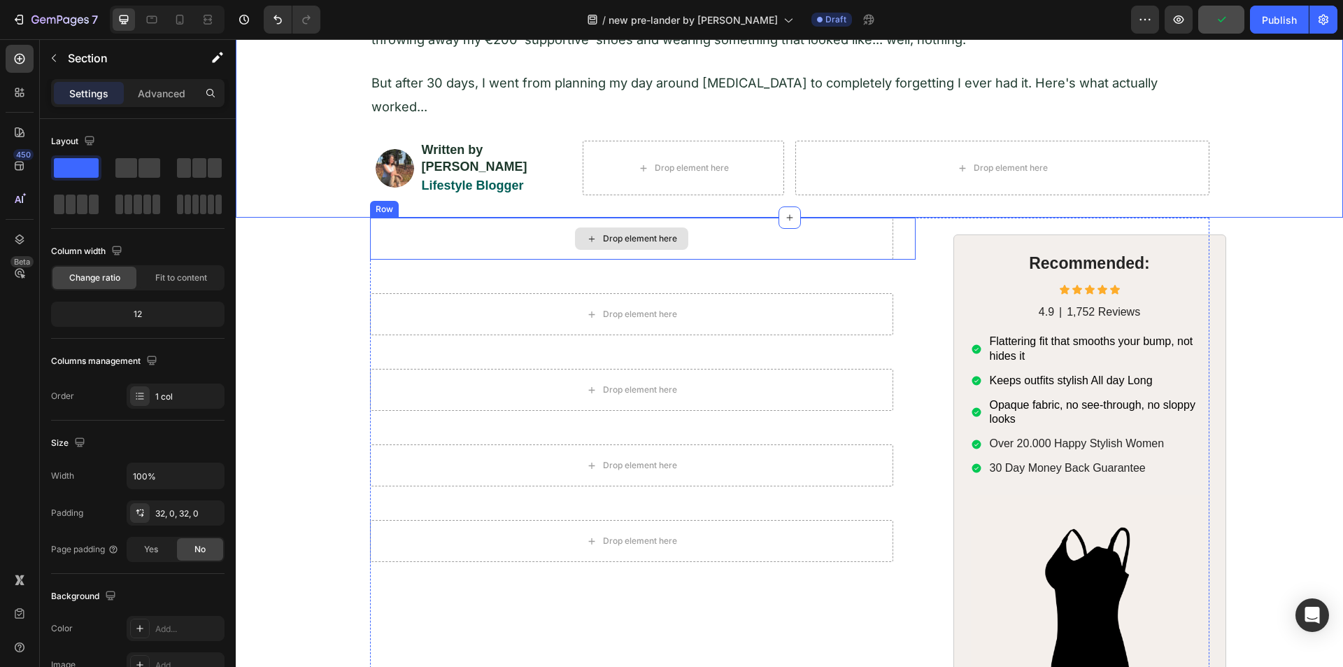
click at [490, 220] on div "Drop element here" at bounding box center [631, 239] width 523 height 42
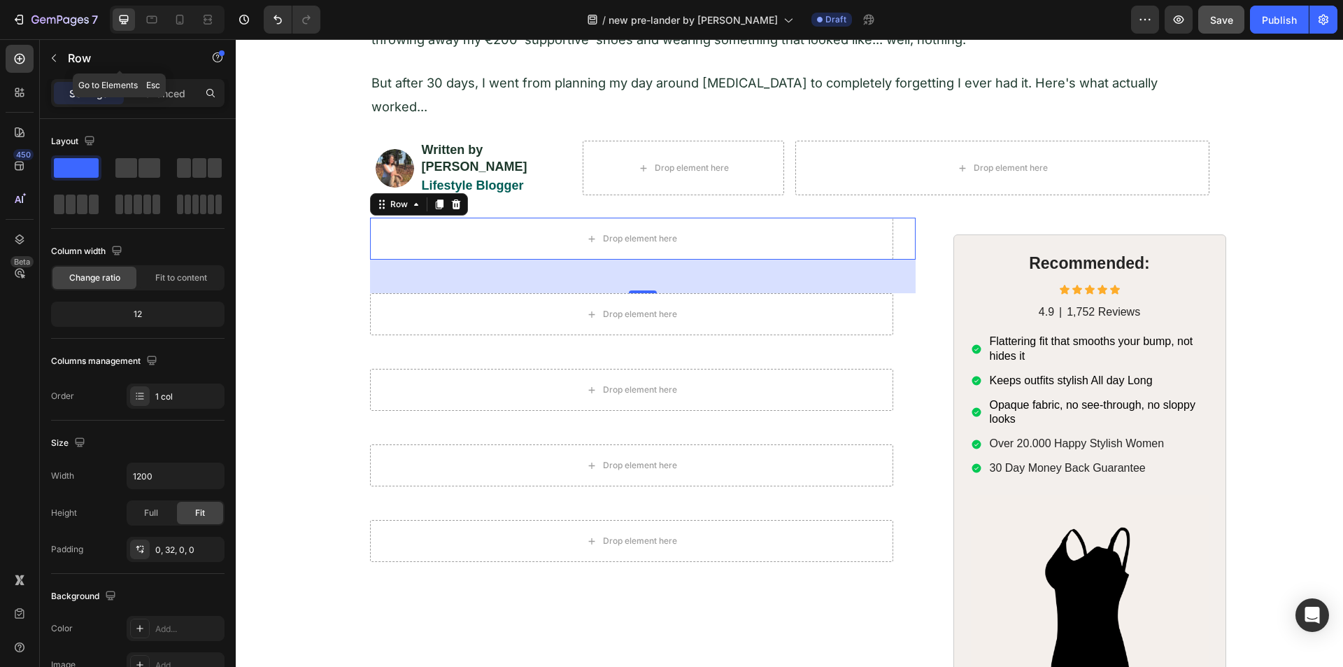
click at [56, 57] on icon "button" at bounding box center [53, 57] width 11 height 11
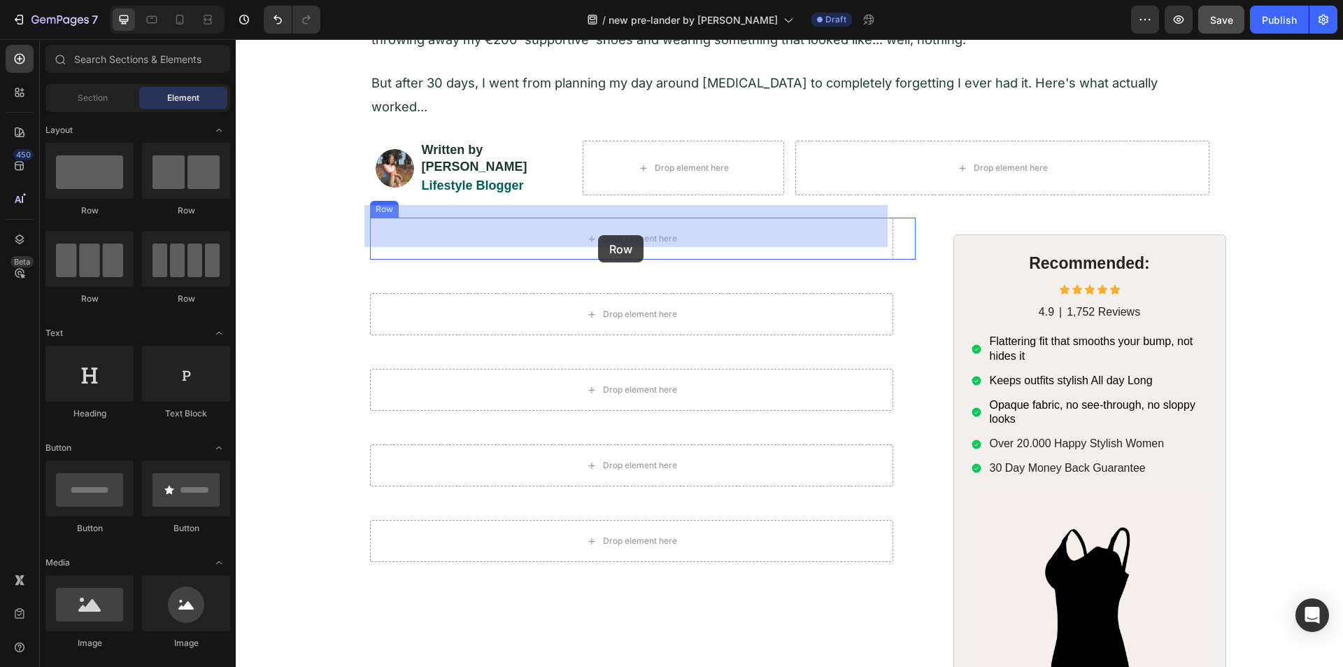
drag, startPoint x: 416, startPoint y: 211, endPoint x: 598, endPoint y: 235, distance: 183.4
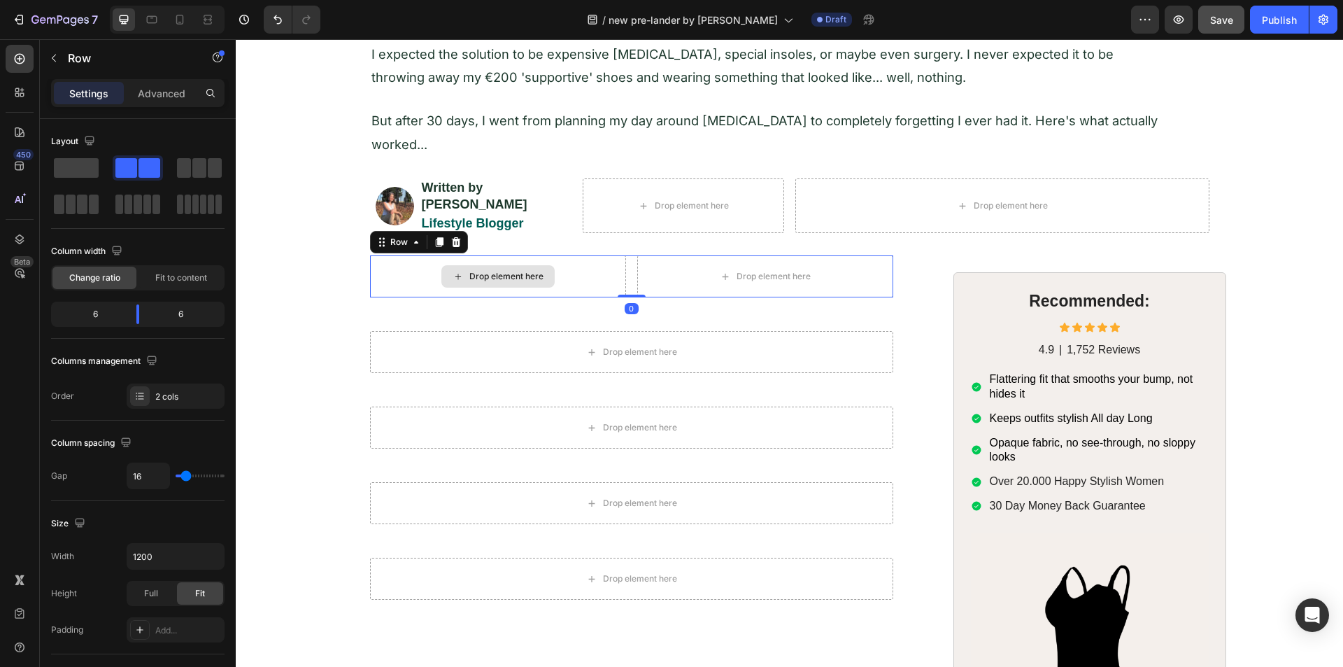
scroll to position [210, 0]
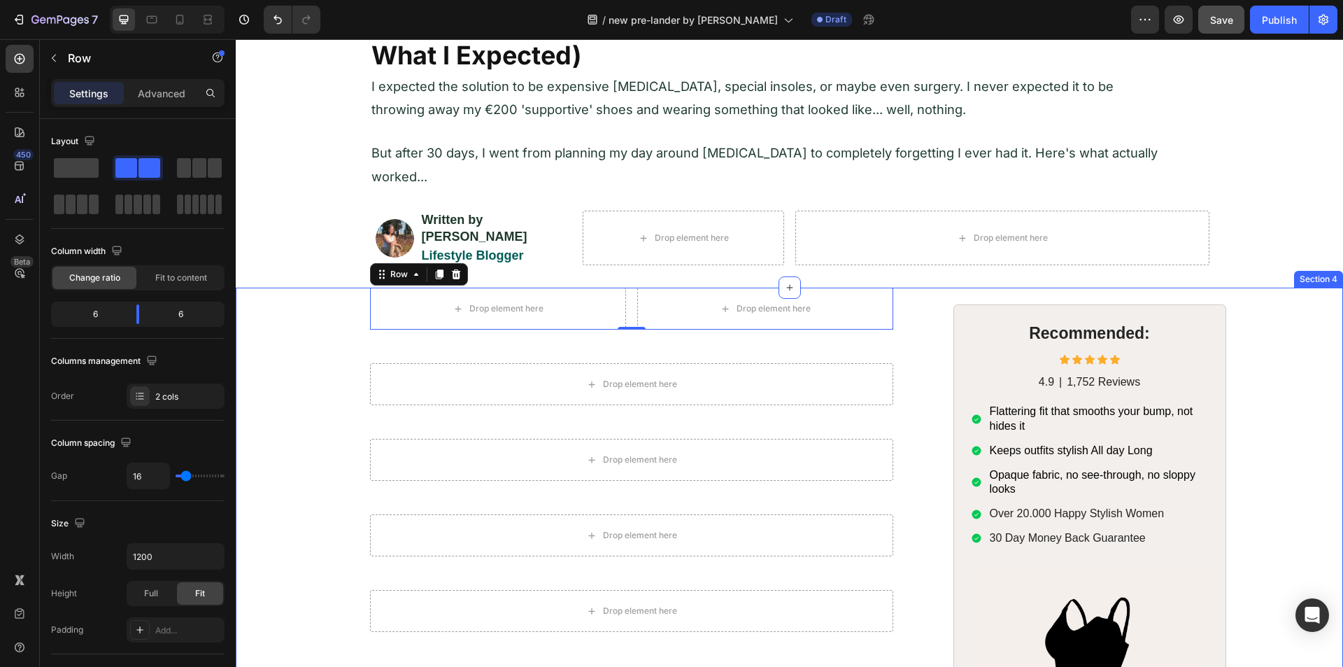
click at [329, 361] on div "Drop element here Drop element here Row 0 Row Drop element here Row Drop elemen…" at bounding box center [789, 594] width 1079 height 614
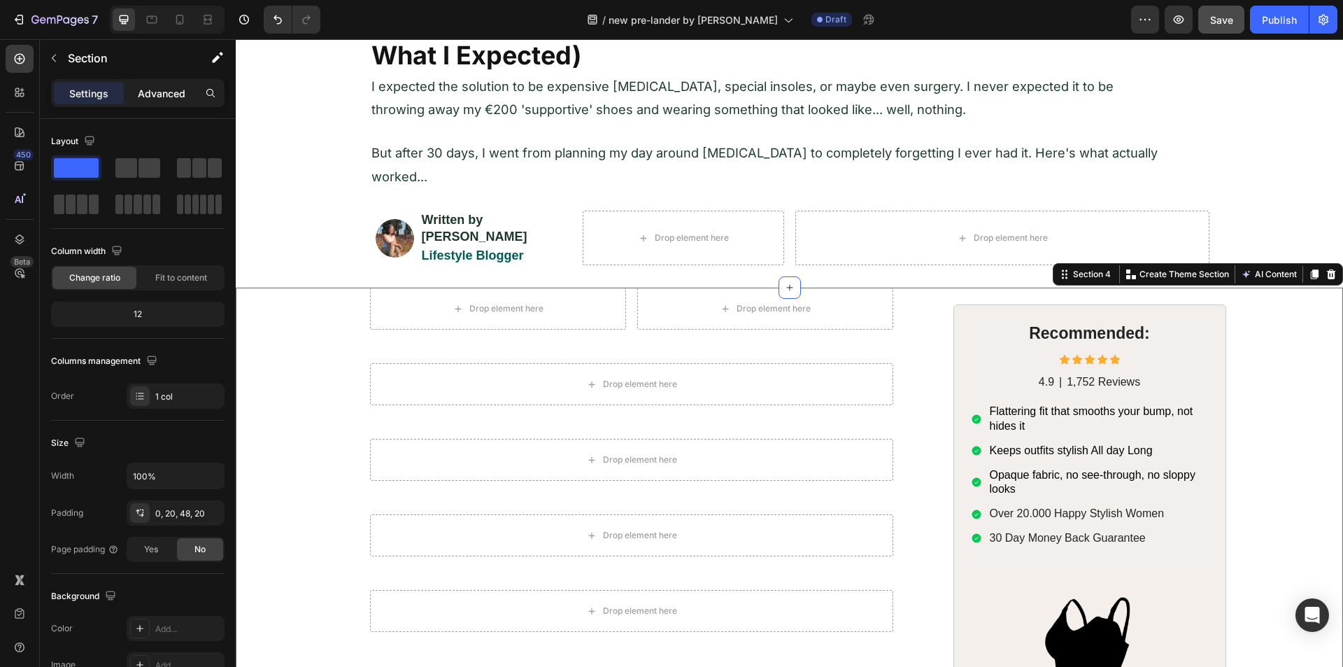
click at [160, 94] on p "Advanced" at bounding box center [162, 93] width 48 height 15
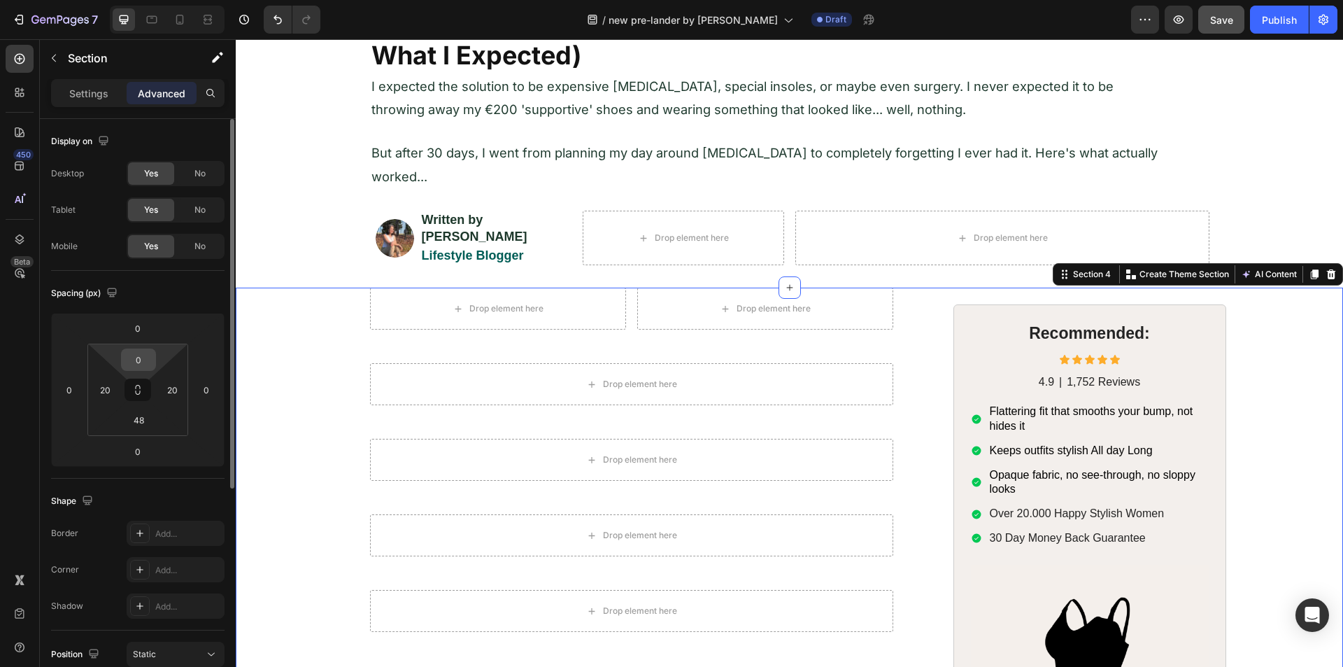
click at [139, 361] on input "0" at bounding box center [138, 359] width 28 height 21
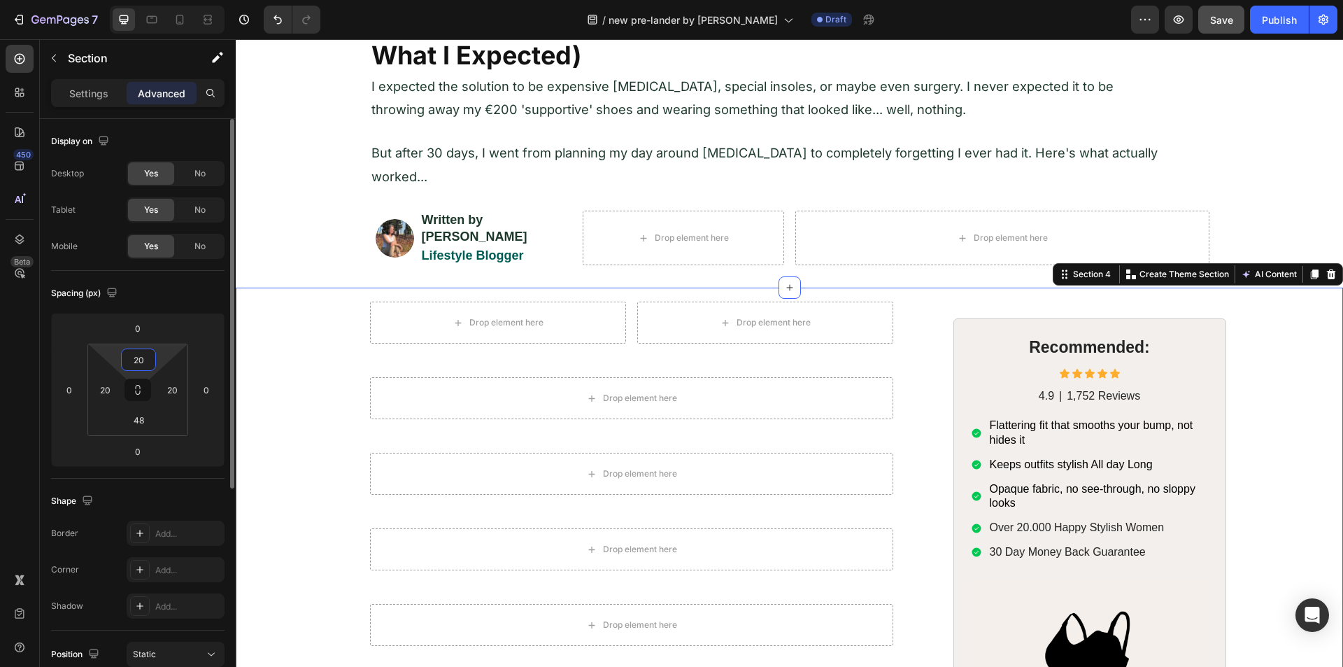
click at [139, 360] on input "20" at bounding box center [138, 359] width 28 height 21
type input "0"
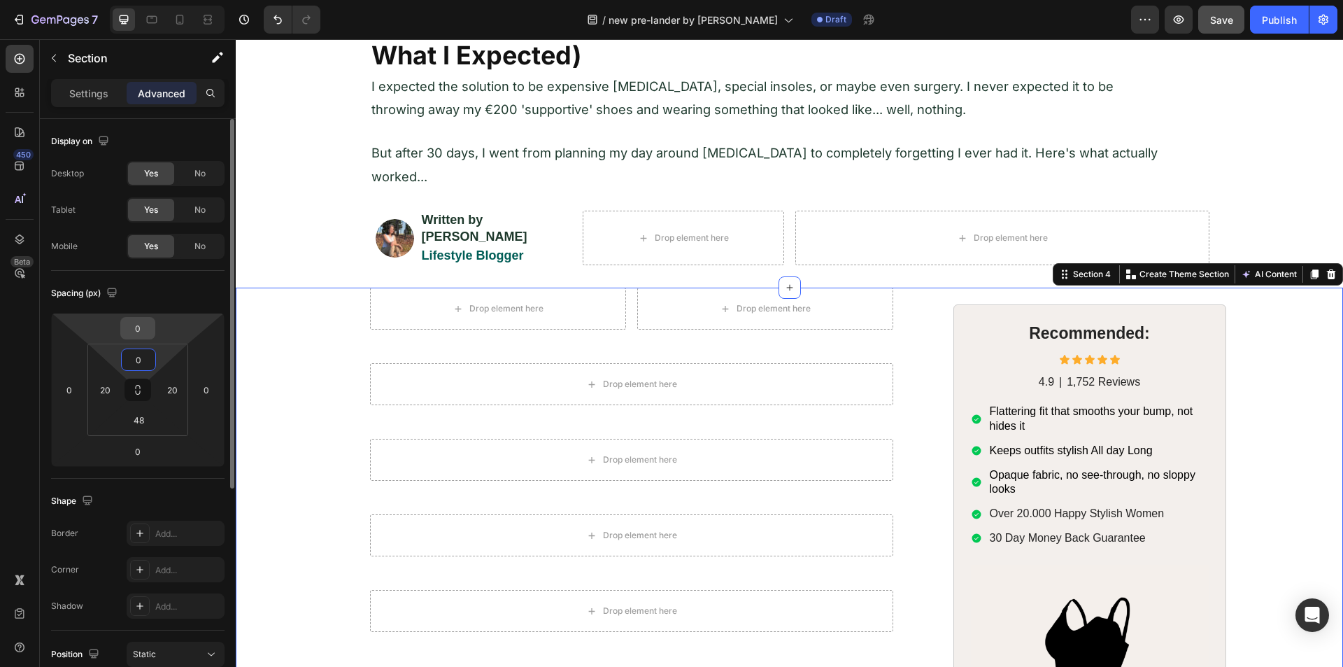
click at [144, 334] on input "0" at bounding box center [138, 328] width 28 height 21
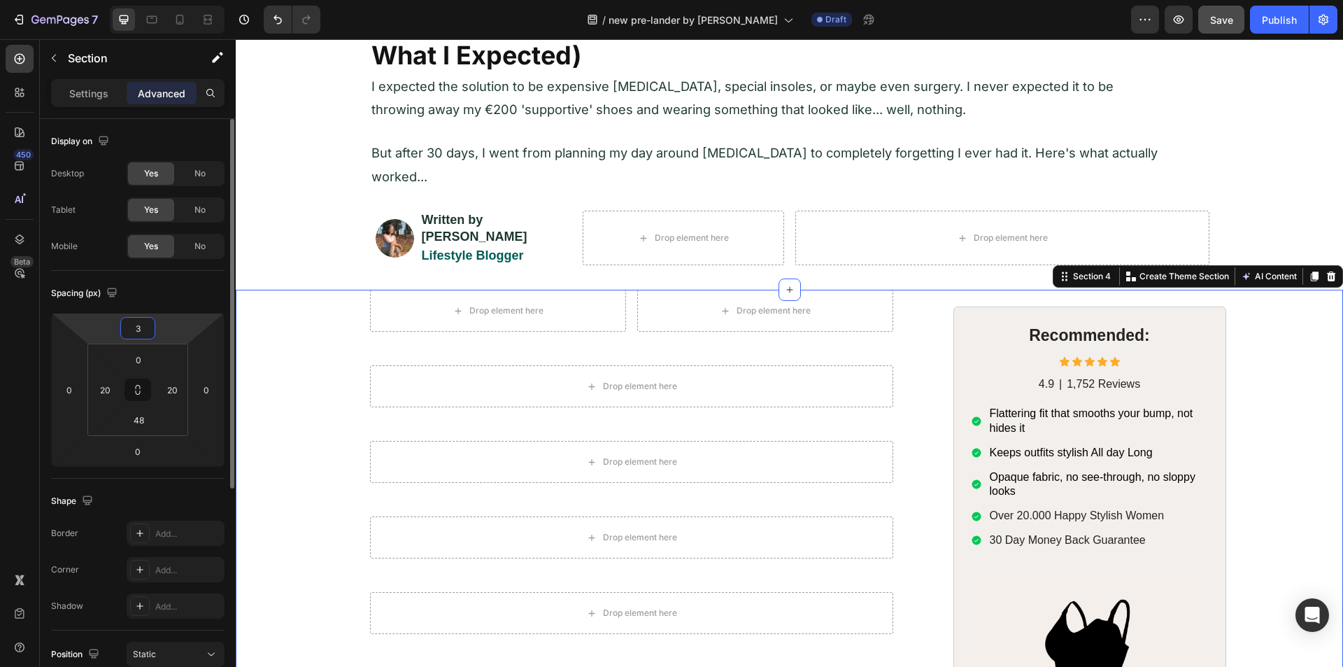
type input "30"
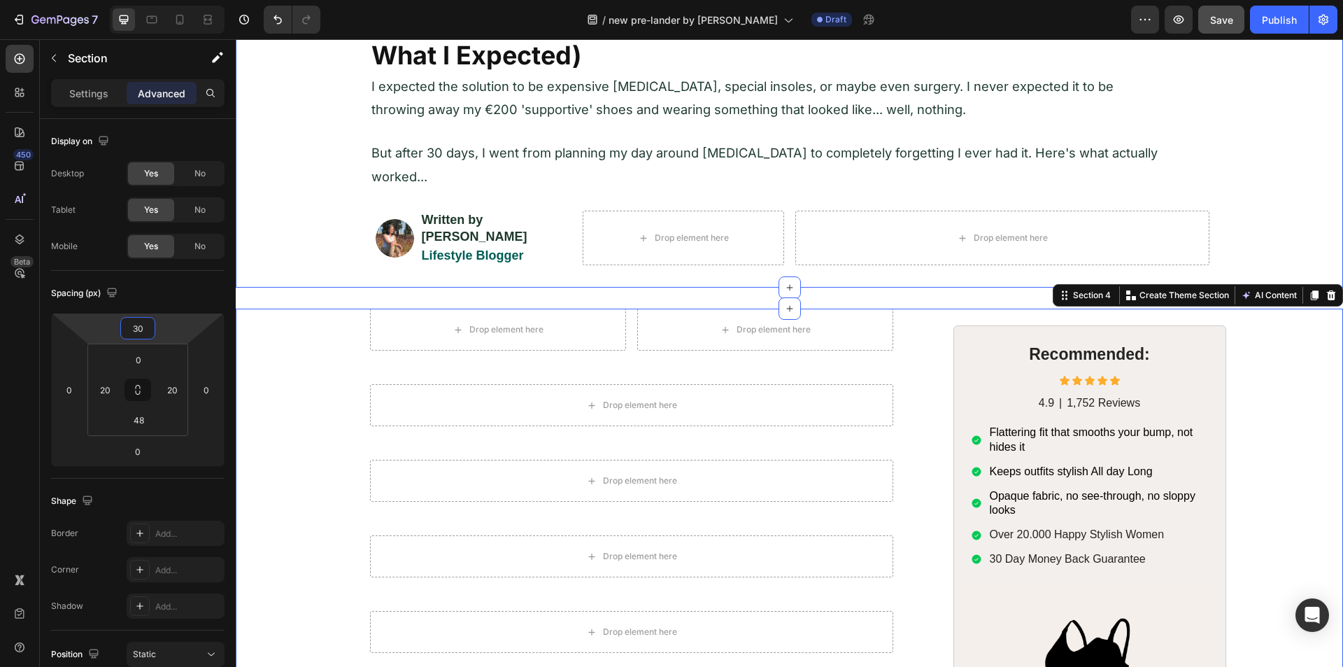
click at [297, 273] on div "⁠⁠⁠⁠⁠⁠⁠ From Foot Pain Victim to Pain-Free in 30 Days (It Wasn't What I Expecte…" at bounding box center [789, 135] width 1107 height 305
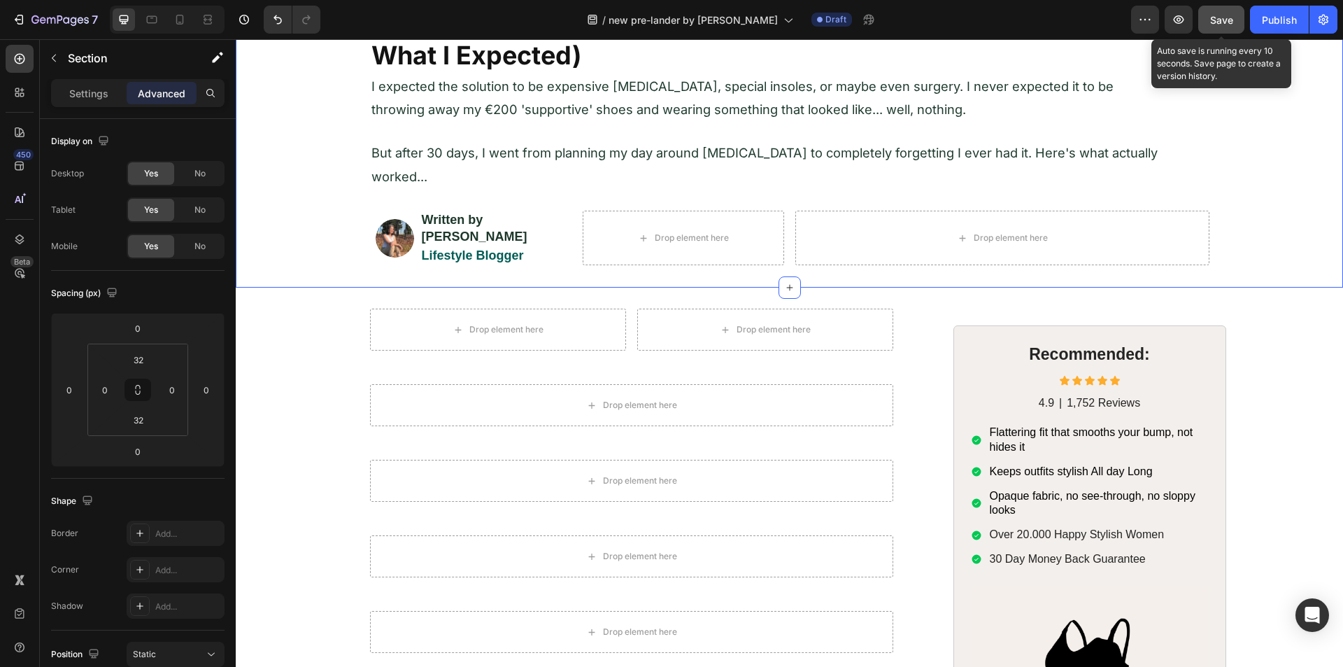
drag, startPoint x: 1220, startPoint y: 21, endPoint x: 688, endPoint y: 108, distance: 540.1
click at [1220, 21] on span "Save" at bounding box center [1221, 20] width 23 height 12
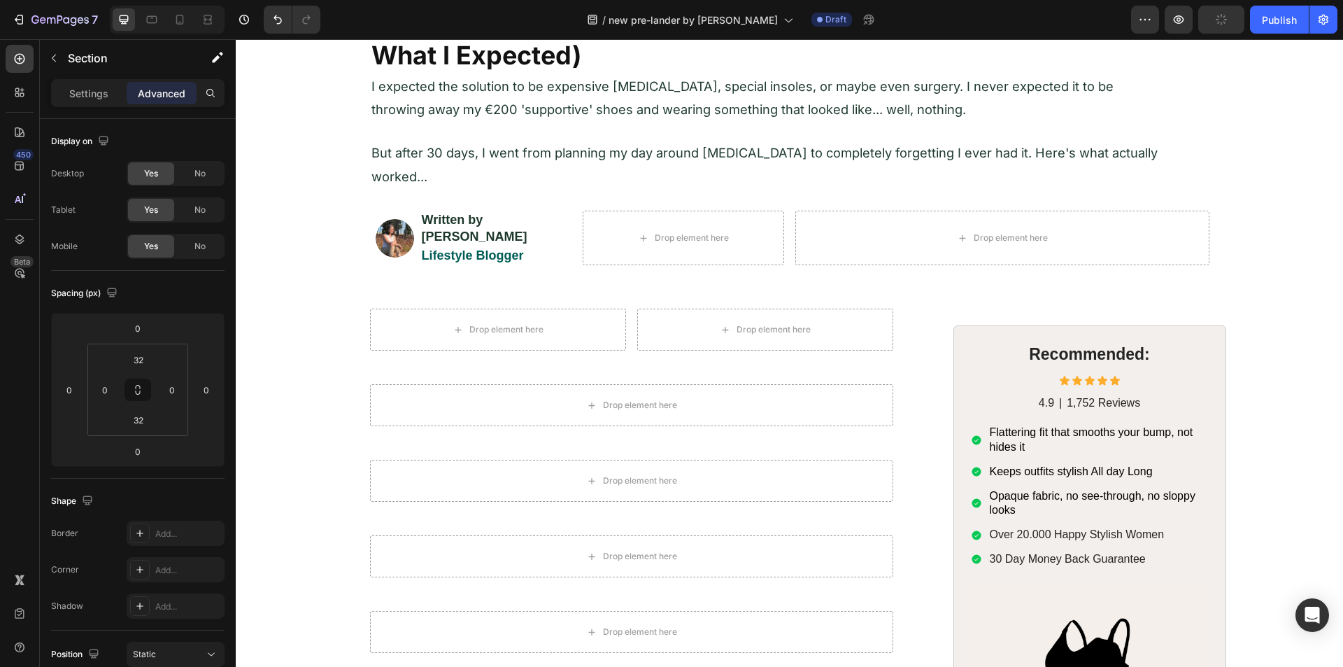
click at [338, 290] on div "⁠⁠⁠⁠⁠⁠⁠ From Foot Pain Victim to Pain-Free in 30 Days (It Wasn't What I Expecte…" at bounding box center [789, 407] width 1107 height 1099
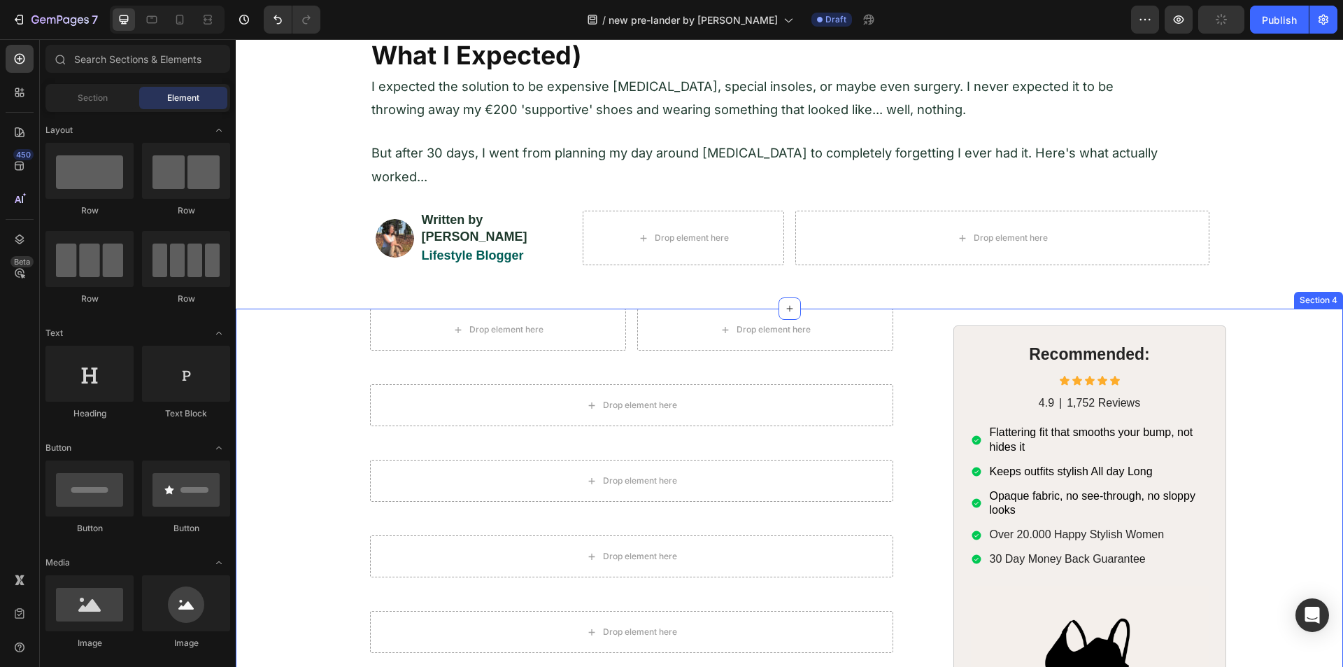
drag, startPoint x: 309, startPoint y: 348, endPoint x: 304, endPoint y: 355, distance: 9.0
click at [309, 349] on div "Drop element here Drop element here Row Row Drop element here Row Drop element …" at bounding box center [789, 615] width 1079 height 614
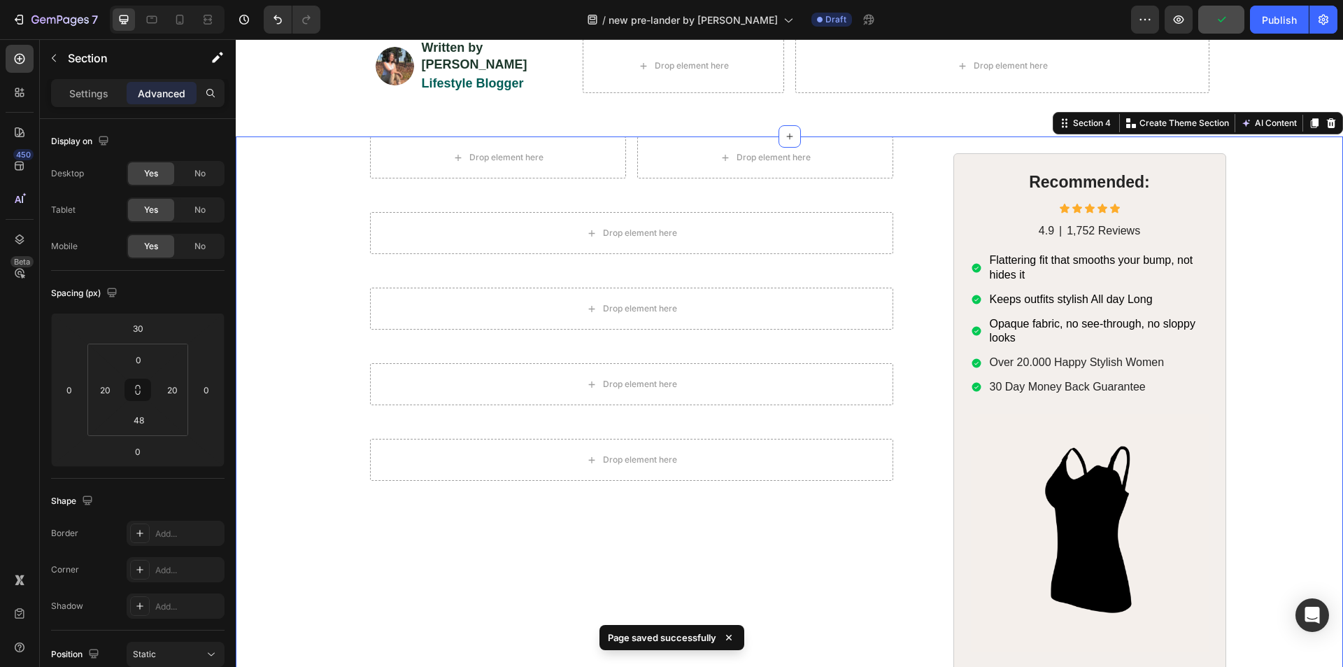
scroll to position [350, 0]
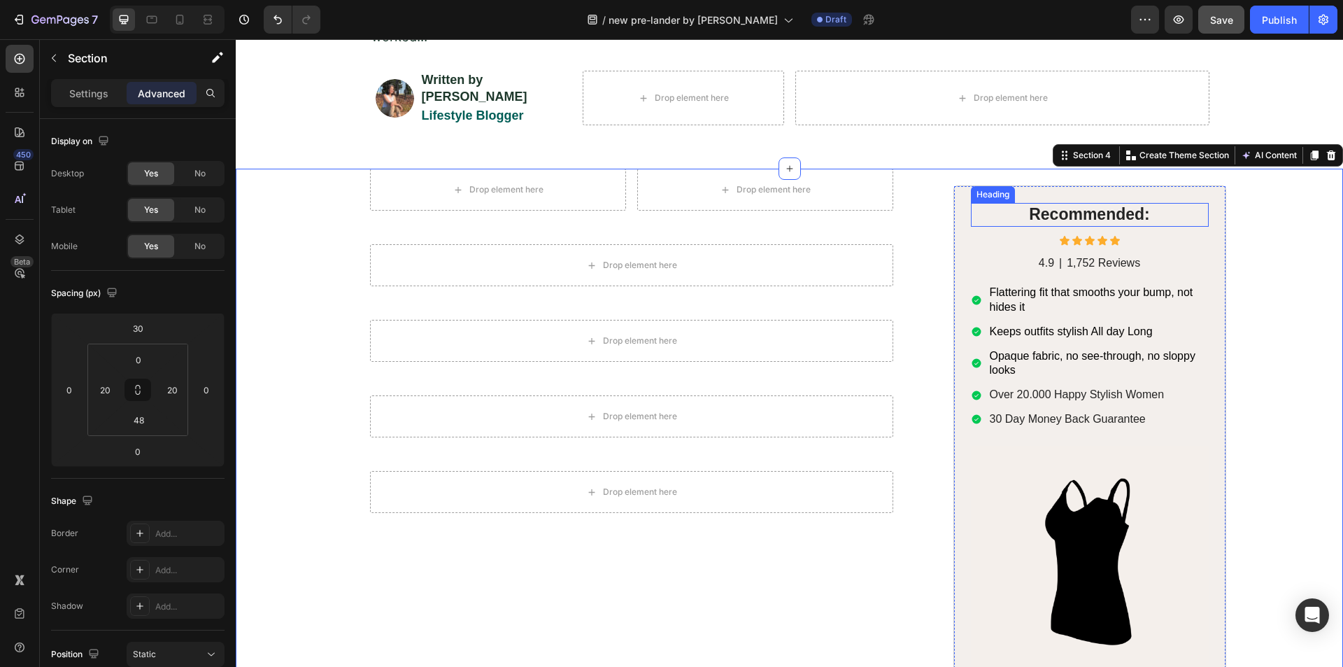
click at [1000, 203] on h2 "Recommended:" at bounding box center [1090, 215] width 238 height 24
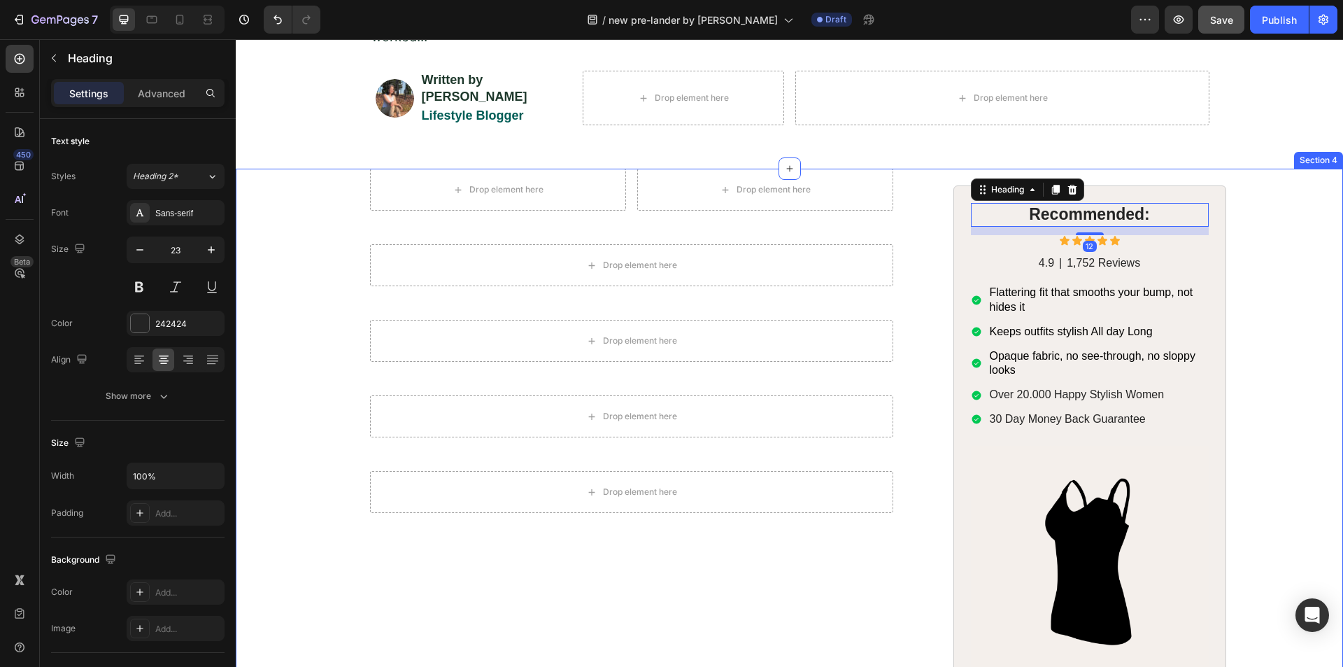
click at [330, 232] on div "Drop element here Drop element here Row Row Drop element here Row Drop element …" at bounding box center [789, 476] width 1079 height 614
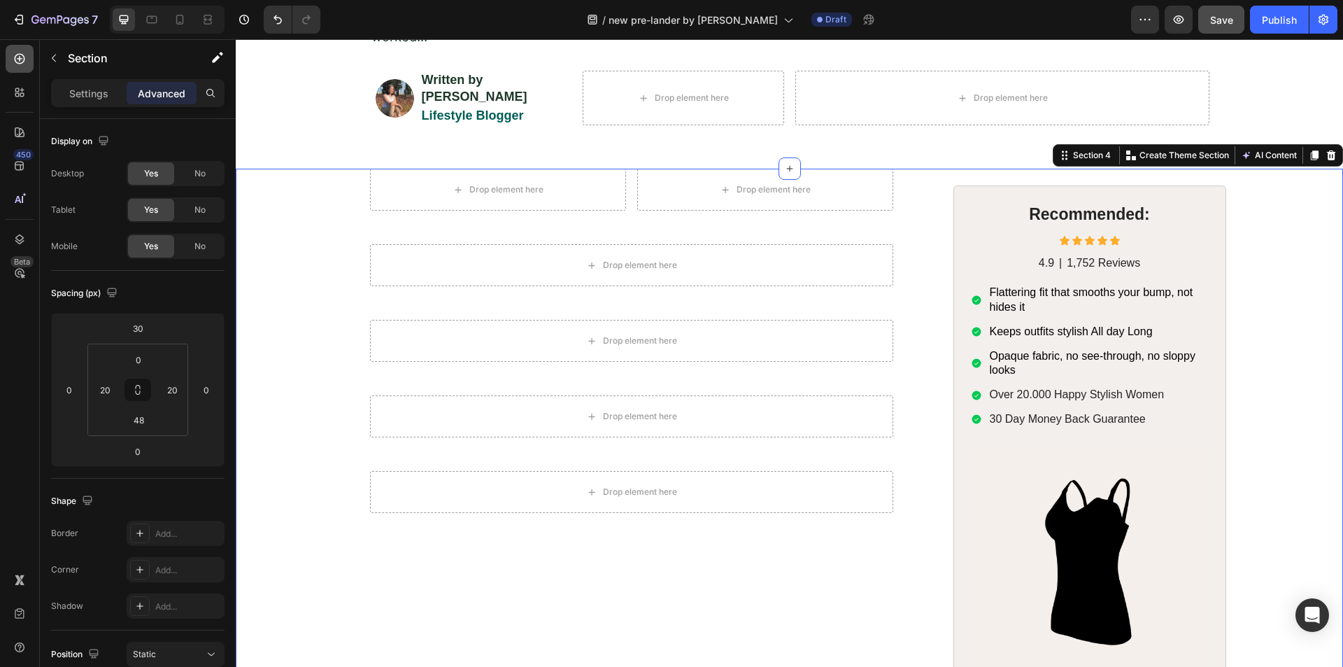
click at [26, 55] on icon at bounding box center [20, 59] width 14 height 14
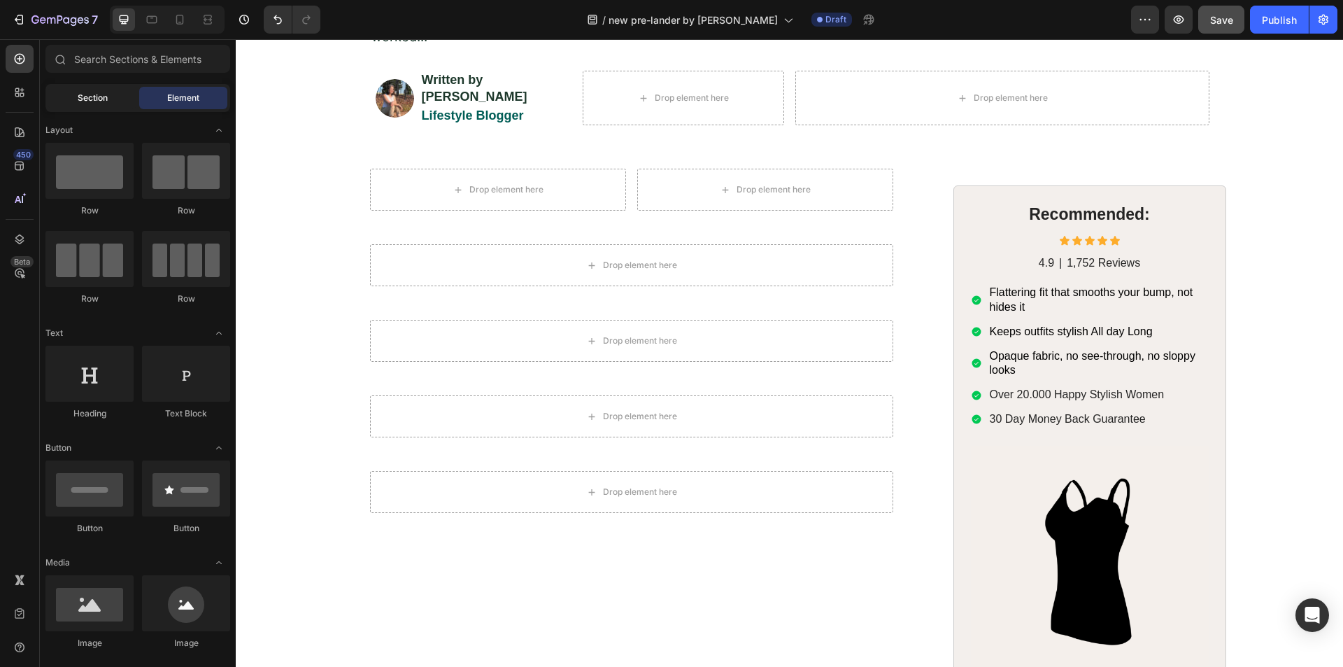
click at [108, 92] on div "Section" at bounding box center [92, 98] width 88 height 22
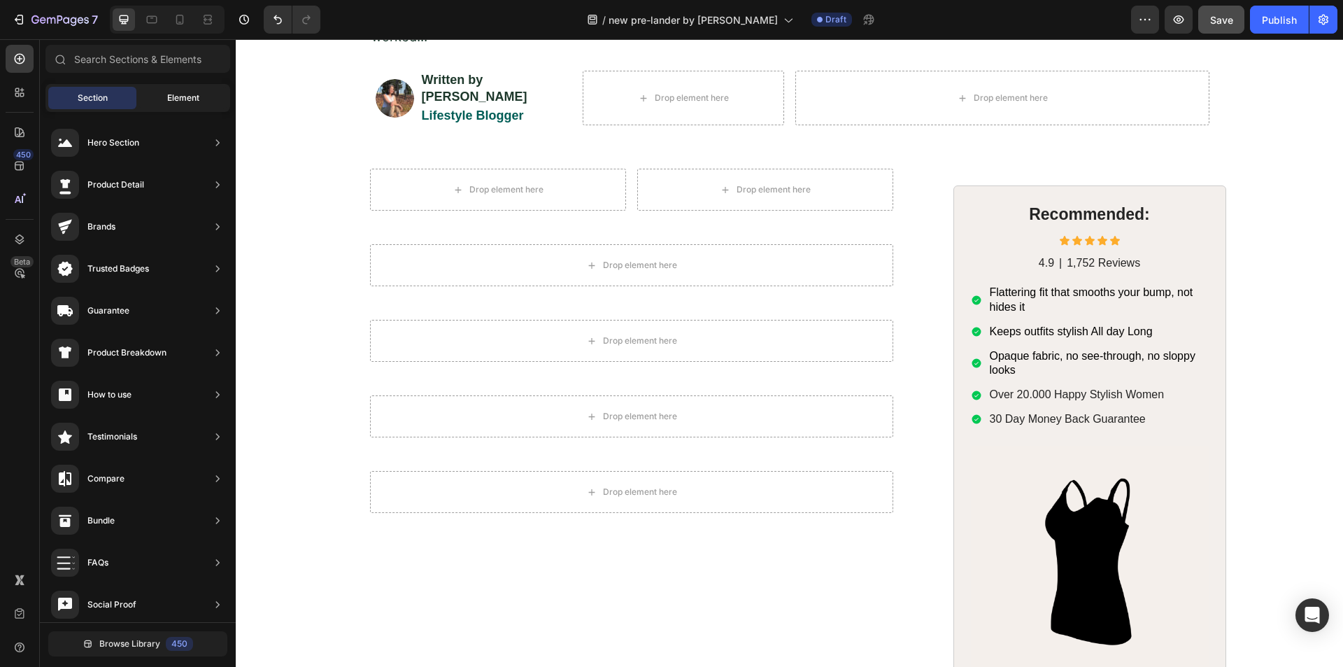
click at [164, 95] on div "Element" at bounding box center [183, 98] width 88 height 22
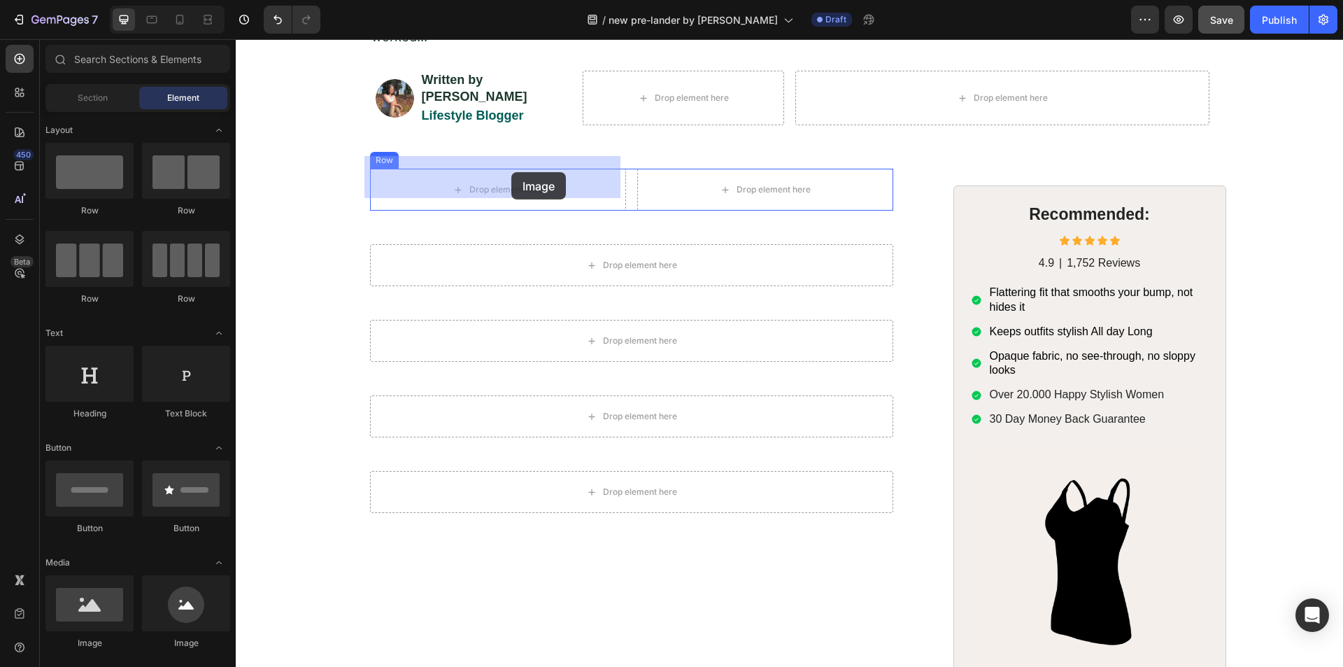
drag, startPoint x: 332, startPoint y: 638, endPoint x: 511, endPoint y: 172, distance: 499.3
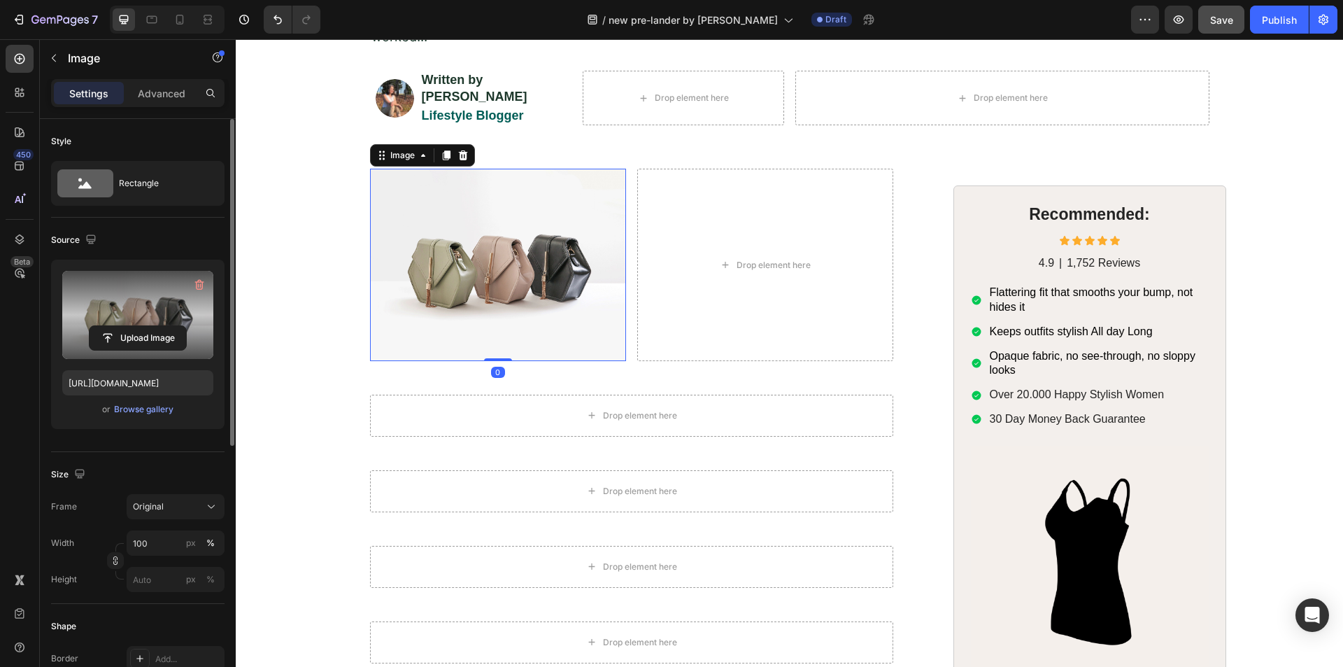
click at [163, 310] on label at bounding box center [137, 315] width 151 height 88
click at [163, 326] on input "file" at bounding box center [138, 338] width 97 height 24
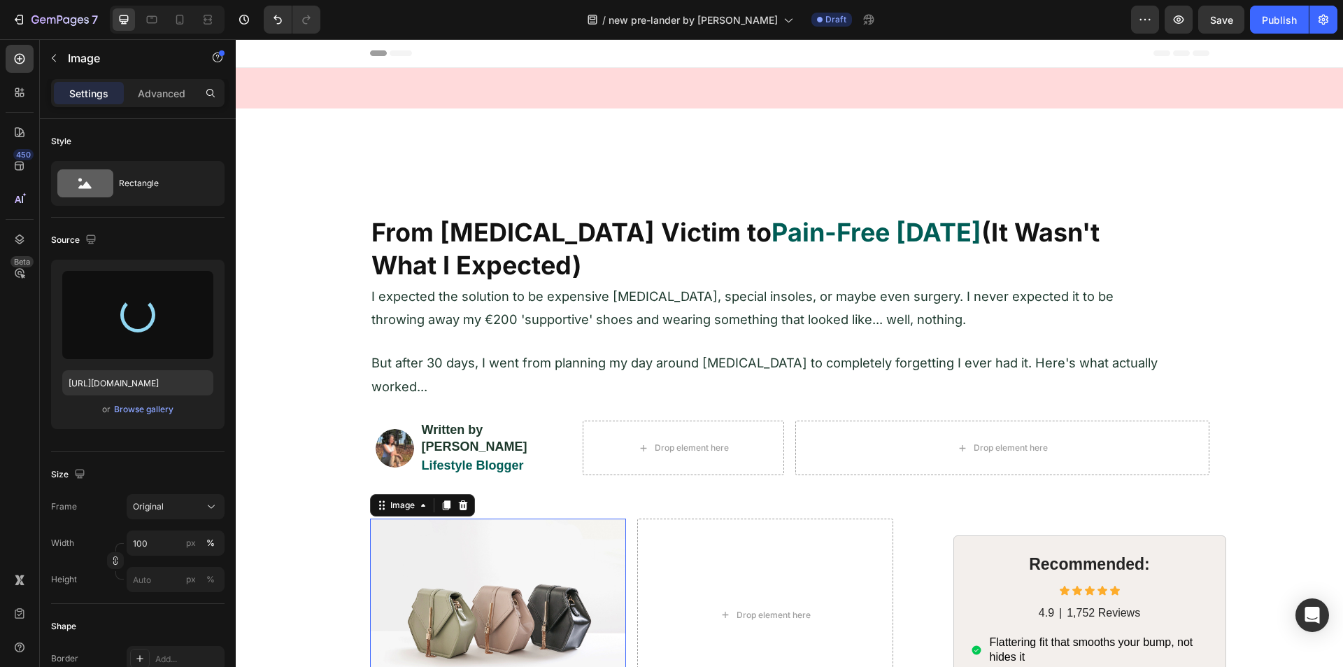
scroll to position [350, 0]
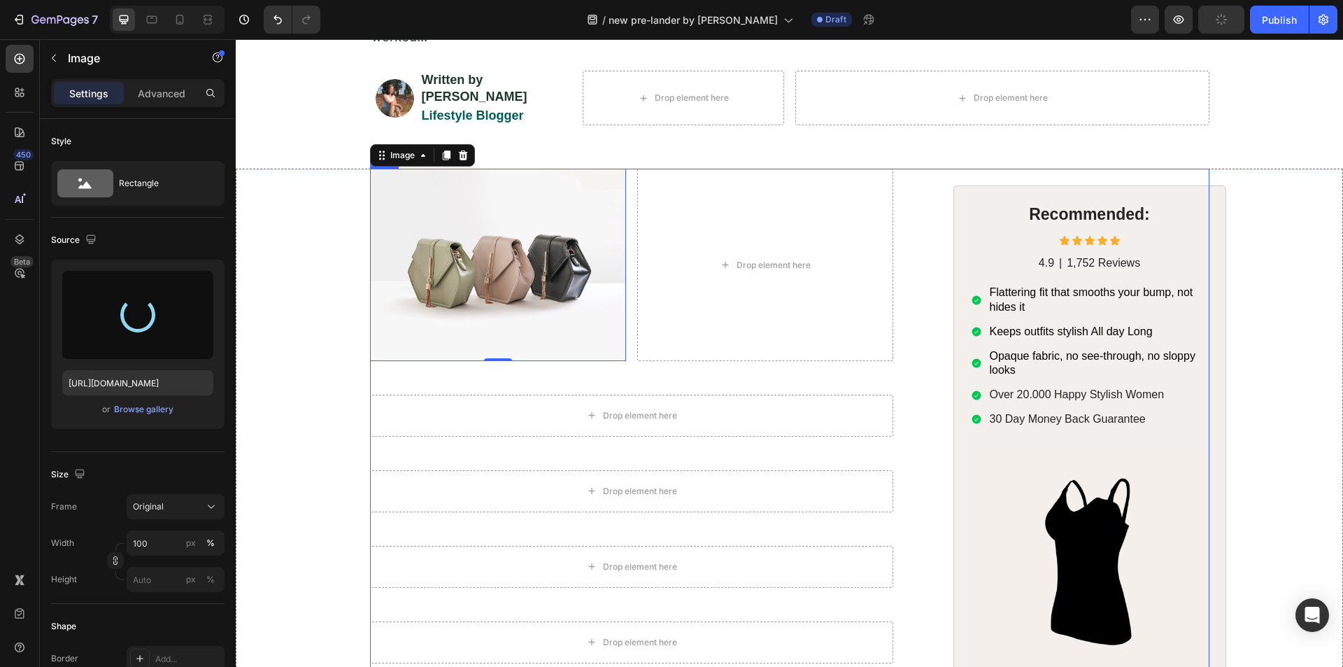
type input "[URL][DOMAIN_NAME]"
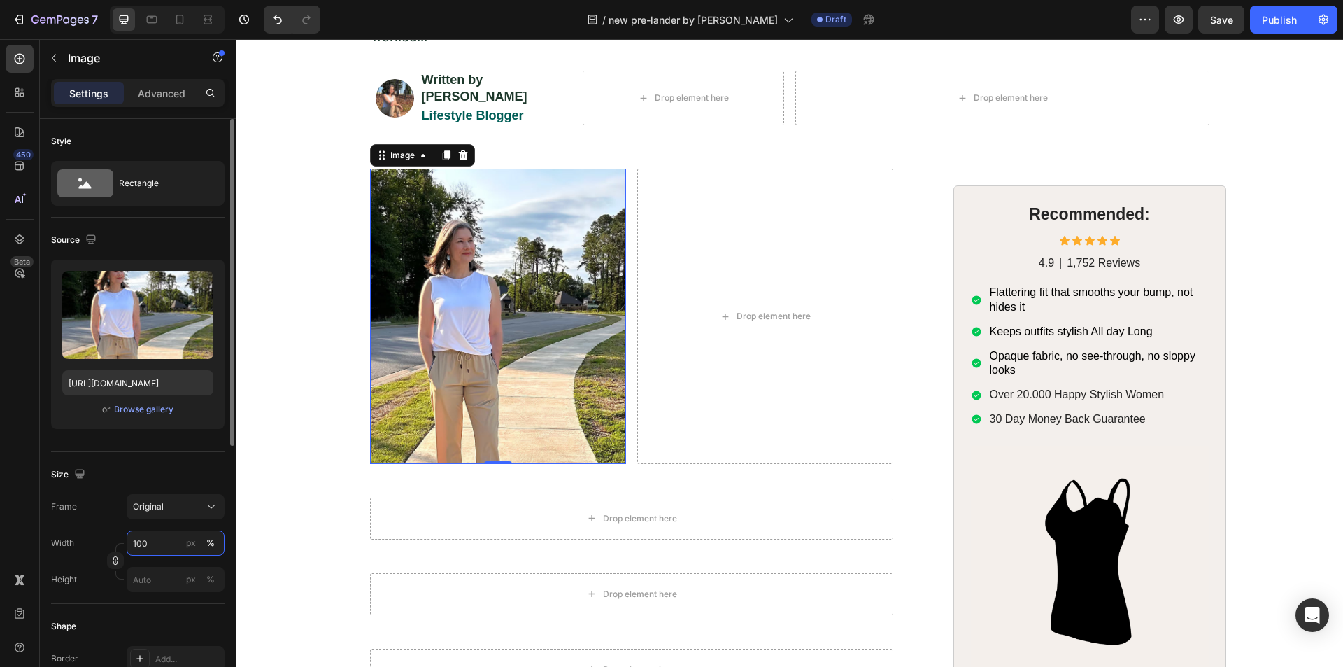
click at [159, 543] on input "100" at bounding box center [176, 542] width 98 height 25
click at [192, 512] on div "Original" at bounding box center [167, 506] width 69 height 13
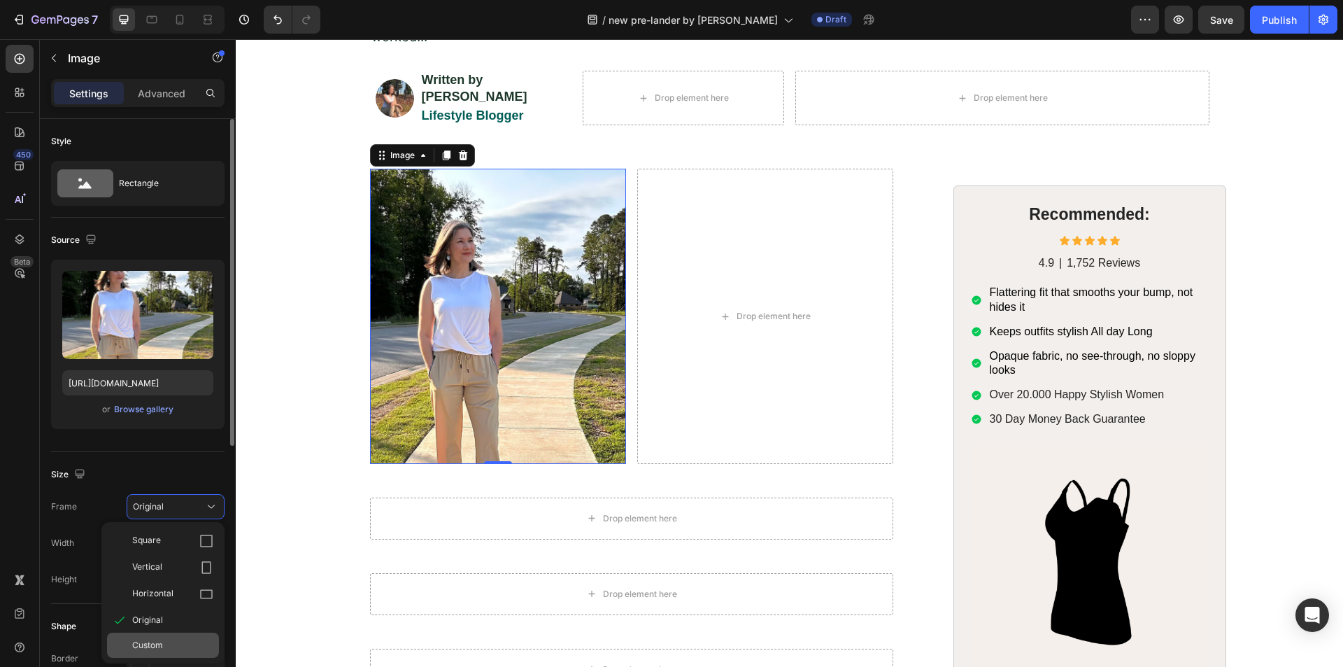
click at [160, 641] on span "Custom" at bounding box center [147, 645] width 31 height 13
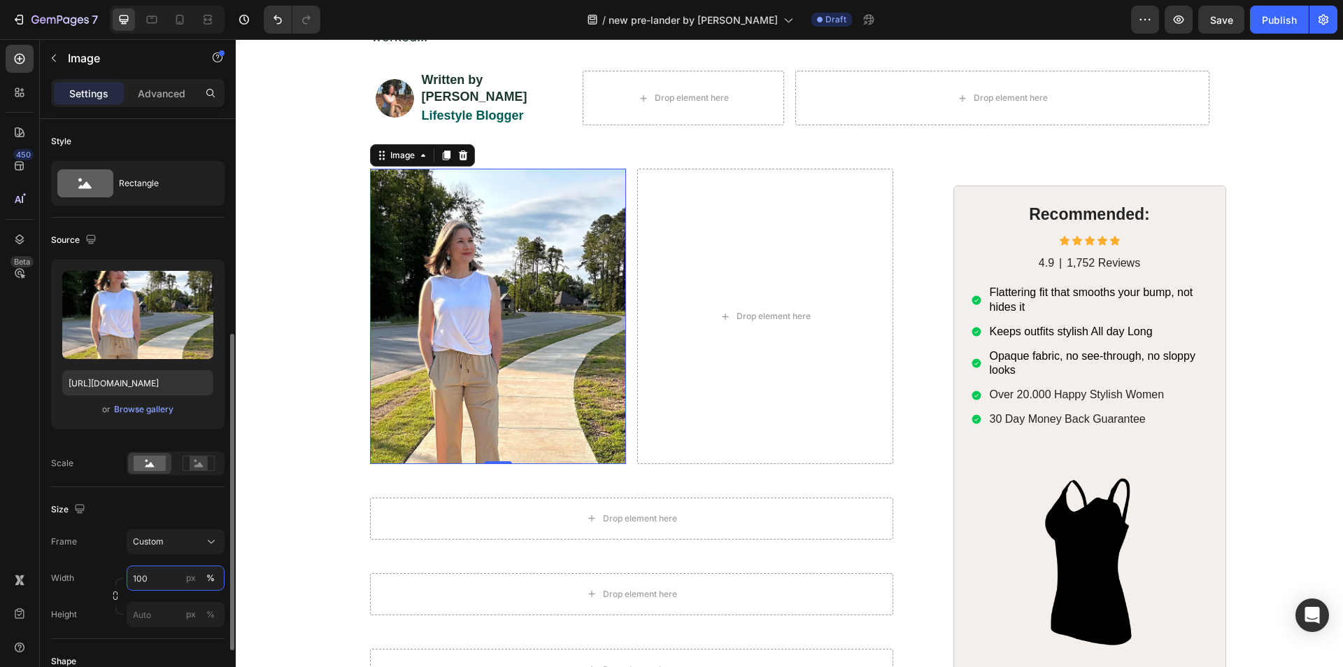
scroll to position [140, 0]
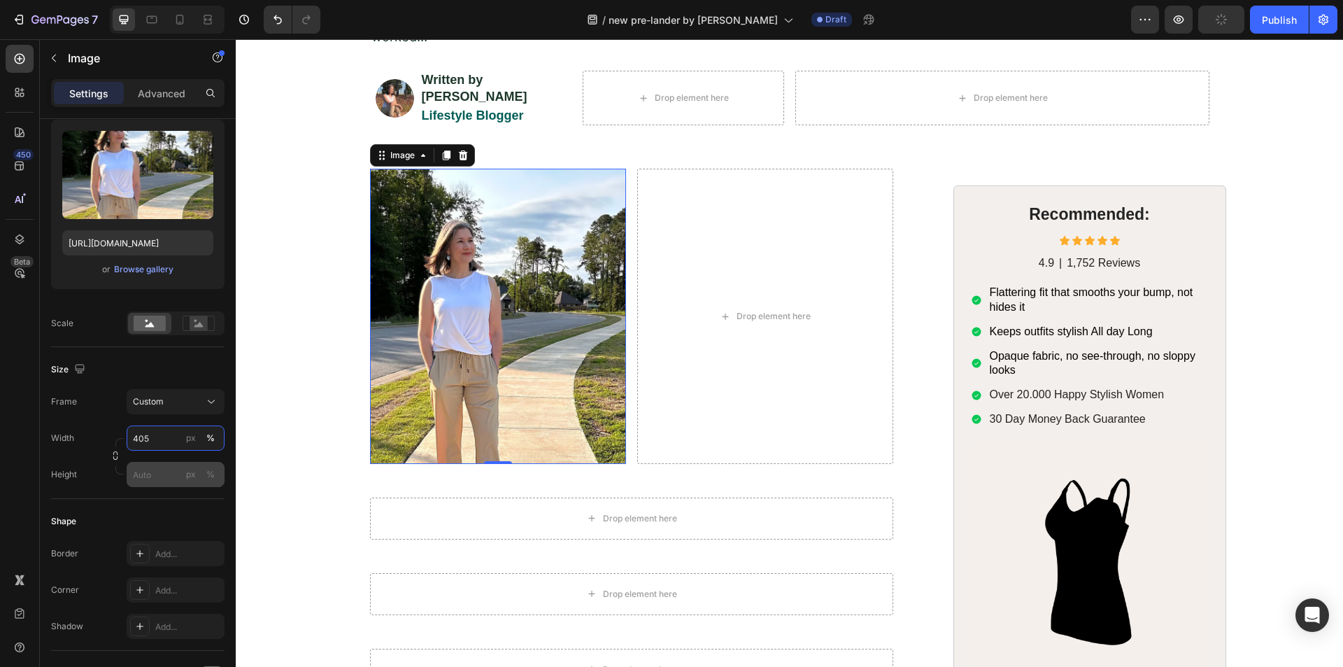
type input "405"
click at [166, 478] on input "px %" at bounding box center [176, 474] width 98 height 25
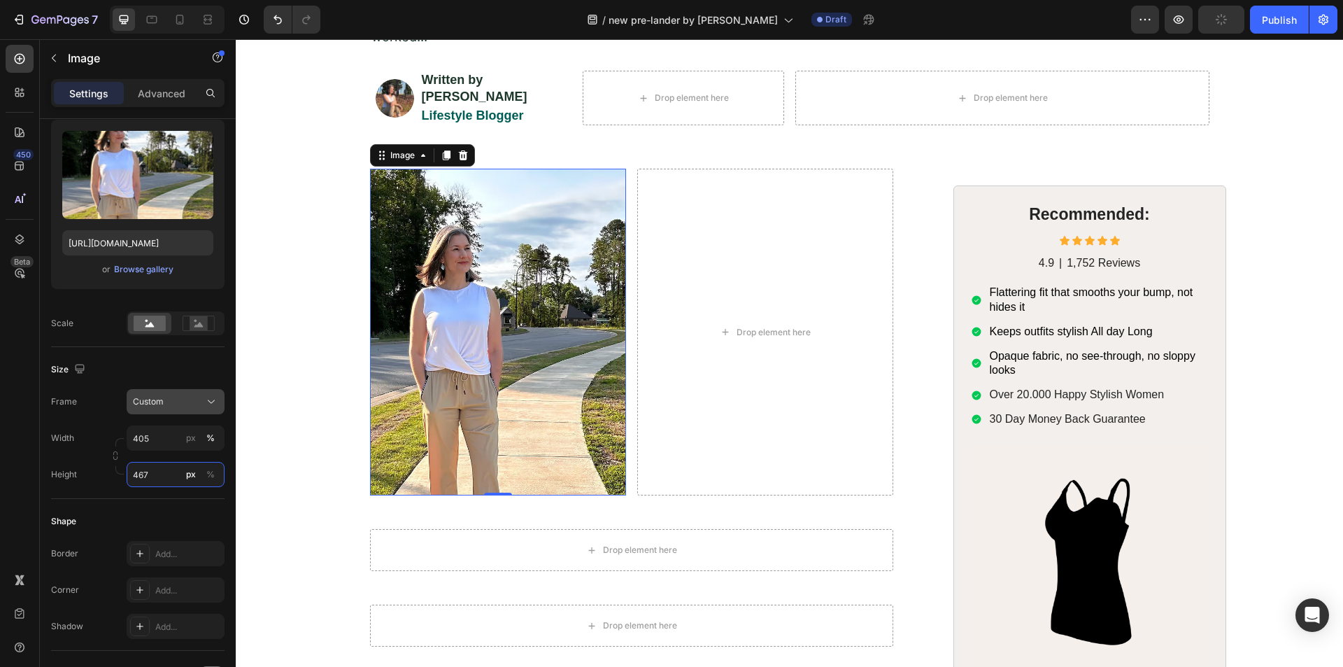
type input "467"
click at [183, 396] on div "Custom" at bounding box center [167, 401] width 69 height 13
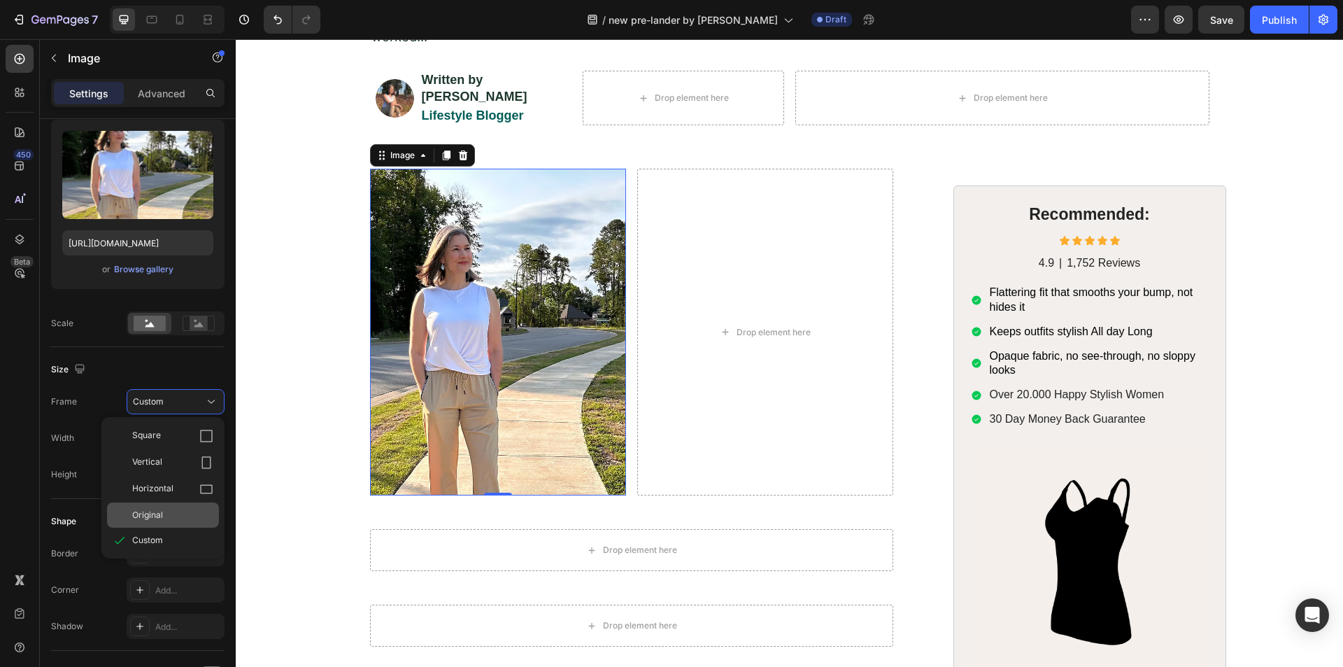
click at [158, 518] on span "Original" at bounding box center [147, 514] width 31 height 13
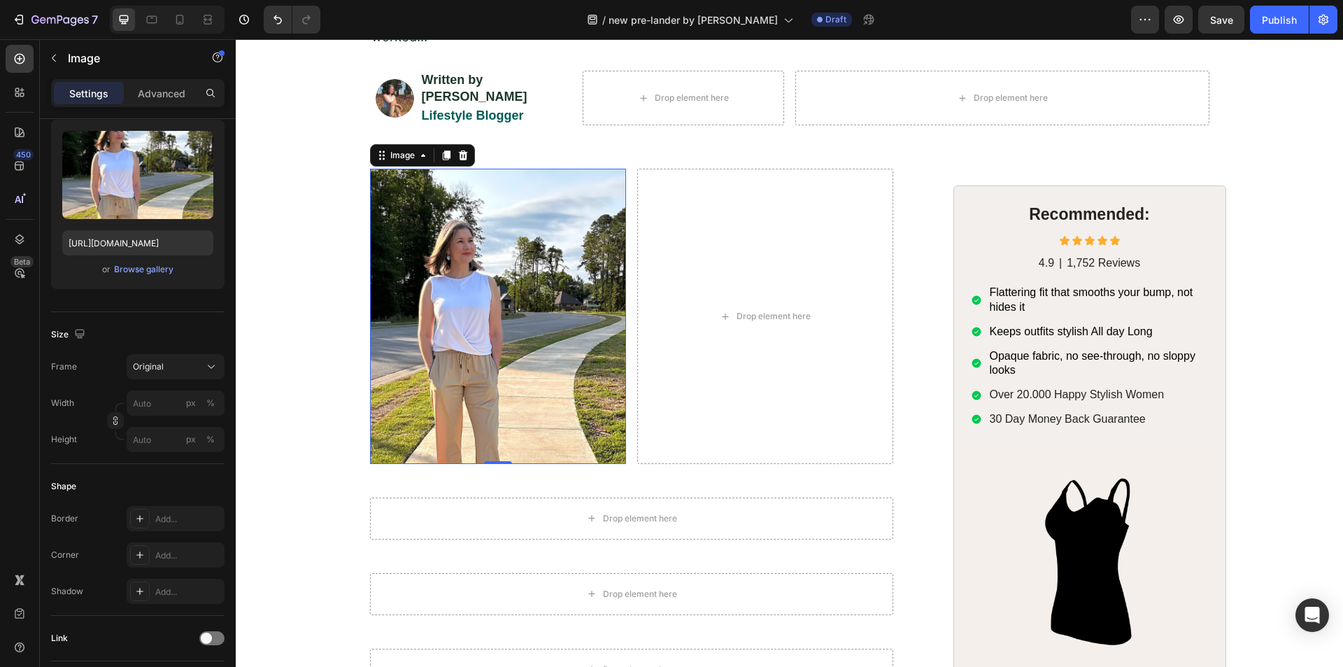
click at [26, 417] on div "450 Beta" at bounding box center [20, 305] width 28 height 521
click at [155, 546] on div "Add..." at bounding box center [176, 554] width 98 height 25
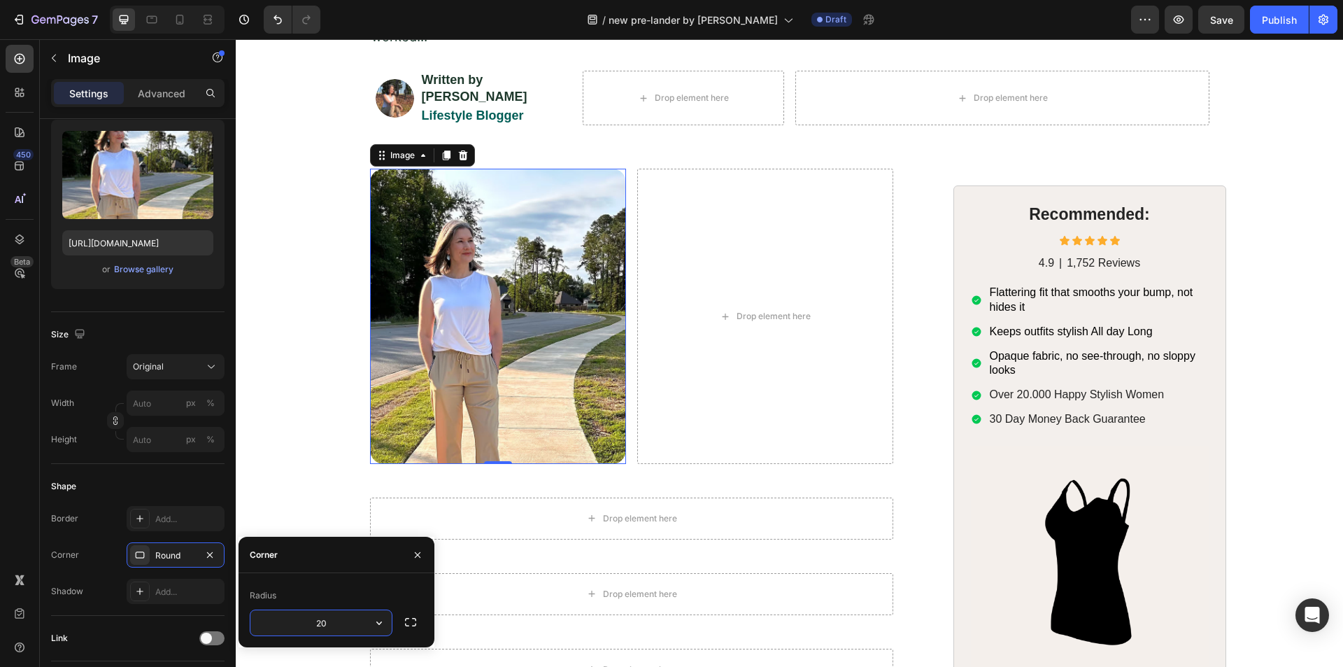
click at [339, 620] on input "20" at bounding box center [320, 622] width 141 height 25
type input "20"
click at [24, 376] on div "450 Beta" at bounding box center [20, 305] width 28 height 521
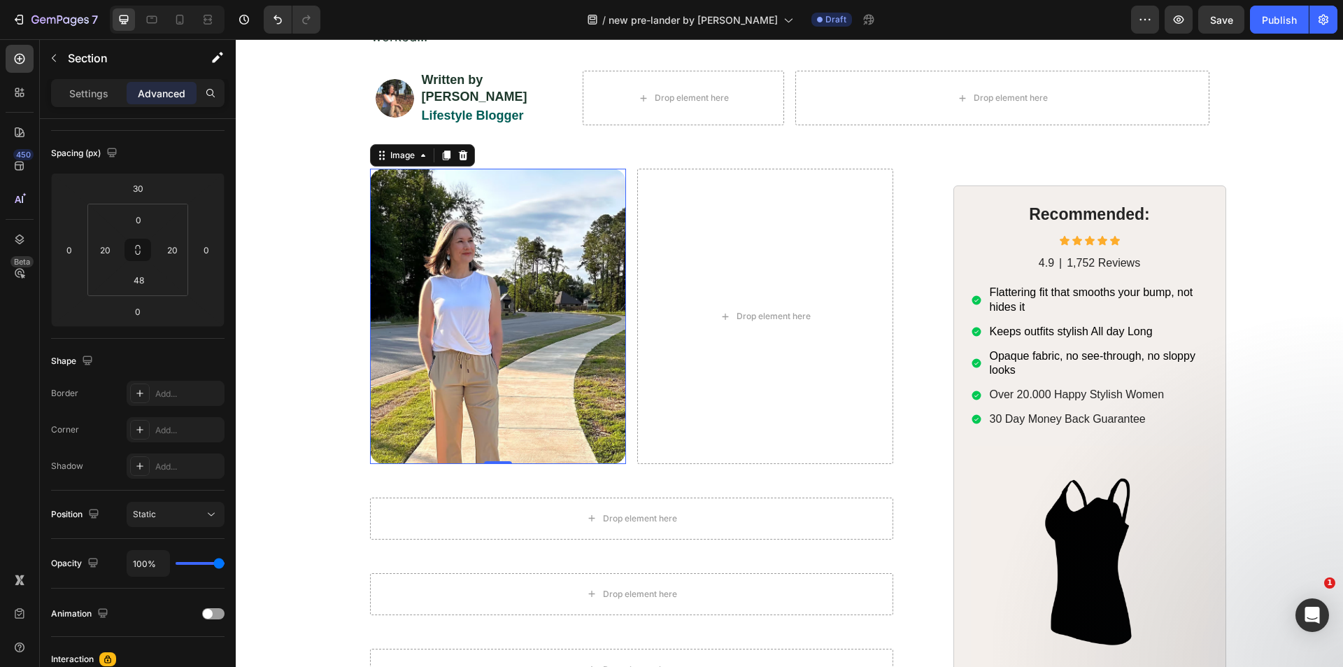
click at [277, 280] on div "Image 0 Drop element here Row Row Drop element here Row Drop element here Row D…" at bounding box center [789, 476] width 1079 height 614
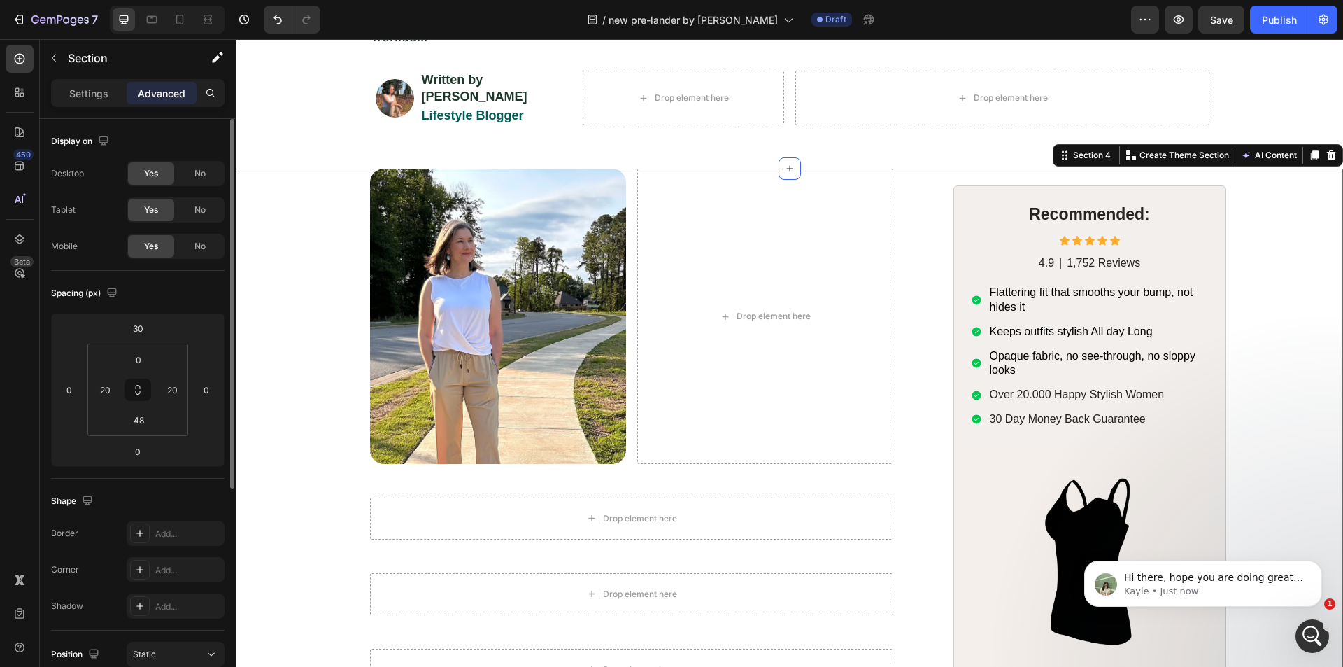
scroll to position [0, 0]
click at [432, 355] on img at bounding box center [498, 316] width 256 height 294
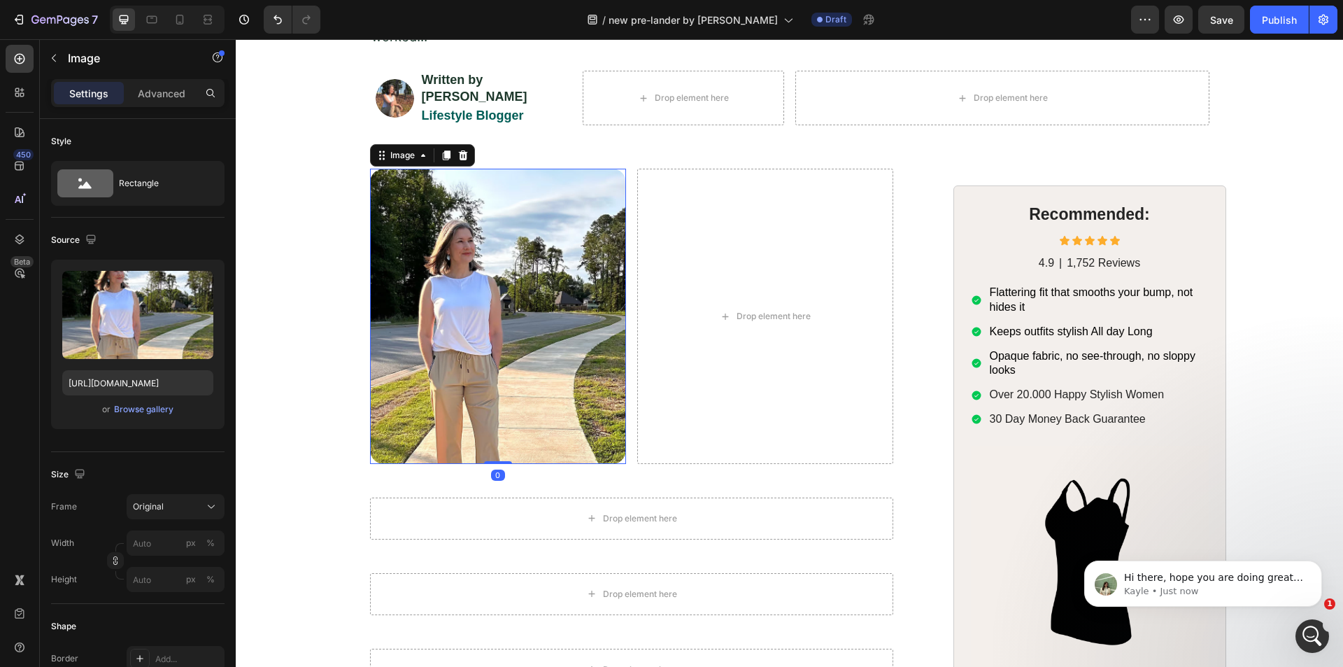
click at [439, 147] on div at bounding box center [446, 155] width 17 height 17
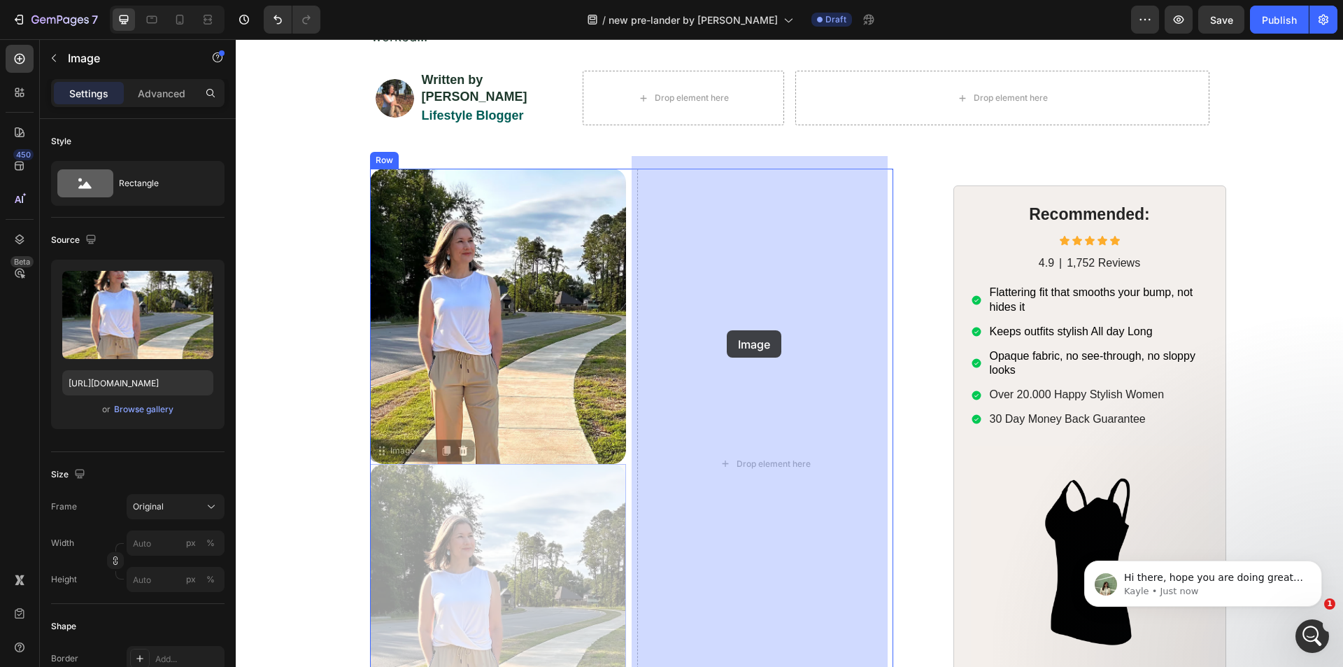
drag, startPoint x: 378, startPoint y: 437, endPoint x: 718, endPoint y: 337, distance: 354.3
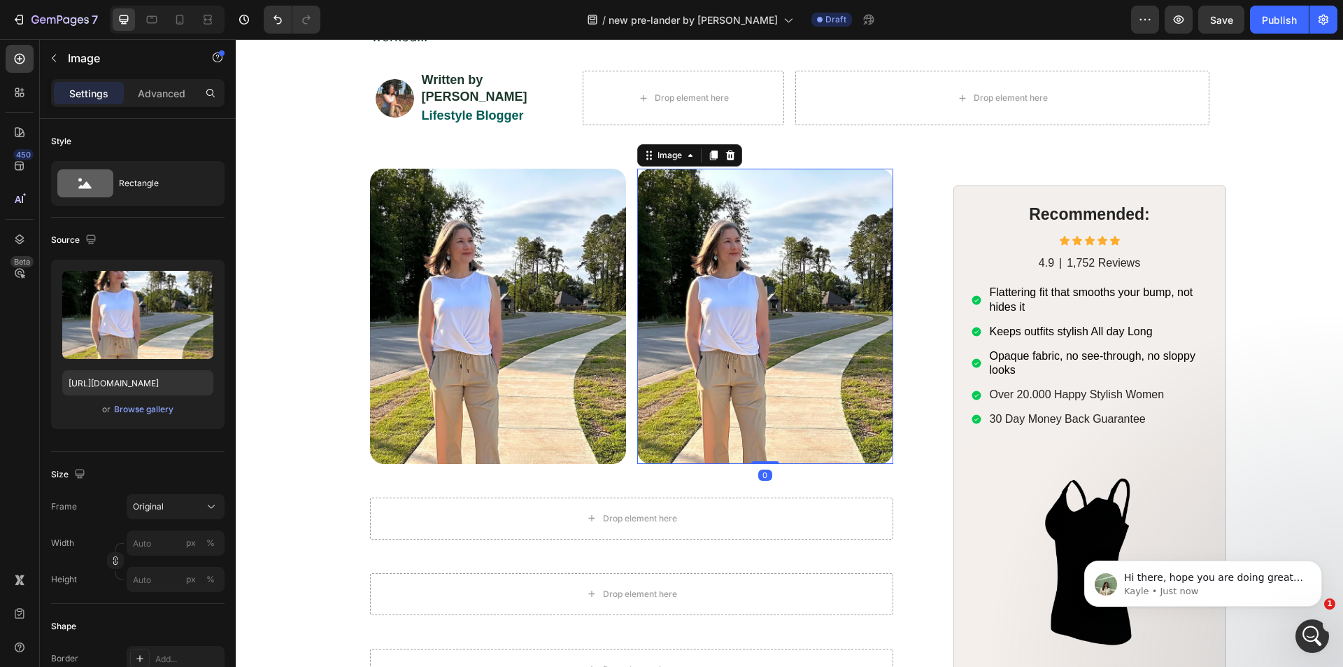
click at [727, 343] on img at bounding box center [765, 316] width 256 height 294
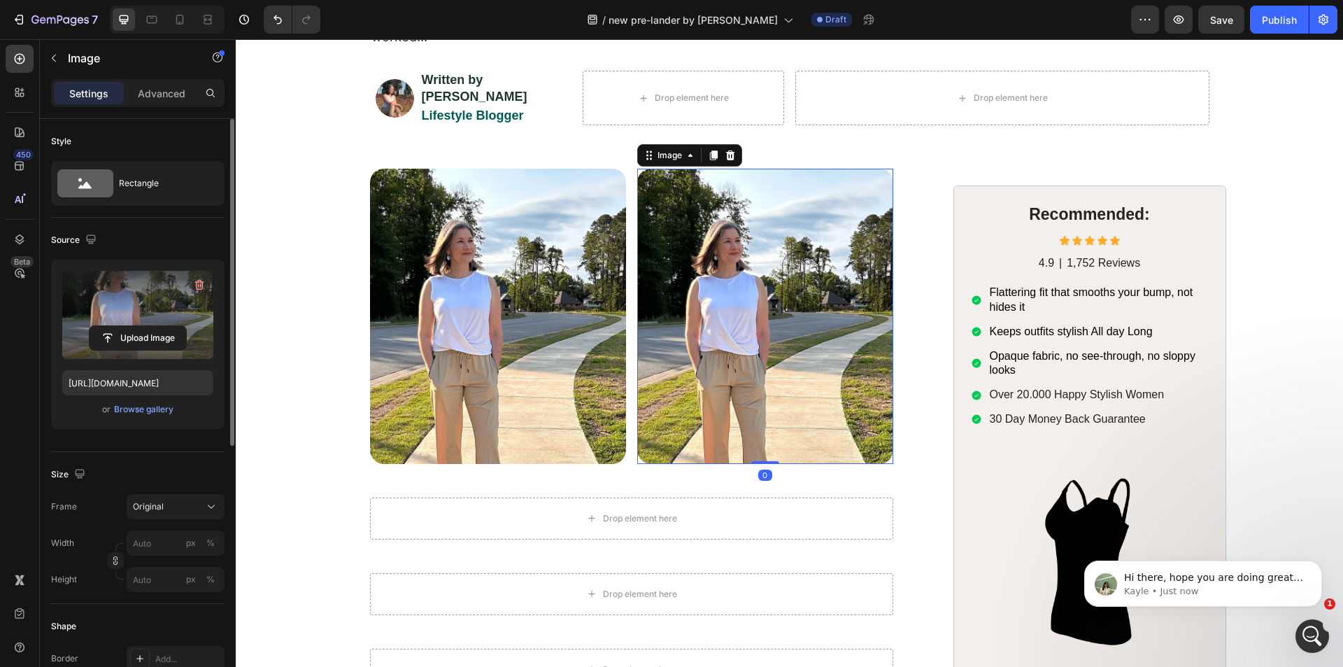
click at [155, 313] on label at bounding box center [137, 315] width 151 height 88
click at [155, 326] on input "file" at bounding box center [138, 338] width 97 height 24
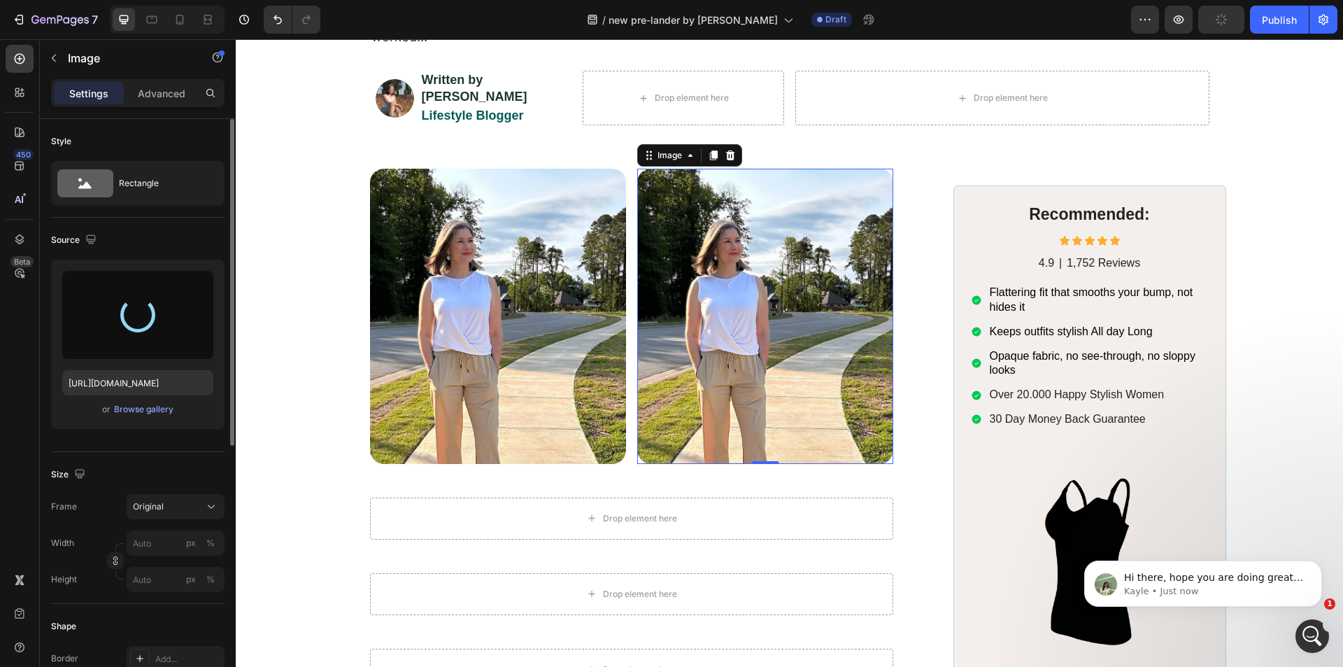
type input "[URL][DOMAIN_NAME]"
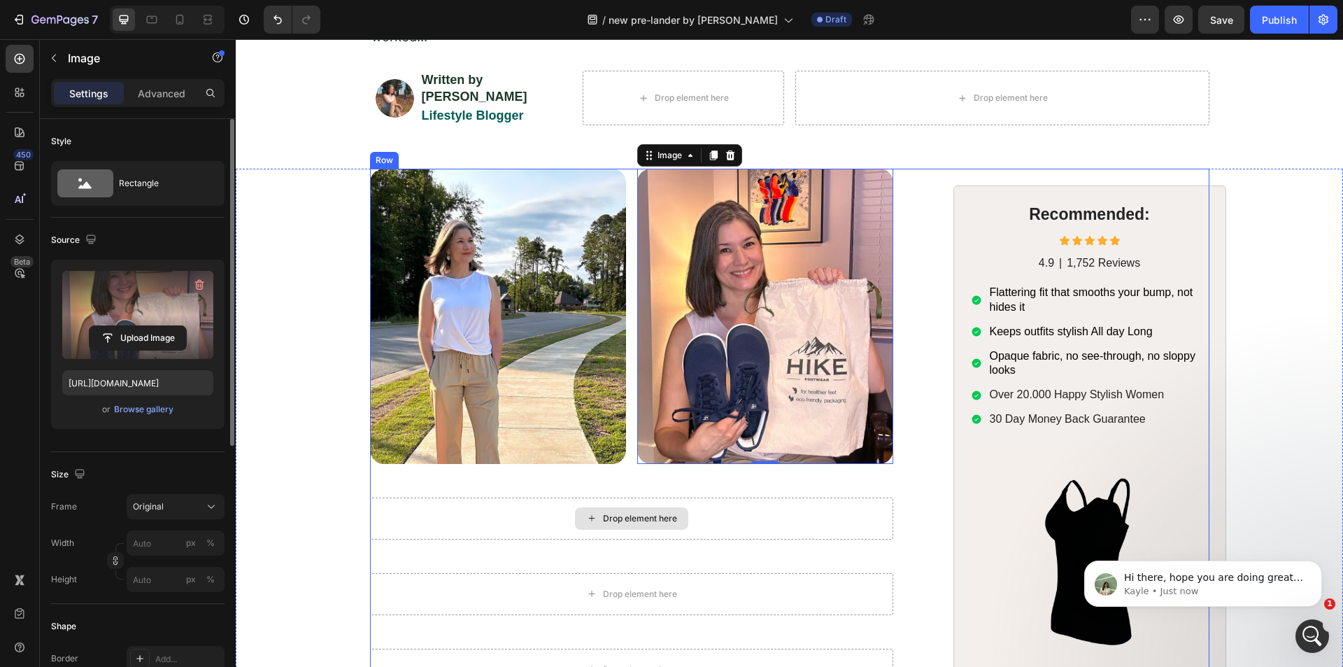
click at [499, 478] on div "Image Image 0 Row Row Drop element here Row Drop element here Row Drop element …" at bounding box center [643, 476] width 546 height 614
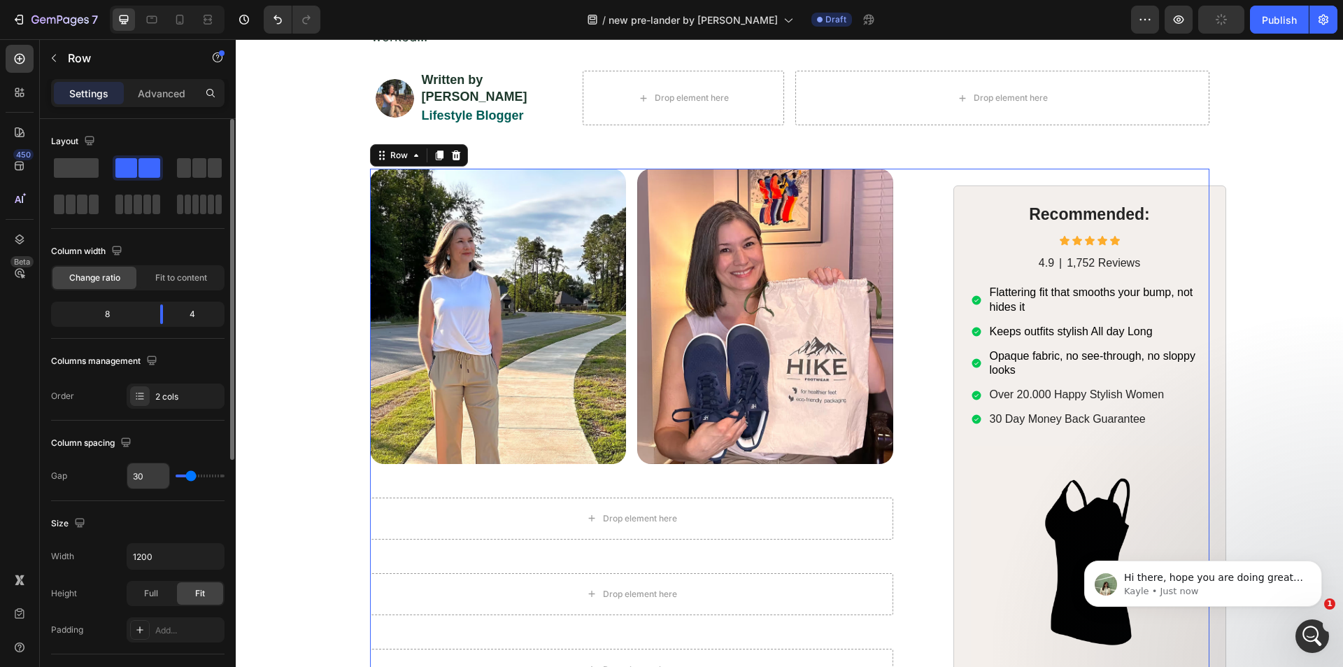
click at [138, 473] on input "30" at bounding box center [148, 475] width 42 height 25
type input "1"
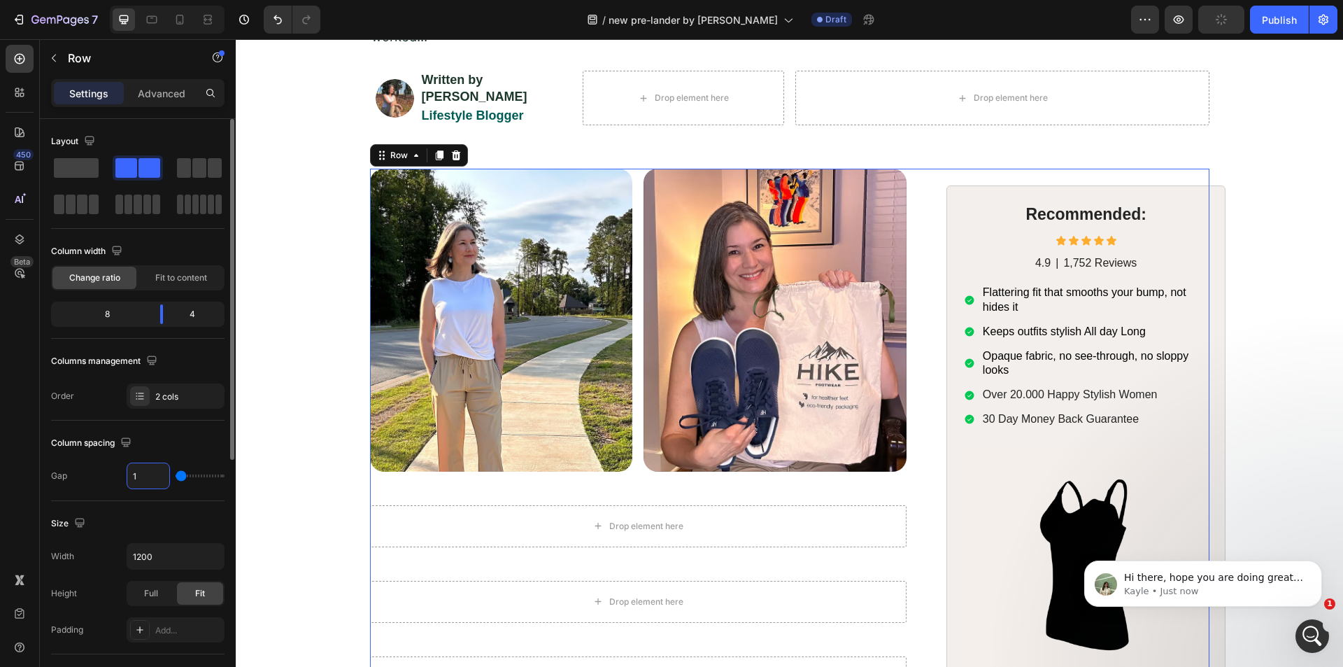
type input "10"
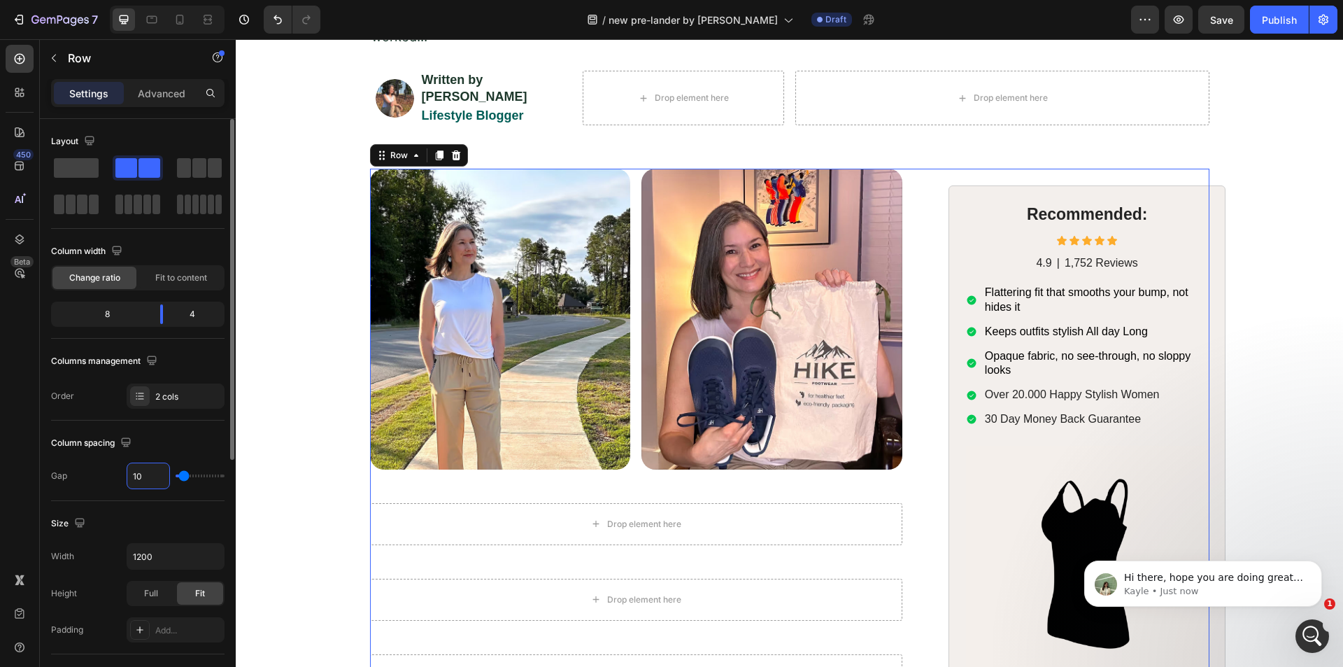
click at [142, 477] on input "10" at bounding box center [148, 475] width 42 height 25
type input "3"
type input "30"
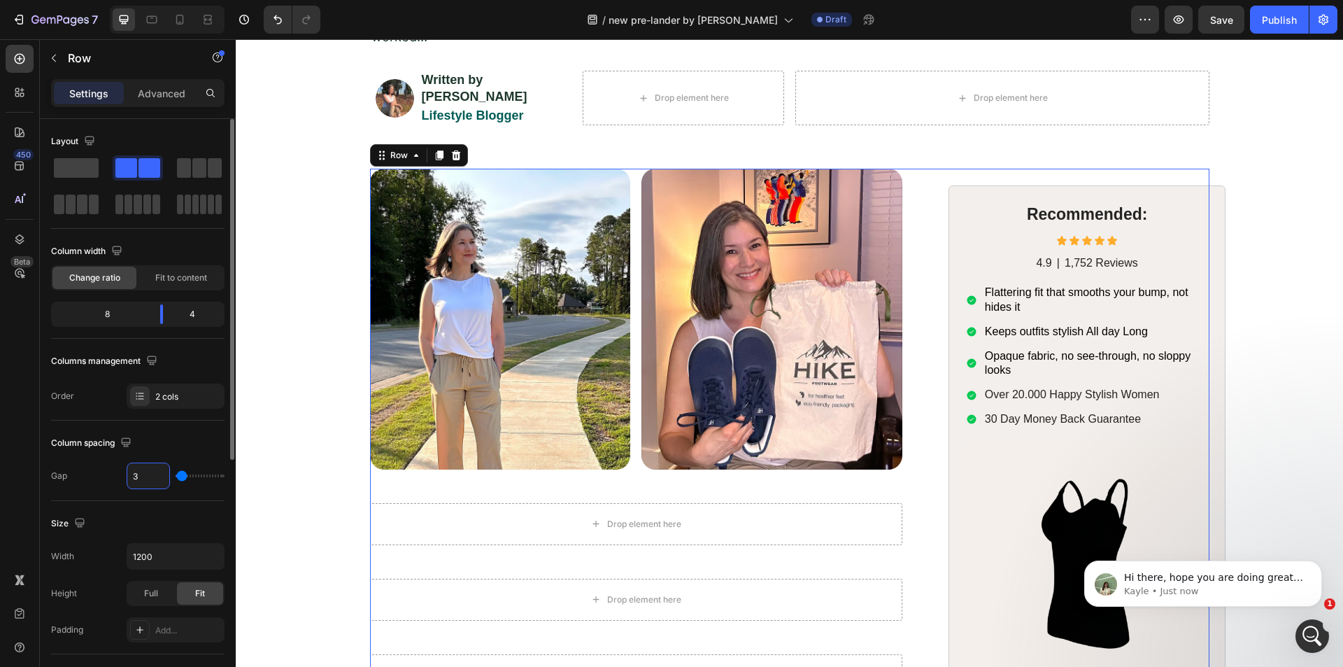
type input "30"
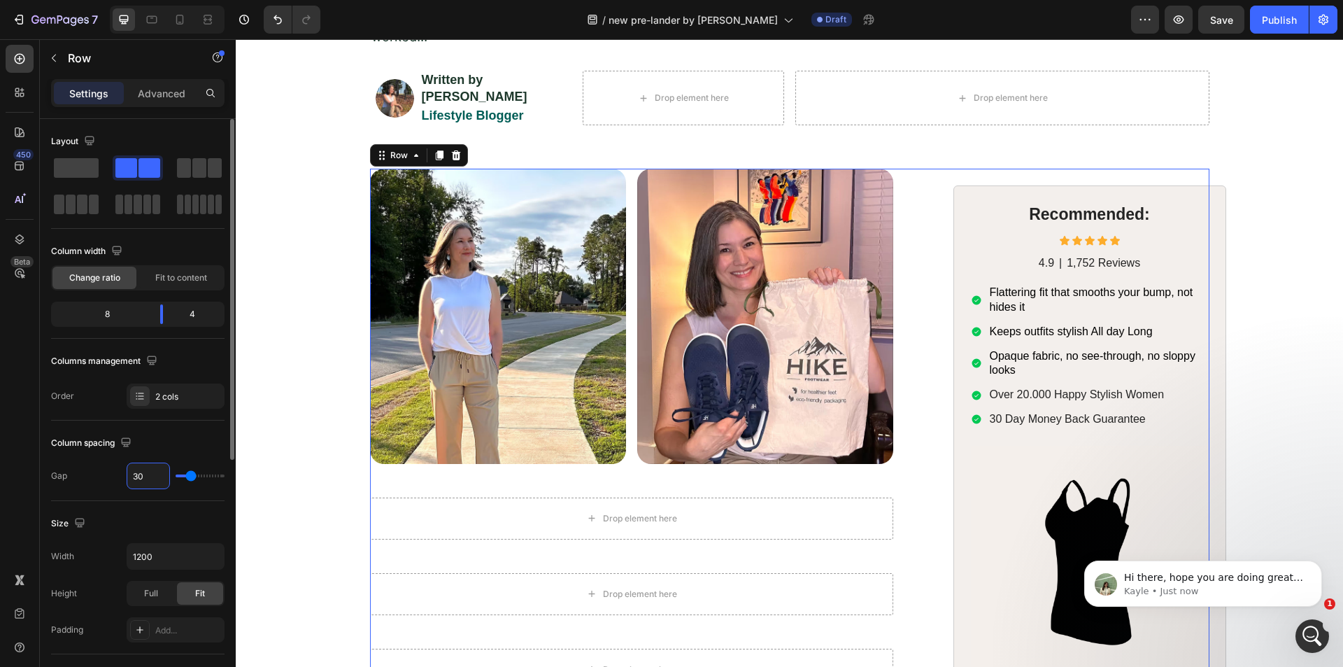
drag, startPoint x: 22, startPoint y: 463, endPoint x: 81, endPoint y: 475, distance: 59.9
click at [27, 463] on div "450 Beta" at bounding box center [20, 305] width 28 height 521
click at [490, 499] on div "Drop element here" at bounding box center [631, 518] width 523 height 42
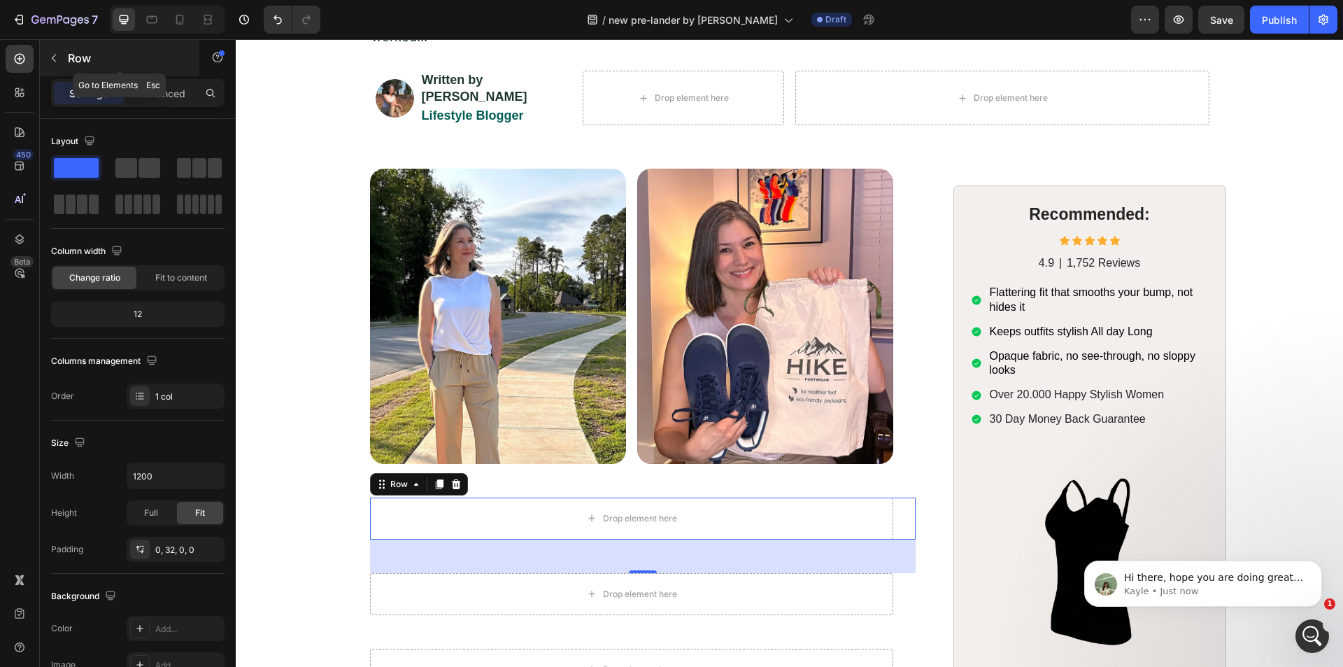
click at [50, 60] on icon "button" at bounding box center [53, 57] width 11 height 11
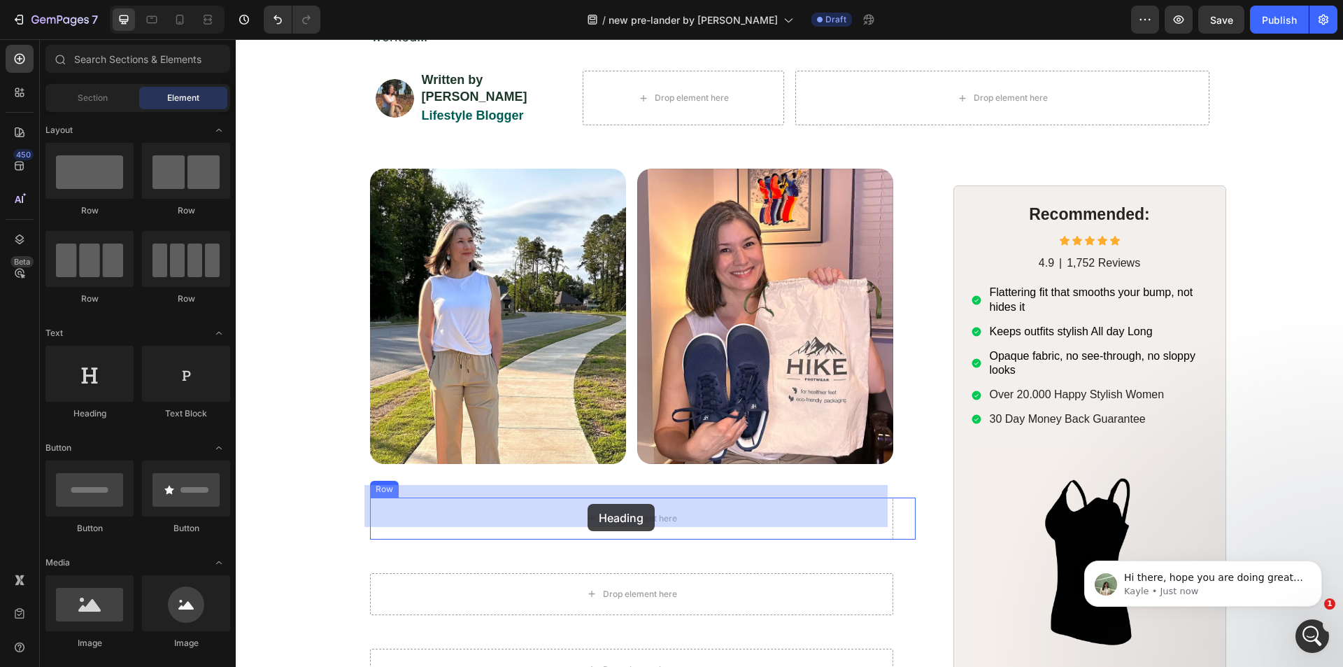
drag, startPoint x: 327, startPoint y: 423, endPoint x: 588, endPoint y: 504, distance: 272.3
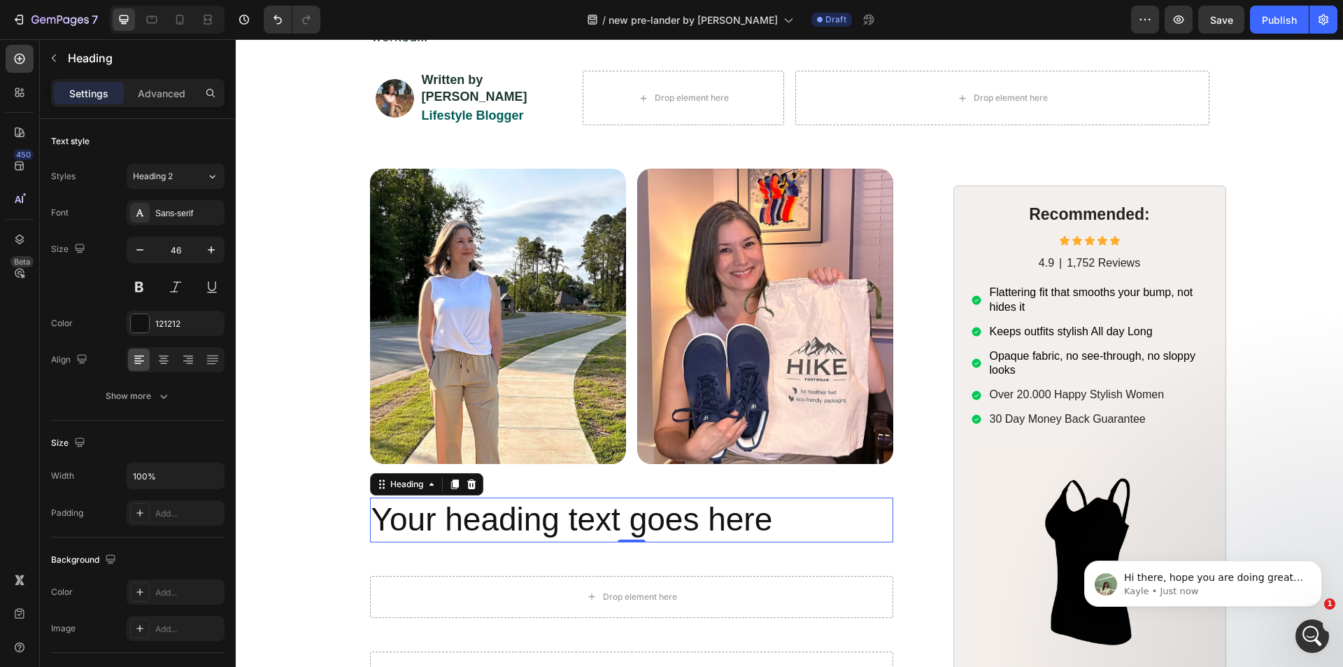
click at [436, 497] on h2 "Your heading text goes here" at bounding box center [631, 519] width 523 height 45
click at [436, 499] on p "Your heading text goes here" at bounding box center [631, 520] width 520 height 42
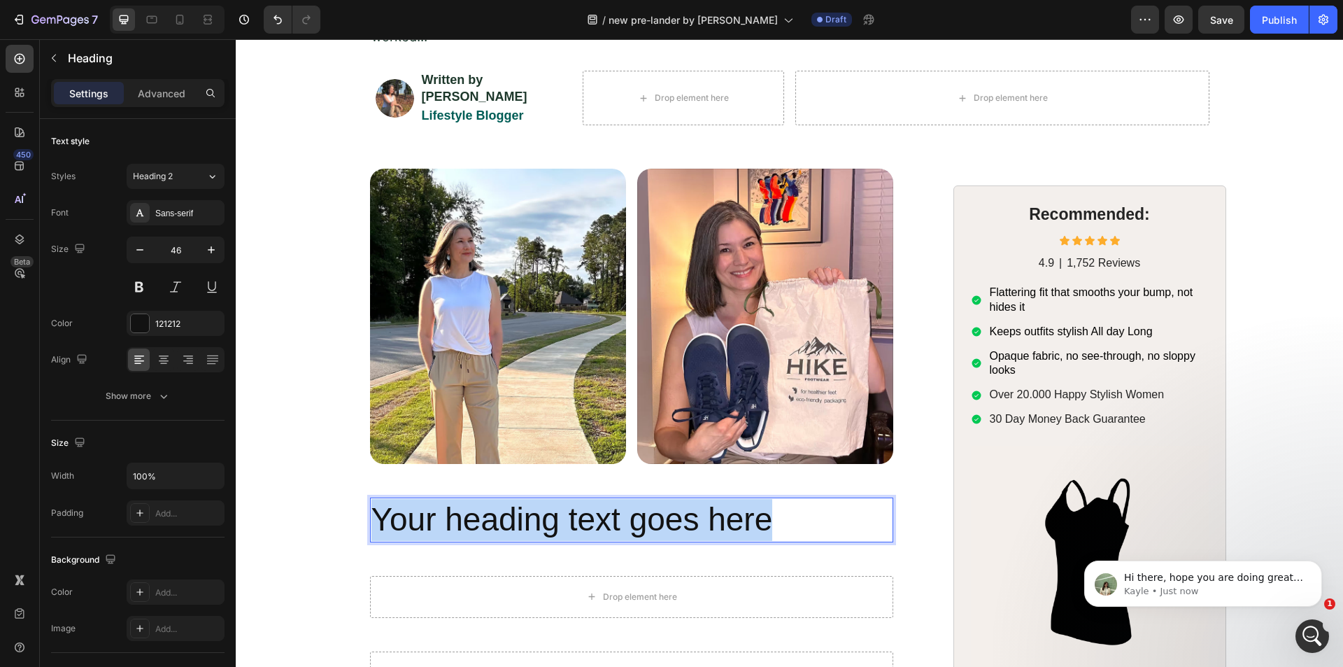
click at [436, 499] on p "Your heading text goes here" at bounding box center [631, 520] width 520 height 42
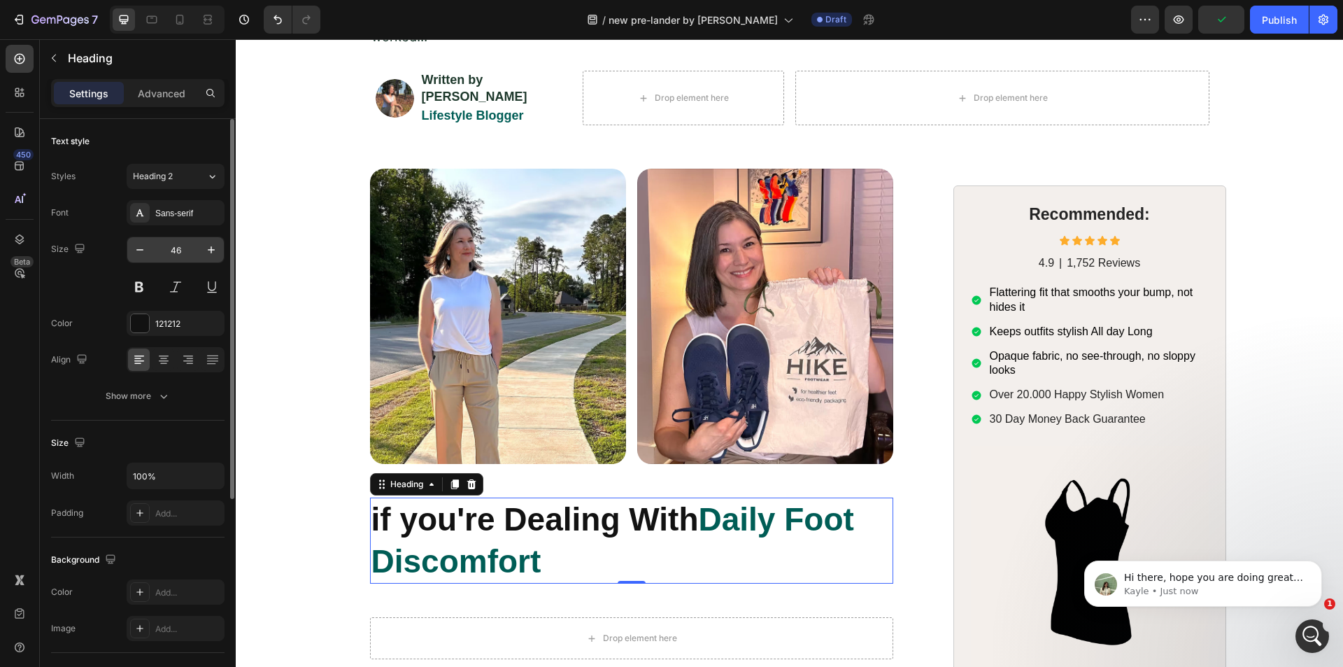
click at [178, 247] on input "46" at bounding box center [175, 249] width 46 height 25
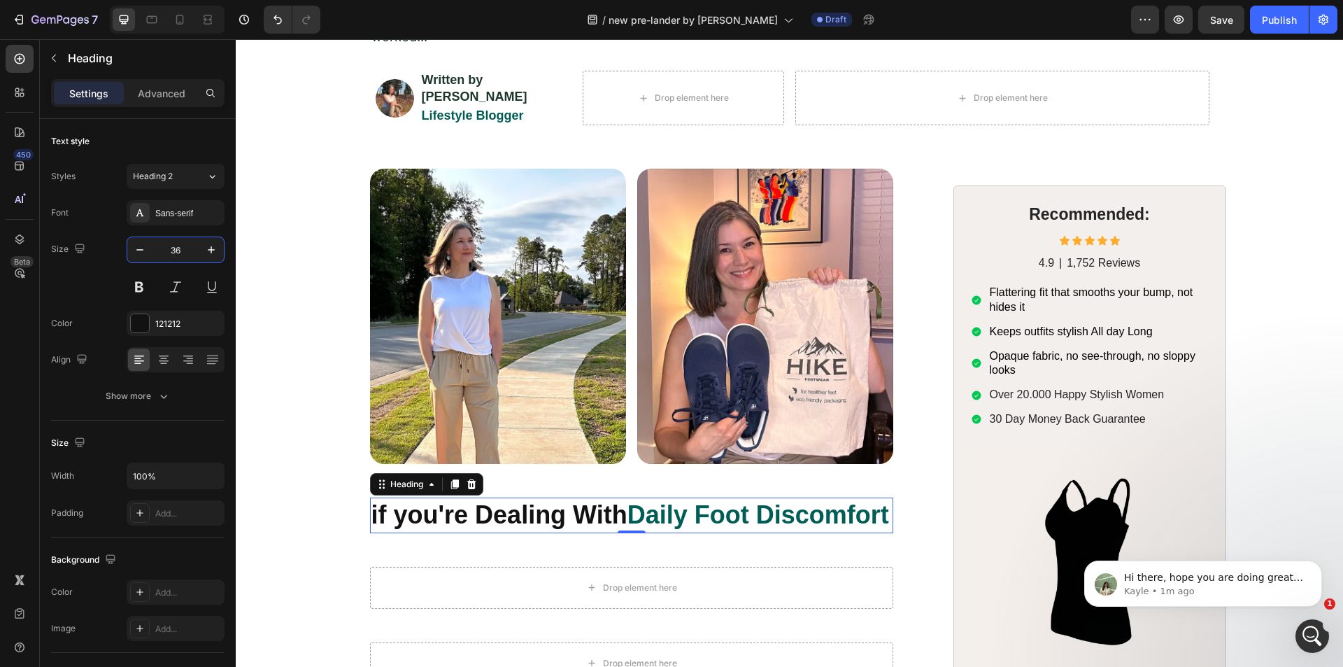
type input "36"
drag, startPoint x: 30, startPoint y: 324, endPoint x: 145, endPoint y: 311, distance: 116.2
click at [30, 325] on div "450 Beta" at bounding box center [20, 305] width 28 height 521
click at [185, 404] on button "Show more" at bounding box center [137, 395] width 173 height 25
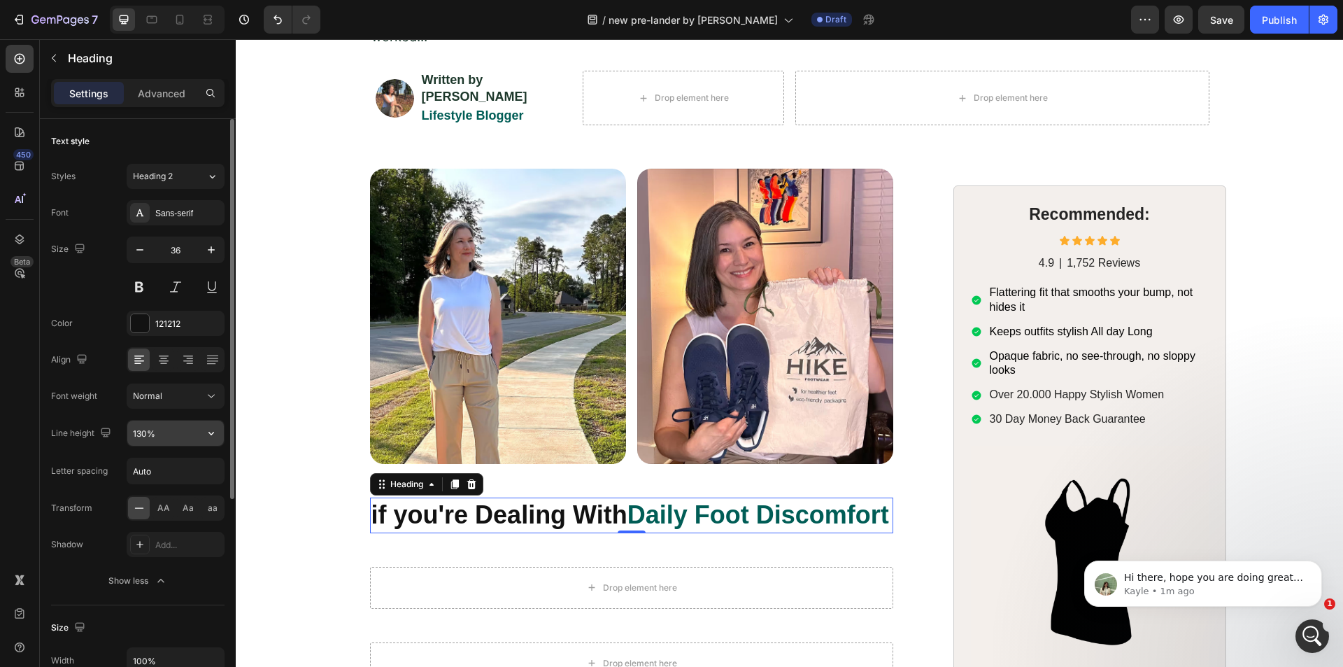
click at [182, 434] on input "130%" at bounding box center [175, 432] width 97 height 25
click at [8, 406] on div "450 Beta" at bounding box center [20, 305] width 28 height 521
click at [133, 326] on div at bounding box center [140, 323] width 18 height 18
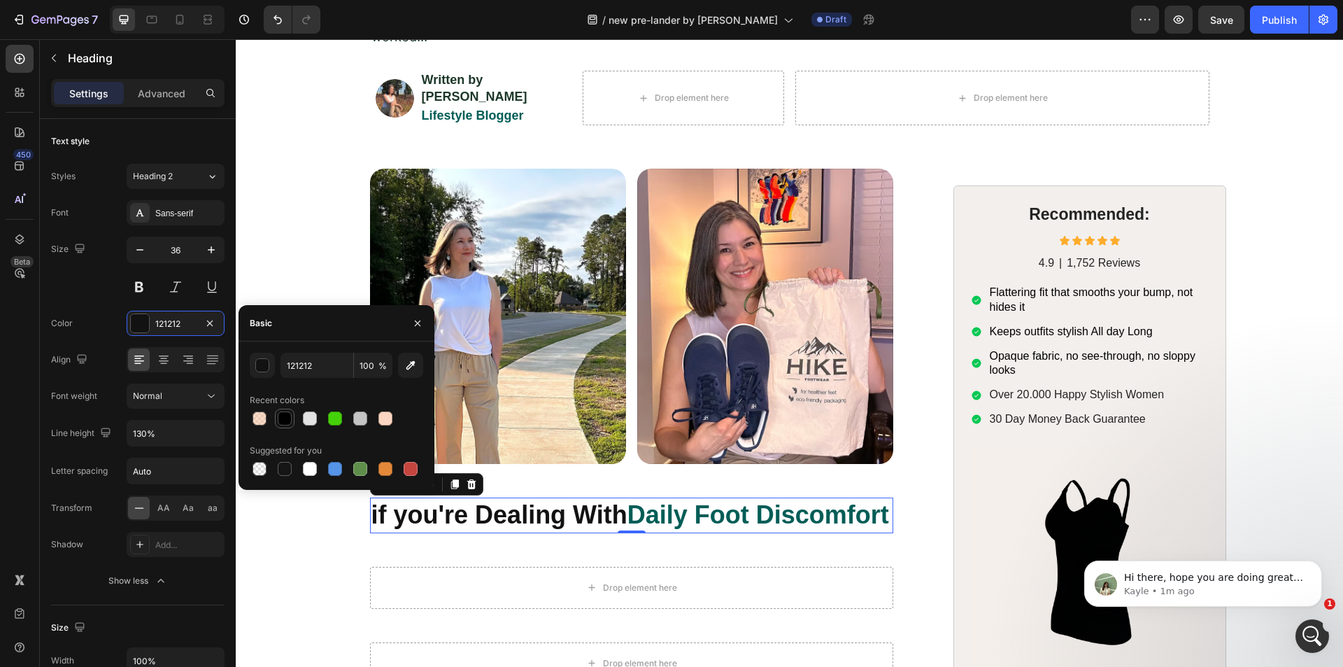
click at [278, 418] on div at bounding box center [285, 418] width 14 height 14
type input "000000"
click at [15, 356] on div "450 Beta" at bounding box center [20, 305] width 28 height 521
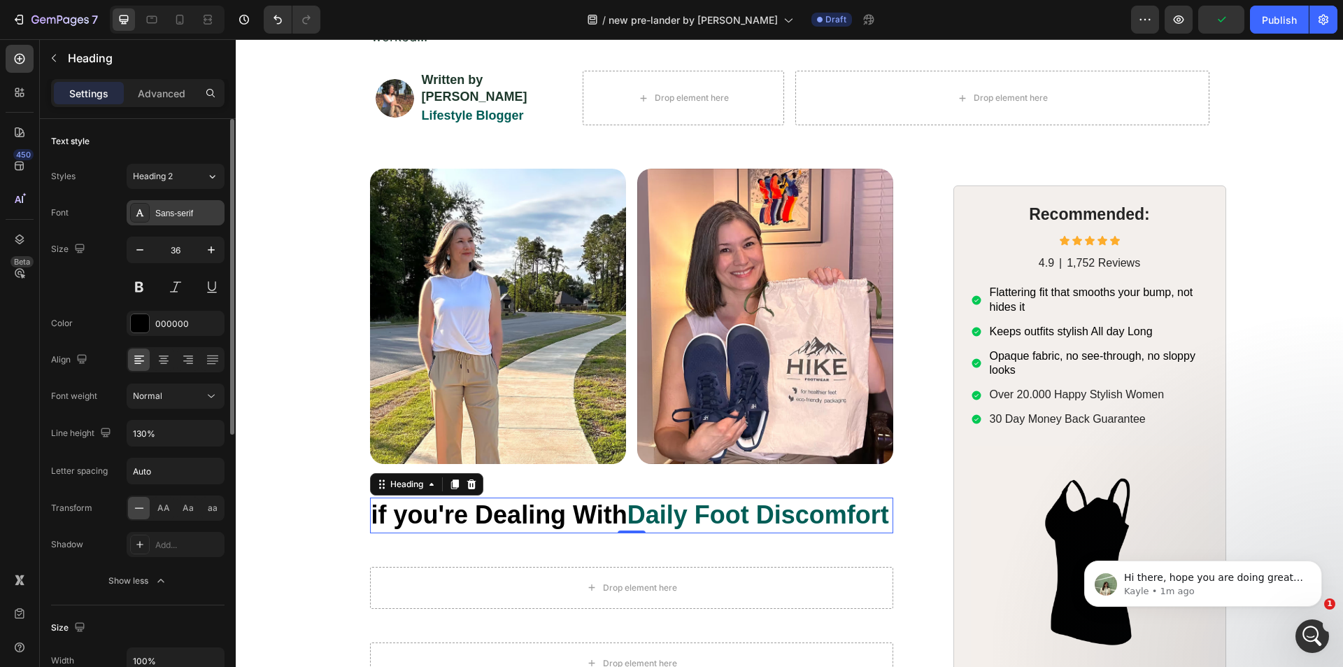
click at [170, 219] on div "Sans-serif" at bounding box center [188, 213] width 66 height 13
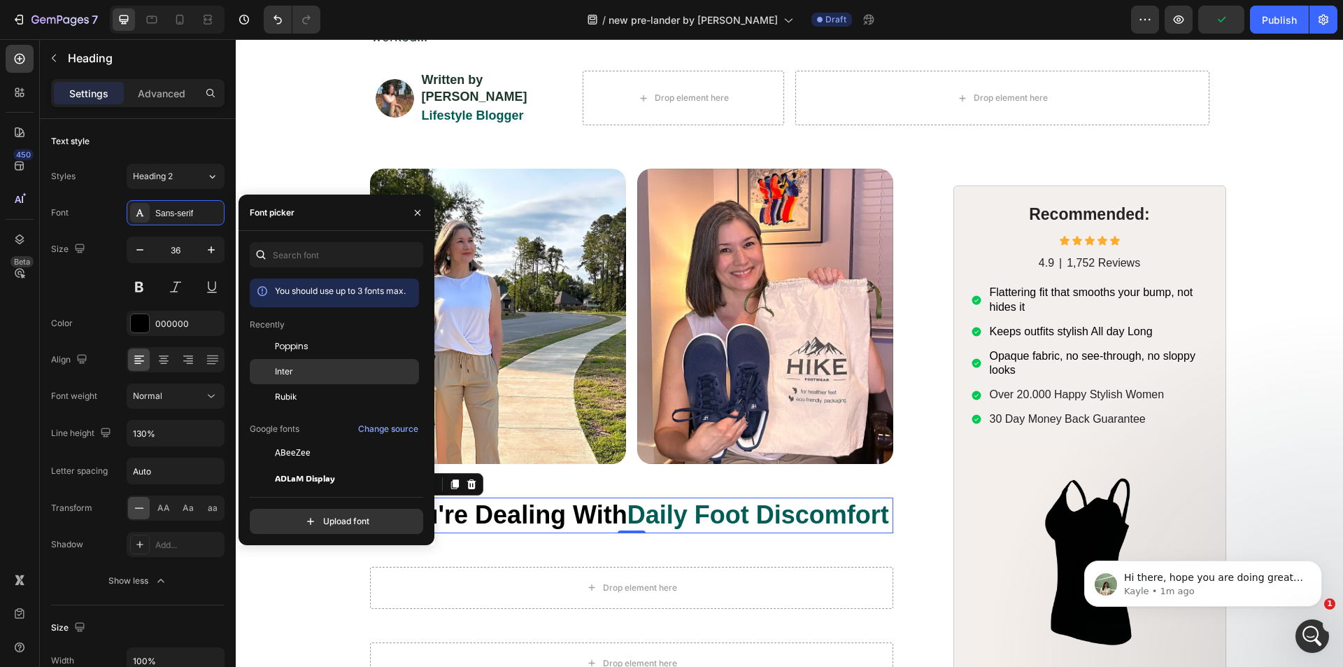
click at [294, 515] on div "Inter" at bounding box center [334, 527] width 169 height 25
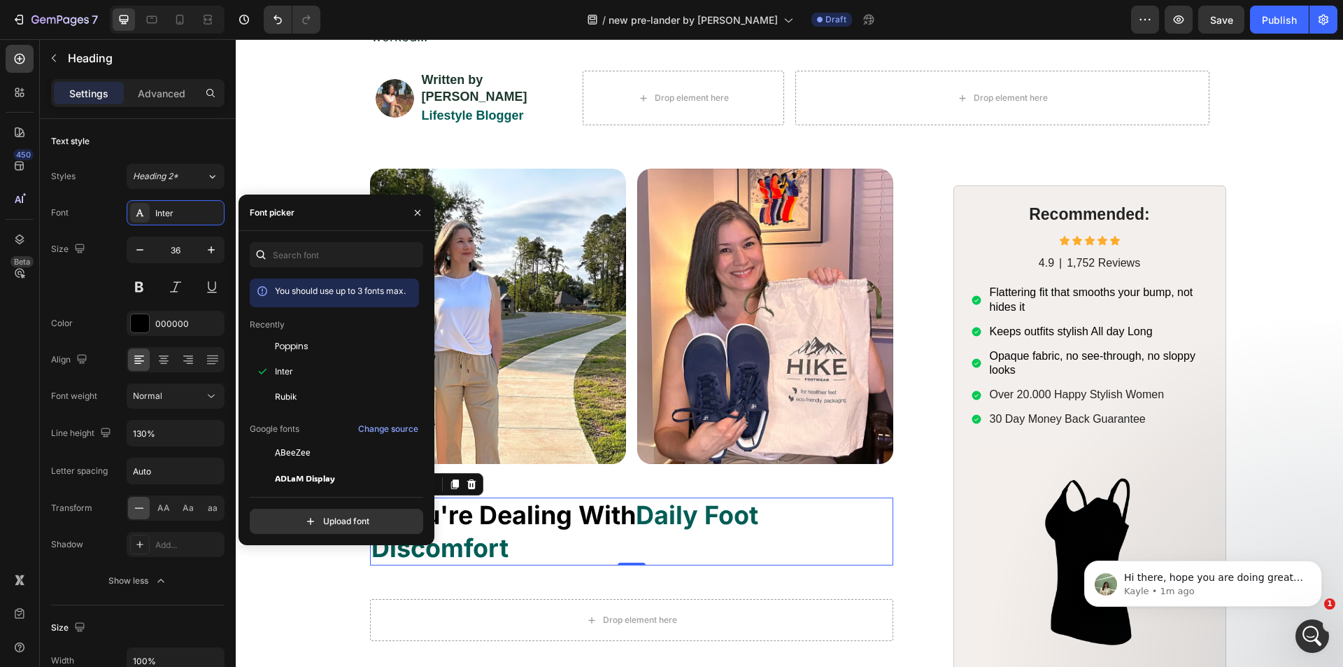
click at [29, 341] on div "450 Beta" at bounding box center [20, 305] width 28 height 521
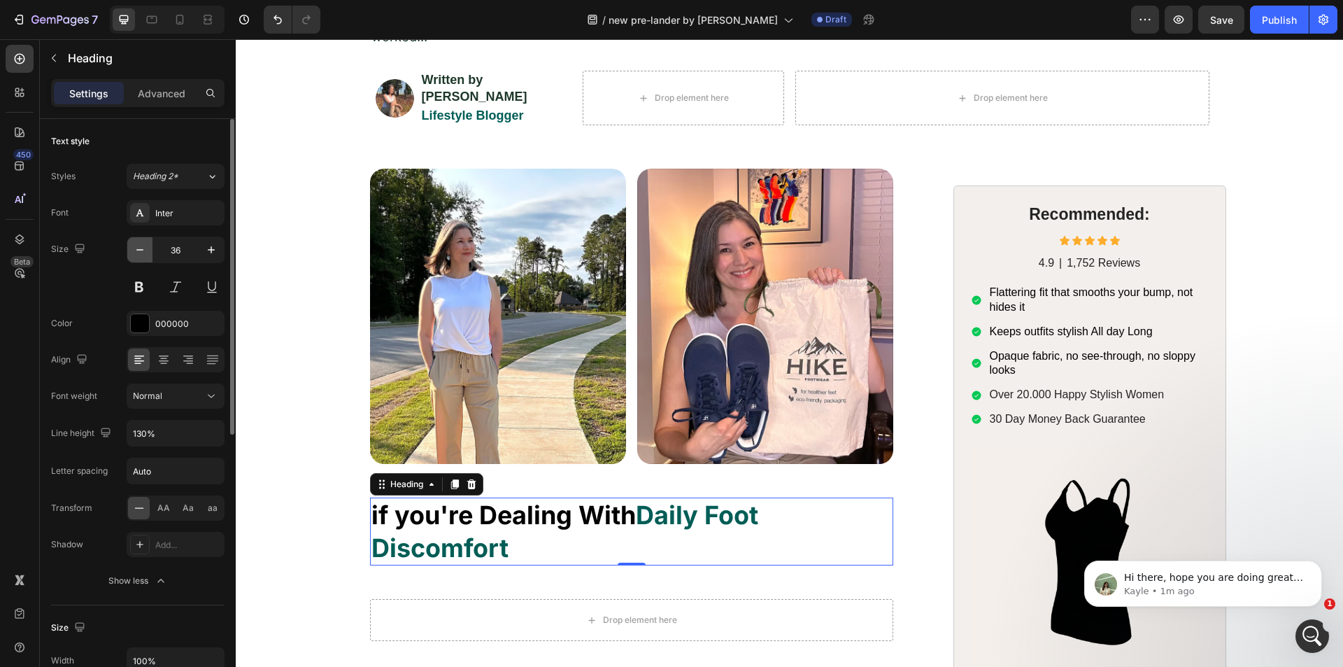
click at [143, 253] on icon "button" at bounding box center [140, 250] width 14 height 14
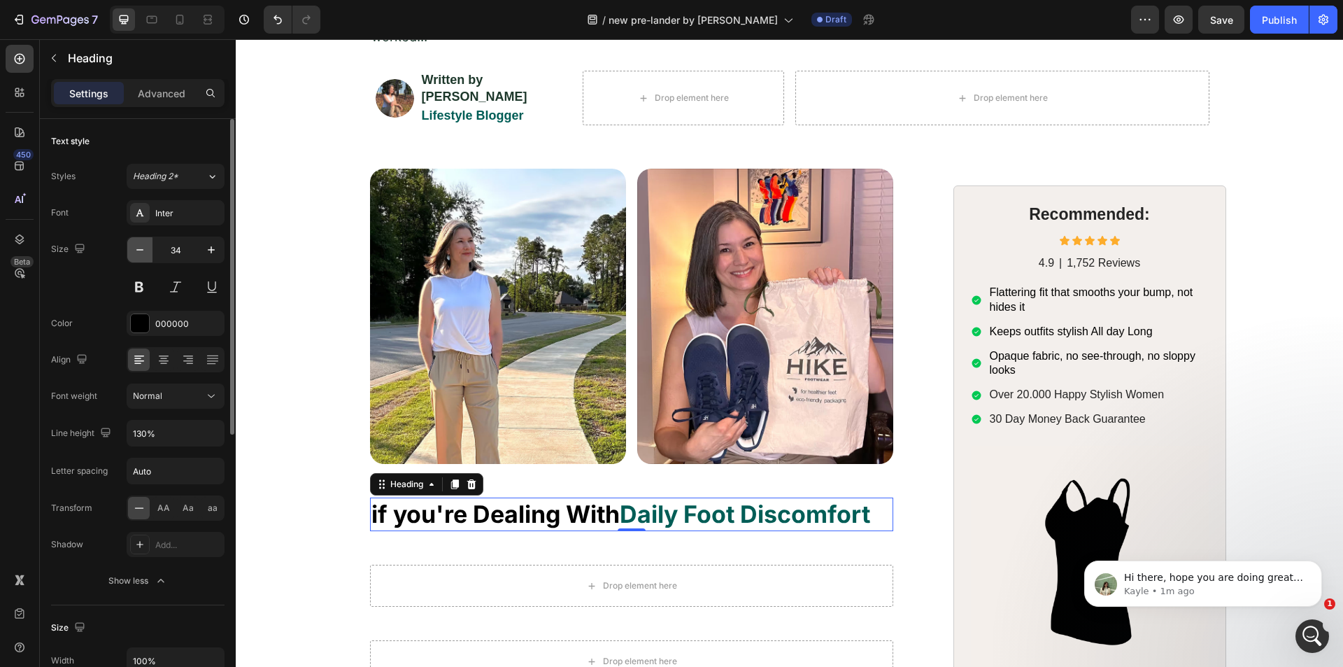
click at [143, 253] on icon "button" at bounding box center [140, 250] width 14 height 14
click at [201, 250] on button "button" at bounding box center [211, 249] width 25 height 25
type input "33"
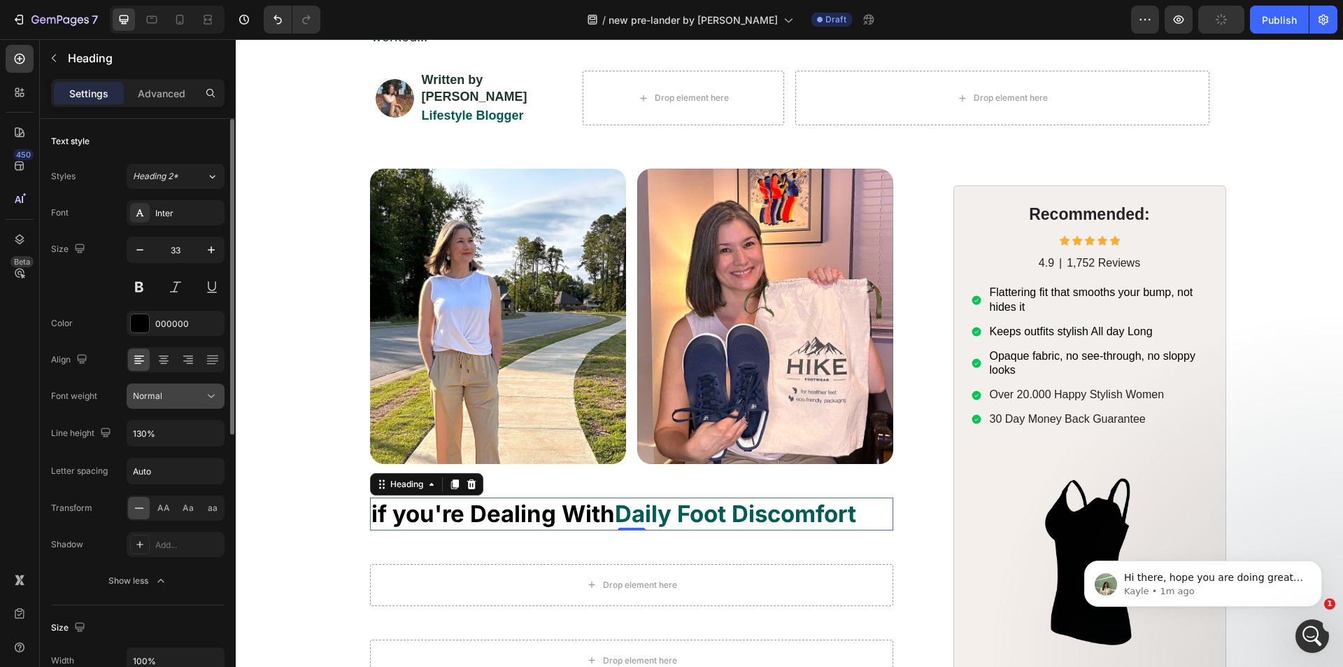
click at [188, 390] on div "Normal" at bounding box center [168, 396] width 71 height 13
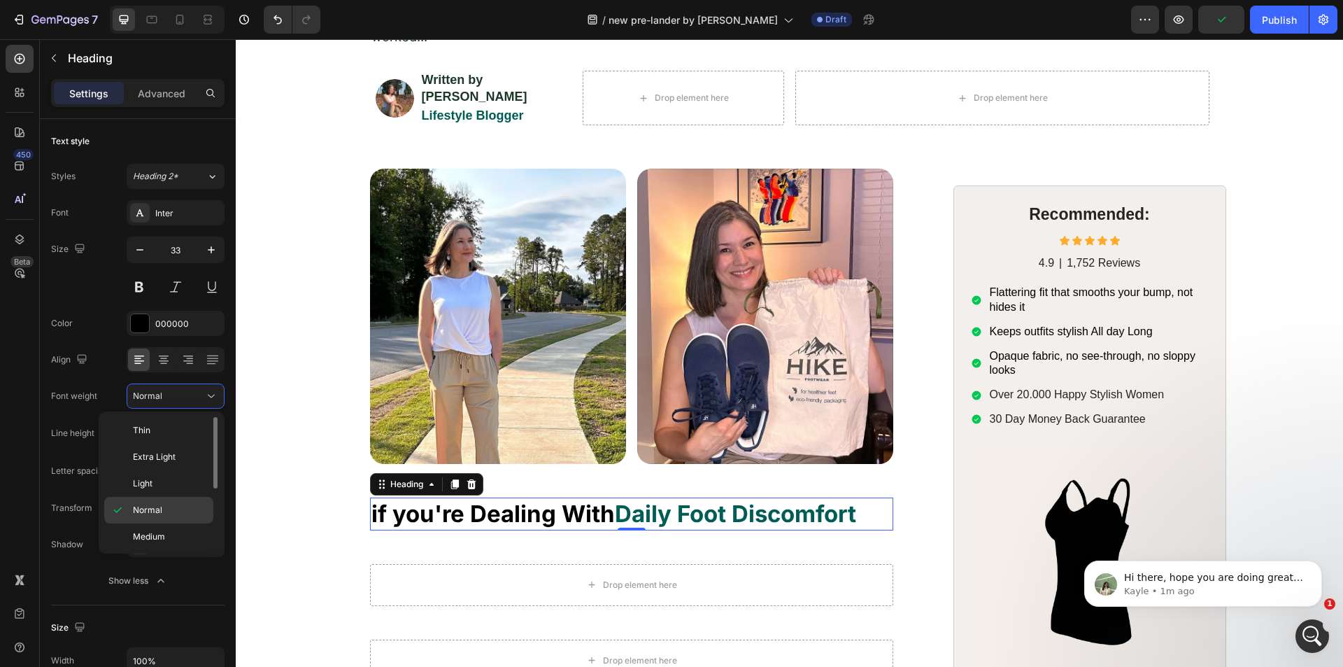
scroll to position [70, 0]
click at [169, 497] on span "Semi Bold" at bounding box center [153, 493] width 40 height 13
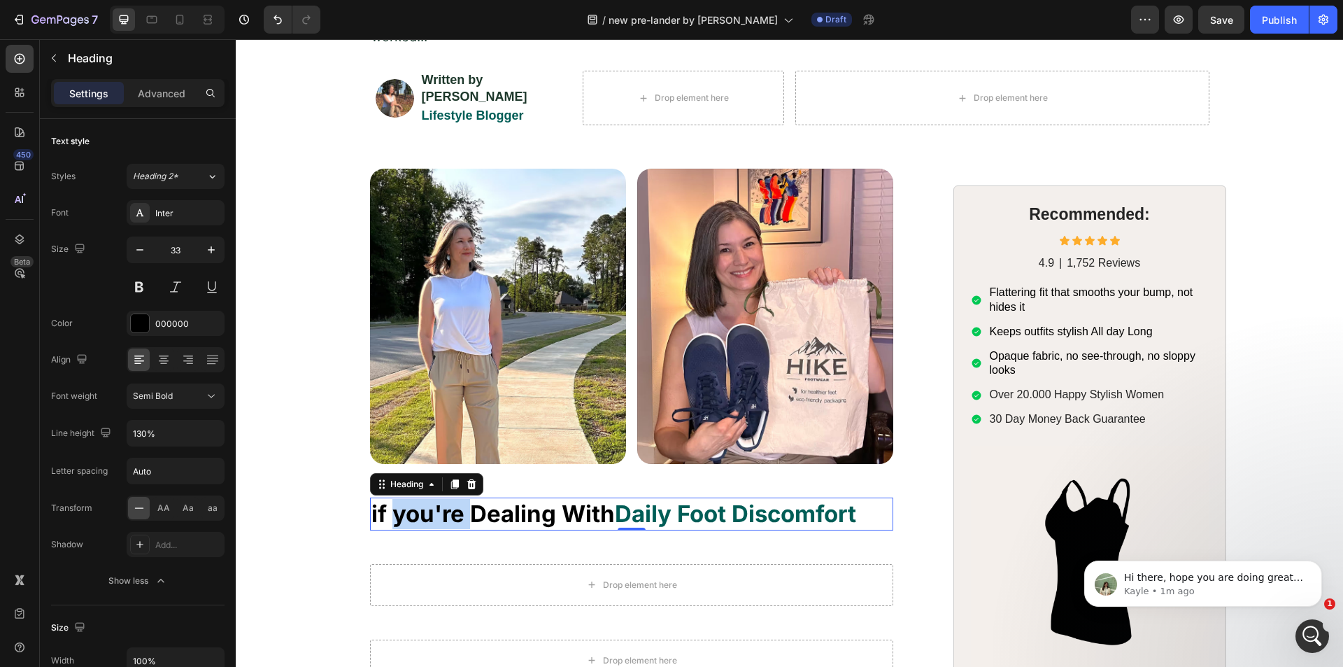
click at [442, 499] on strong "if you're Dealing With" at bounding box center [492, 513] width 243 height 28
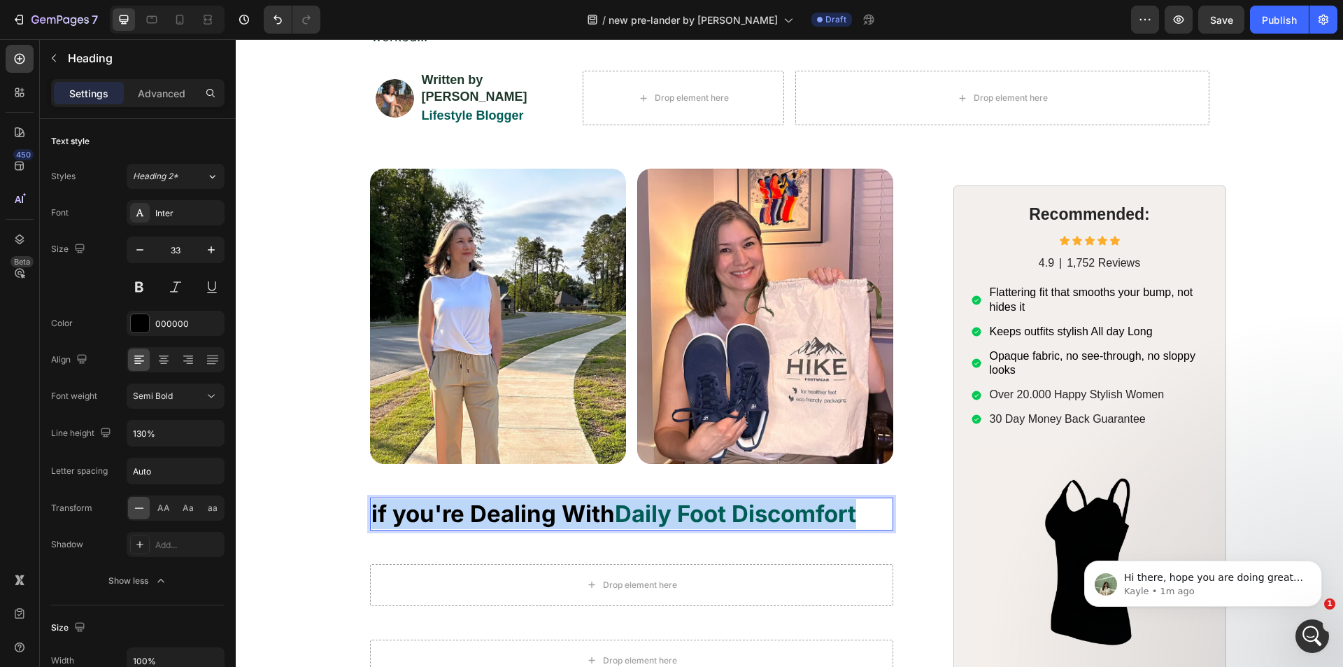
click at [442, 499] on strong "if you're Dealing With" at bounding box center [492, 513] width 243 height 28
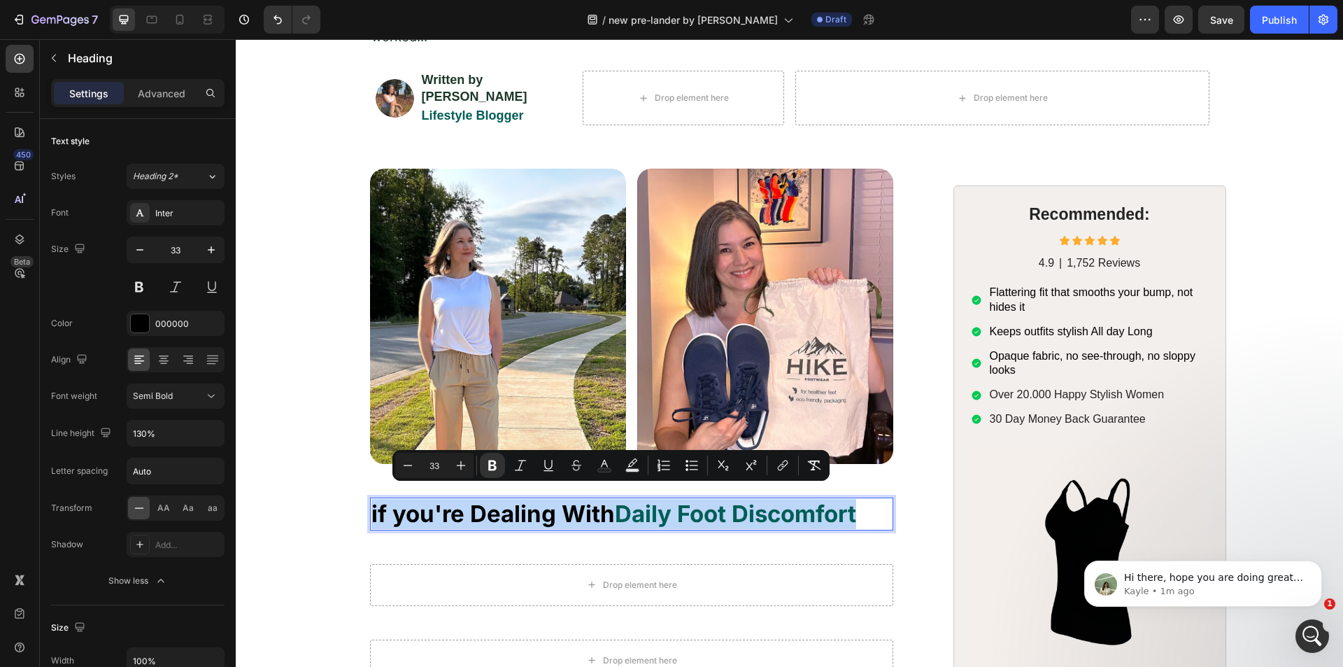
click at [335, 492] on div "Image Image Row Row if you're Dealing With Daily Foot Discomfort Heading 0 Row …" at bounding box center [789, 476] width 1079 height 614
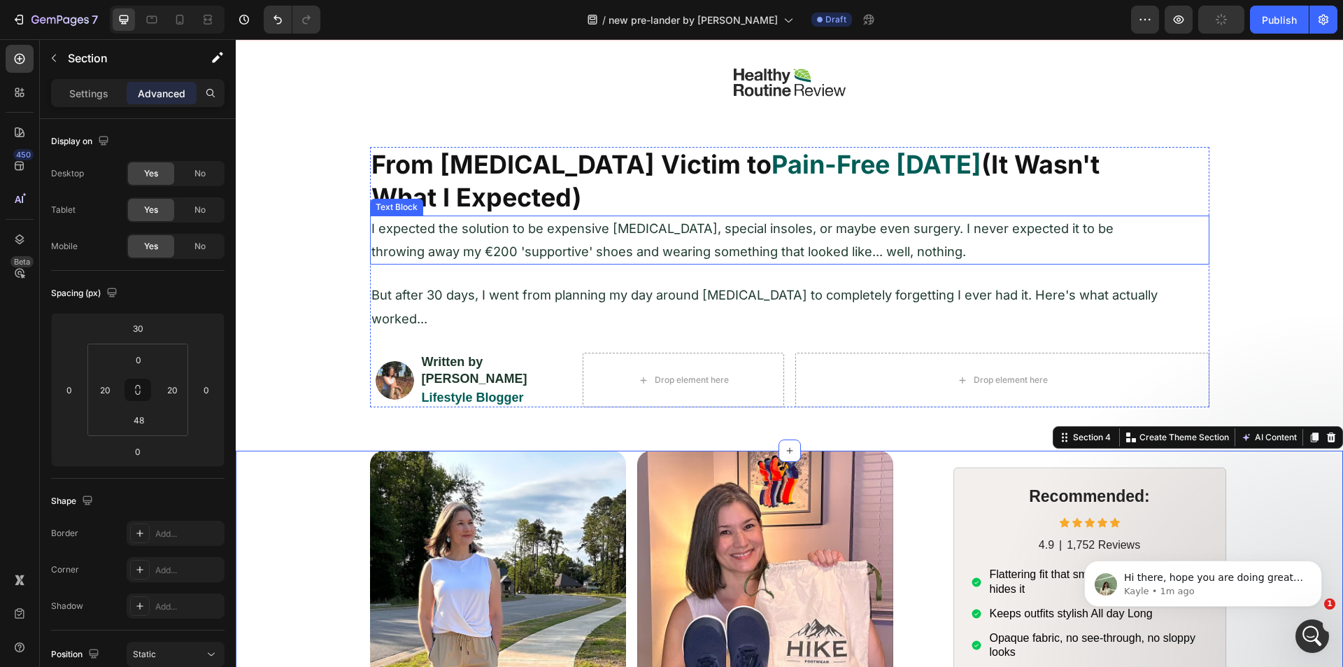
scroll to position [0, 0]
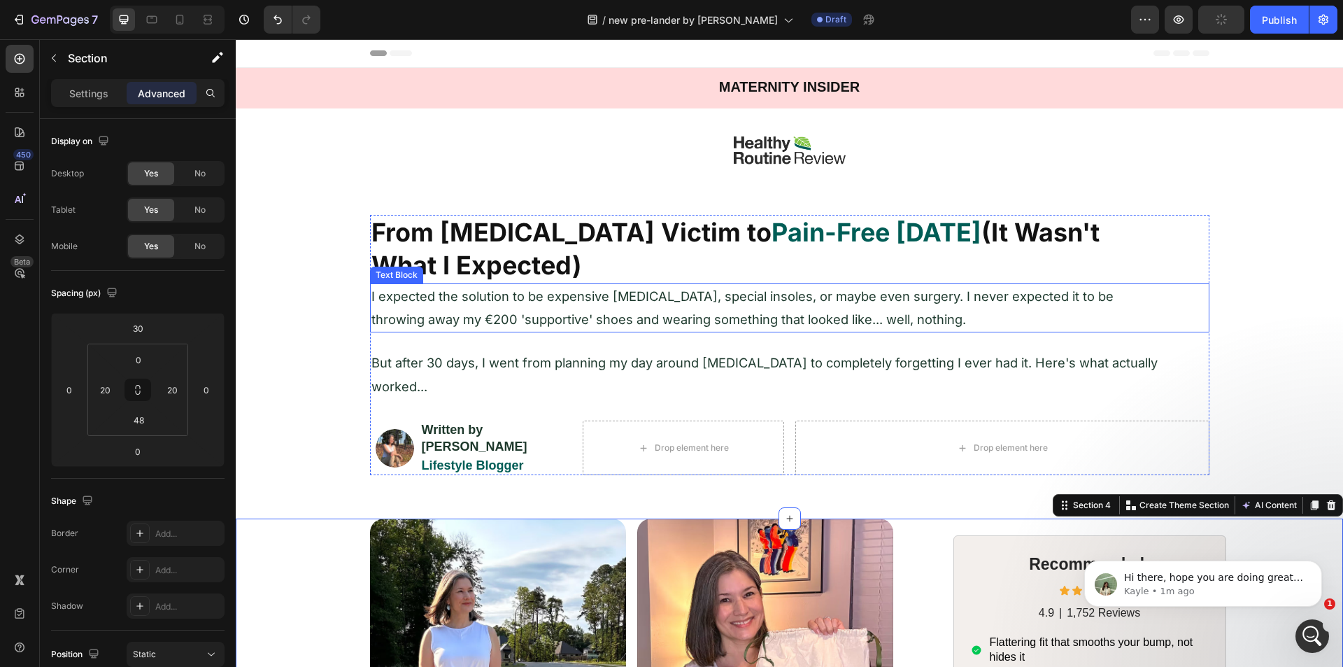
click at [476, 303] on span "I expected the solution to be expensive [MEDICAL_DATA], special insoles, or may…" at bounding box center [742, 307] width 742 height 38
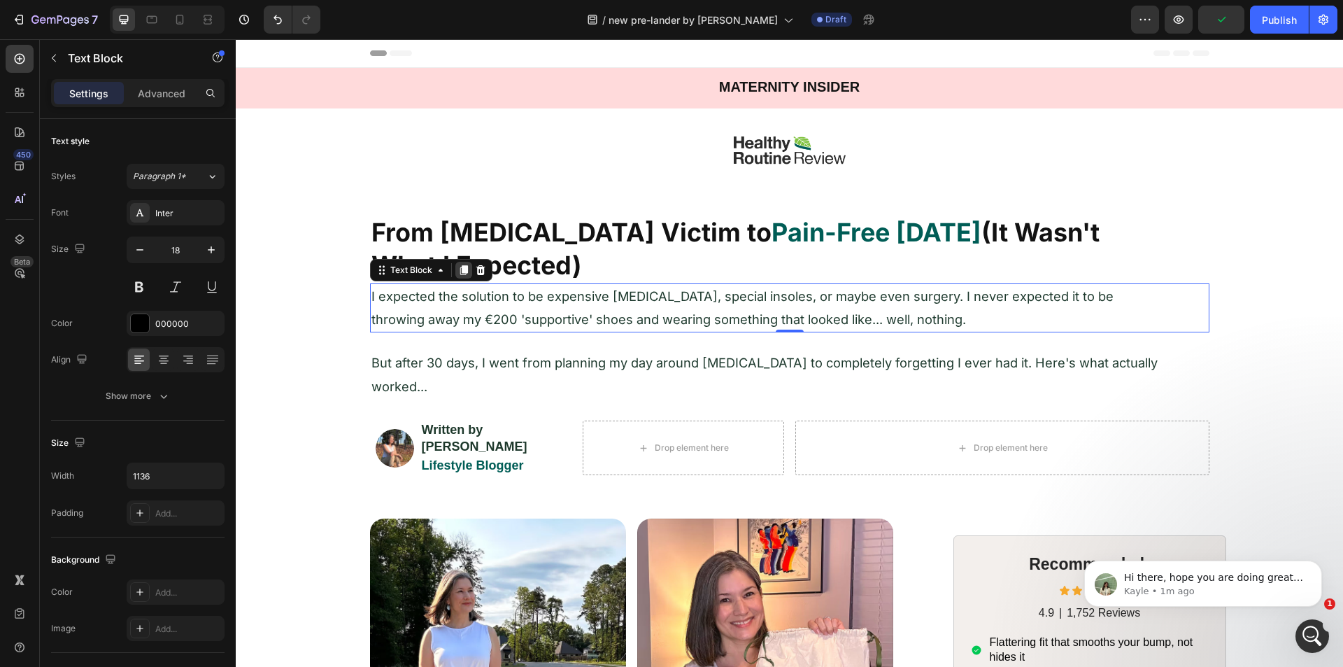
click at [460, 272] on icon at bounding box center [464, 270] width 8 height 10
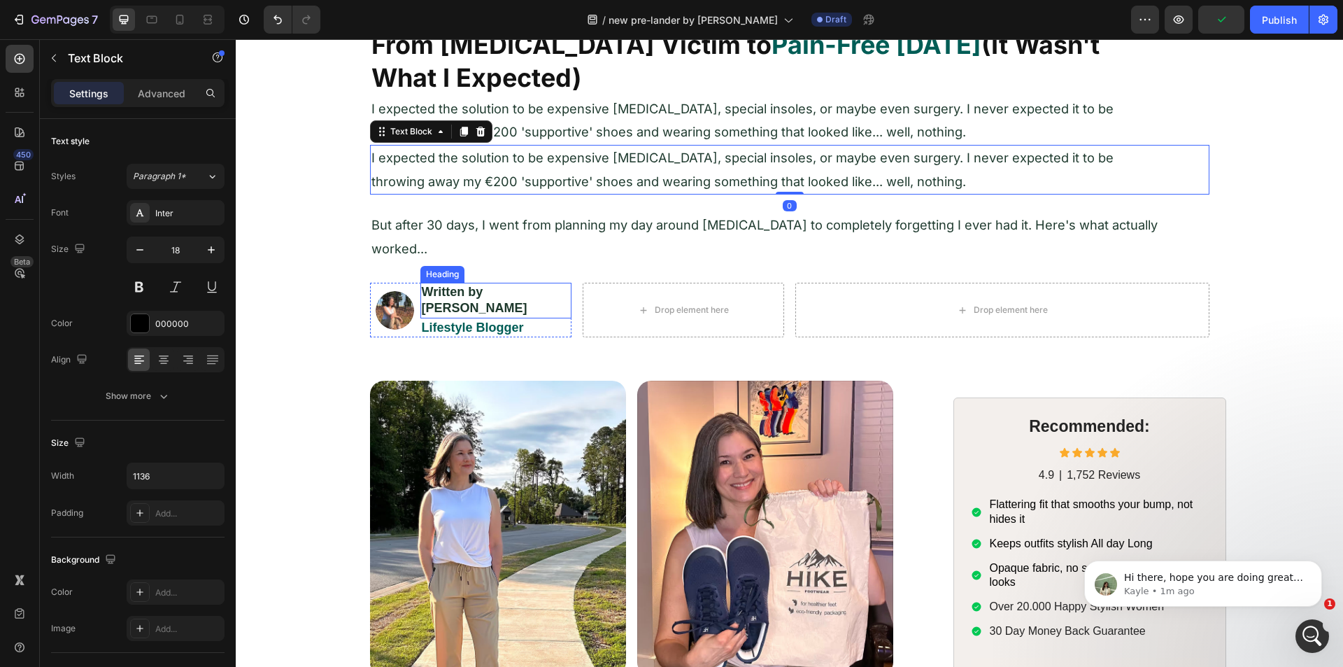
scroll to position [210, 0]
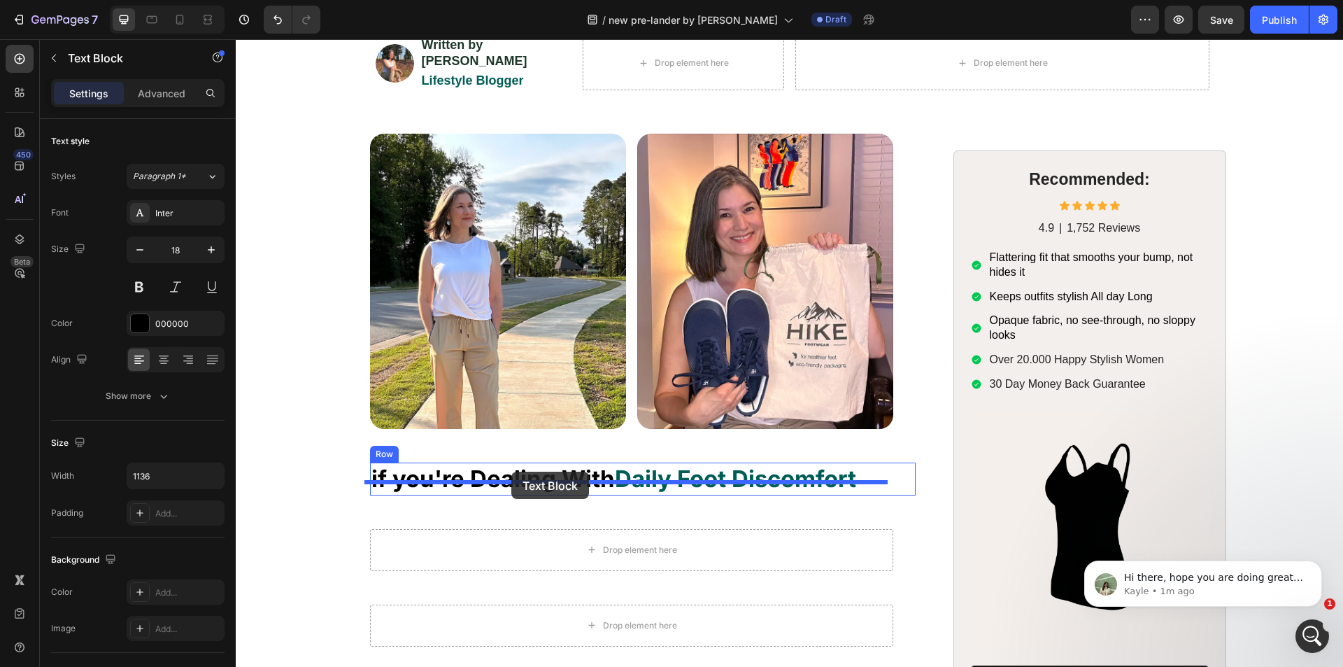
drag, startPoint x: 371, startPoint y: 100, endPoint x: 511, endPoint y: 471, distance: 397.1
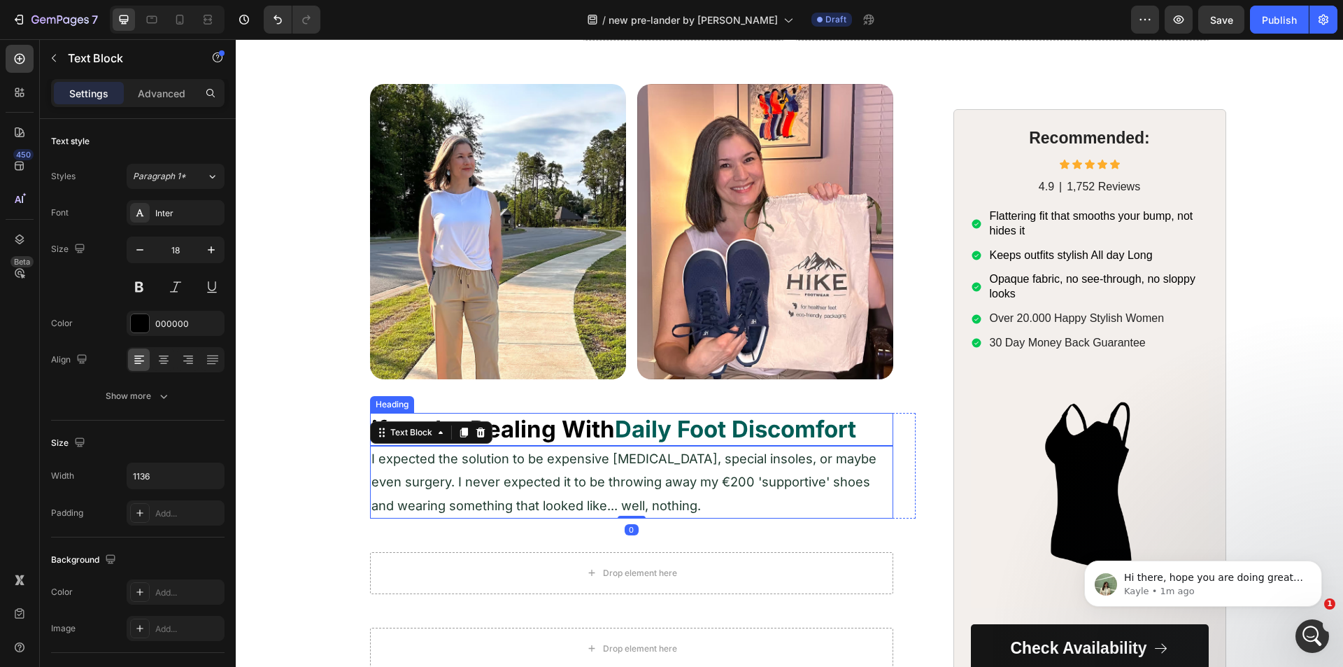
scroll to position [385, 0]
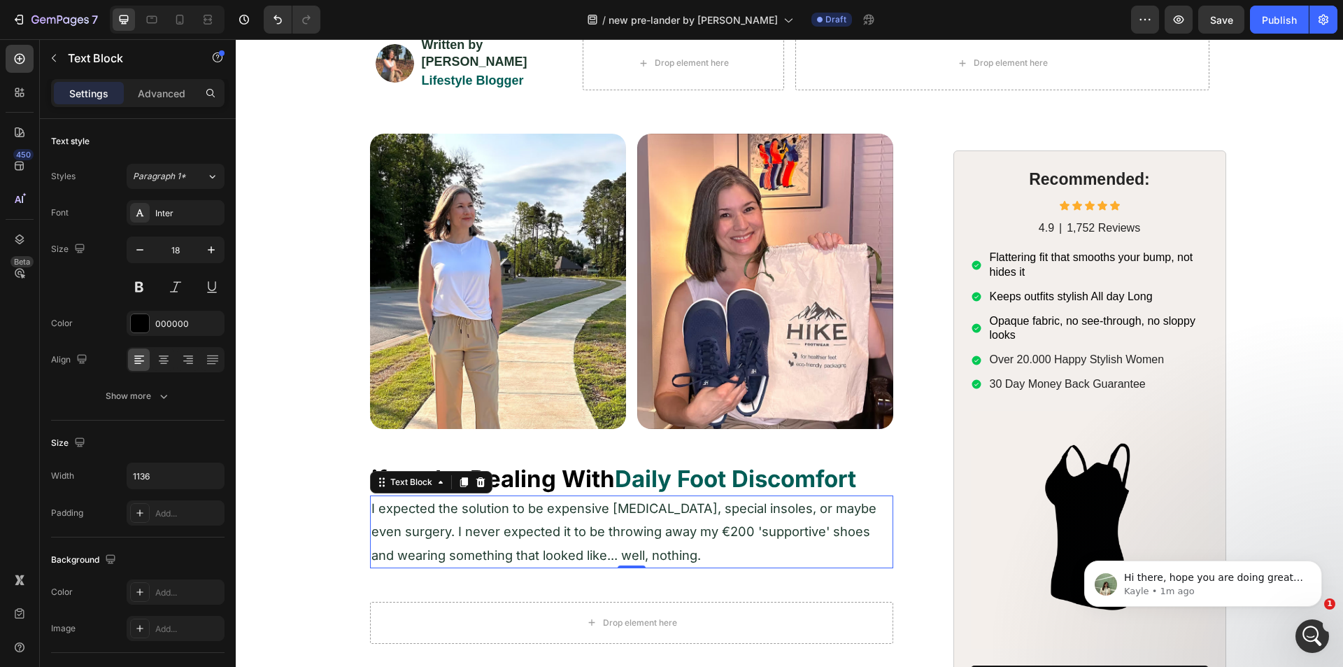
click at [699, 540] on p "I expected the solution to be expensive [MEDICAL_DATA], special insoles, or may…" at bounding box center [631, 532] width 520 height 70
click at [697, 540] on p "I expected the solution to be expensive [MEDICAL_DATA], special insoles, or may…" at bounding box center [631, 532] width 520 height 70
click at [633, 513] on span "I expected the solution to be expensive [MEDICAL_DATA], special insoles, or may…" at bounding box center [623, 531] width 505 height 62
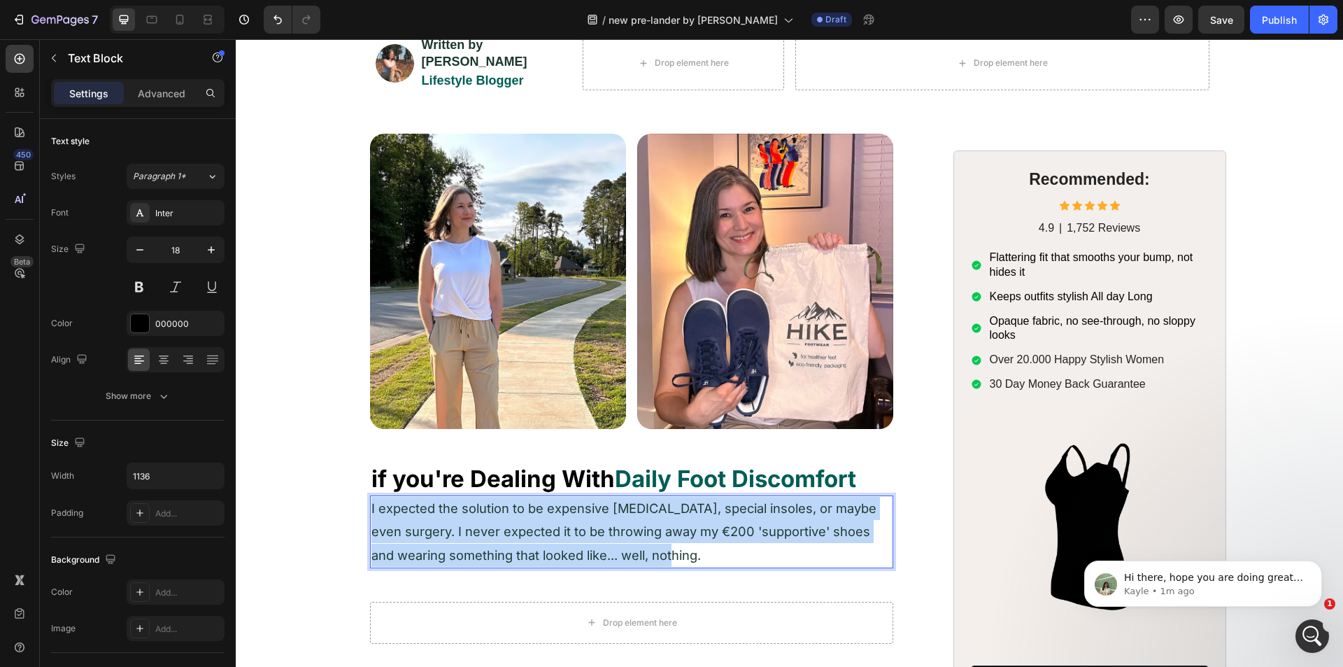
click at [633, 513] on span "I expected the solution to be expensive [MEDICAL_DATA], special insoles, or may…" at bounding box center [623, 531] width 505 height 62
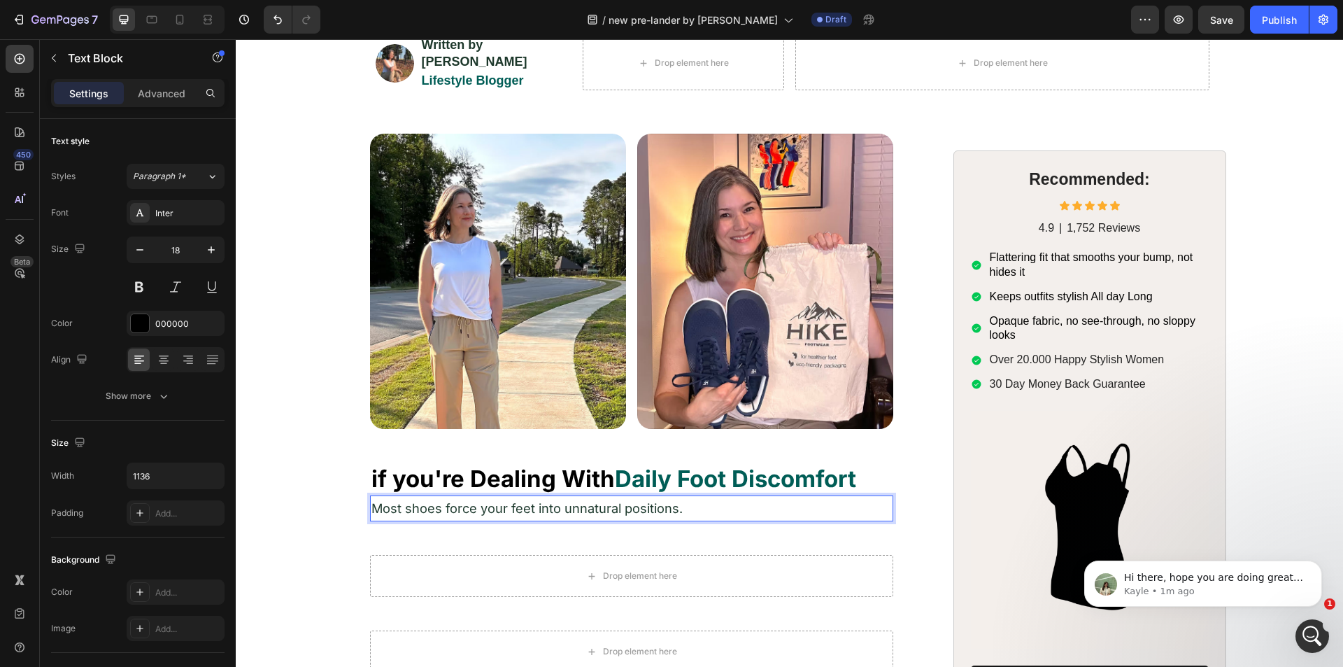
drag, startPoint x: 429, startPoint y: 500, endPoint x: 361, endPoint y: 480, distance: 70.8
click at [319, 478] on div "Image Image Row Row ⁠⁠⁠⁠⁠⁠⁠ if you're Dealing With Daily Foot Discomfort Headin…" at bounding box center [789, 441] width 1079 height 614
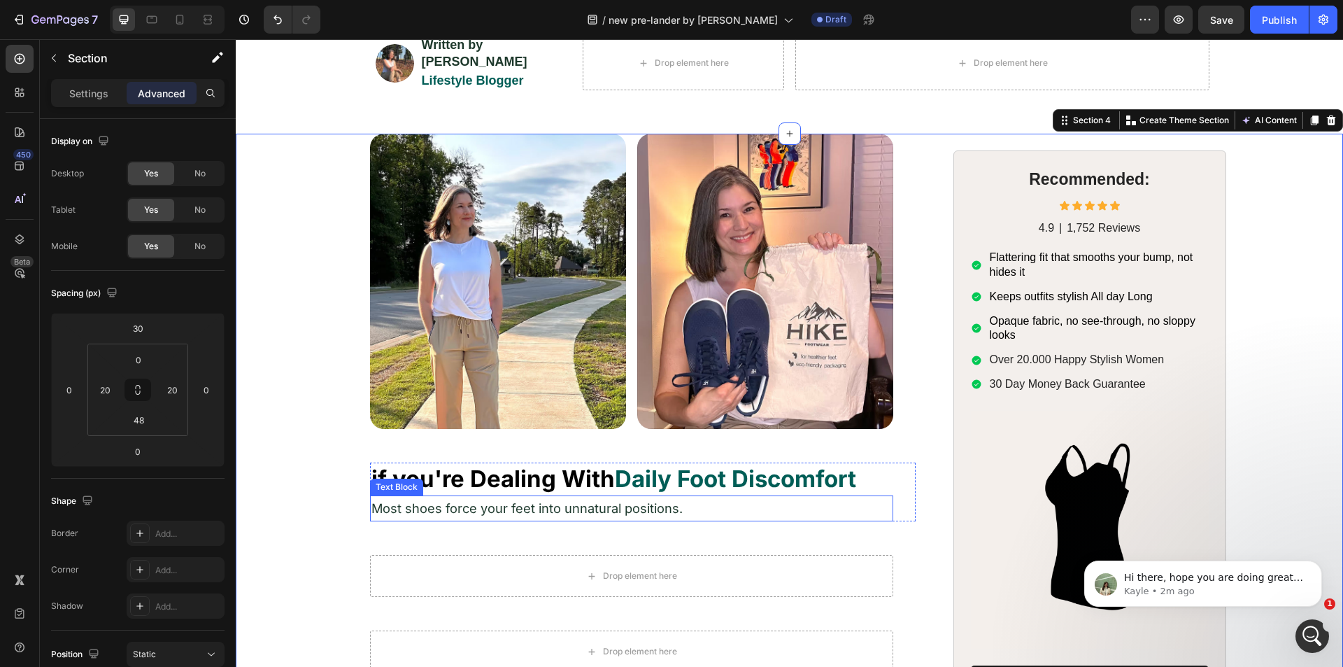
click at [420, 500] on span "Most shoes force your feet into unnatural positions." at bounding box center [526, 507] width 311 height 15
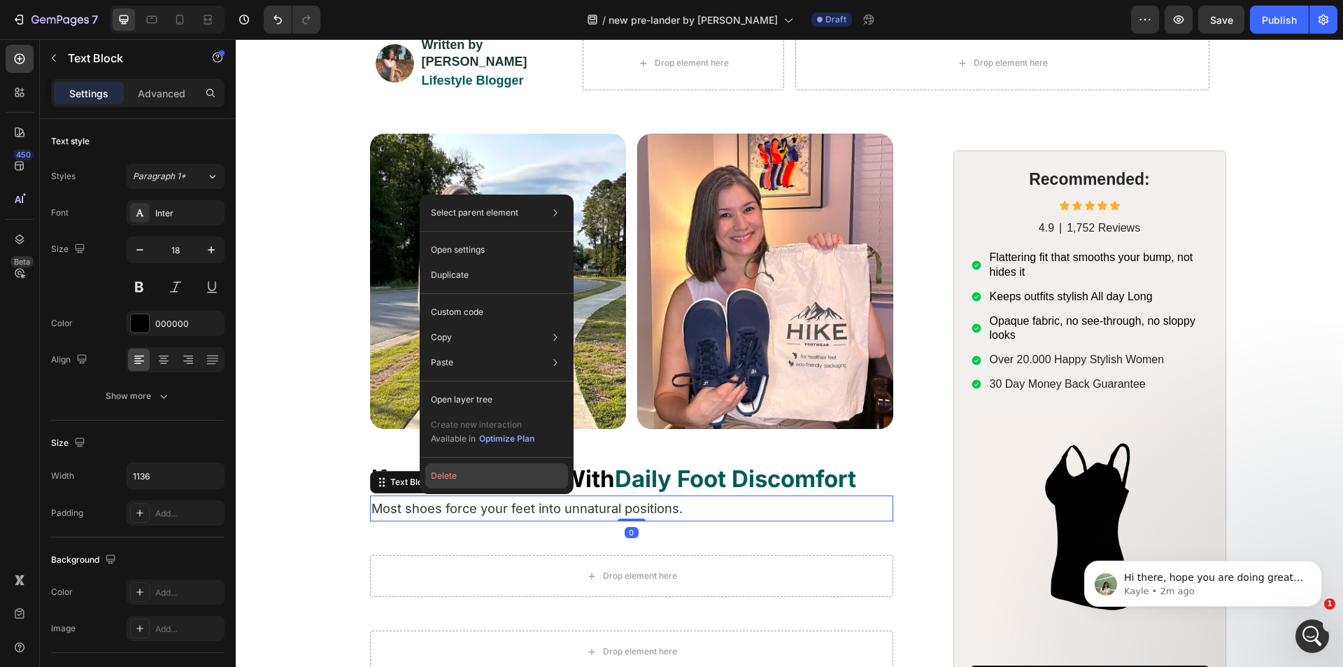
click at [436, 482] on button "Delete" at bounding box center [496, 475] width 143 height 25
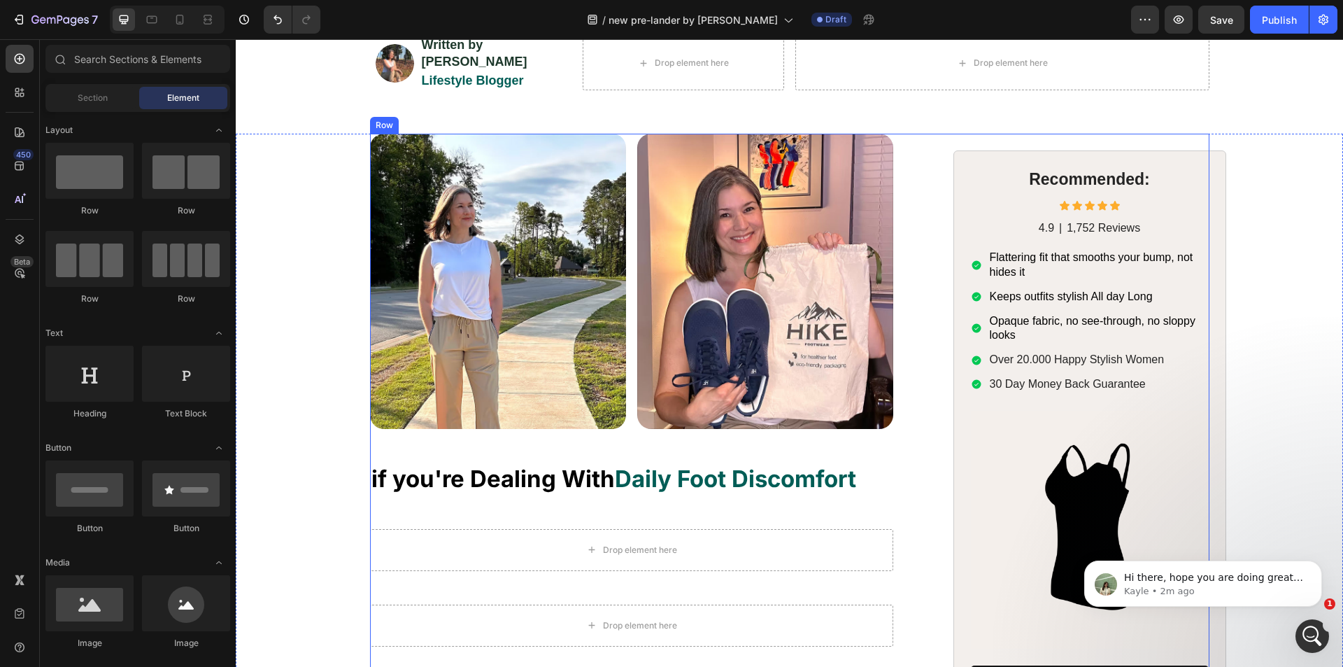
click at [443, 490] on div "Image Image Row Row ⁠⁠⁠⁠⁠⁠⁠ if you're Dealing With Daily Foot Discomfort Headin…" at bounding box center [643, 441] width 546 height 614
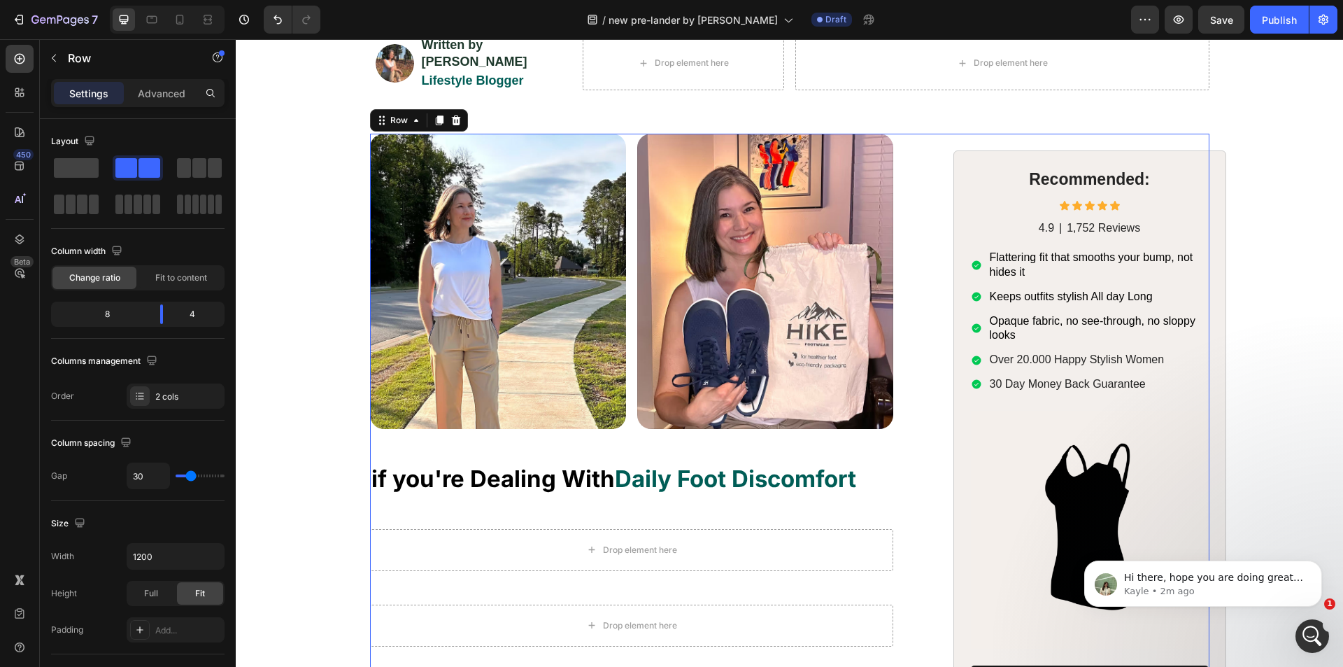
click at [443, 490] on div "Image Image Row Row ⁠⁠⁠⁠⁠⁠⁠ if you're Dealing With Daily Foot Discomfort Headin…" at bounding box center [643, 441] width 546 height 614
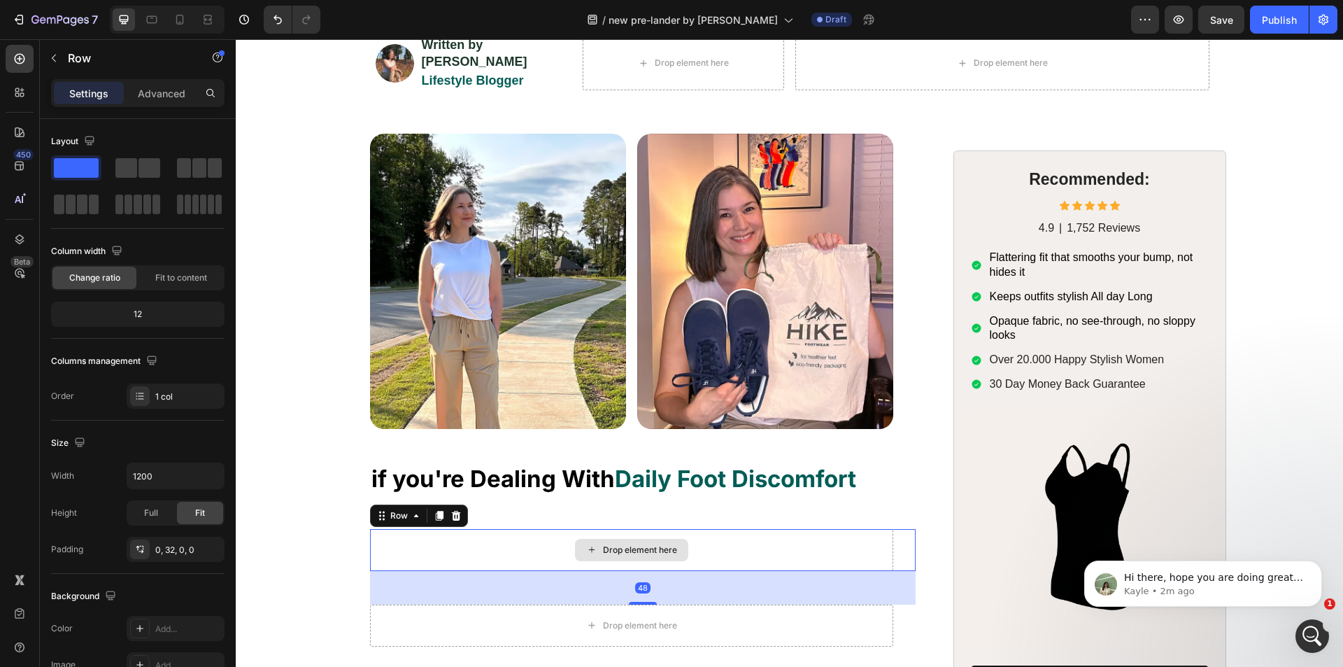
click at [454, 529] on div "Drop element here" at bounding box center [631, 550] width 523 height 42
click at [149, 101] on div "Advanced" at bounding box center [162, 93] width 70 height 22
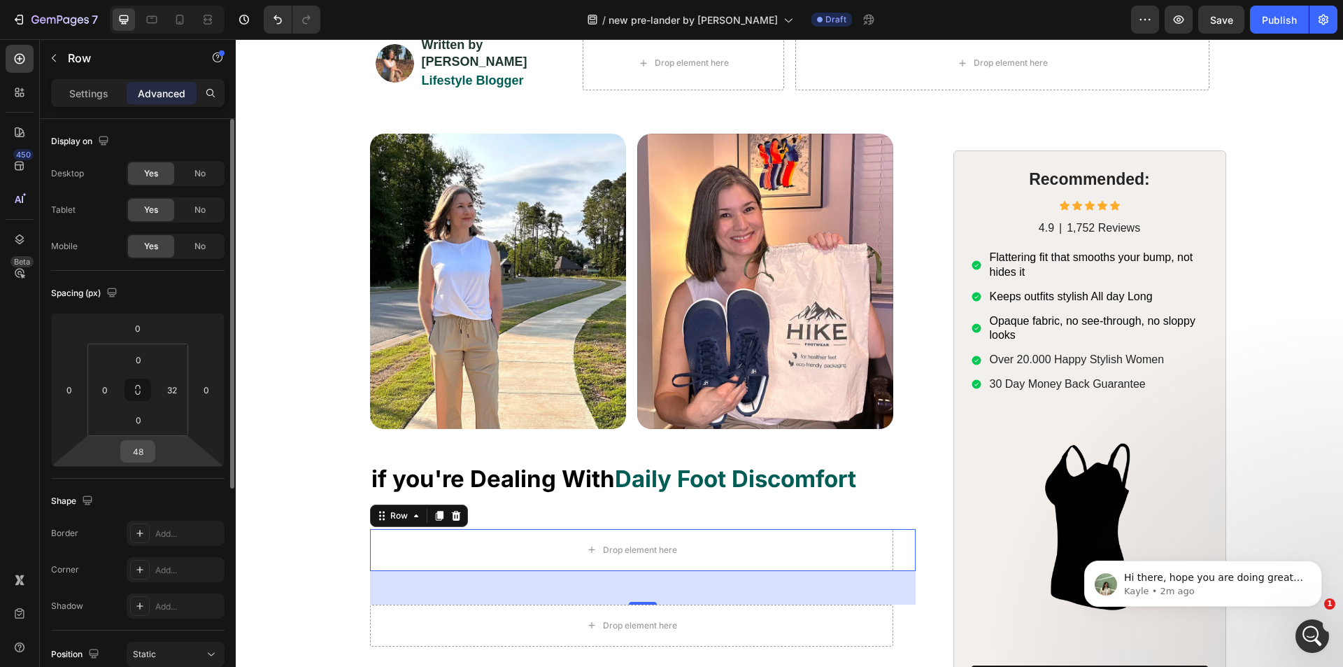
click at [147, 454] on input "48" at bounding box center [138, 451] width 28 height 21
type input "0"
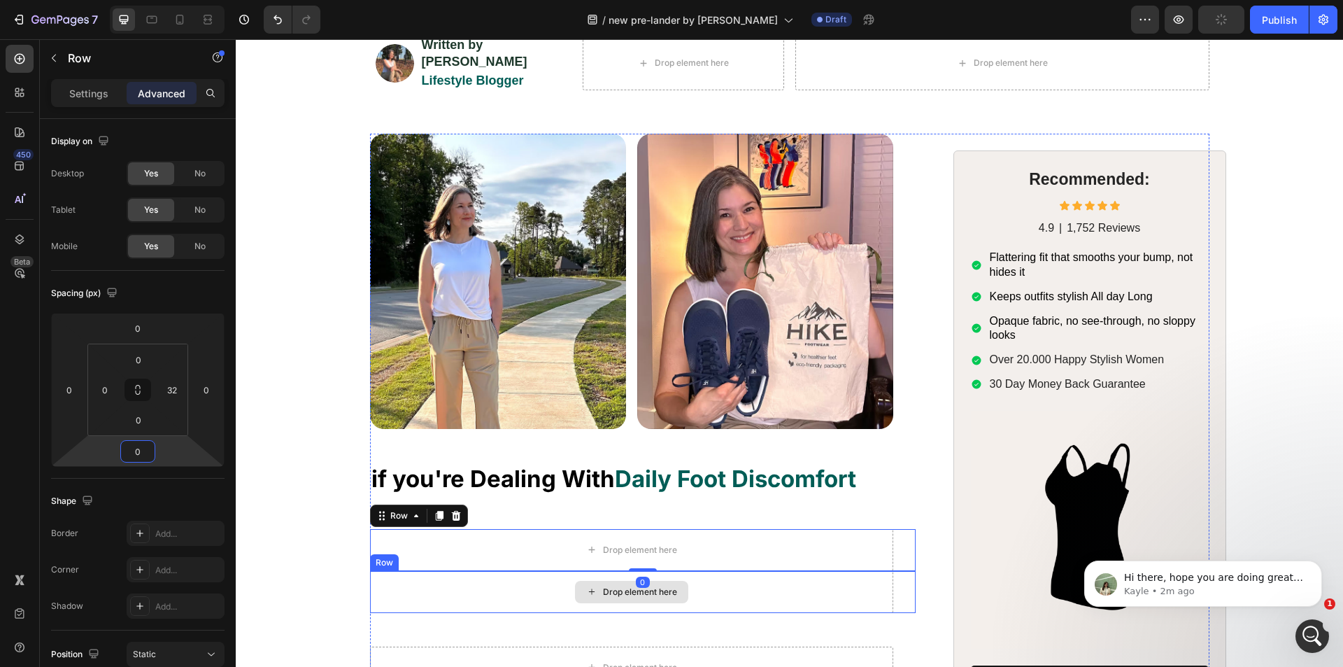
click at [416, 577] on div "Drop element here" at bounding box center [631, 592] width 523 height 42
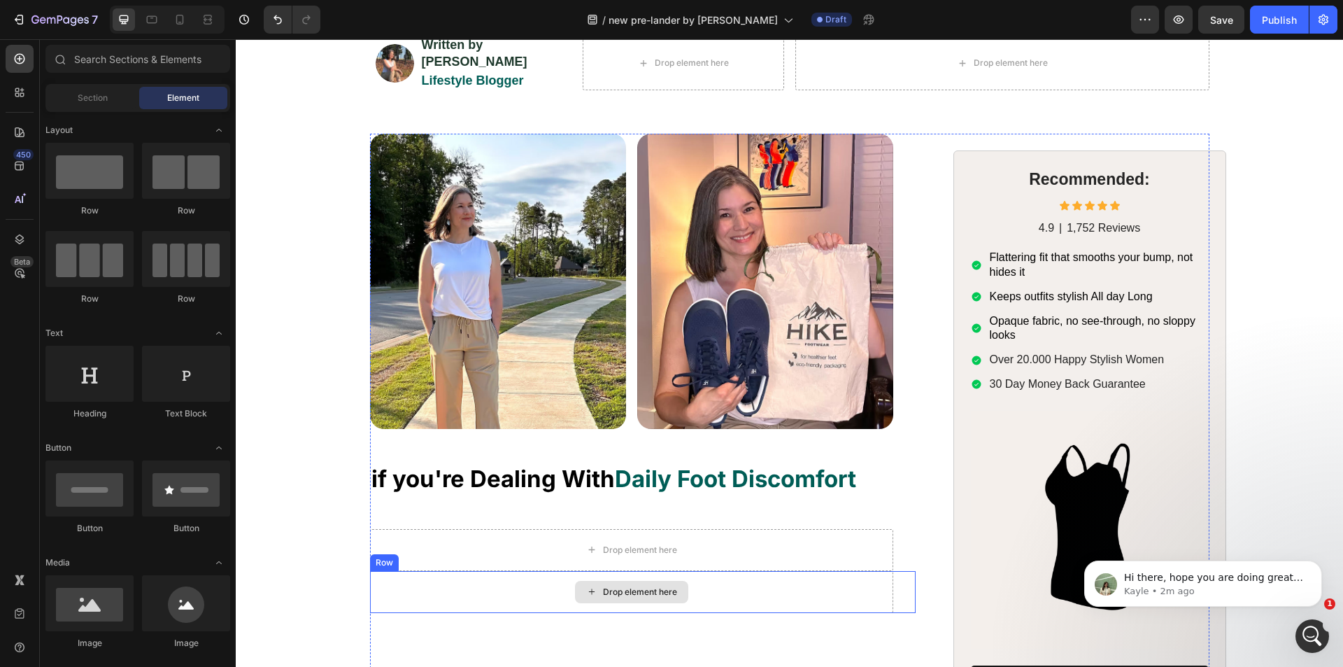
click at [427, 575] on div "Drop element here" at bounding box center [631, 592] width 523 height 42
click at [438, 538] on div "Drop element here" at bounding box center [631, 550] width 523 height 42
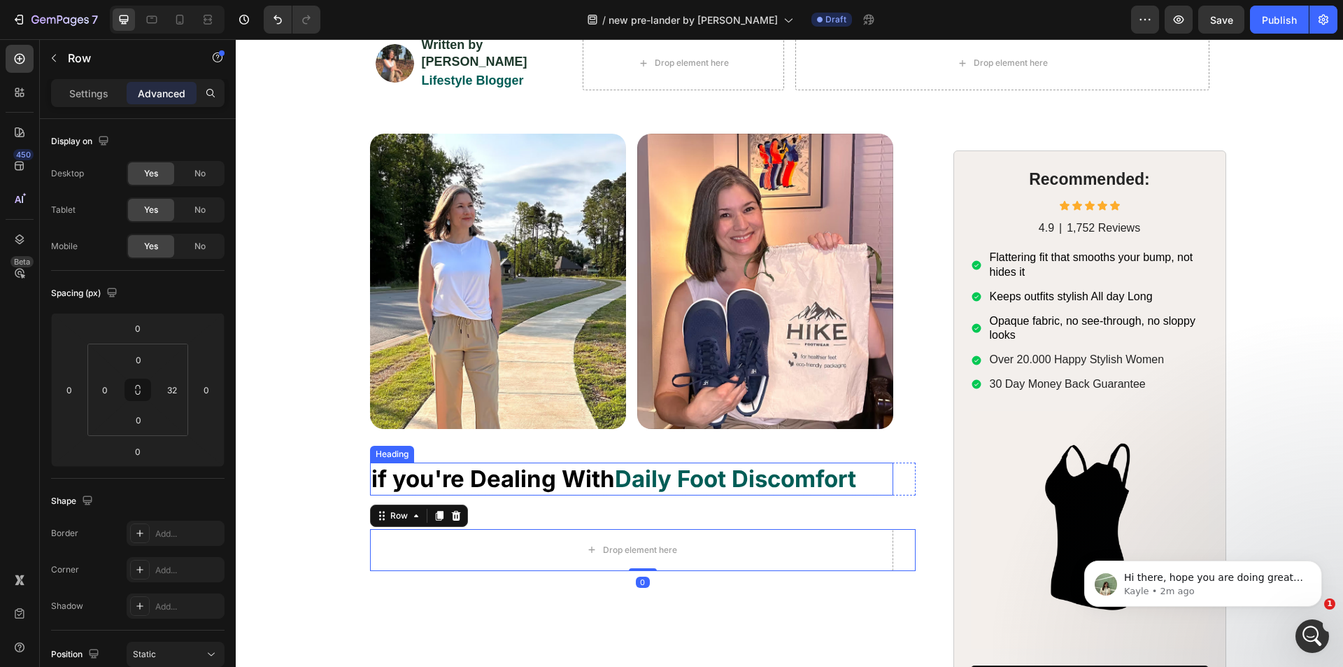
click at [485, 481] on h2 "⁠⁠⁠⁠⁠⁠⁠ if you're Dealing With Daily Foot Discomfort" at bounding box center [631, 478] width 523 height 33
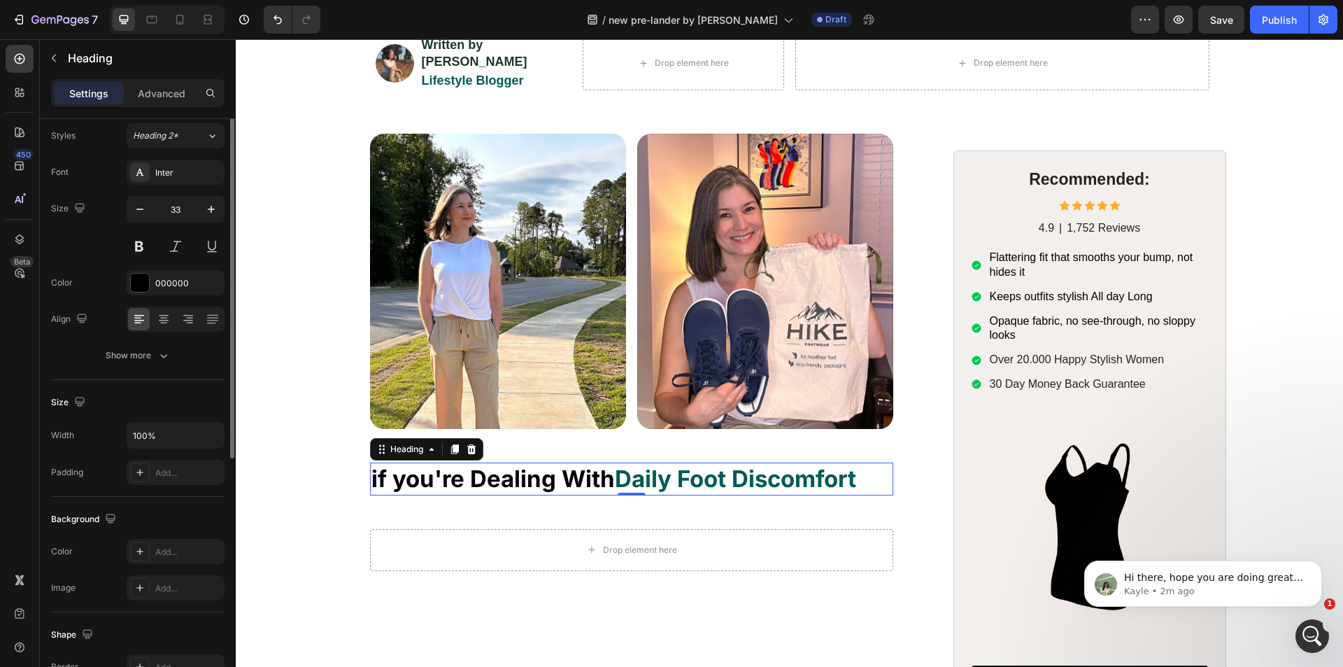
scroll to position [0, 0]
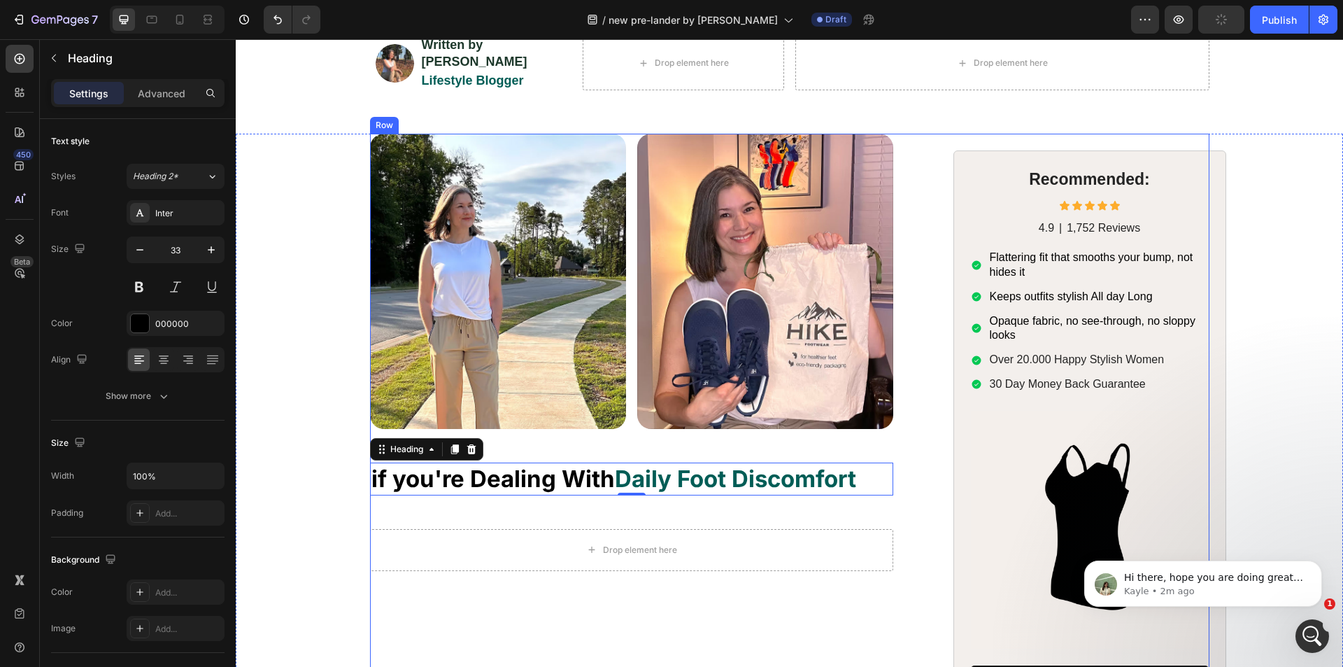
click at [499, 497] on div "Image Image Row Row ⁠⁠⁠⁠⁠⁠⁠ if you're Dealing With Daily Foot Discomfort Headin…" at bounding box center [643, 441] width 546 height 614
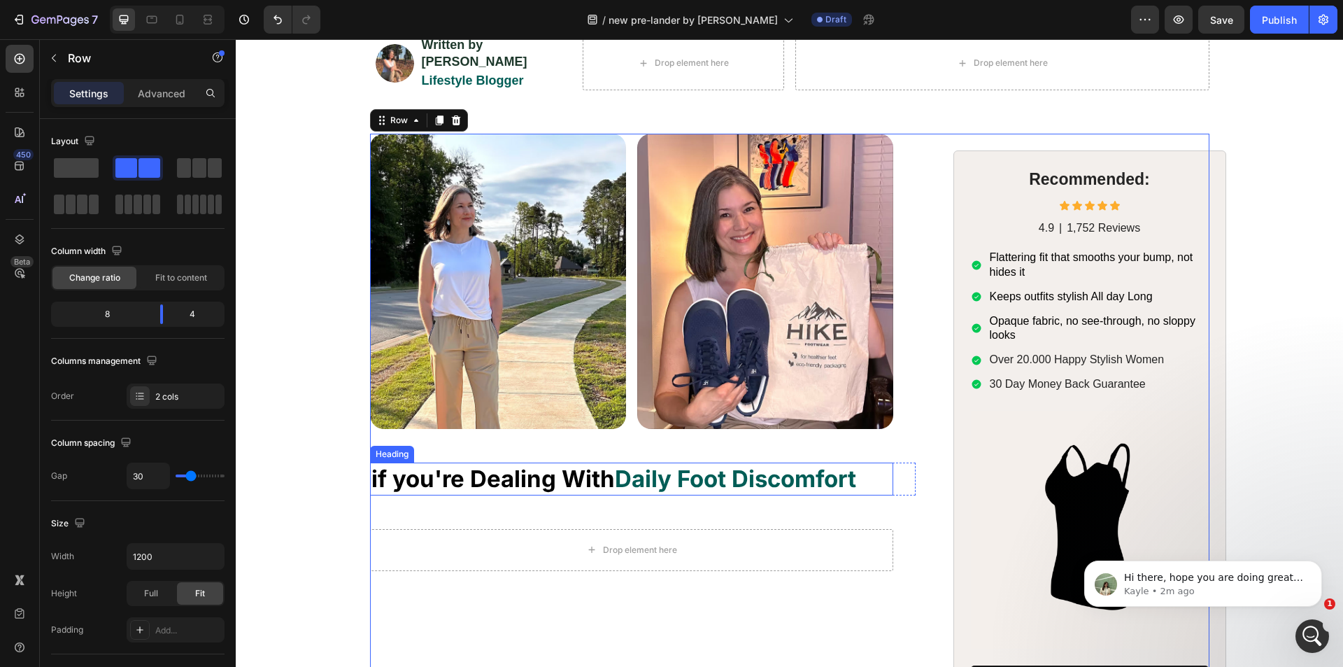
click at [376, 464] on strong "if you're Dealing With" at bounding box center [492, 478] width 243 height 28
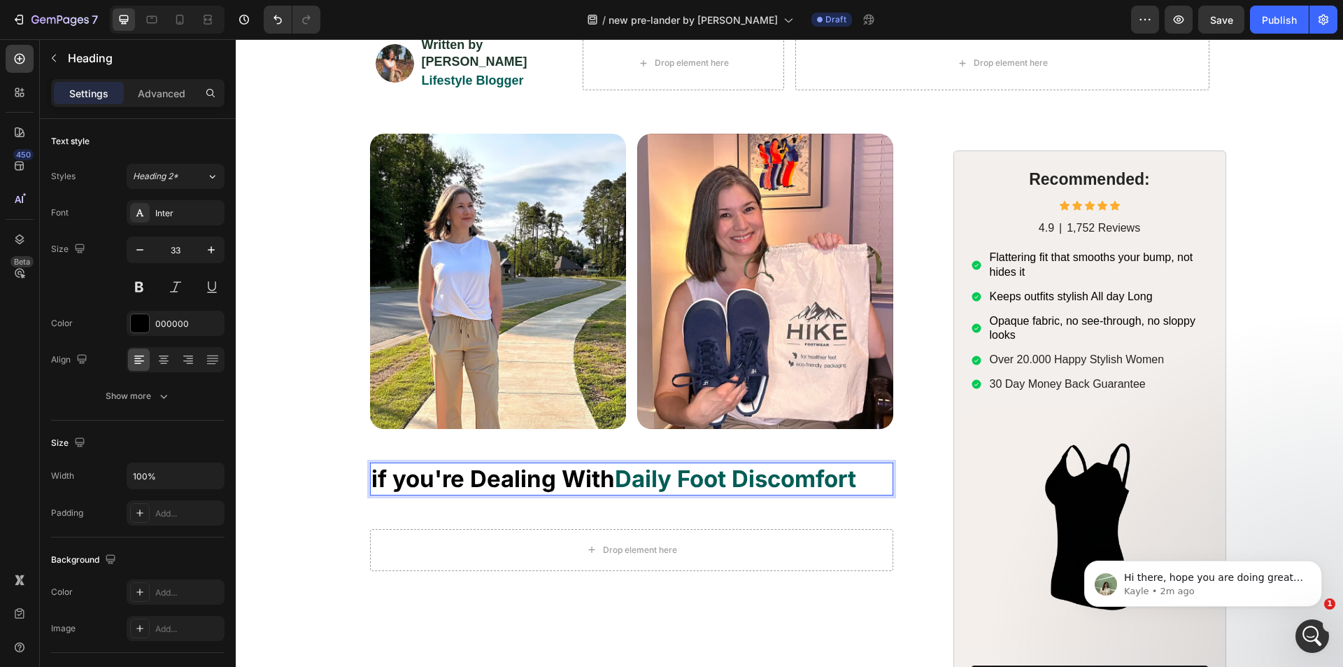
click at [375, 464] on strong "if you're Dealing With" at bounding box center [492, 478] width 243 height 28
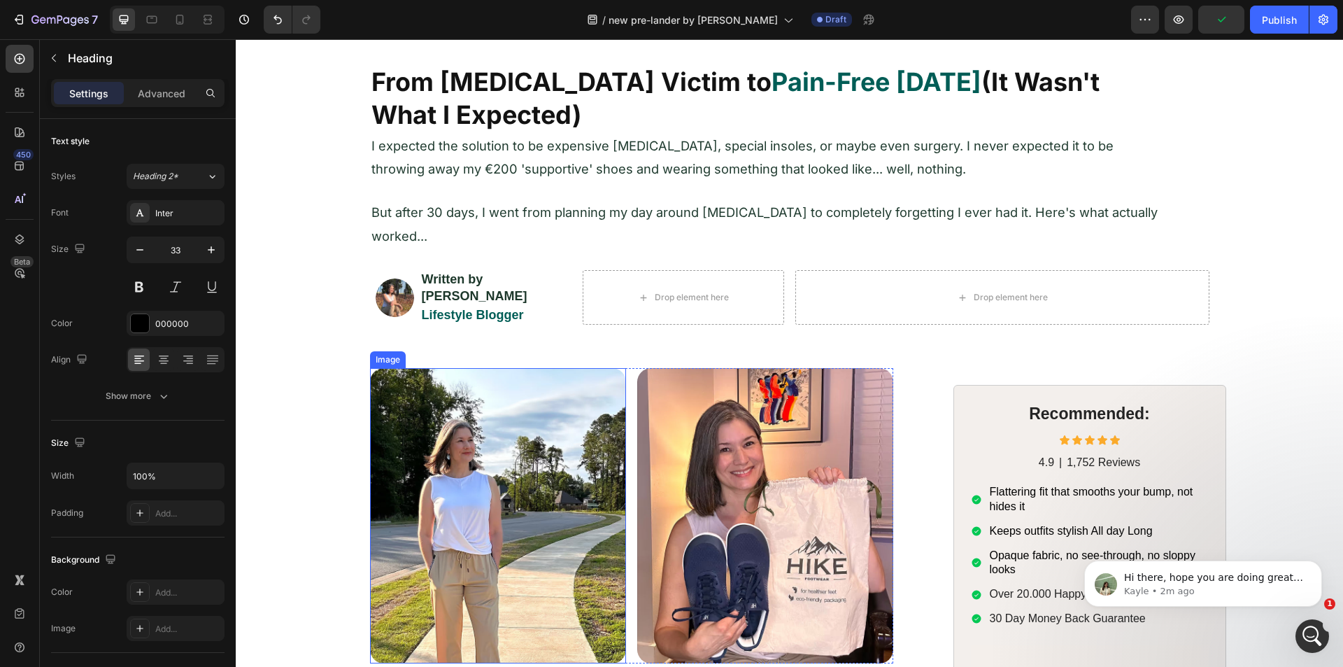
scroll to position [105, 0]
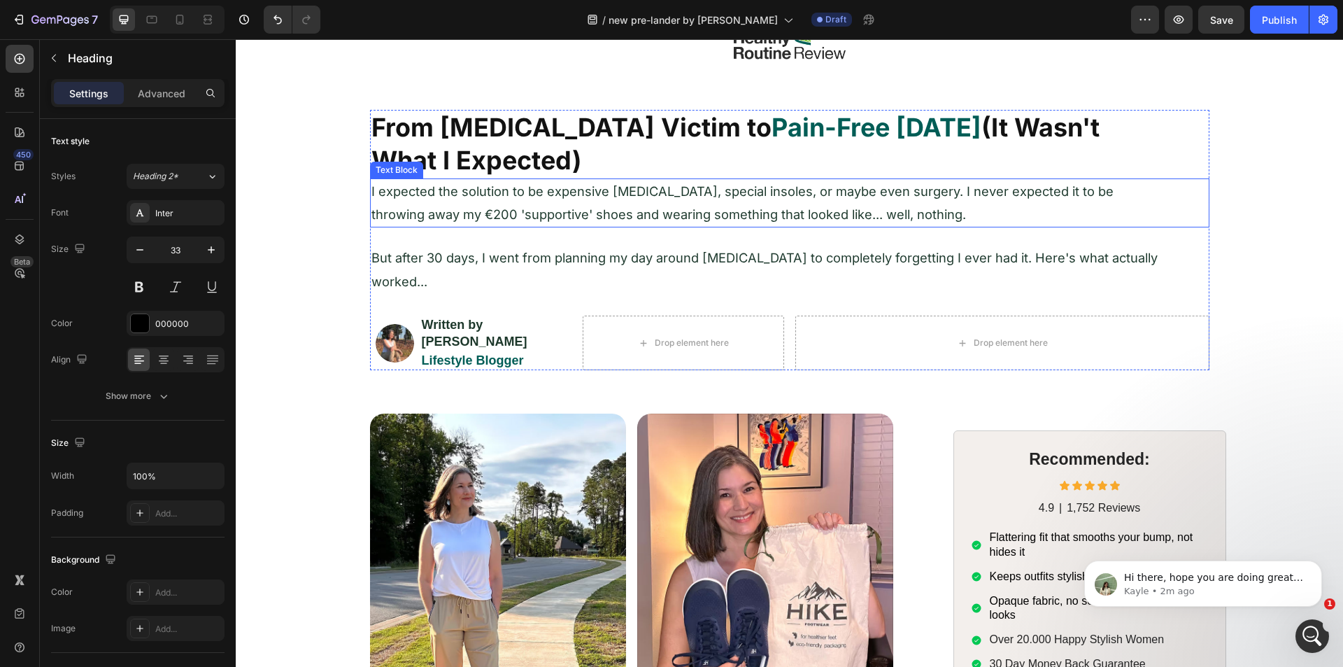
click at [506, 206] on p "I expected the solution to be expensive [MEDICAL_DATA], special insoles, or may…" at bounding box center [767, 203] width 792 height 47
click at [460, 167] on icon at bounding box center [464, 165] width 8 height 10
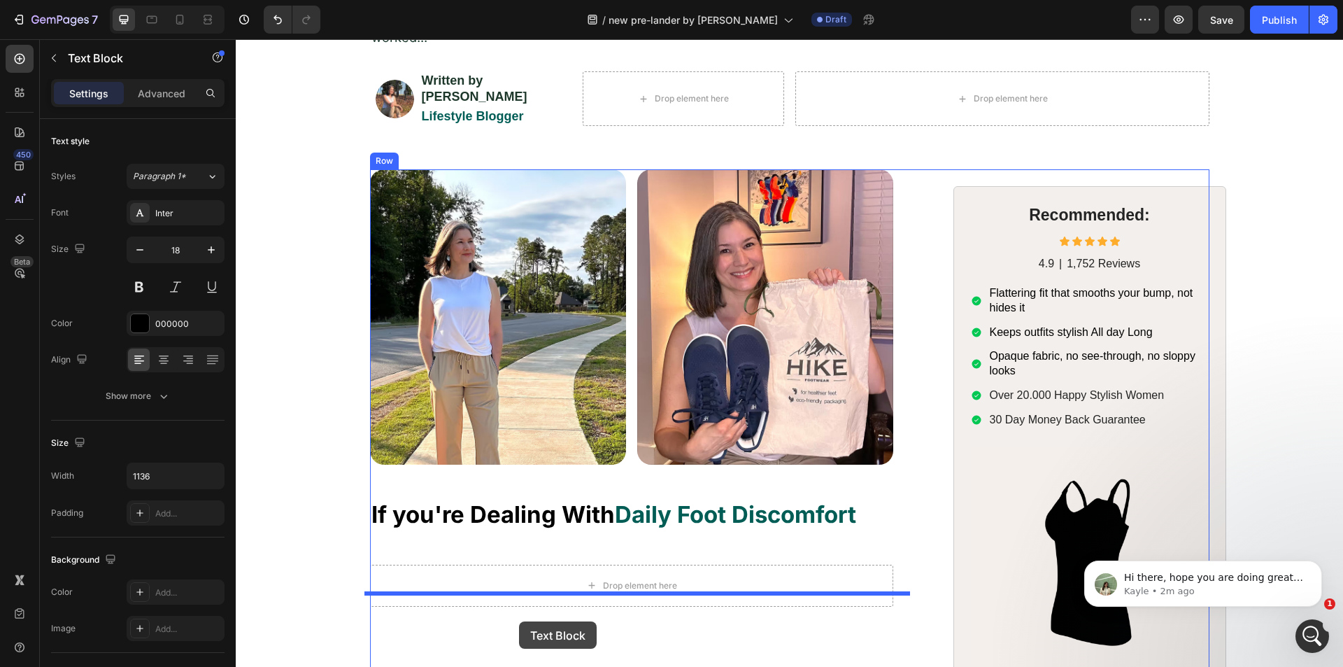
scroll to position [435, 0]
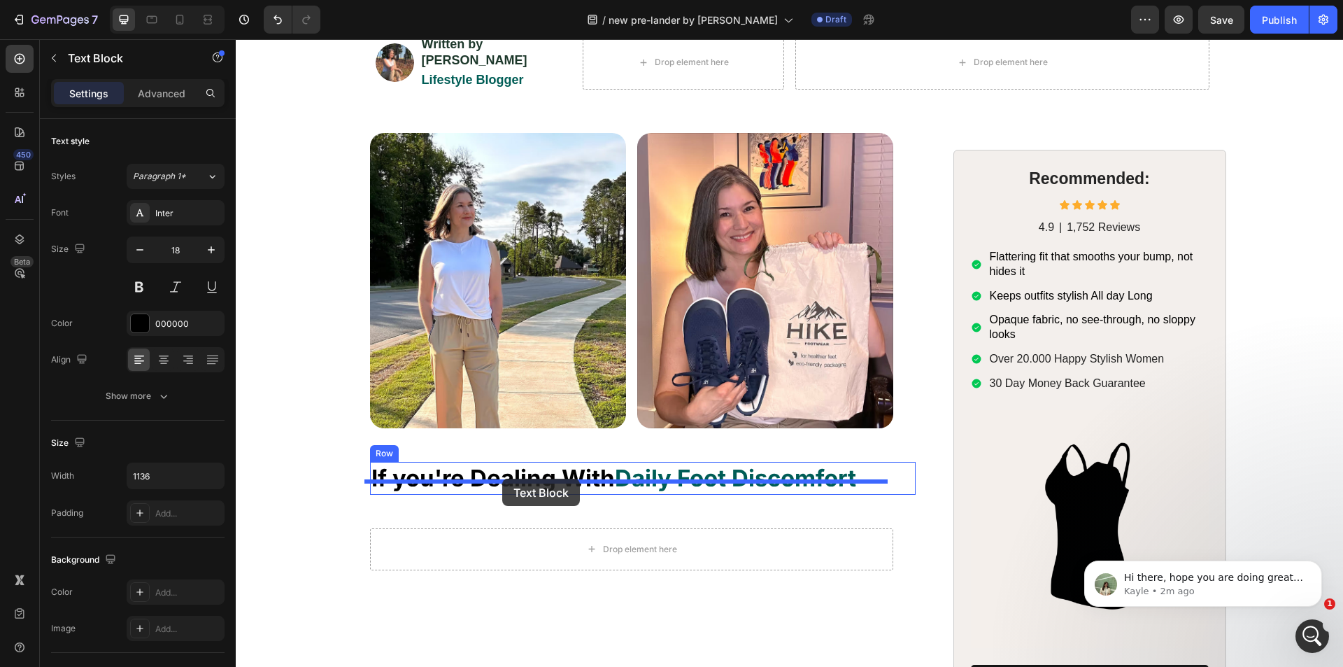
drag, startPoint x: 379, startPoint y: 214, endPoint x: 502, endPoint y: 478, distance: 291.6
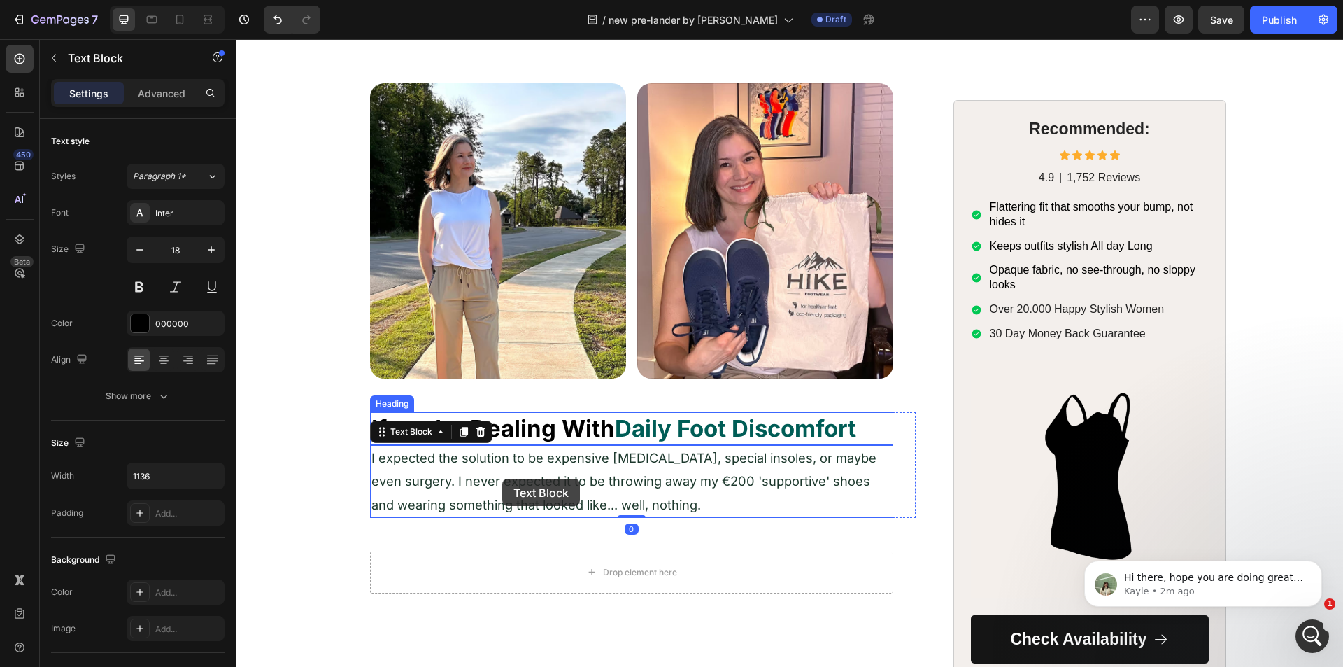
scroll to position [385, 0]
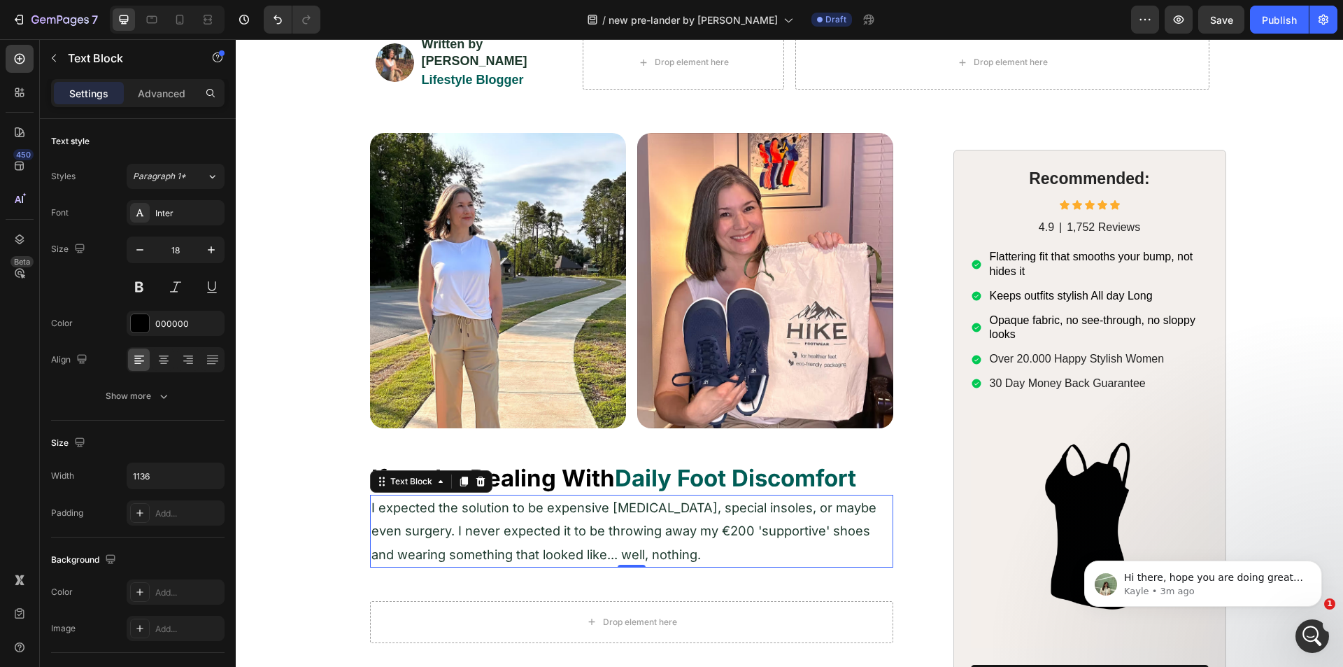
click at [518, 507] on p "I expected the solution to be expensive [MEDICAL_DATA], special insoles, or may…" at bounding box center [631, 531] width 520 height 70
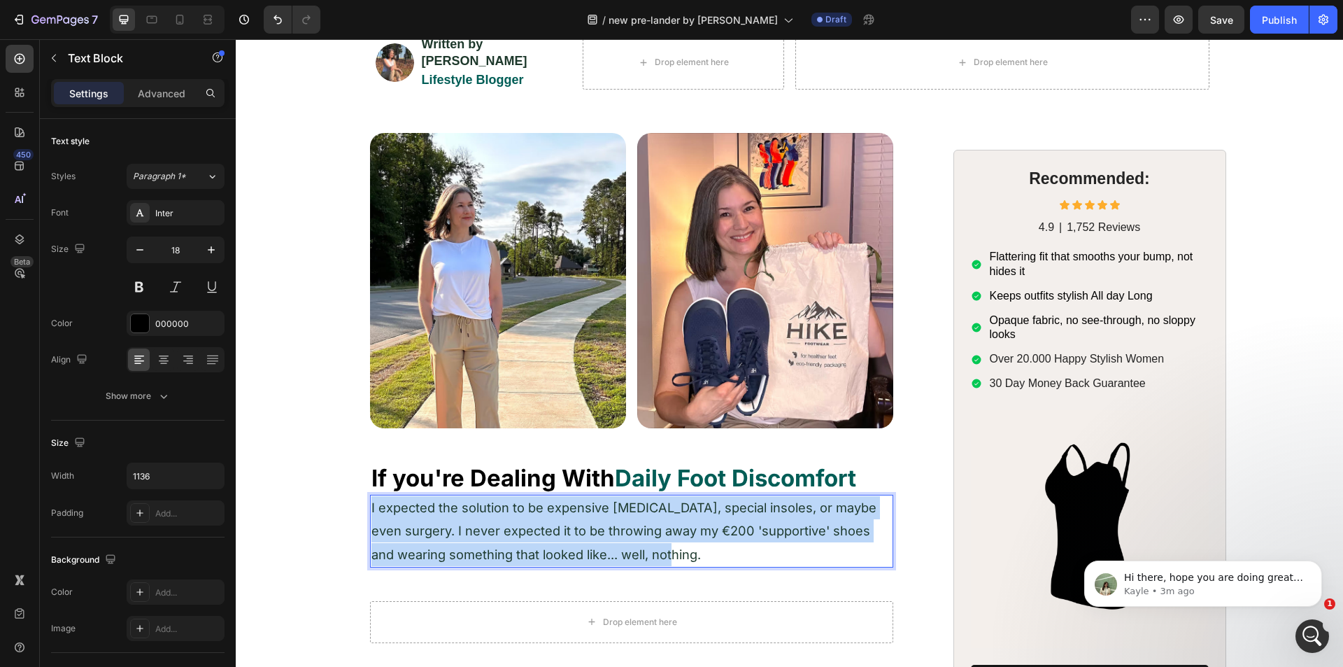
click at [518, 507] on p "I expected the solution to be expensive [MEDICAL_DATA], special insoles, or may…" at bounding box center [631, 531] width 520 height 70
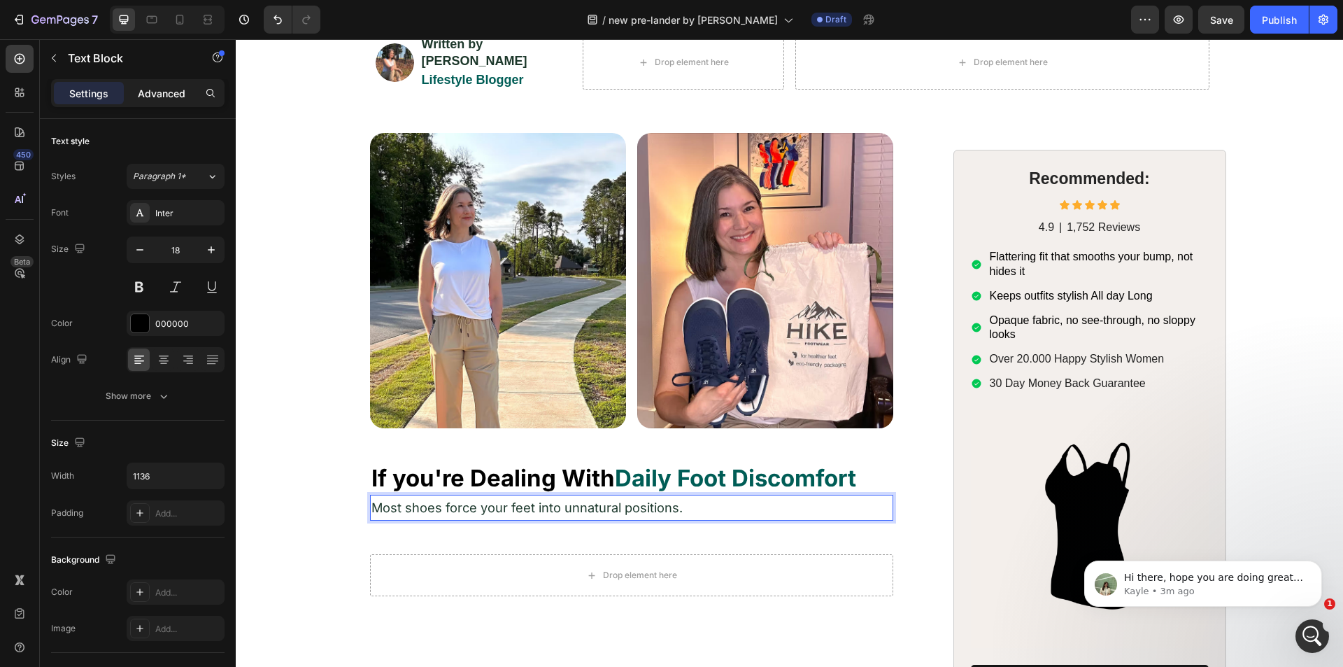
click at [141, 86] on p "Advanced" at bounding box center [162, 93] width 48 height 15
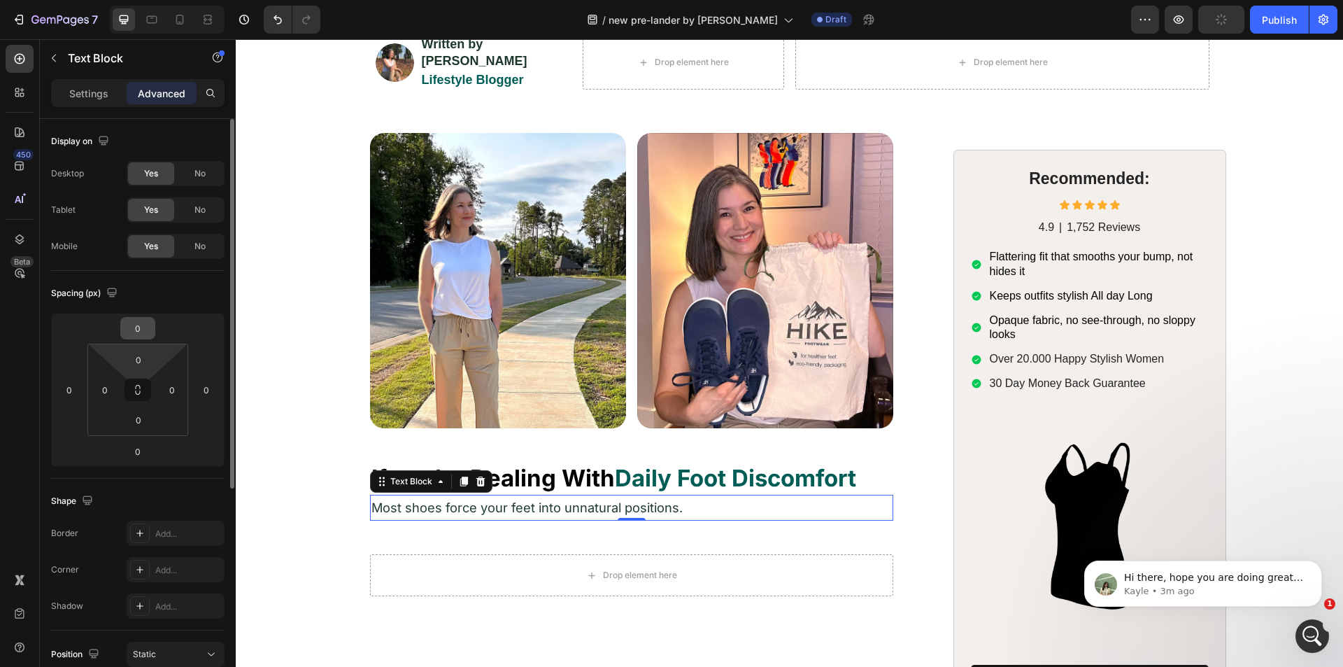
click at [142, 336] on input "0" at bounding box center [138, 328] width 28 height 21
type input "20"
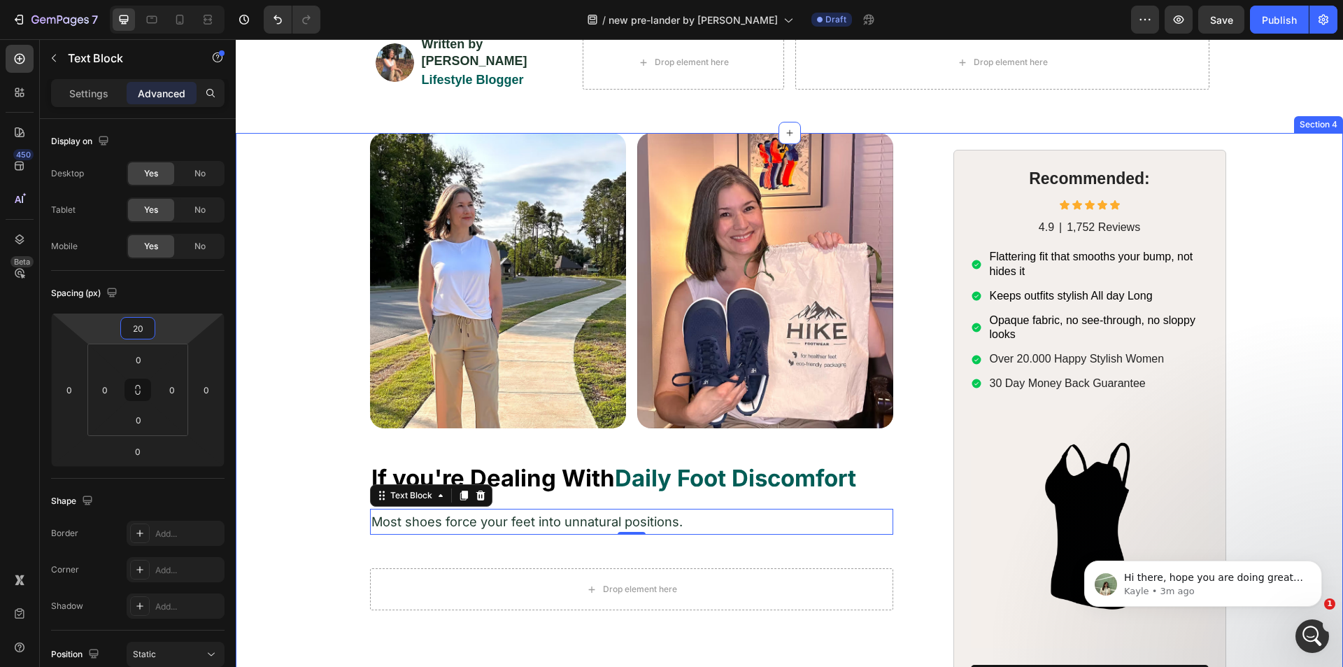
click at [290, 366] on div "Image Image Row Row ⁠⁠⁠⁠⁠⁠⁠ If you're Dealing With Daily Foot Discomfort Headin…" at bounding box center [789, 440] width 1079 height 614
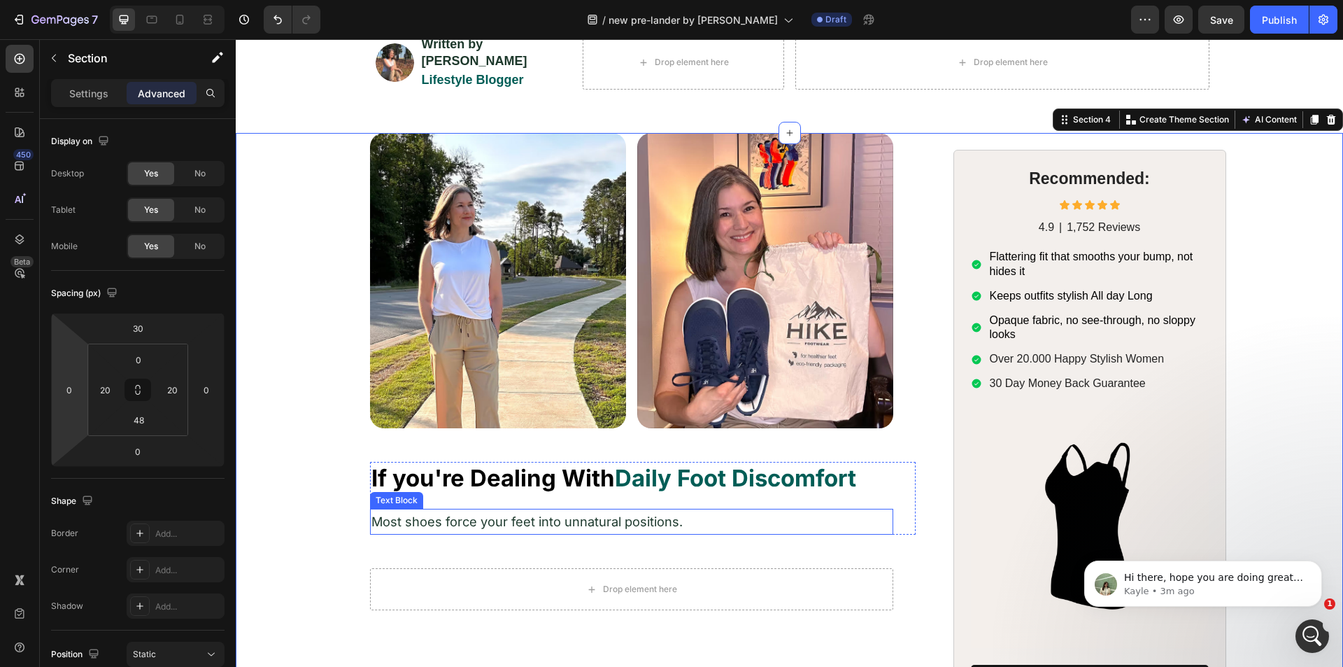
click at [485, 513] on span "Most shoes force your feet into unnatural positions." at bounding box center [526, 520] width 311 height 15
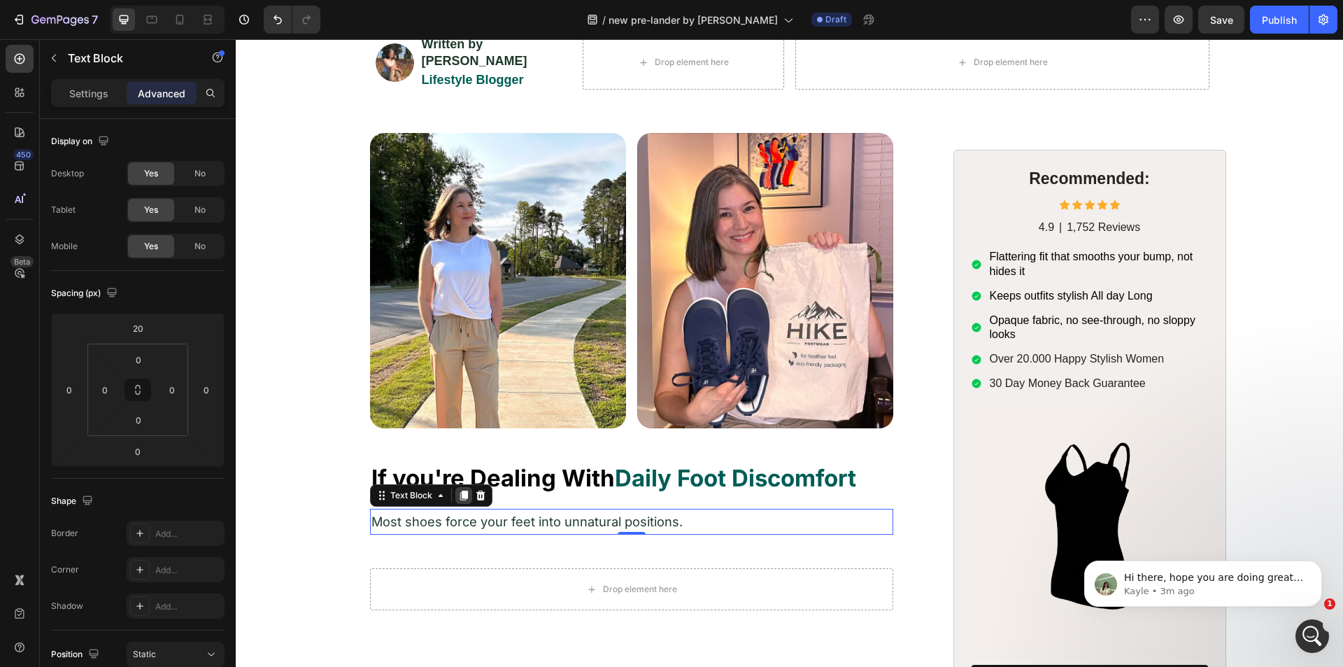
click at [460, 490] on icon at bounding box center [464, 495] width 8 height 10
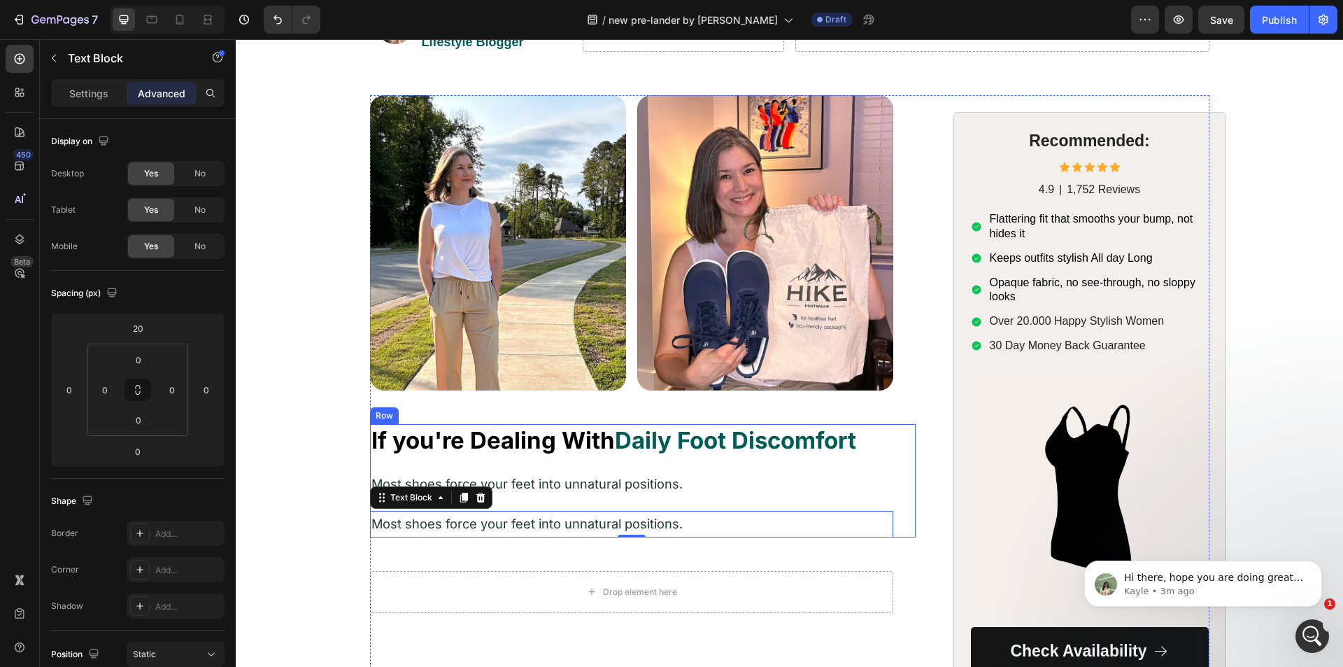
scroll to position [455, 0]
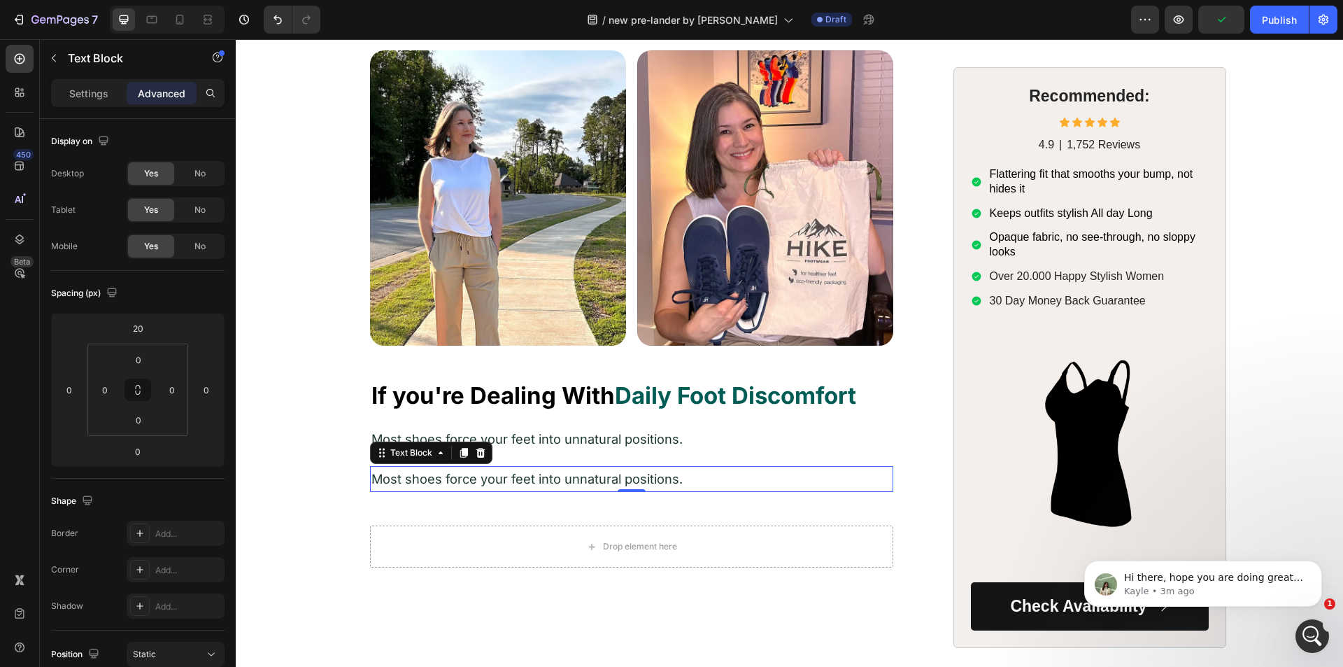
click at [476, 478] on span "Most shoes force your feet into unnatural positions." at bounding box center [526, 478] width 311 height 15
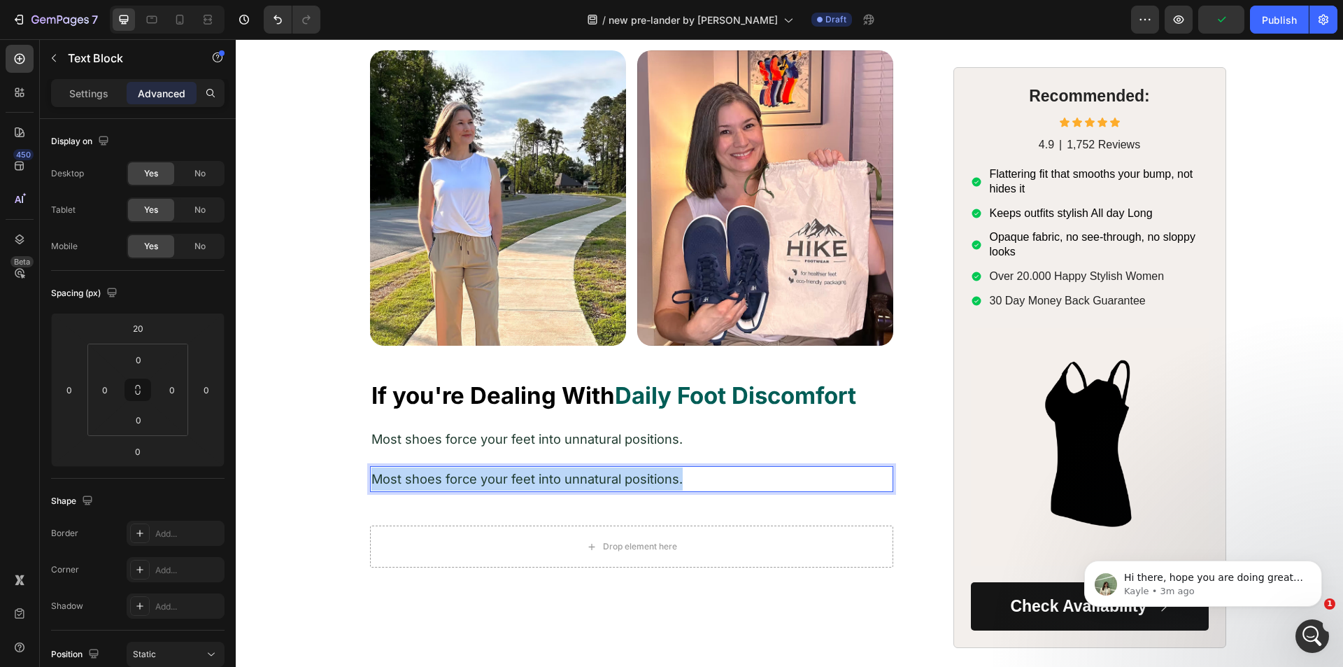
click at [476, 478] on span "Most shoes force your feet into unnatural positions." at bounding box center [526, 478] width 311 height 15
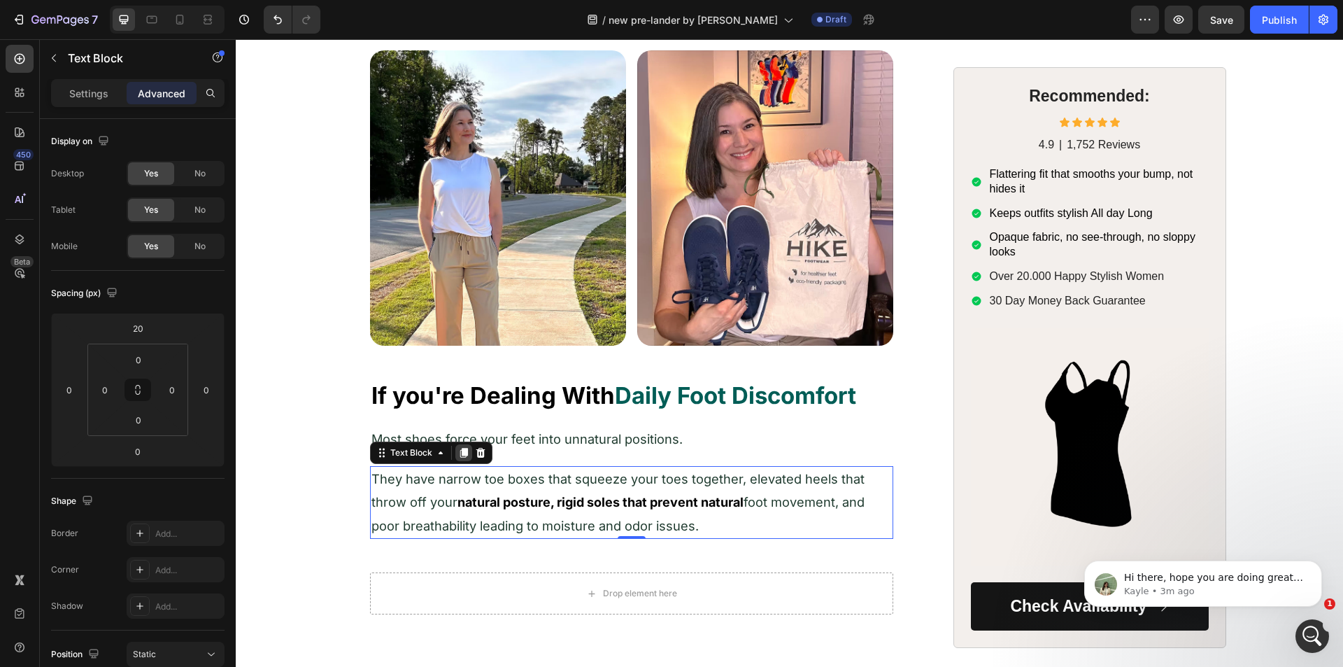
click at [460, 449] on icon at bounding box center [464, 453] width 8 height 10
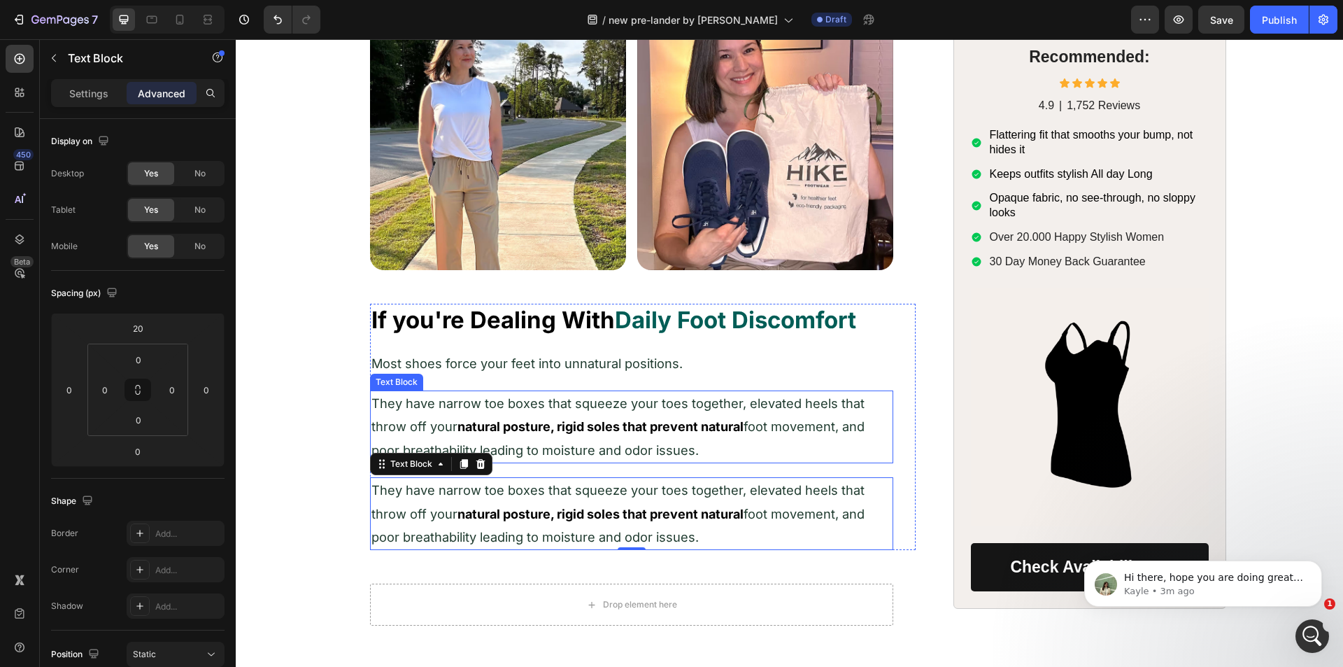
scroll to position [595, 0]
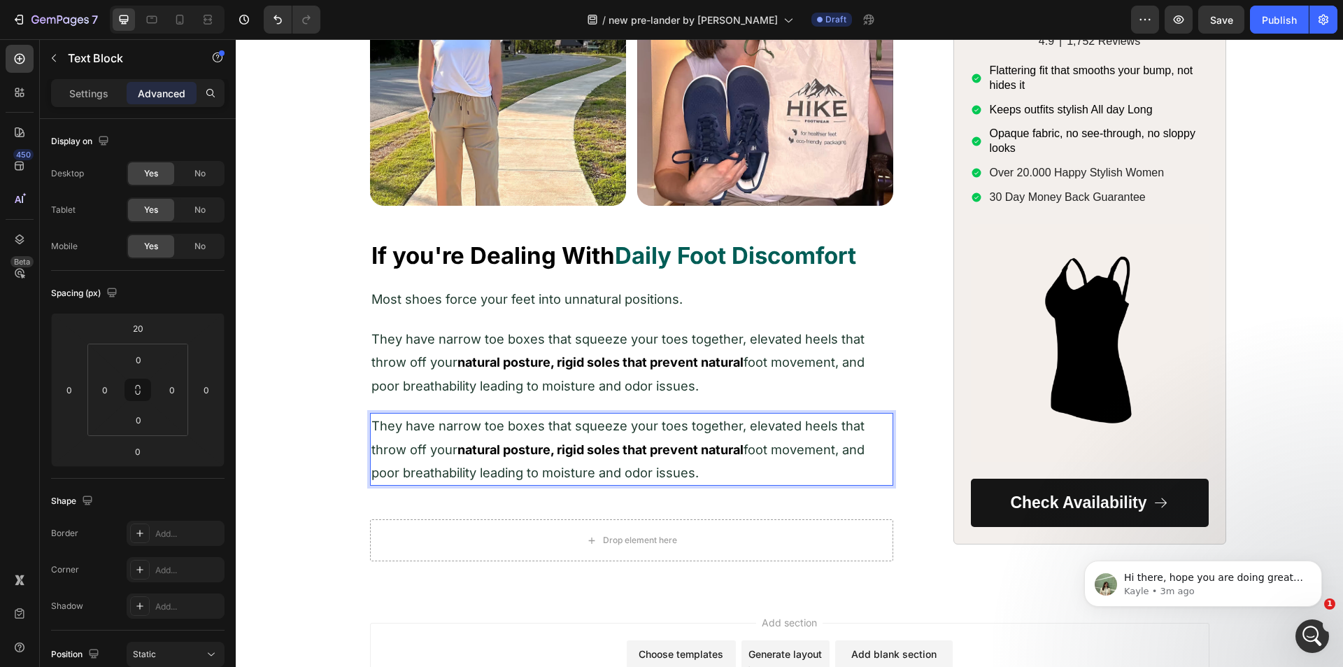
click at [434, 457] on p "They have narrow toe boxes that squeeze your toes together, elevated heels that…" at bounding box center [631, 449] width 520 height 70
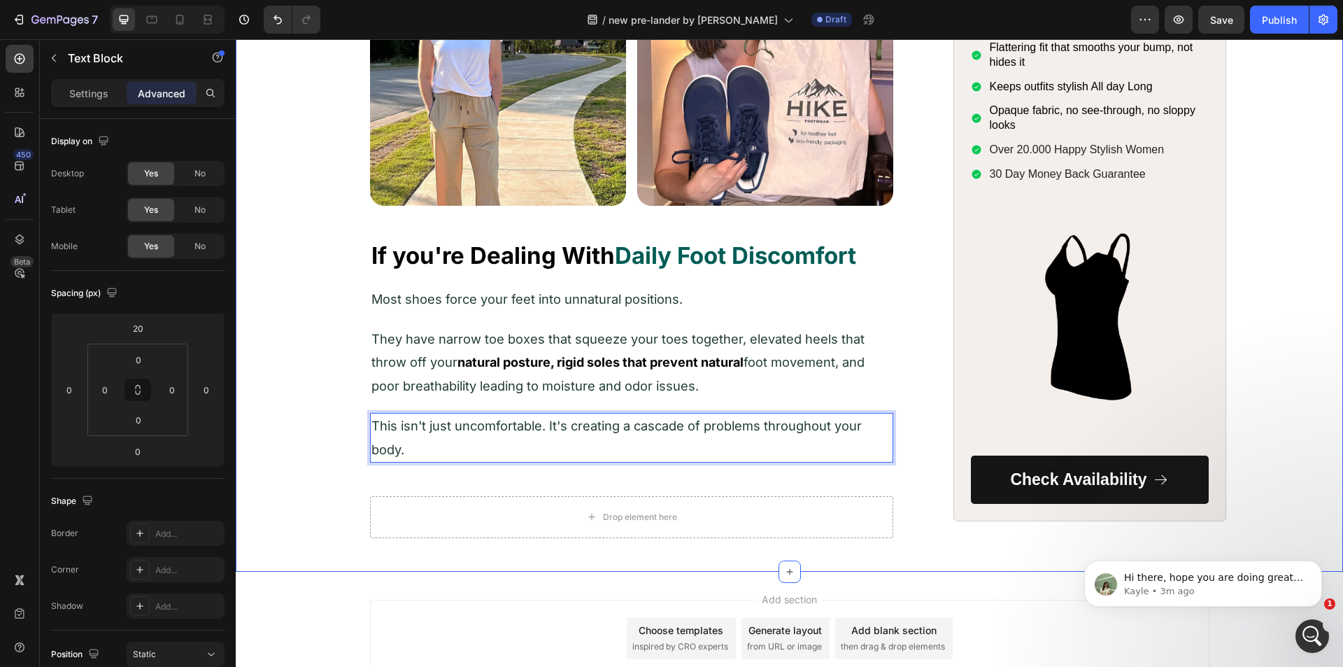
click at [339, 416] on div "Image Image Row Row ⁠⁠⁠⁠⁠⁠⁠ If you're Dealing With Daily Foot Discomfort Headin…" at bounding box center [789, 223] width 1079 height 627
click at [437, 427] on span "This isn't just uncomfortable. It's creating a cascade of problems throughout y…" at bounding box center [616, 437] width 490 height 38
click at [458, 398] on icon at bounding box center [463, 399] width 11 height 11
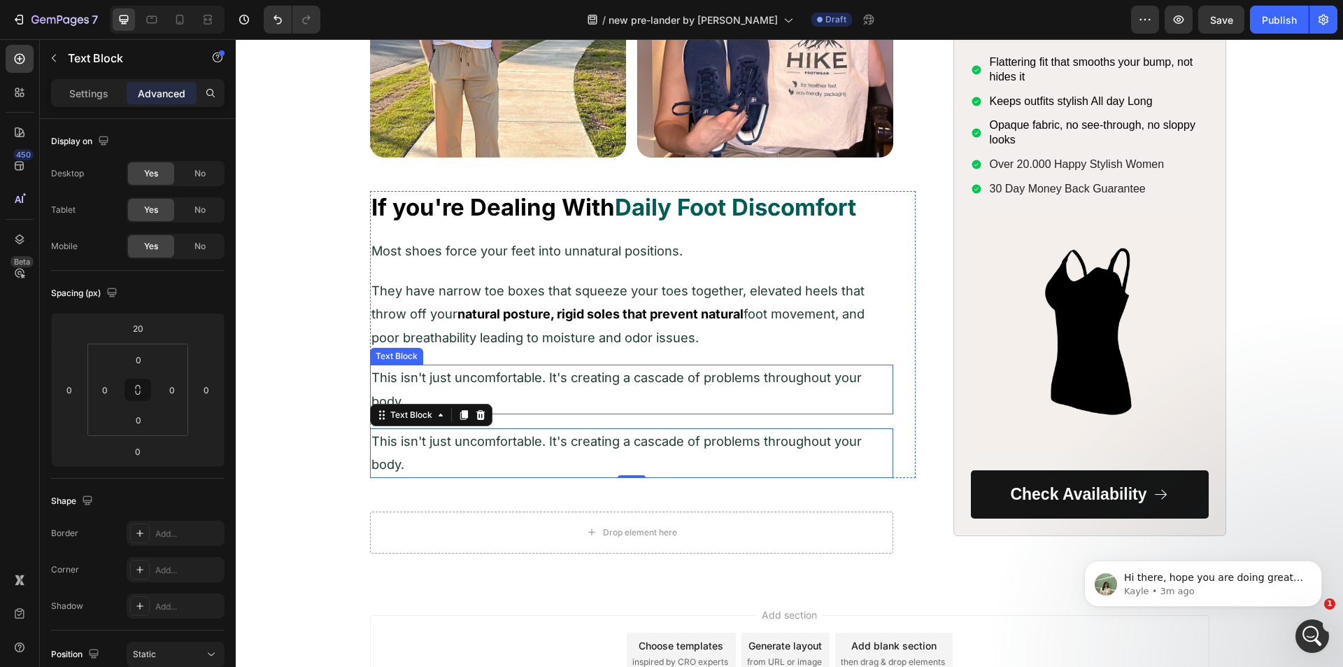
scroll to position [665, 0]
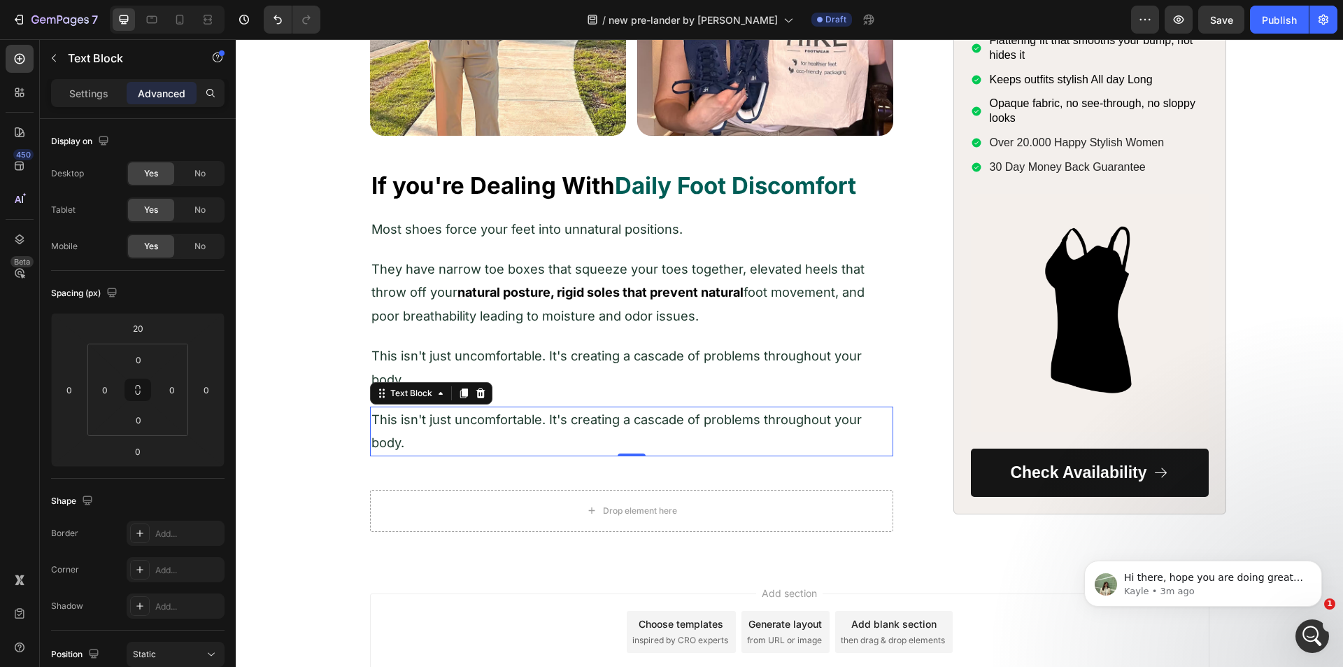
click at [406, 428] on p "This isn't just uncomfortable. It's creating a cascade of problems throughout y…" at bounding box center [631, 431] width 520 height 47
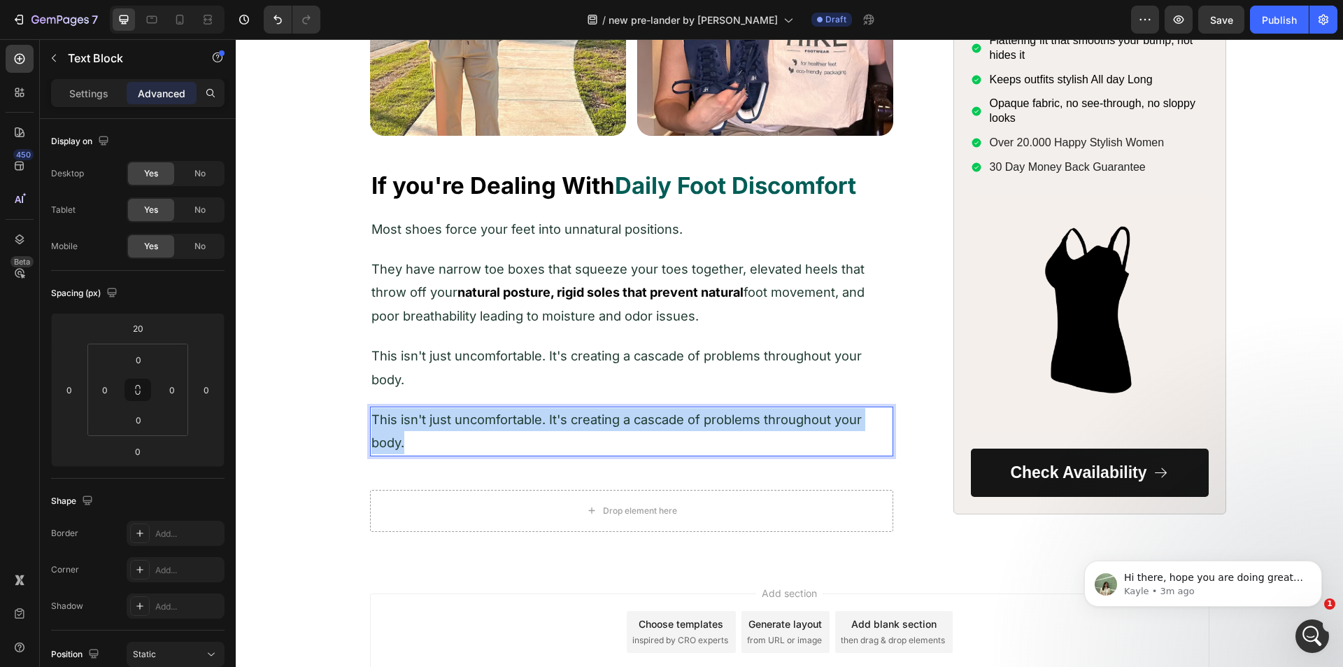
click at [406, 428] on p "This isn't just uncomfortable. It's creating a cascade of problems throughout y…" at bounding box center [631, 431] width 520 height 47
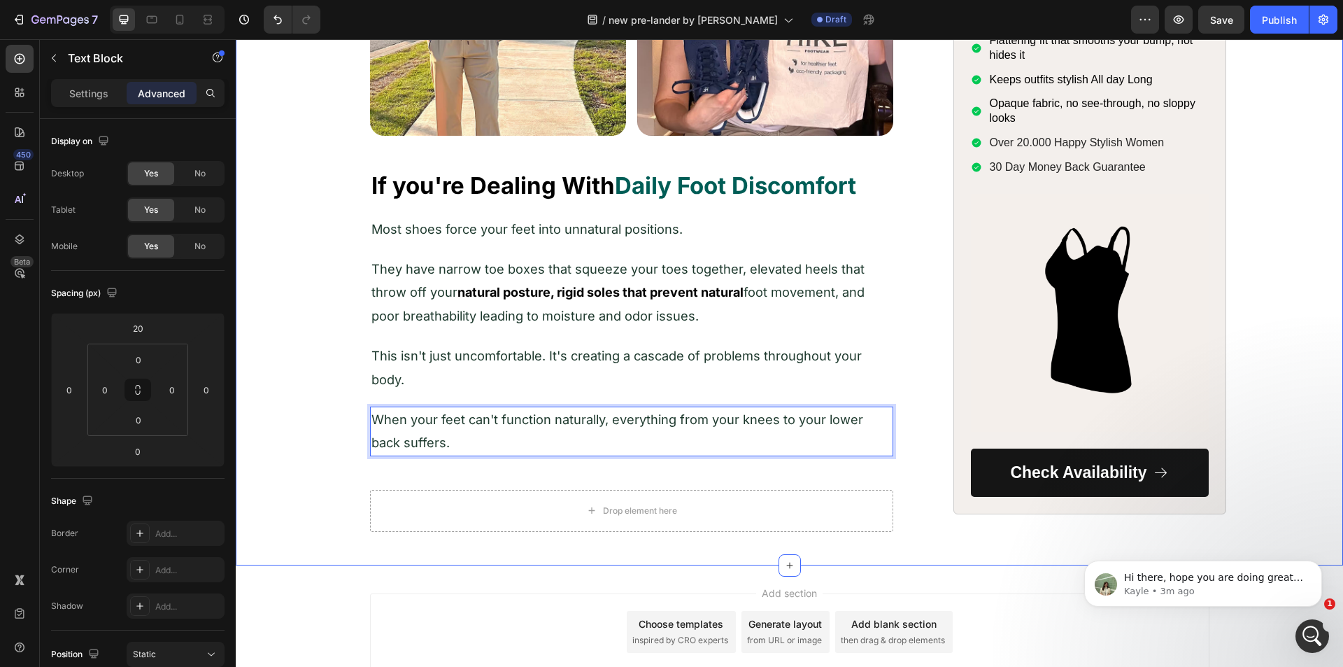
click at [338, 439] on div "Image Image Row Row ⁠⁠⁠⁠⁠⁠⁠ If you're Dealing With Daily Foot Discomfort Headin…" at bounding box center [789, 186] width 1079 height 691
click at [400, 422] on span "When your feet can't function naturally, everything from your knees to your low…" at bounding box center [617, 430] width 492 height 38
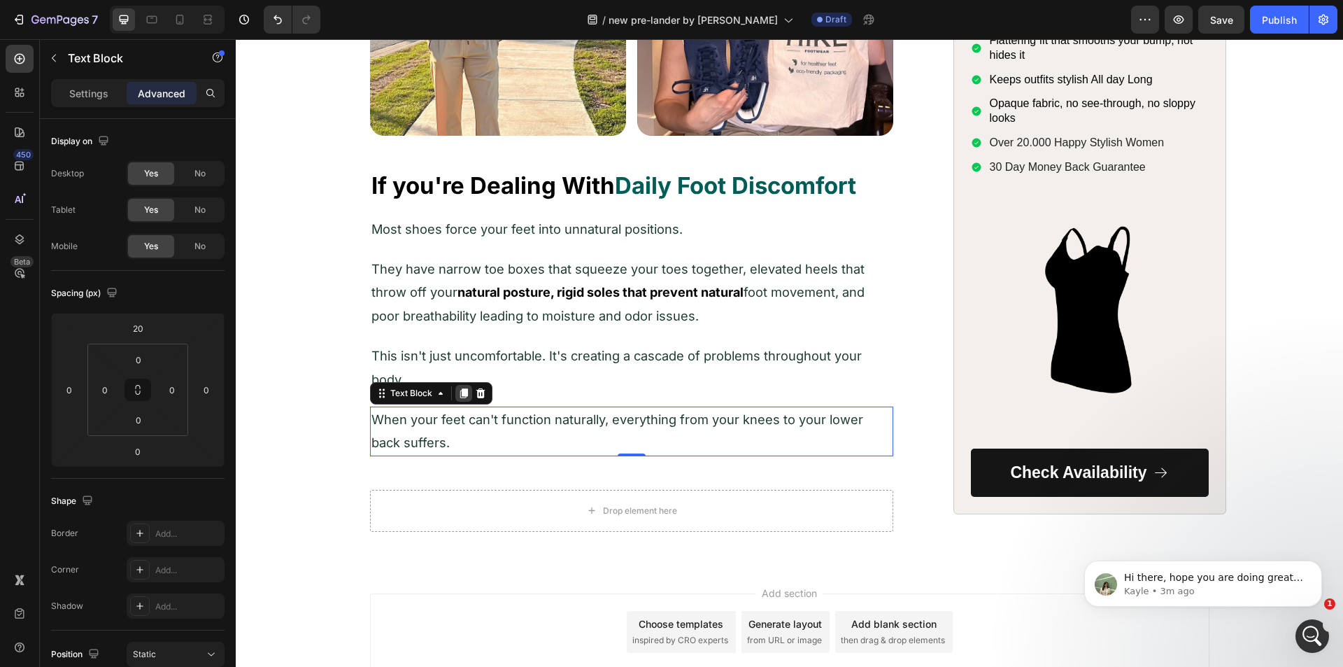
click at [460, 396] on icon at bounding box center [464, 393] width 8 height 10
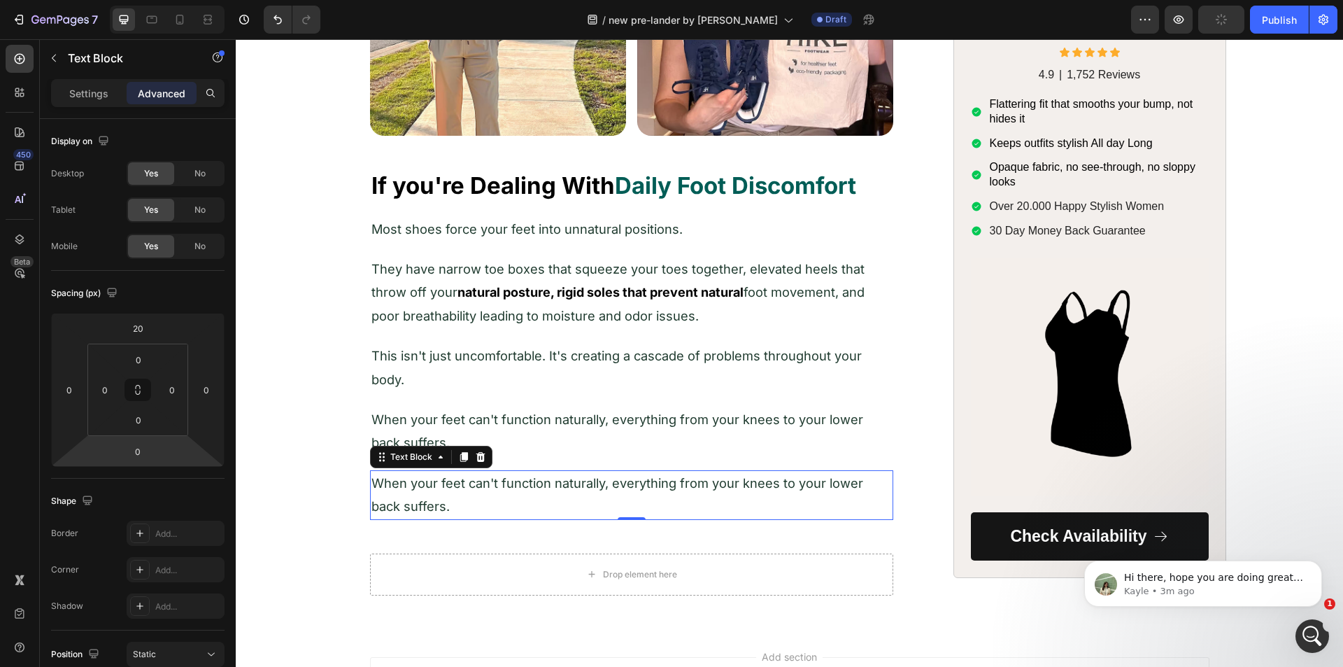
click at [411, 495] on p "When your feet can't function naturally, everything from your knees to your low…" at bounding box center [631, 494] width 520 height 47
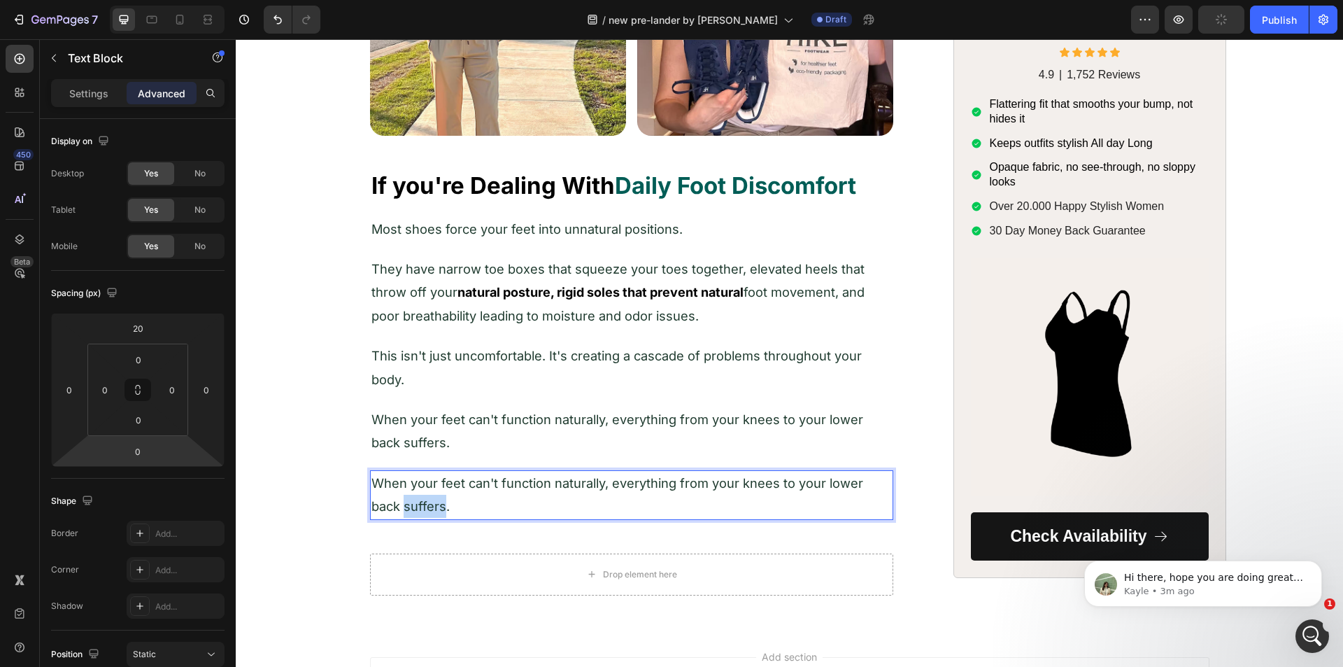
click at [411, 495] on p "When your feet can't function naturally, everything from your knees to your low…" at bounding box center [631, 494] width 520 height 47
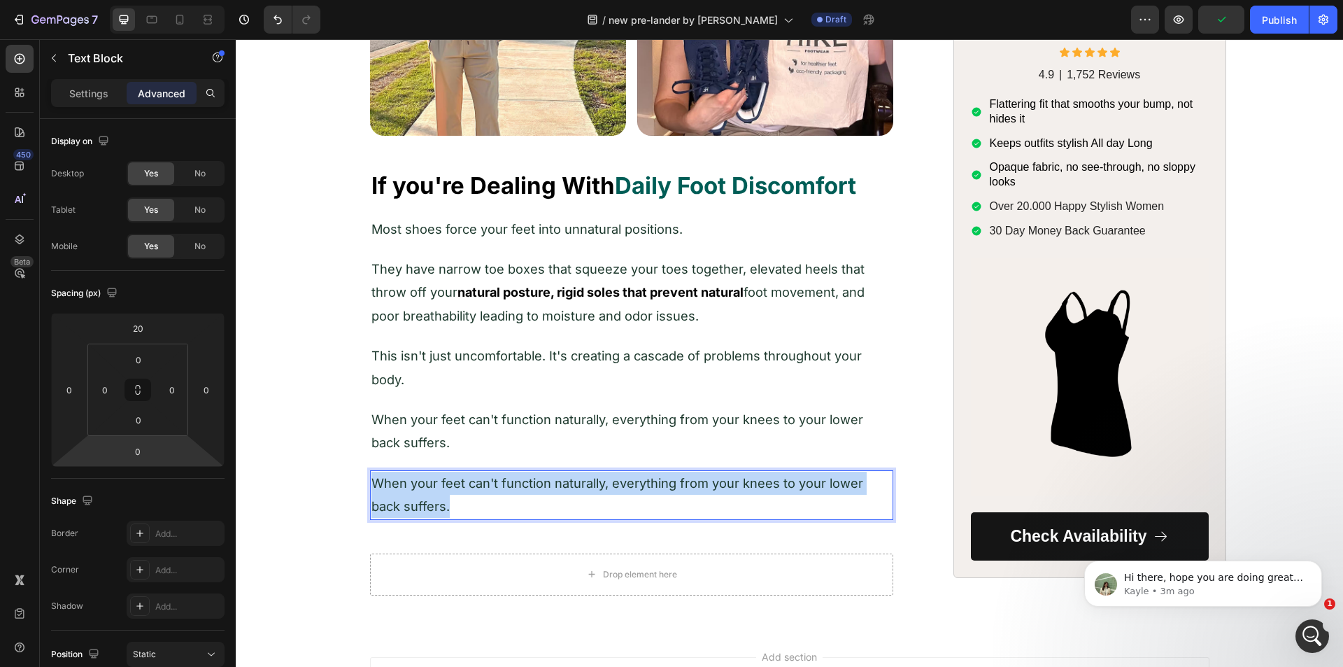
click at [411, 495] on p "When your feet can't function naturally, everything from your knees to your low…" at bounding box center [631, 494] width 520 height 47
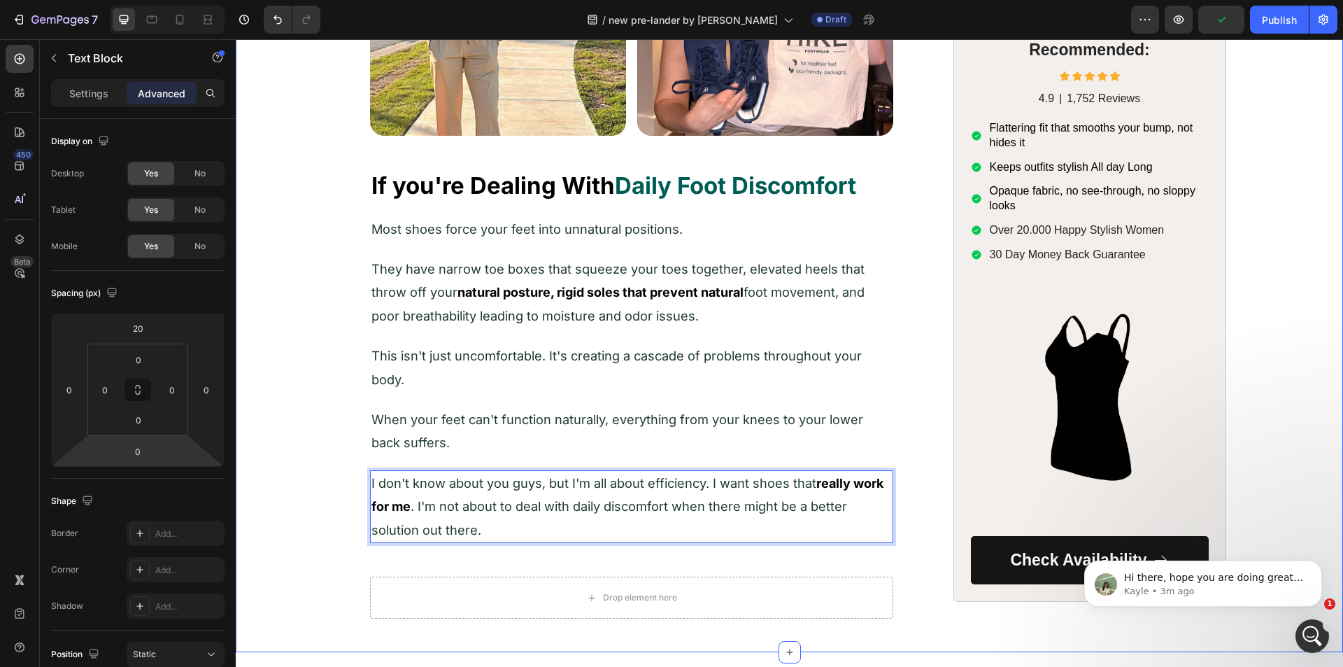
click at [327, 494] on div "Image Image Row Row ⁠⁠⁠⁠⁠⁠⁠ If you're Dealing With Daily Foot Discomfort Headin…" at bounding box center [789, 230] width 1079 height 778
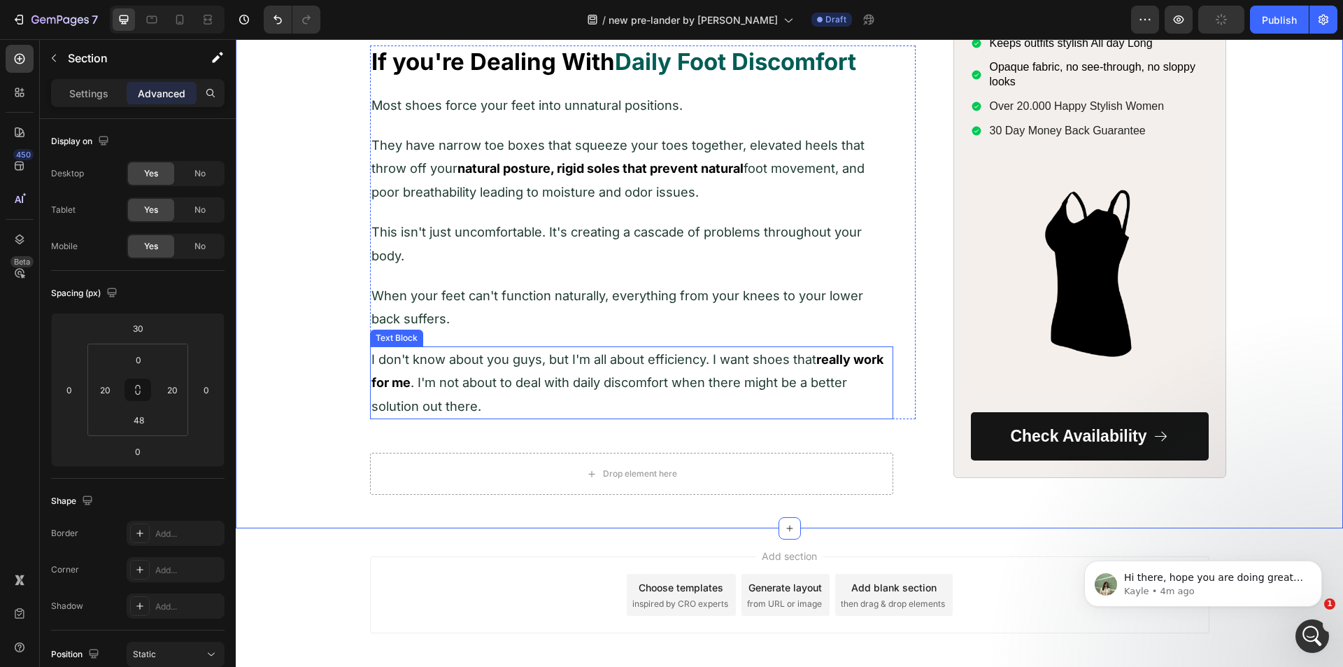
scroll to position [818, 0]
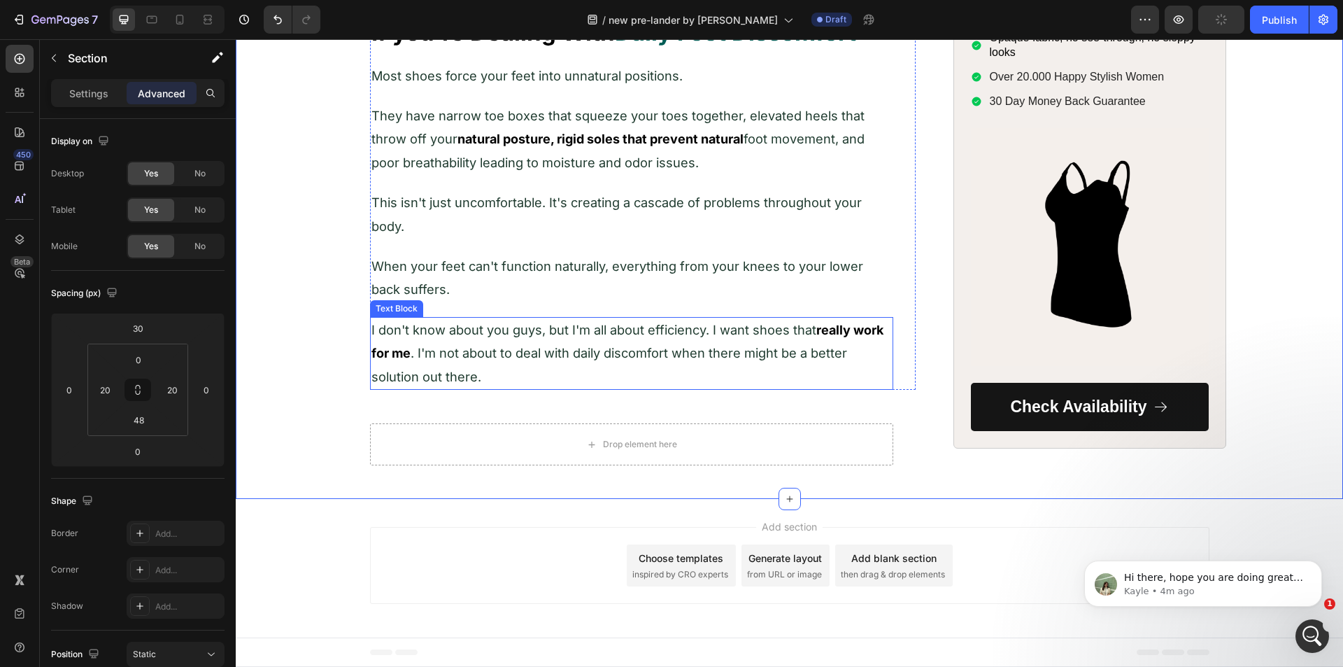
click at [449, 343] on p "I don't know about you guys, but I'm all about efficiency. I want shoes that re…" at bounding box center [631, 353] width 520 height 70
drag, startPoint x: 457, startPoint y: 304, endPoint x: 450, endPoint y: 362, distance: 58.5
click at [460, 303] on icon at bounding box center [464, 304] width 8 height 10
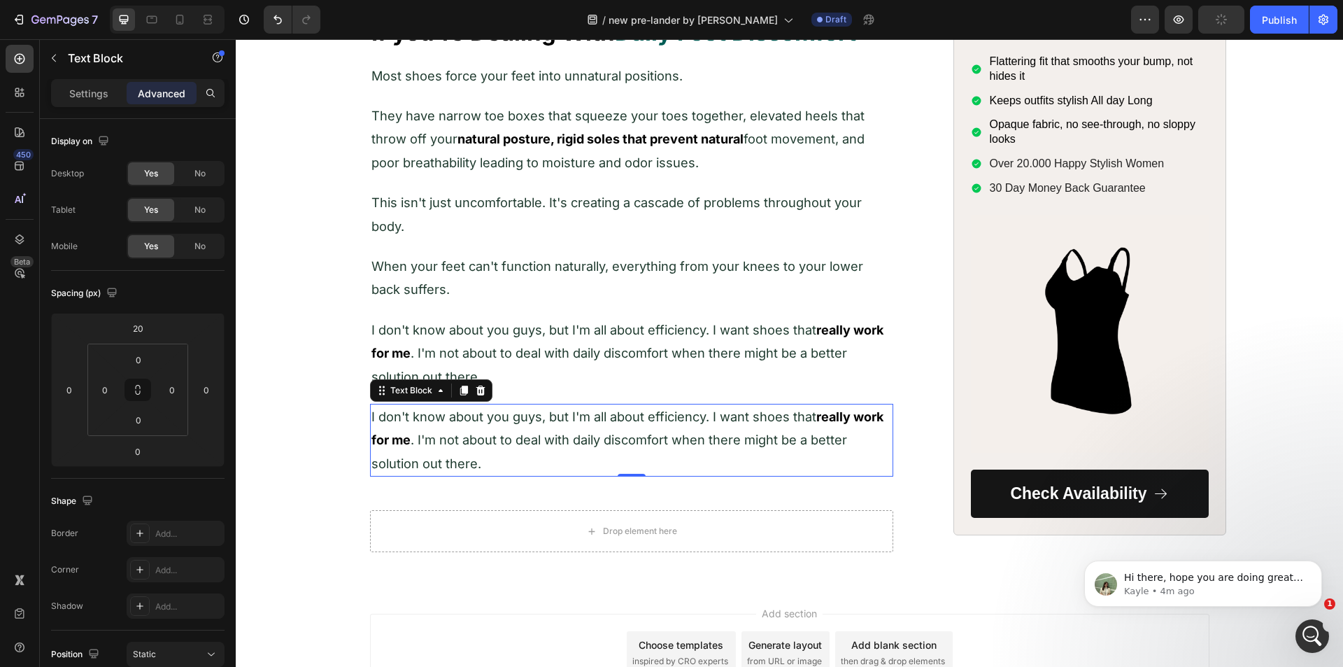
click at [446, 411] on span "I don't know about you guys, but I'm all about efficiency. I want shoes that" at bounding box center [593, 415] width 445 height 15
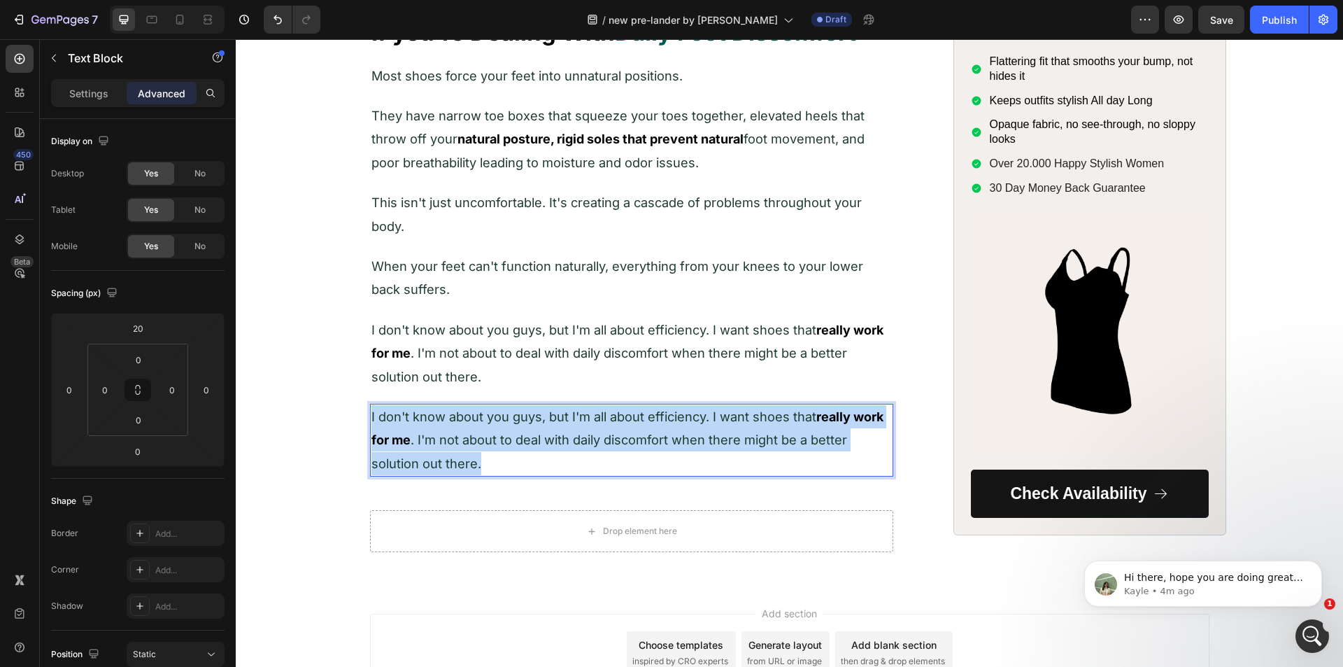
click at [446, 411] on span "I don't know about you guys, but I'm all about efficiency. I want shoes that" at bounding box center [593, 415] width 445 height 15
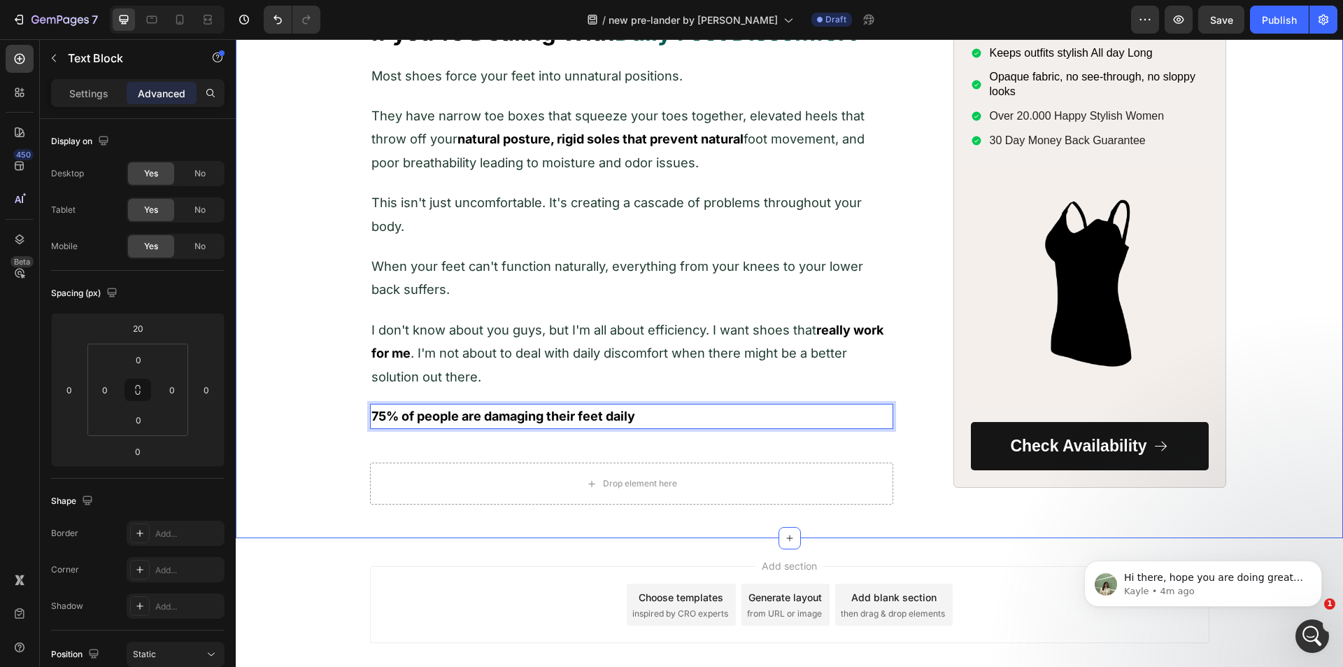
click at [310, 428] on div "Image Image Row Row ⁠⁠⁠⁠⁠⁠⁠ If you're Dealing With Daily Foot Discomfort Headin…" at bounding box center [789, 95] width 1079 height 817
click at [451, 420] on strong "75% of people are damaging their feet daily" at bounding box center [503, 415] width 264 height 15
click at [458, 390] on icon at bounding box center [463, 390] width 11 height 11
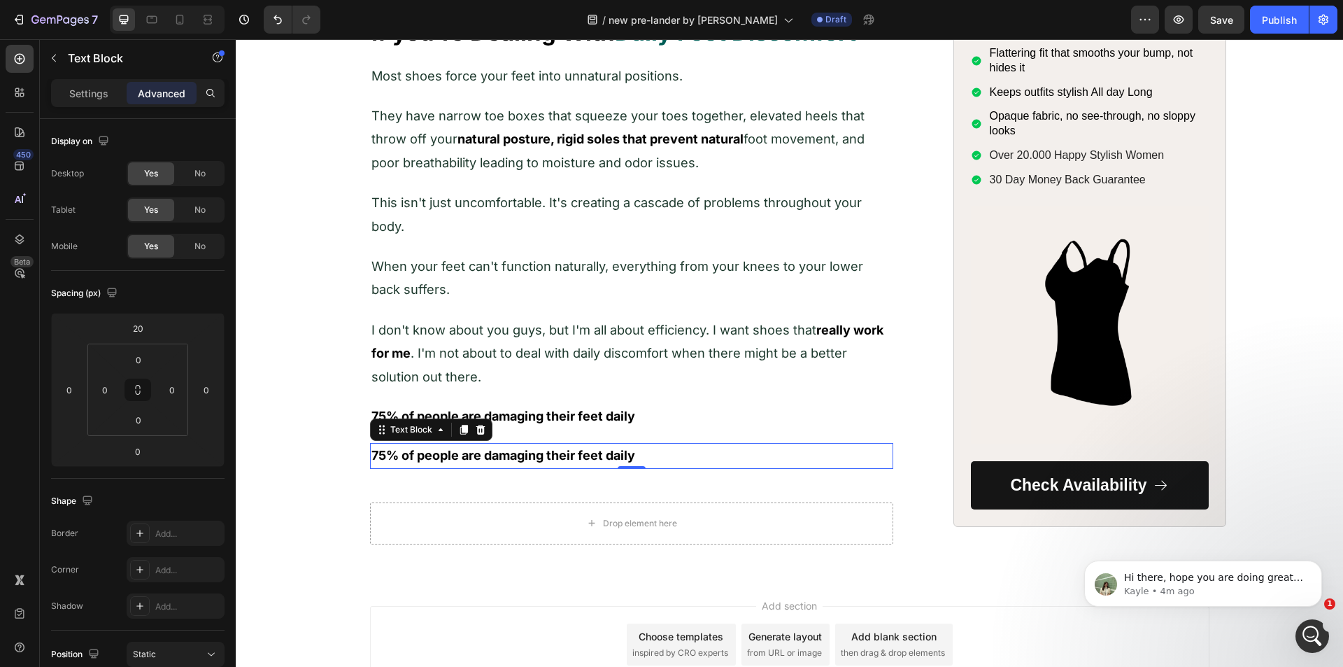
click at [436, 451] on strong "75% of people are damaging their feet daily" at bounding box center [503, 455] width 264 height 15
click at [470, 451] on strong "75% of people are damaging their feet daily" at bounding box center [503, 455] width 264 height 15
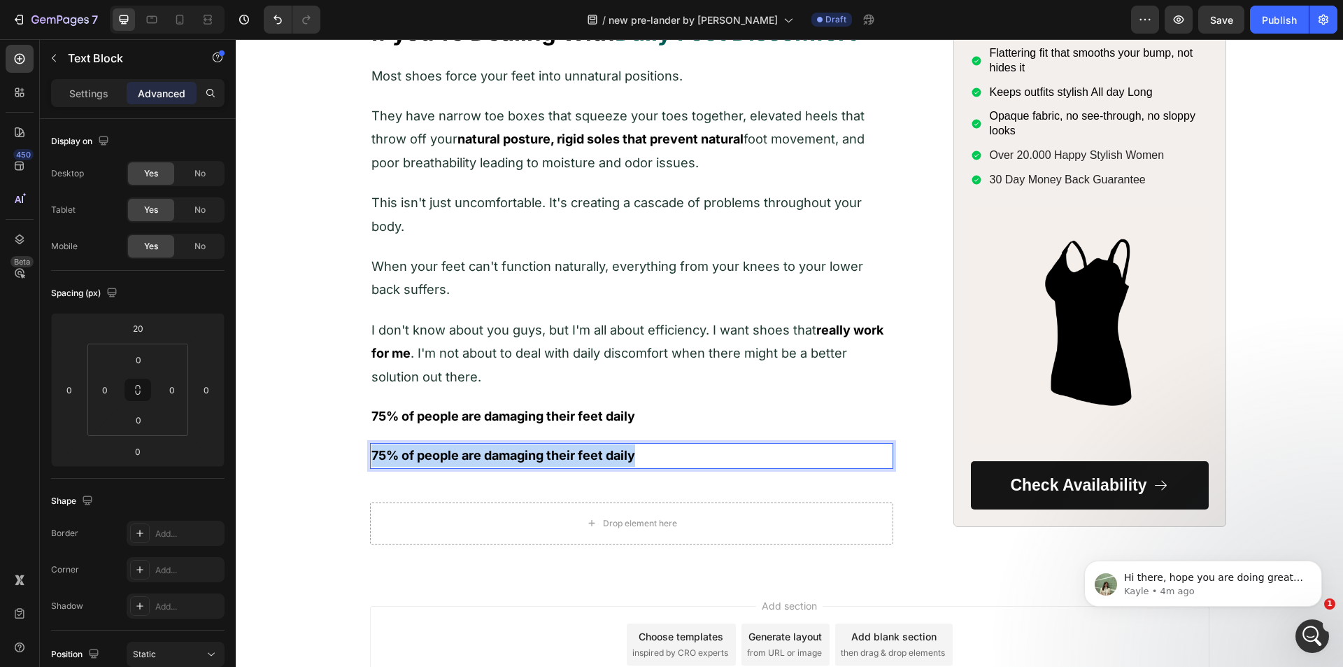
click at [470, 451] on strong "75% of people are damaging their feet daily" at bounding box center [503, 455] width 264 height 15
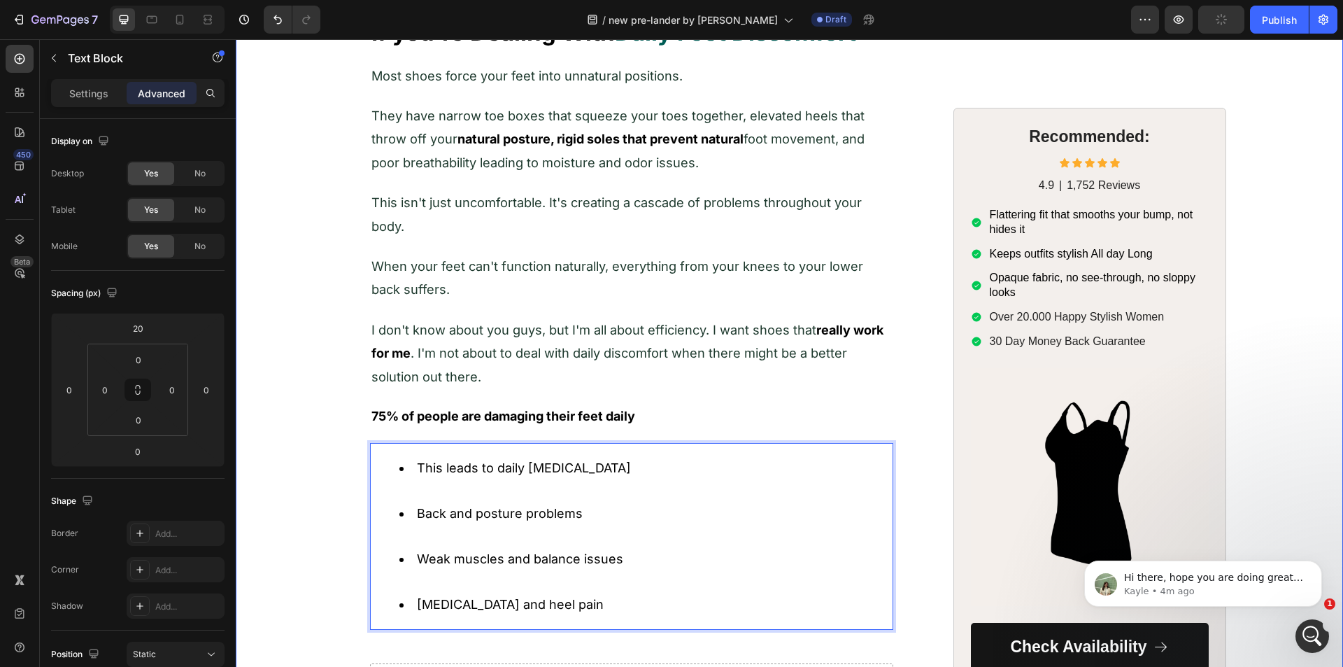
click at [315, 525] on div "Image Image Row Row ⁠⁠⁠⁠⁠⁠⁠ If you're Dealing With Daily Foot Discomfort Headin…" at bounding box center [789, 196] width 1079 height 1018
click at [389, 487] on ul "This leads to daily [MEDICAL_DATA] Back and posture problems Weak muscles and b…" at bounding box center [631, 536] width 520 height 159
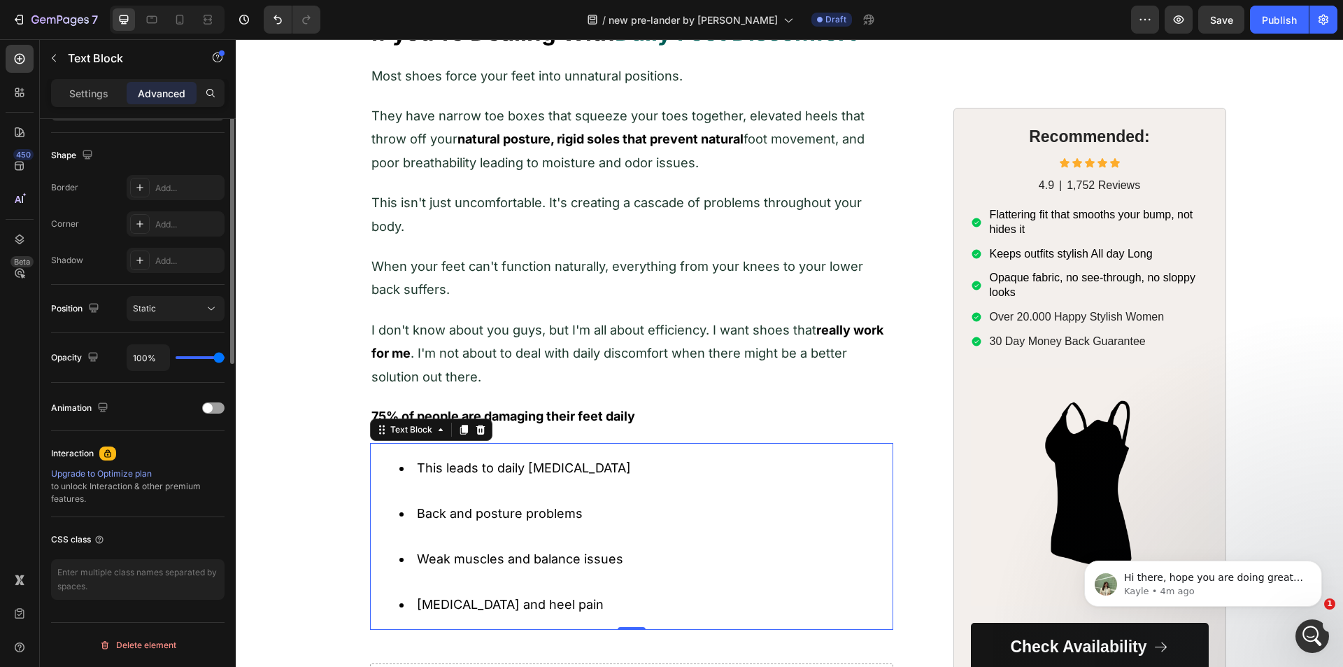
scroll to position [0, 0]
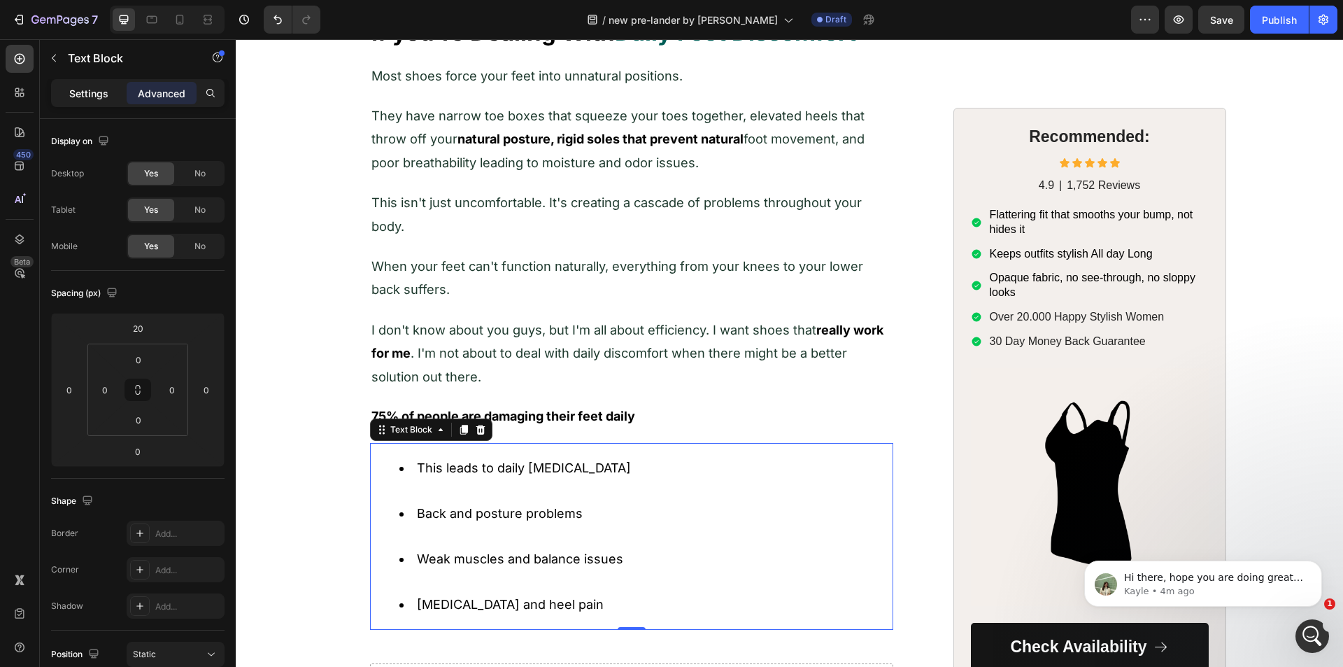
click at [104, 94] on p "Settings" at bounding box center [88, 93] width 39 height 15
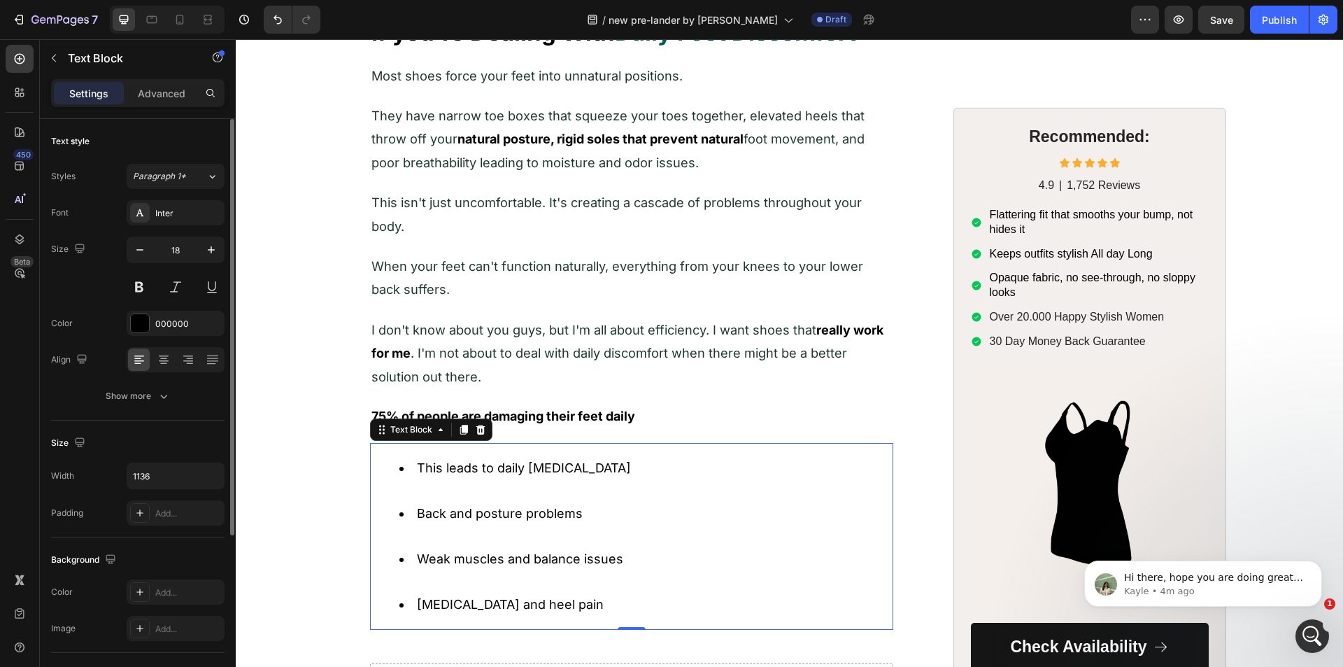
scroll to position [241, 0]
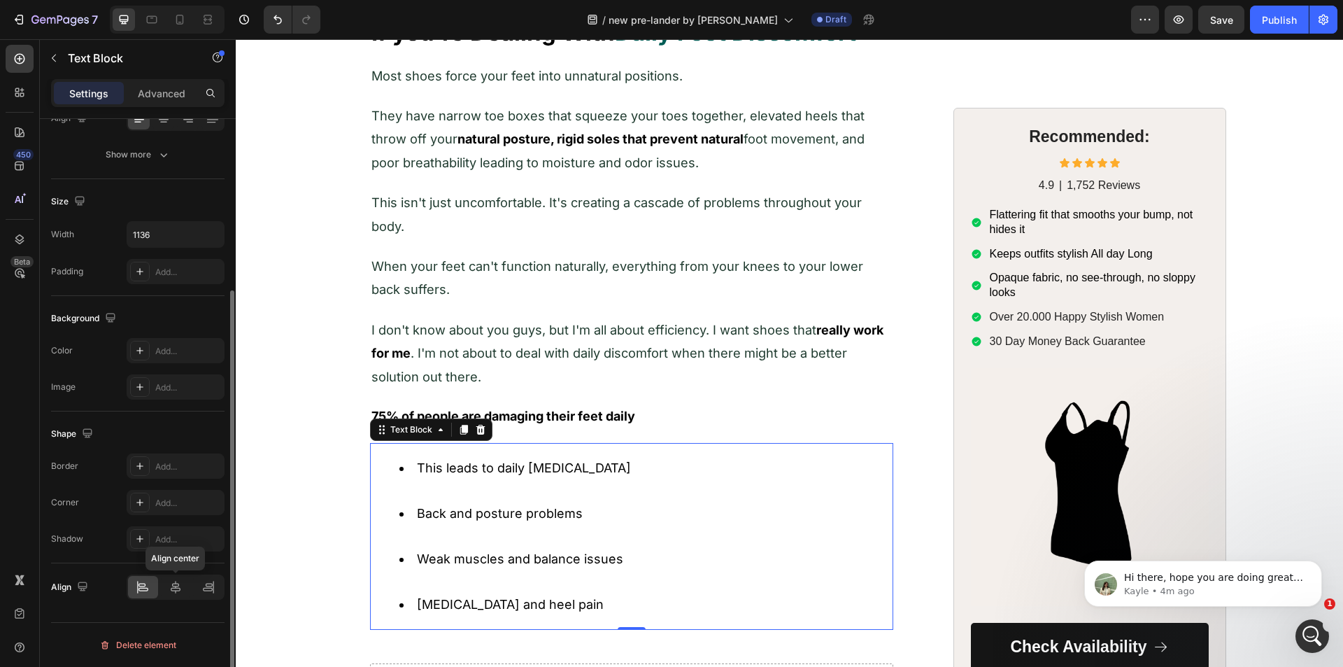
drag, startPoint x: 173, startPoint y: 579, endPoint x: 143, endPoint y: 585, distance: 30.6
click at [171, 579] on div at bounding box center [176, 587] width 30 height 22
click at [139, 586] on icon at bounding box center [143, 587] width 14 height 14
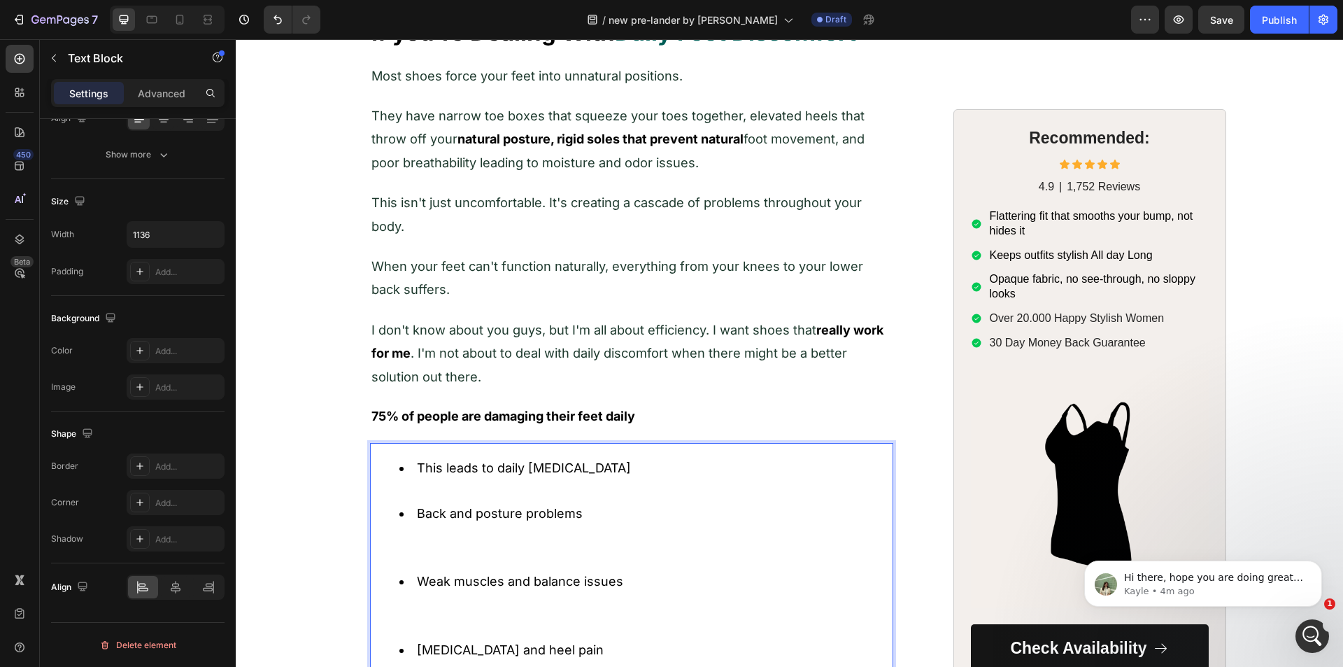
click at [424, 557] on li "Back and posture problems" at bounding box center [645, 536] width 492 height 68
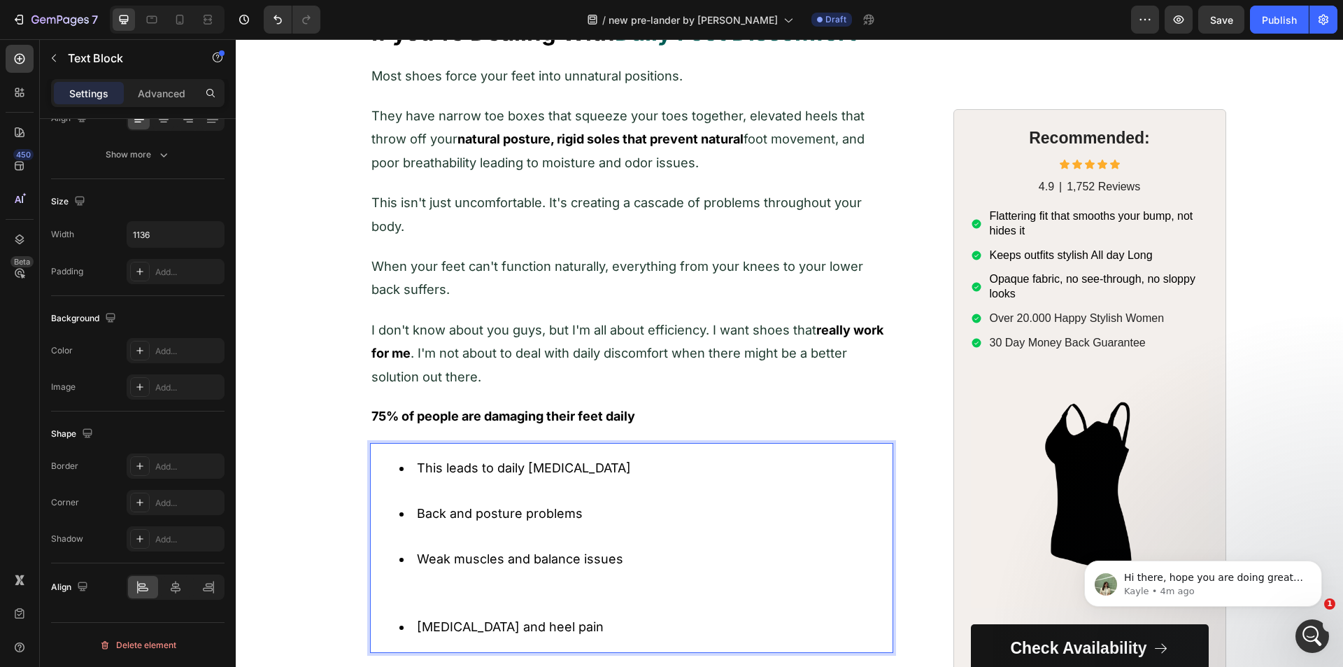
click at [423, 594] on li "Weak muscles and balance issues" at bounding box center [645, 582] width 492 height 68
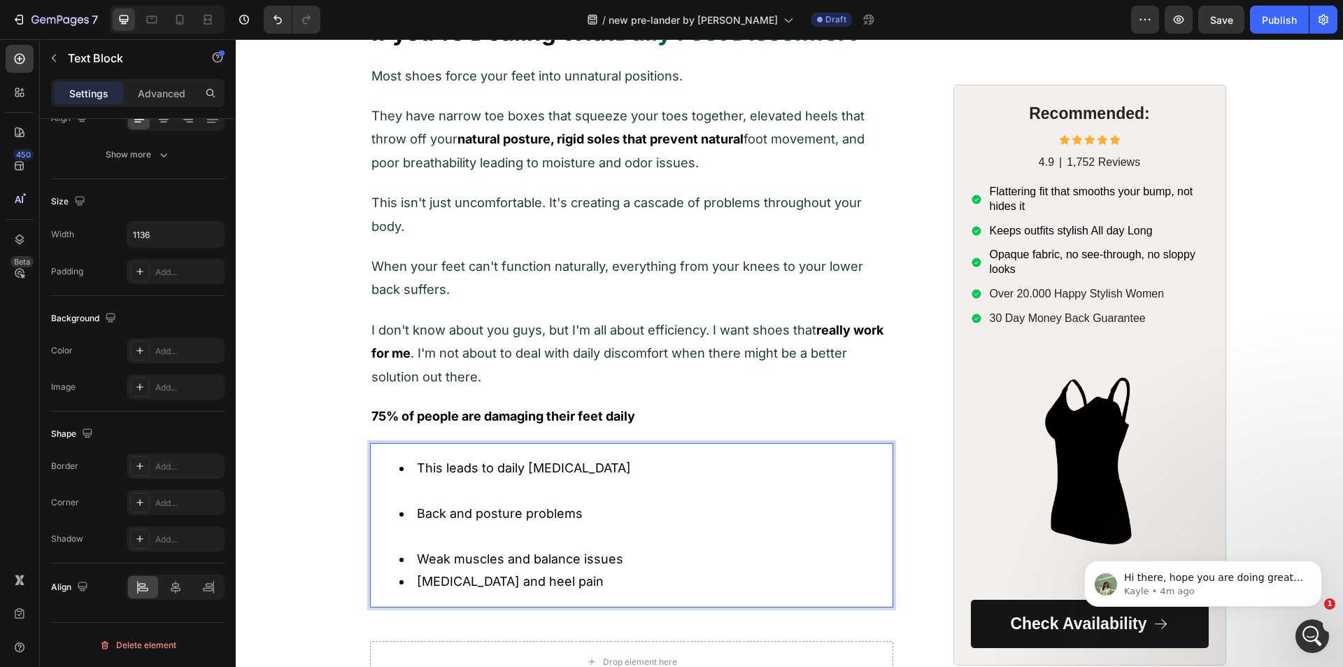
click at [422, 566] on li "Weak muscles and balance issues" at bounding box center [645, 559] width 492 height 22
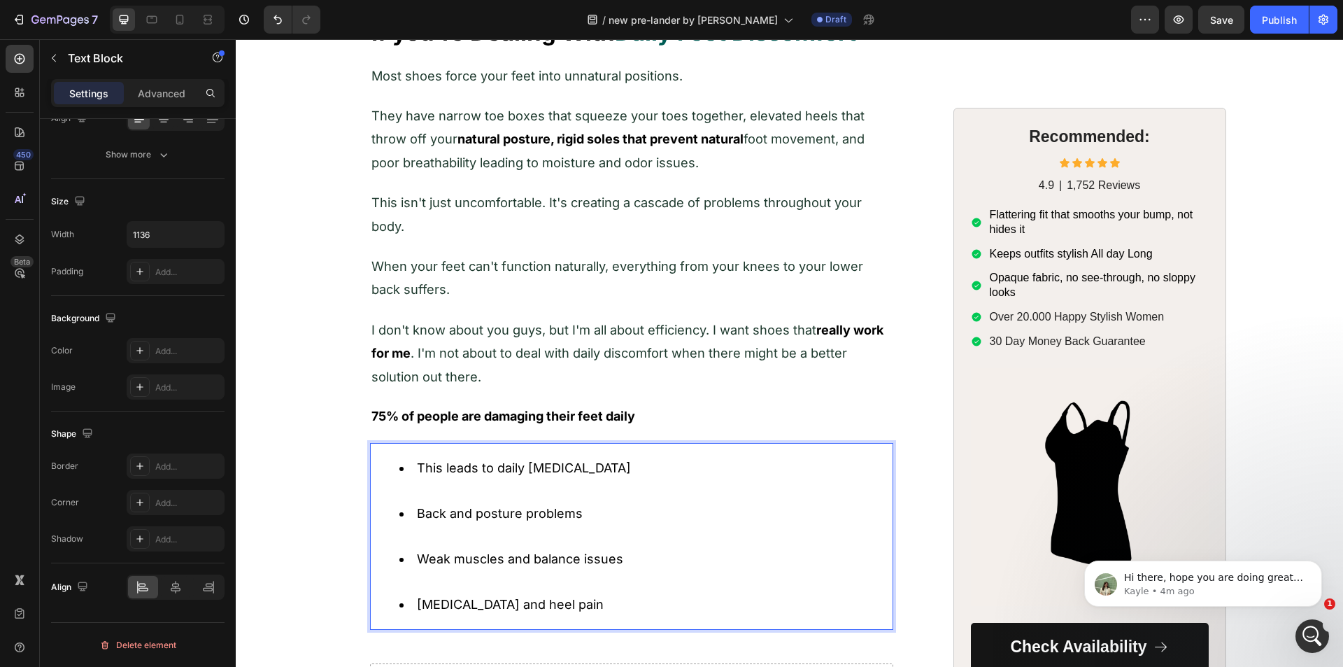
click at [337, 553] on div "Image Image Row Row ⁠⁠⁠⁠⁠⁠⁠ If you're Dealing With Daily Foot Discomfort Headin…" at bounding box center [789, 196] width 1079 height 1018
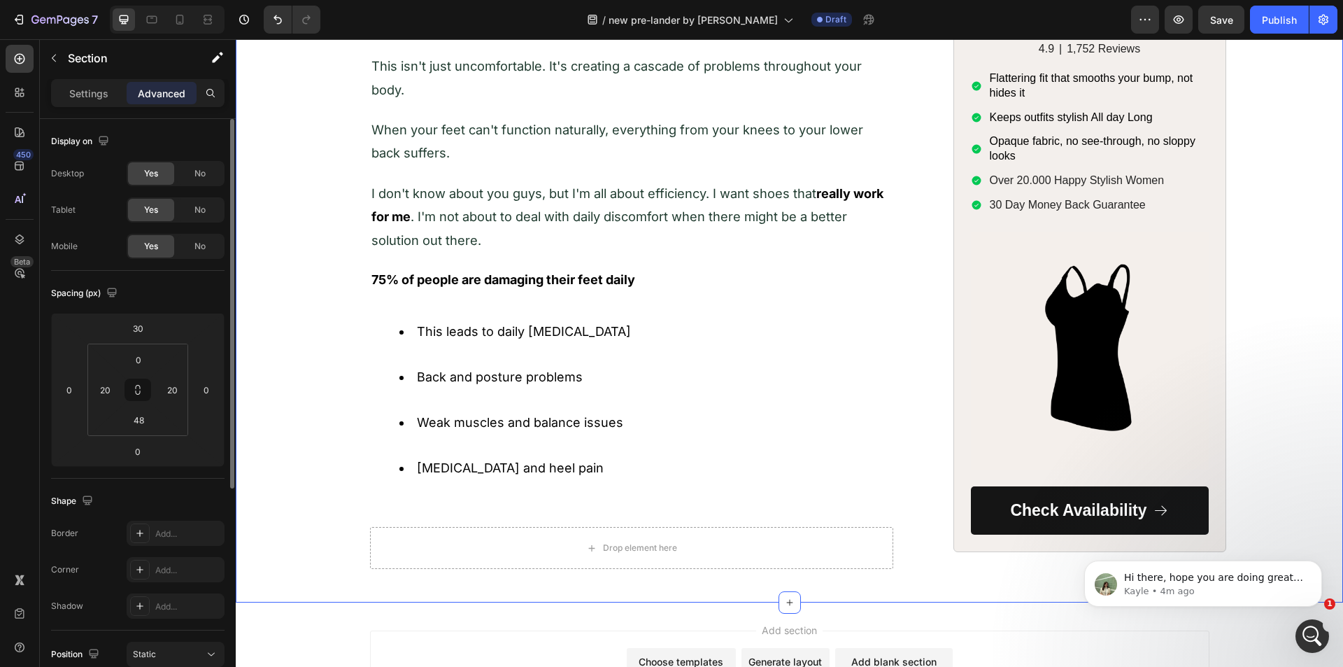
scroll to position [958, 0]
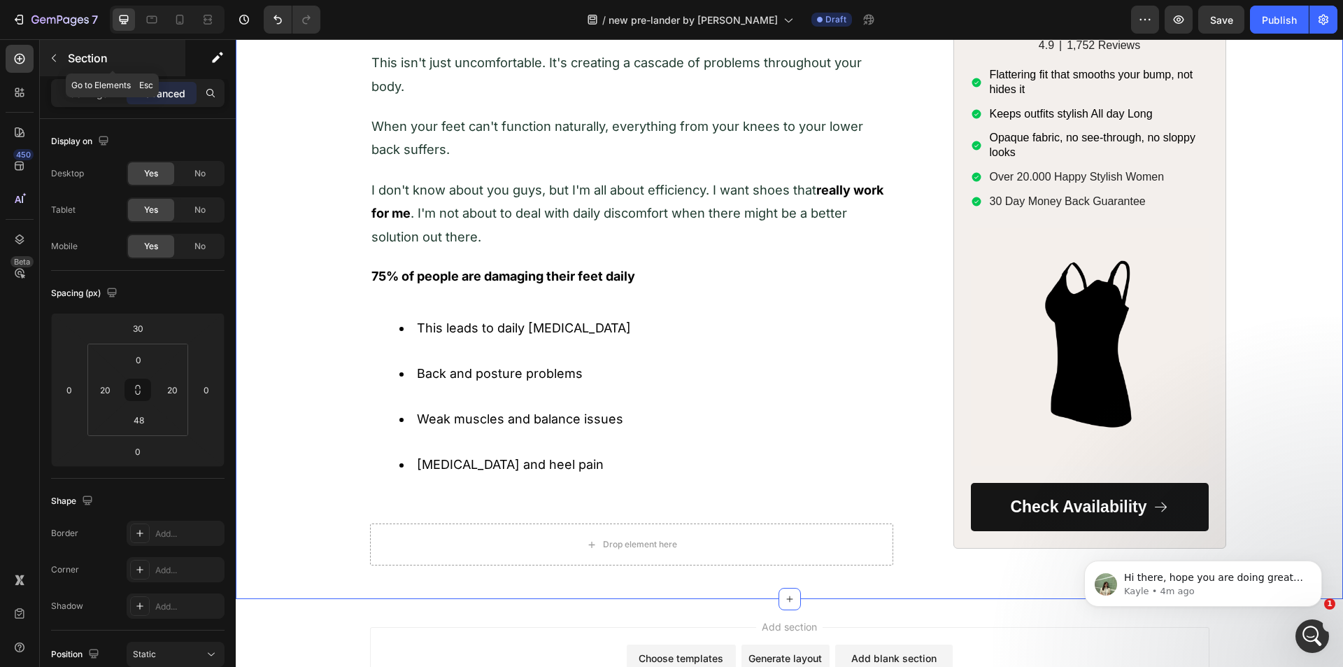
click at [59, 62] on icon "button" at bounding box center [53, 57] width 11 height 11
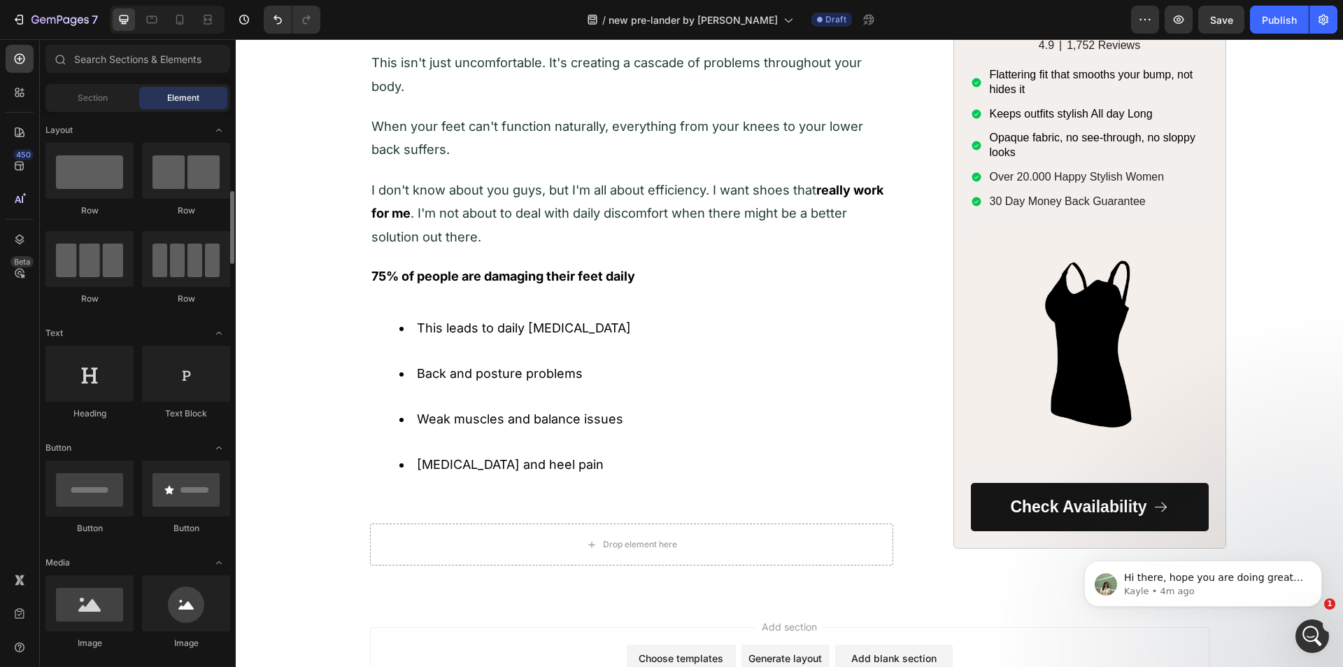
scroll to position [70, 0]
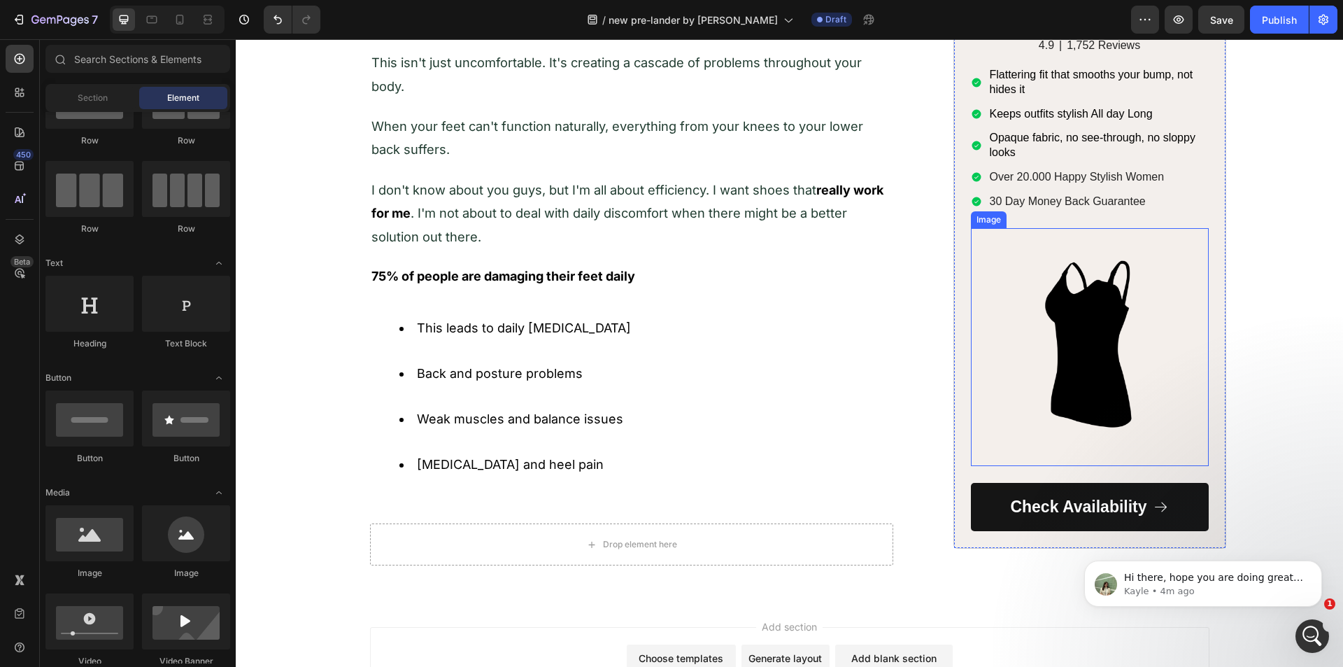
click at [1076, 348] on img at bounding box center [1090, 346] width 238 height 238
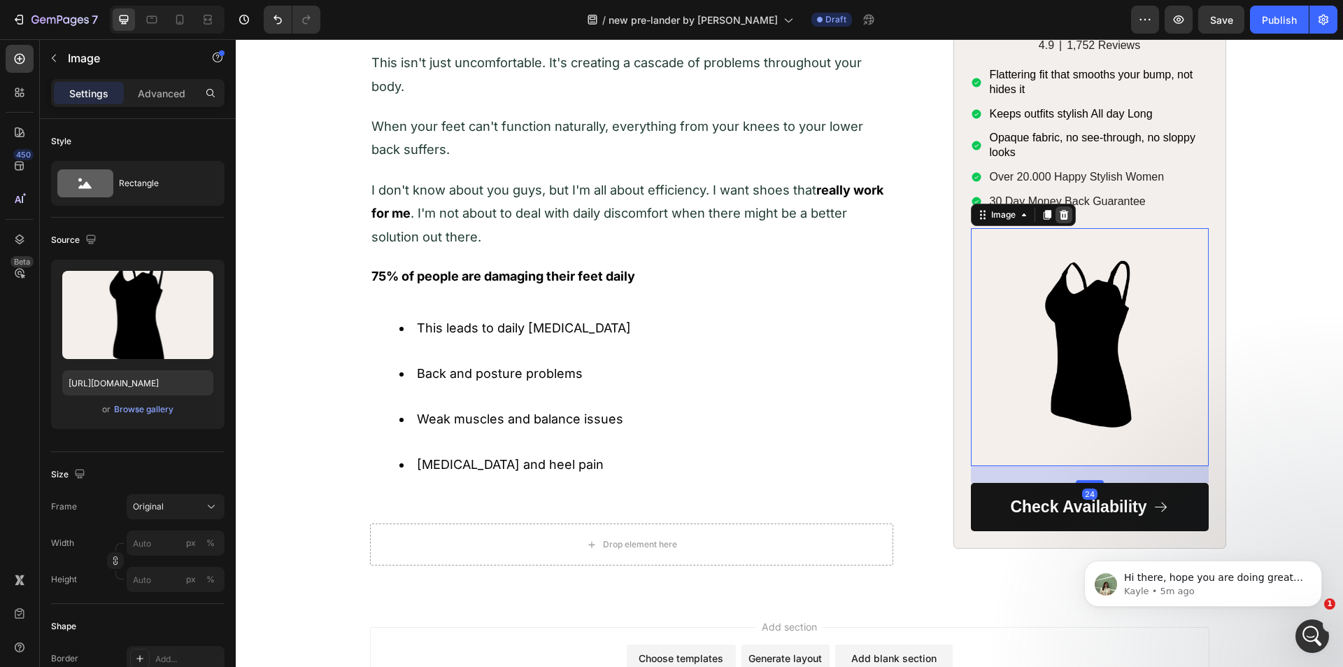
click at [1058, 218] on icon at bounding box center [1063, 213] width 11 height 11
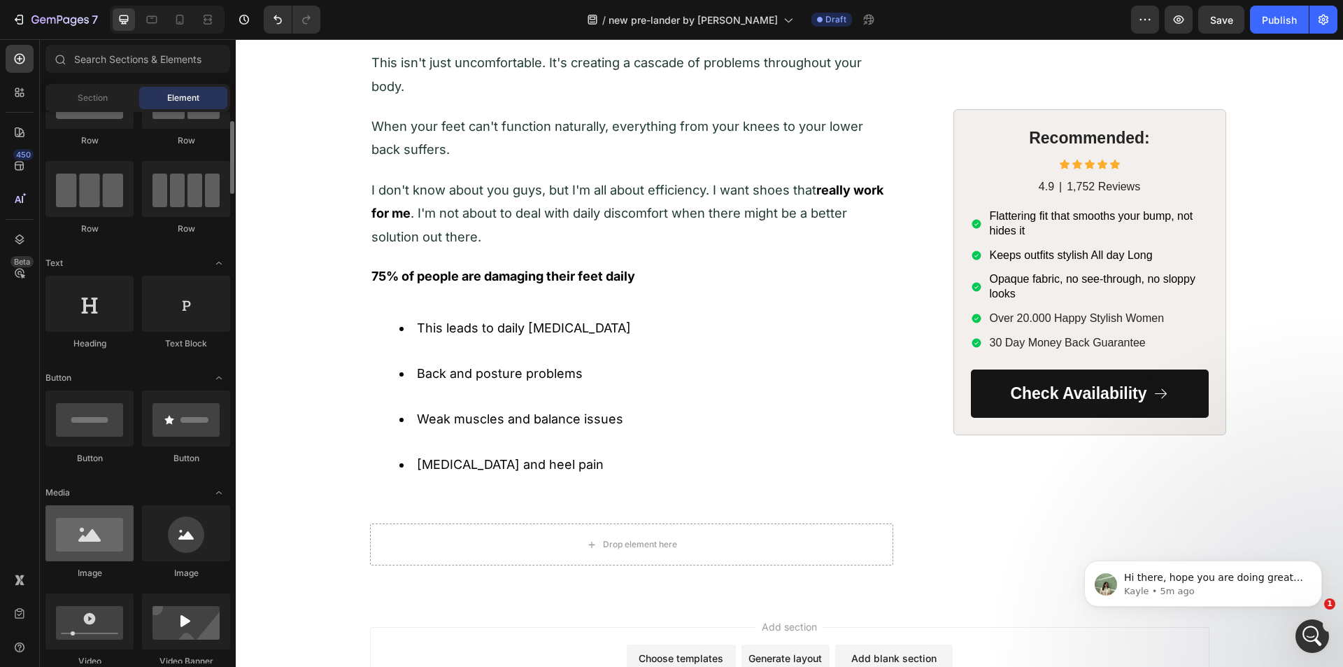
scroll to position [140, 0]
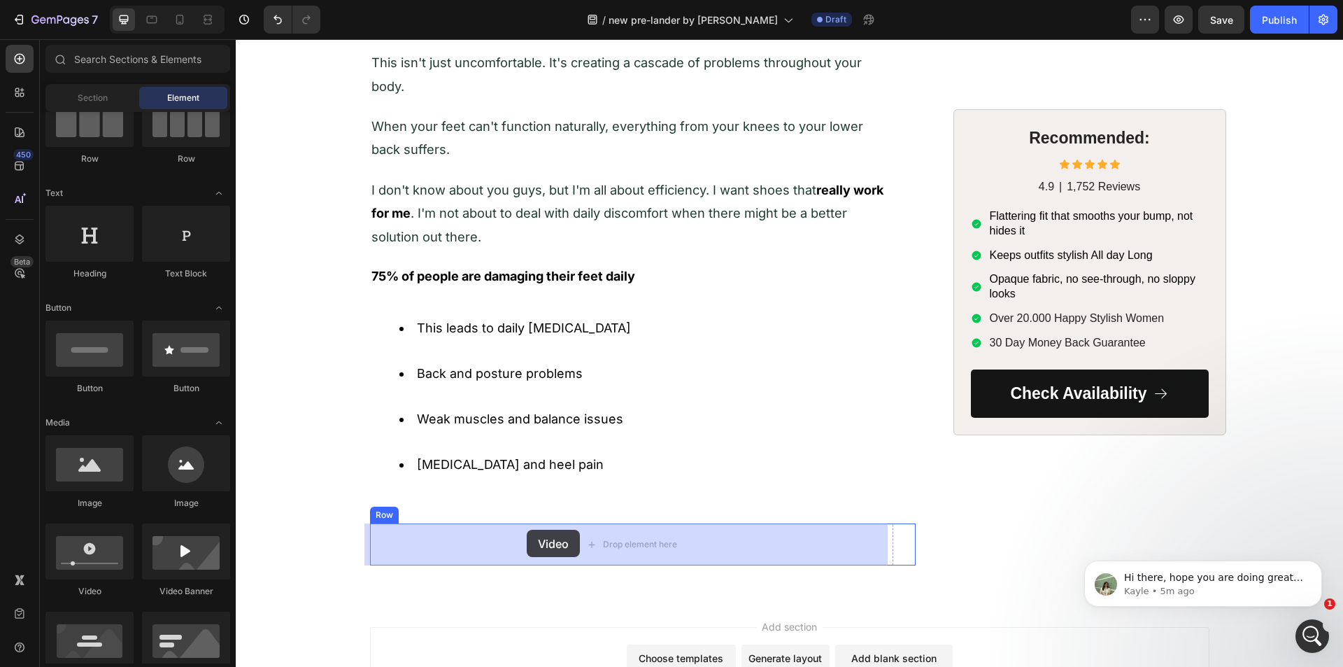
drag, startPoint x: 325, startPoint y: 593, endPoint x: 526, endPoint y: 532, distance: 210.6
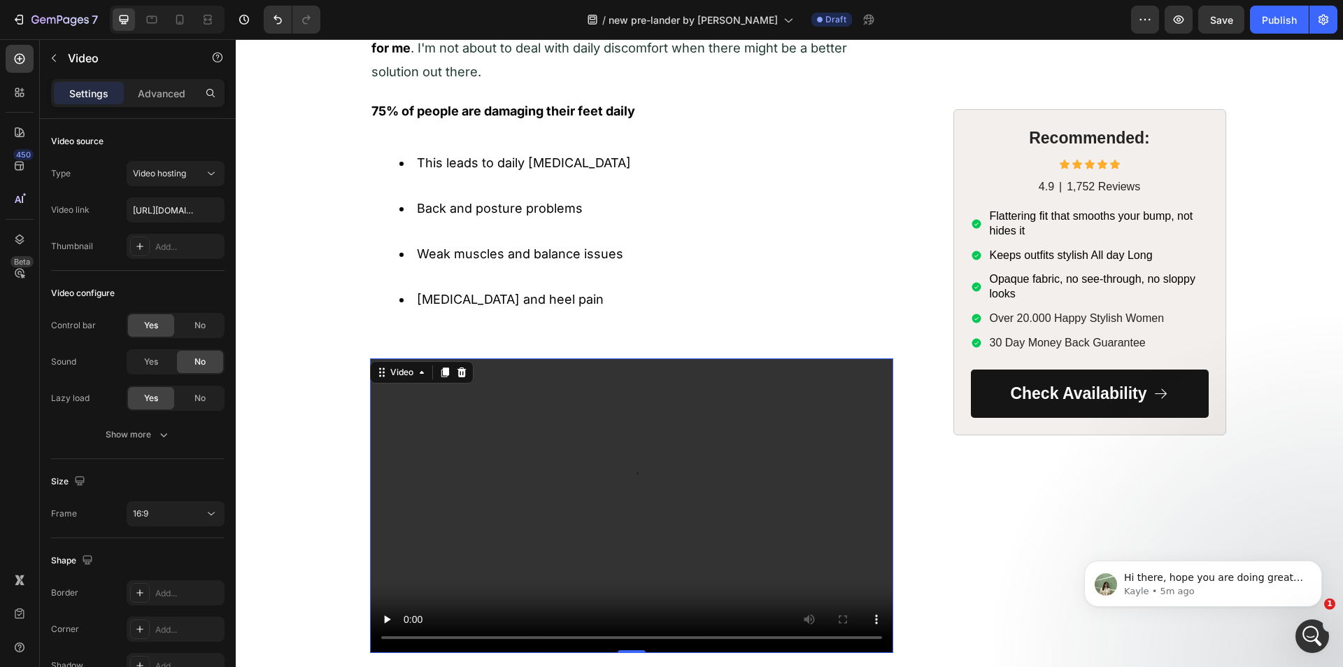
scroll to position [1168, 0]
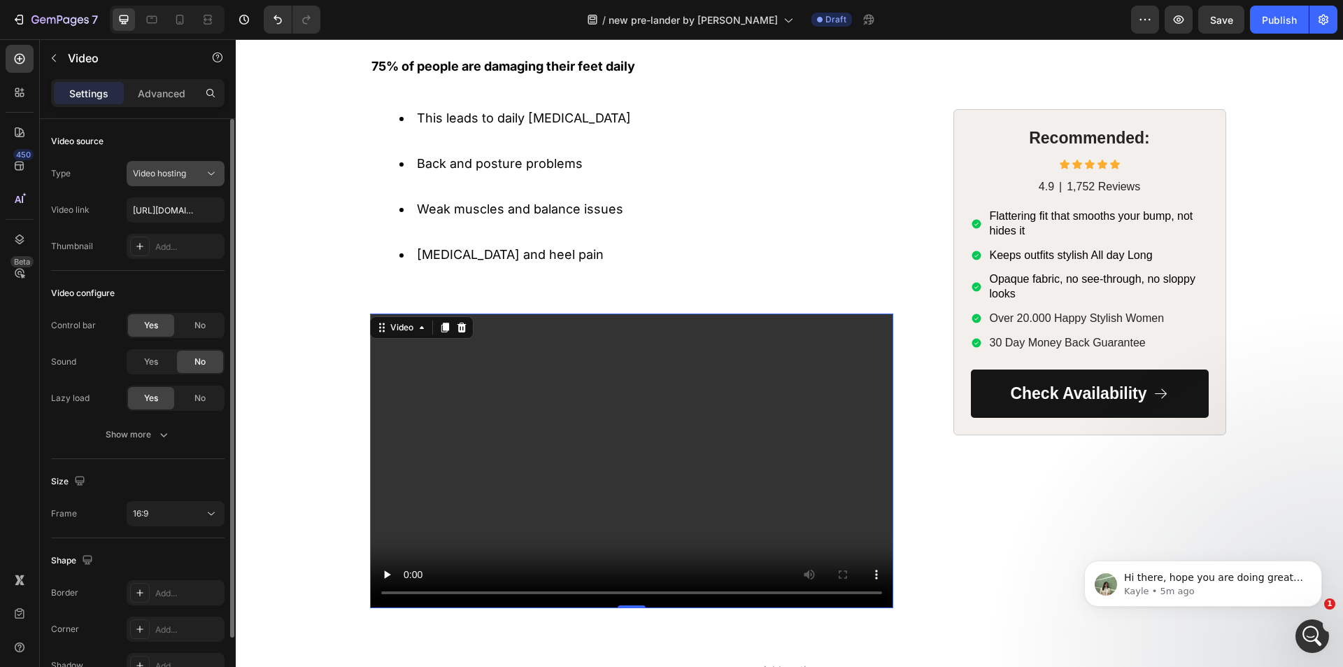
click at [147, 183] on button "Video hosting" at bounding box center [176, 173] width 98 height 25
click at [147, 181] on button "Video hosting" at bounding box center [176, 173] width 98 height 25
click at [167, 222] on div "Type Video hosting Video link [URL][DOMAIN_NAME] Thumbnail Add..." at bounding box center [137, 210] width 173 height 98
click at [162, 215] on input "[URL][DOMAIN_NAME]" at bounding box center [176, 209] width 98 height 25
click at [149, 211] on input "text" at bounding box center [176, 209] width 98 height 25
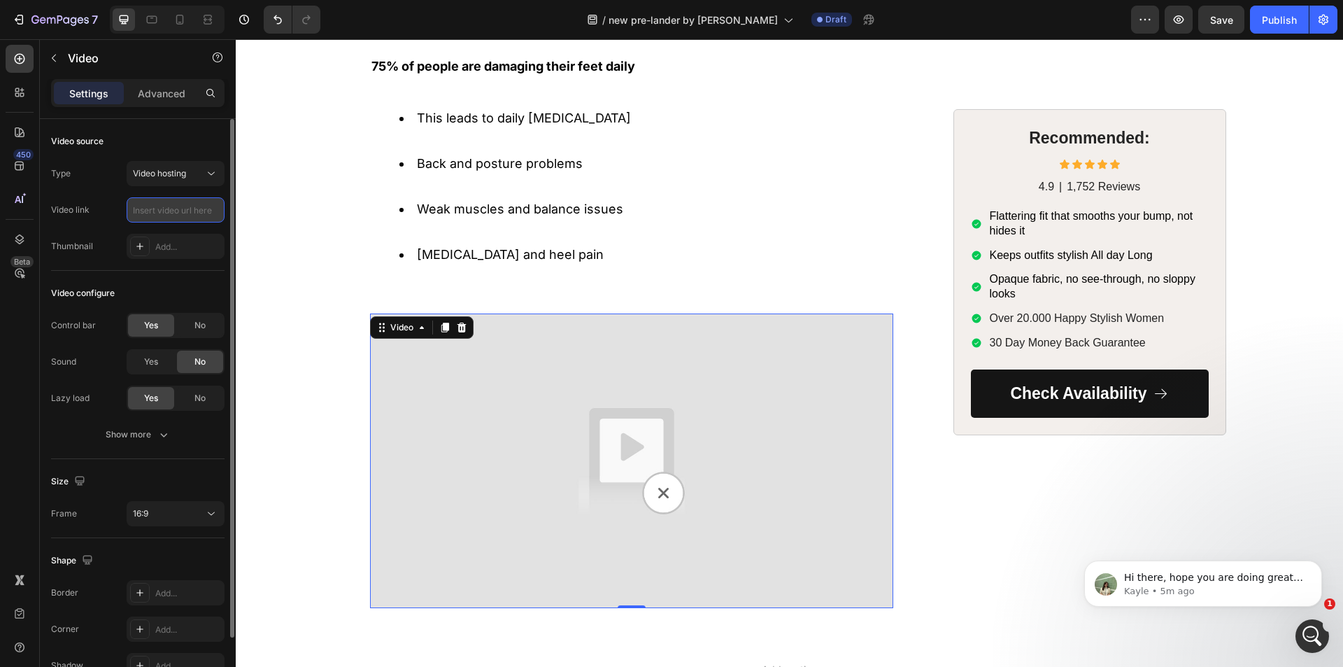
click at [152, 208] on input "text" at bounding box center [176, 209] width 98 height 25
paste input "[URL][DOMAIN_NAME]"
type input "[URL][DOMAIN_NAME]"
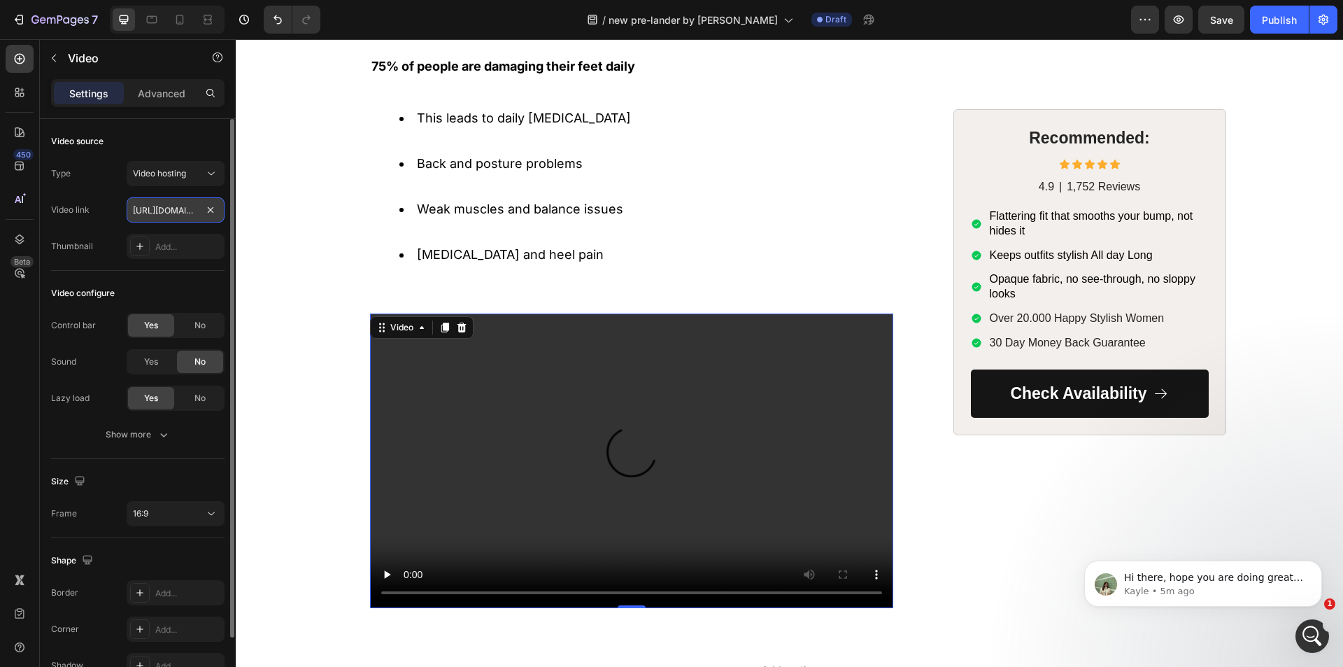
scroll to position [0, 253]
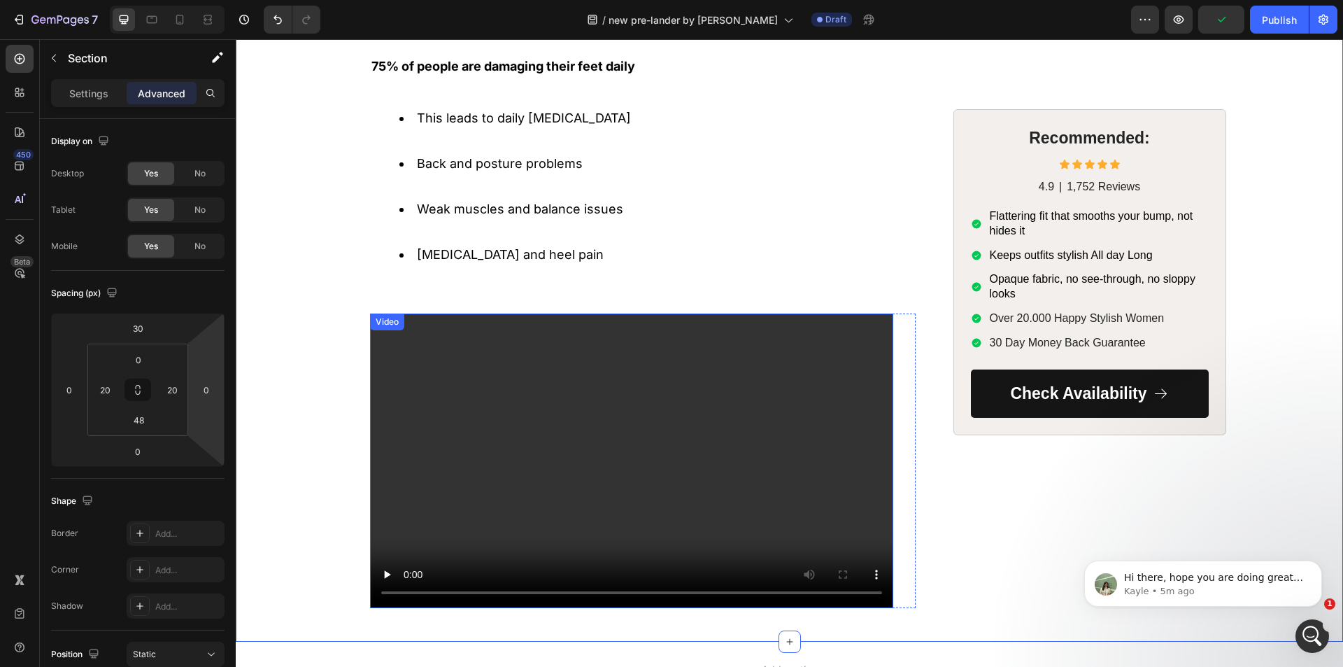
click at [469, 385] on video at bounding box center [631, 460] width 523 height 294
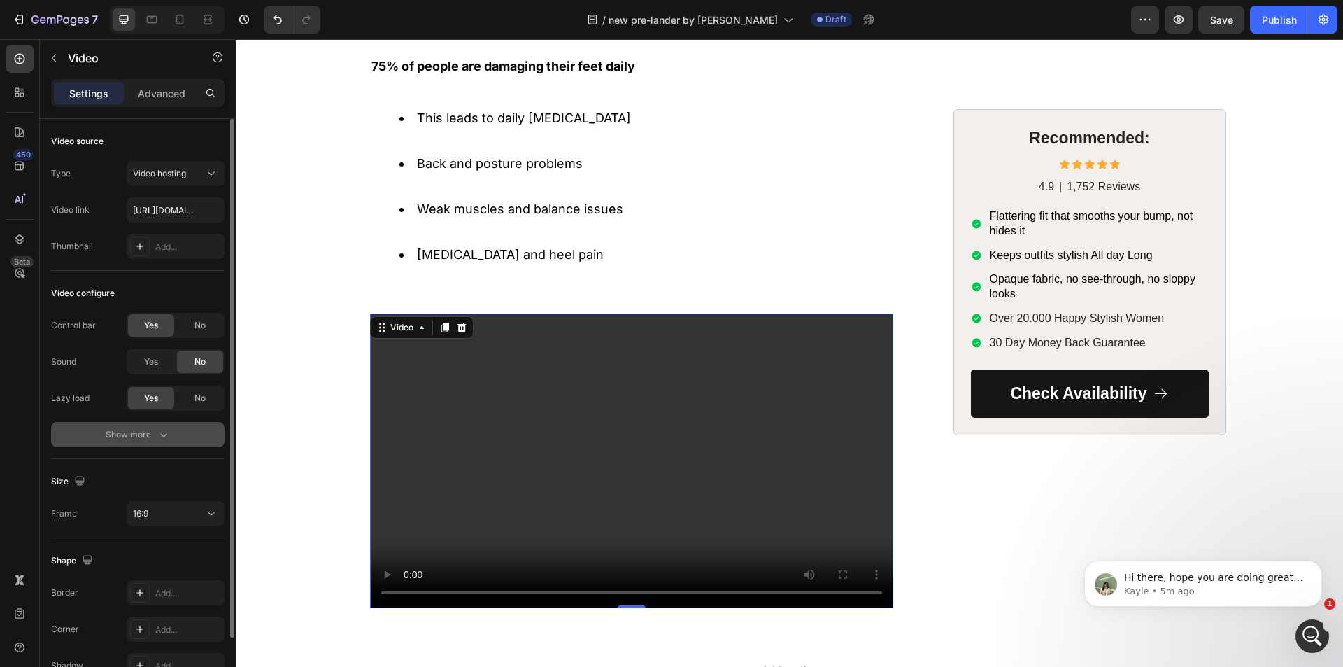
click at [151, 435] on div "Show more" at bounding box center [138, 434] width 65 height 14
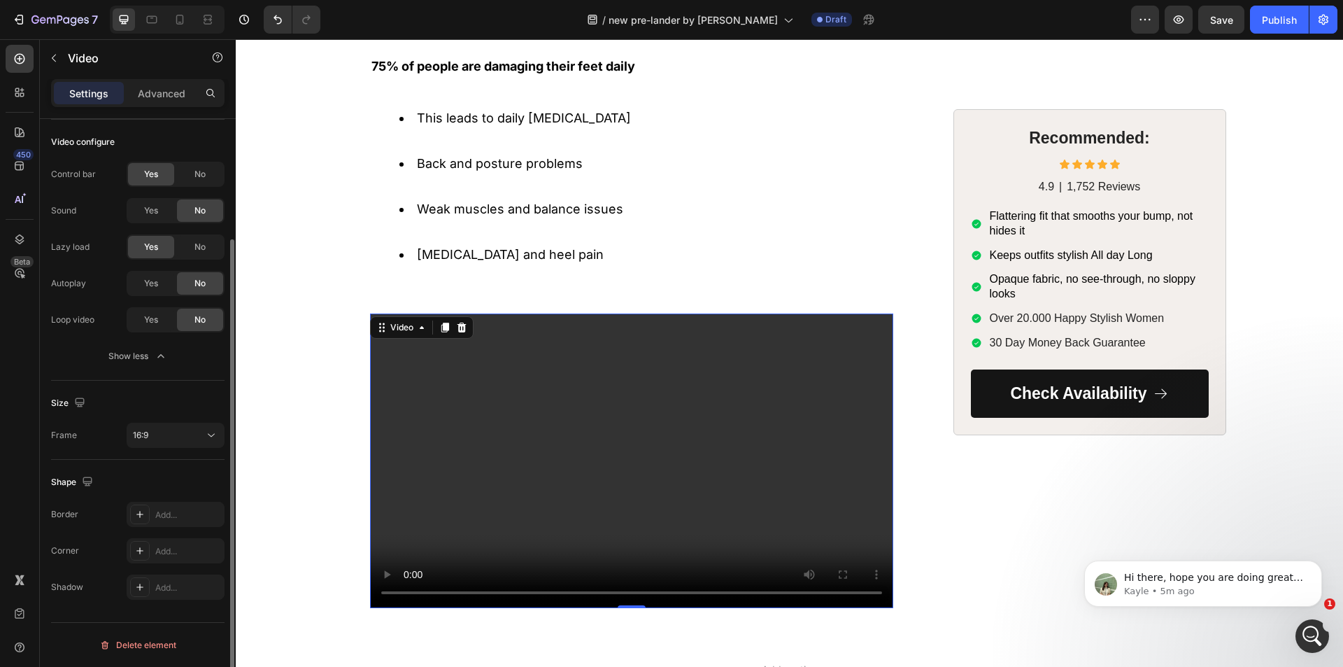
scroll to position [0, 0]
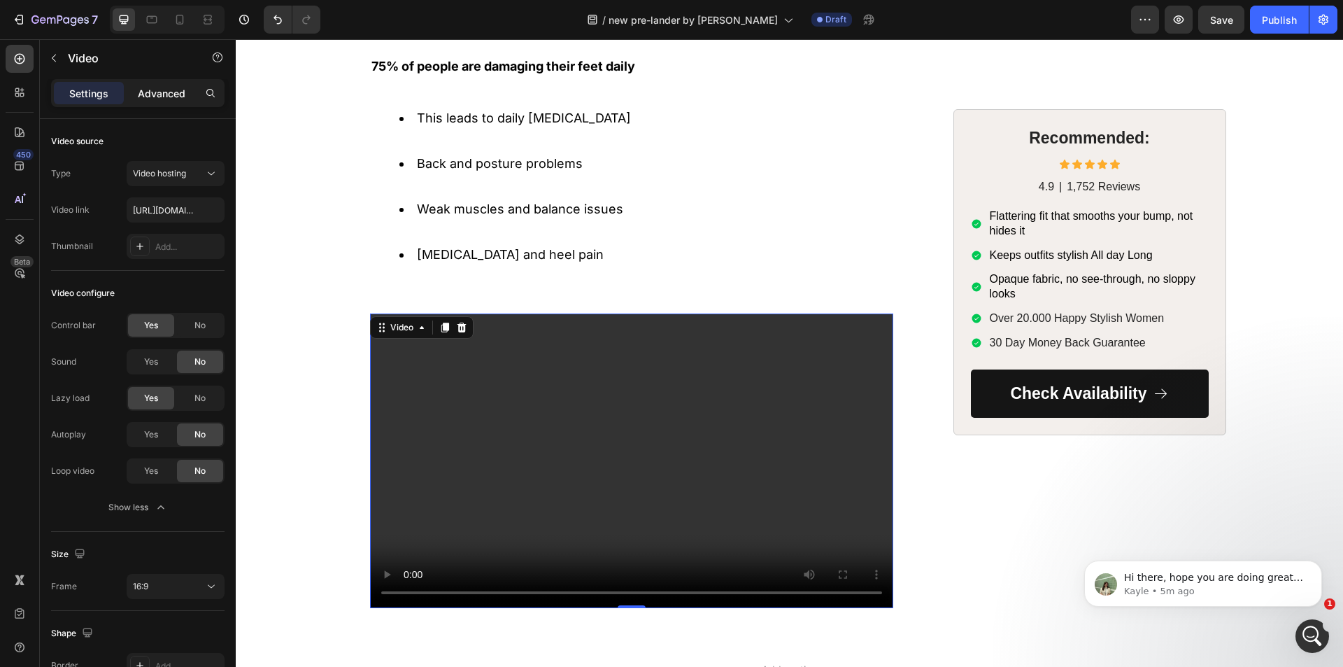
click at [146, 95] on p "Advanced" at bounding box center [162, 93] width 48 height 15
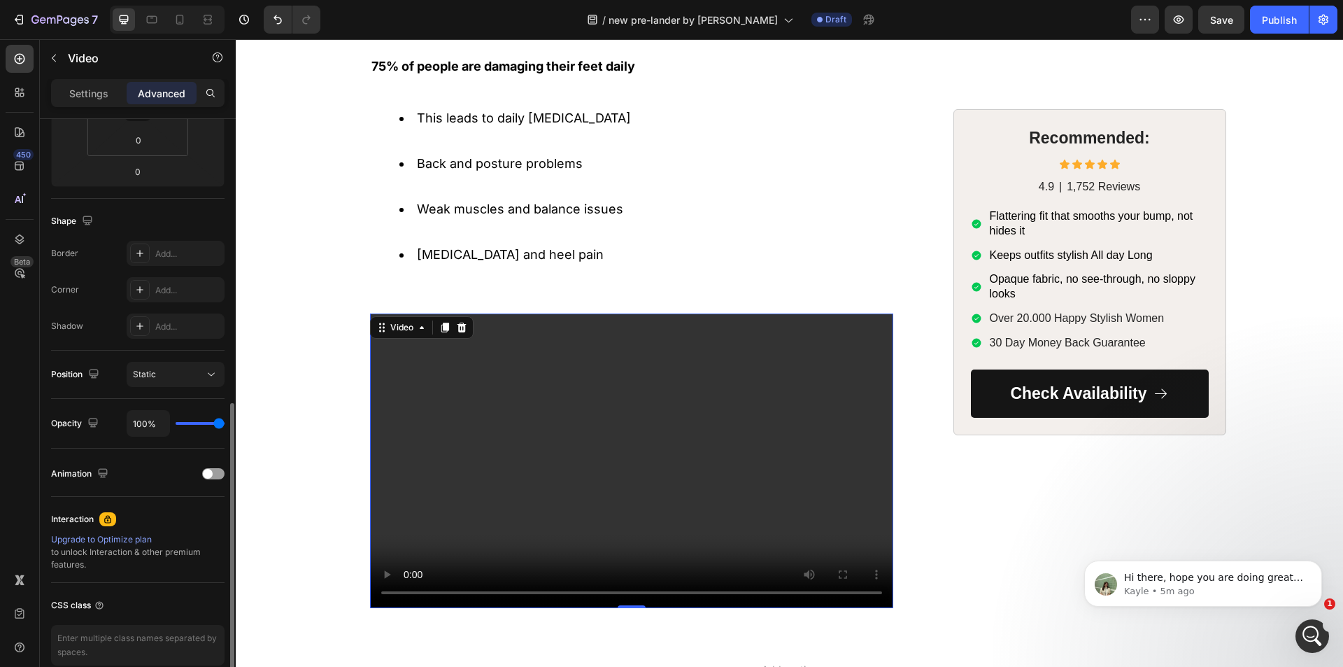
scroll to position [346, 0]
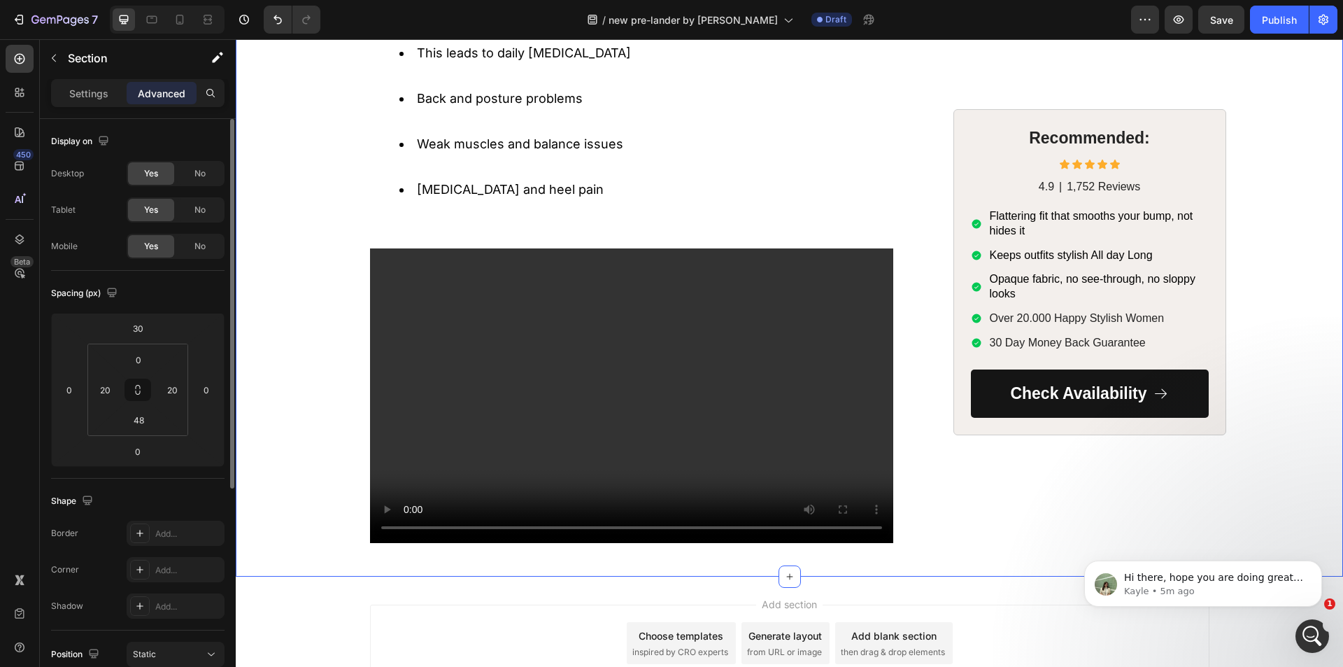
scroll to position [1308, 0]
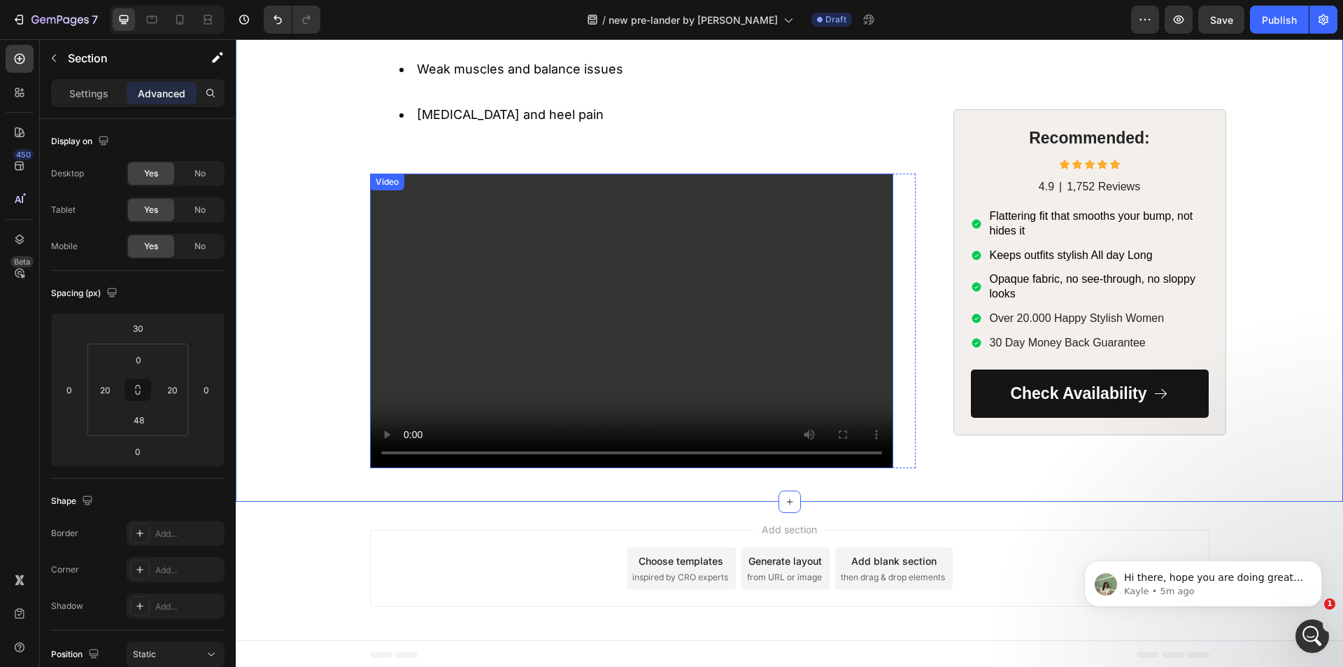
click at [389, 314] on video at bounding box center [631, 320] width 523 height 294
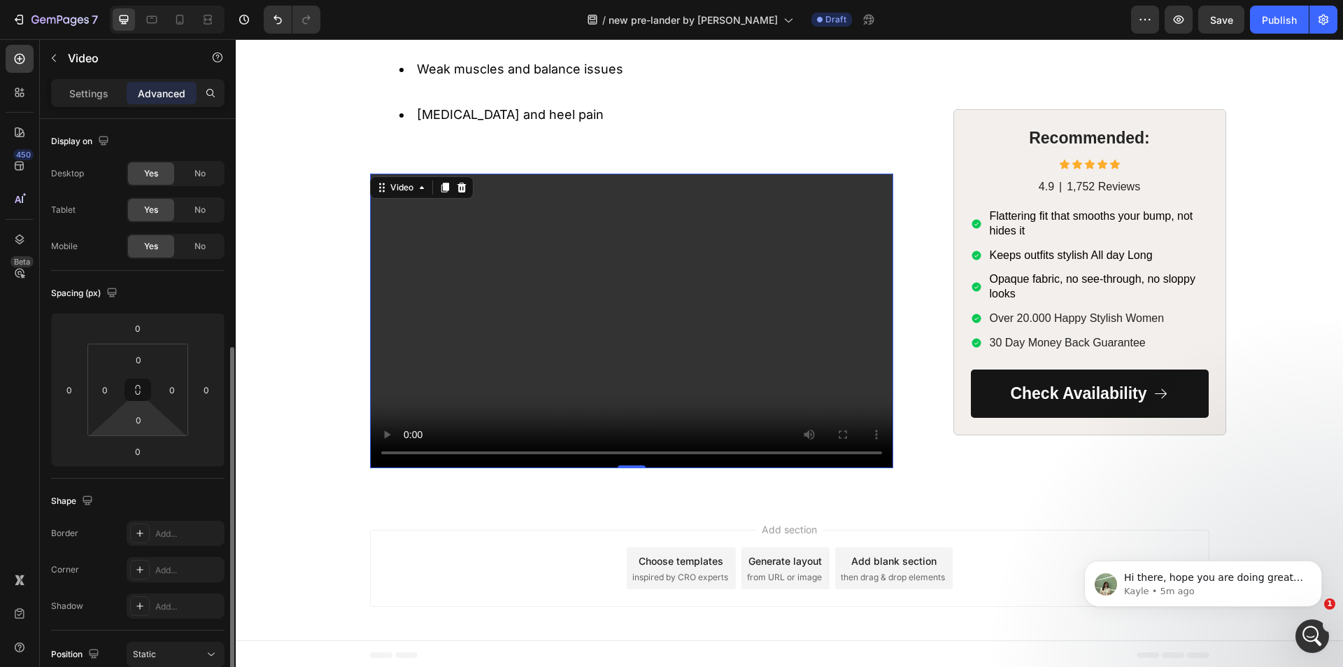
scroll to position [280, 0]
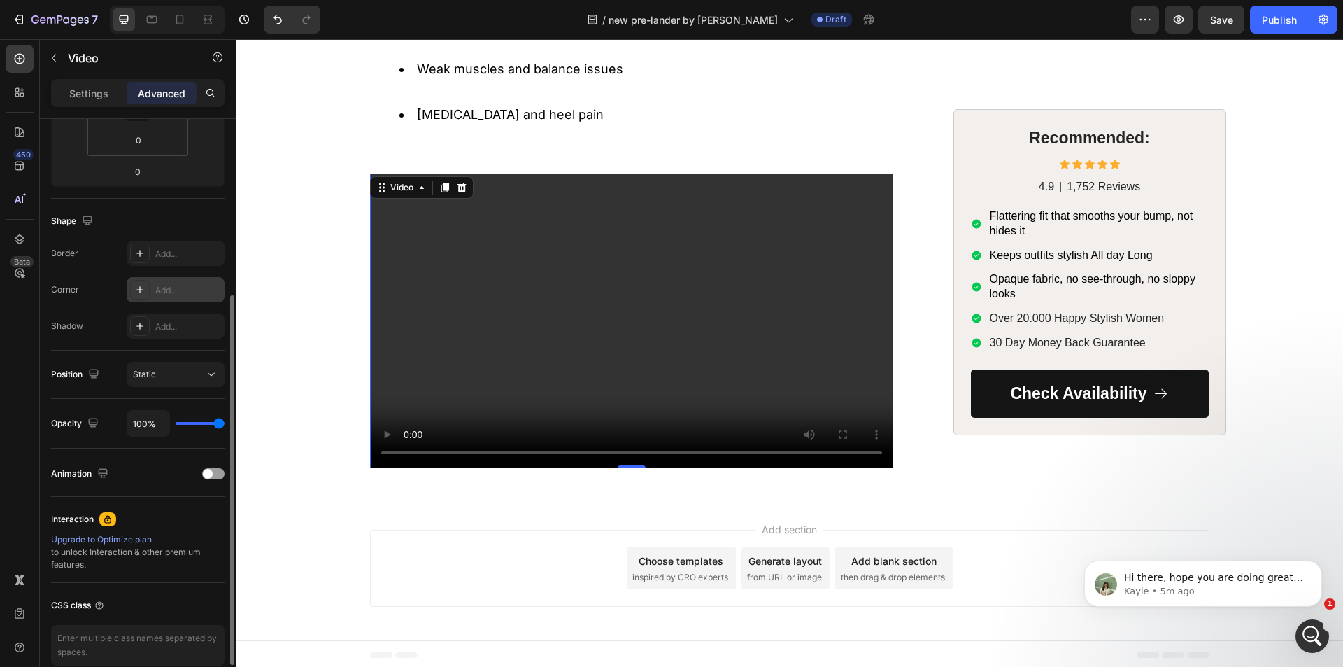
click at [154, 285] on div "Add..." at bounding box center [176, 289] width 98 height 25
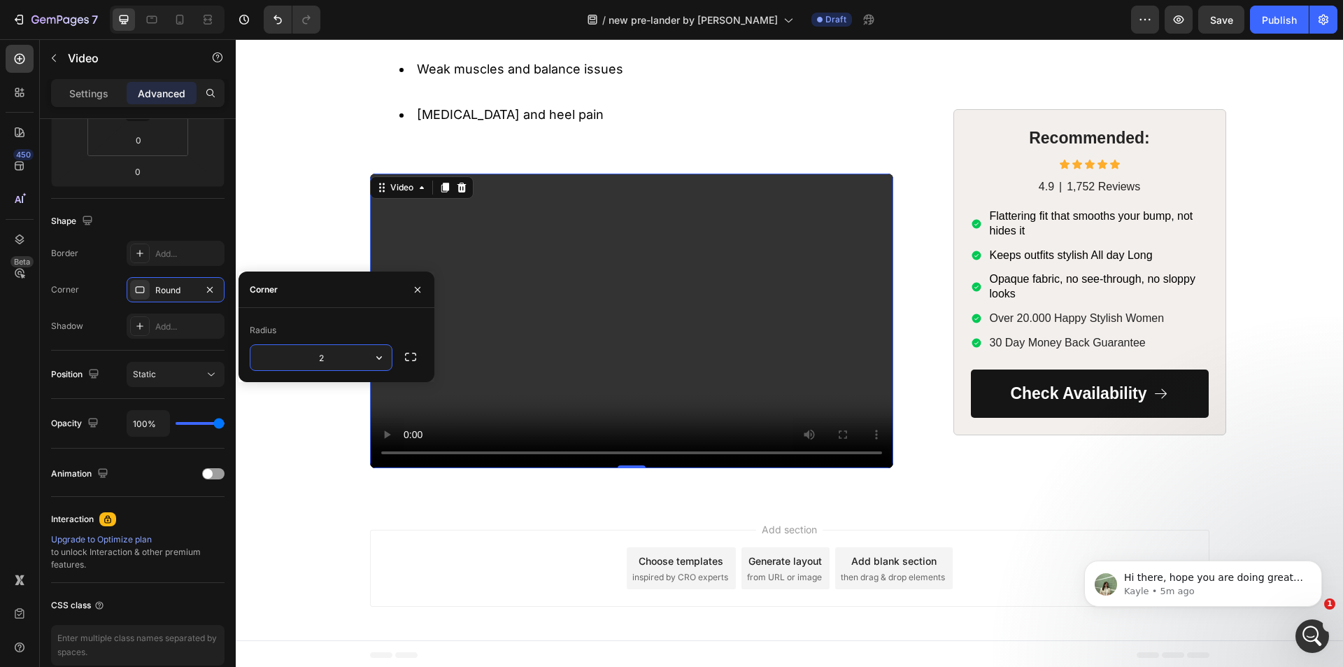
type input "20"
click at [6, 397] on div "450 Beta" at bounding box center [20, 305] width 28 height 521
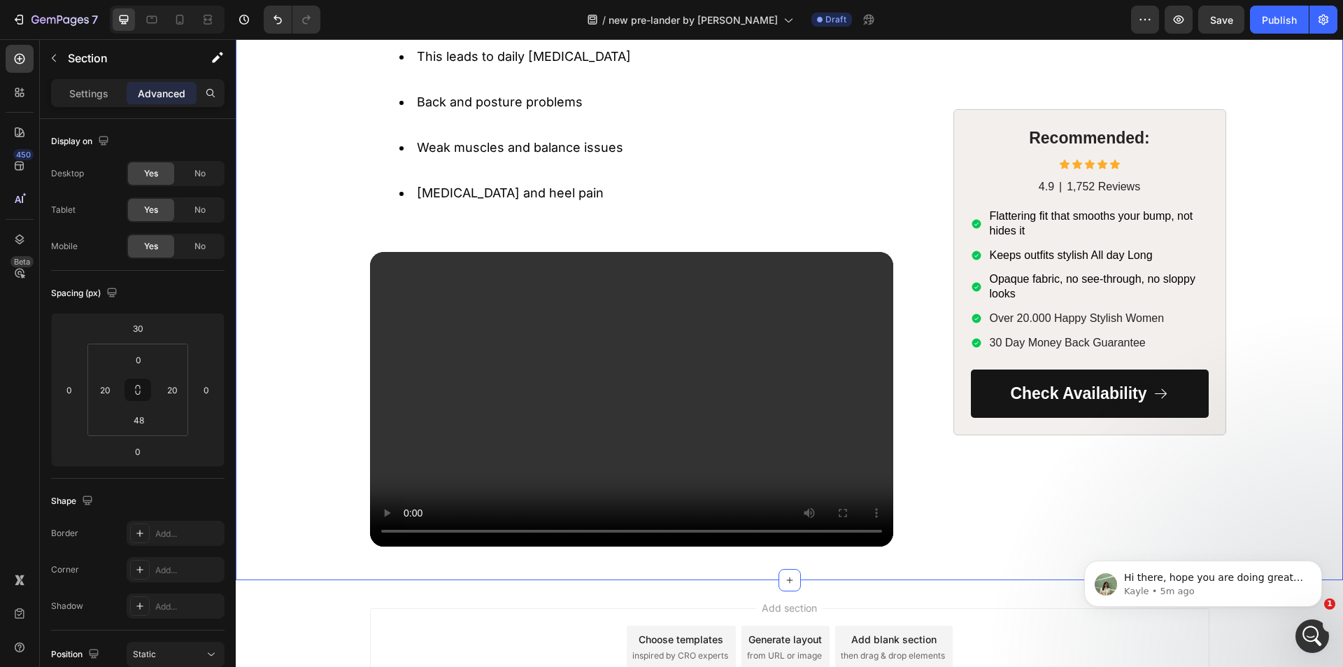
scroll to position [1238, 0]
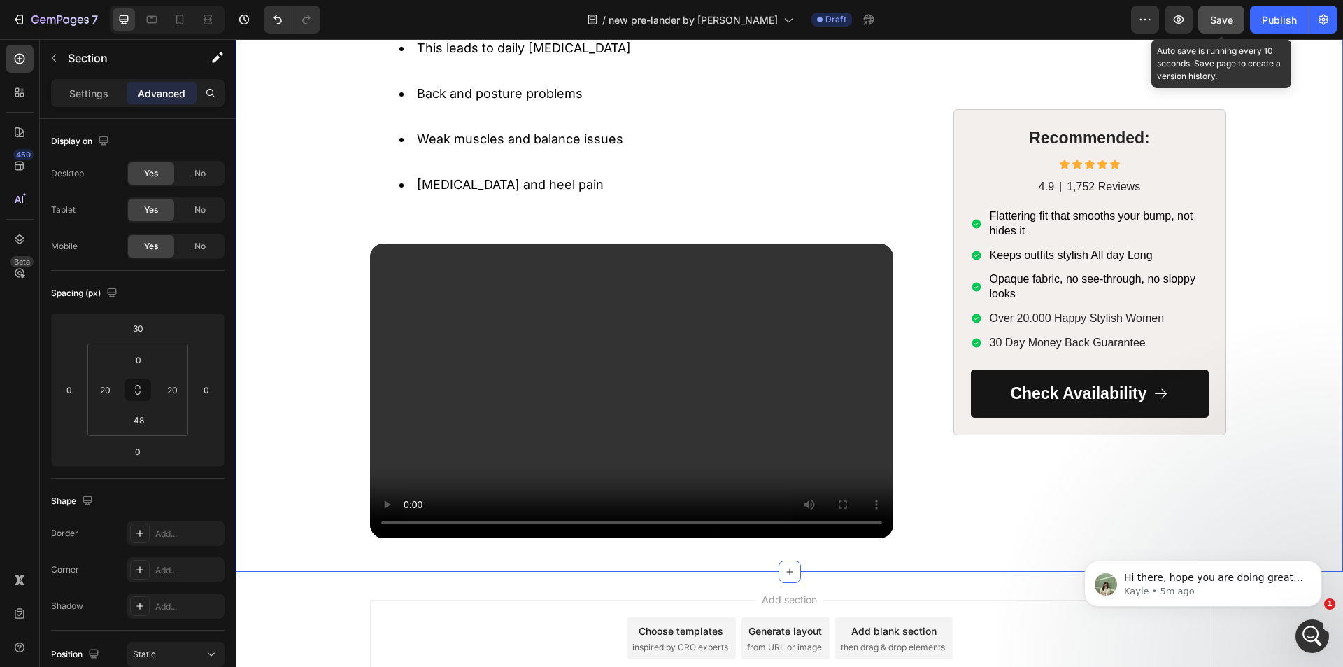
click at [1227, 24] on span "Save" at bounding box center [1221, 20] width 23 height 12
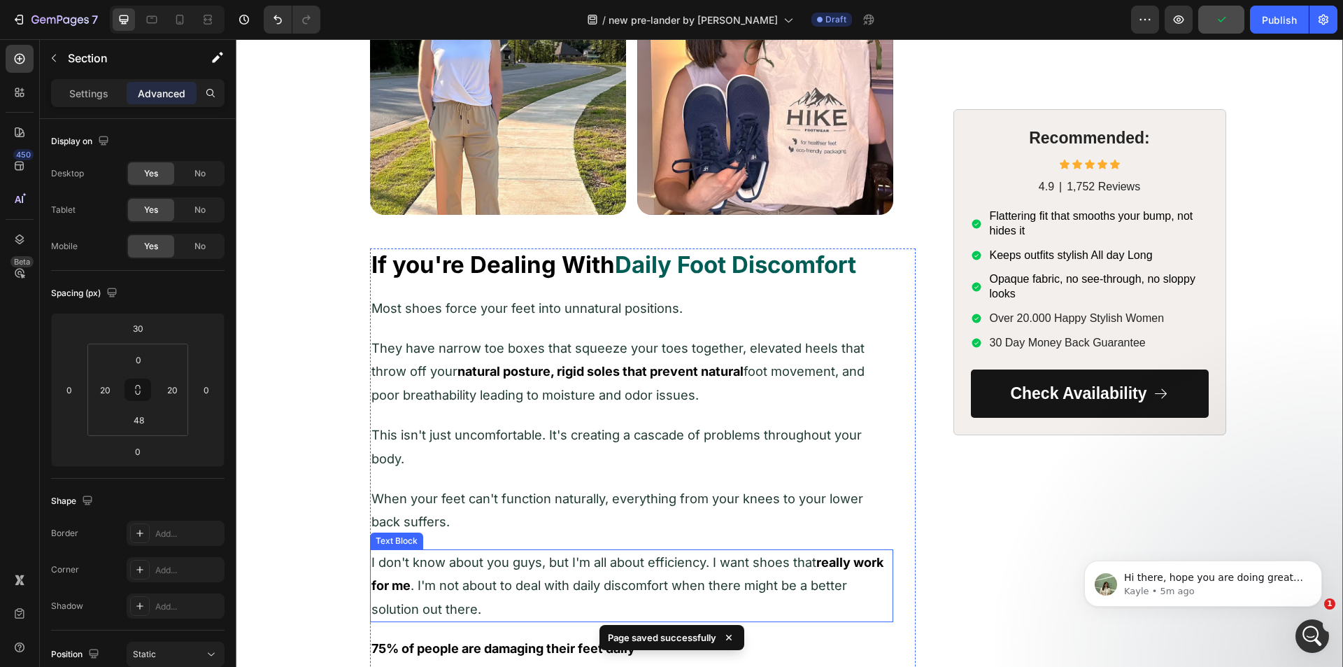
scroll to position [541, 0]
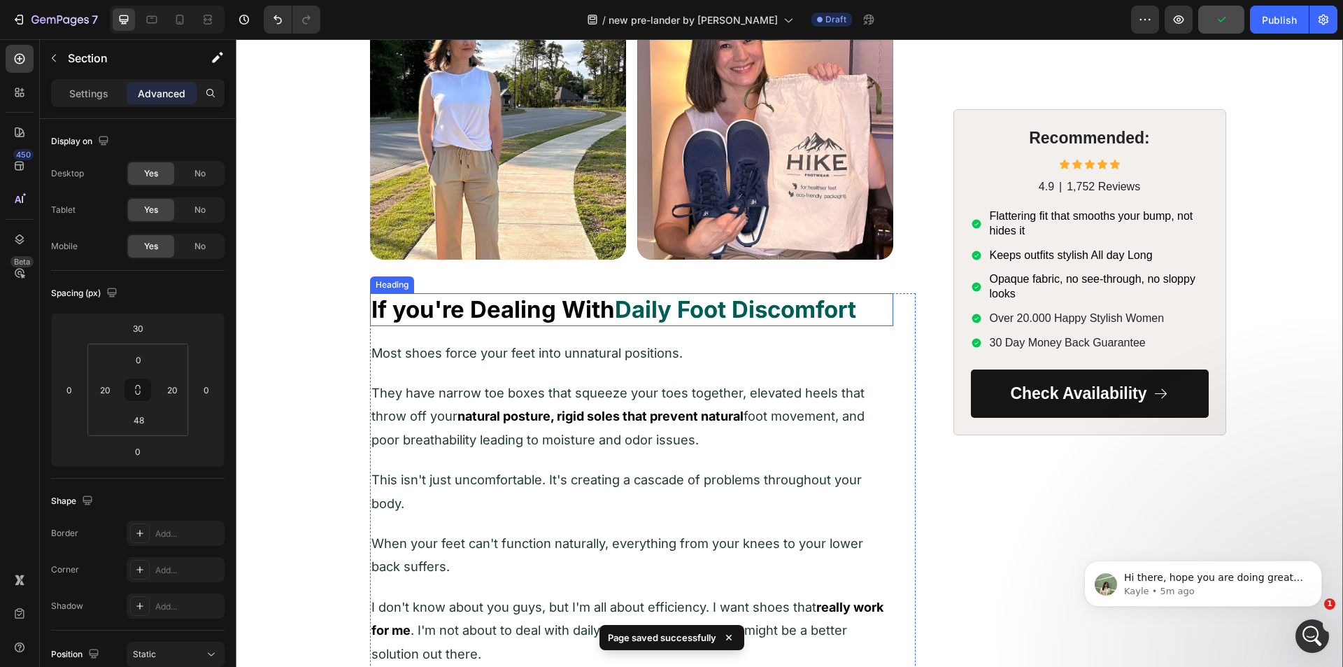
click at [450, 306] on strong "If you're Dealing With" at bounding box center [492, 309] width 243 height 28
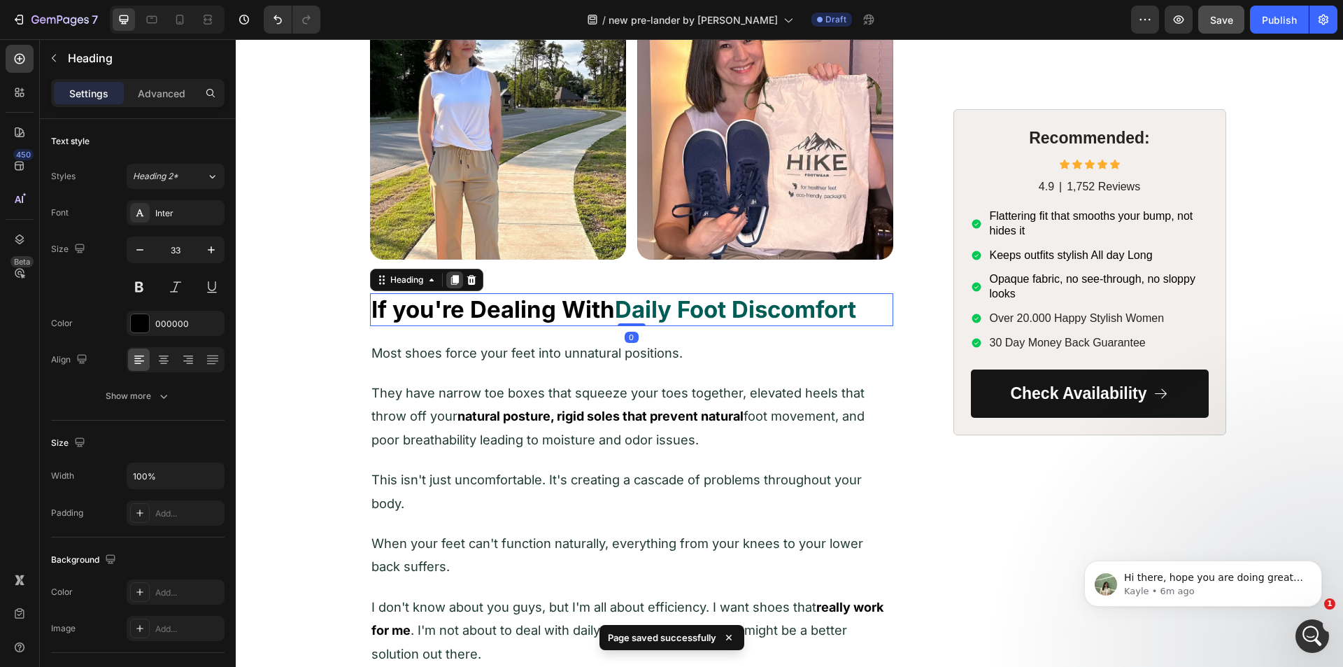
click at [449, 278] on icon at bounding box center [454, 279] width 11 height 11
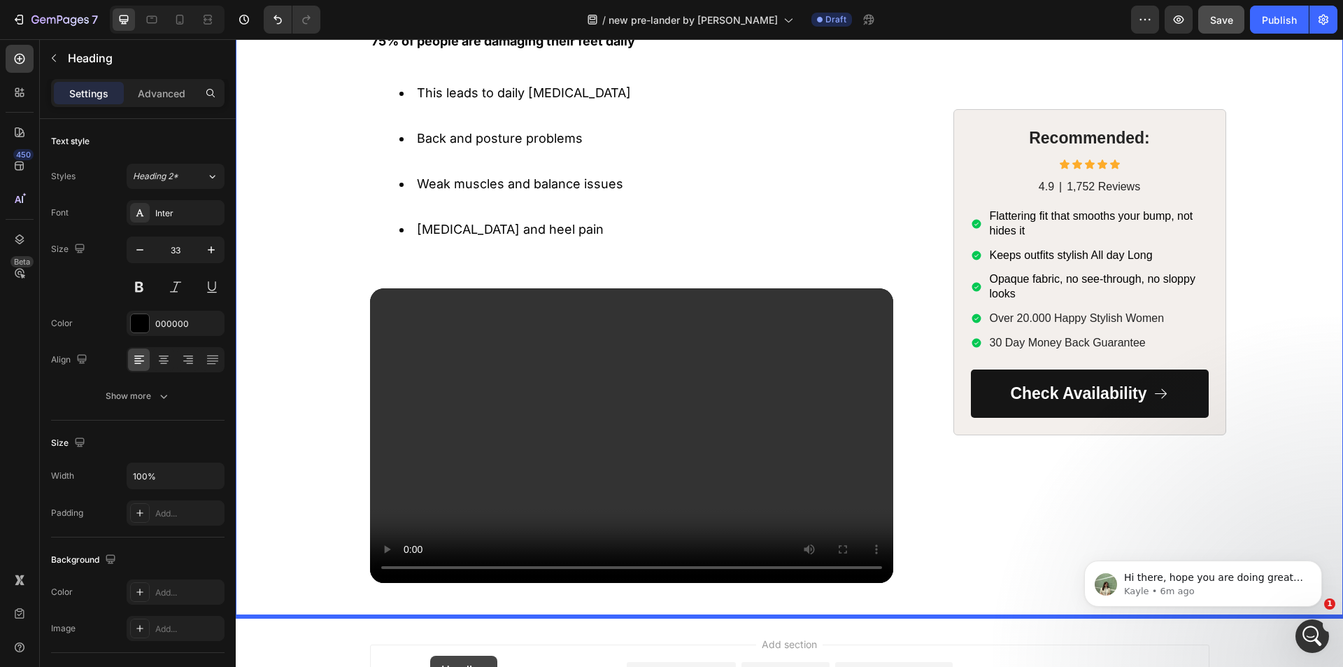
scroll to position [1344, 0]
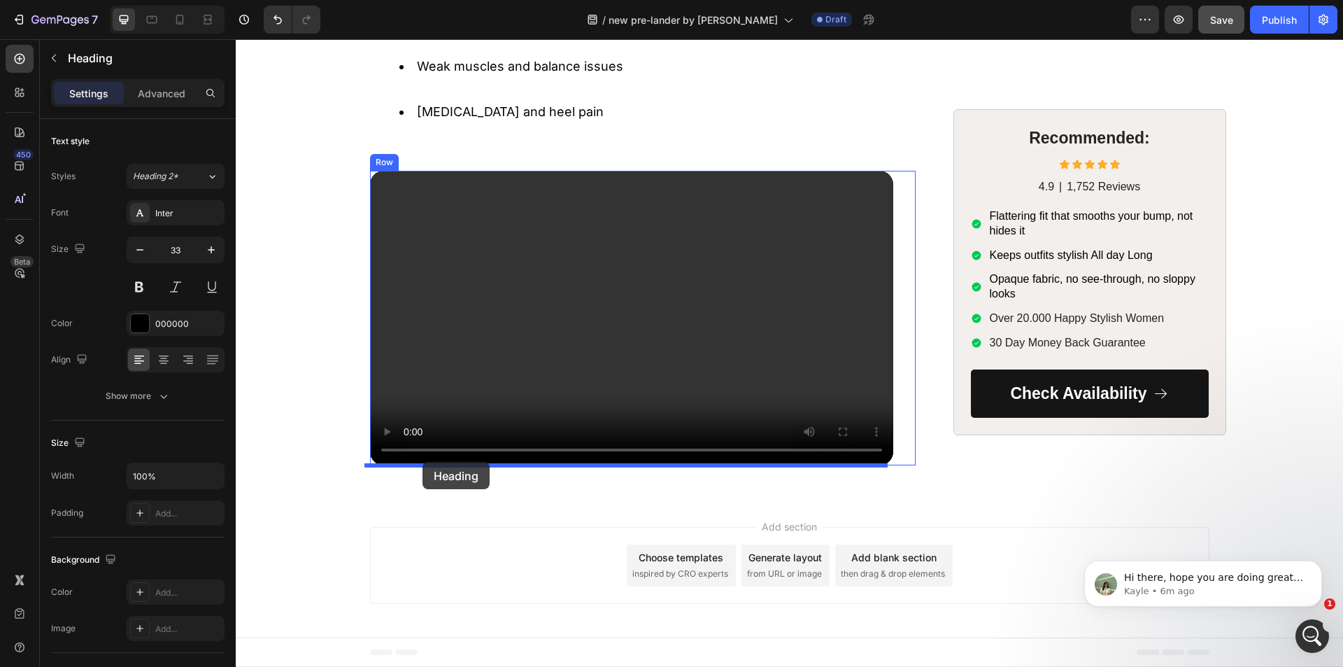
drag, startPoint x: 377, startPoint y: 318, endPoint x: 422, endPoint y: 462, distance: 151.1
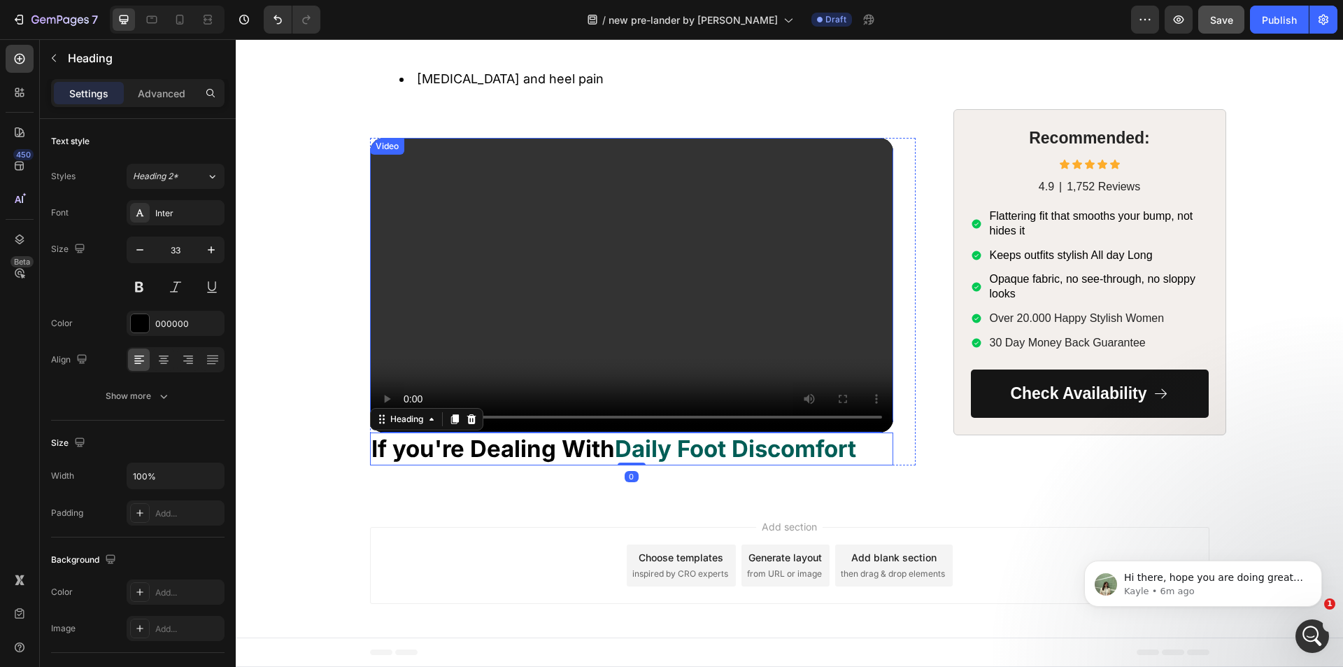
scroll to position [1311, 0]
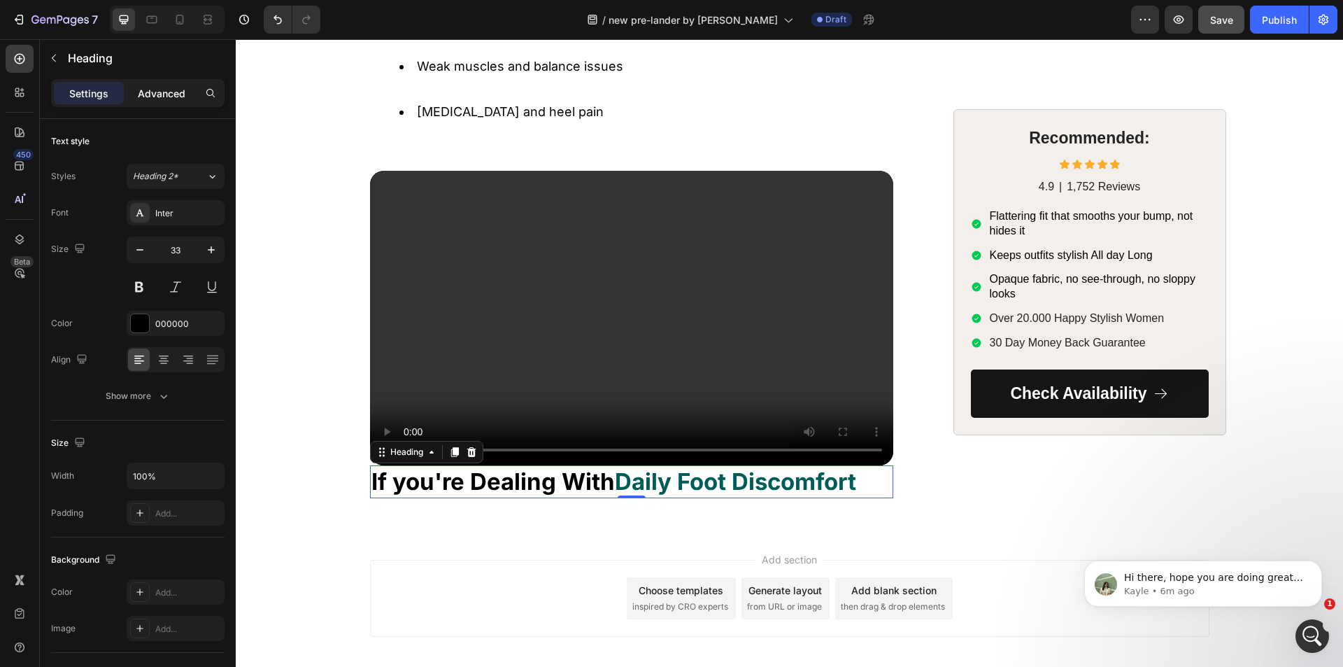
click at [140, 101] on div "Advanced" at bounding box center [162, 93] width 70 height 22
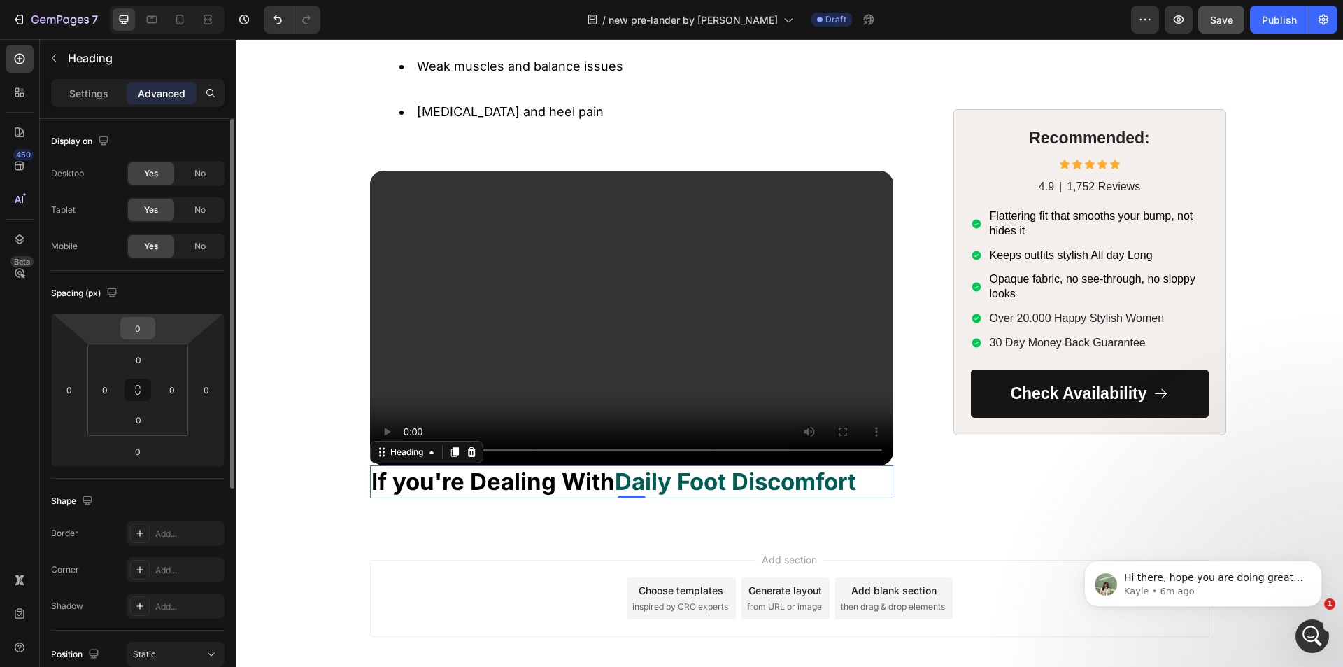
click at [144, 323] on input "0" at bounding box center [138, 328] width 28 height 21
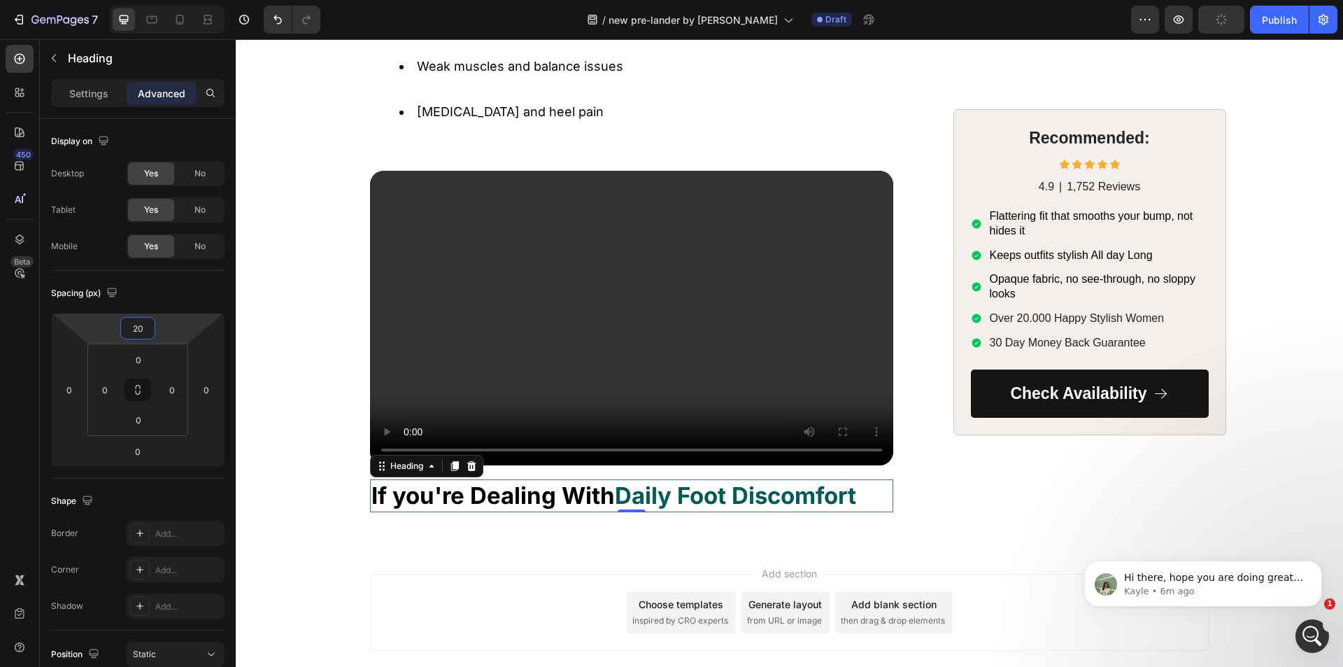
type input "20"
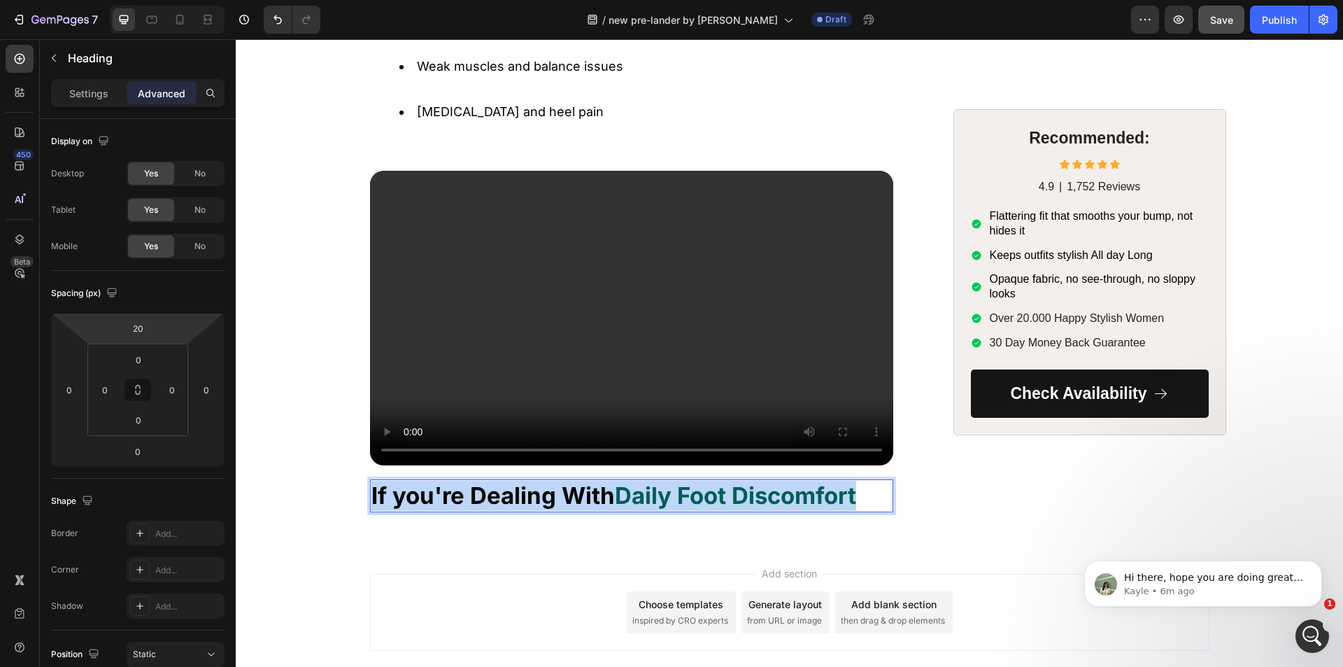
click at [532, 498] on strong "If you're Dealing With" at bounding box center [492, 495] width 243 height 28
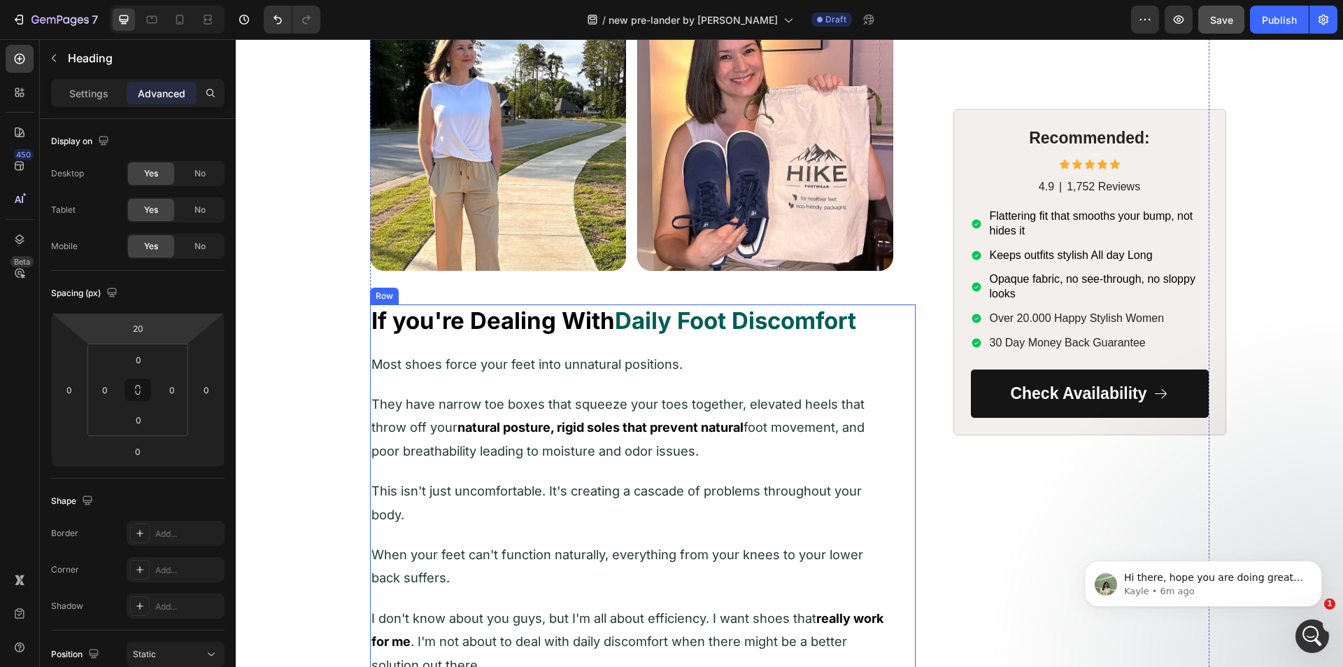
scroll to position [471, 0]
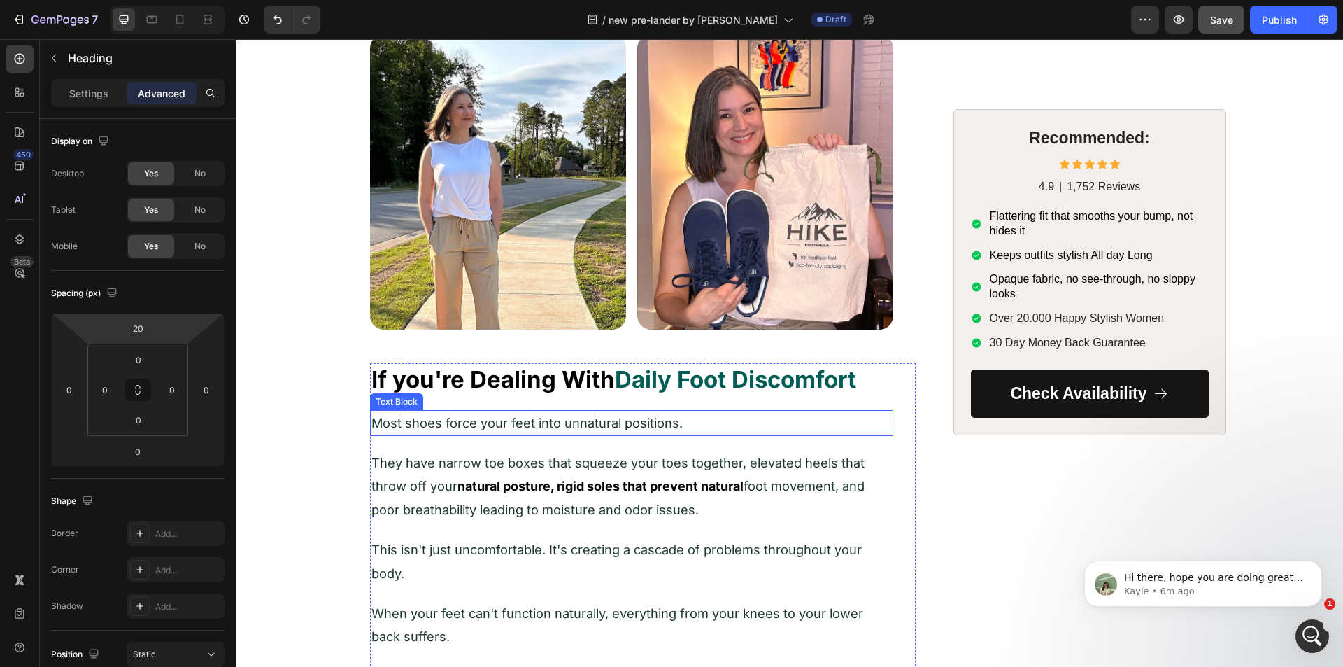
click at [494, 419] on span "Most shoes force your feet into unnatural positions." at bounding box center [526, 422] width 311 height 15
click at [460, 399] on icon at bounding box center [464, 397] width 8 height 10
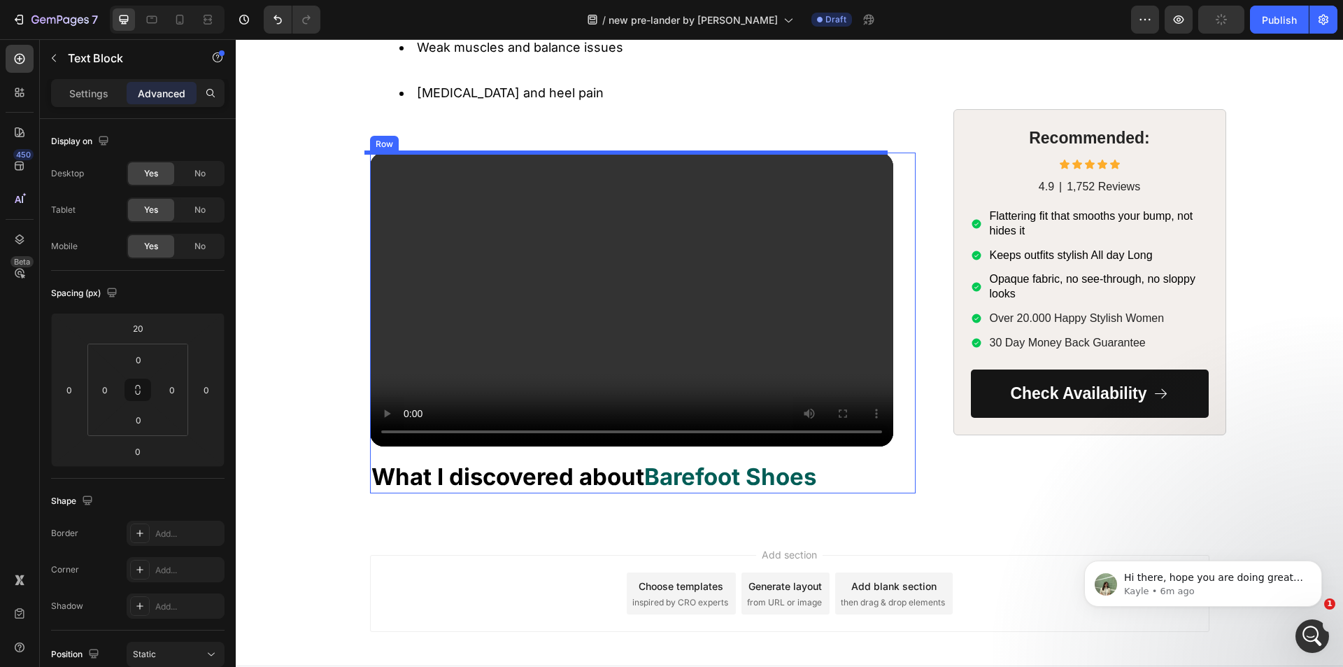
scroll to position [1397, 0]
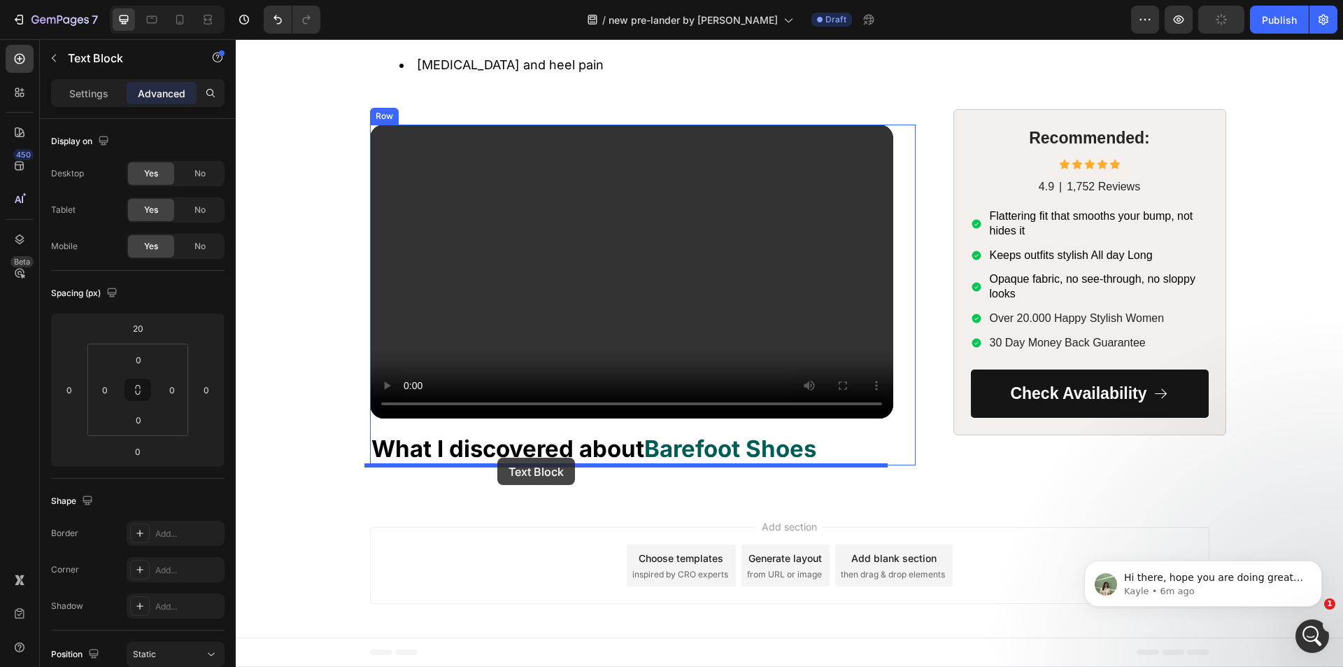
drag, startPoint x: 378, startPoint y: 227, endPoint x: 497, endPoint y: 457, distance: 259.6
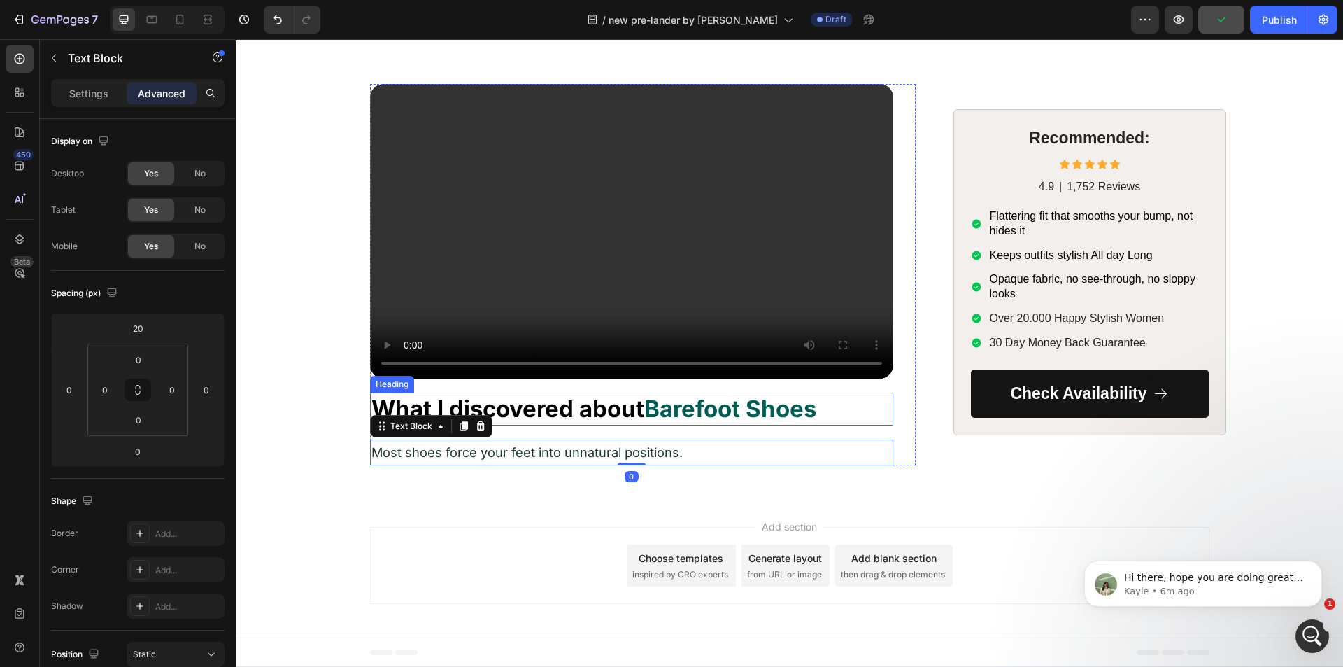
scroll to position [1358, 0]
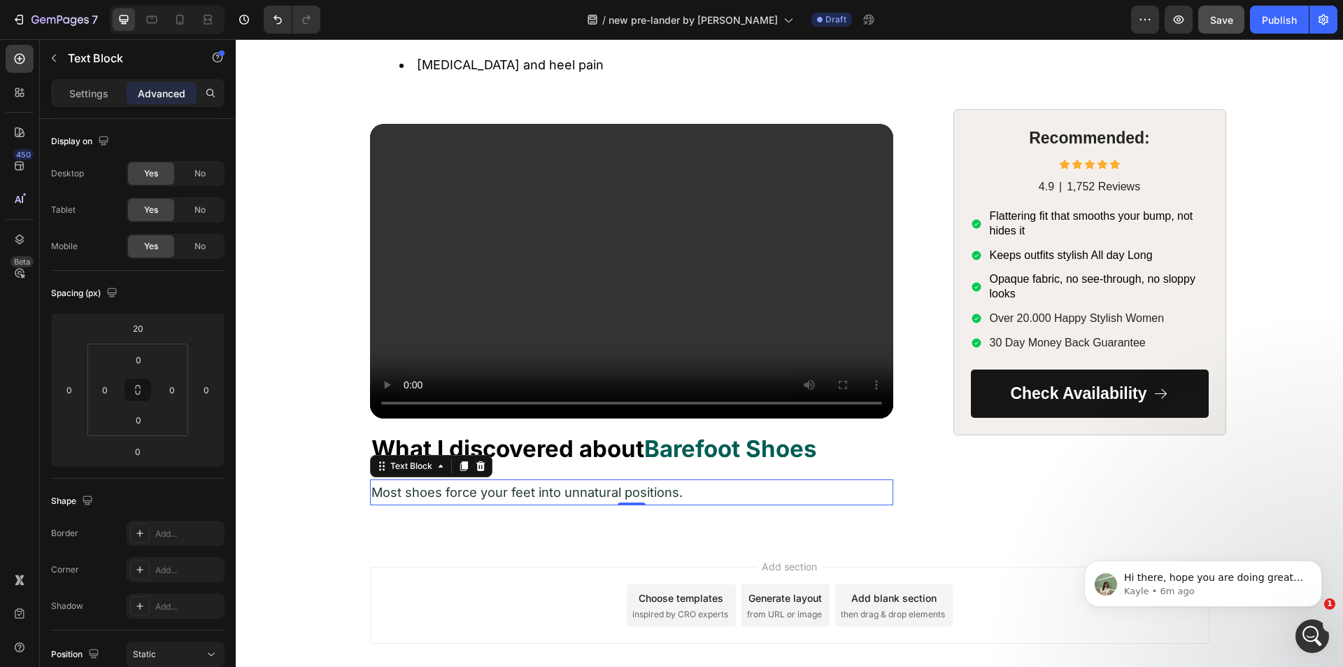
click at [550, 487] on span "Most shoes force your feet into unnatural positions." at bounding box center [526, 491] width 311 height 15
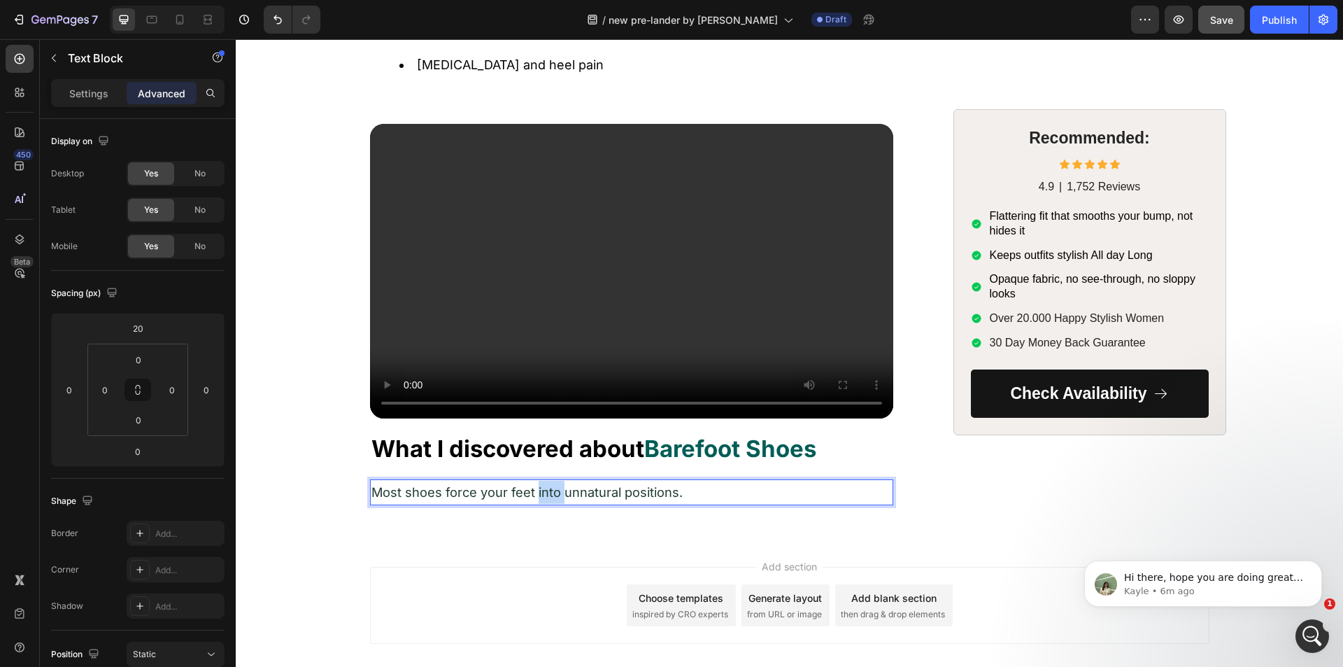
click at [549, 487] on span "Most shoes force your feet into unnatural positions." at bounding box center [526, 491] width 311 height 15
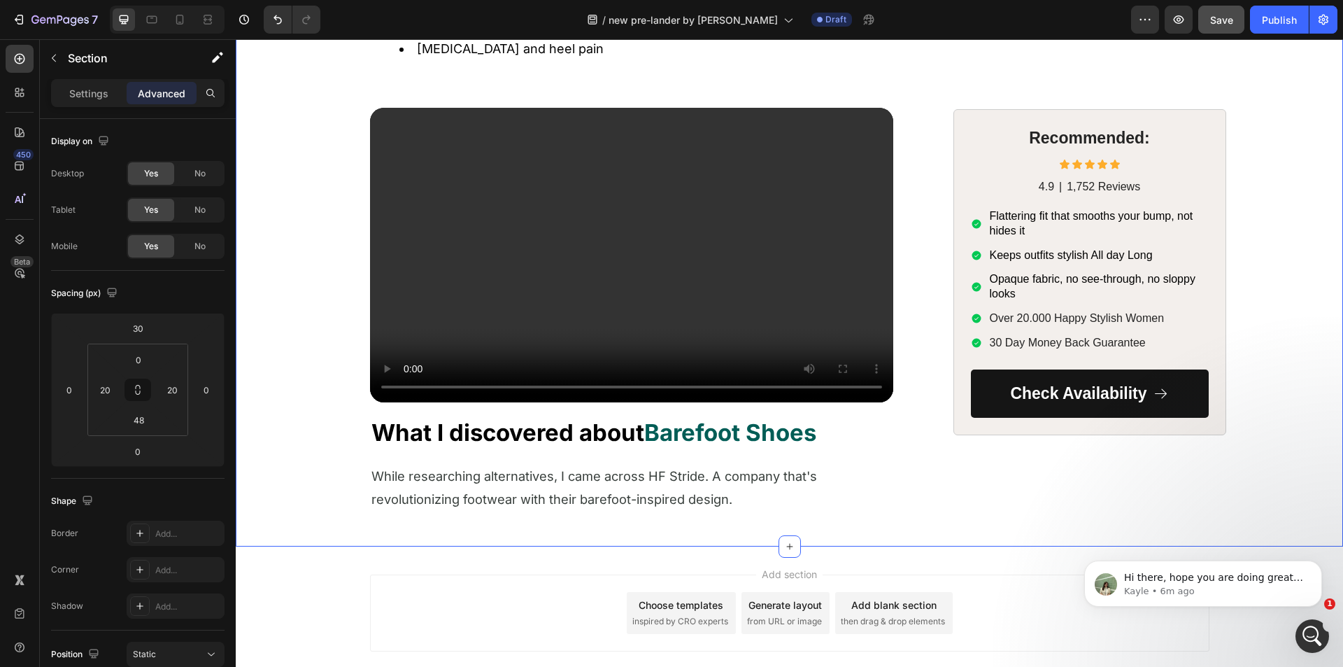
scroll to position [1421, 0]
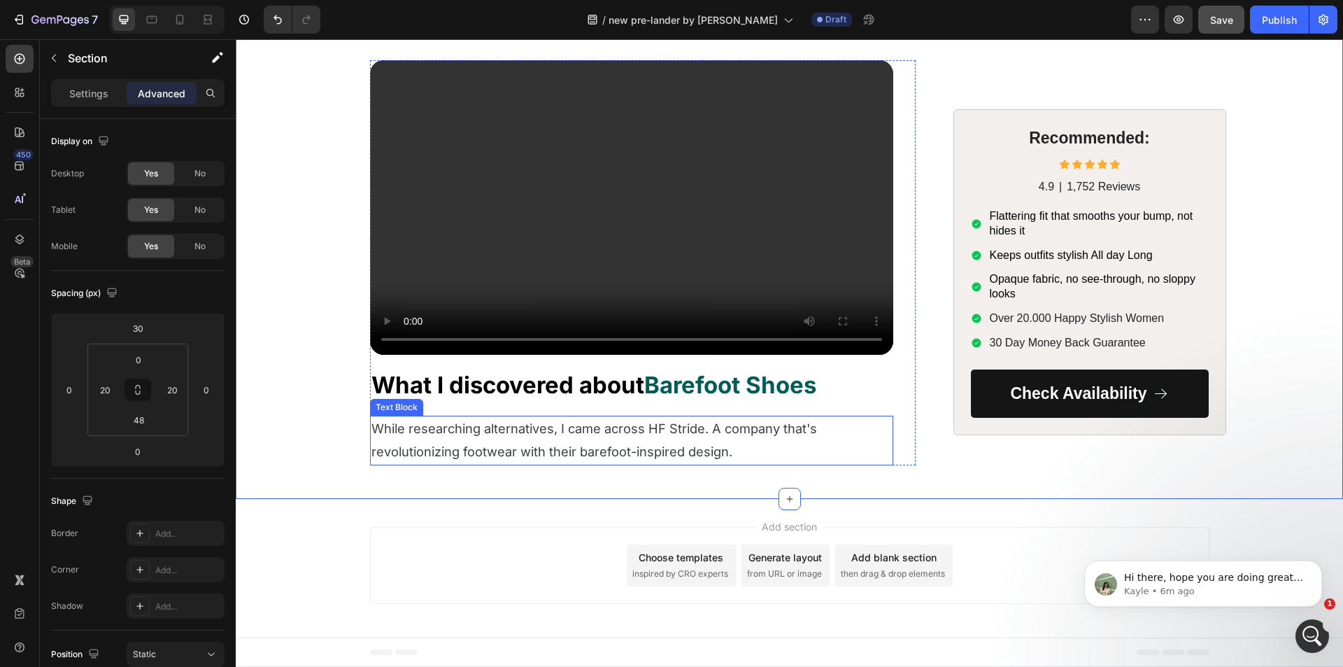
click at [455, 449] on span "While researching alternatives, I came across HF Stride. A company that's revol…" at bounding box center [594, 439] width 446 height 38
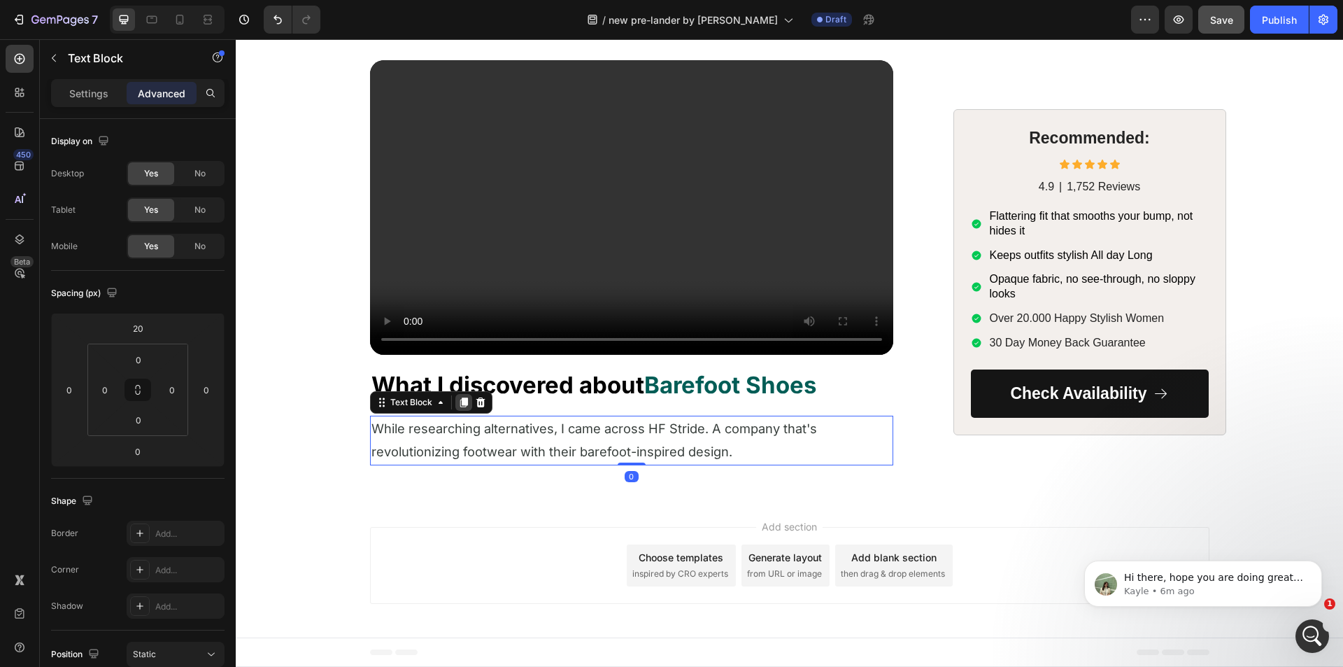
click at [460, 402] on icon at bounding box center [464, 402] width 8 height 10
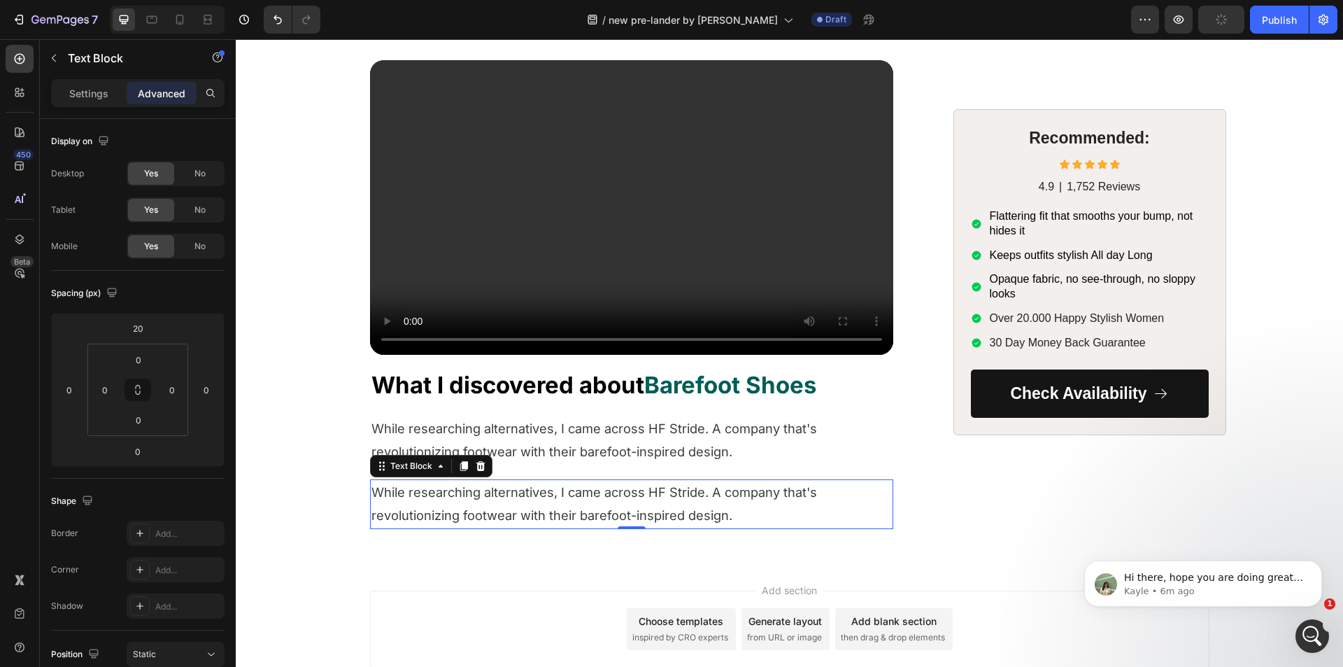
click at [495, 505] on p "While researching alternatives, I came across HF Stride. A company that's revol…" at bounding box center [631, 504] width 520 height 47
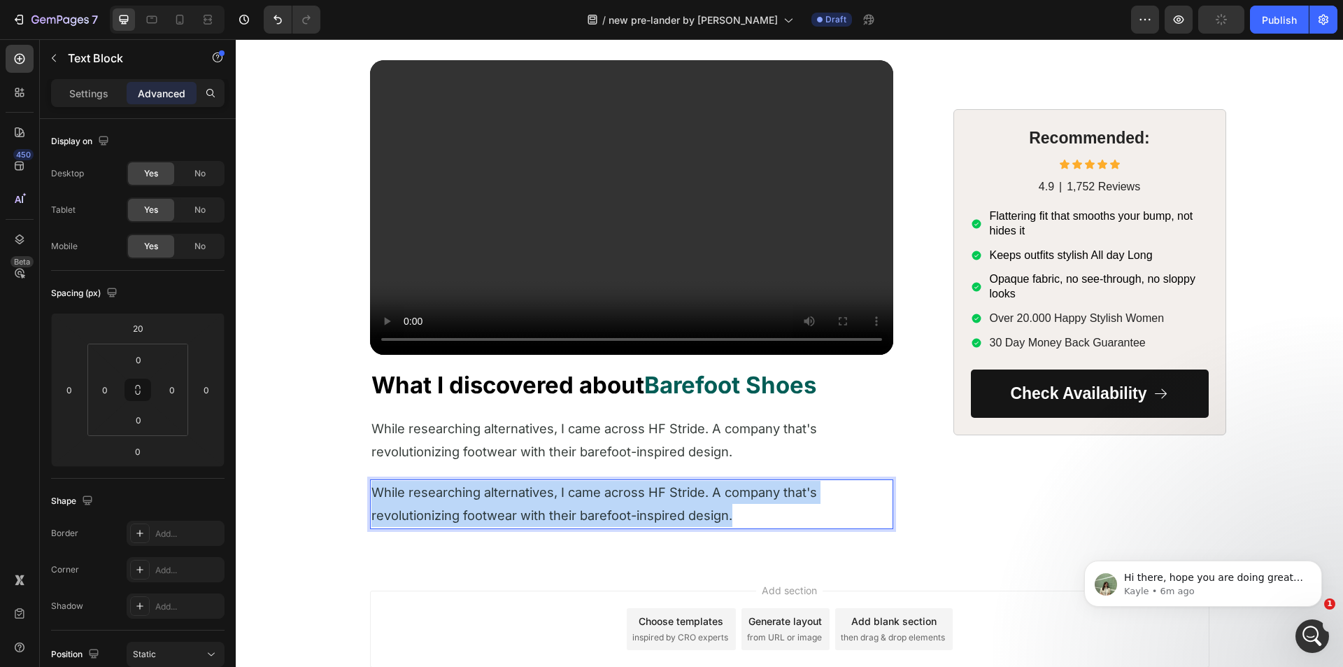
click at [494, 504] on p "While researching alternatives, I came across HF Stride. A company that's revol…" at bounding box center [631, 504] width 520 height 47
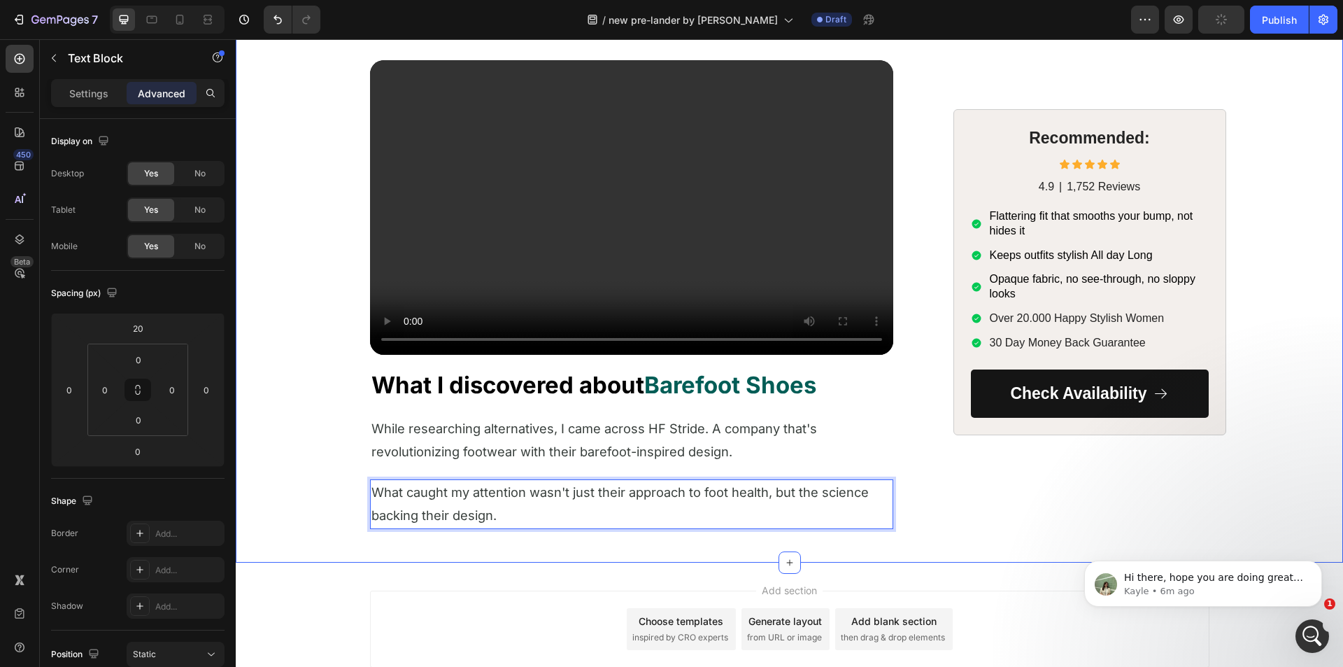
click at [422, 504] on p "What caught my attention wasn't just their approach to foot health, but the sci…" at bounding box center [631, 504] width 520 height 47
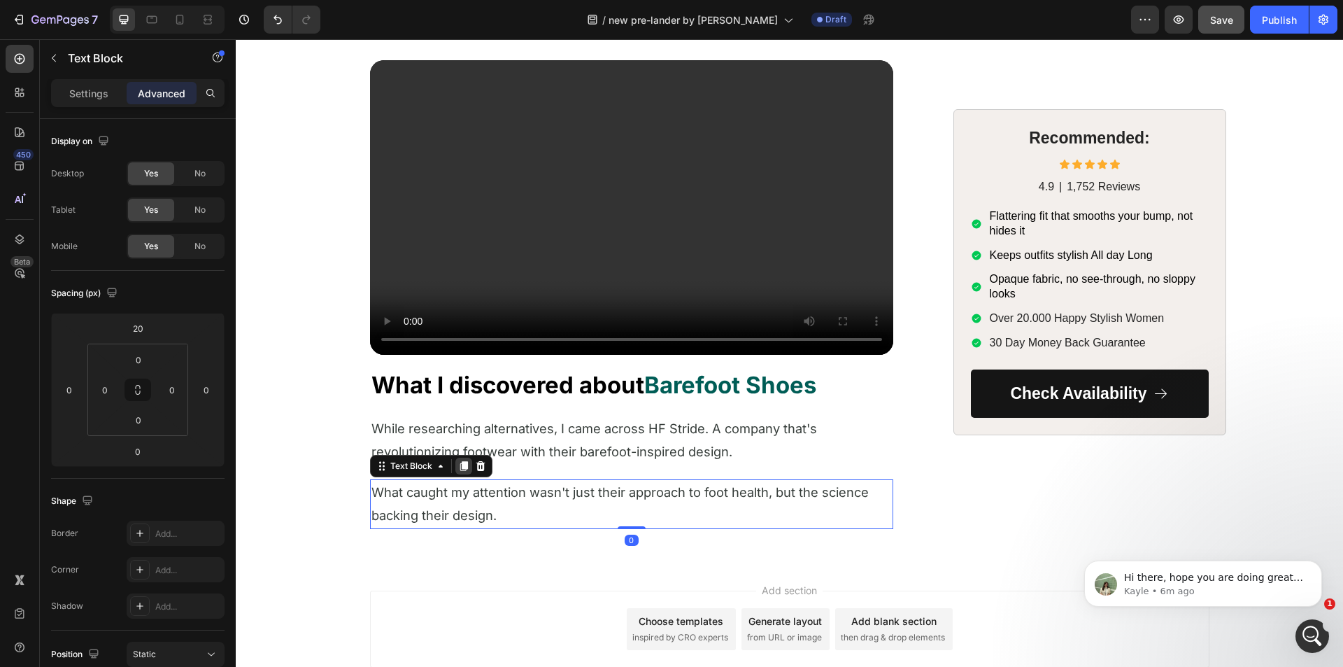
click at [460, 467] on icon at bounding box center [464, 466] width 8 height 10
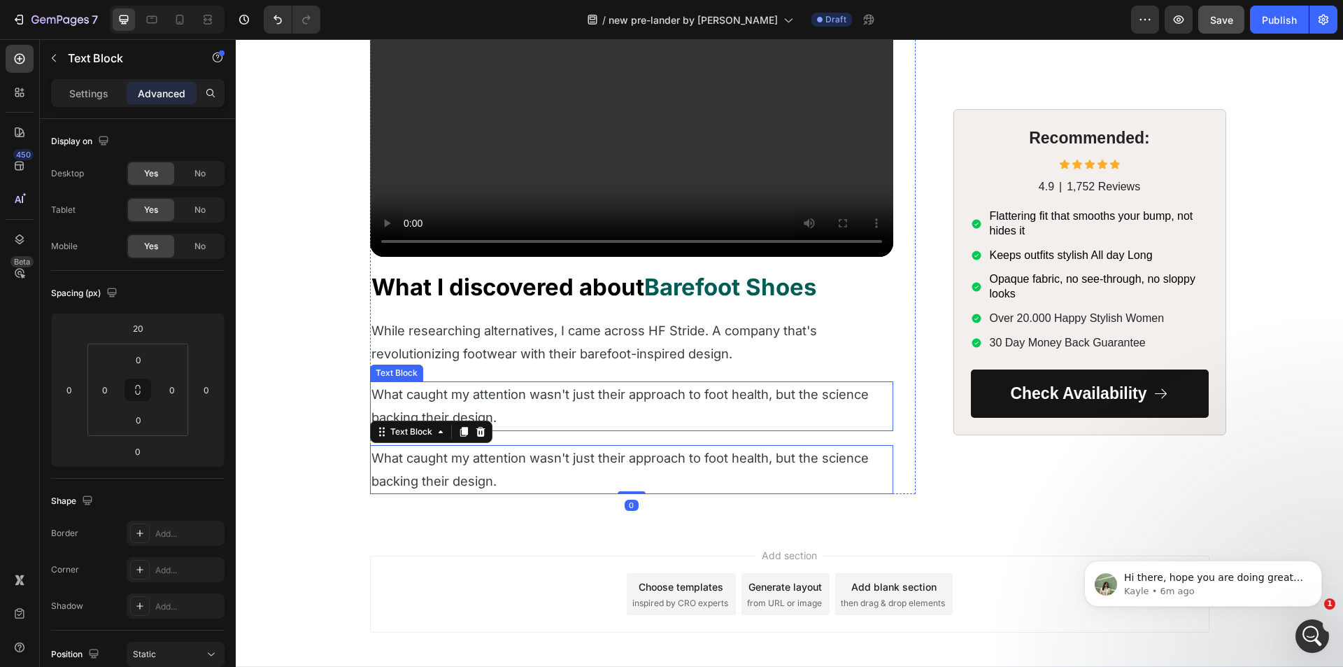
scroll to position [1548, 0]
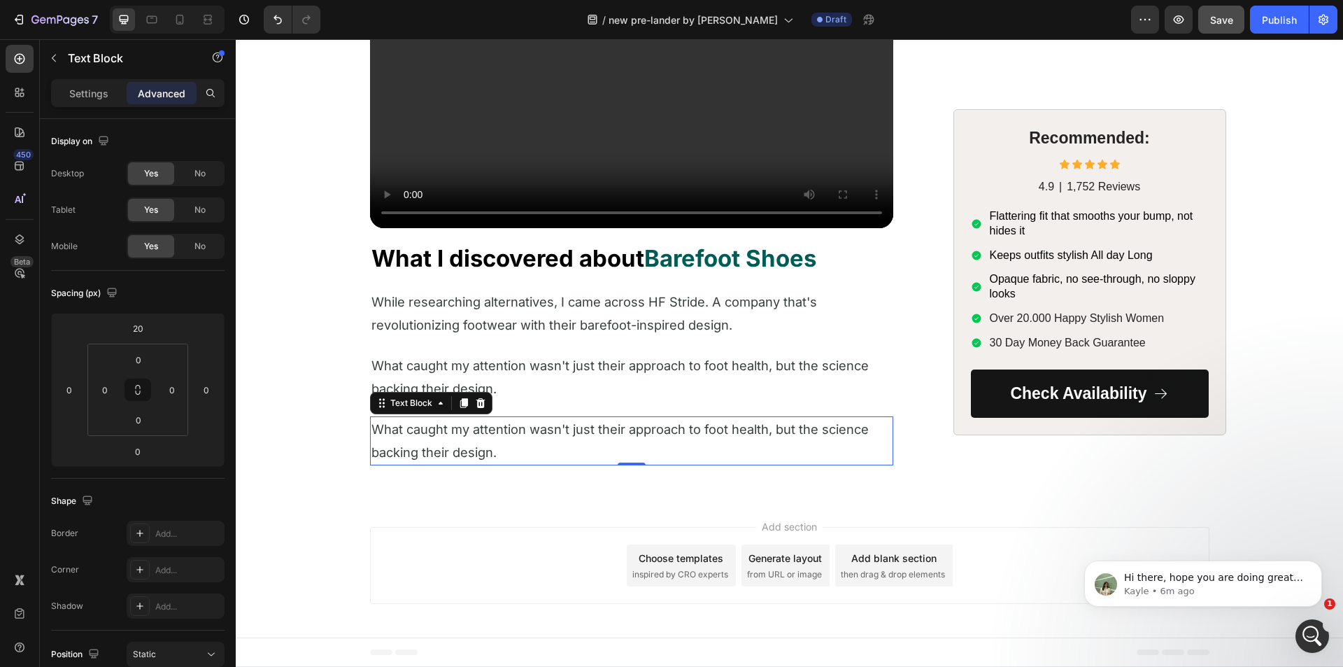
click at [434, 447] on span "What caught my attention wasn't just their approach to foot health, but the sci…" at bounding box center [619, 440] width 497 height 38
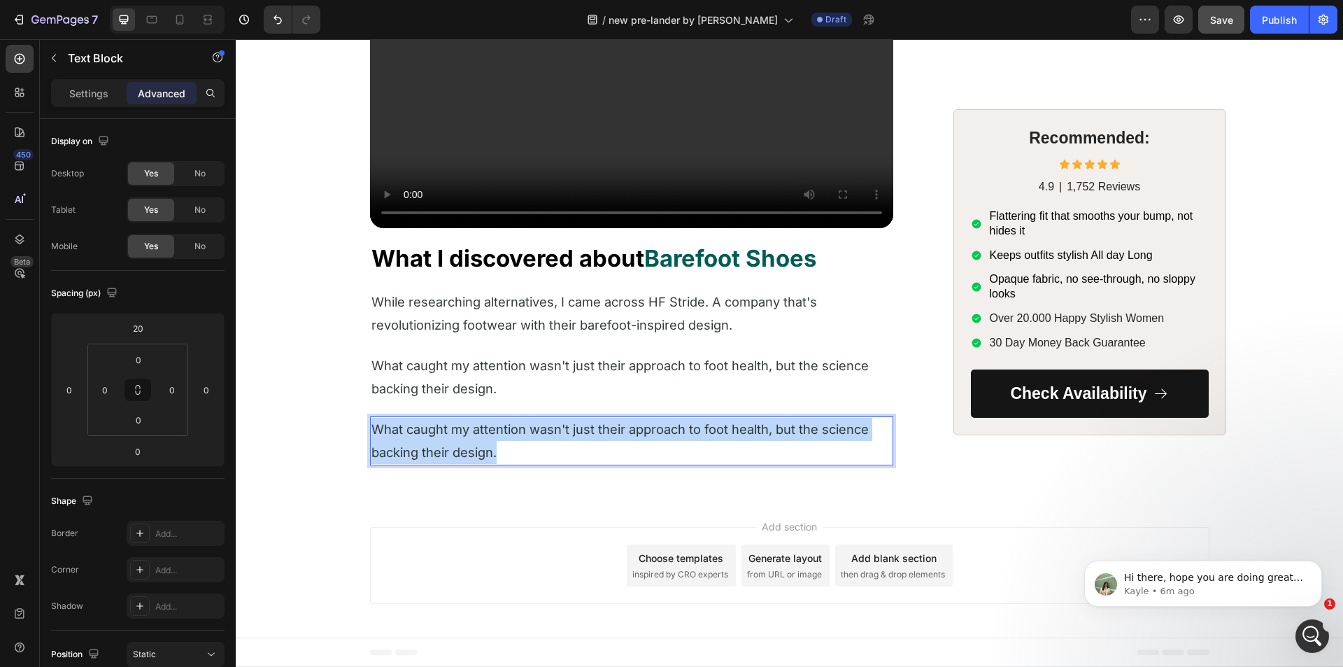
click at [434, 447] on span "What caught my attention wasn't just their approach to foot health, but the sci…" at bounding box center [619, 440] width 497 height 38
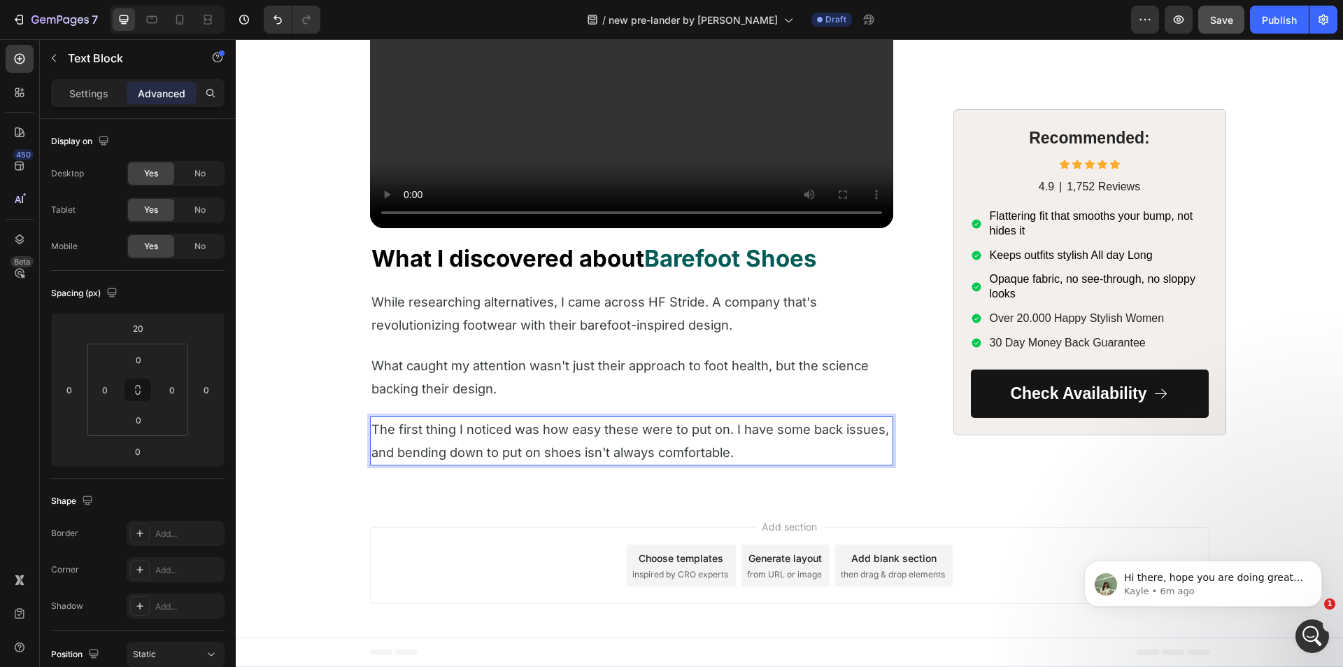
click at [455, 439] on p "The first thing I noticed was how easy these were to put on. I have some back i…" at bounding box center [631, 441] width 520 height 47
click at [460, 405] on icon at bounding box center [464, 403] width 8 height 10
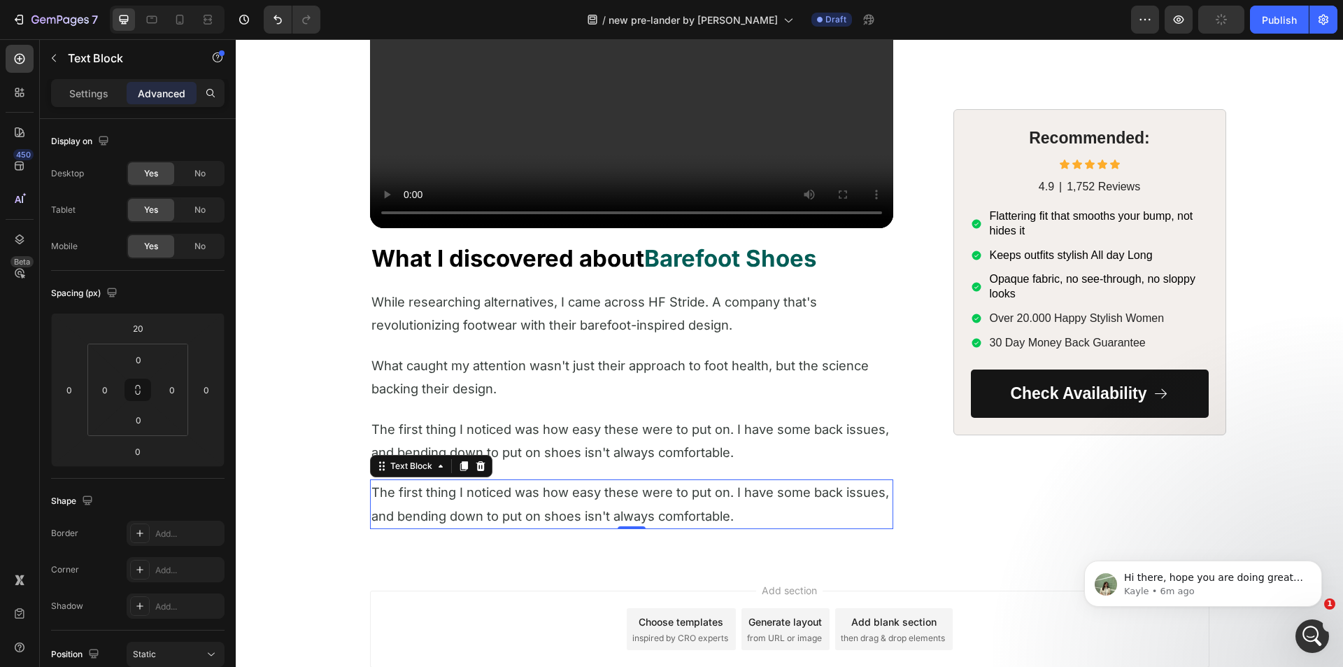
click at [453, 501] on p "The first thing I noticed was how easy these were to put on. I have some back i…" at bounding box center [631, 504] width 520 height 47
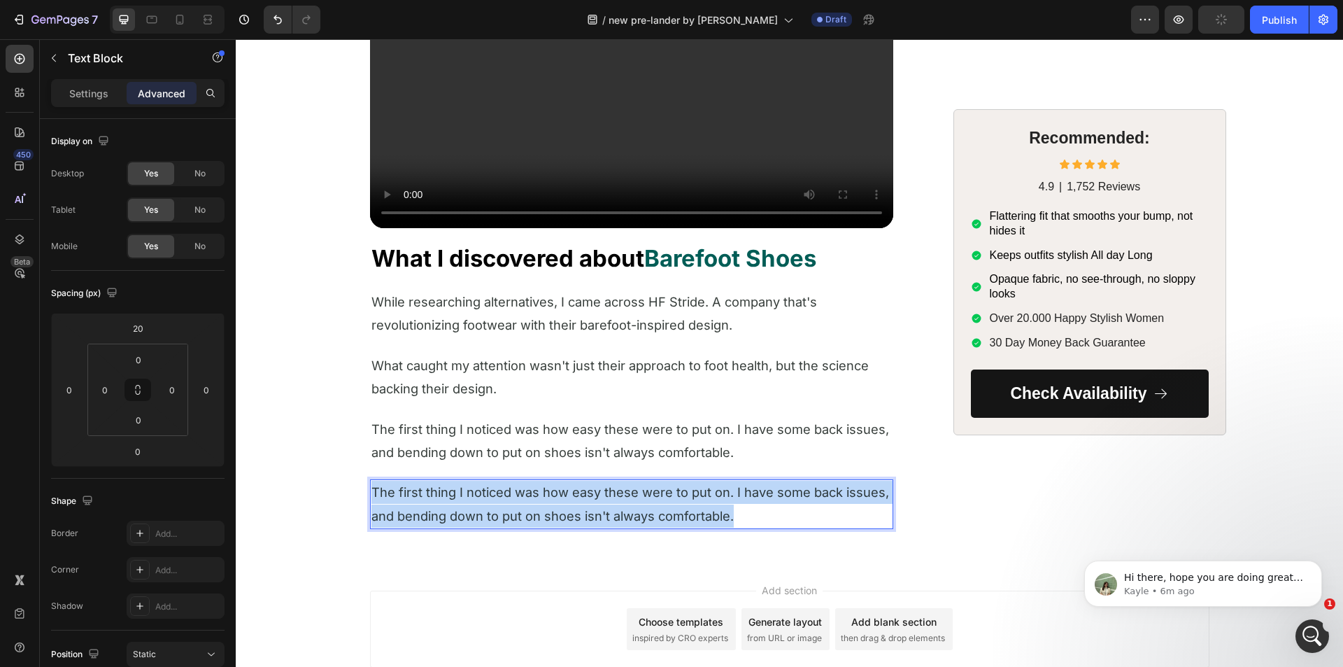
click at [453, 501] on p "The first thing I noticed was how easy these were to put on. I have some back i…" at bounding box center [631, 504] width 520 height 47
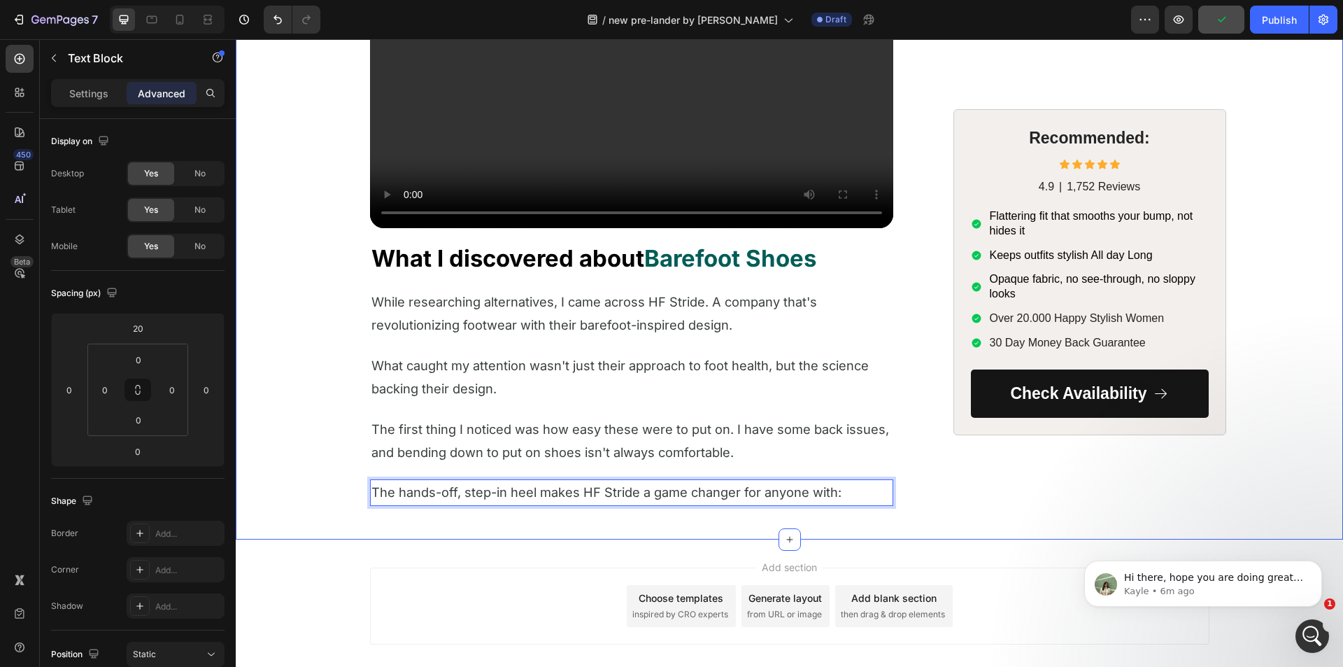
click at [413, 494] on span "The hands-off, step-in heel makes HF Stride a game changer for anyone with:" at bounding box center [606, 491] width 470 height 15
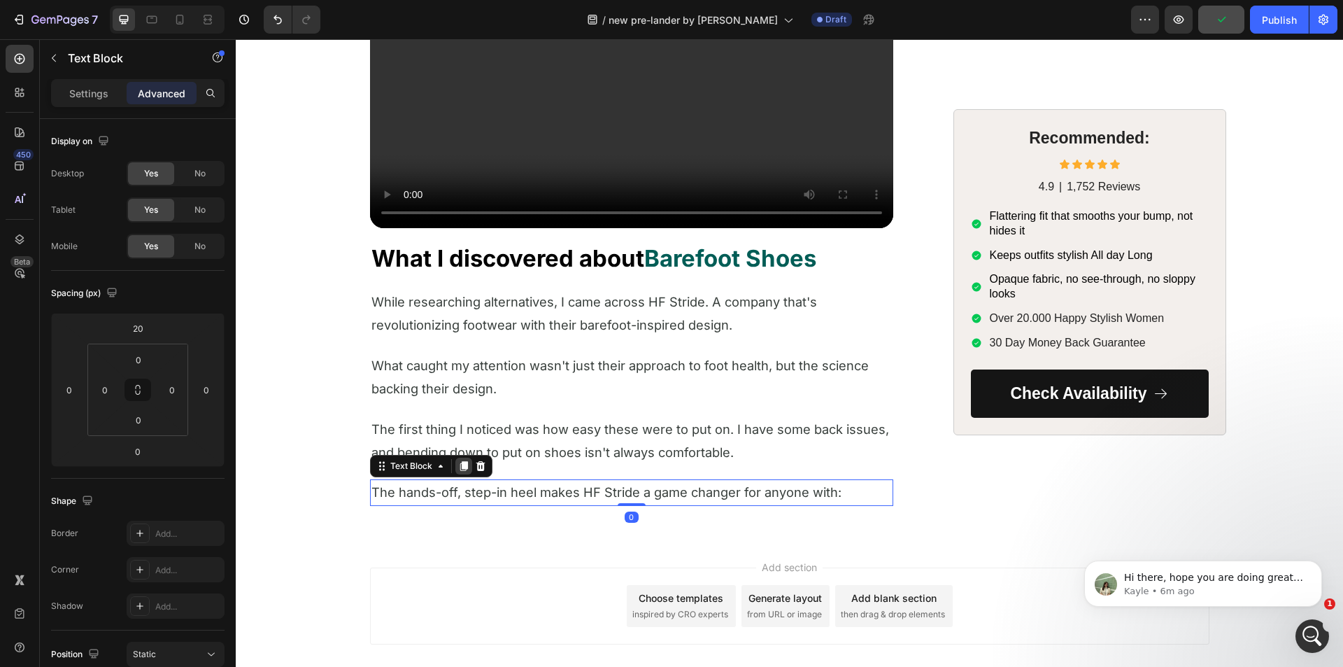
click at [458, 462] on icon at bounding box center [463, 465] width 11 height 11
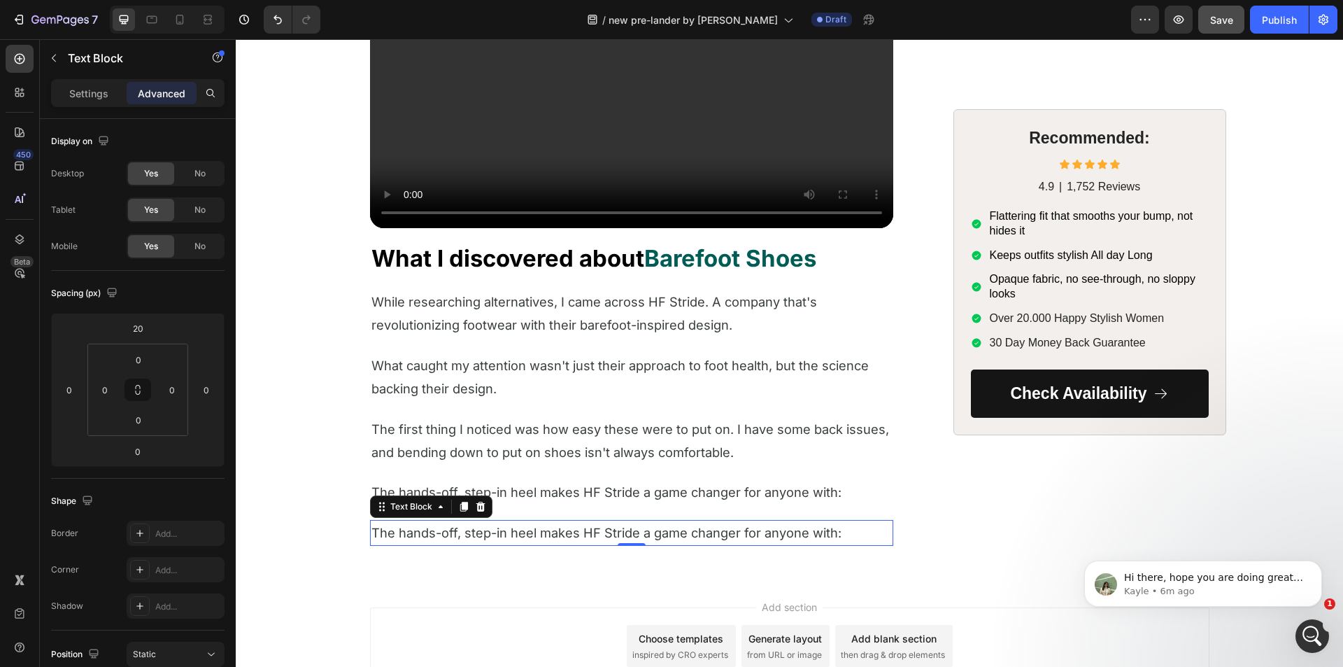
click at [443, 534] on span "The hands-off, step-in heel makes HF Stride a game changer for anyone with:" at bounding box center [606, 532] width 470 height 15
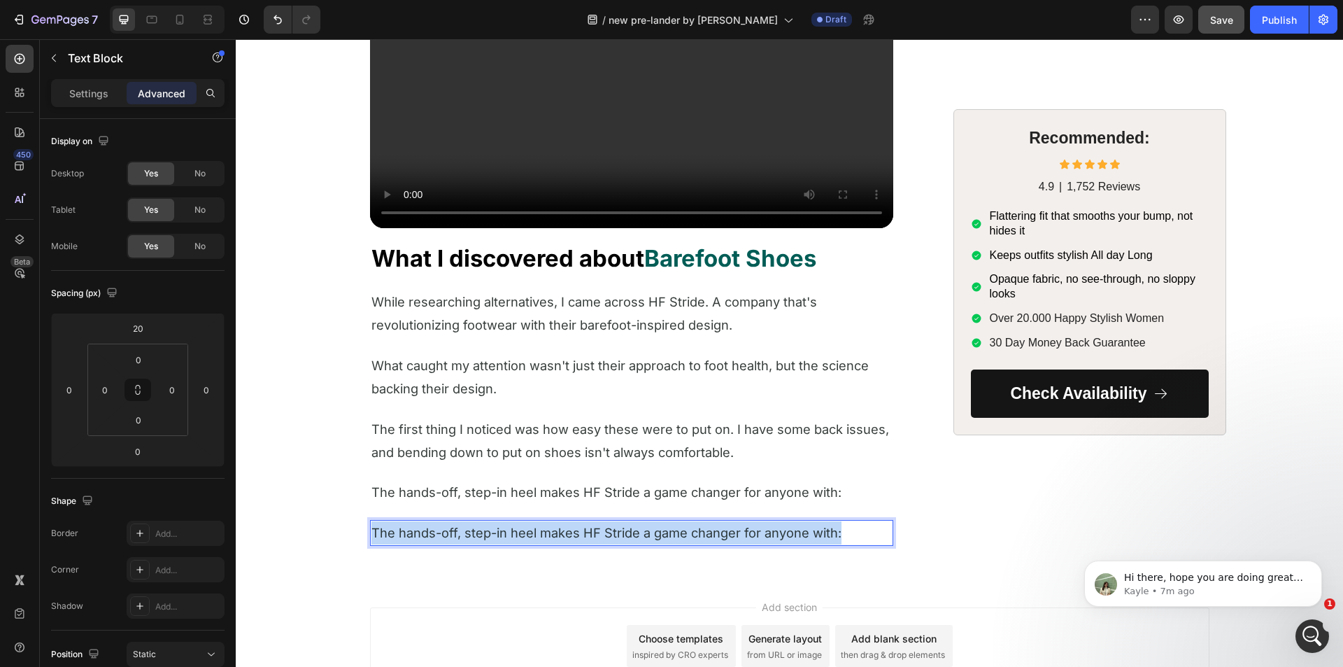
click at [443, 534] on span "The hands-off, step-in heel makes HF Stride a game changer for anyone with:" at bounding box center [606, 532] width 470 height 15
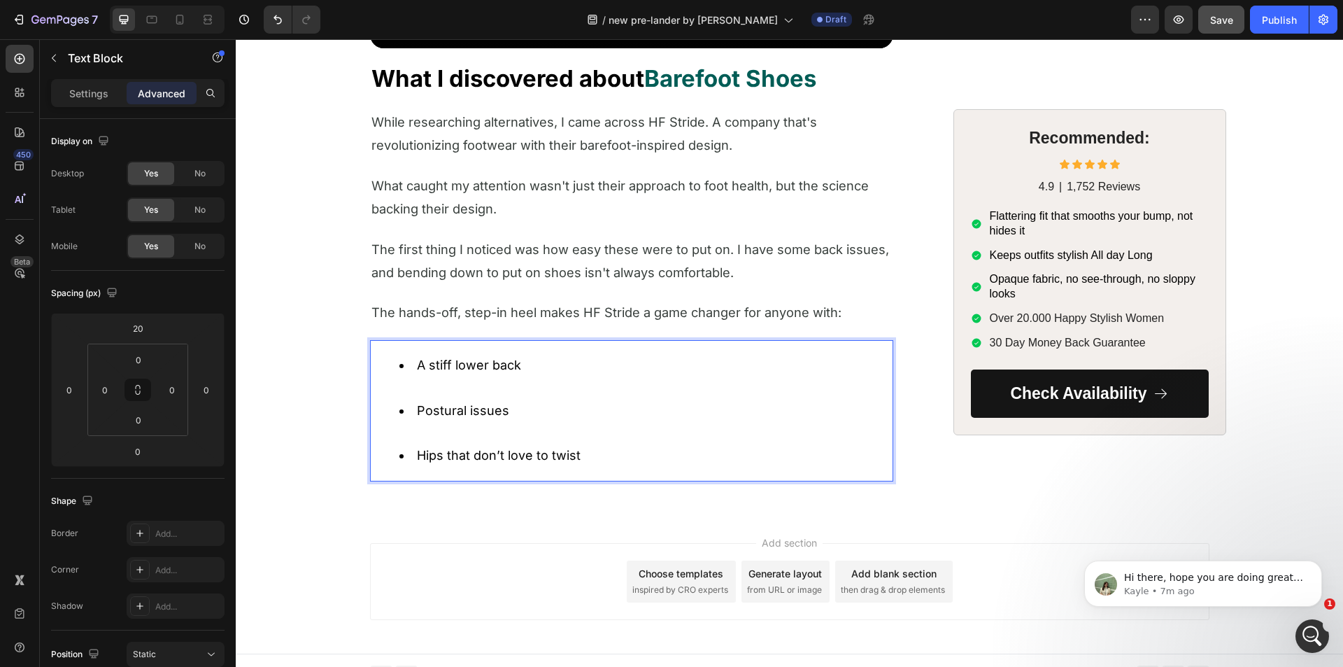
scroll to position [1744, 0]
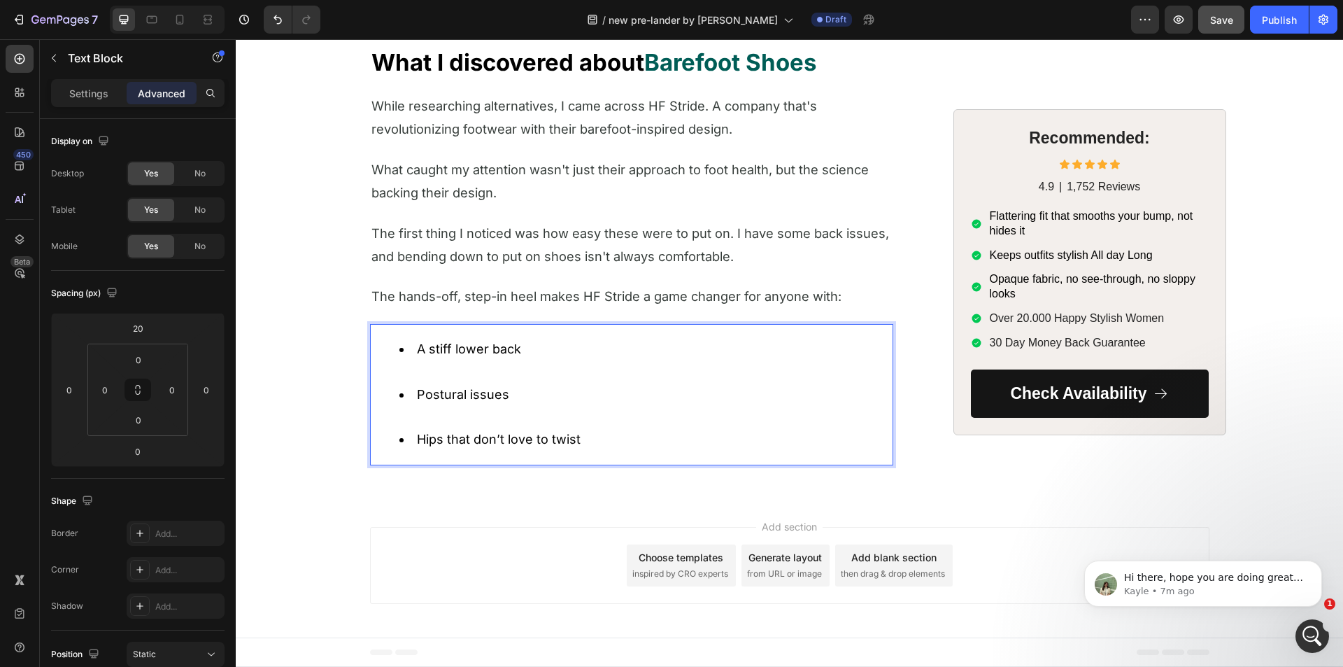
click at [326, 537] on div "Add section Choose templates inspired by CRO experts Generate layout from URL o…" at bounding box center [789, 568] width 1107 height 138
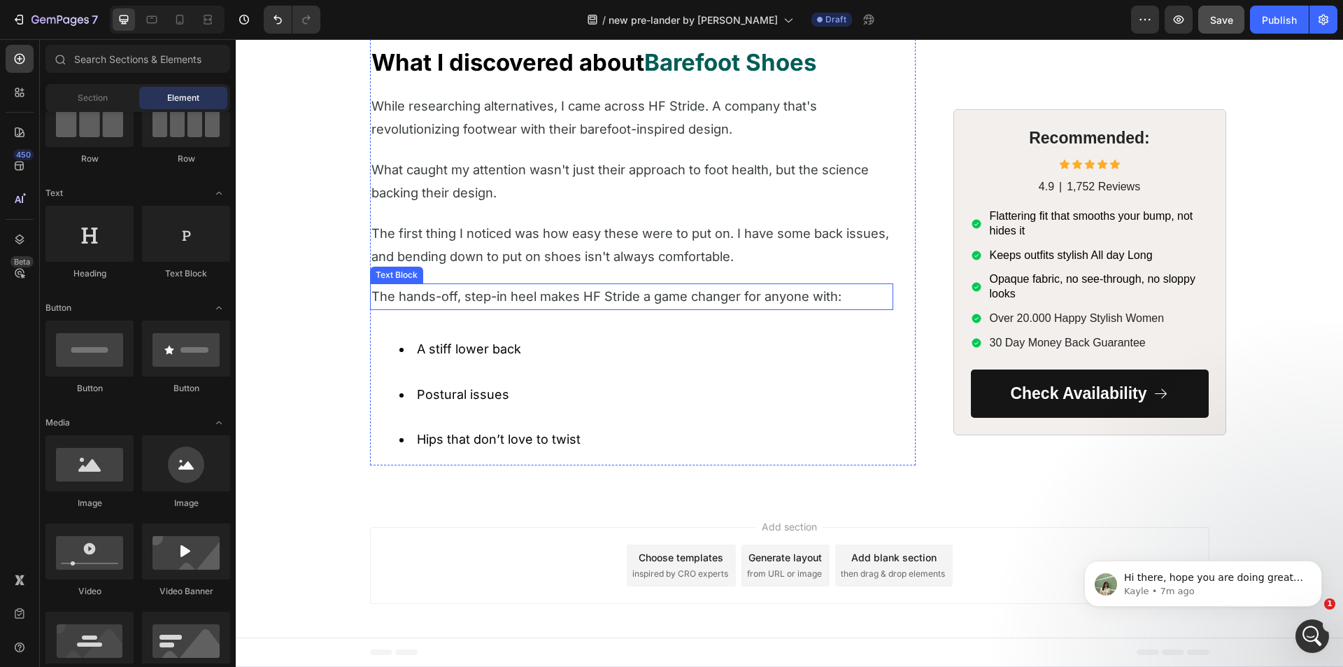
click at [614, 298] on span "The hands-off, step-in heel makes HF Stride a game changer for anyone with:" at bounding box center [606, 295] width 470 height 15
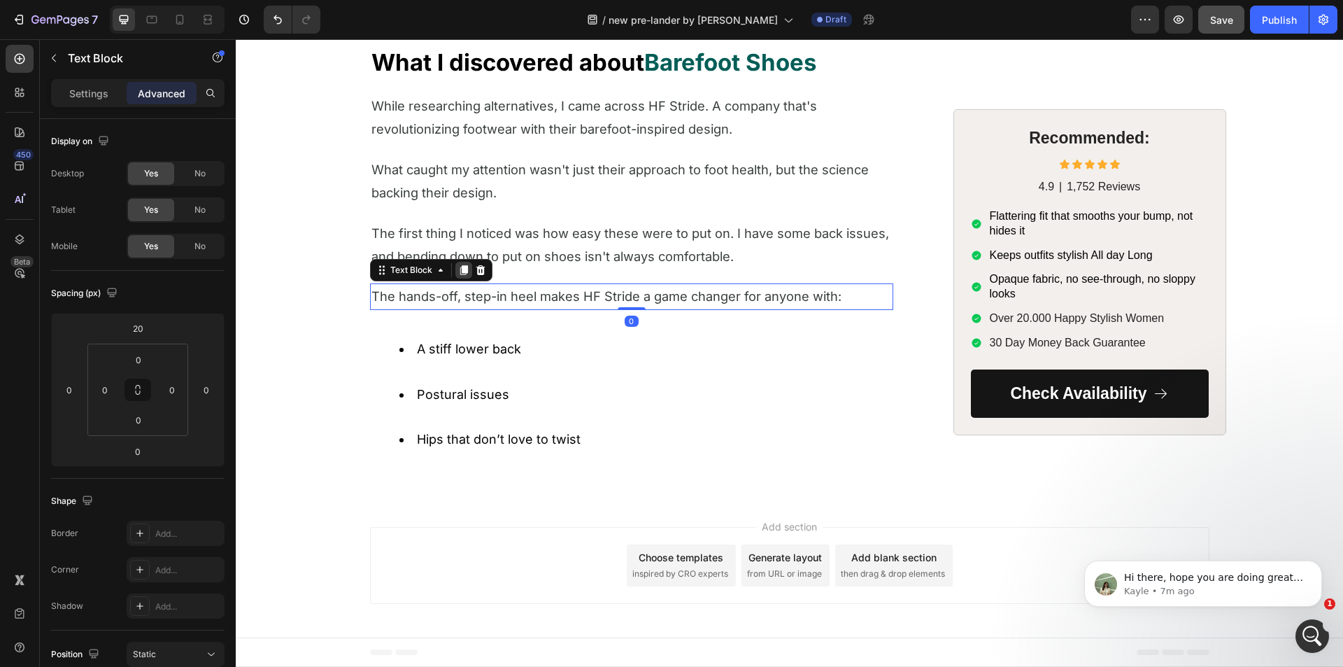
click at [460, 271] on icon at bounding box center [464, 271] width 8 height 10
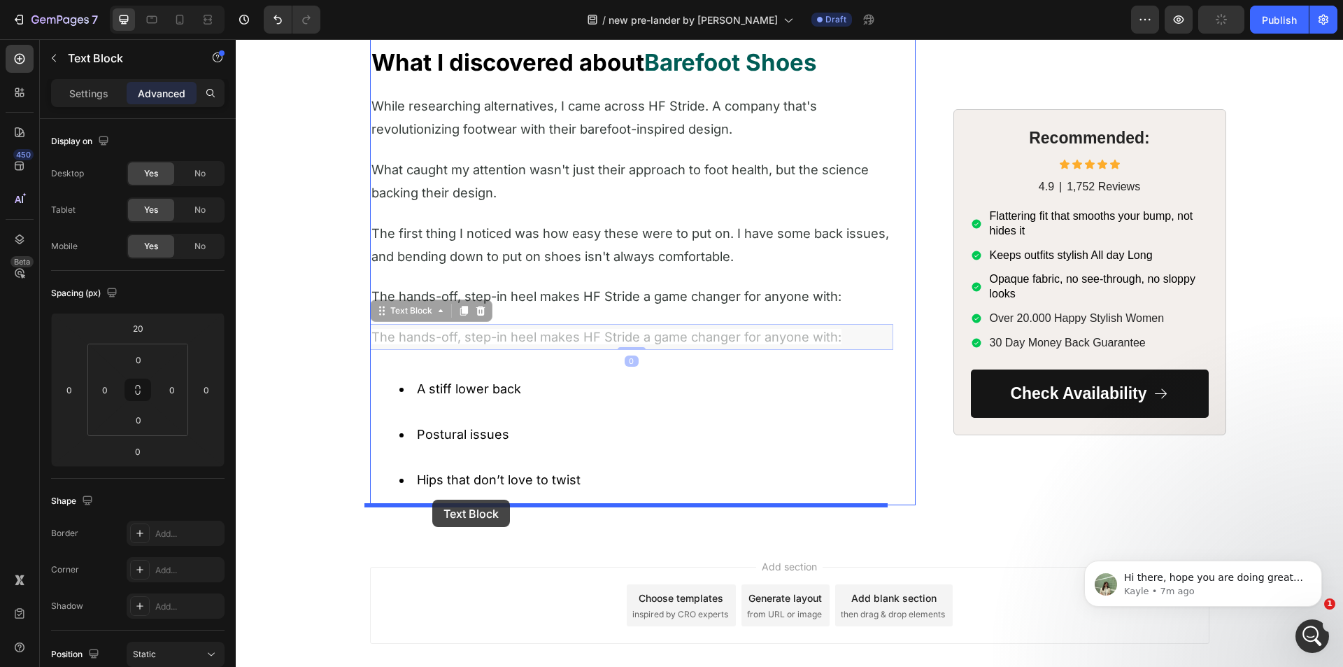
drag, startPoint x: 376, startPoint y: 311, endPoint x: 432, endPoint y: 499, distance: 196.3
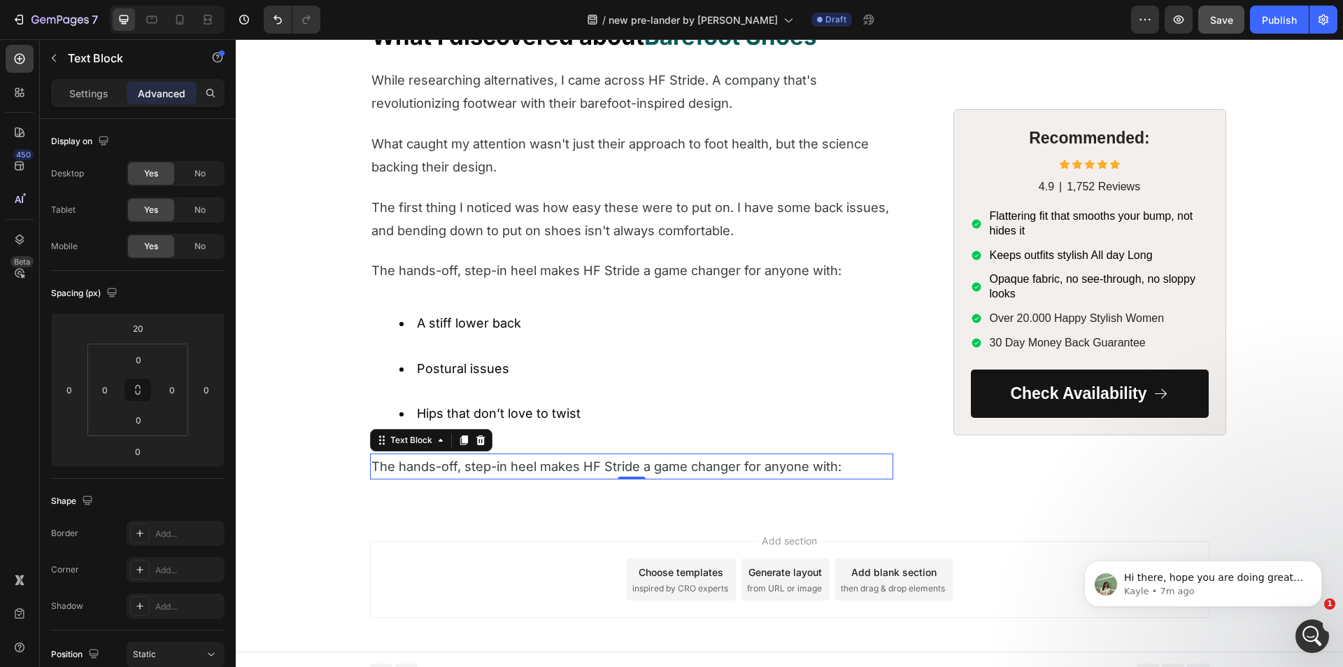
scroll to position [1784, 0]
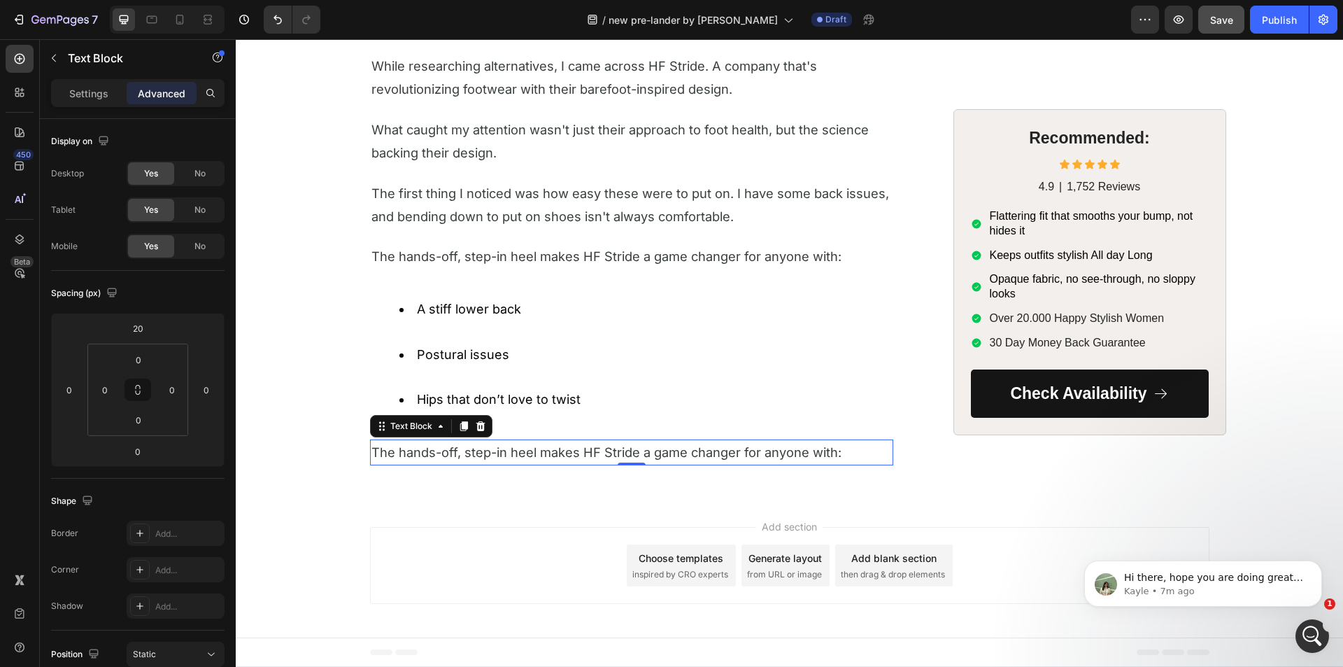
click at [498, 439] on div "The hands-off, step-in heel makes HF Stride a game changer for anyone with:" at bounding box center [631, 452] width 523 height 26
click at [497, 447] on span "The hands-off, step-in heel makes HF Stride a game changer for anyone with:" at bounding box center [606, 451] width 470 height 15
click at [496, 447] on span "The hands-off, step-in heel makes HF Stride a game changer for anyone with:" at bounding box center [606, 451] width 470 height 15
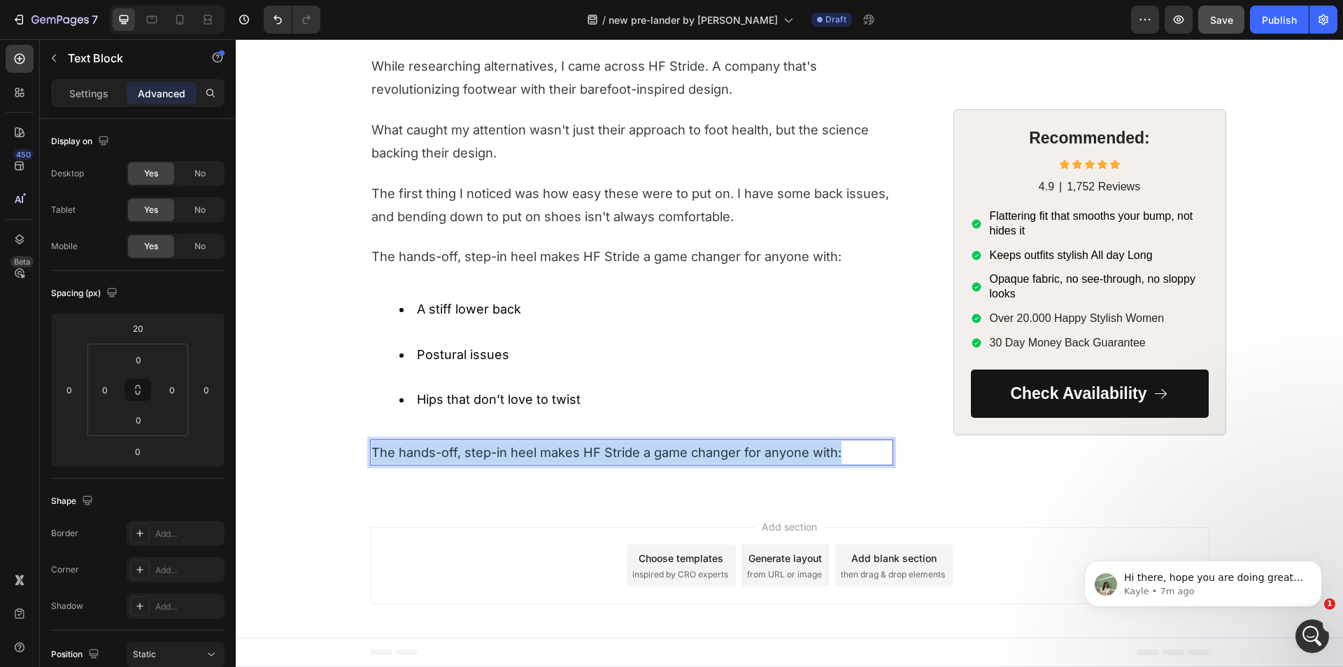
click at [495, 448] on span "The hands-off, step-in heel makes HF Stride a game changer for anyone with:" at bounding box center [606, 451] width 470 height 15
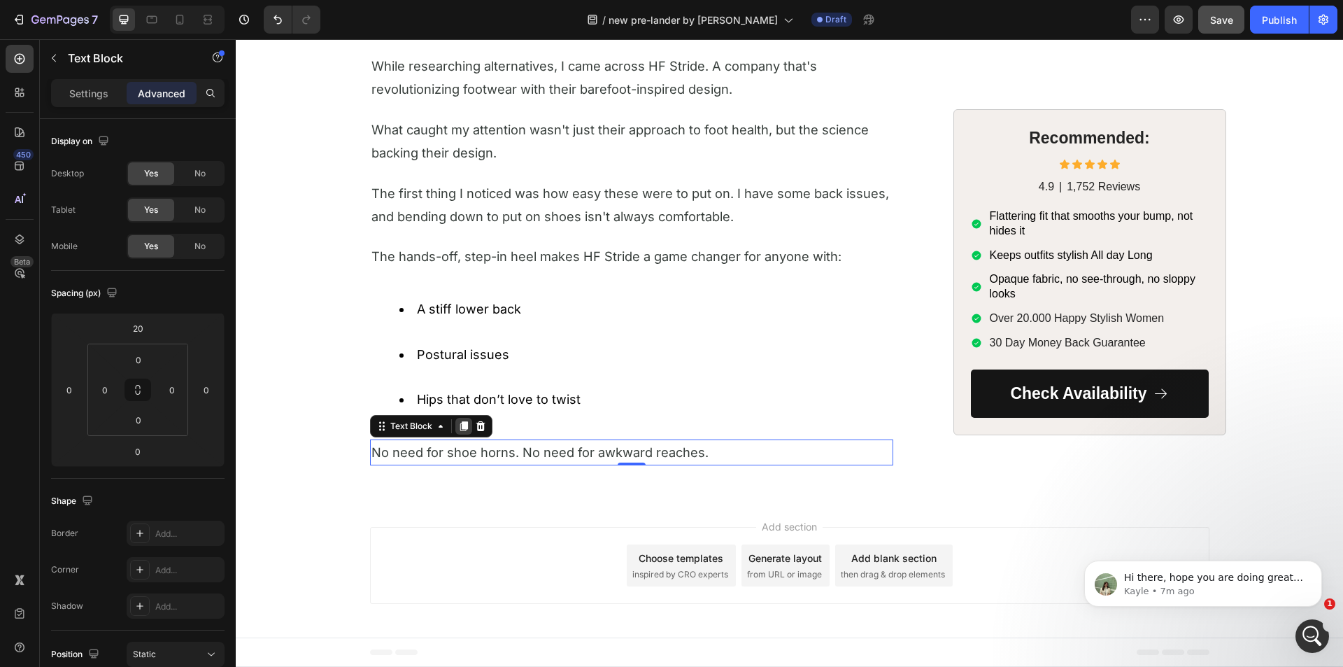
click at [458, 424] on icon at bounding box center [463, 425] width 11 height 11
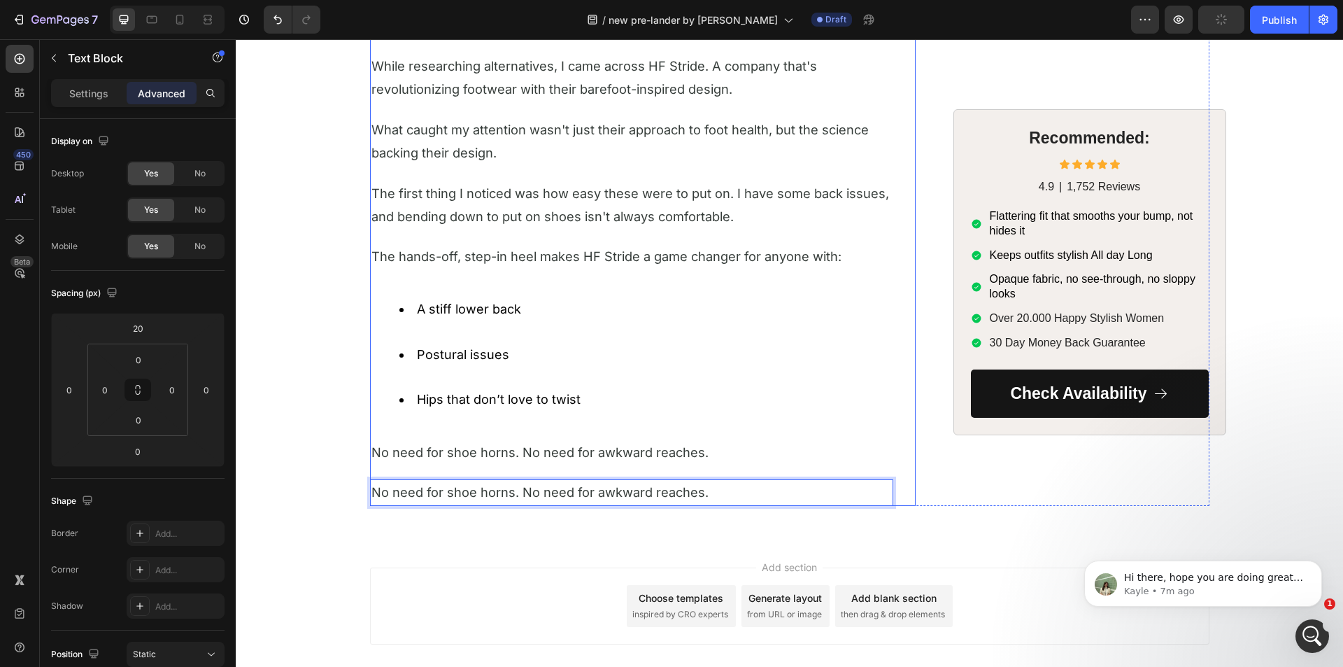
click at [443, 481] on p "No need for shoe horns. No need for awkward reaches." at bounding box center [631, 492] width 520 height 23
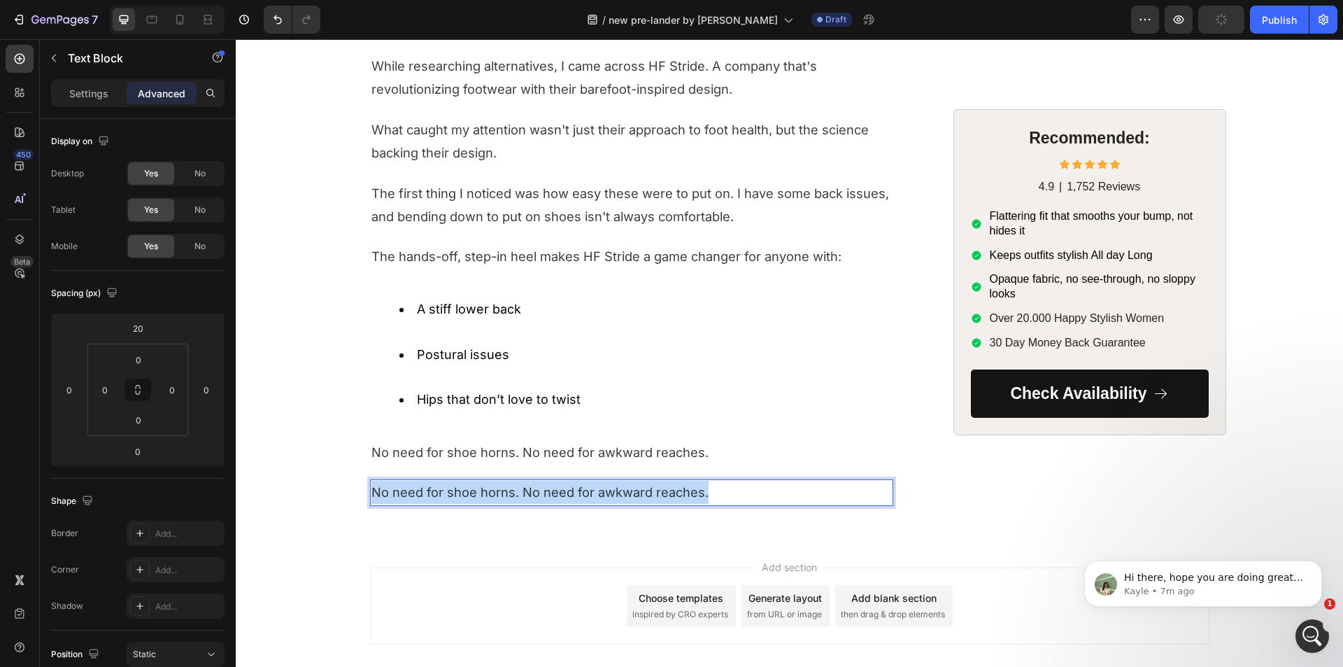
click at [443, 481] on p "No need for shoe horns. No need for awkward reaches." at bounding box center [631, 492] width 520 height 23
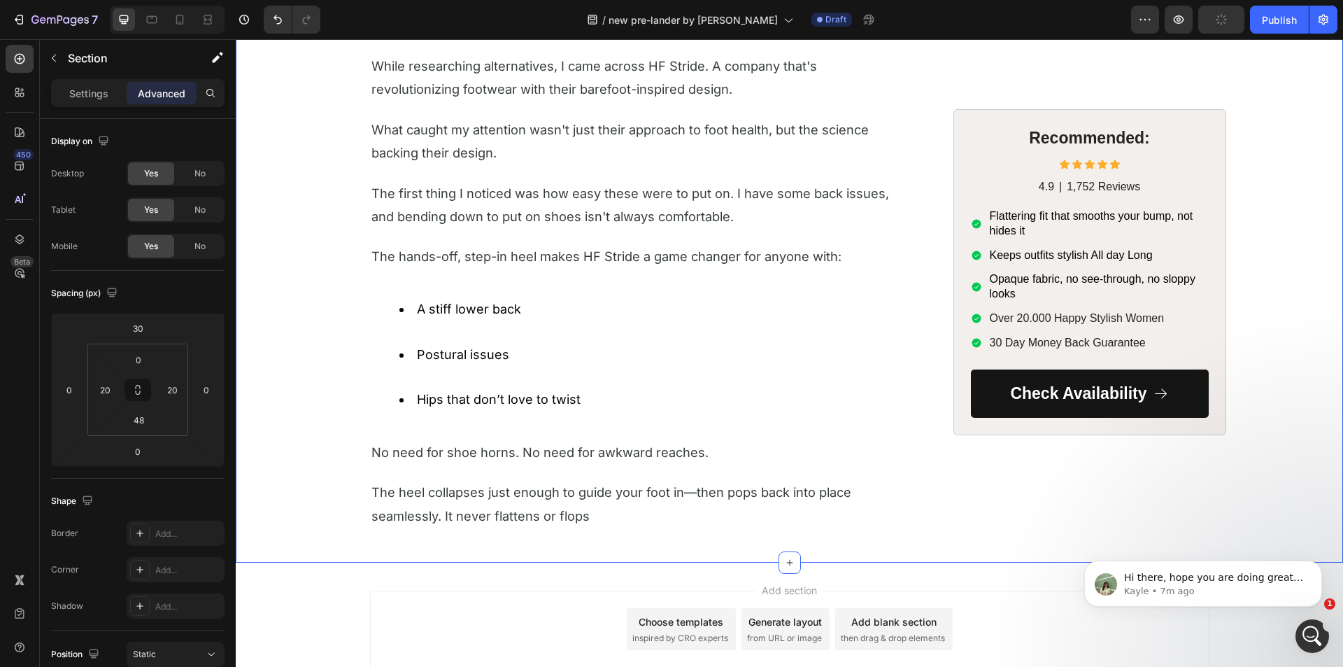
click at [417, 511] on span "The heel collapses just enough to guide your foot in—then pops back into place …" at bounding box center [614, 503] width 487 height 38
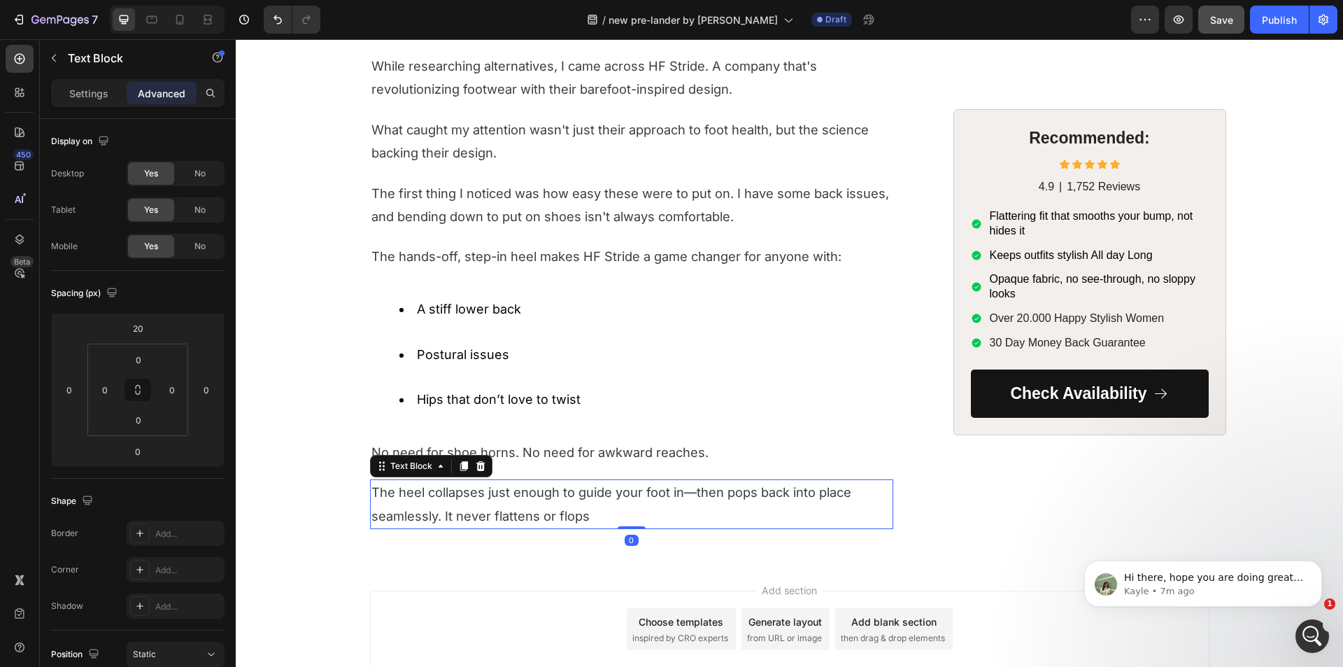
click at [460, 463] on icon at bounding box center [464, 466] width 8 height 10
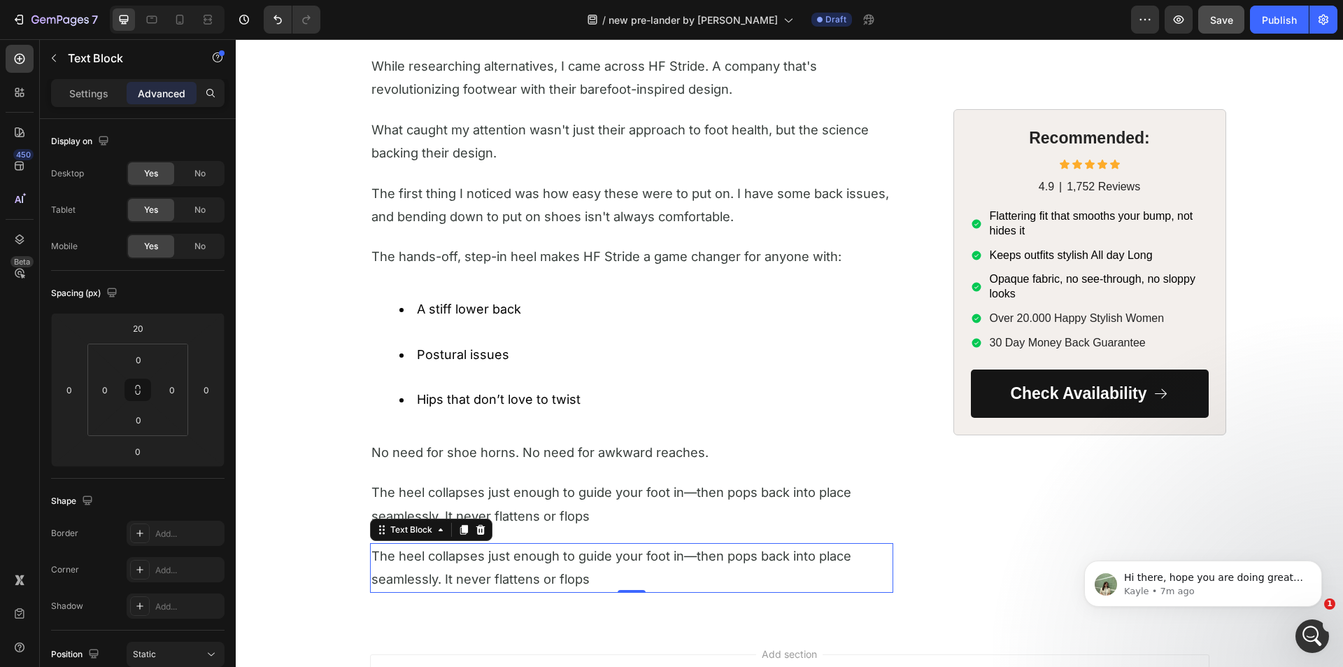
click at [460, 571] on span "The heel collapses just enough to guide your foot in—then pops back into place …" at bounding box center [614, 567] width 487 height 38
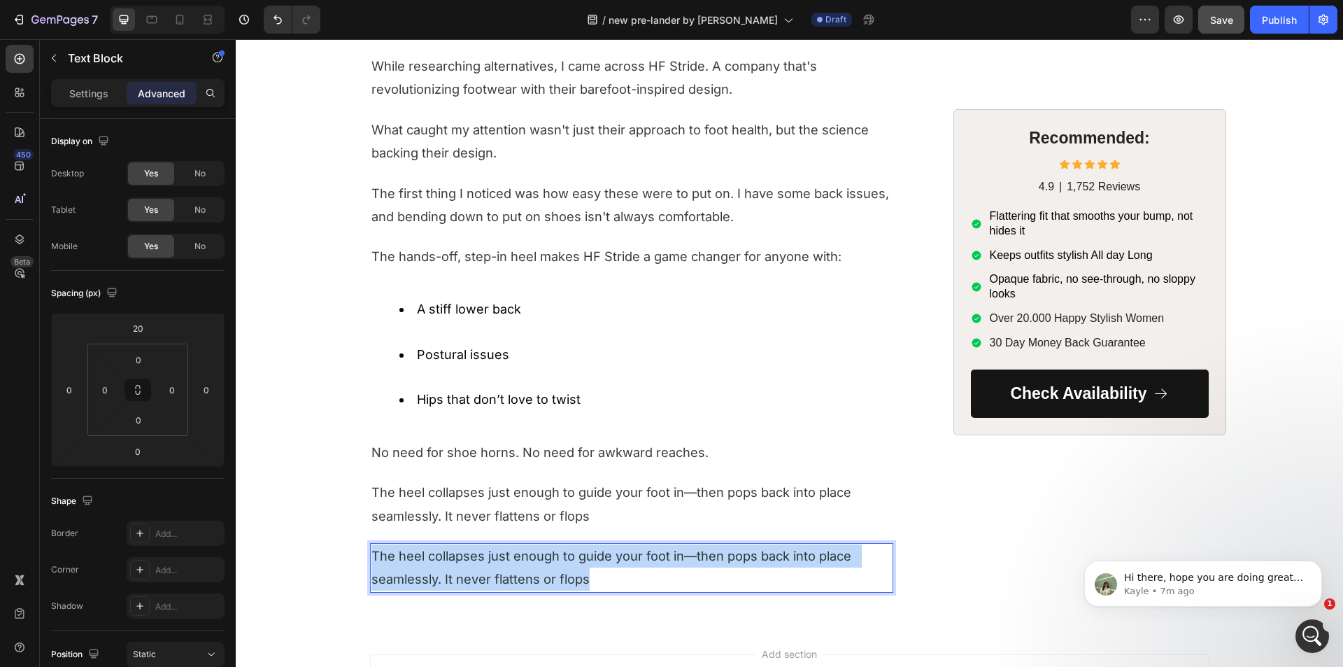
click at [460, 571] on span "The heel collapses just enough to guide your foot in—then pops back into place …" at bounding box center [614, 567] width 487 height 38
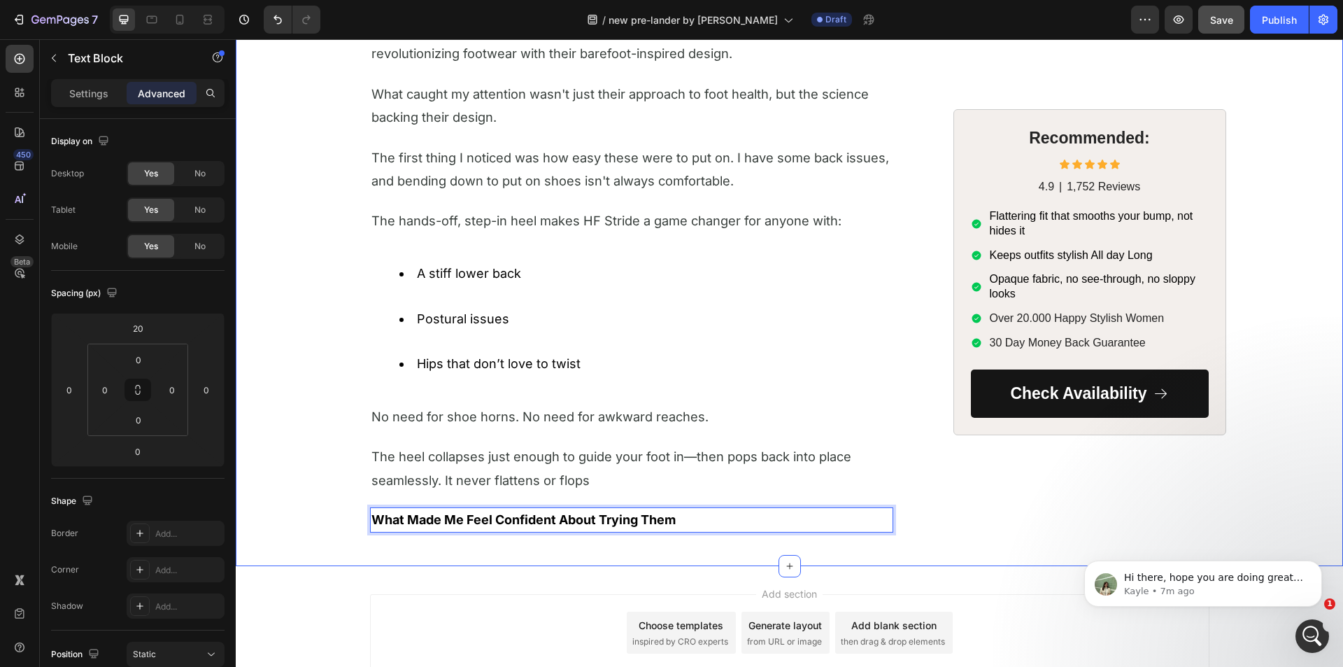
scroll to position [1886, 0]
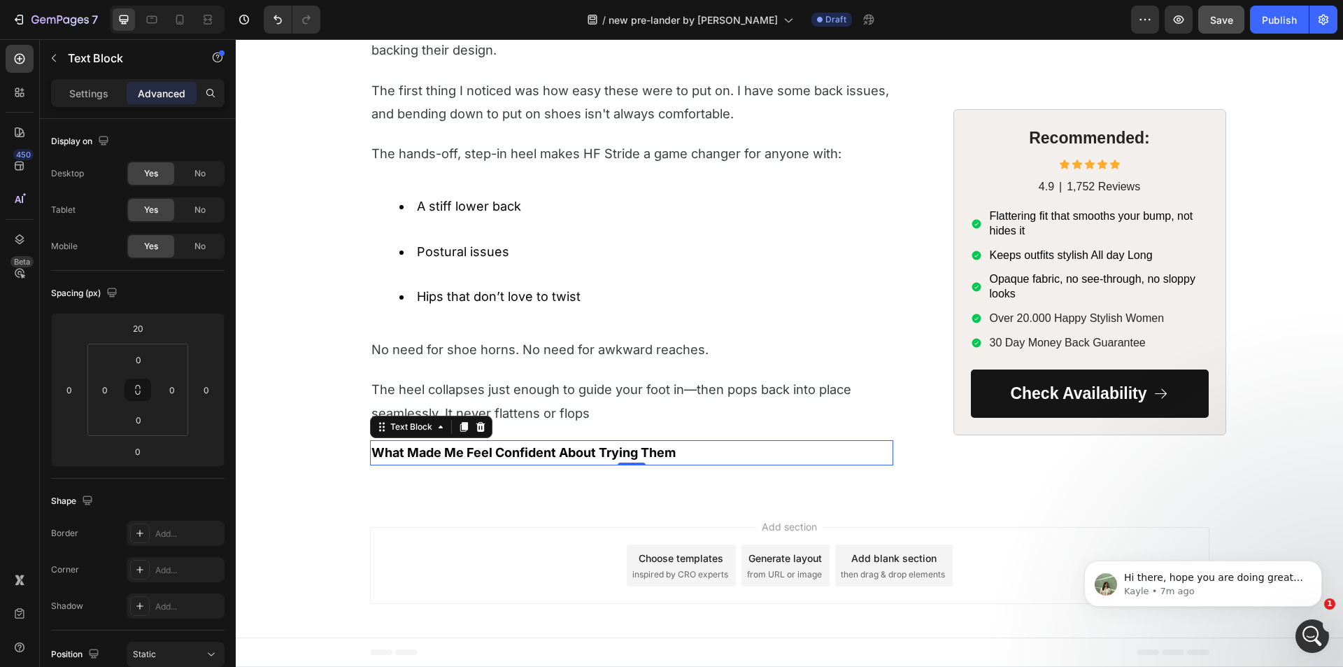
drag, startPoint x: 450, startPoint y: 425, endPoint x: 263, endPoint y: 461, distance: 190.8
click at [455, 425] on div at bounding box center [463, 426] width 17 height 17
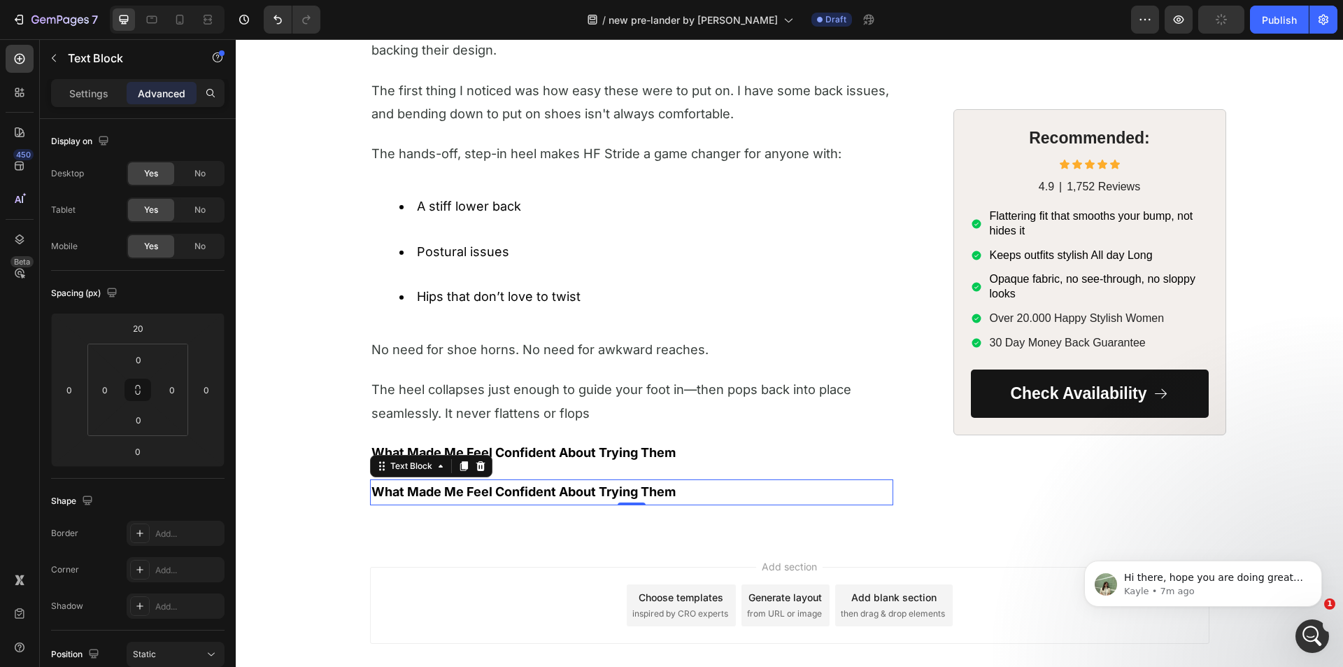
click at [523, 494] on strong "What Made Me Feel Confident About Trying Them" at bounding box center [523, 491] width 304 height 15
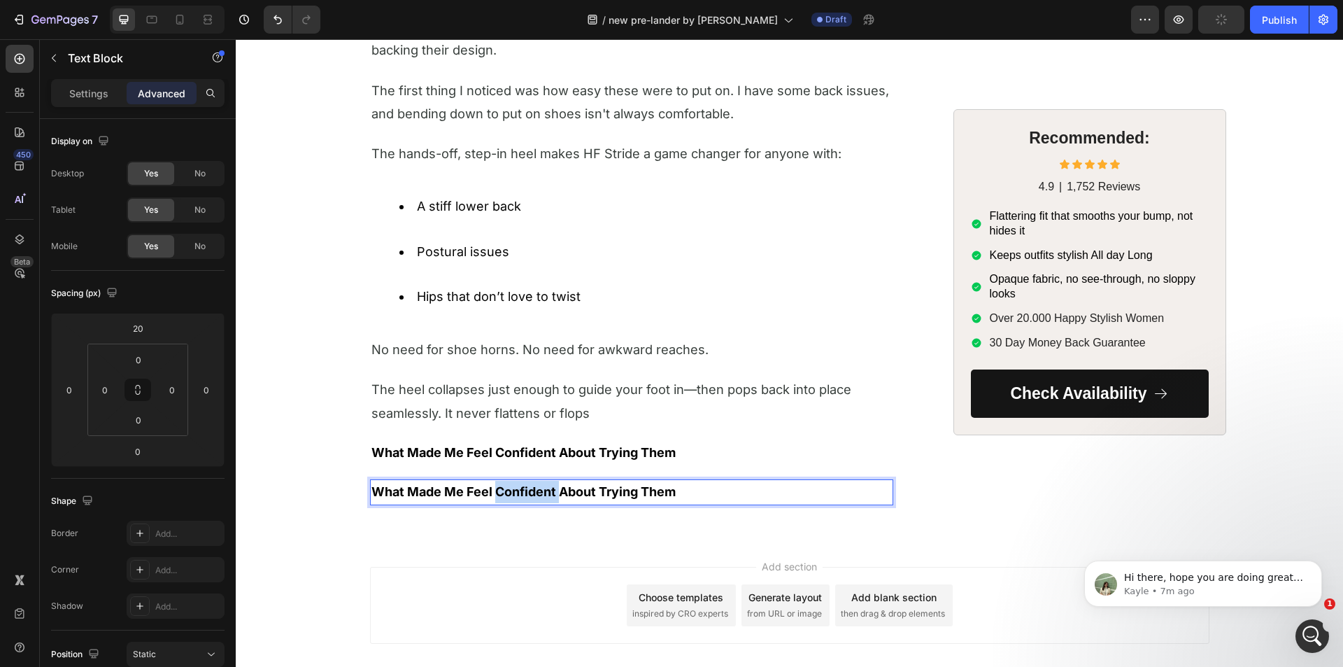
click at [523, 494] on strong "What Made Me Feel Confident About Trying Them" at bounding box center [523, 491] width 304 height 15
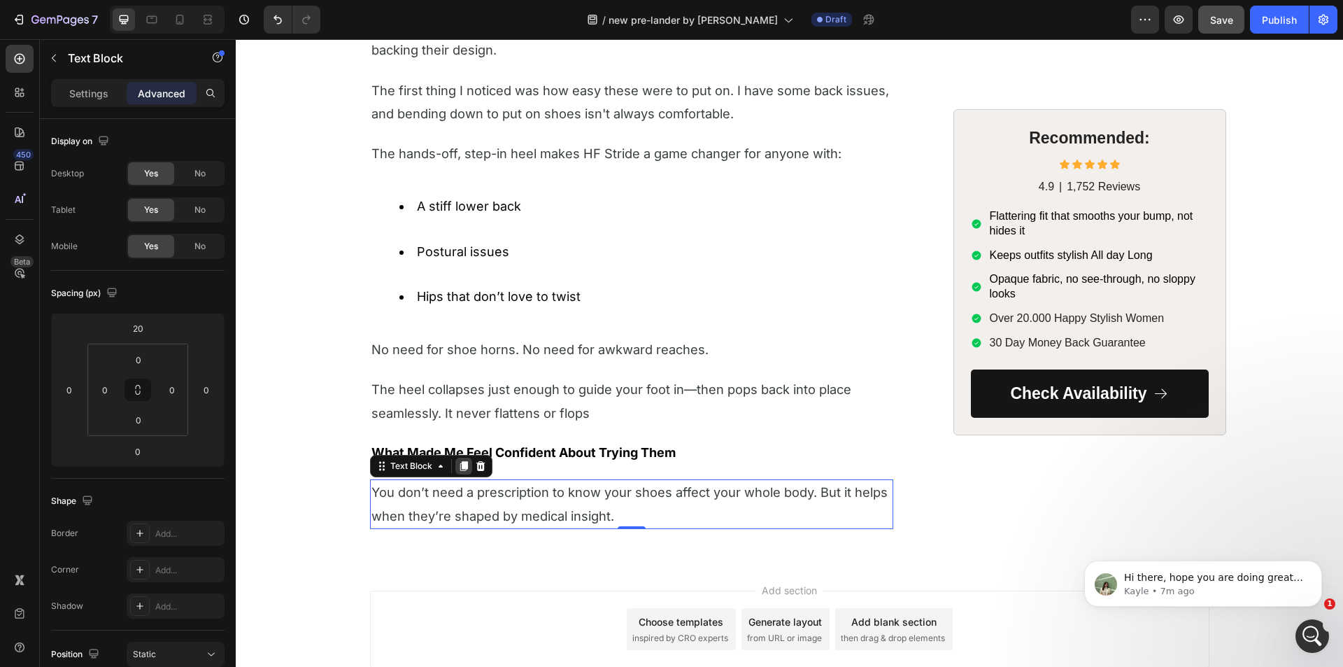
click at [458, 462] on icon at bounding box center [463, 465] width 11 height 11
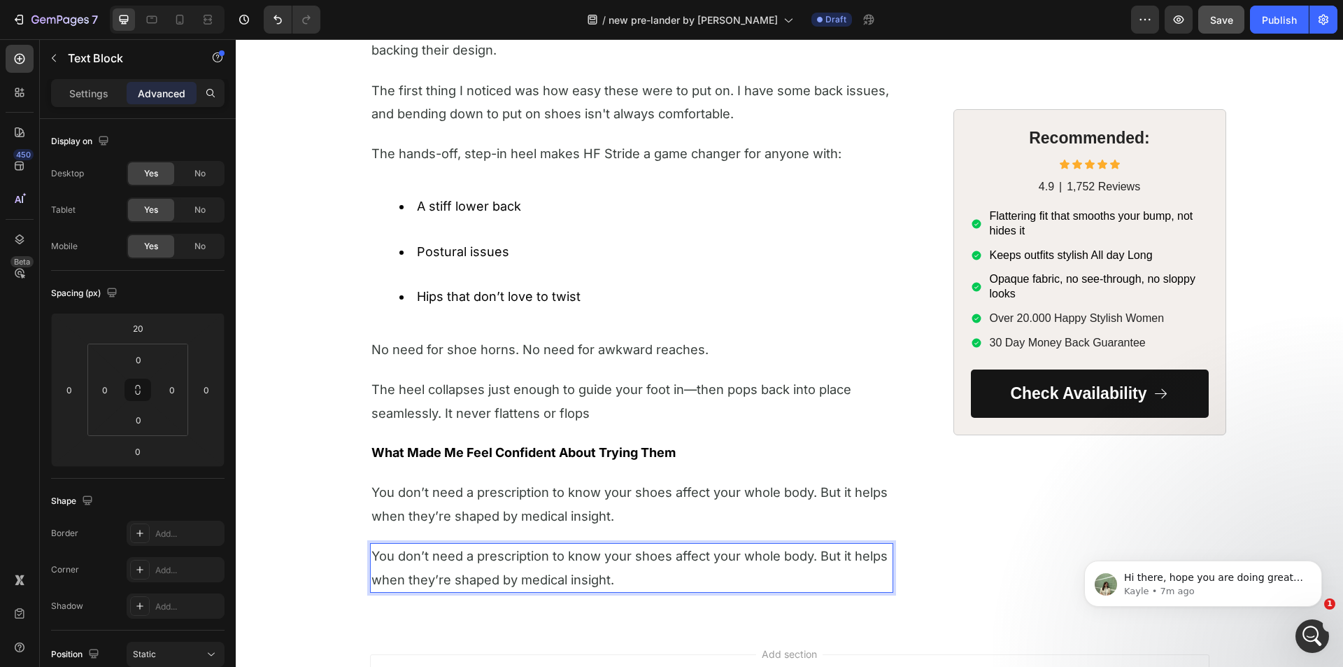
click at [415, 556] on span "You donʼt need a prescription to know your shoes affect your whole body. But it…" at bounding box center [629, 567] width 516 height 38
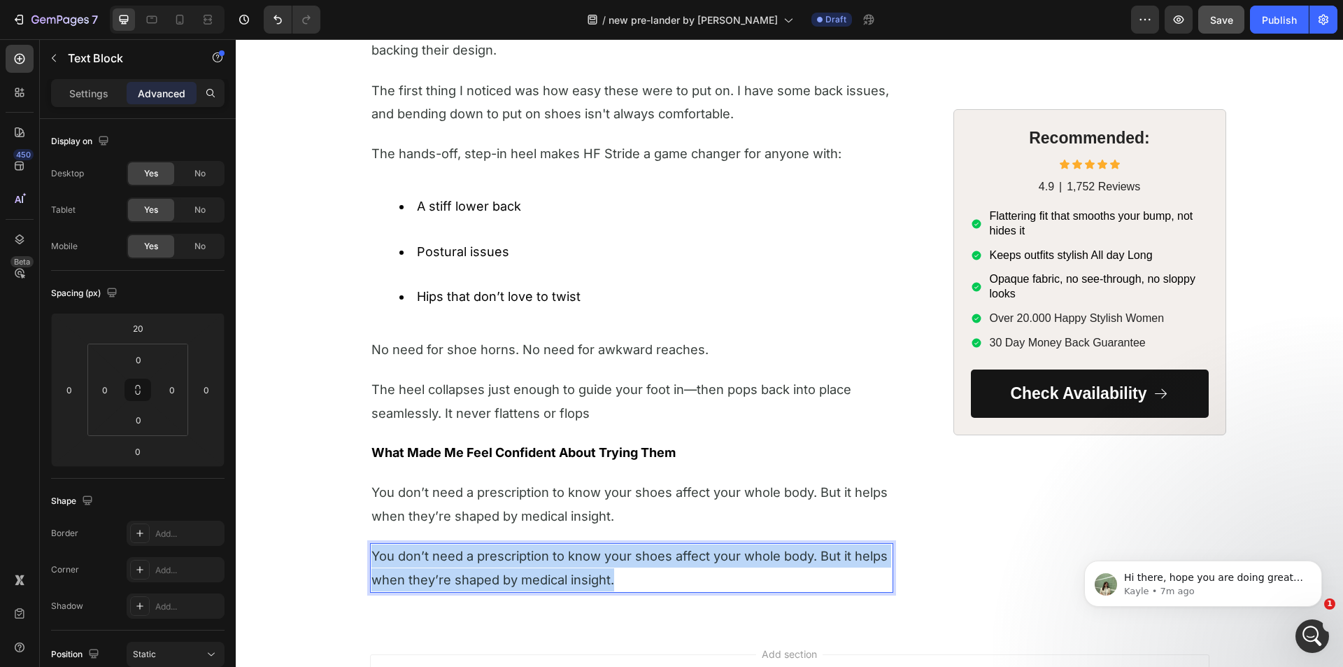
click at [415, 556] on span "You donʼt need a prescription to know your shoes affect your whole body. But it…" at bounding box center [629, 567] width 516 height 38
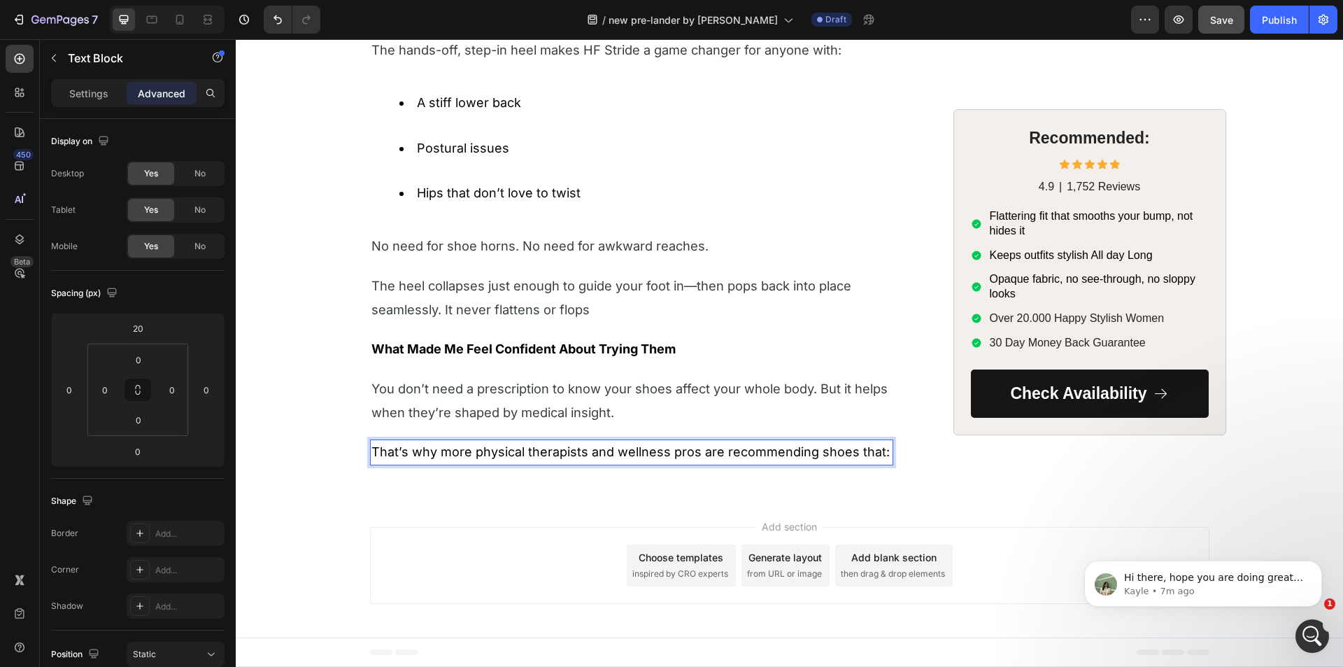
scroll to position [1990, 0]
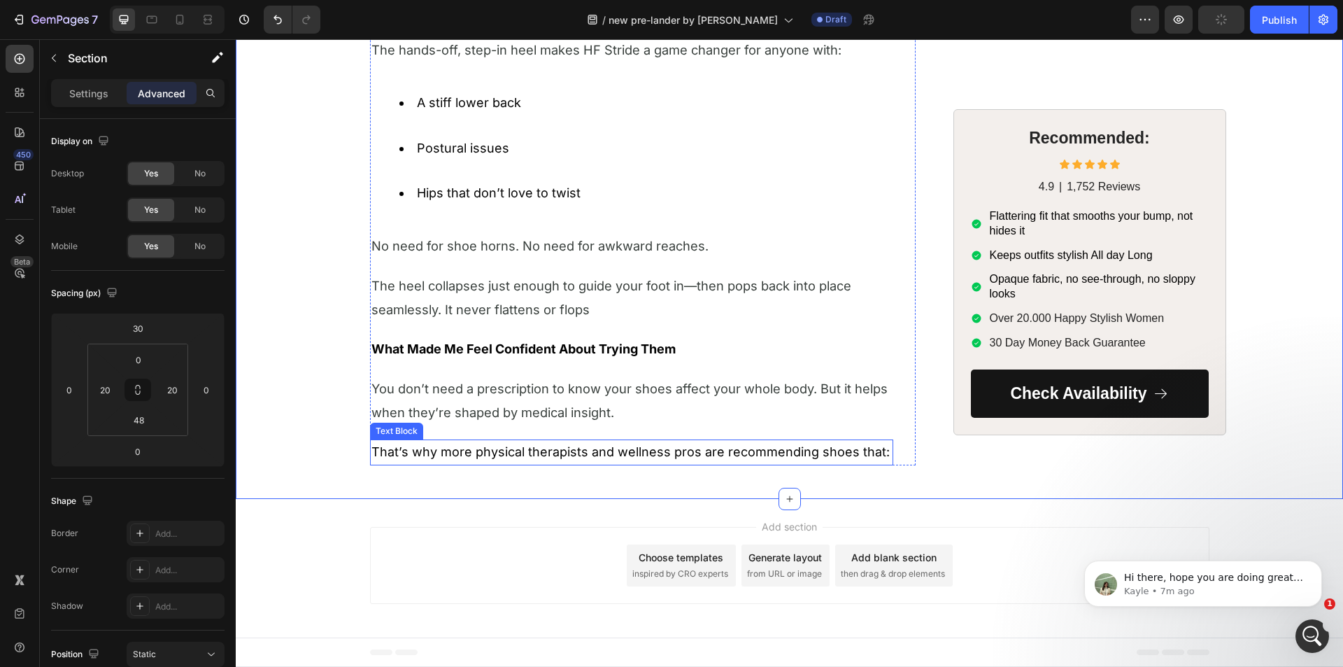
click at [440, 453] on p "Thatʼs why more physical therapists and wellness pros are recommending shoes th…" at bounding box center [631, 452] width 520 height 22
drag, startPoint x: 456, startPoint y: 429, endPoint x: 241, endPoint y: 511, distance: 230.4
click at [460, 429] on icon at bounding box center [464, 426] width 8 height 10
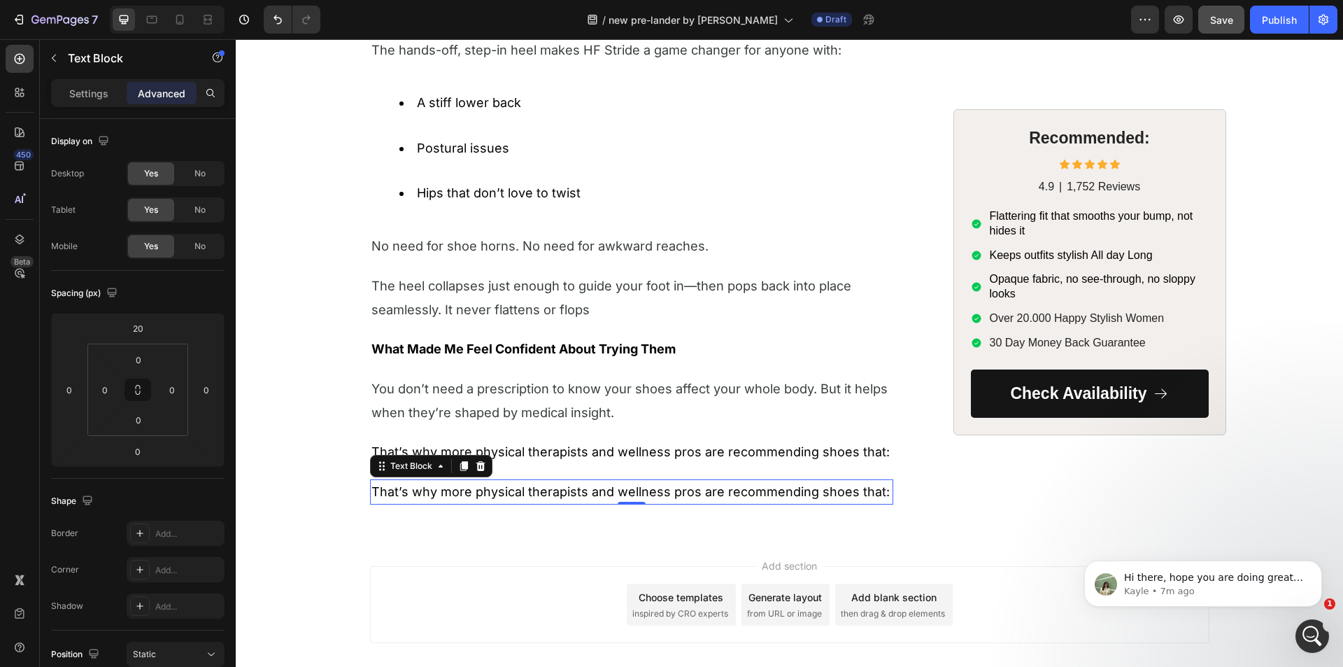
click at [422, 494] on p "Thatʼs why more physical therapists and wellness pros are recommending shoes th…" at bounding box center [631, 492] width 520 height 22
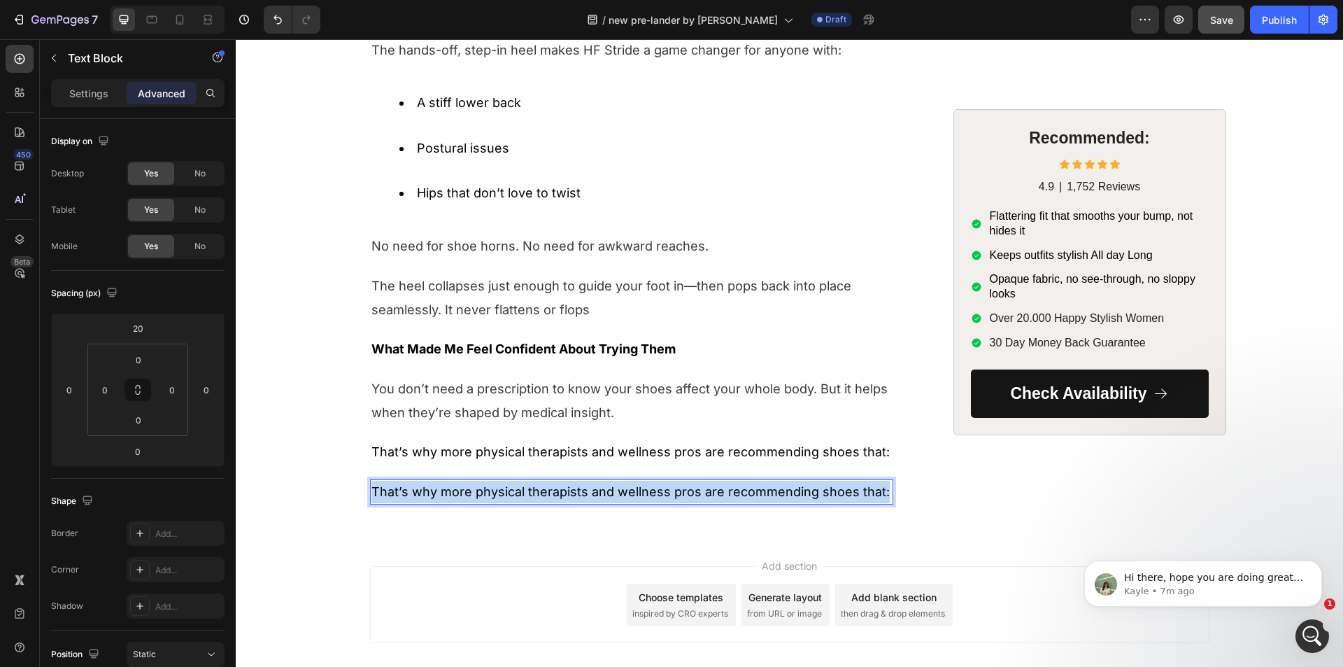
click at [422, 494] on p "Thatʼs why more physical therapists and wellness pros are recommending shoes th…" at bounding box center [631, 492] width 520 height 22
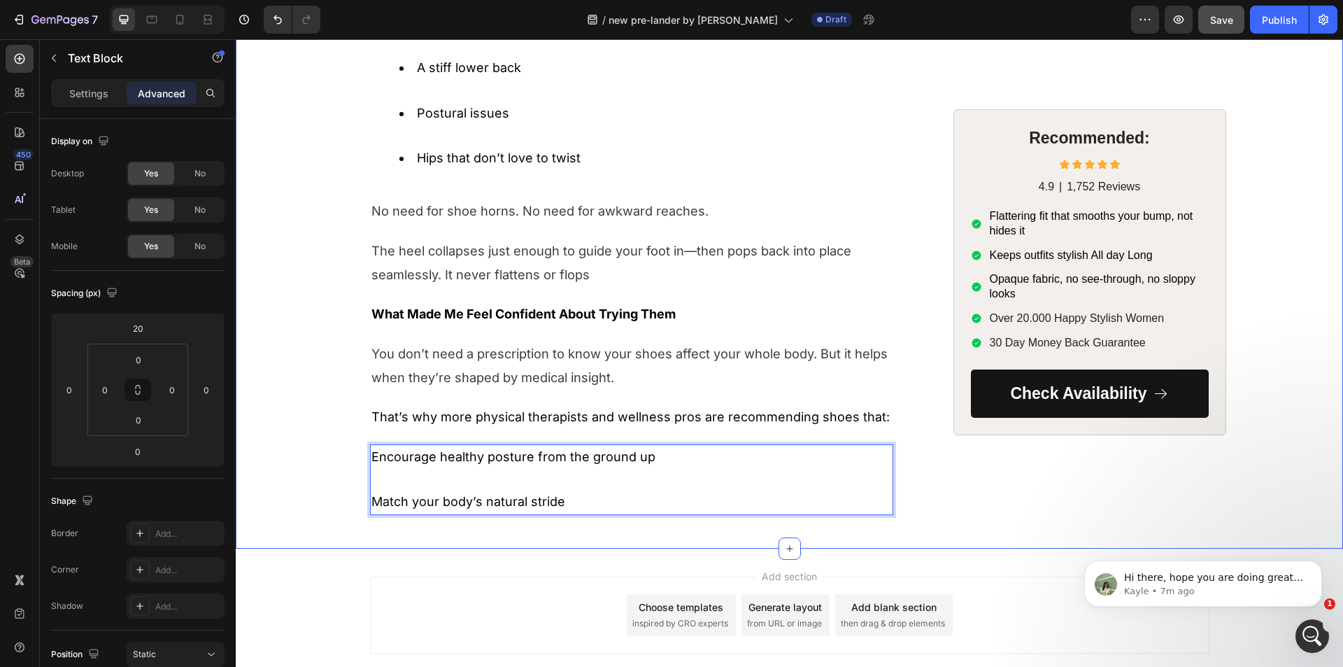
scroll to position [2060, 0]
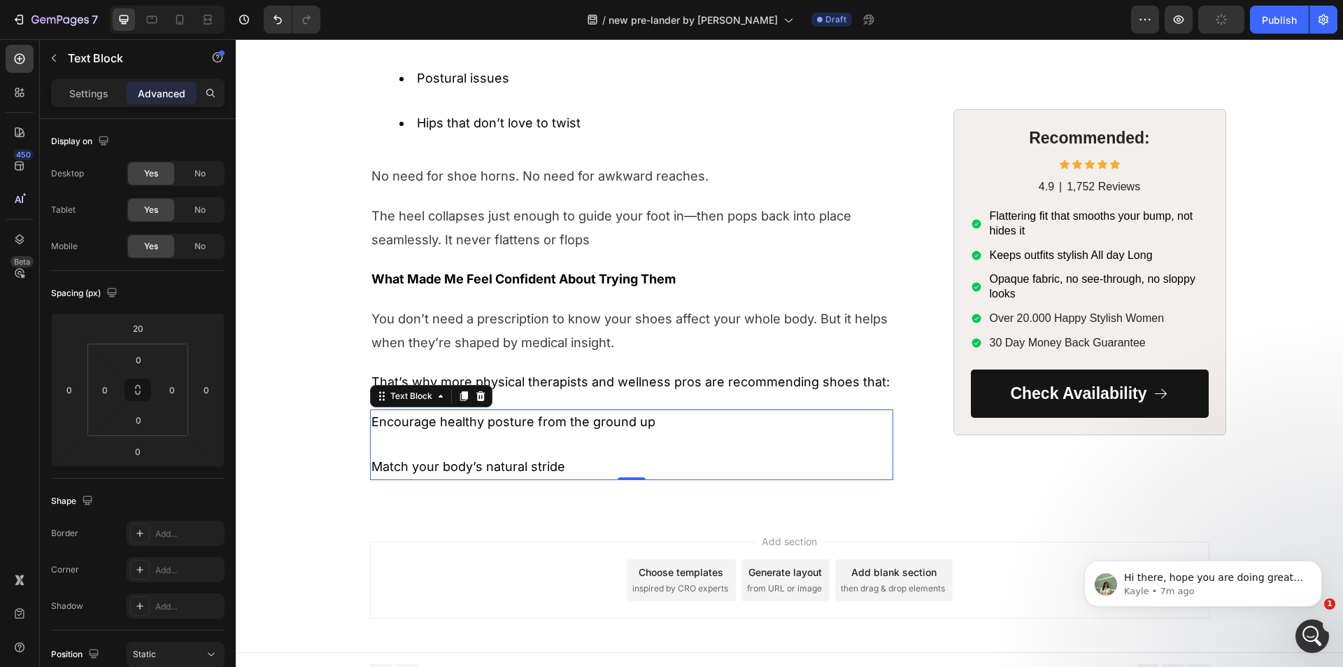
click at [403, 426] on p "Encourage healthy posture from the ground up" at bounding box center [631, 422] width 520 height 22
click at [401, 422] on p "Encourage healthy posture from the ground up" at bounding box center [631, 422] width 520 height 22
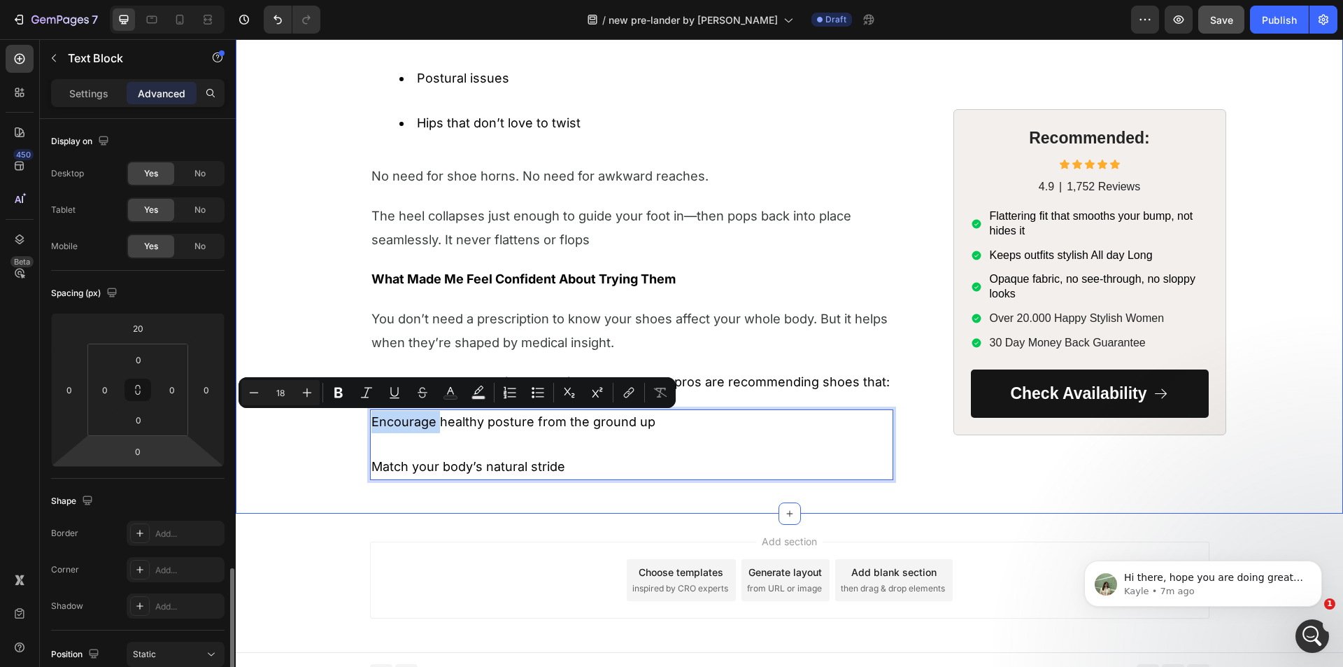
click at [1210, 16] on span "Save" at bounding box center [1221, 20] width 23 height 12
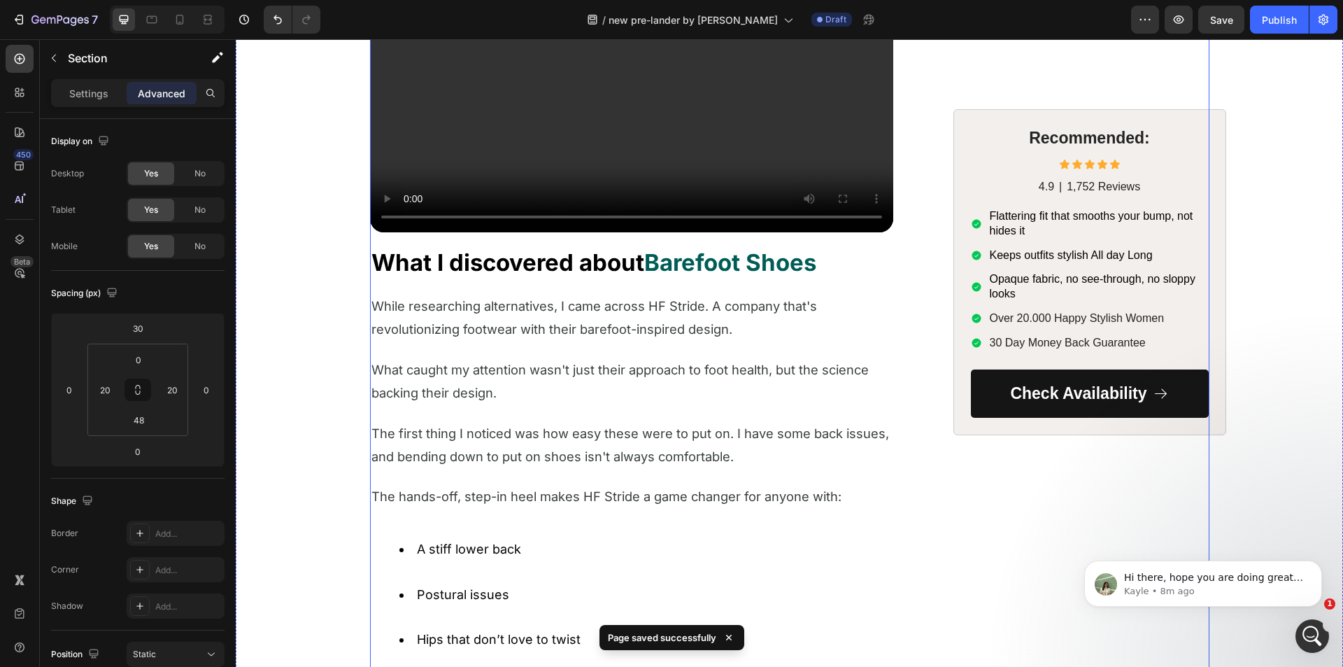
scroll to position [1500, 0]
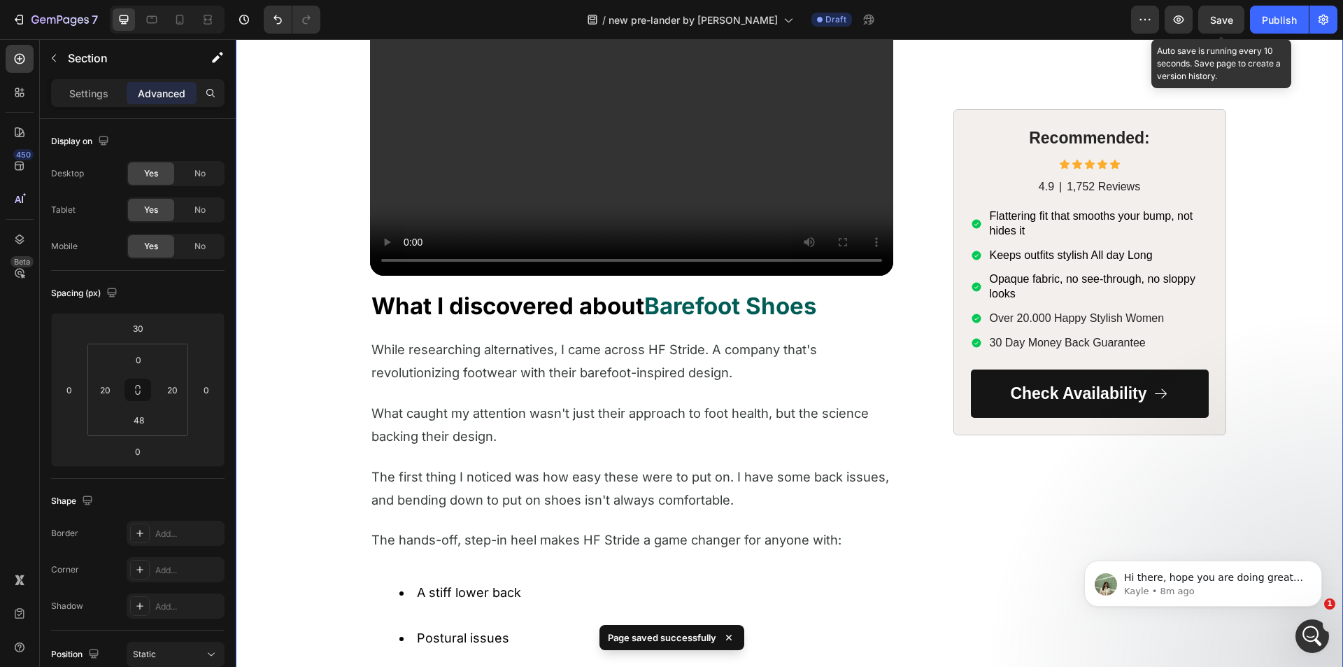
click at [1223, 21] on span "Save" at bounding box center [1221, 20] width 23 height 12
click at [1185, 25] on icon "button" at bounding box center [1179, 20] width 14 height 14
